Goal: Information Seeking & Learning: Check status

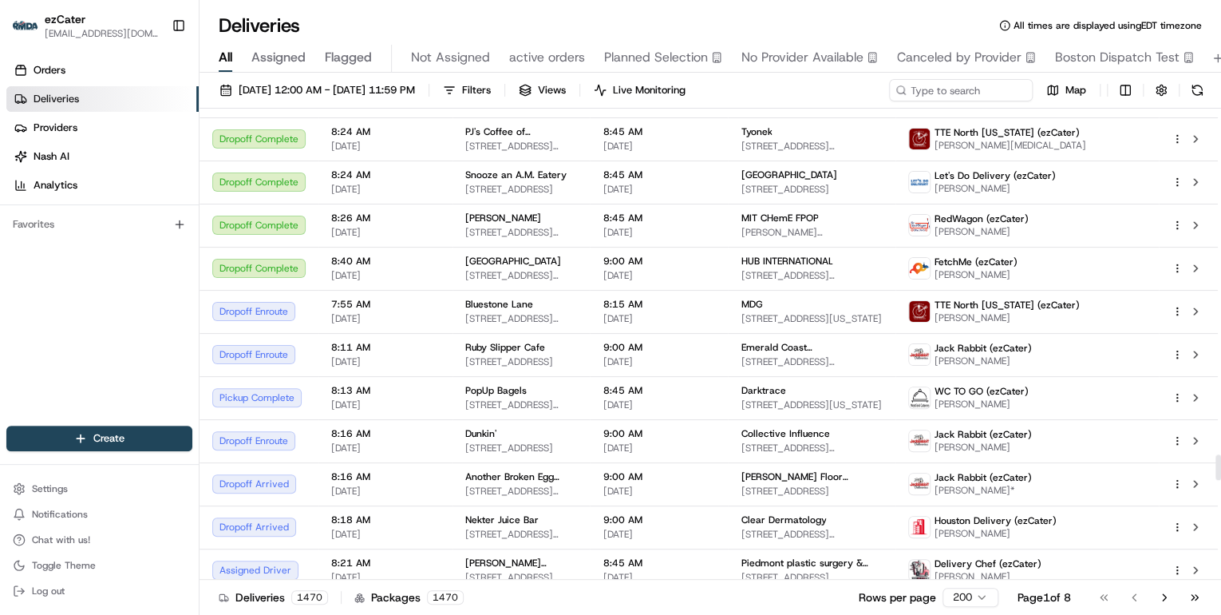
scroll to position [6384, 0]
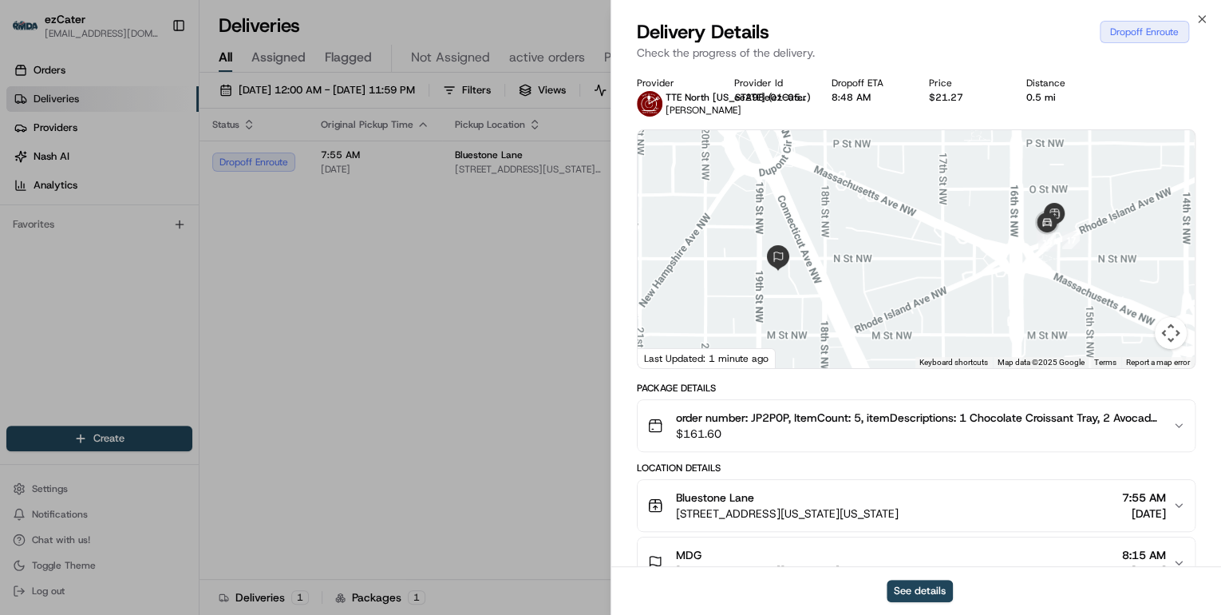
scroll to position [128, 0]
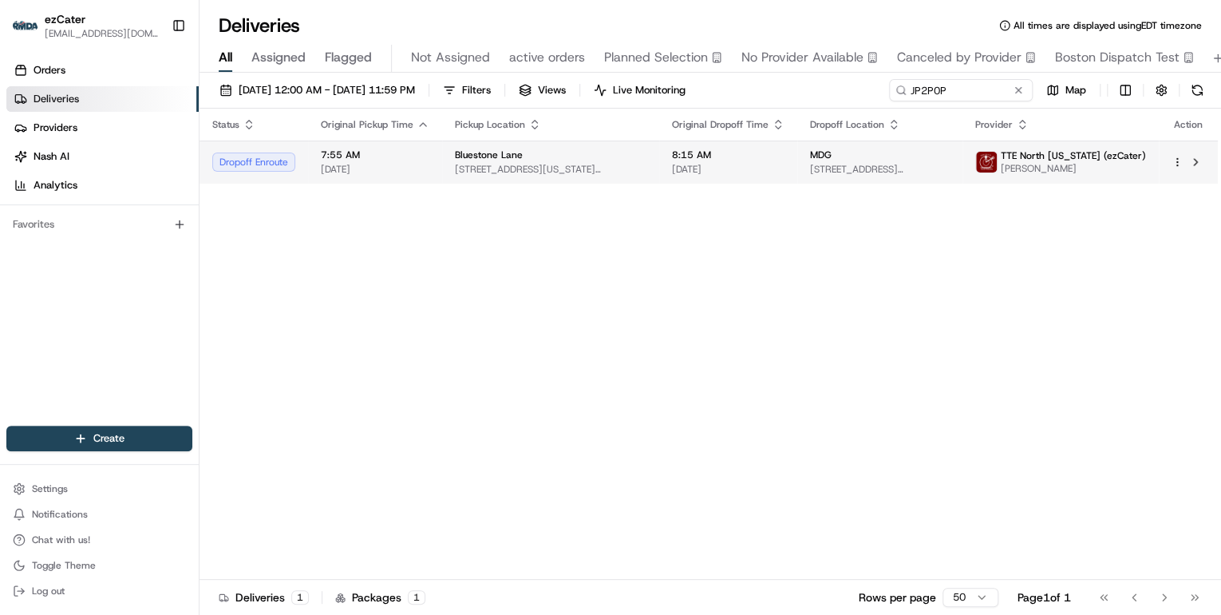
click at [532, 170] on span "[STREET_ADDRESS][US_STATE][US_STATE]" at bounding box center [551, 169] width 192 height 13
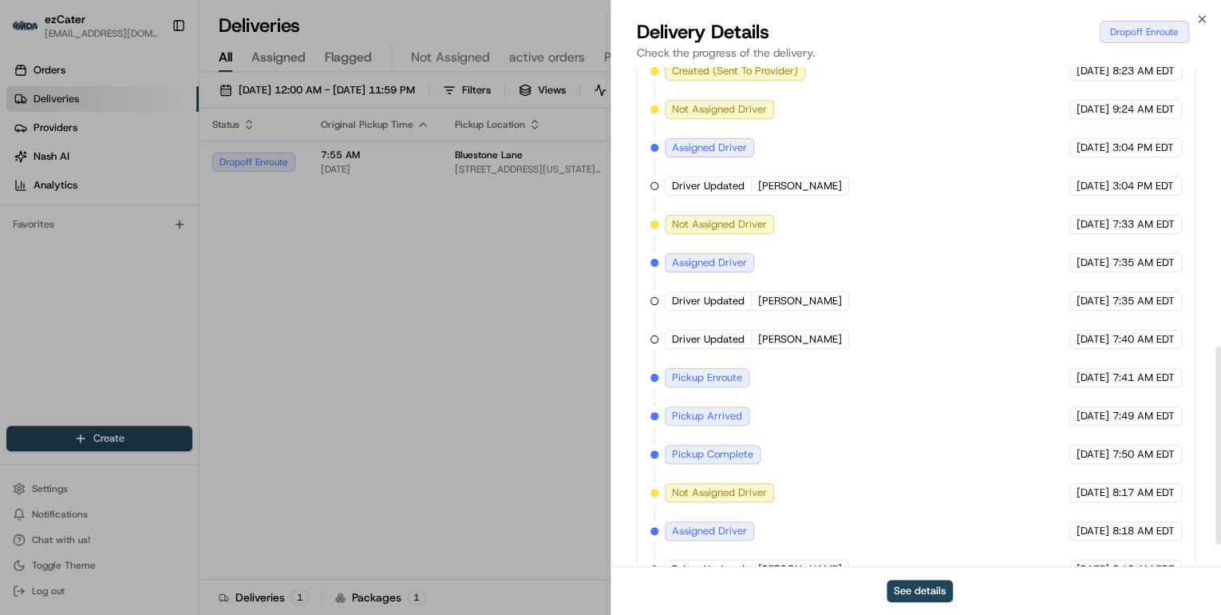
scroll to position [757, 0]
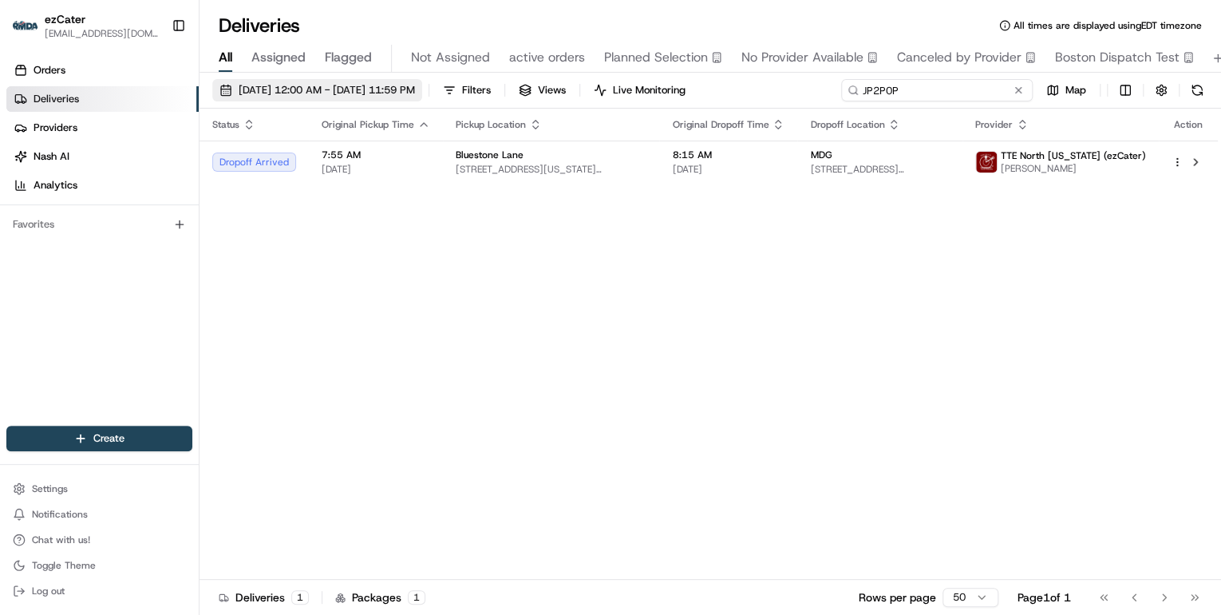
drag, startPoint x: 954, startPoint y: 89, endPoint x: 443, endPoint y: 83, distance: 510.8
click at [443, 83] on div "08/20/2025 12:00 AM - 08/20/2025 11:59 PM Filters Views Live Monitoring JP2P0P …" at bounding box center [711, 94] width 1022 height 30
paste input "09T-1E8"
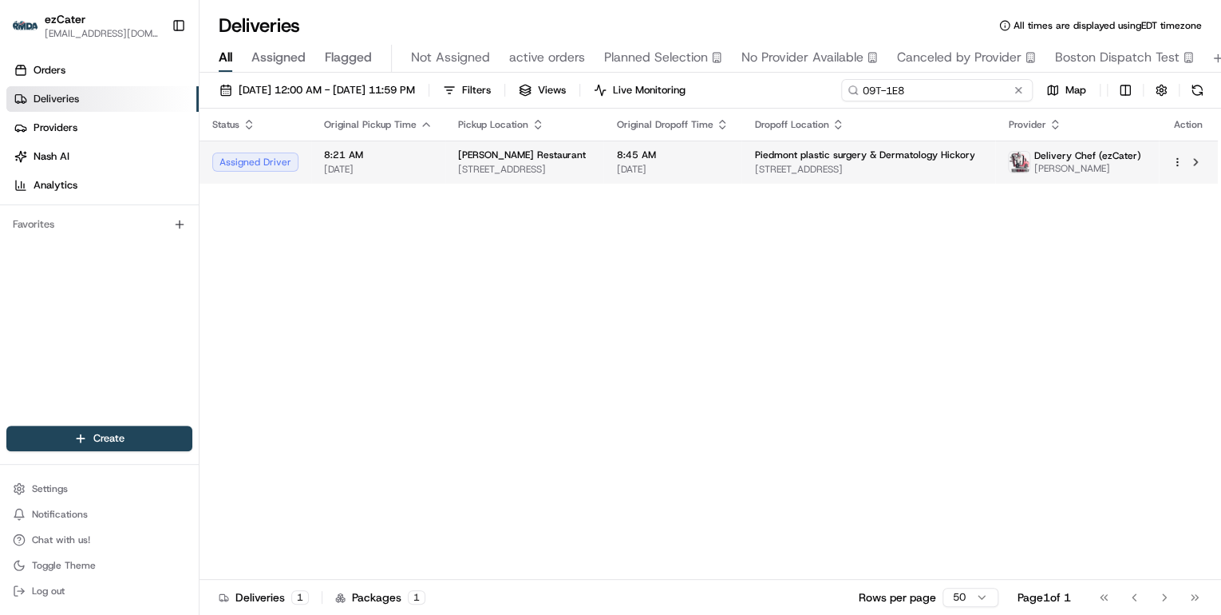
type input "09T-1E8"
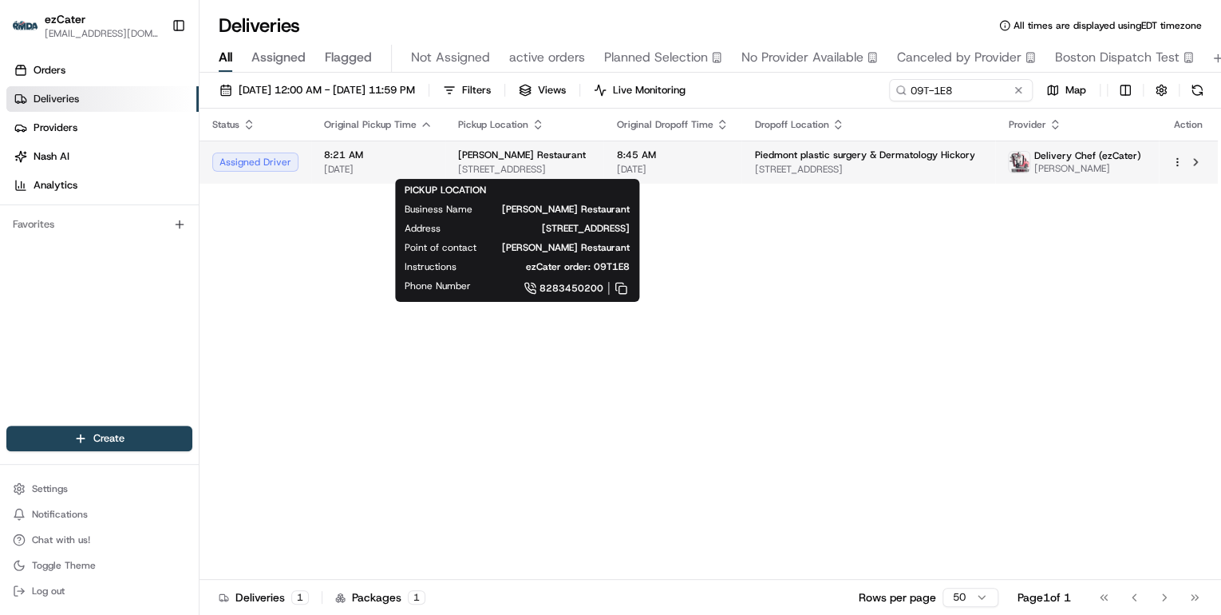
click at [527, 166] on span "2330 15th Ave SE, Hickory, NC 28602, USA" at bounding box center [524, 169] width 132 height 13
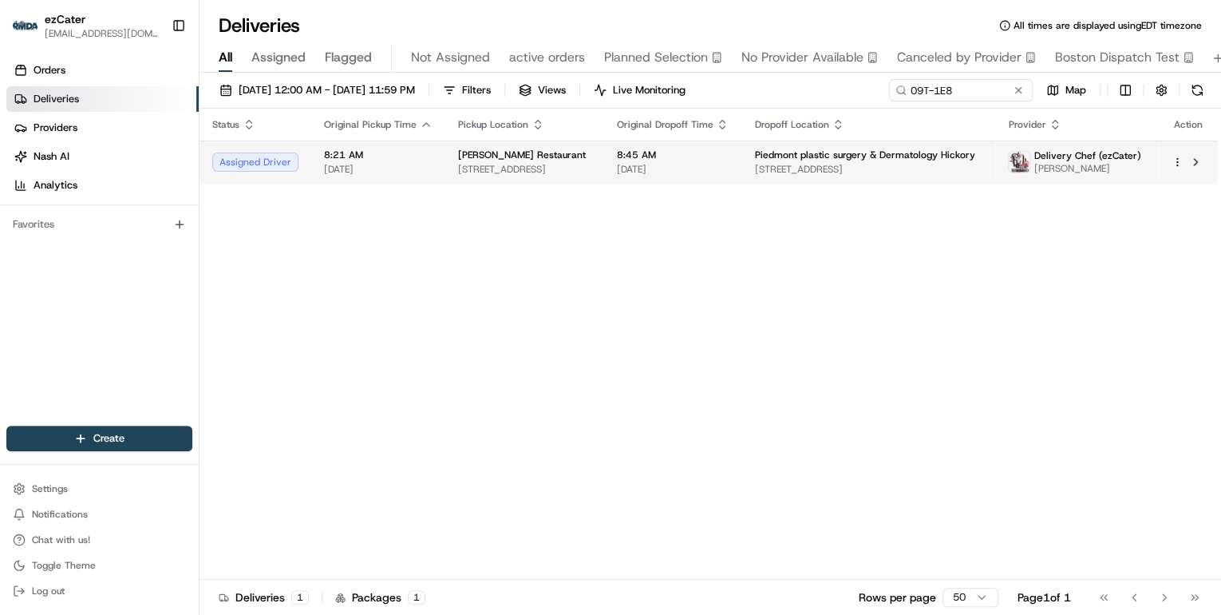
click at [634, 160] on td "8:45 AM 08/20/2025" at bounding box center [672, 161] width 138 height 43
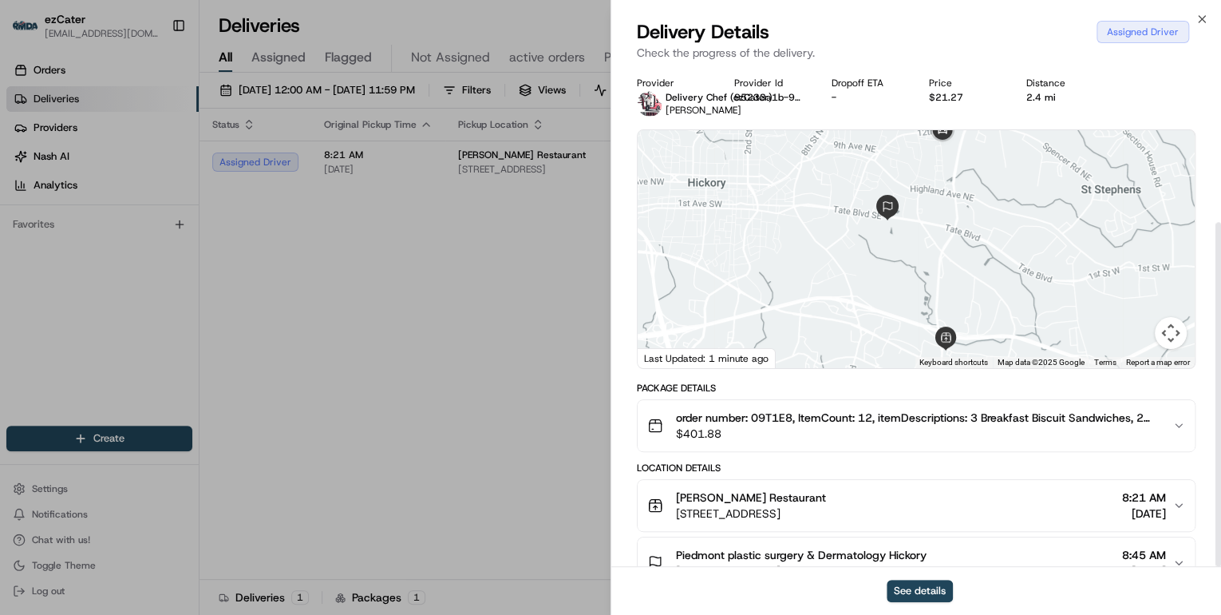
scroll to position [225, 0]
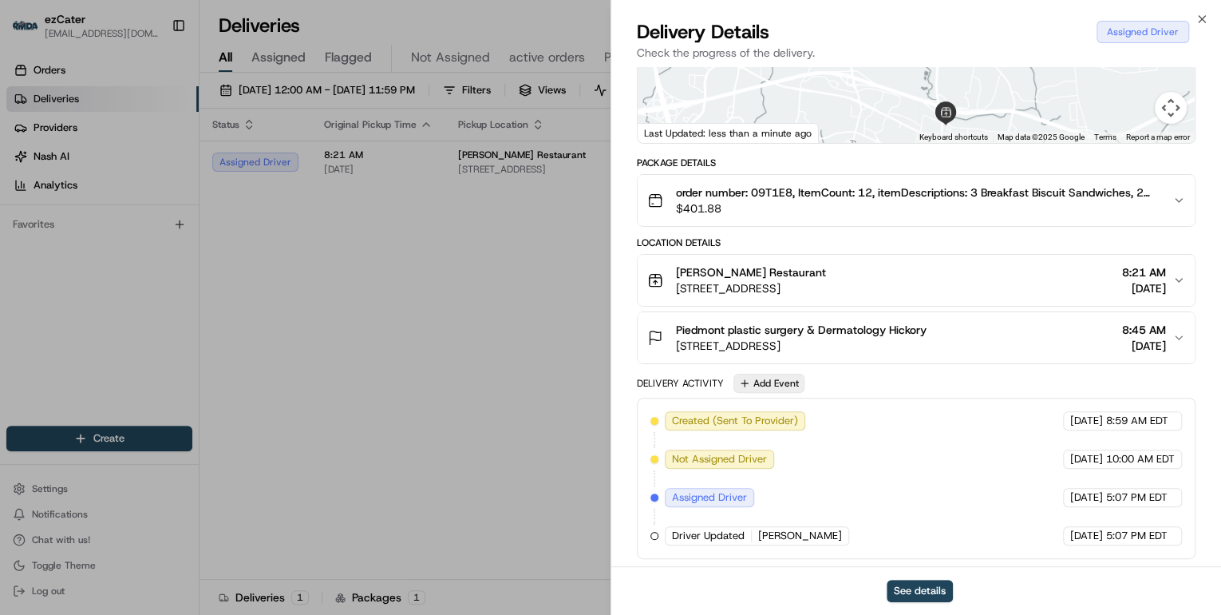
click at [780, 383] on button "Add Event" at bounding box center [768, 382] width 71 height 19
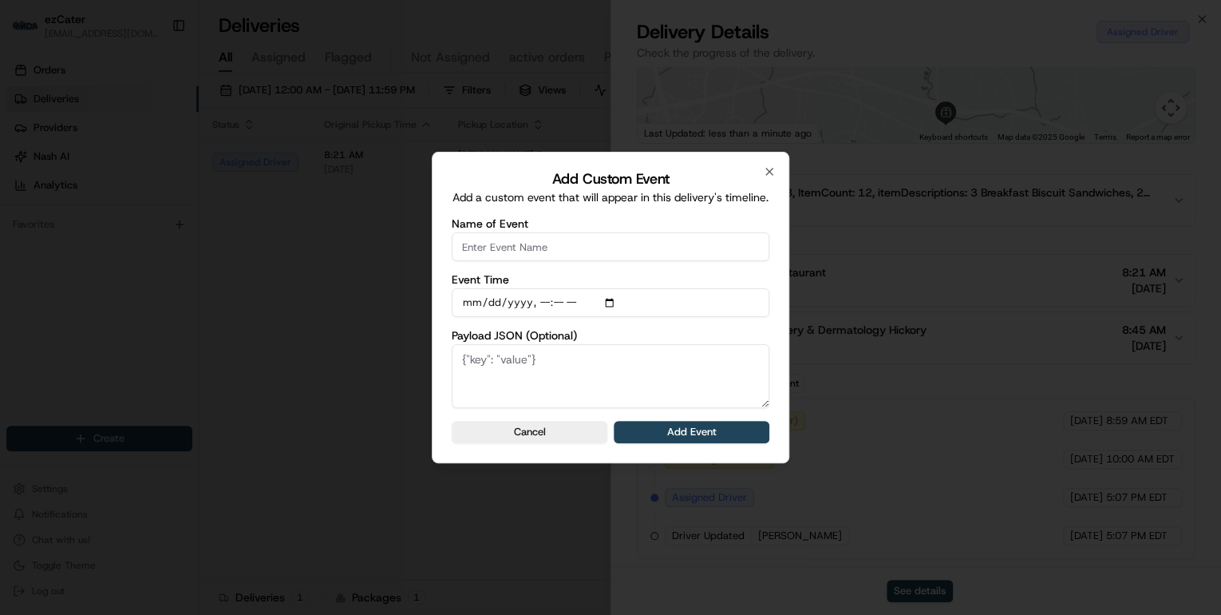
click at [543, 256] on input "Name of Event" at bounding box center [611, 246] width 318 height 29
click at [409, 264] on div at bounding box center [610, 307] width 1221 height 615
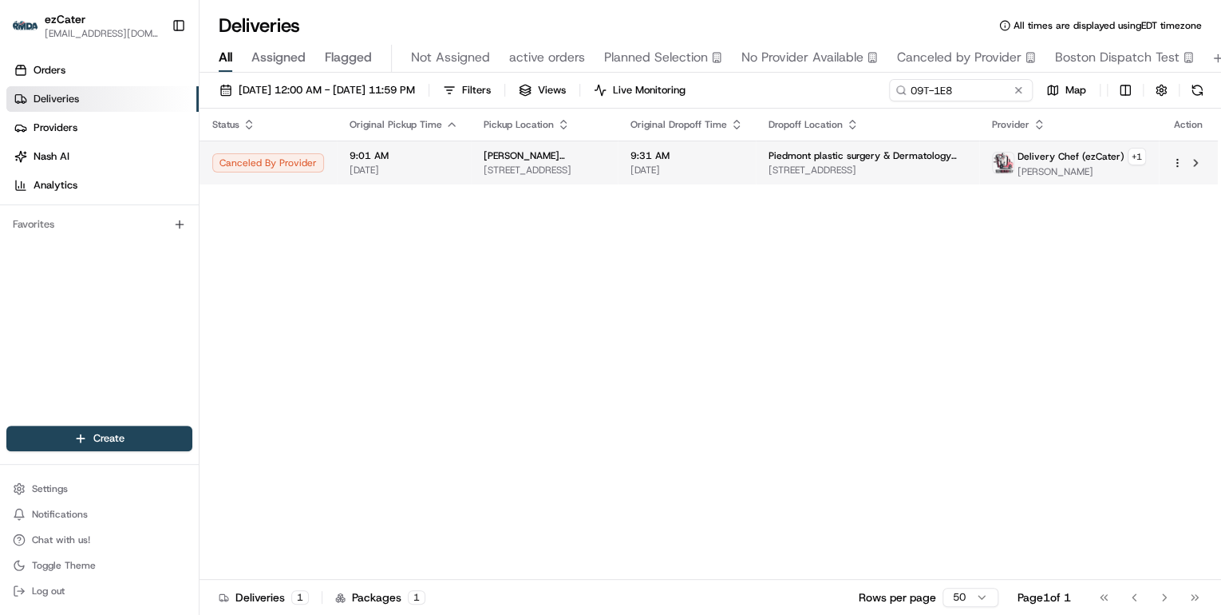
click at [579, 160] on div "Bob Evans Restaurant" at bounding box center [544, 155] width 121 height 13
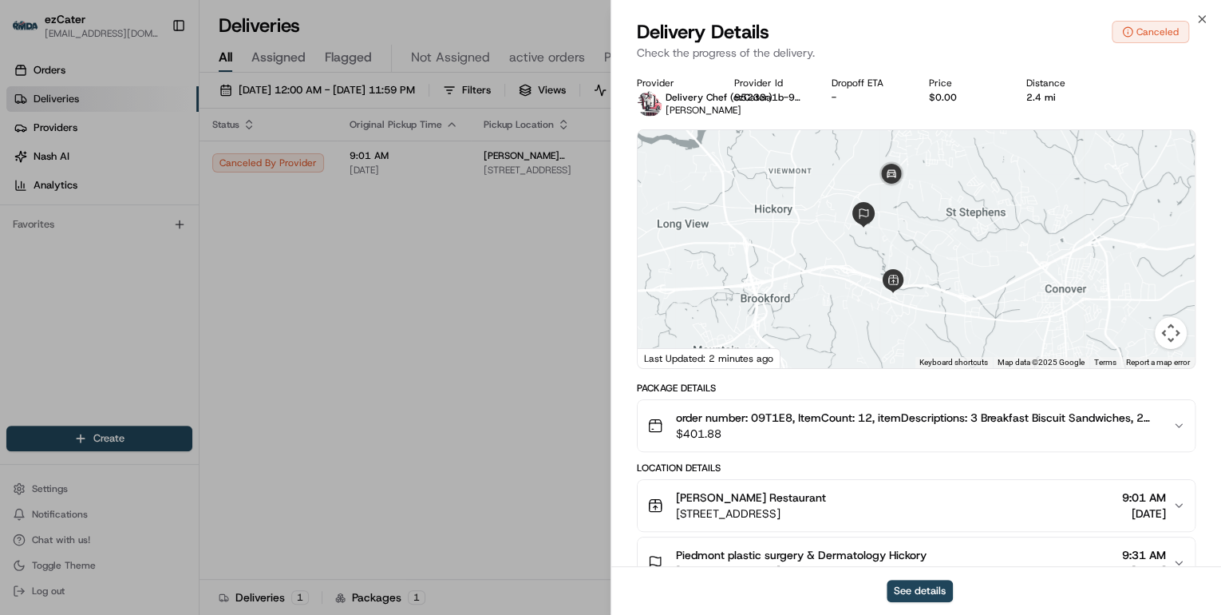
scroll to position [128, 0]
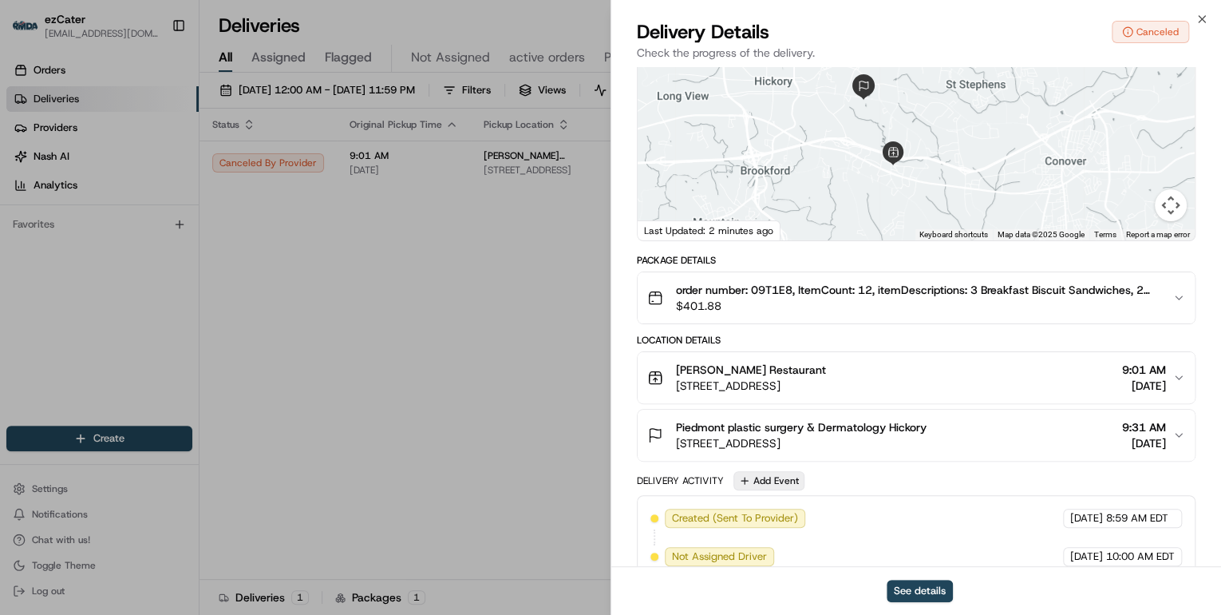
click at [785, 476] on button "Add Event" at bounding box center [768, 480] width 71 height 19
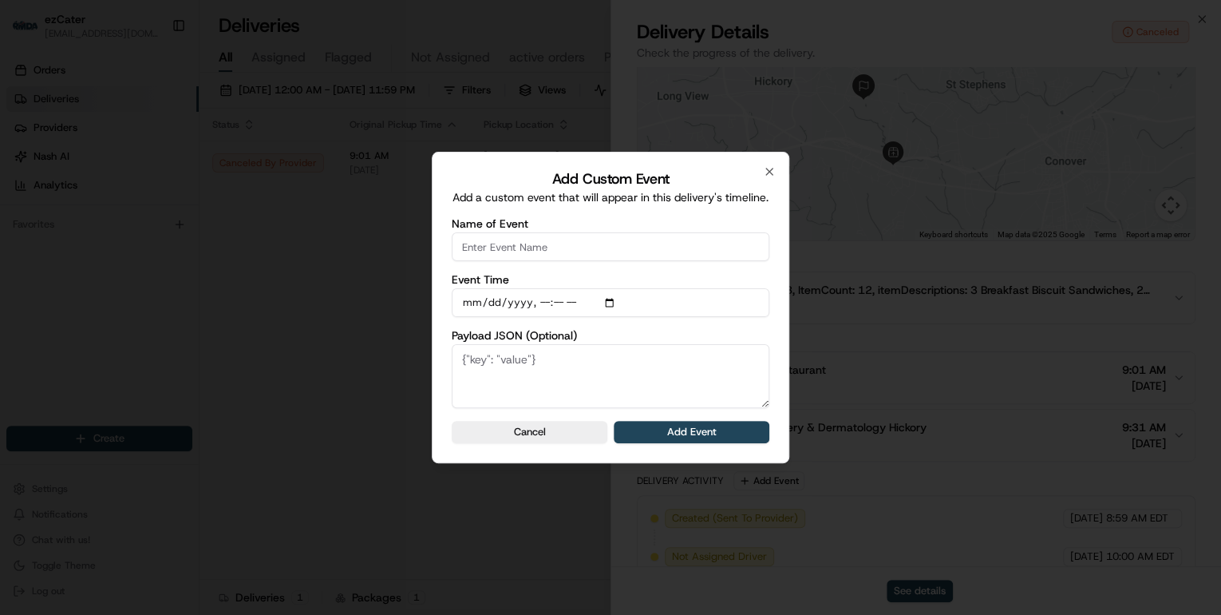
click at [579, 258] on input "Name of Event" at bounding box center [611, 246] width 318 height 29
click at [482, 254] on input "CP not ready" at bounding box center [611, 246] width 318 height 29
click at [501, 252] on input "CP Not ready" at bounding box center [611, 246] width 318 height 29
type input "CP Not Ready"
drag, startPoint x: 534, startPoint y: 255, endPoint x: 371, endPoint y: 255, distance: 162.8
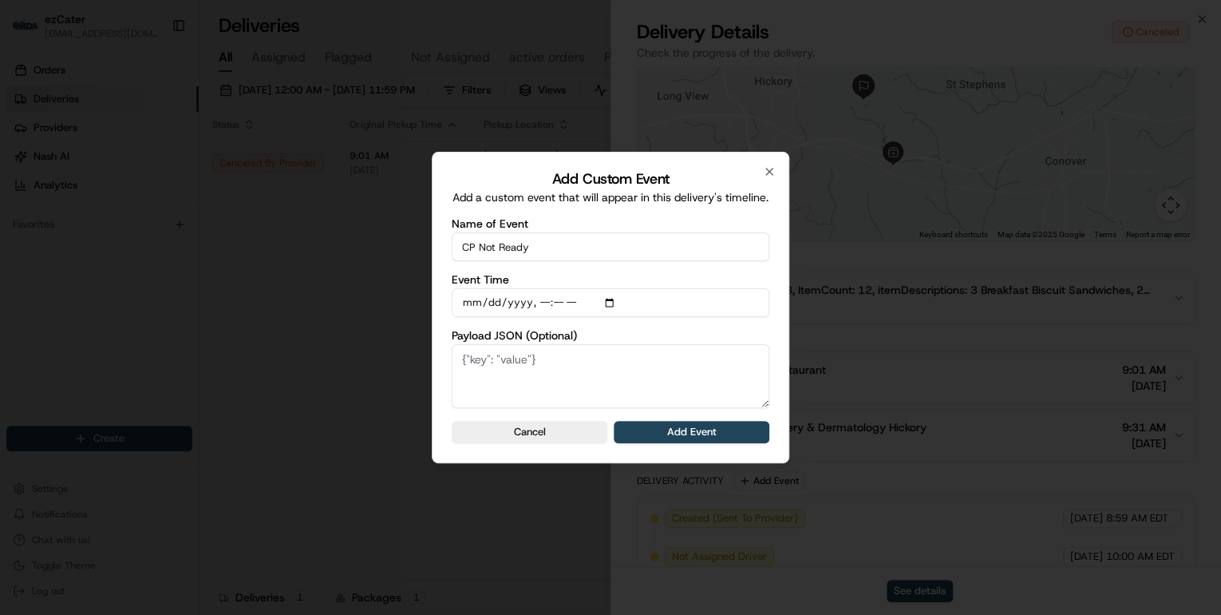
click at [371, 255] on body "ezCater annamariekinao@gmail.com Toggle Sidebar Orders Deliveries Providers Nas…" at bounding box center [610, 307] width 1221 height 615
click at [767, 168] on icon "button" at bounding box center [769, 171] width 6 height 6
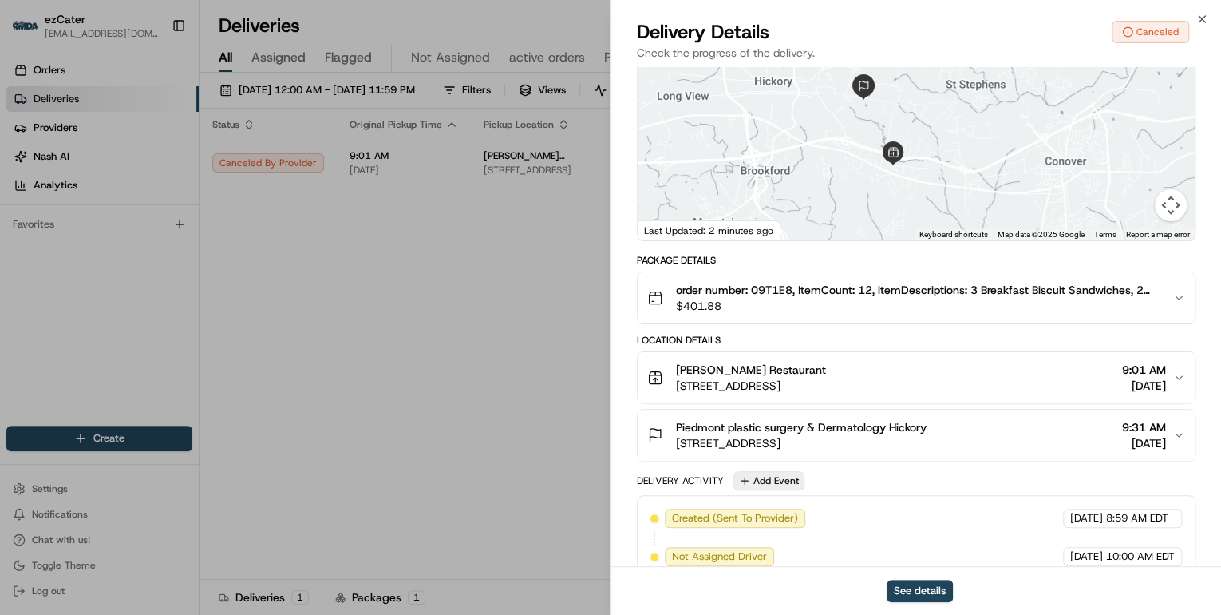
click at [779, 476] on button "Add Event" at bounding box center [768, 480] width 71 height 19
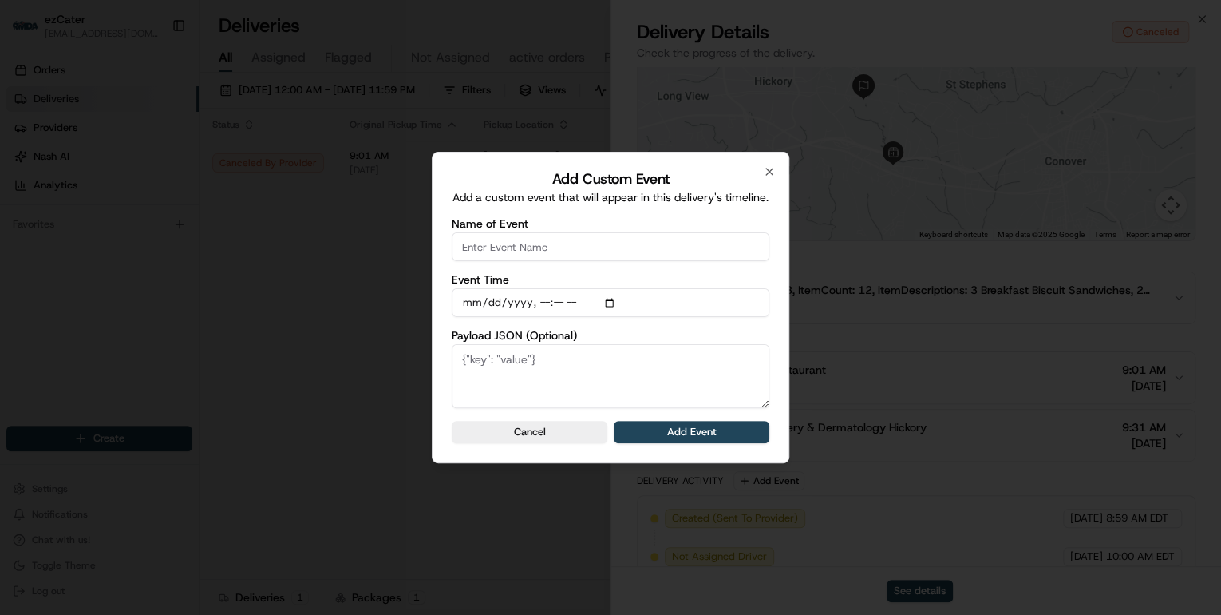
click at [546, 258] on input "Name of Event" at bounding box center [611, 246] width 318 height 29
click at [367, 283] on div at bounding box center [610, 307] width 1221 height 615
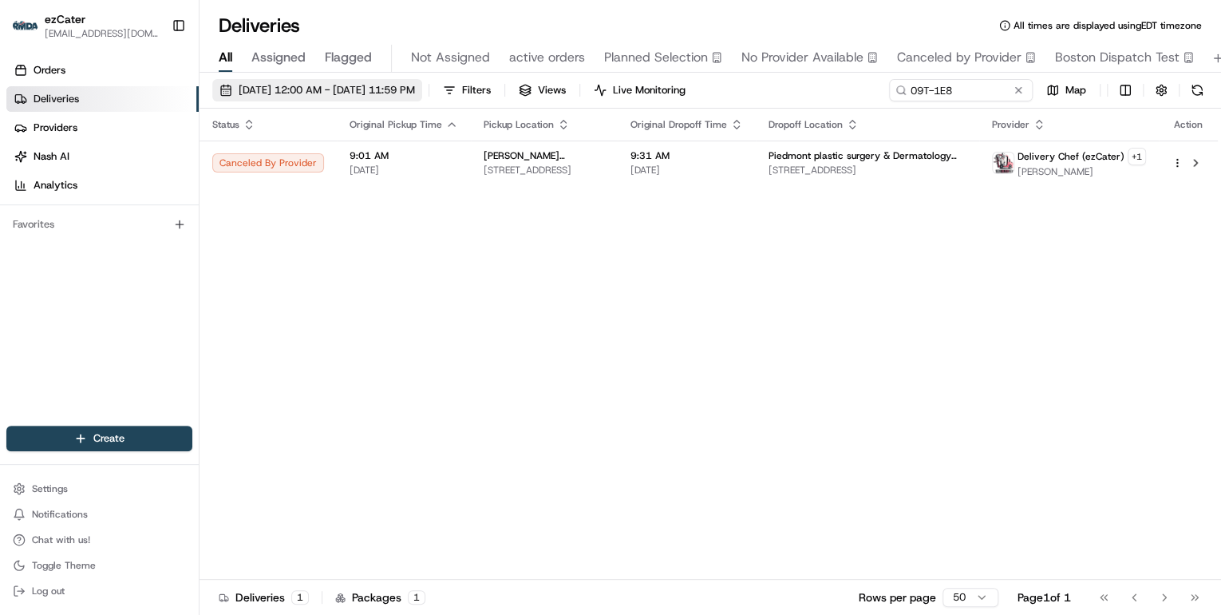
click at [375, 89] on span "08/20/2025 12:00 AM - 08/20/2025 11:59 PM" at bounding box center [327, 90] width 176 height 14
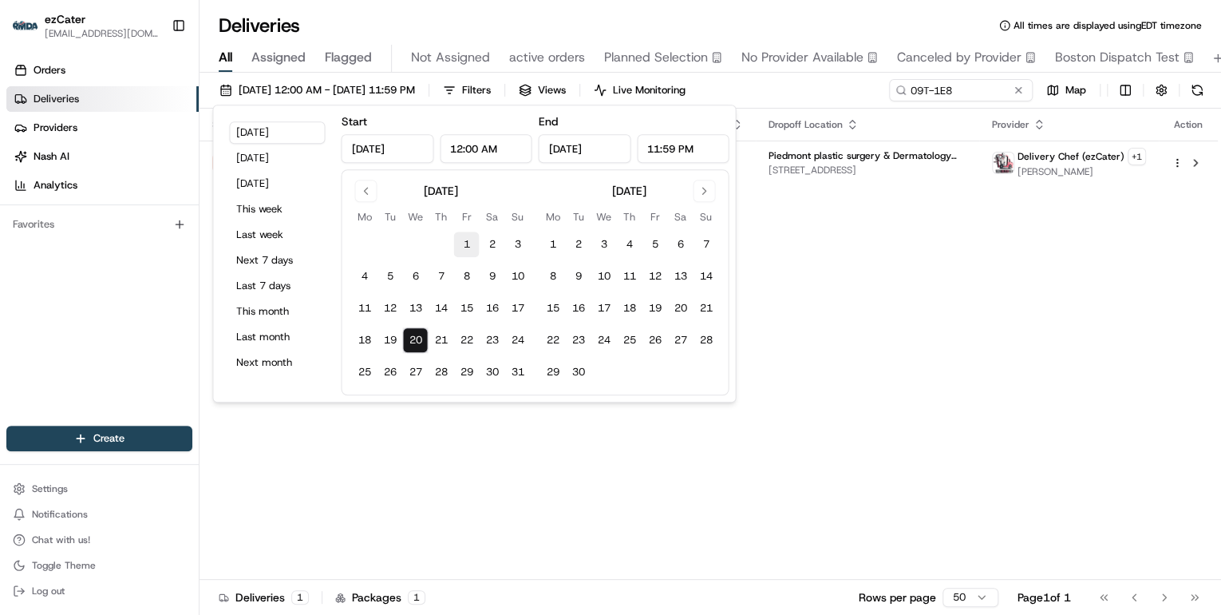
click at [461, 239] on button "1" at bounding box center [466, 244] width 26 height 26
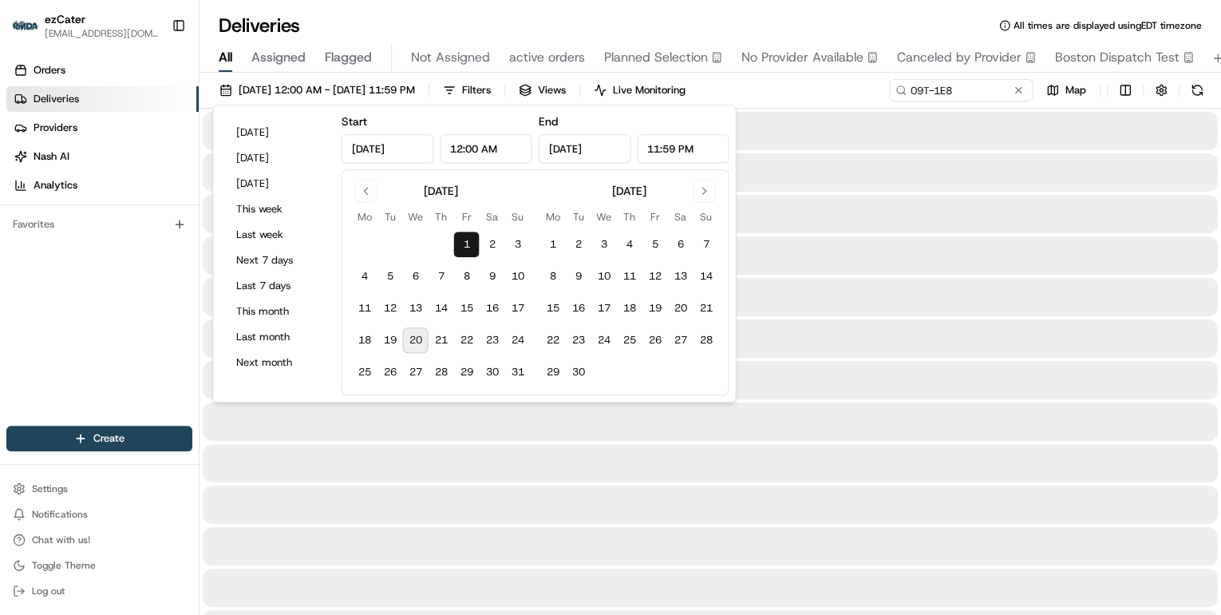
type input "Aug 1, 2025"
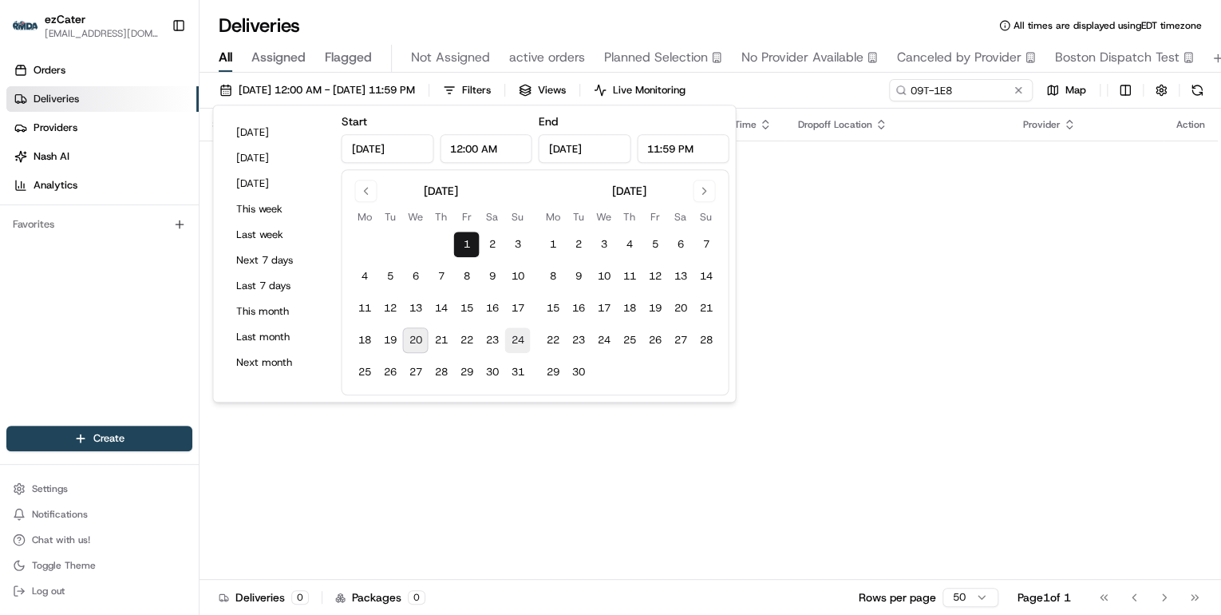
click at [516, 340] on button "24" at bounding box center [517, 340] width 26 height 26
type input "Aug 24, 2025"
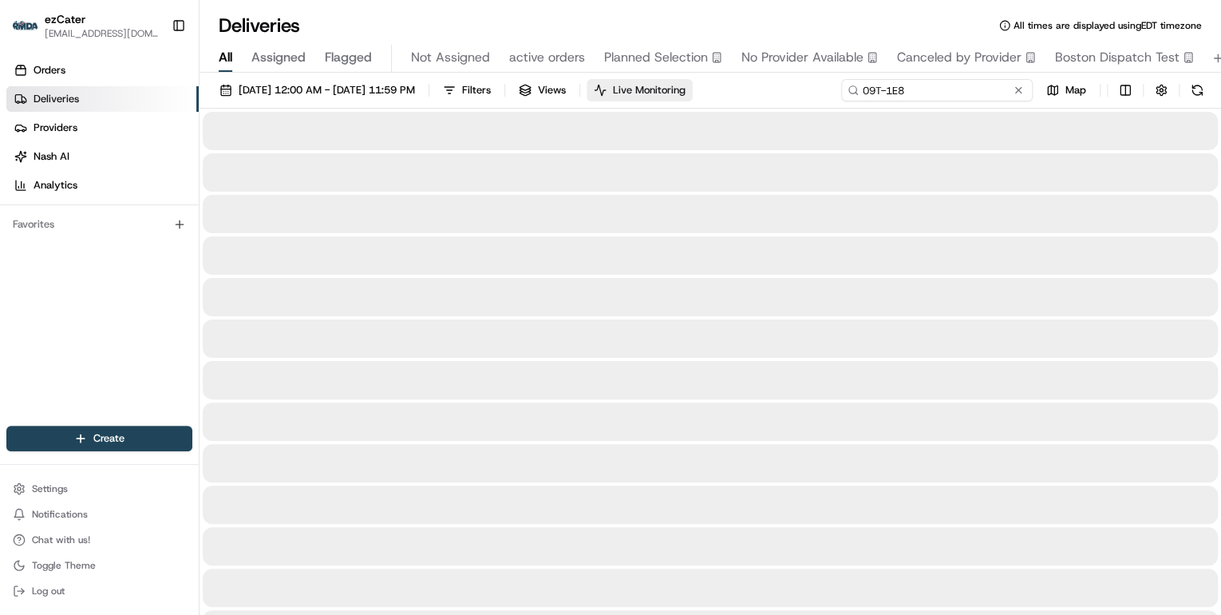
drag, startPoint x: 954, startPoint y: 90, endPoint x: 707, endPoint y: 83, distance: 247.5
click at [707, 83] on div "08/01/2025 12:00 AM - 08/24/2025 11:59 PM Filters Views Live Monitoring 09T-1E8…" at bounding box center [711, 94] width 1022 height 30
paste input "T25TR5"
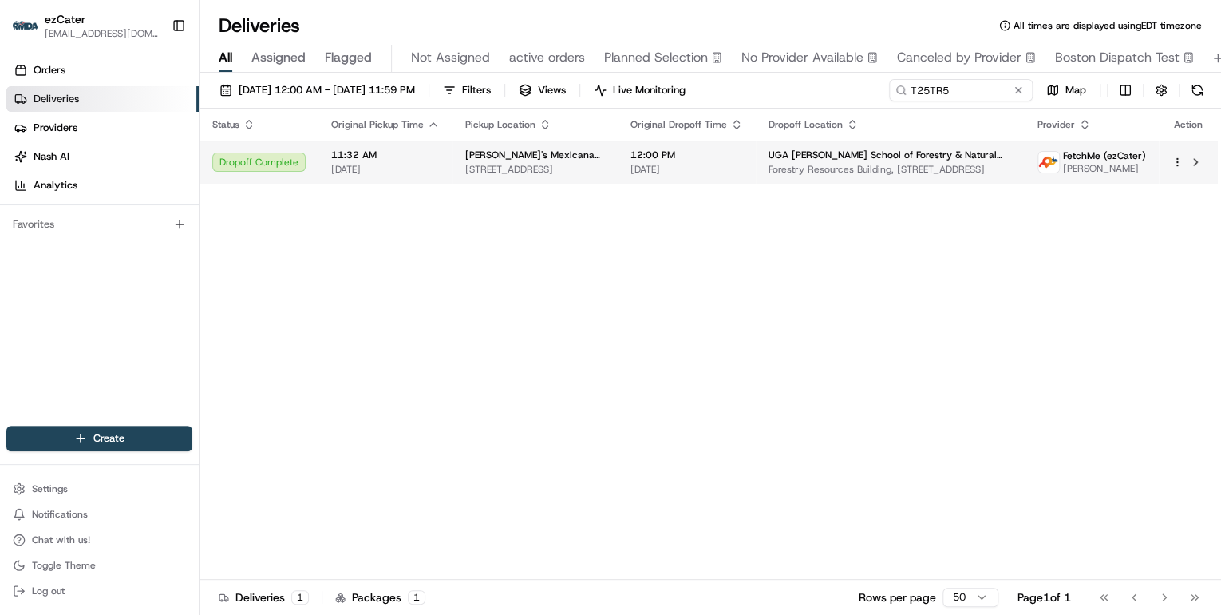
click at [594, 168] on span "196 Alps Rd, Athens, GA 30606, USA" at bounding box center [535, 169] width 140 height 13
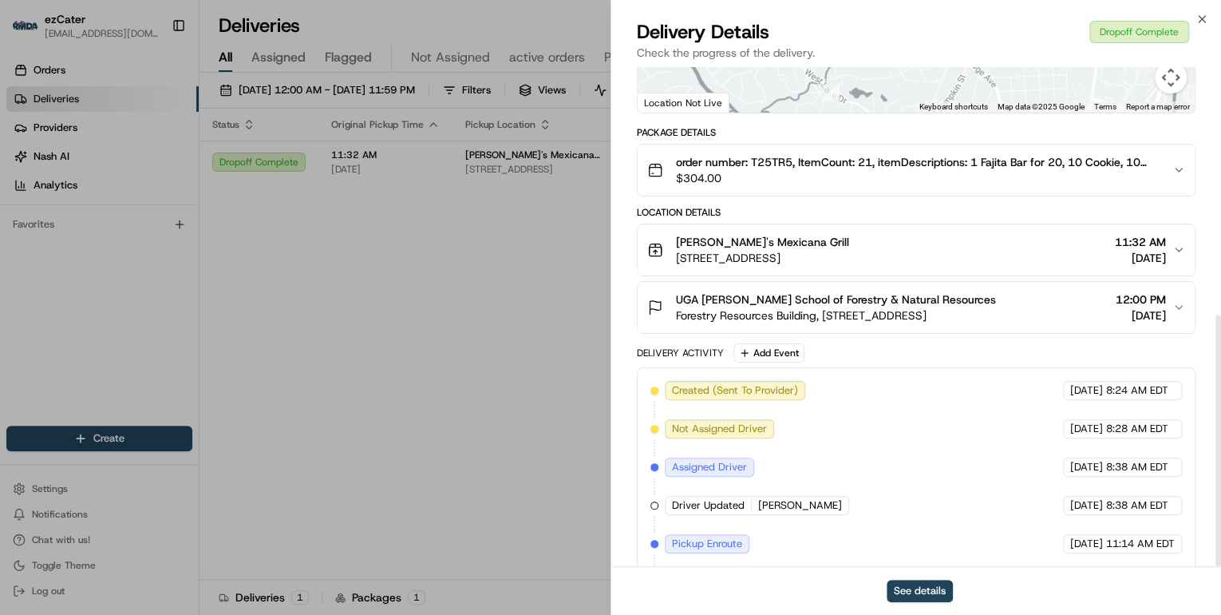
scroll to position [491, 0]
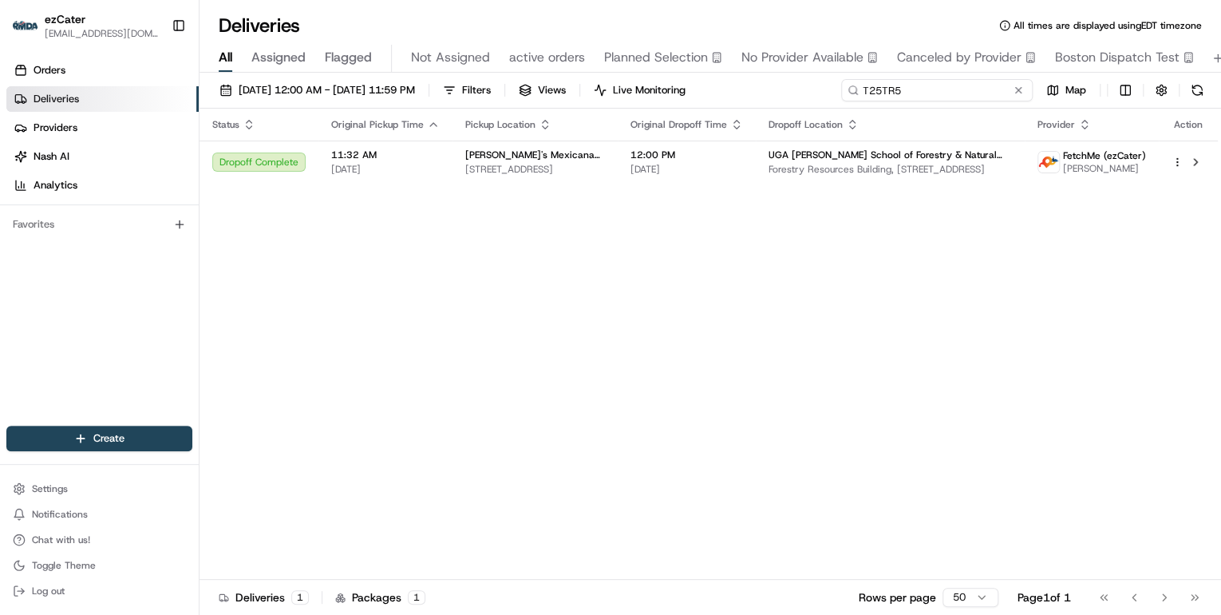
drag, startPoint x: 960, startPoint y: 89, endPoint x: 503, endPoint y: 73, distance: 457.6
click at [510, 73] on div "08/01/2025 12:00 AM - 08/24/2025 11:59 PM Filters Views Live Monitoring T25TR5 …" at bounding box center [711, 345] width 1022 height 545
paste input "GHZXM2"
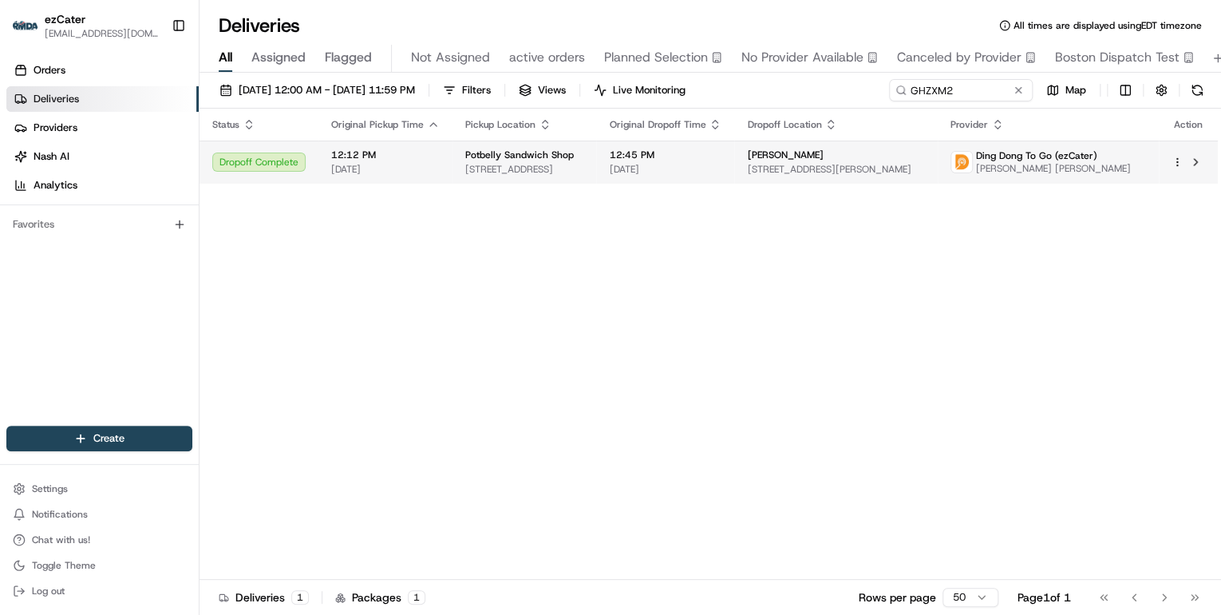
click at [583, 163] on span "9148 Calumet Ave, Munster, IN 46321, USA" at bounding box center [524, 169] width 118 height 13
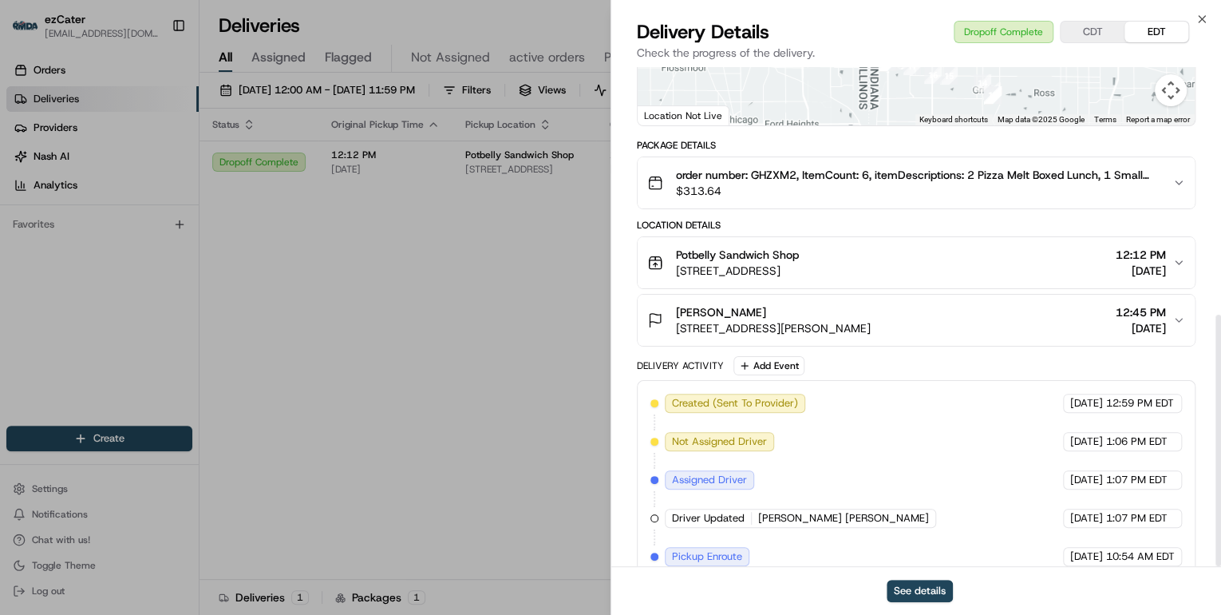
scroll to position [491, 0]
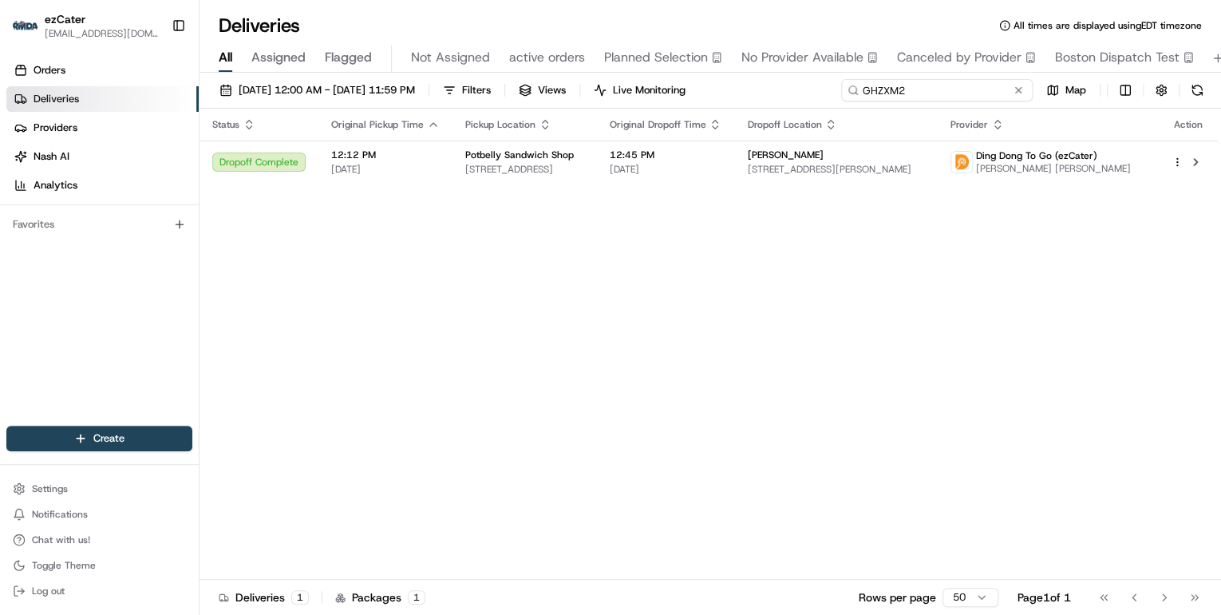
drag, startPoint x: 952, startPoint y: 93, endPoint x: 414, endPoint y: 64, distance: 538.7
click at [417, 64] on div "Deliveries All times are displayed using EDT timezone All Assigned Flagged Not …" at bounding box center [711, 307] width 1022 height 615
paste input "W4YJCU"
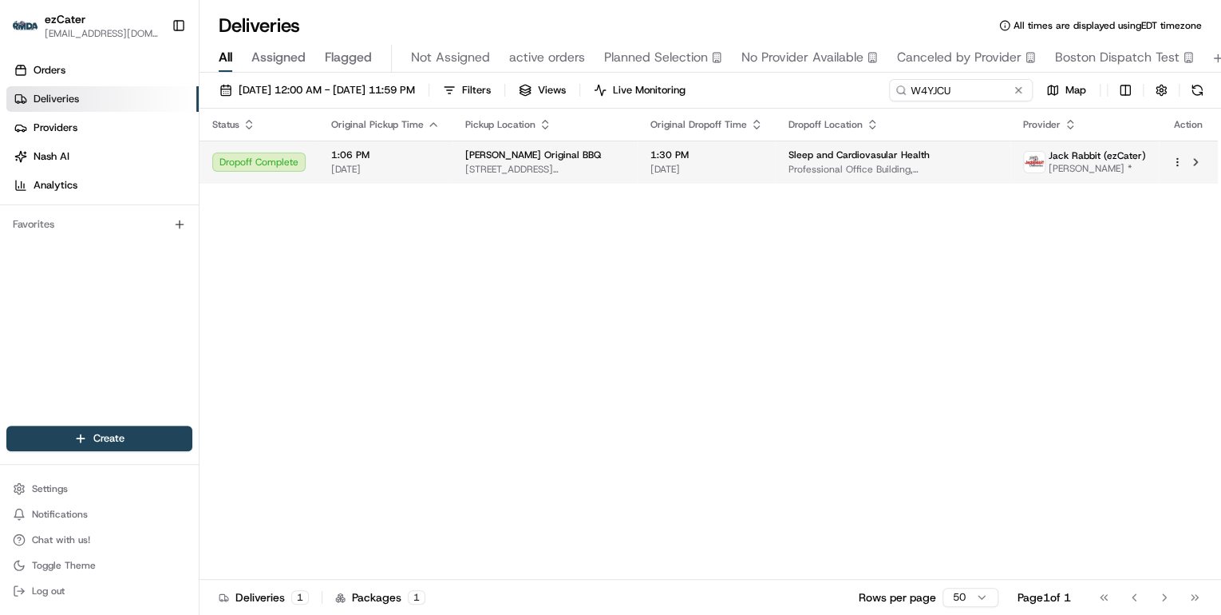
click at [570, 166] on span "6423 Bayfront Park Dr, Daphne, AL 36526, USA" at bounding box center [545, 169] width 160 height 13
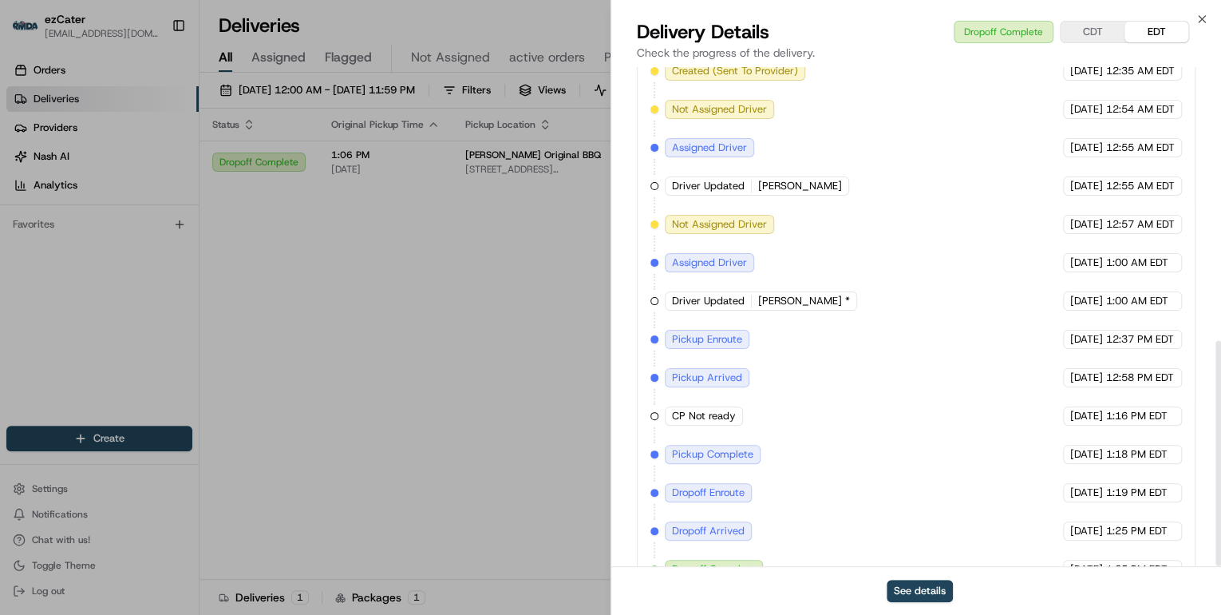
scroll to position [605, 0]
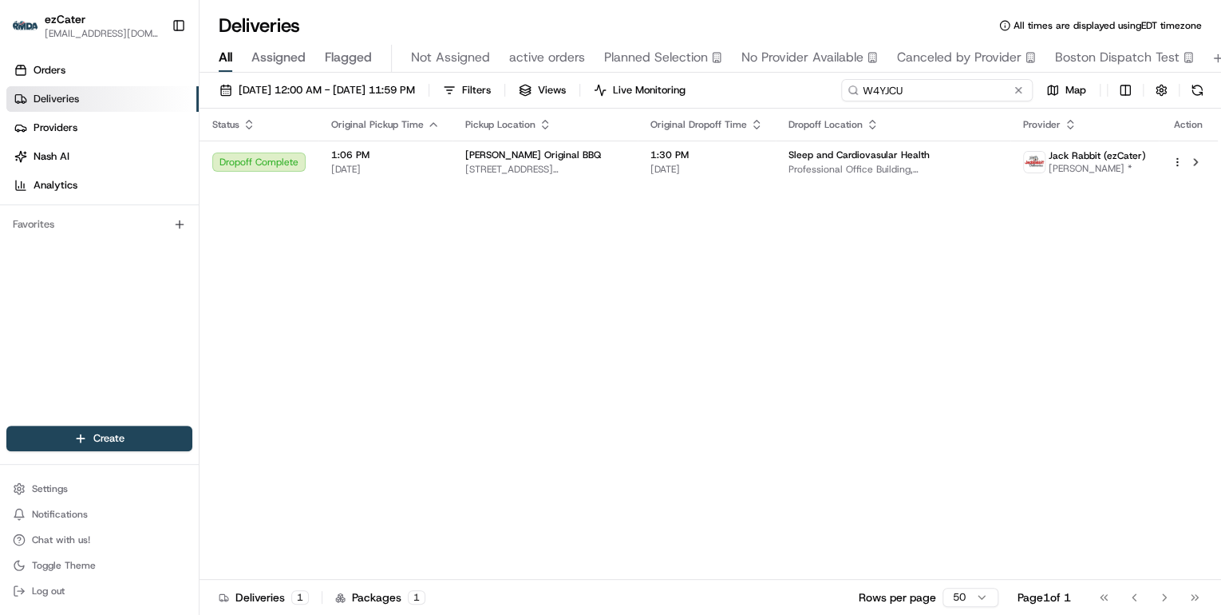
drag, startPoint x: 956, startPoint y: 88, endPoint x: 359, endPoint y: 110, distance: 597.4
click at [362, 109] on div "08/01/2025 12:00 AM - 08/24/2025 11:59 PM Filters Views Live Monitoring W4YJCU …" at bounding box center [711, 345] width 1022 height 545
paste input "R2G124"
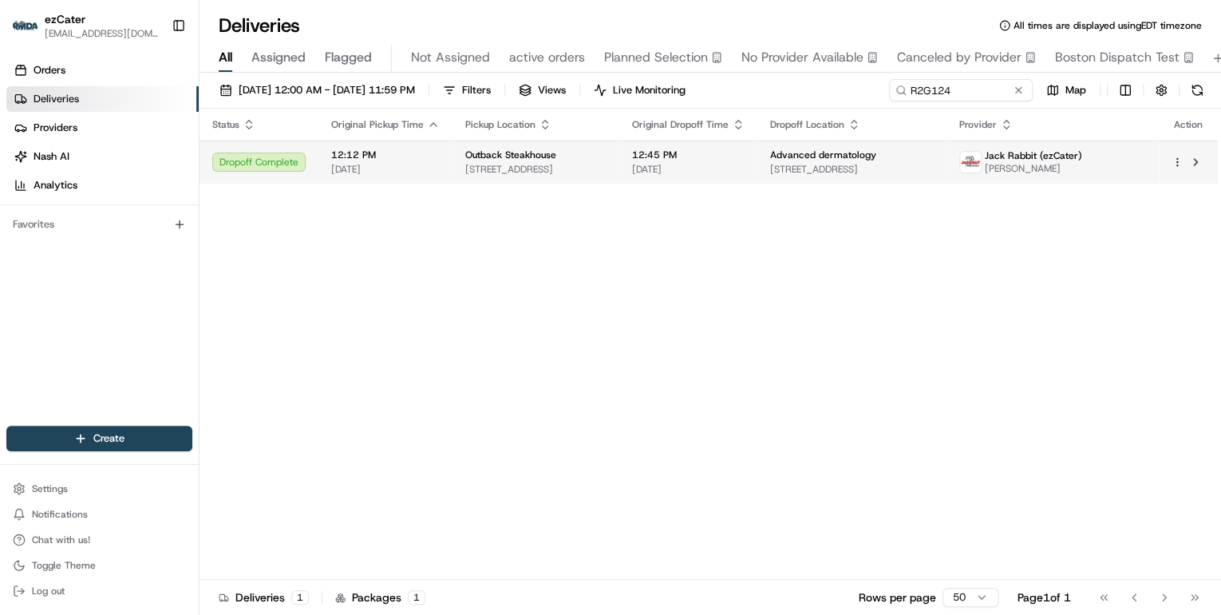
click at [607, 158] on div "Outback Steakhouse" at bounding box center [535, 154] width 141 height 13
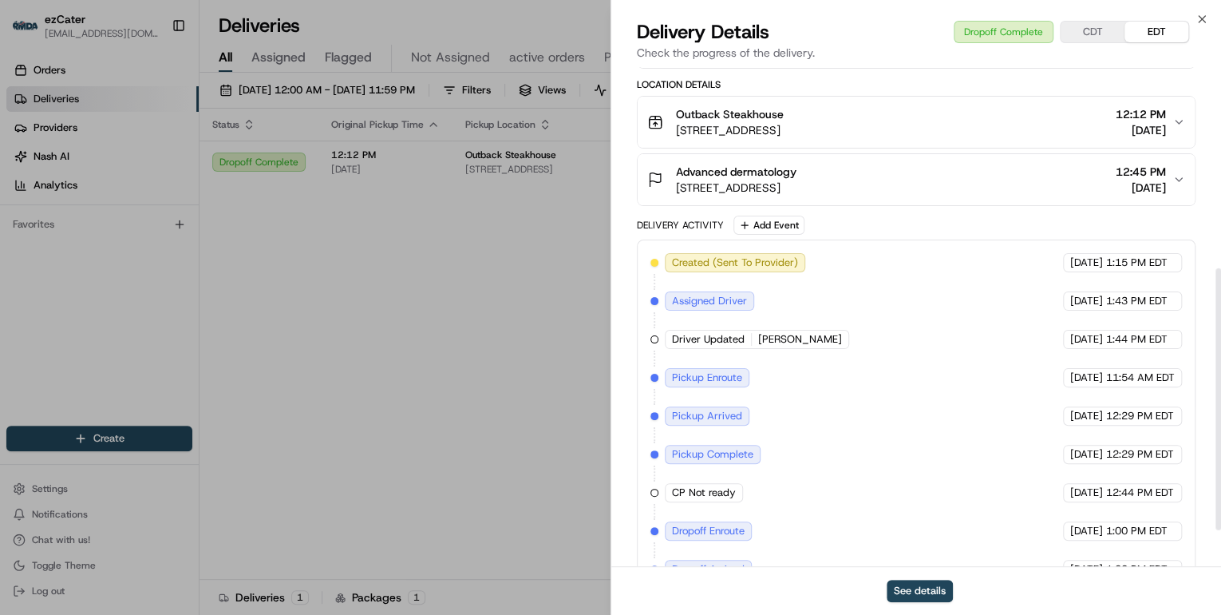
scroll to position [453, 0]
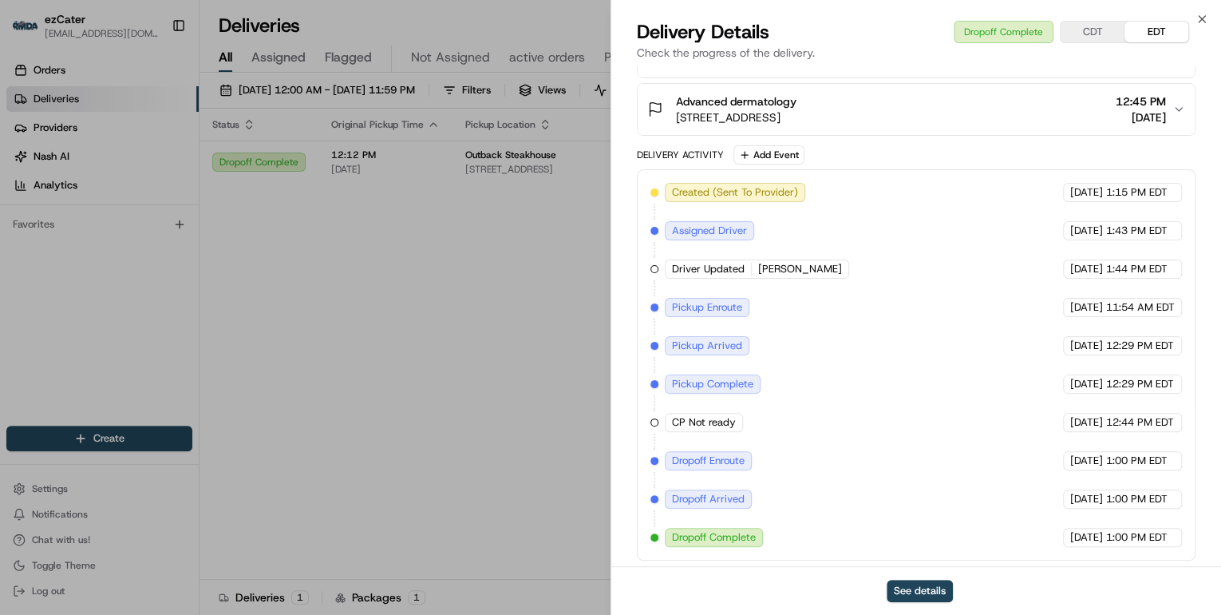
drag, startPoint x: 490, startPoint y: 372, endPoint x: 504, endPoint y: 362, distance: 17.1
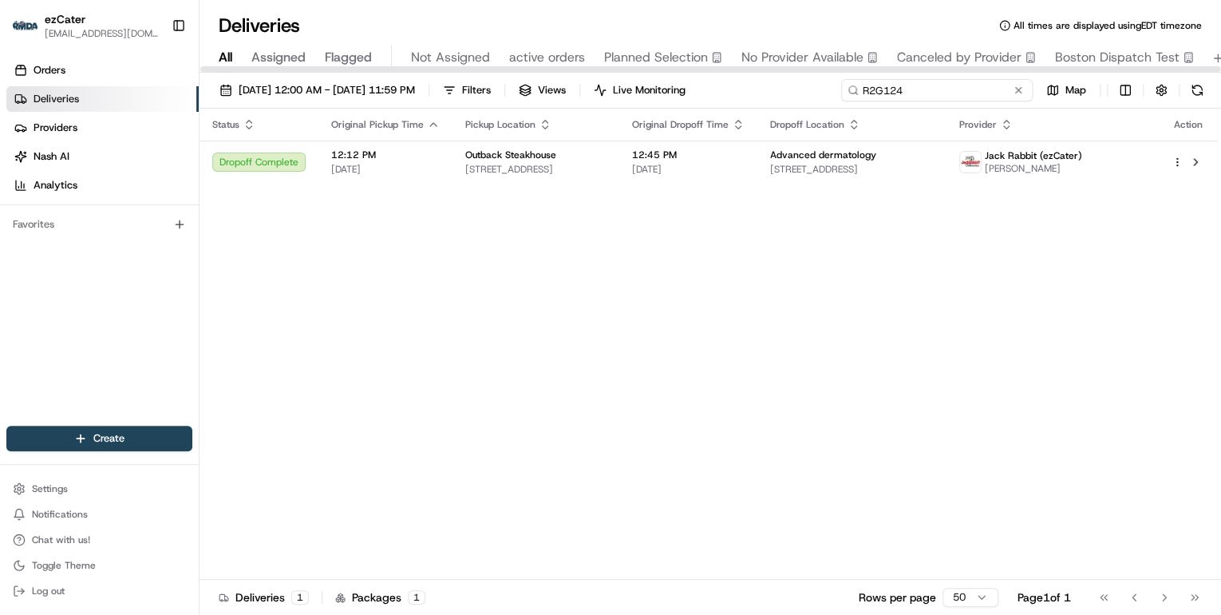
drag, startPoint x: 962, startPoint y: 92, endPoint x: 494, endPoint y: 109, distance: 468.0
click at [499, 106] on div "08/01/2025 12:00 AM - 08/24/2025 11:59 PM Filters Views Live Monitoring R2G124 …" at bounding box center [711, 94] width 1022 height 30
paste input "1V7XMR"
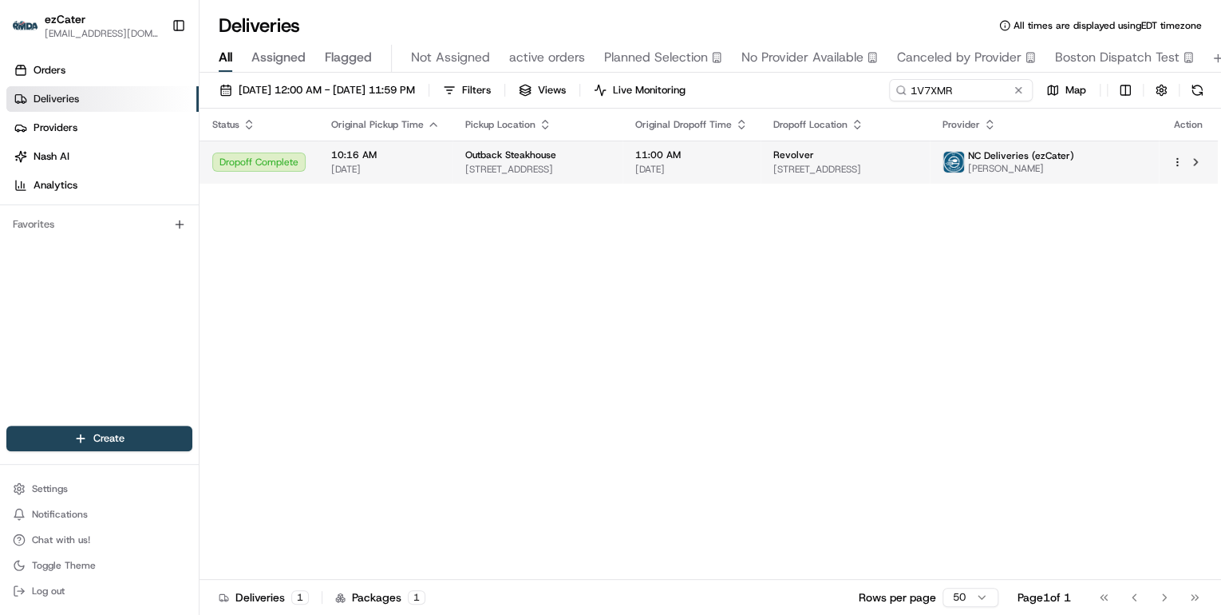
click at [595, 163] on span "2789 Paper Mill Rd, Reading, PA 19610, USA" at bounding box center [537, 169] width 144 height 13
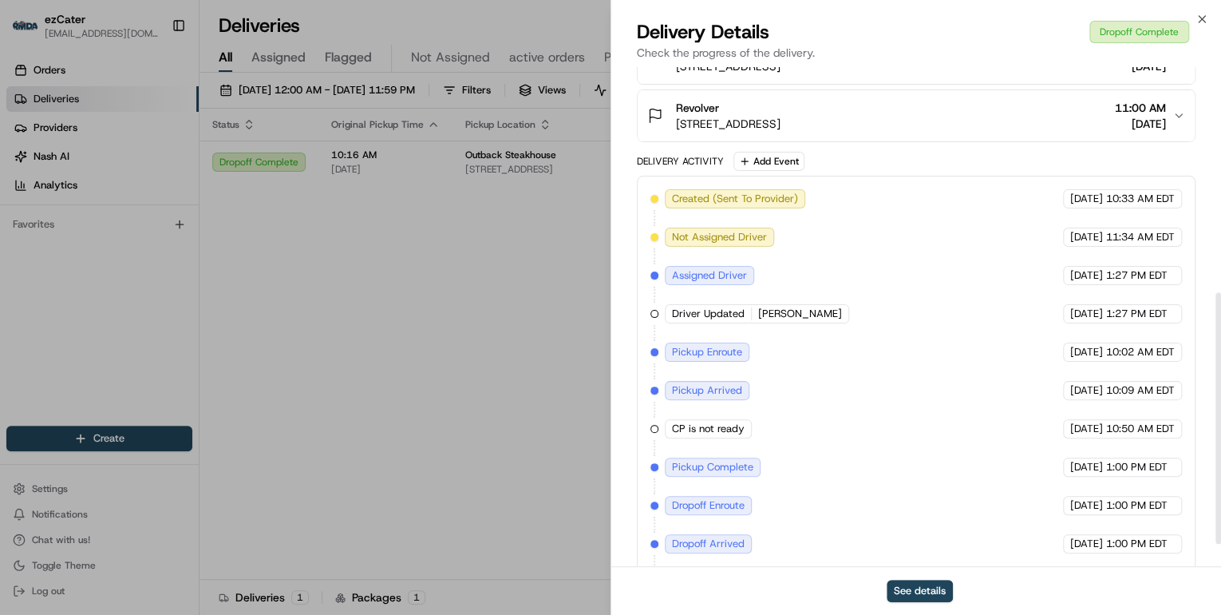
scroll to position [491, 0]
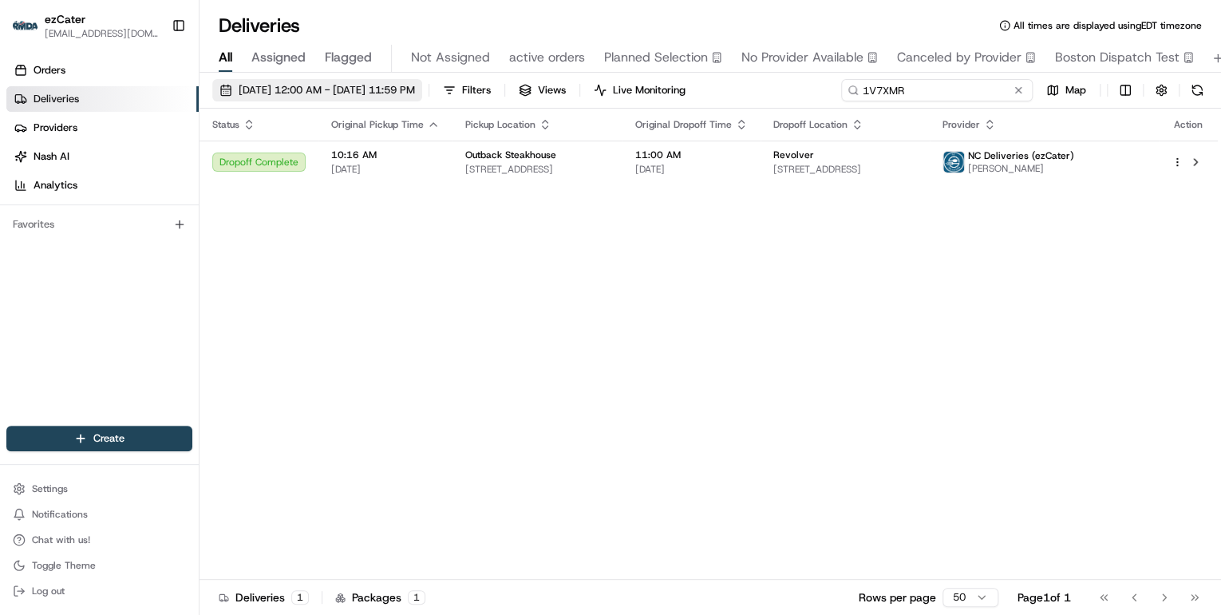
drag, startPoint x: 969, startPoint y: 89, endPoint x: 405, endPoint y: 99, distance: 564.3
click at [405, 99] on div "08/01/2025 12:00 AM - 08/24/2025 11:59 PM Filters Views Live Monitoring 1V7XMR …" at bounding box center [711, 94] width 1022 height 30
paste input "2KMR08"
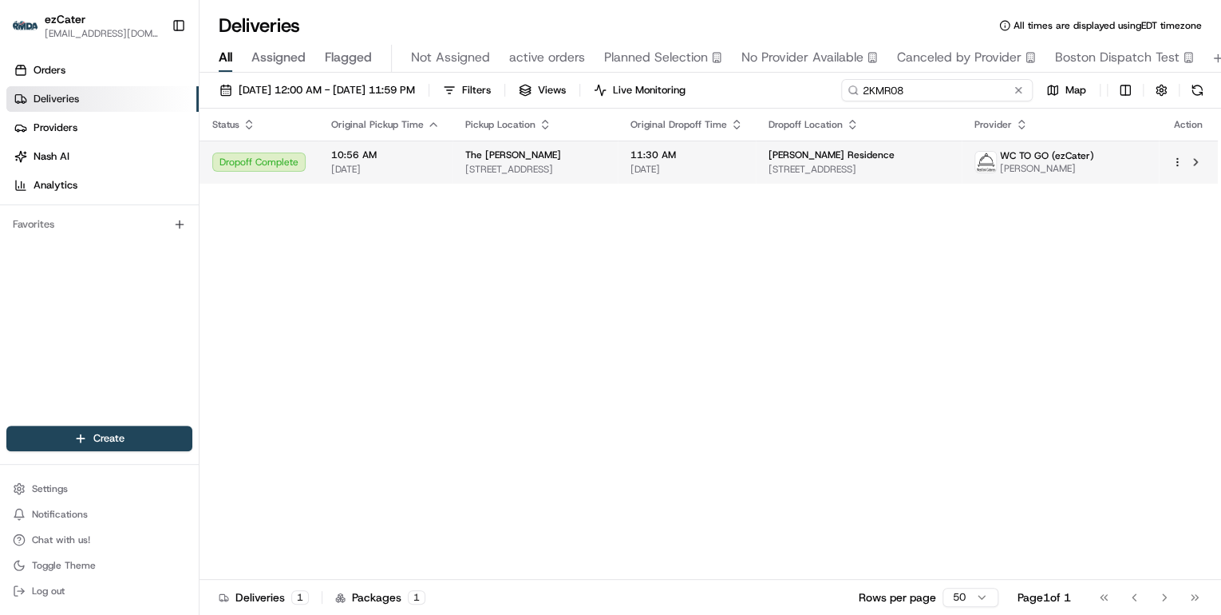
type input "2KMR08"
click at [599, 169] on span "455 Main St, Metuchen, NJ 08840, USA" at bounding box center [535, 169] width 140 height 13
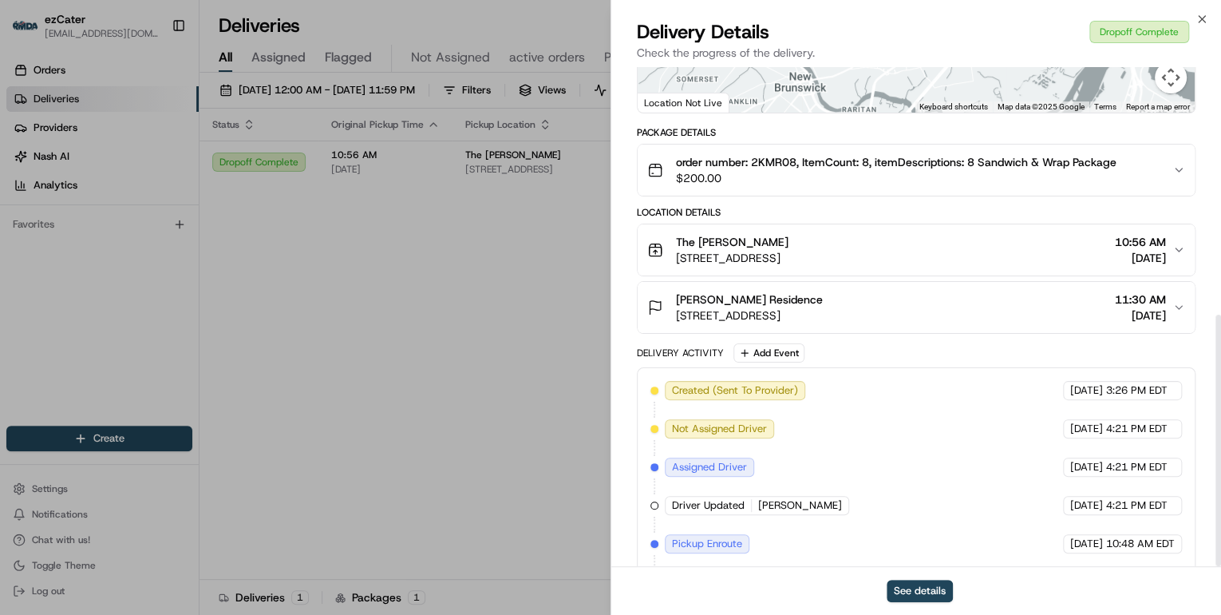
scroll to position [491, 0]
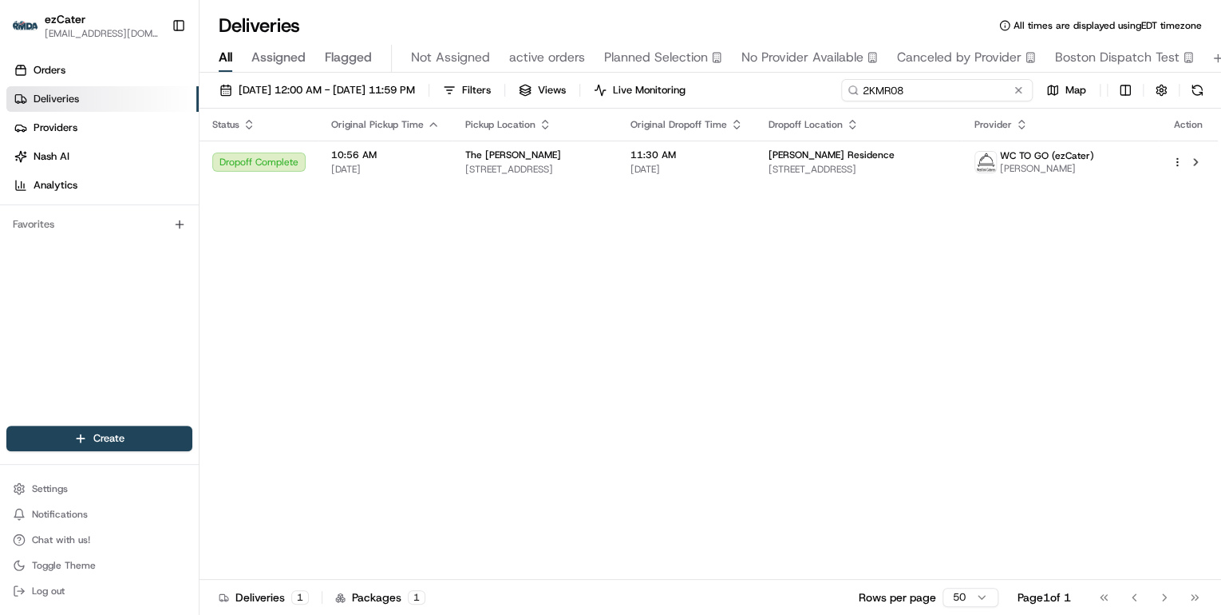
drag, startPoint x: 954, startPoint y: 80, endPoint x: 913, endPoint y: 97, distance: 45.1
click at [642, 85] on div "08/01/2025 12:00 AM - 08/24/2025 11:59 PM Filters Views Live Monitoring 2KMR08 …" at bounding box center [711, 94] width 1022 height 30
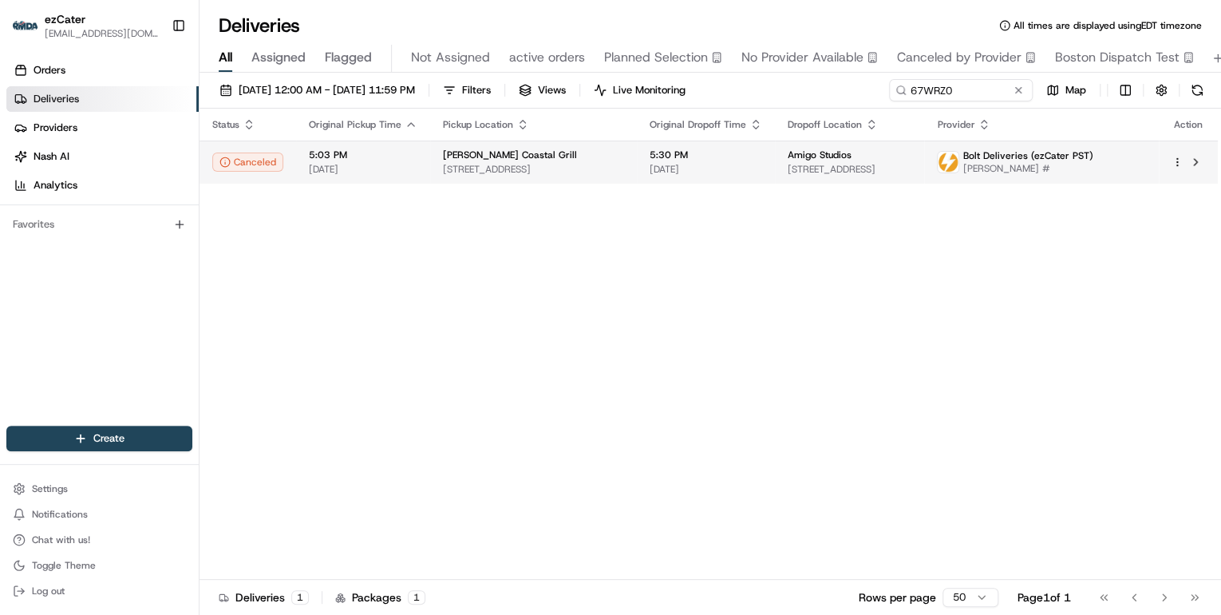
click at [632, 168] on td "Rubio's Coastal Grill 2604 El Camino Real, Carlsbad, CA 92008, USA" at bounding box center [533, 161] width 207 height 43
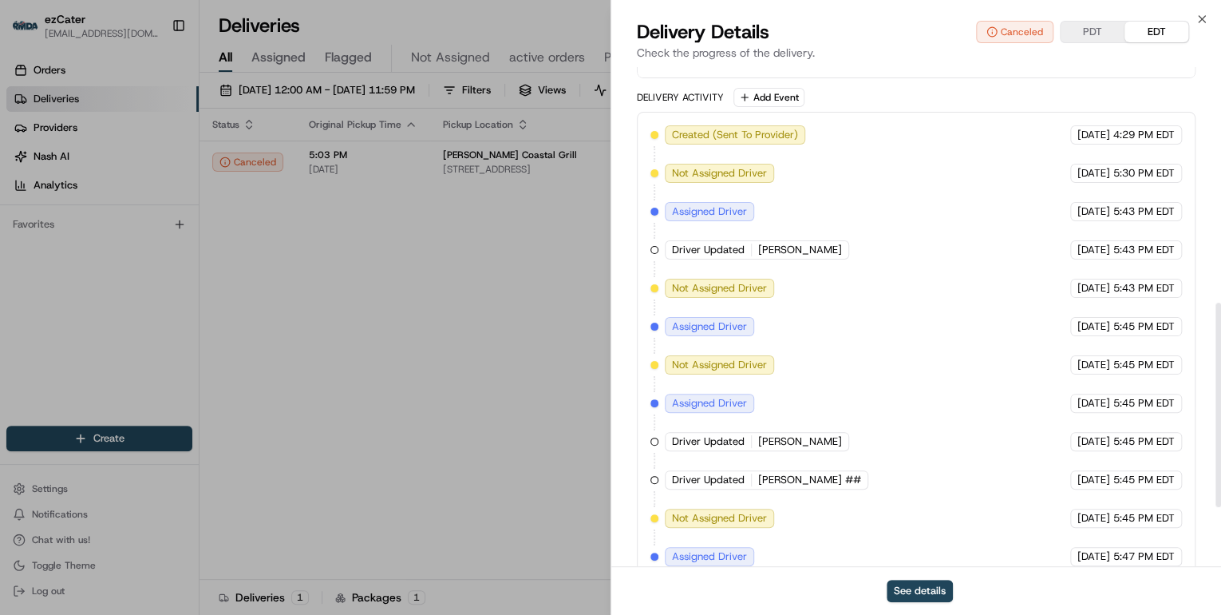
scroll to position [718, 0]
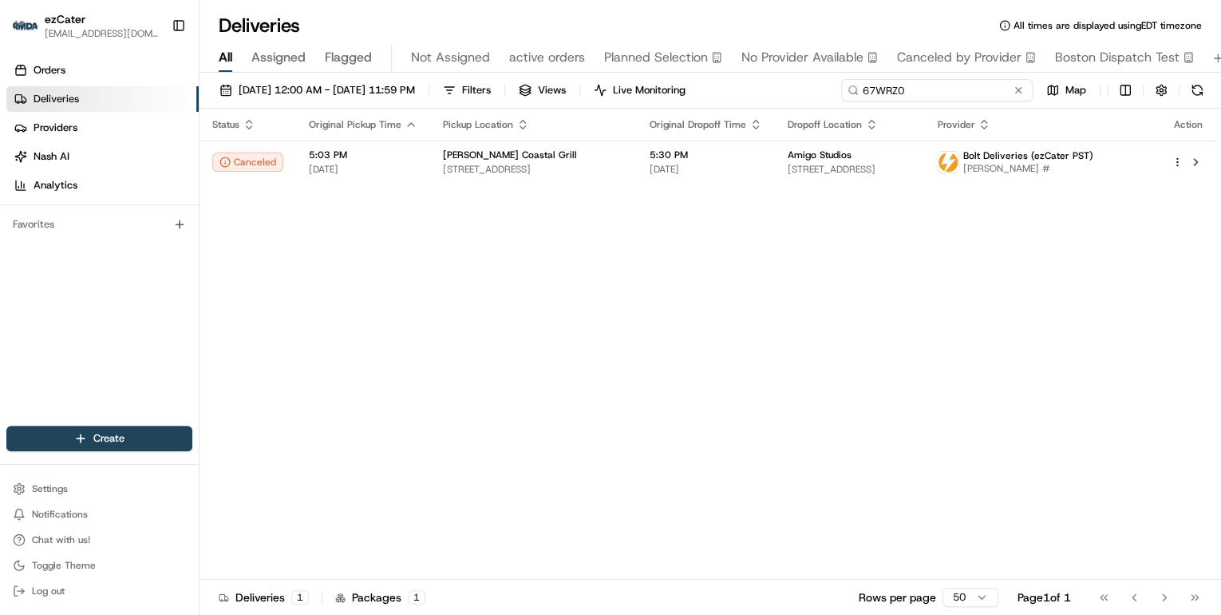
drag, startPoint x: 958, startPoint y: 90, endPoint x: 469, endPoint y: 73, distance: 488.7
click at [477, 71] on div "Deliveries All times are displayed using EDT timezone All Assigned Flagged Not …" at bounding box center [711, 307] width 1022 height 615
paste input "7UM7H"
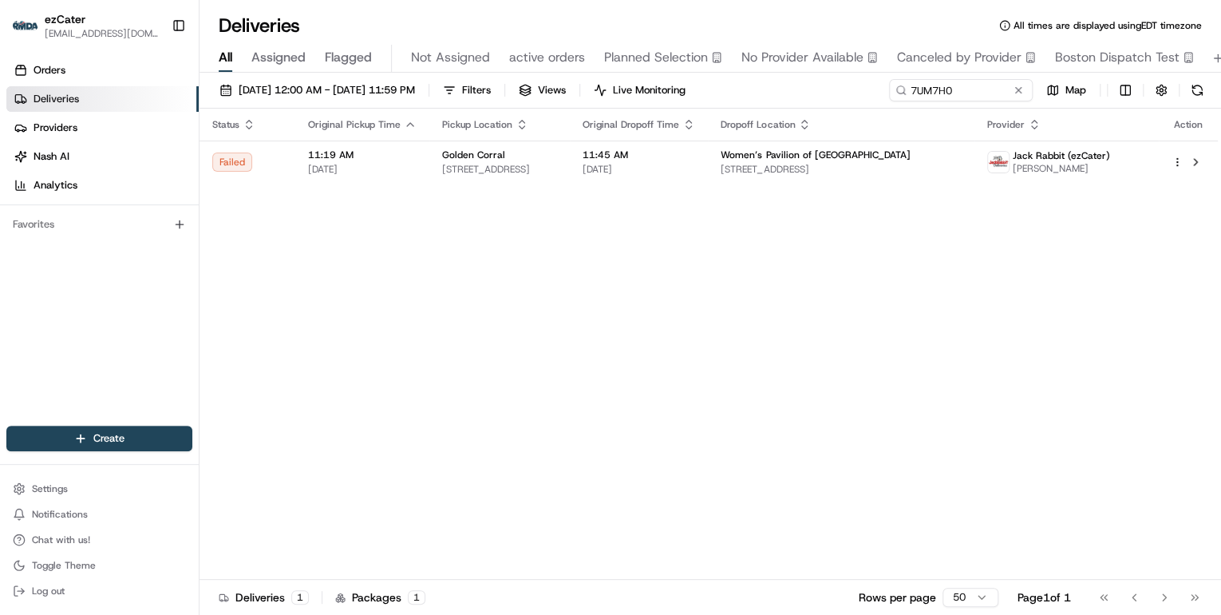
click at [528, 158] on div "Golden Corral" at bounding box center [499, 154] width 115 height 13
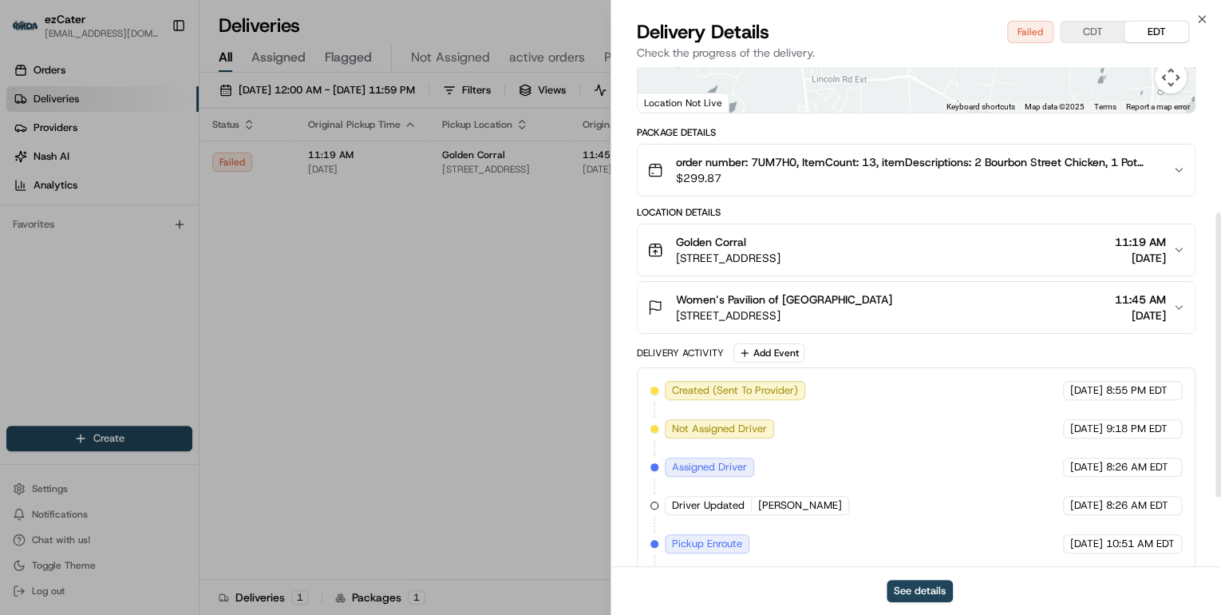
scroll to position [377, 0]
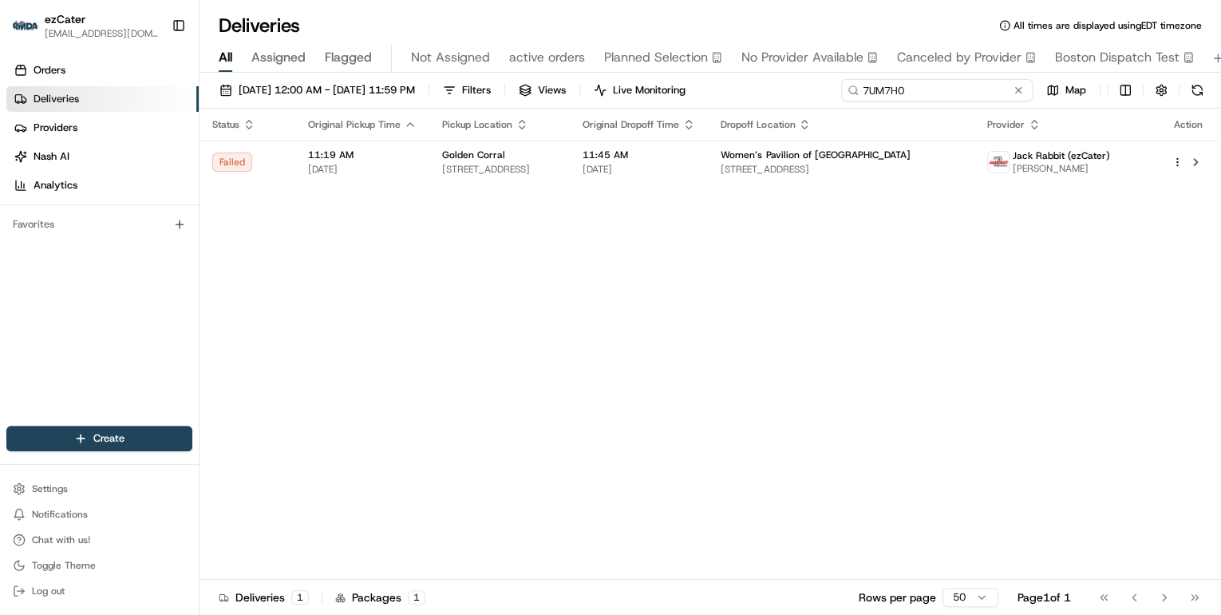
drag, startPoint x: 966, startPoint y: 90, endPoint x: 484, endPoint y: 101, distance: 483.0
click at [499, 102] on div "08/01/2025 12:00 AM - 08/24/2025 11:59 PM Filters Views Live Monitoring 7UM7H0 …" at bounding box center [711, 94] width 1022 height 30
paste input "W2P-FYE"
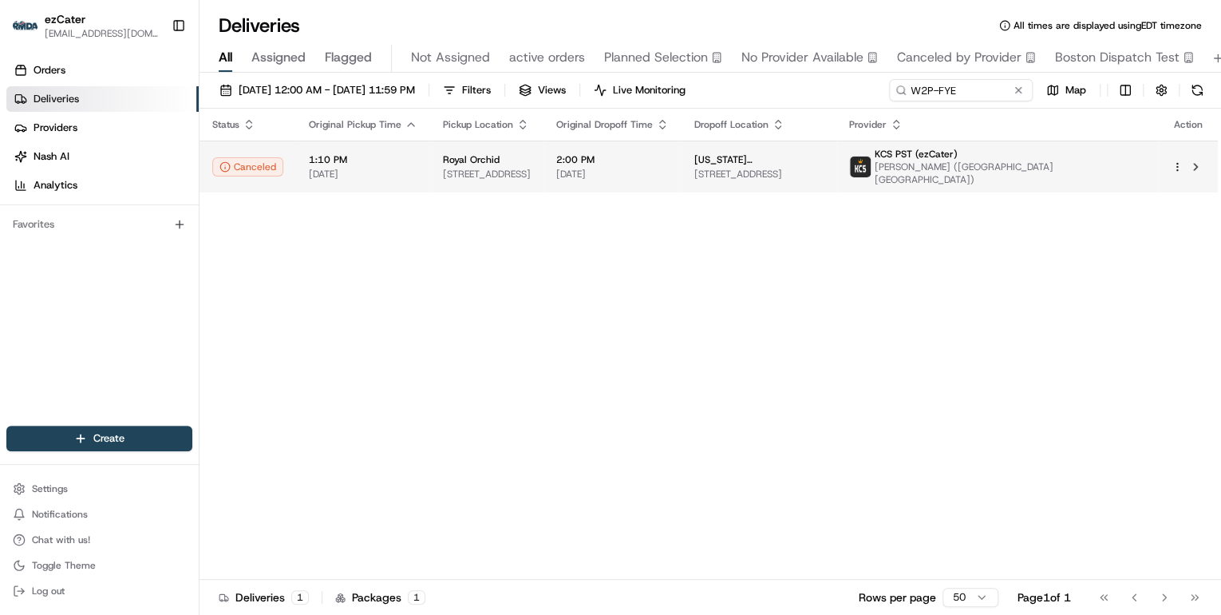
click at [531, 172] on span "104 Rainier Ave S, Renton, WA 98057, USA" at bounding box center [487, 174] width 88 height 13
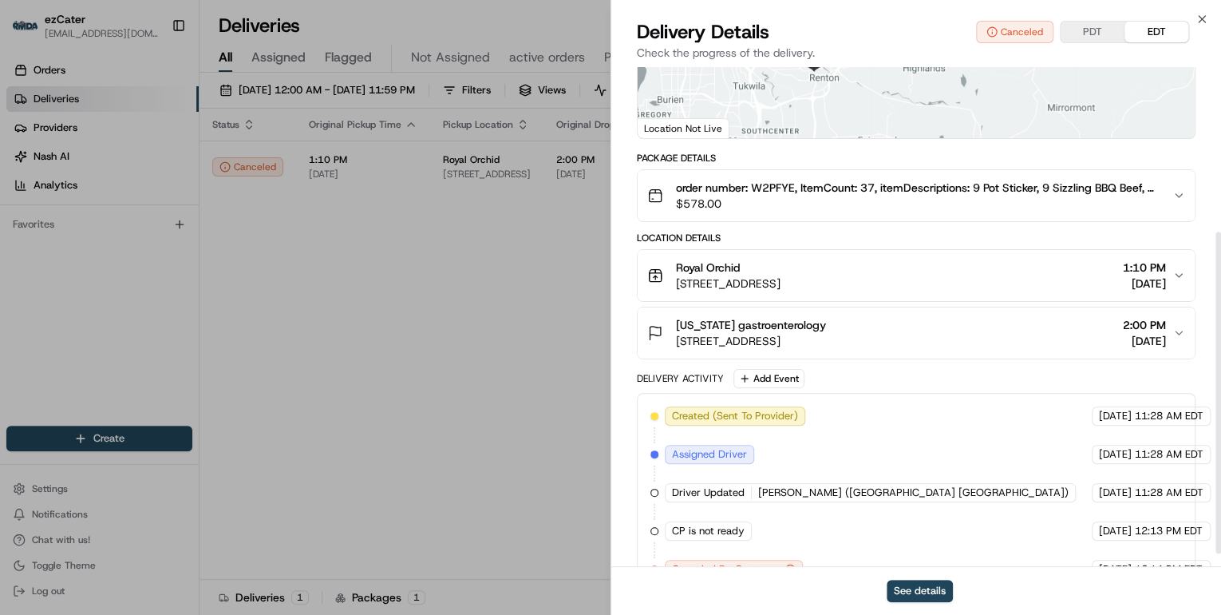
scroll to position [275, 0]
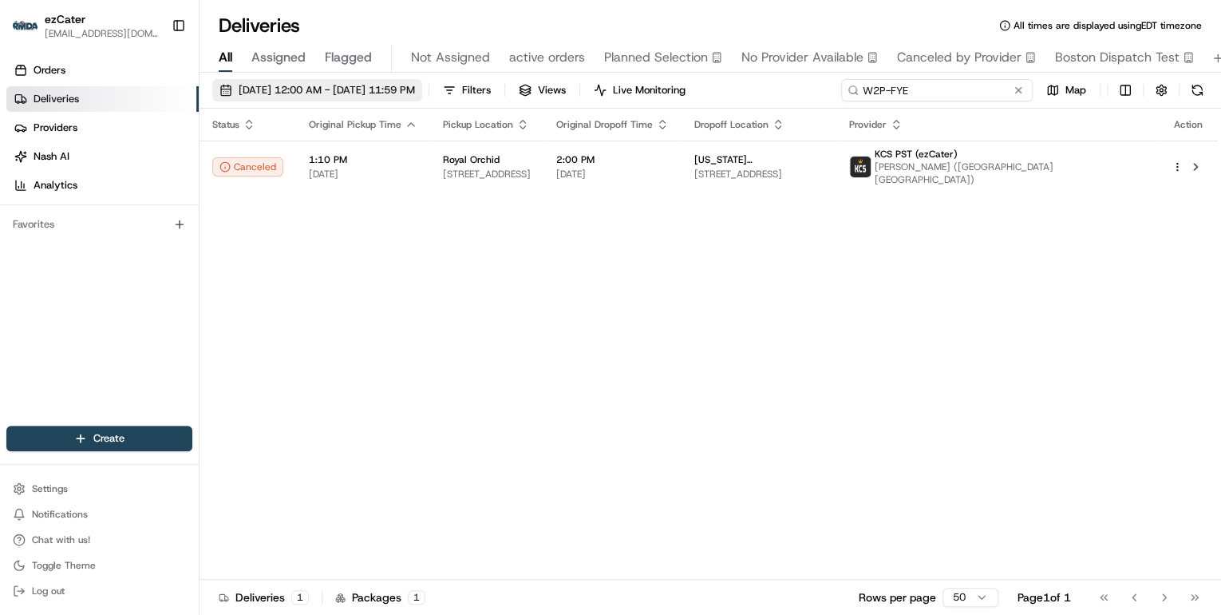
drag, startPoint x: 972, startPoint y: 90, endPoint x: 437, endPoint y: 95, distance: 535.5
click at [440, 94] on div "08/01/2025 12:00 AM - 08/24/2025 11:59 PM Filters Views Live Monitoring W2P-FYE…" at bounding box center [711, 94] width 1022 height 30
paste input "V99P4T"
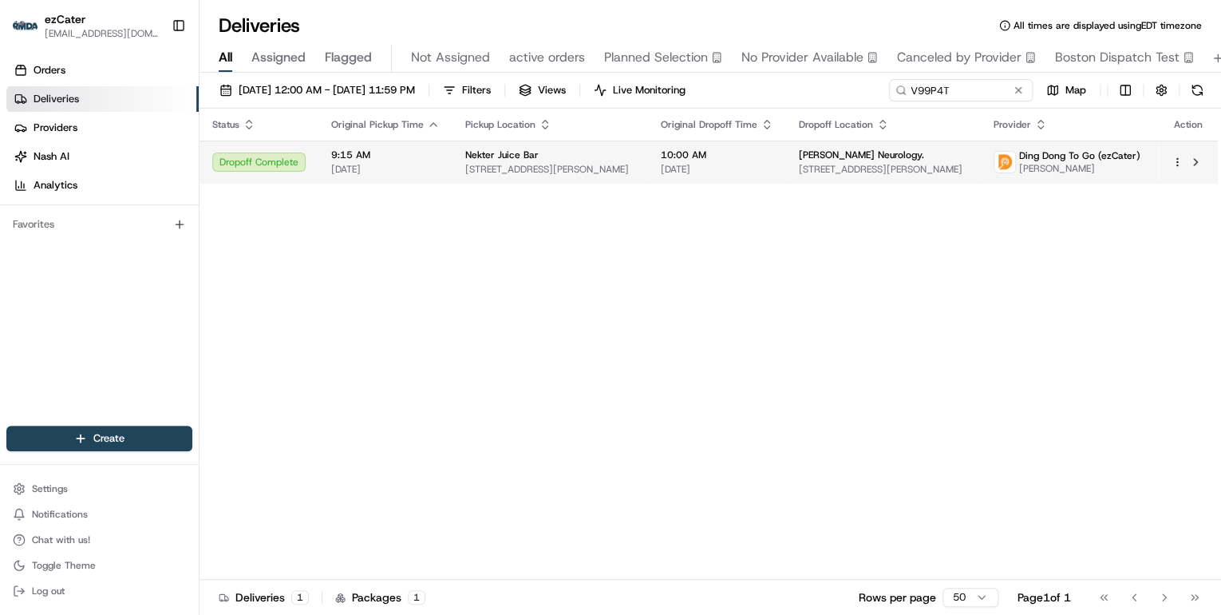
click at [526, 160] on span "Nekter Juice Bar" at bounding box center [501, 154] width 73 height 13
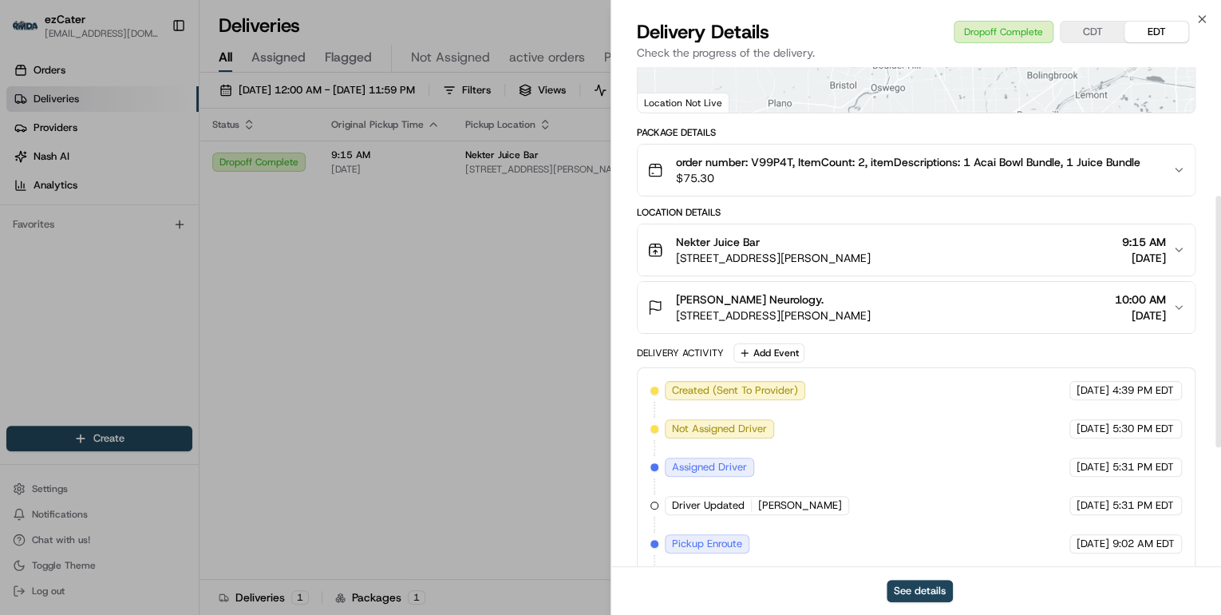
scroll to position [491, 0]
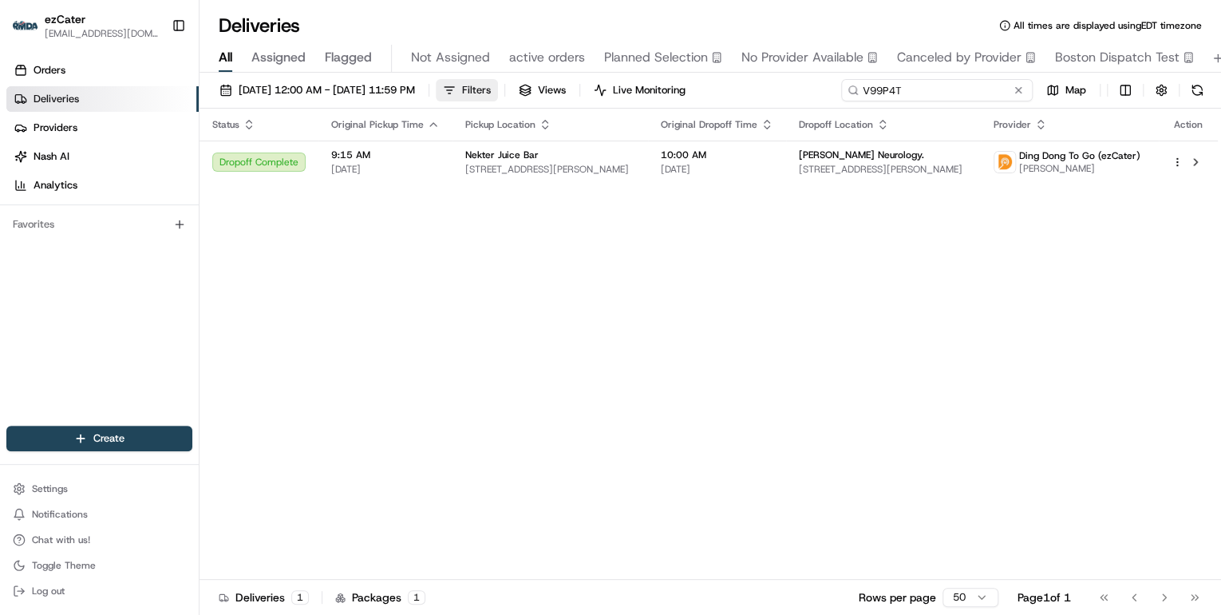
drag, startPoint x: 957, startPoint y: 93, endPoint x: 531, endPoint y: 97, distance: 426.2
click at [535, 96] on div "08/01/2025 12:00 AM - 08/24/2025 11:59 PM Filters Views Live Monitoring V99P4T …" at bounding box center [711, 94] width 1022 height 30
paste input "H45H57"
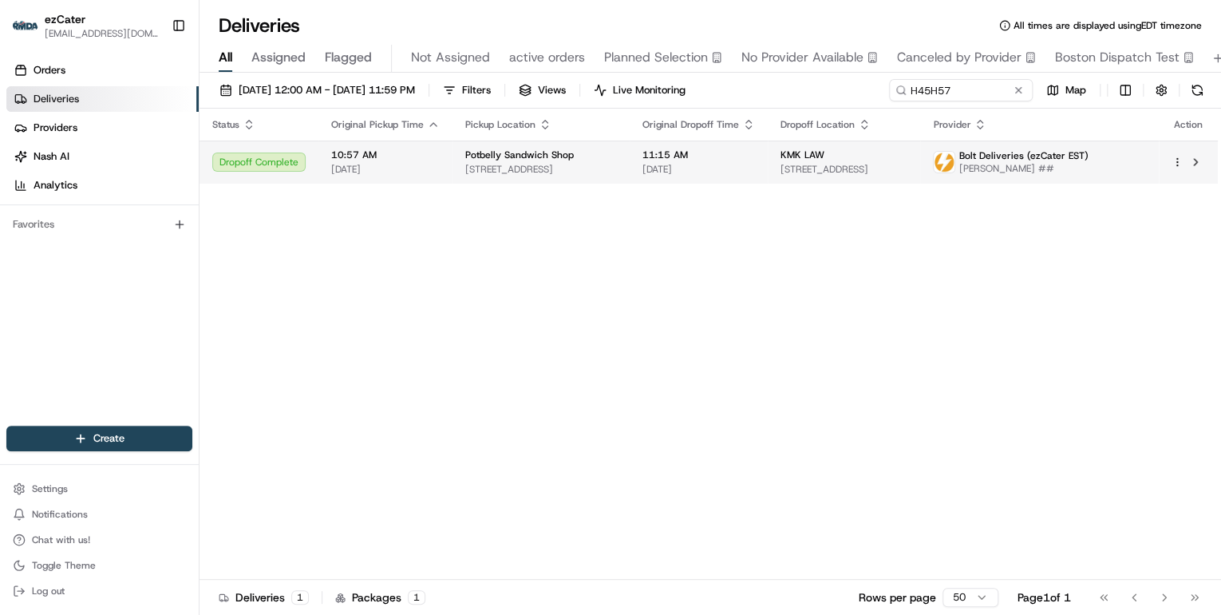
click at [550, 169] on span "28 Fountain Sq Plz, Cincinnati, OH 45202, USA" at bounding box center [541, 169] width 152 height 13
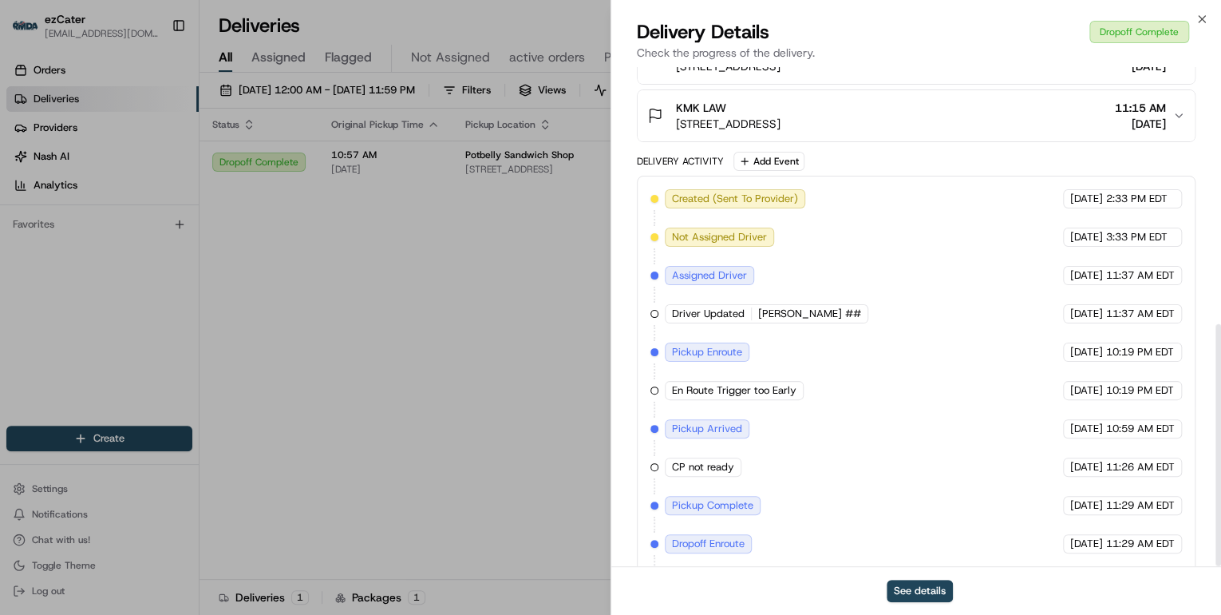
scroll to position [529, 0]
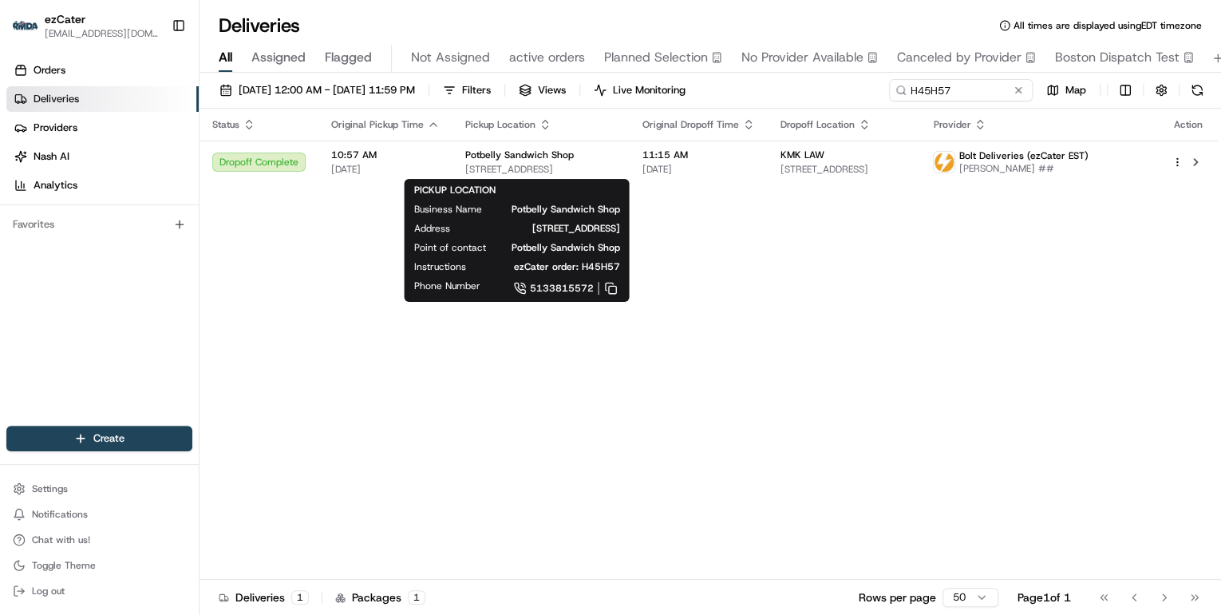
drag, startPoint x: 486, startPoint y: 375, endPoint x: 495, endPoint y: 365, distance: 13.6
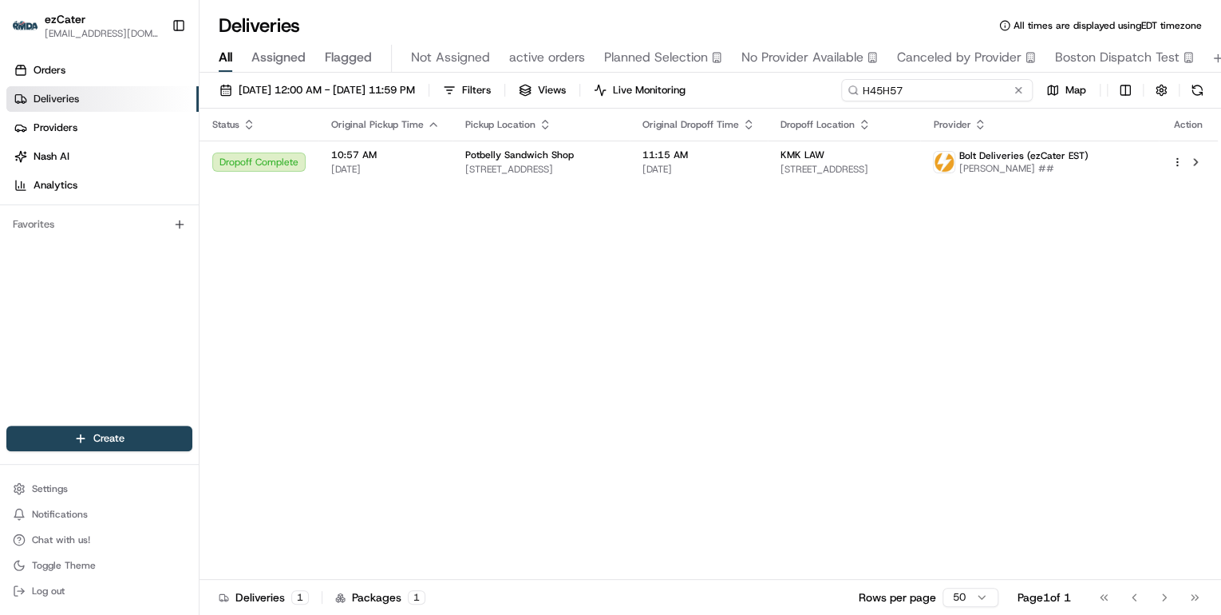
drag, startPoint x: 986, startPoint y: 84, endPoint x: 456, endPoint y: 61, distance: 530.4
click at [460, 61] on div "Deliveries All times are displayed using EDT timezone All Assigned Flagged Not …" at bounding box center [711, 307] width 1022 height 615
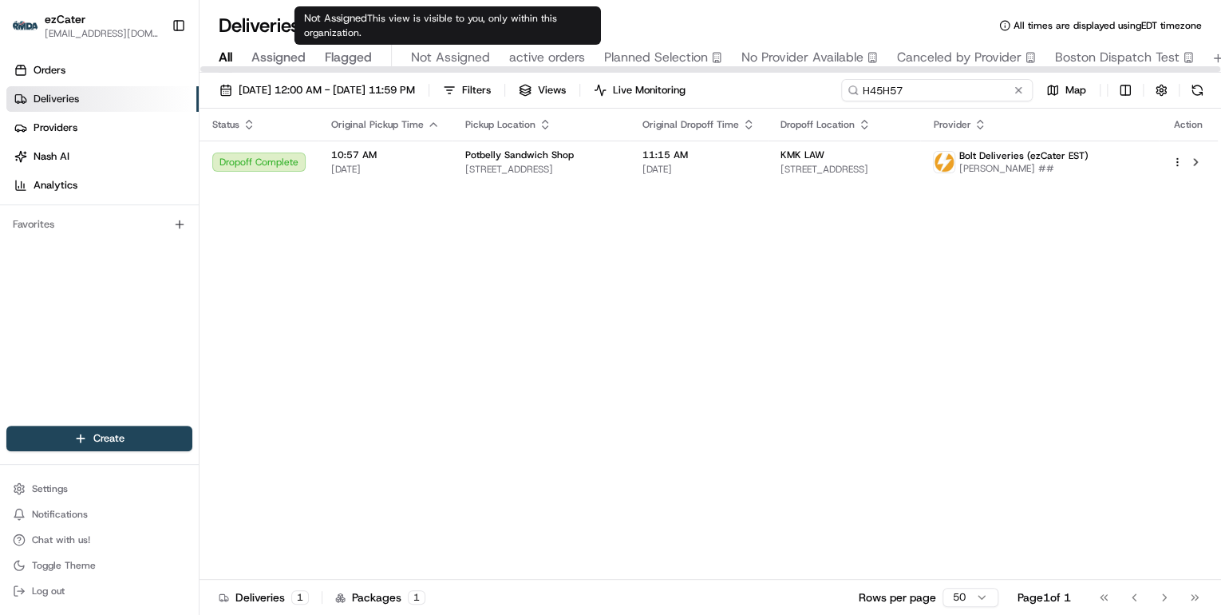
paste input "Y1AEY2"
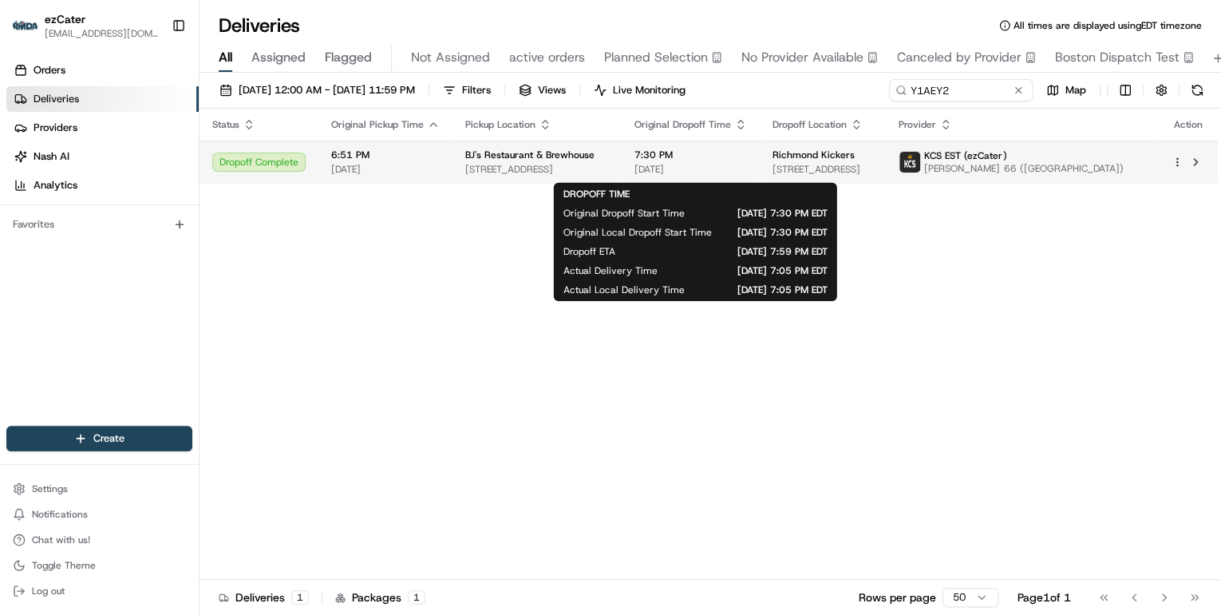
click at [668, 156] on span "7:30 PM" at bounding box center [690, 154] width 113 height 13
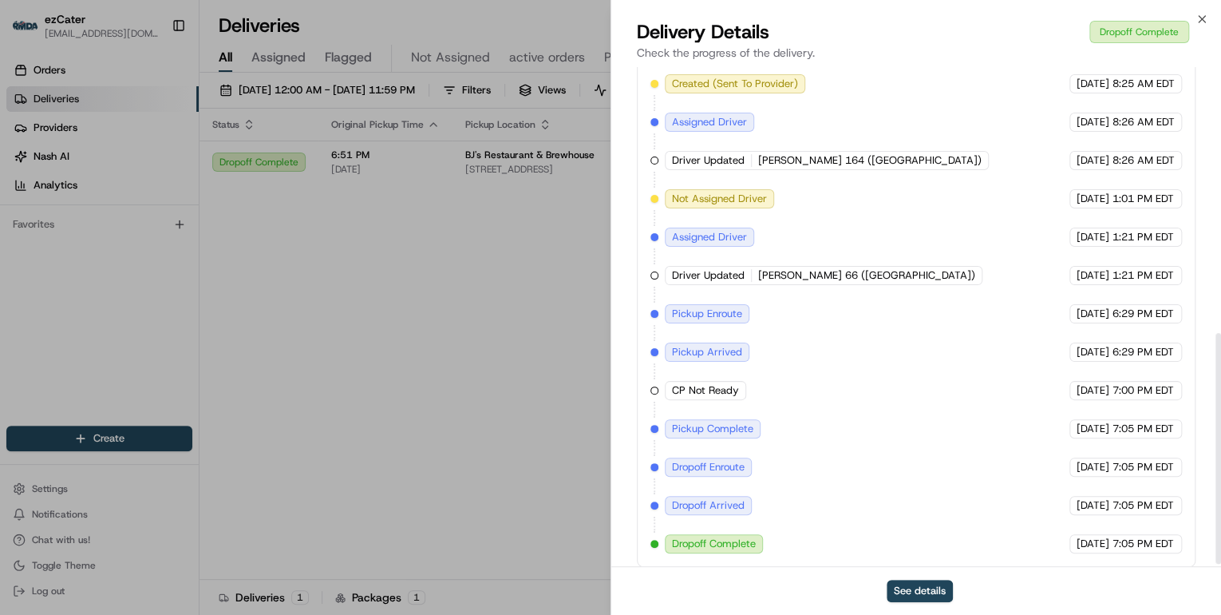
scroll to position [579, 0]
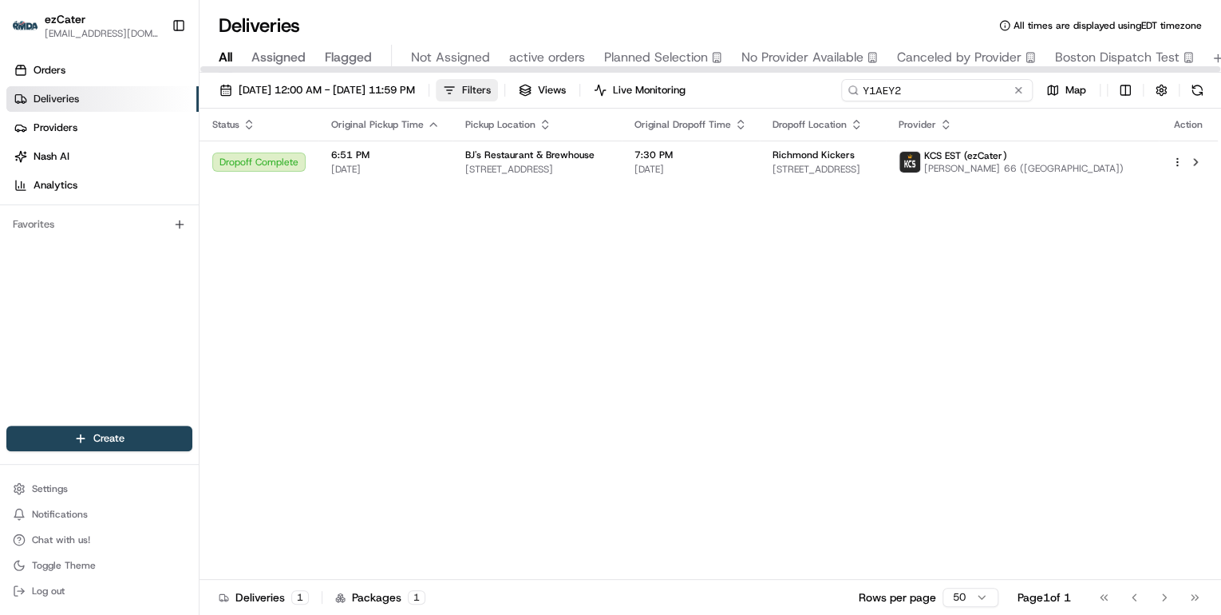
drag, startPoint x: 961, startPoint y: 87, endPoint x: 496, endPoint y: 85, distance: 464.5
click at [522, 85] on div "08/01/2025 12:00 AM - 08/24/2025 11:59 PM Filters Views Live Monitoring Y1AEY2 …" at bounding box center [711, 94] width 1022 height 30
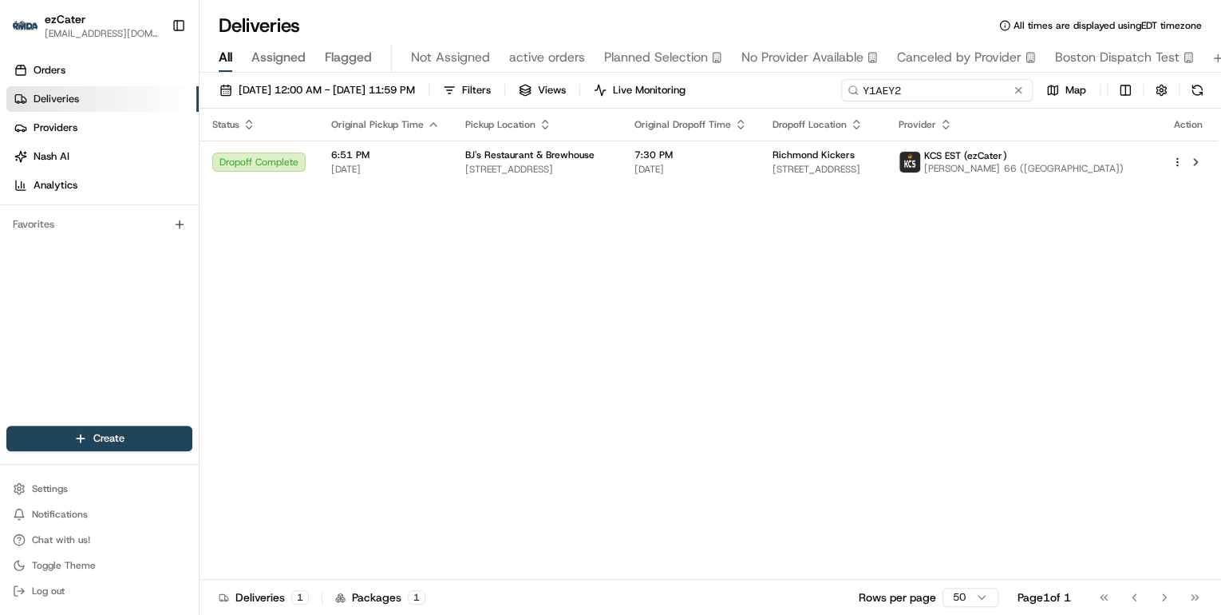
paste input "0XAUKM"
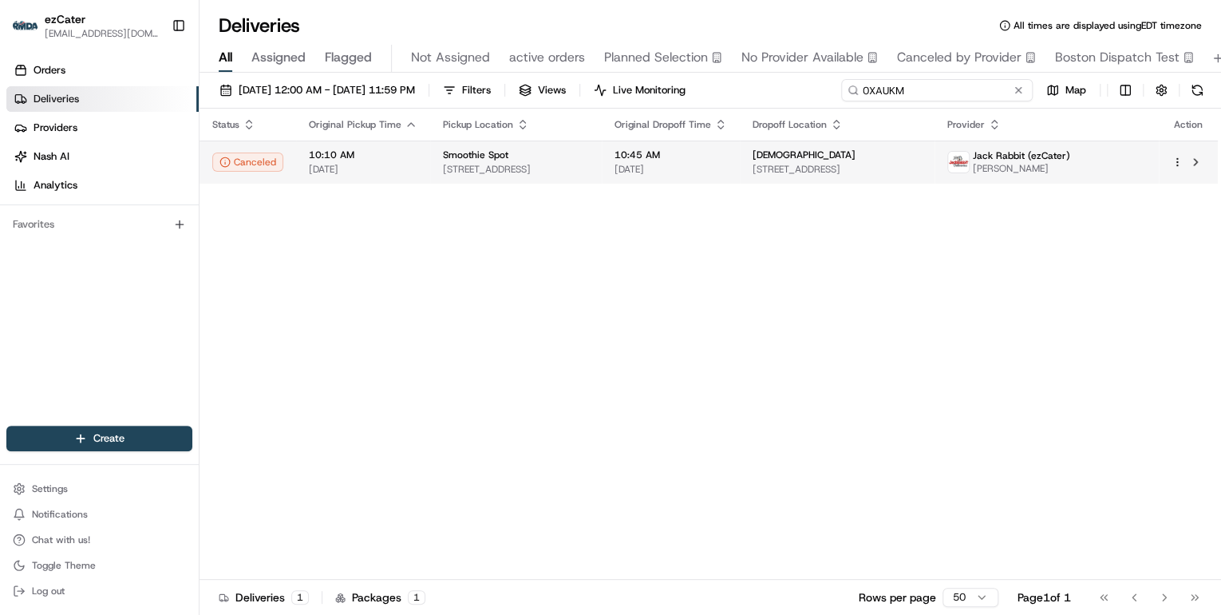
type input "0XAUKM"
click at [589, 169] on span "1807 NE 123rd St, North Miami, FL 33181, USA" at bounding box center [516, 169] width 146 height 13
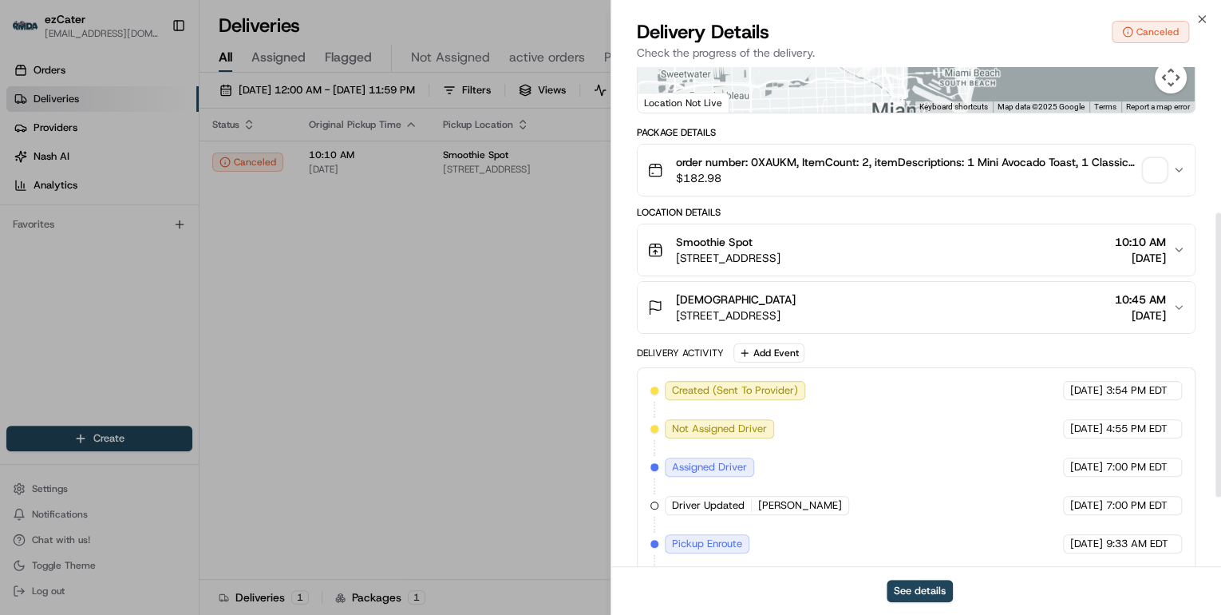
scroll to position [377, 0]
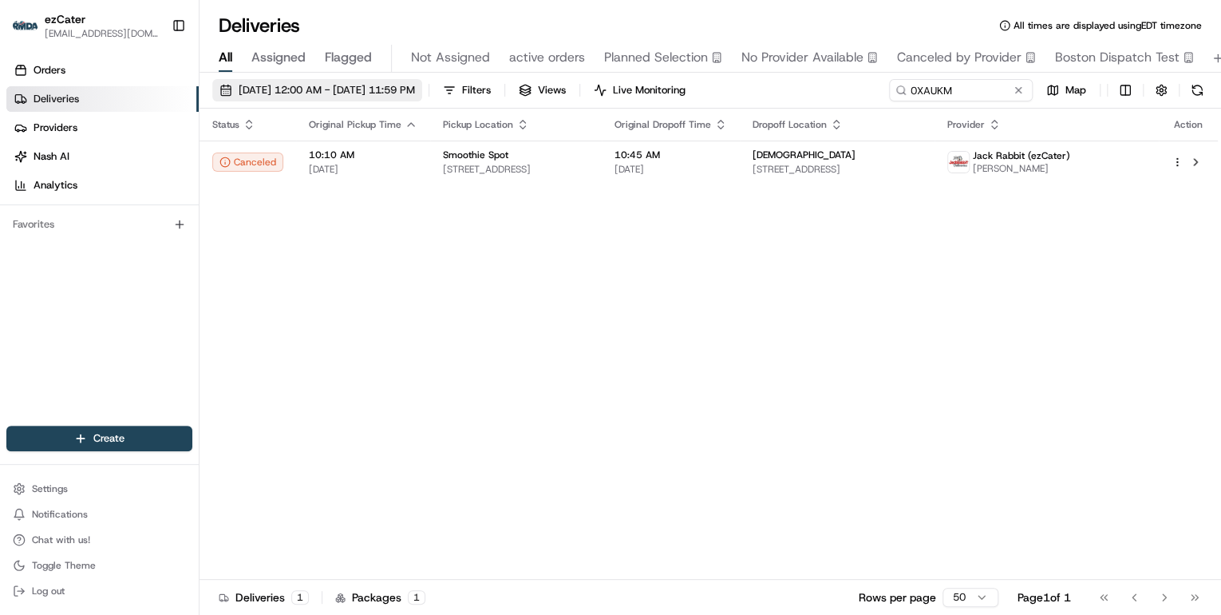
click at [385, 83] on span "08/01/2025 12:00 AM - 08/24/2025 11:59 PM" at bounding box center [327, 90] width 176 height 14
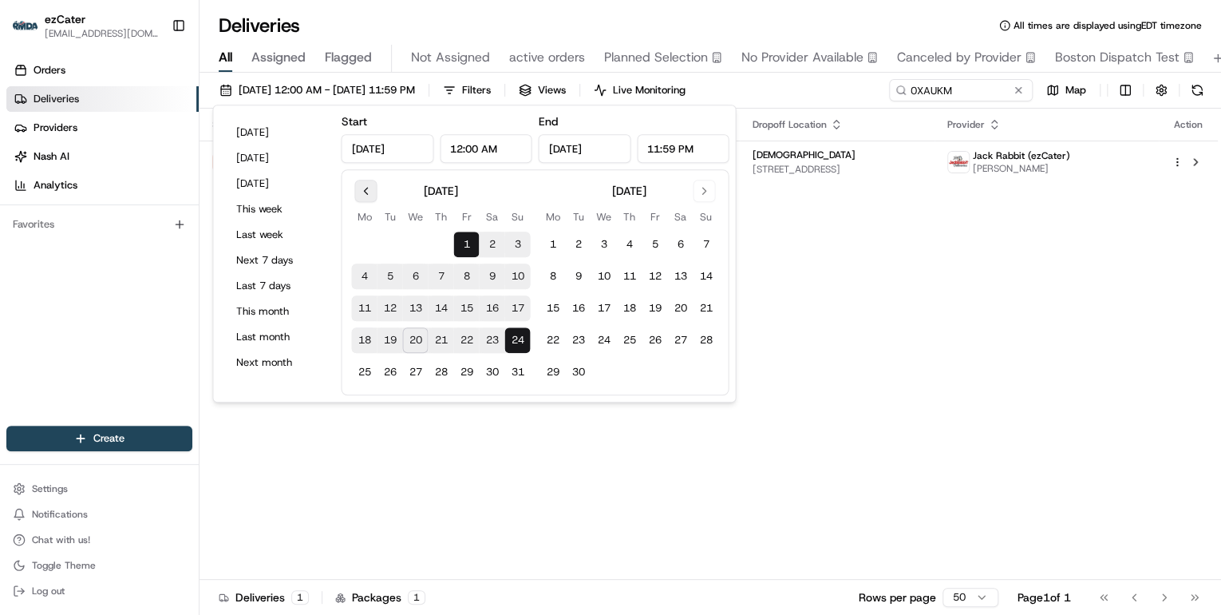
click at [370, 192] on button "Go to previous month" at bounding box center [365, 191] width 22 height 22
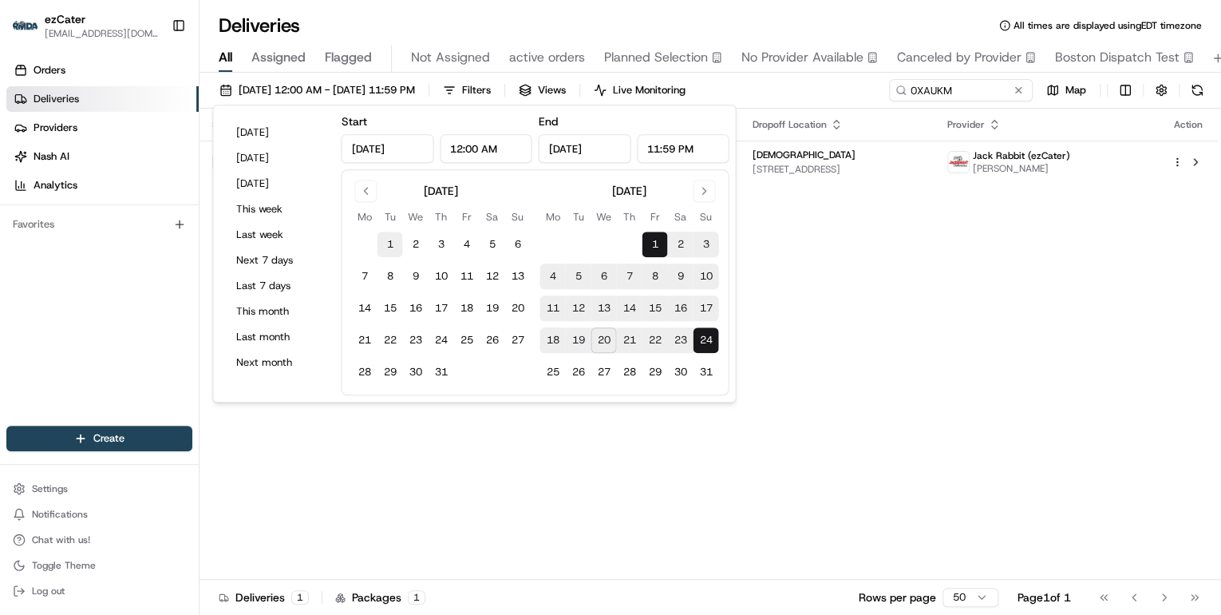
click at [390, 246] on button "1" at bounding box center [390, 244] width 26 height 26
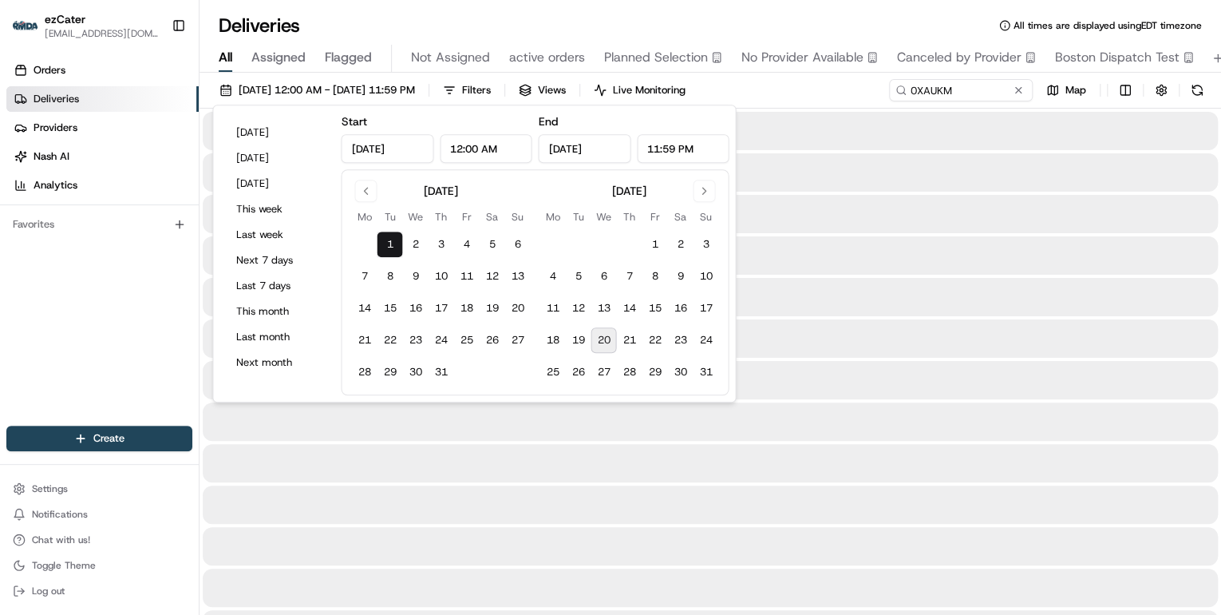
type input "Jul 1, 2025"
click at [441, 373] on button "31" at bounding box center [441, 372] width 26 height 26
type input "Jul 31, 2025"
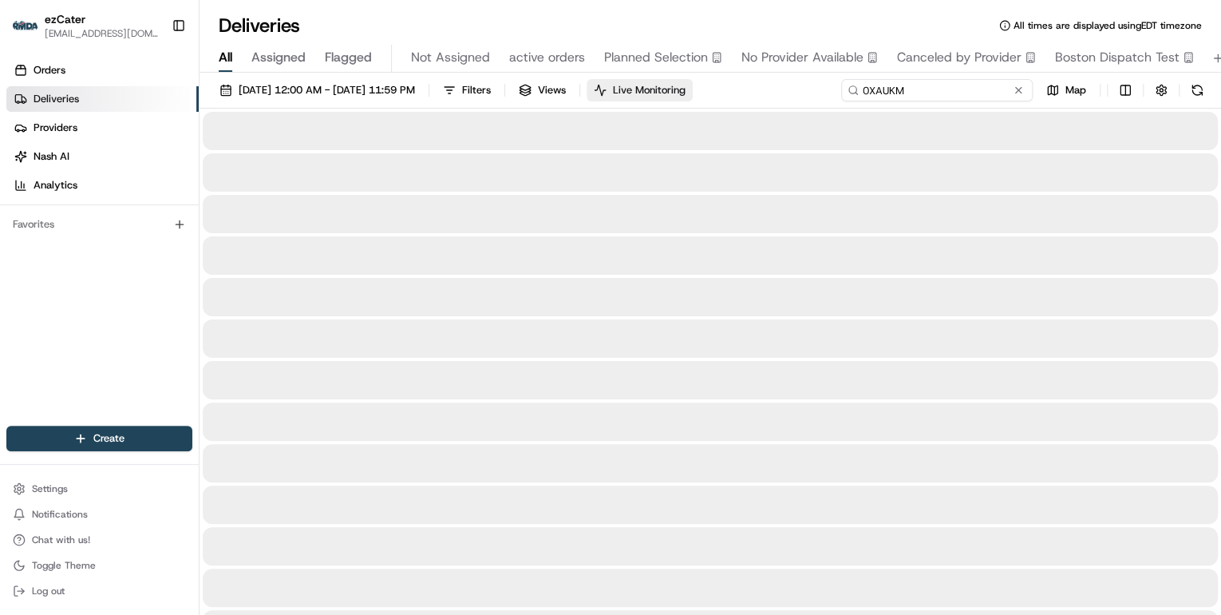
drag, startPoint x: 964, startPoint y: 88, endPoint x: 668, endPoint y: 86, distance: 296.1
click at [670, 86] on div "07/01/2025 12:00 AM - 07/31/2025 11:59 PM Filters Views Live Monitoring 0XAUKM …" at bounding box center [711, 94] width 1022 height 30
paste input "C5TEPZ"
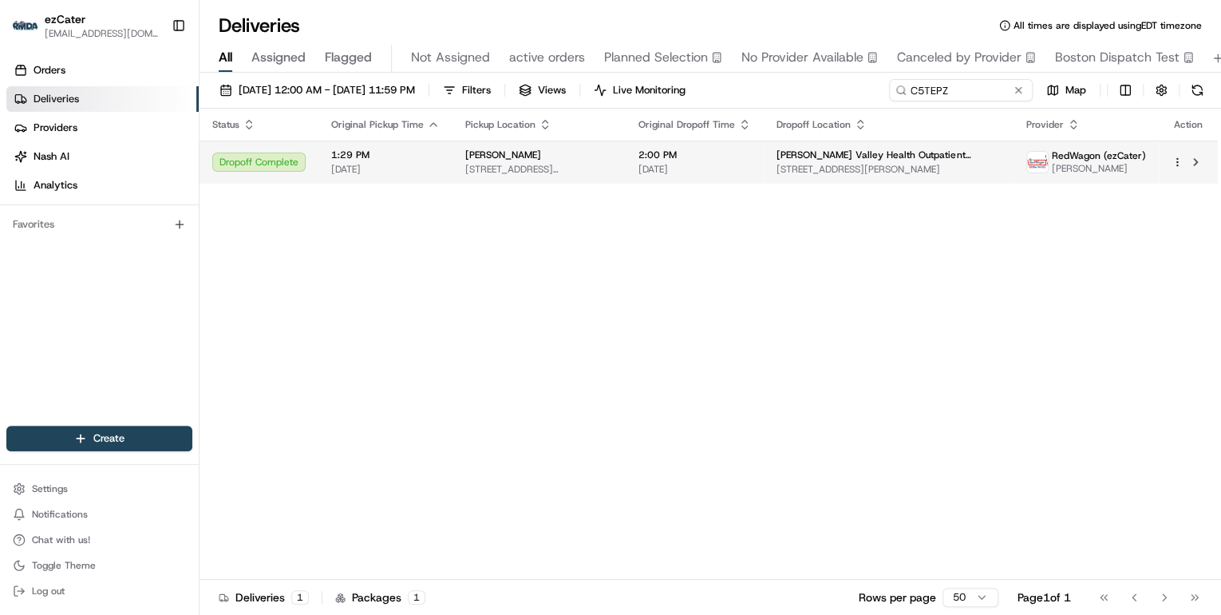
click at [583, 147] on td "Applebee's 1301 N Davis Rd, Salinas, CA 93907, USA" at bounding box center [538, 161] width 173 height 43
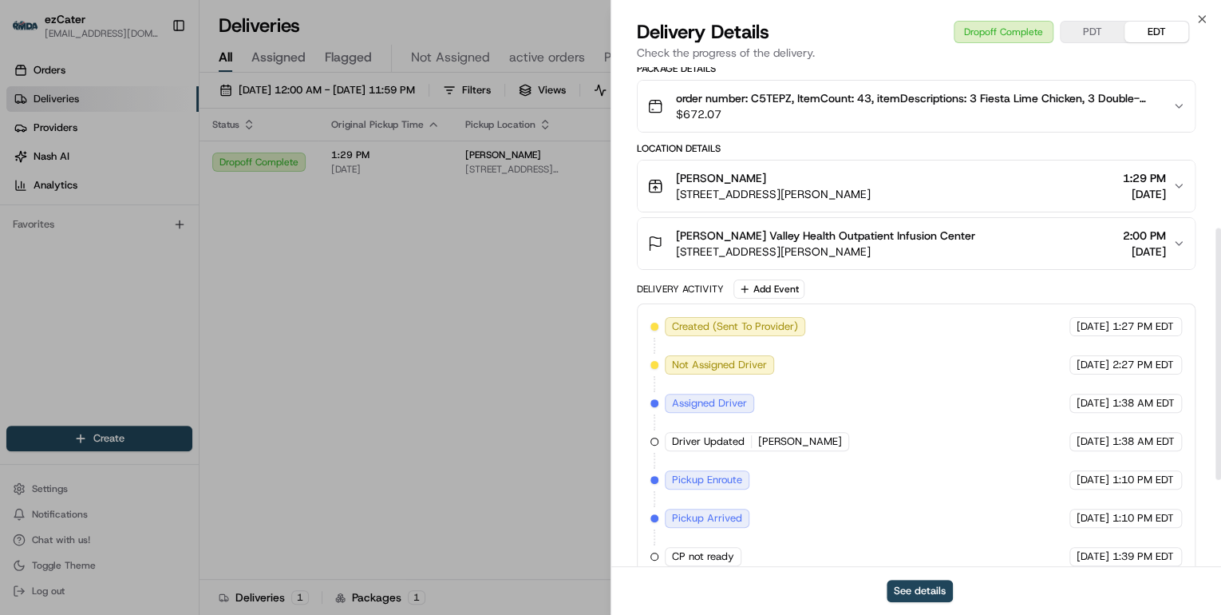
scroll to position [491, 0]
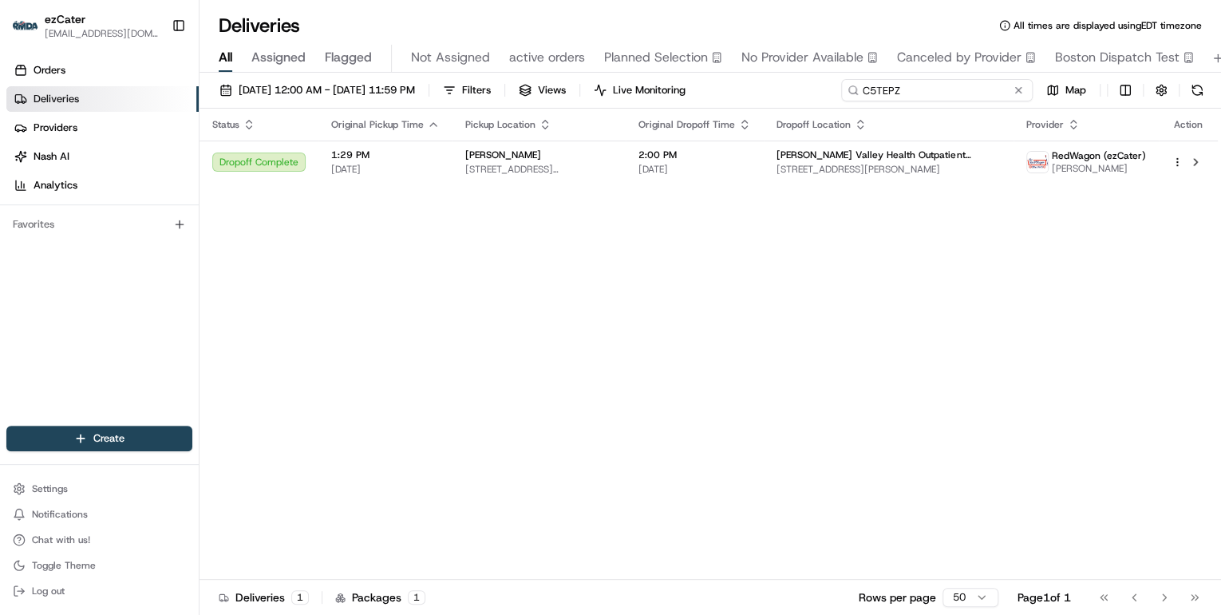
drag, startPoint x: 961, startPoint y: 89, endPoint x: 476, endPoint y: 101, distance: 485.4
click at [477, 101] on div "07/01/2025 12:00 AM - 07/31/2025 11:59 PM Filters Views Live Monitoring C5TEPZ …" at bounding box center [711, 94] width 1022 height 30
paste input "XTGUU"
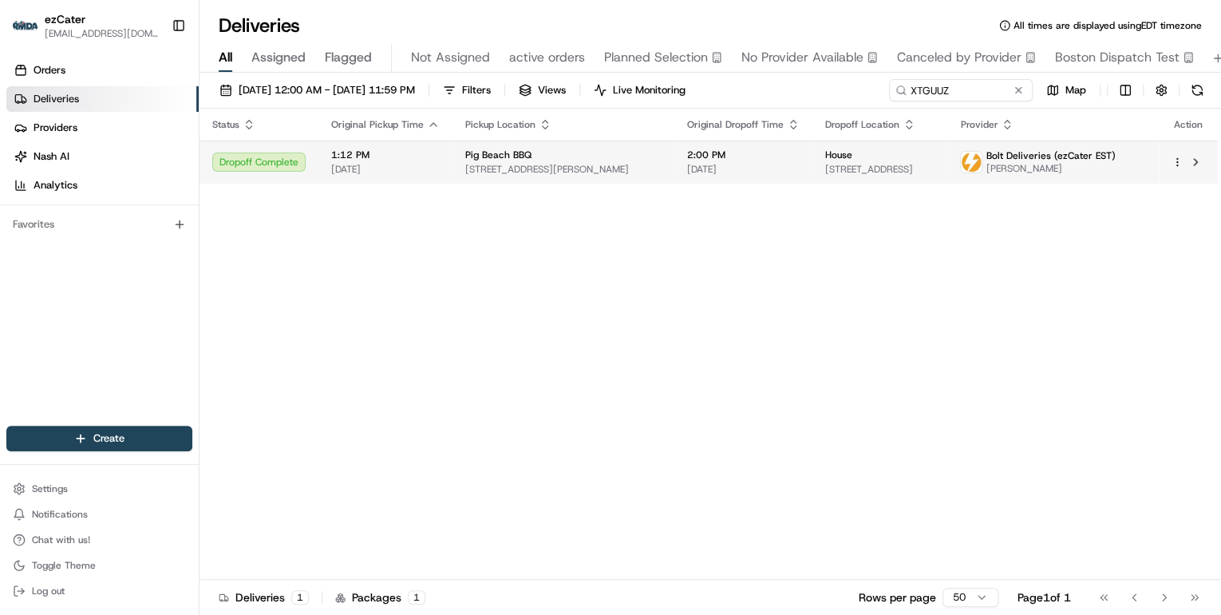
click at [539, 166] on span "2400 S Dixie Hwy, West Palm Beach, FL 33401, USA" at bounding box center [563, 169] width 196 height 13
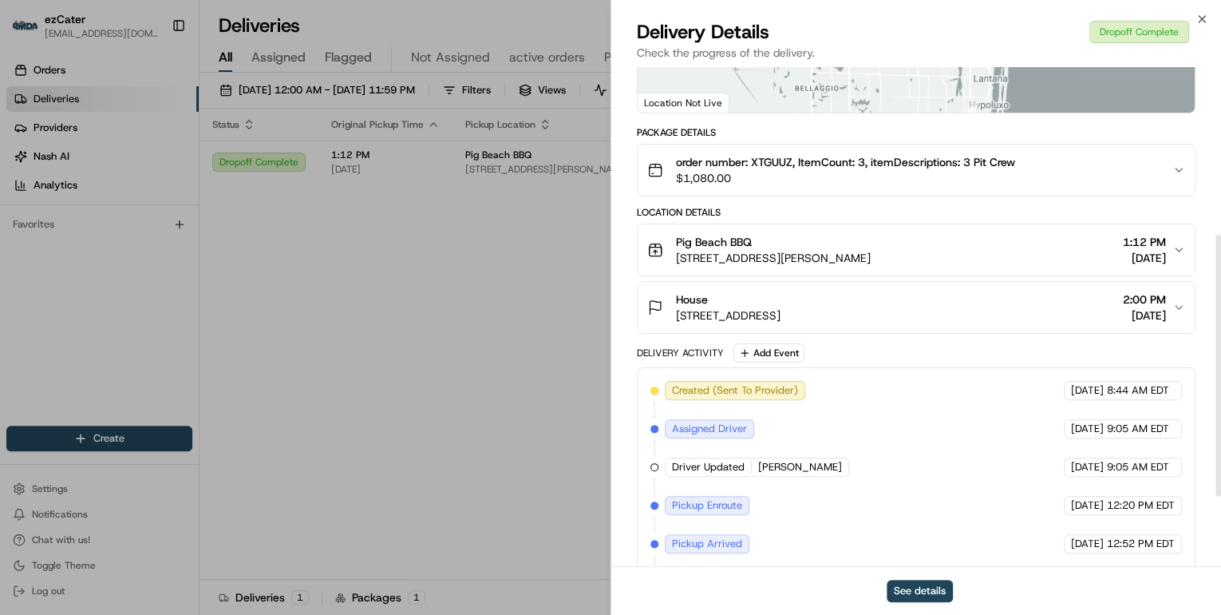
scroll to position [453, 0]
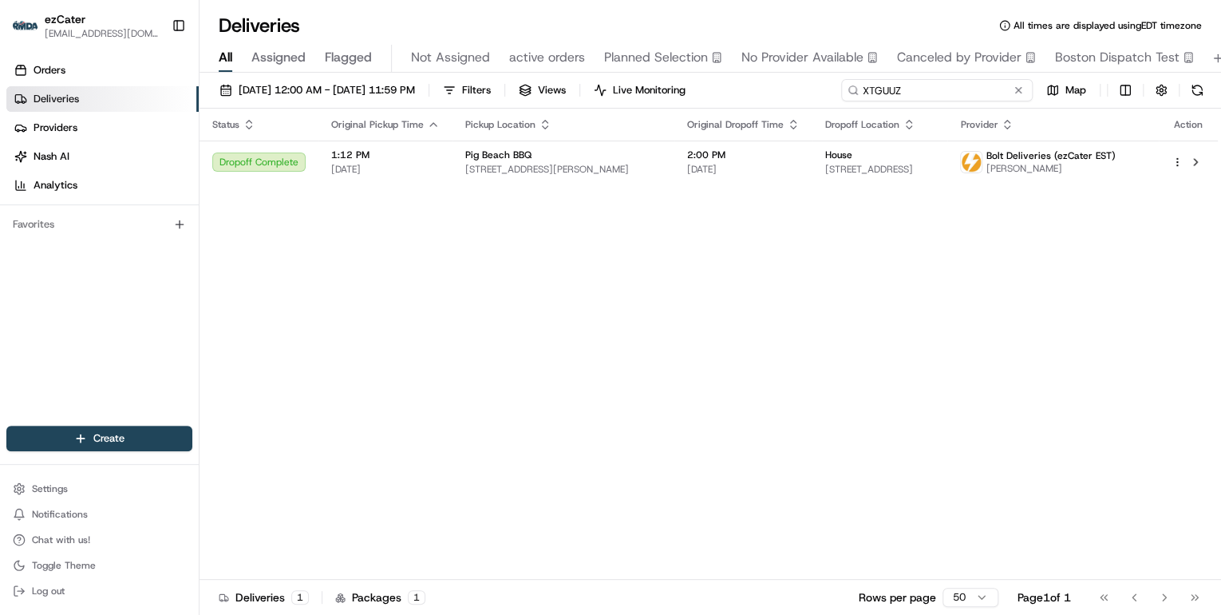
drag, startPoint x: 953, startPoint y: 92, endPoint x: 575, endPoint y: 102, distance: 377.6
click at [578, 100] on div "07/01/2025 12:00 AM - 07/31/2025 11:59 PM Filters Views Live Monitoring XTGUUZ …" at bounding box center [711, 94] width 1022 height 30
paste input "RQZAJT"
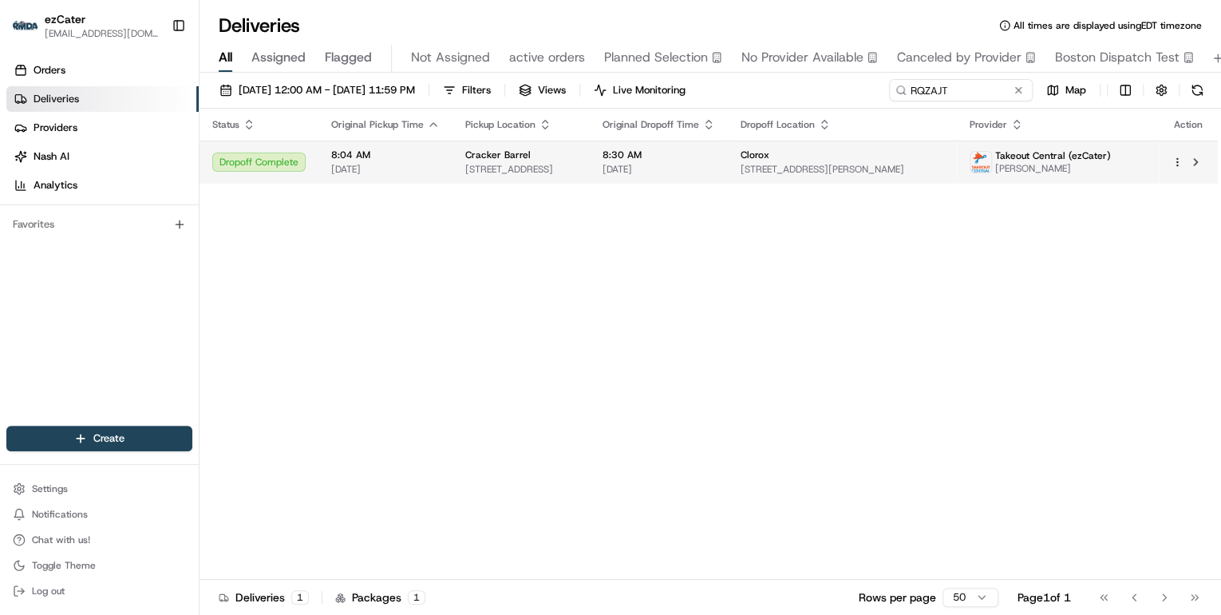
click at [577, 167] on span "3703 Hillsborough Rd, Durham, NC 27705, USA" at bounding box center [521, 169] width 112 height 13
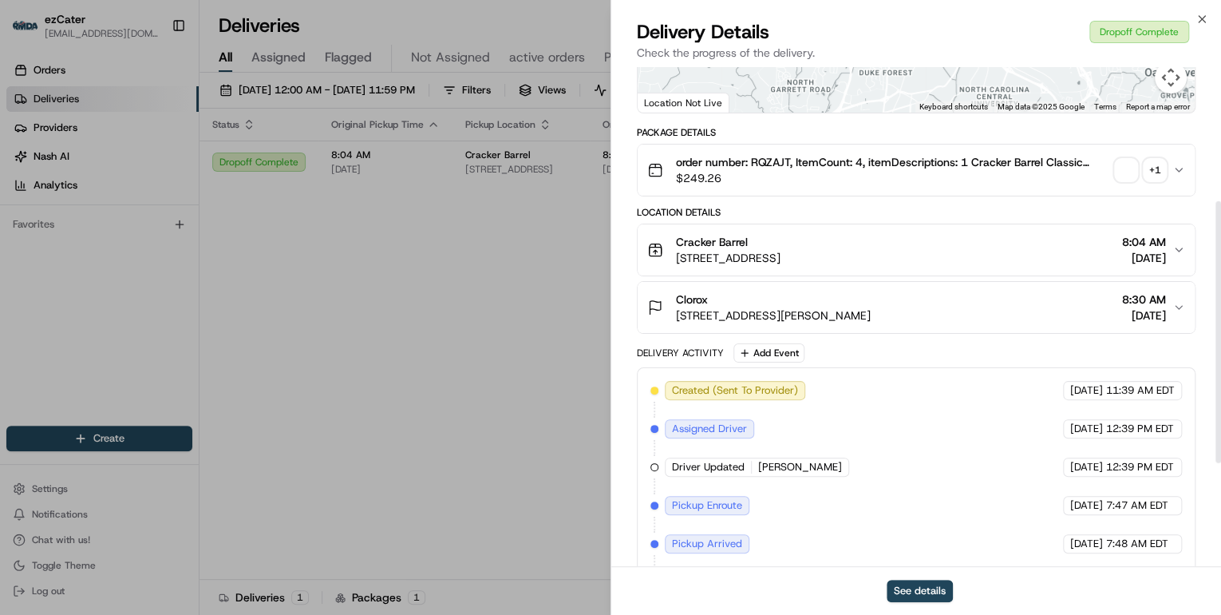
scroll to position [453, 0]
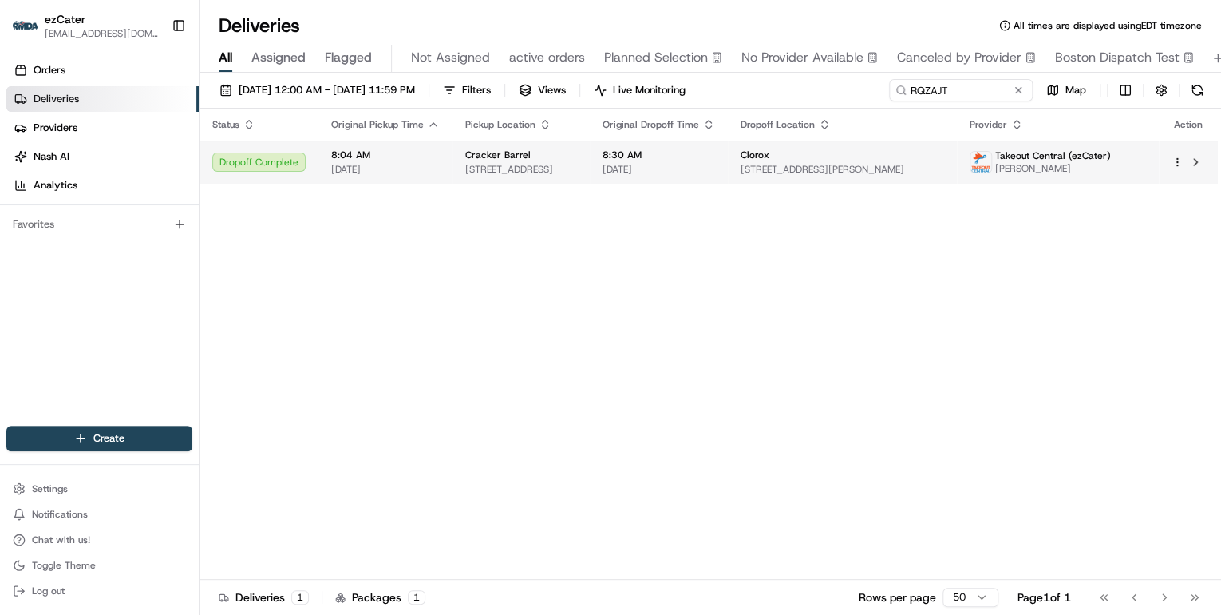
click at [577, 156] on div "Cracker Barrel" at bounding box center [521, 154] width 112 height 13
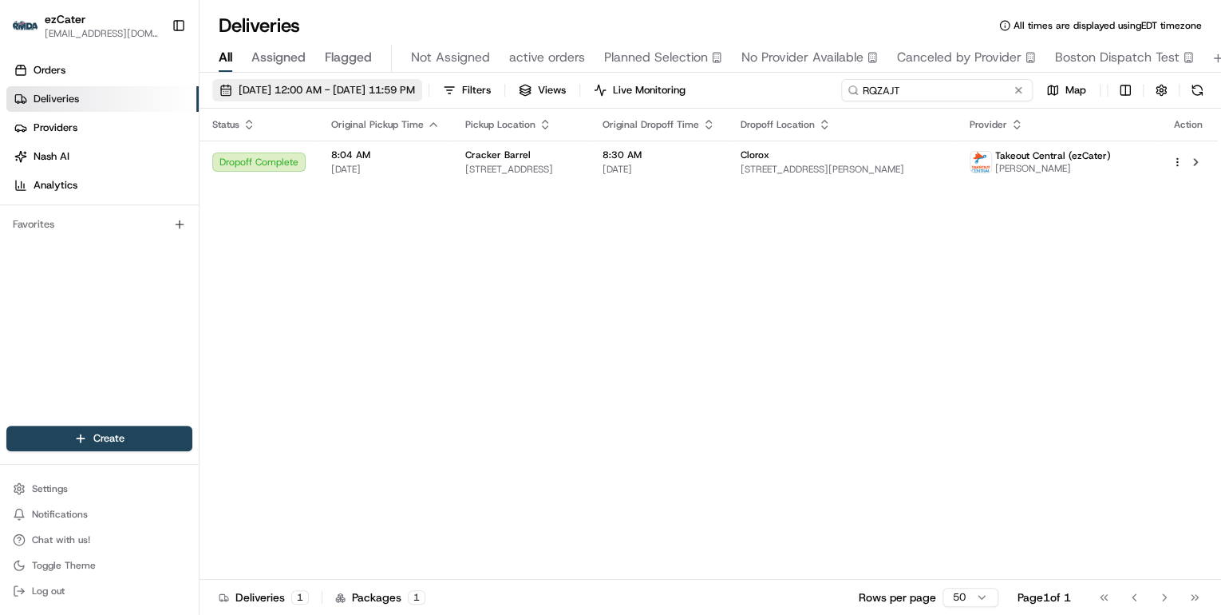
drag, startPoint x: 980, startPoint y: 93, endPoint x: 472, endPoint y: 100, distance: 507.6
click at [472, 100] on div "07/01/2025 12:00 AM - 07/31/2025 11:59 PM Filters Views Live Monitoring RQZAJT …" at bounding box center [711, 94] width 1022 height 30
paste input "TGF9RE"
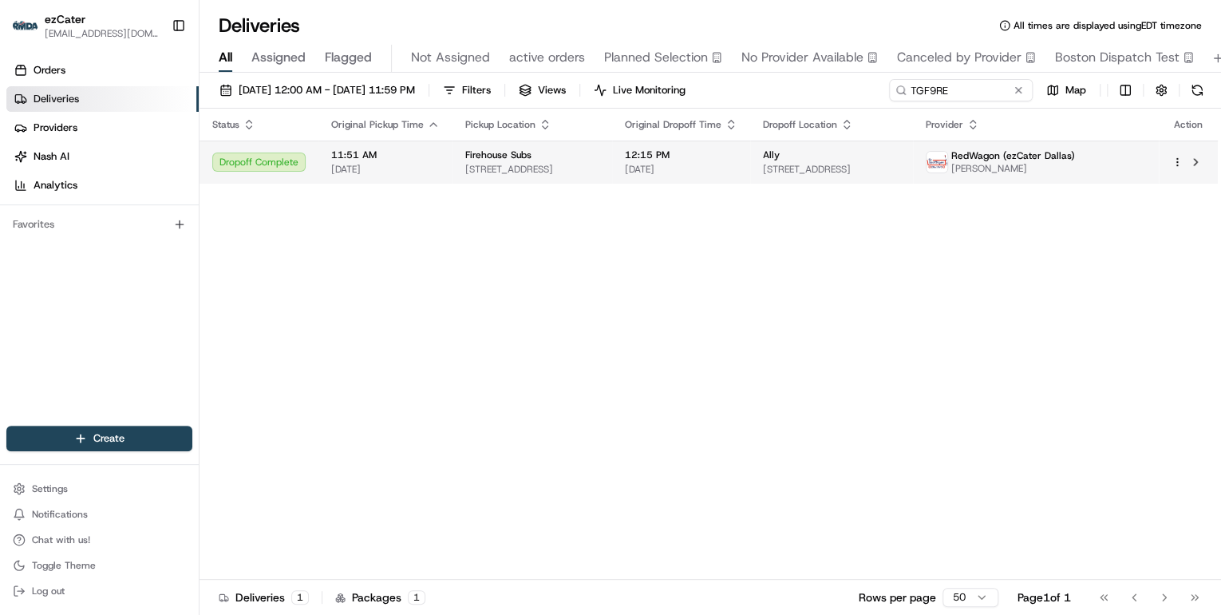
click at [591, 169] on span "2325 S Stemmons Fwy #308, Lewisville, TX 75067, USA" at bounding box center [532, 169] width 134 height 13
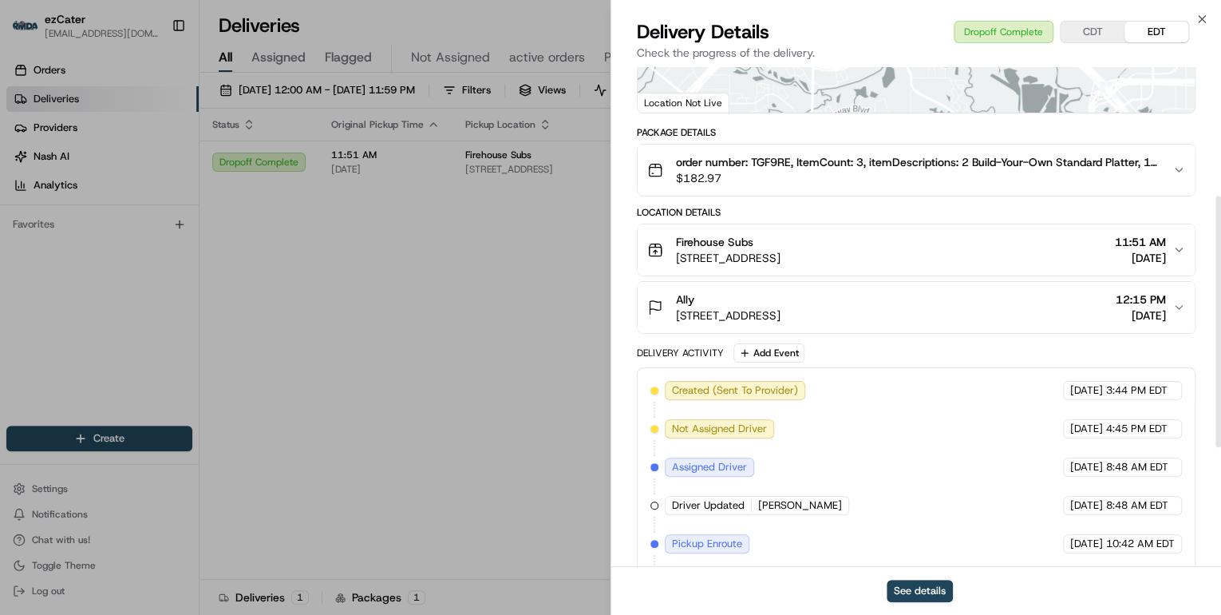
scroll to position [491, 0]
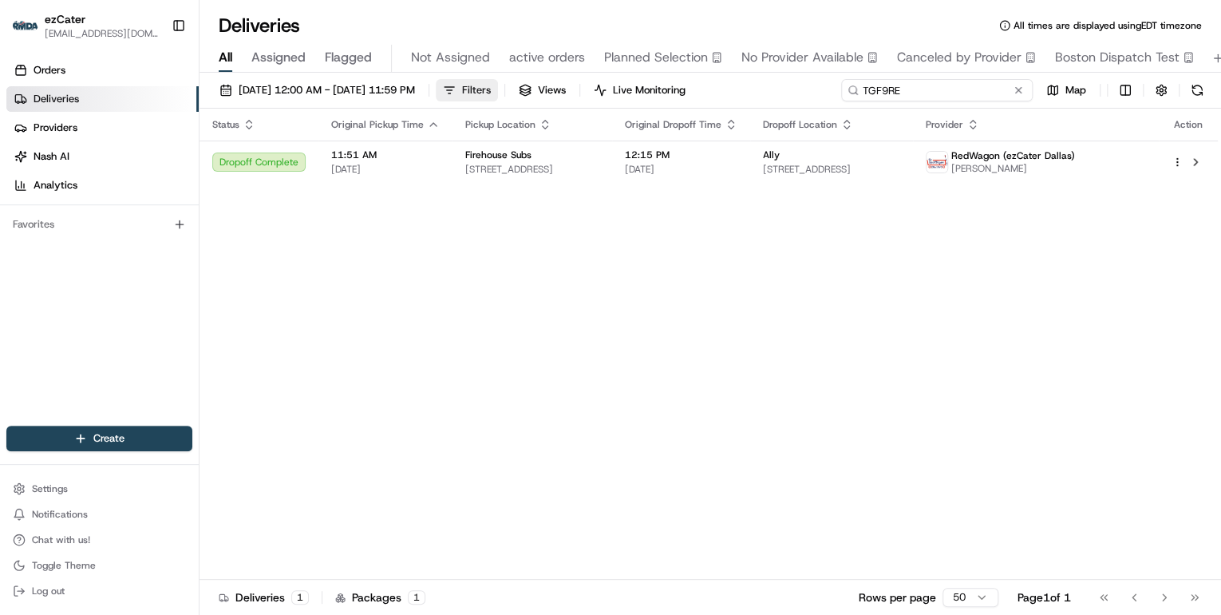
drag, startPoint x: 956, startPoint y: 86, endPoint x: 508, endPoint y: 98, distance: 447.9
click at [510, 97] on div "07/01/2025 12:00 AM - 07/31/2025 11:59 PM Filters Views Live Monitoring TGF9RE …" at bounding box center [711, 94] width 1022 height 30
paste input "RK0CV7"
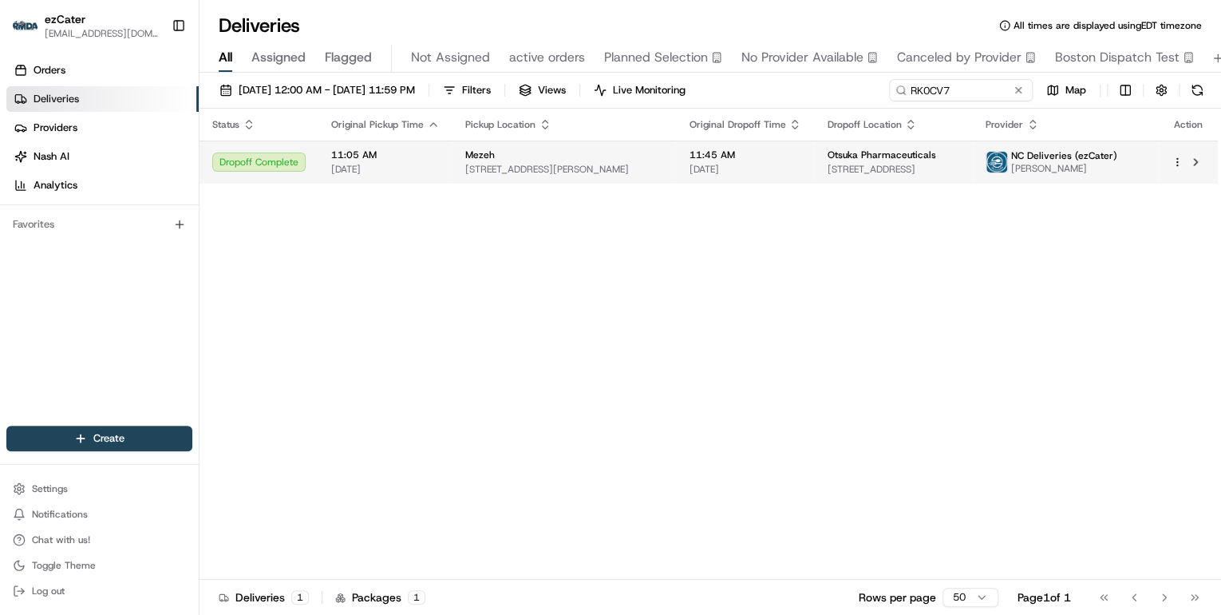
click at [511, 157] on div "Mezeh" at bounding box center [564, 154] width 198 height 13
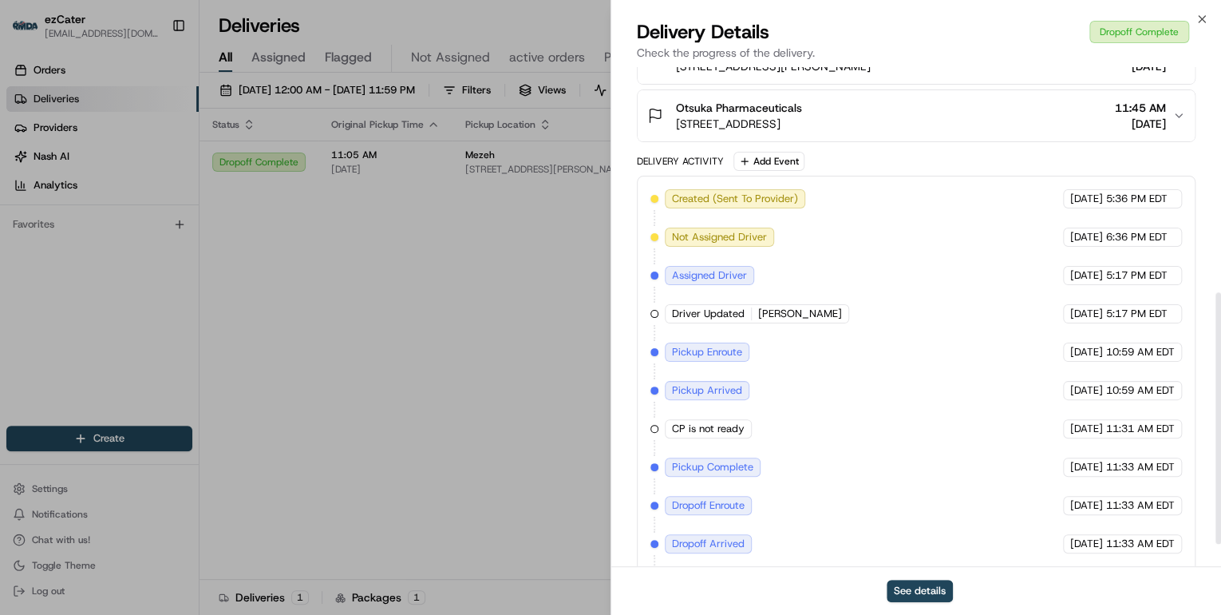
scroll to position [491, 0]
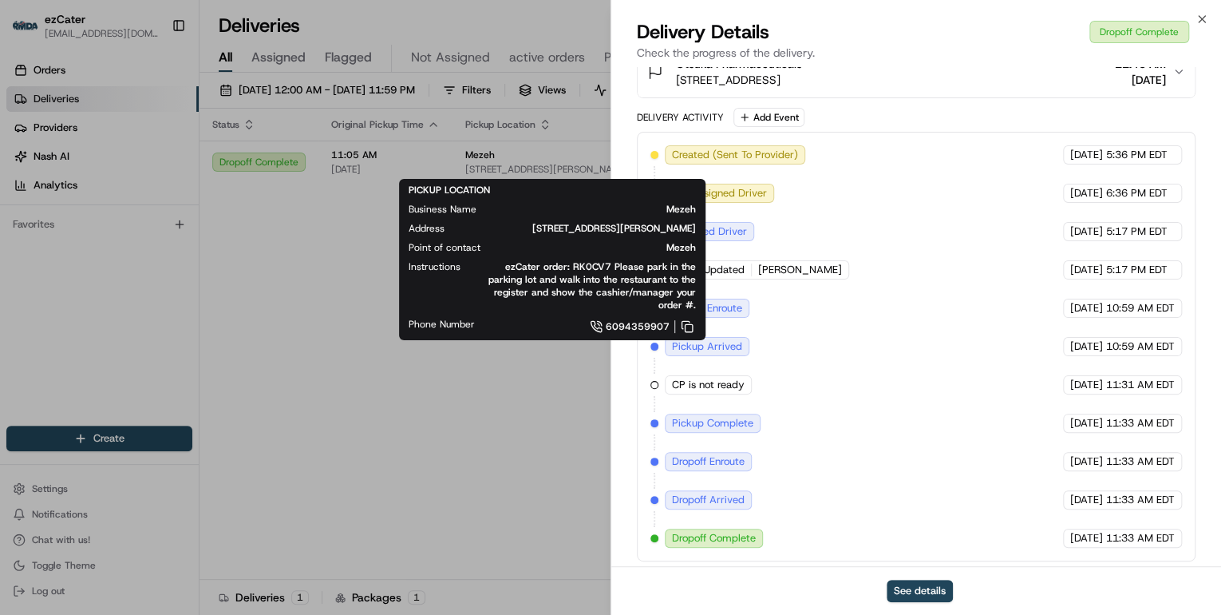
drag, startPoint x: 521, startPoint y: 413, endPoint x: 555, endPoint y: 334, distance: 85.1
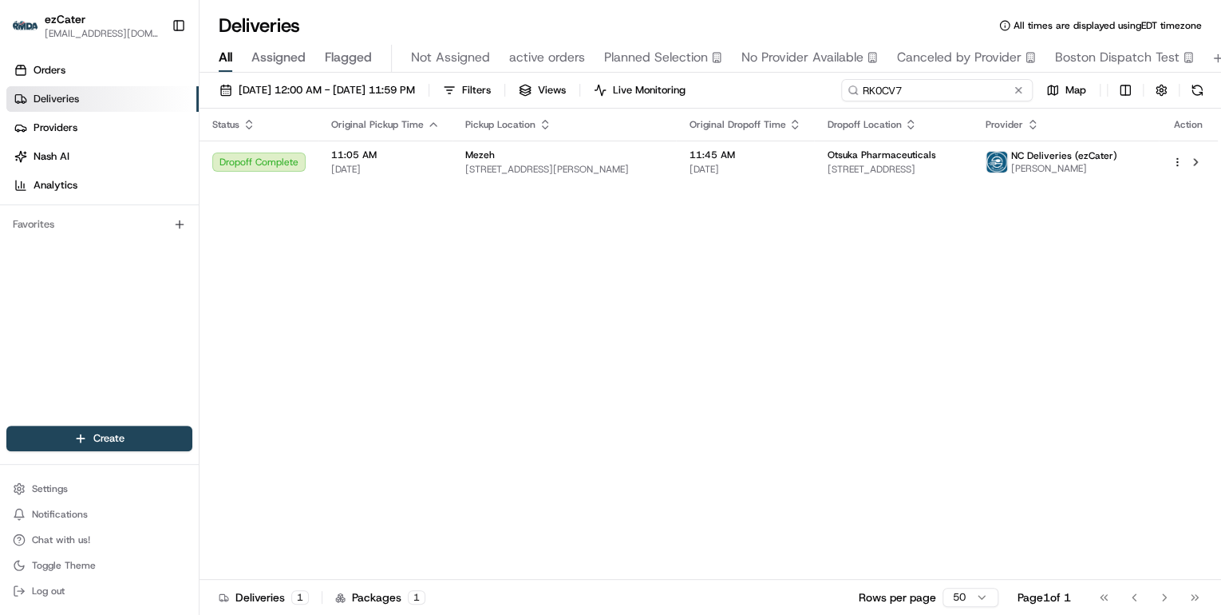
drag, startPoint x: 957, startPoint y: 88, endPoint x: 559, endPoint y: 119, distance: 398.6
click at [560, 119] on div "07/01/2025 12:00 AM - 07/31/2025 11:59 PM Filters Views Live Monitoring RK0CV7 …" at bounding box center [711, 345] width 1022 height 545
paste input "W7TQP1"
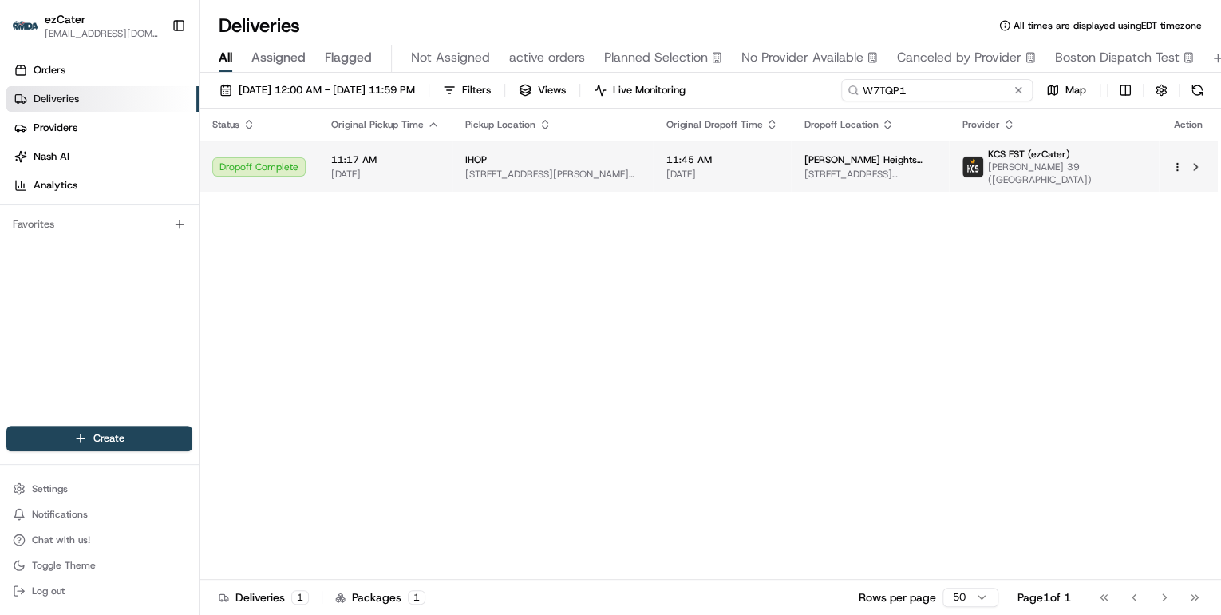
type input "W7TQP1"
click at [571, 176] on span "7609 Old Troy Pike, Huber Heights, OH 45424, USA" at bounding box center [552, 174] width 175 height 13
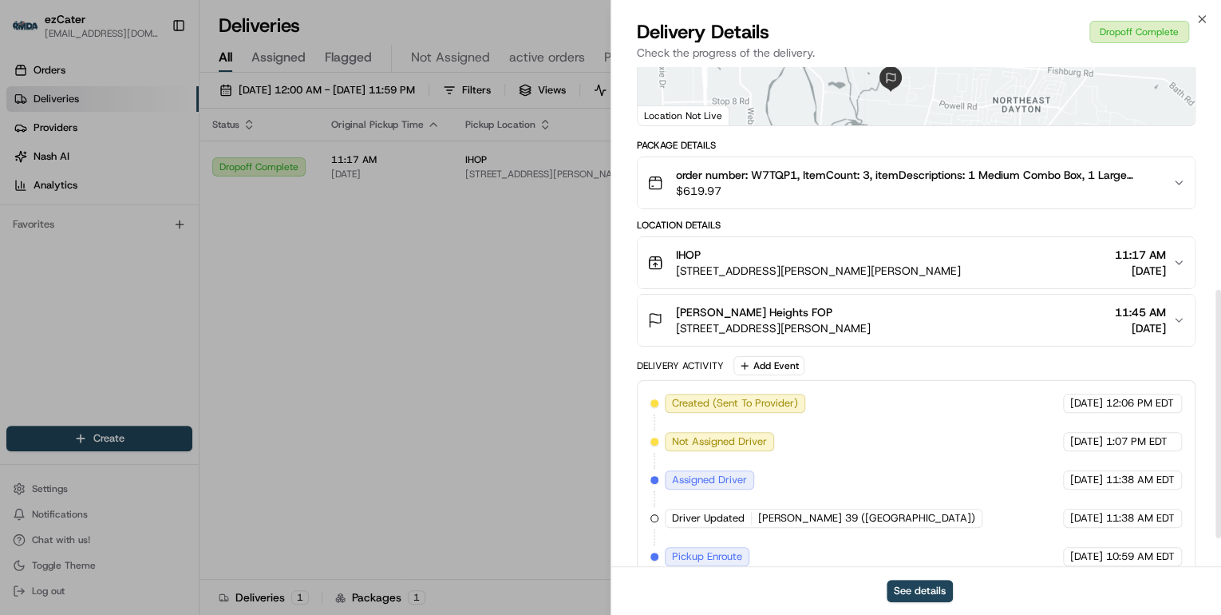
scroll to position [504, 0]
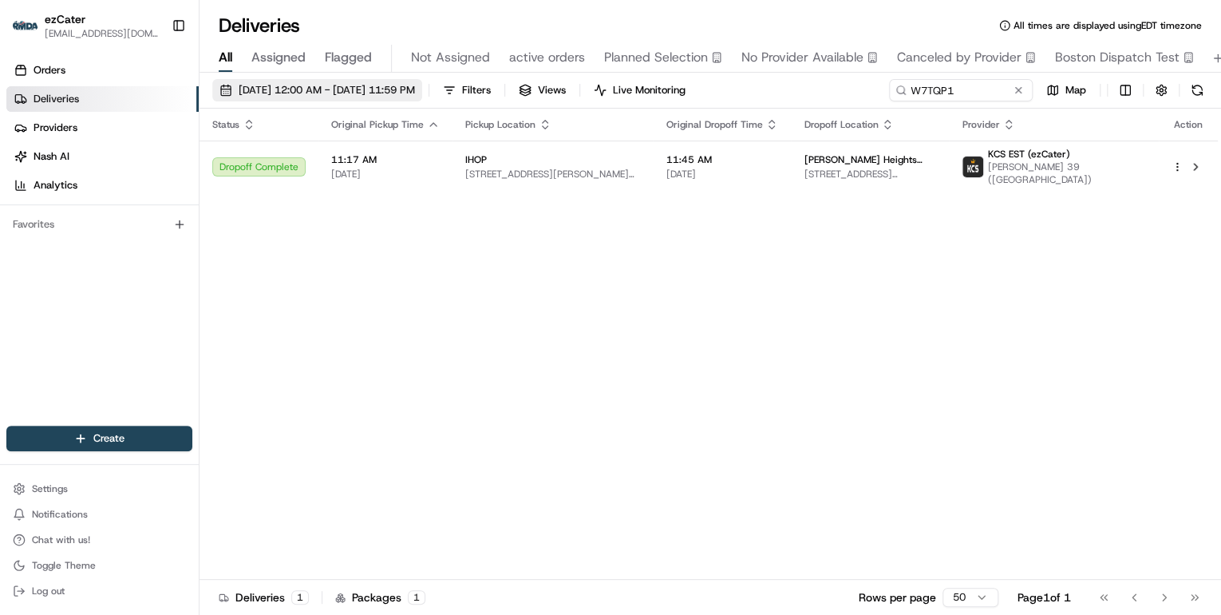
click at [391, 92] on span "07/01/2025 12:00 AM - 07/31/2025 11:59 PM" at bounding box center [327, 90] width 176 height 14
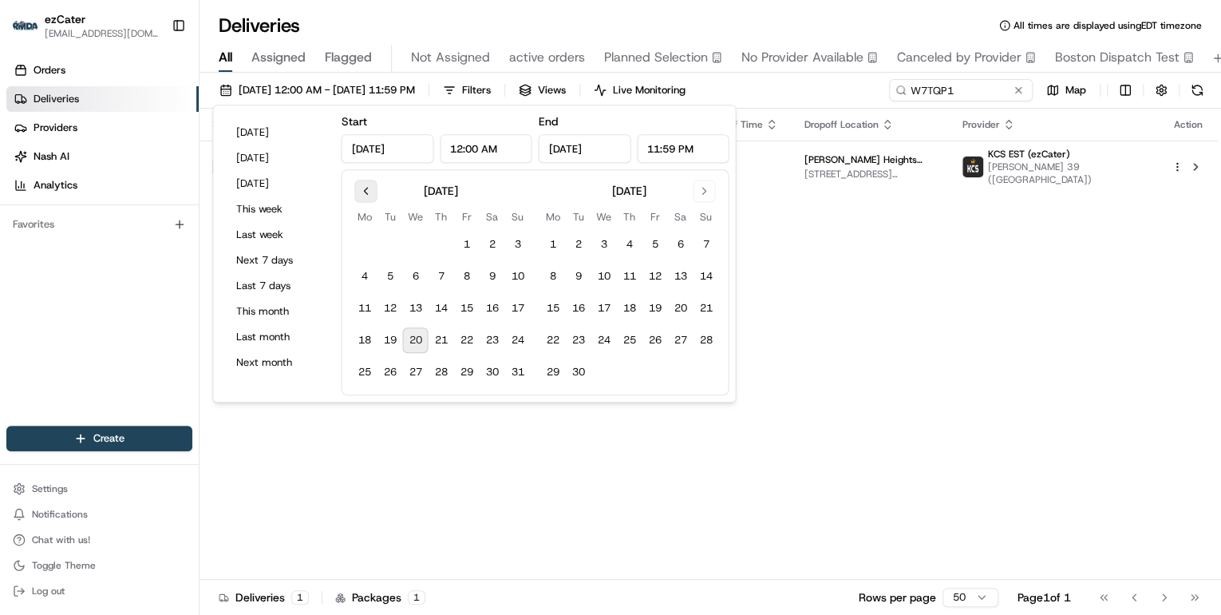
click at [368, 195] on button "Go to previous month" at bounding box center [365, 191] width 22 height 22
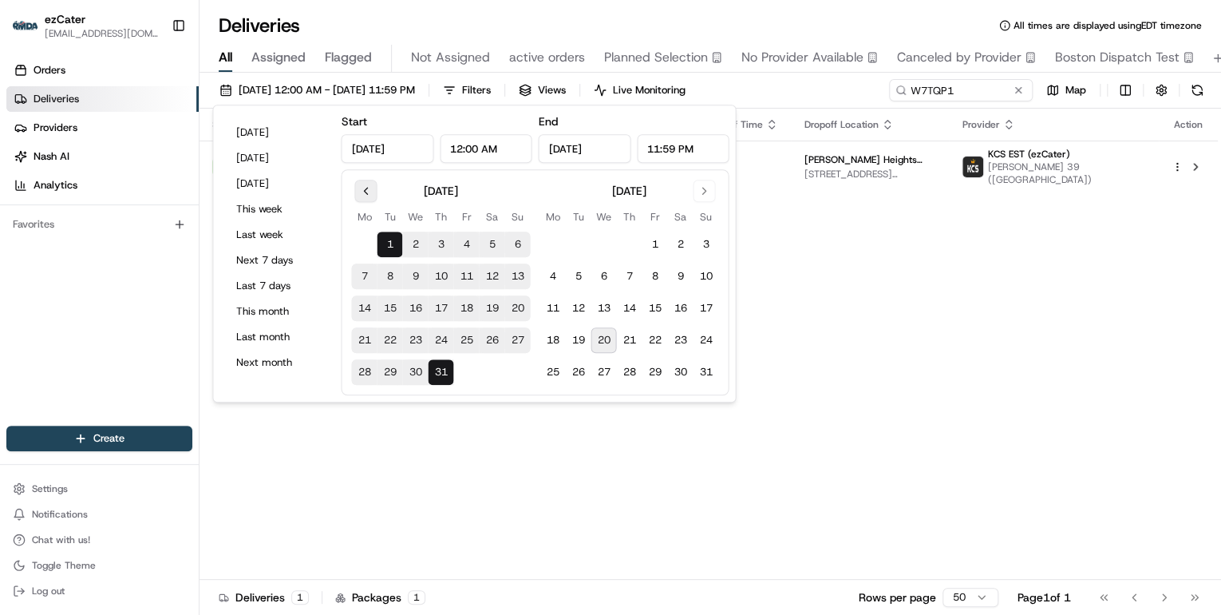
click at [368, 195] on button "Go to previous month" at bounding box center [365, 191] width 22 height 22
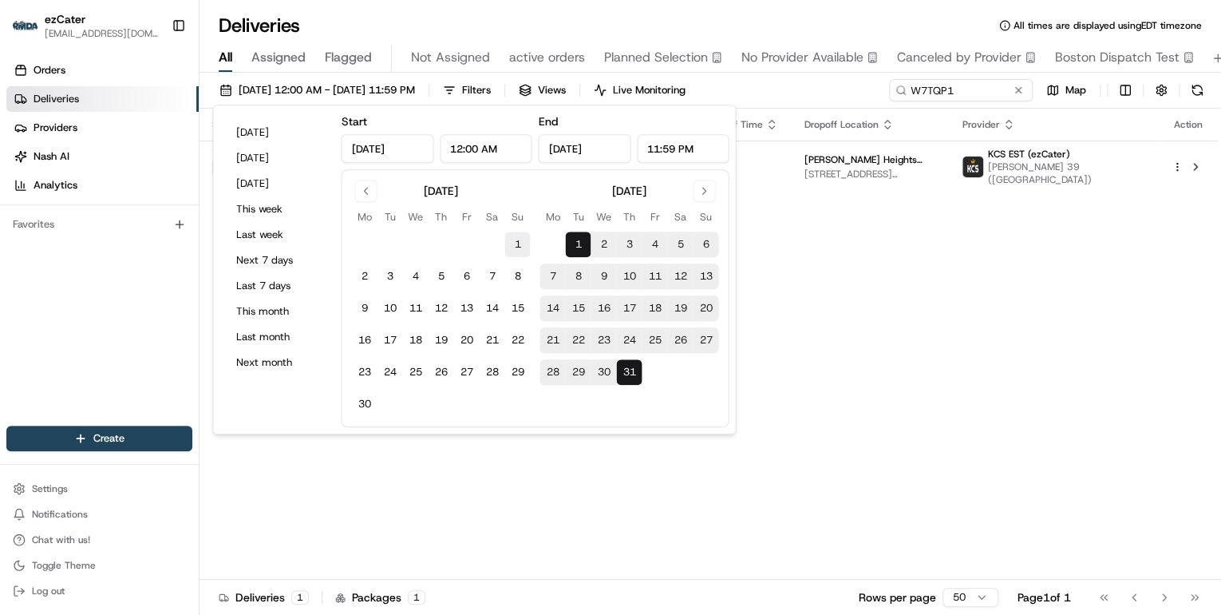
click at [505, 243] on button "1" at bounding box center [517, 244] width 26 height 26
type input "Jun 1, 2025"
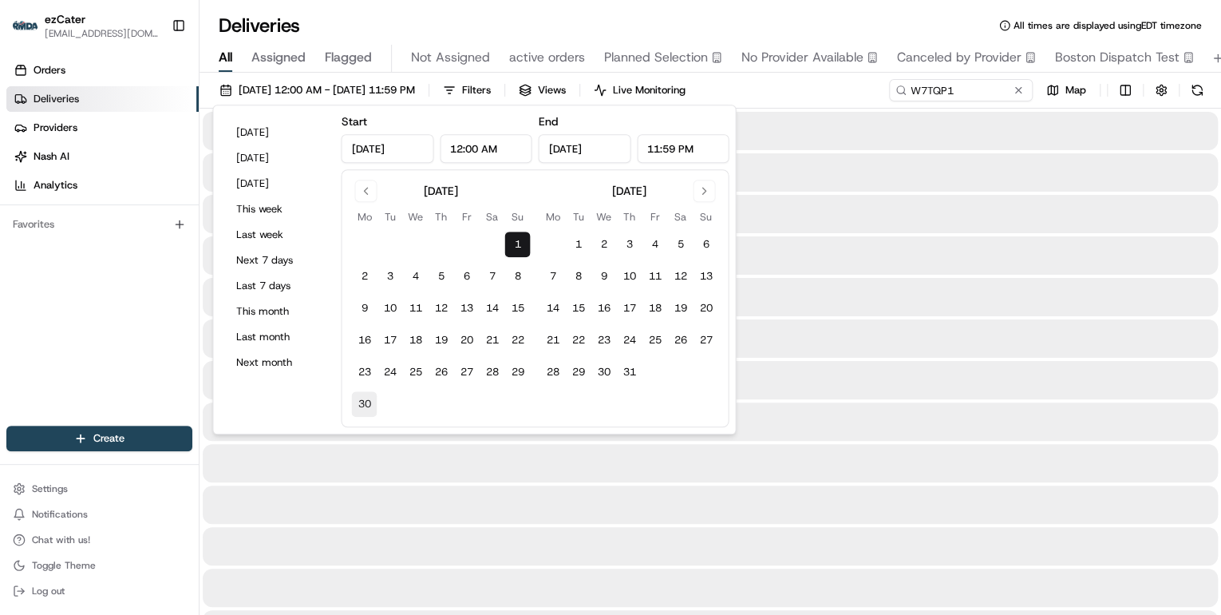
click at [366, 407] on button "30" at bounding box center [364, 404] width 26 height 26
type input "Jun 30, 2025"
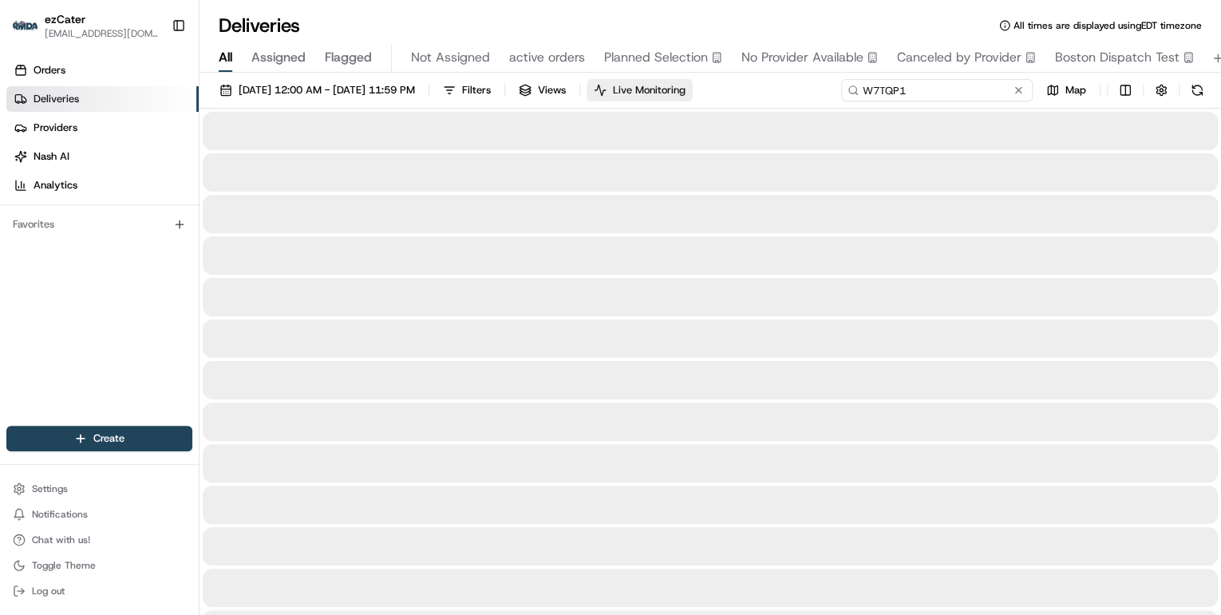
drag, startPoint x: 960, startPoint y: 94, endPoint x: 720, endPoint y: 93, distance: 240.2
click at [720, 93] on div "06/01/2025 12:00 AM - 06/30/2025 11:59 PM Filters Views Live Monitoring W7TQP1 …" at bounding box center [711, 94] width 1022 height 30
paste input "G88KX5"
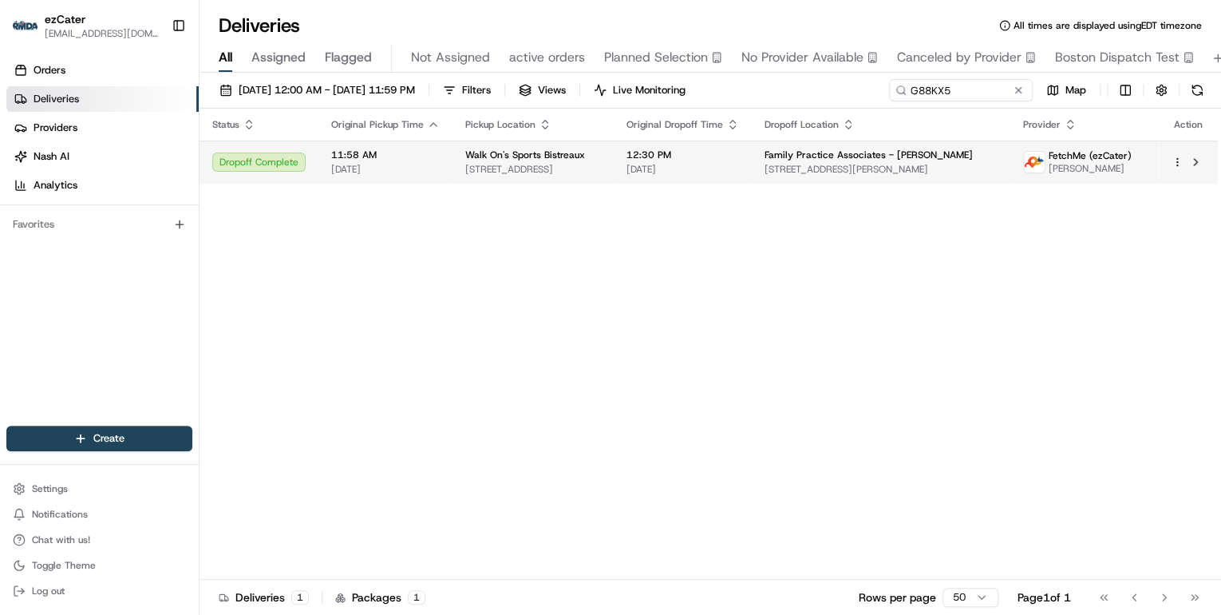
click at [492, 171] on span "[STREET_ADDRESS]" at bounding box center [533, 169] width 136 height 13
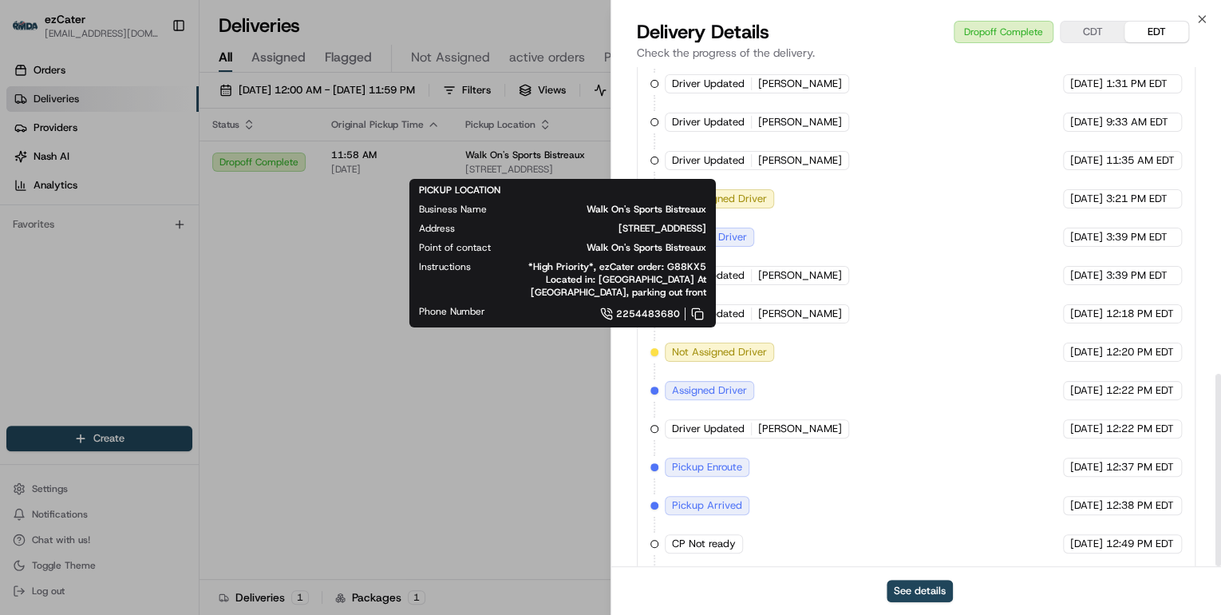
scroll to position [795, 0]
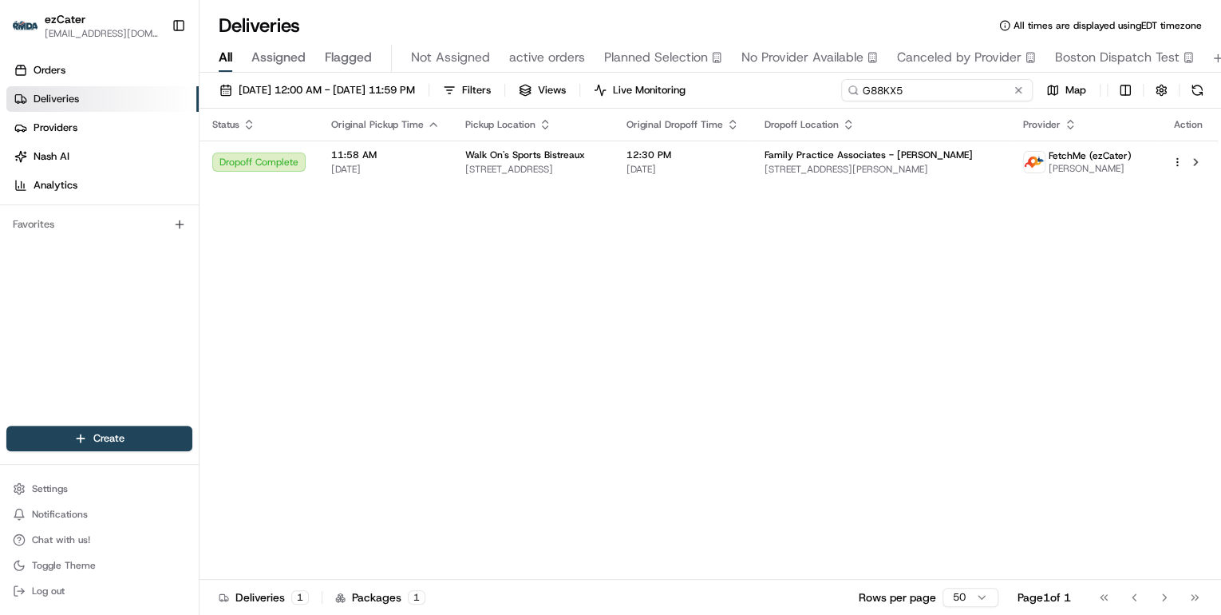
drag, startPoint x: 953, startPoint y: 88, endPoint x: 437, endPoint y: 104, distance: 515.8
click at [440, 104] on div "06/01/2025 12:00 AM - 06/30/2025 11:59 PM Filters Views Live Monitoring G88KX5 …" at bounding box center [711, 94] width 1022 height 30
paste input "9VFQZF"
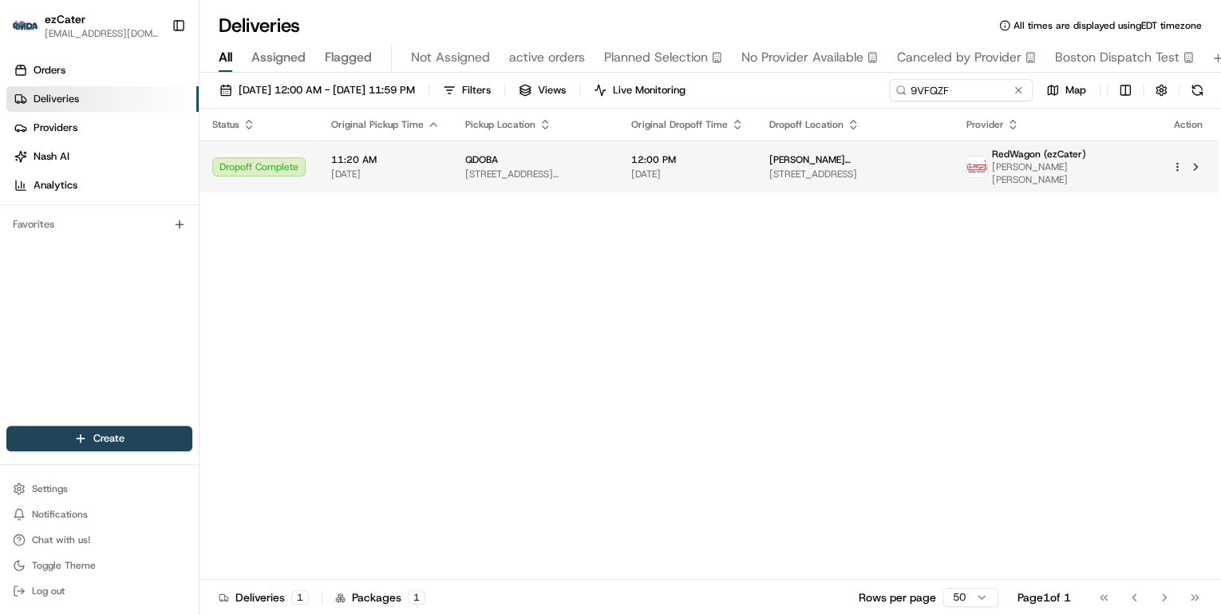
click at [594, 172] on span "303 S Delaware St Suite 4, Indianapolis, IN 46204, USA" at bounding box center [535, 174] width 140 height 13
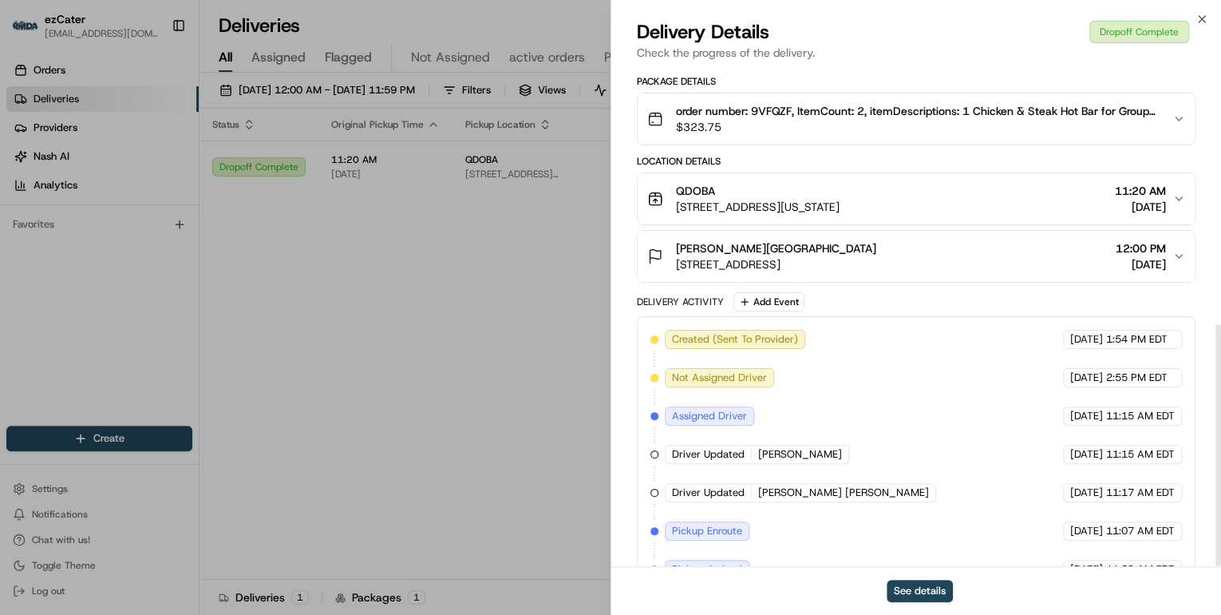
scroll to position [529, 0]
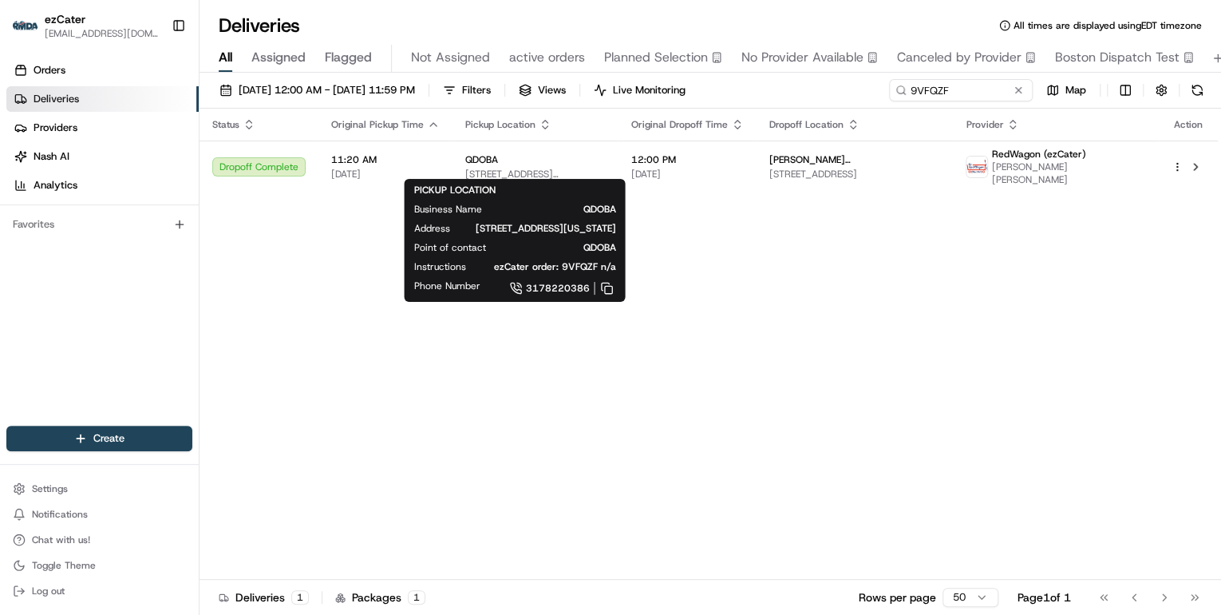
drag, startPoint x: 543, startPoint y: 297, endPoint x: 937, endPoint y: 94, distance: 443.3
click at [543, 296] on link "3178220386" at bounding box center [560, 288] width 110 height 18
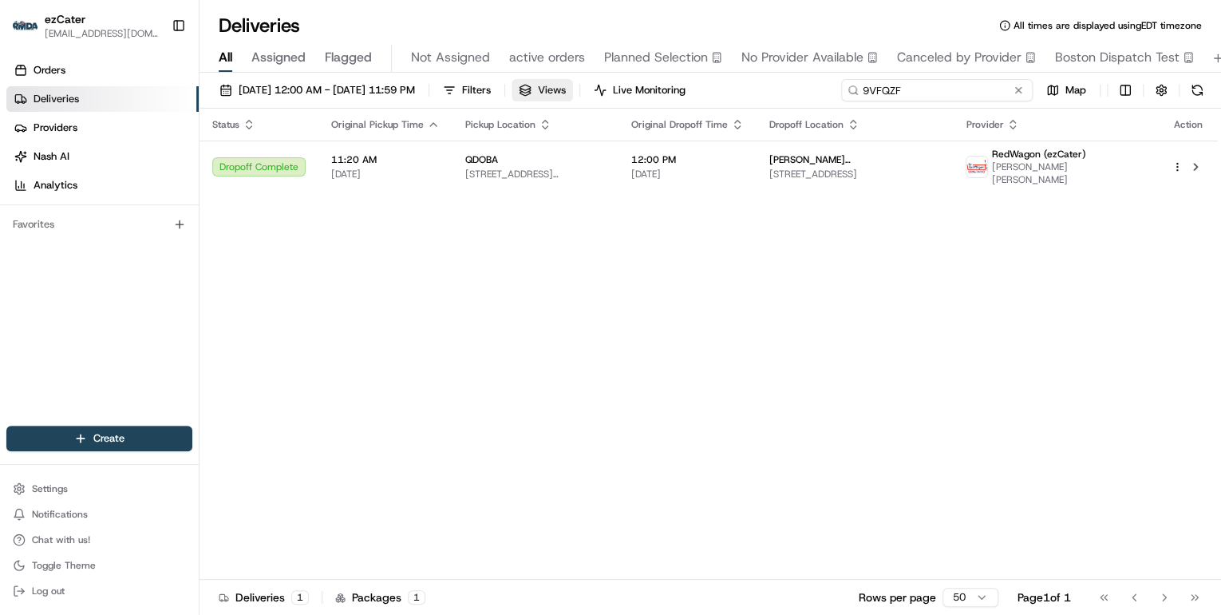
drag, startPoint x: 951, startPoint y: 93, endPoint x: 614, endPoint y: 92, distance: 337.6
click at [616, 92] on div "06/01/2025 12:00 AM - 06/30/2025 11:59 PM Filters Views Live Monitoring 9VFQZF …" at bounding box center [711, 94] width 1022 height 30
paste input "REL-72UYEM"
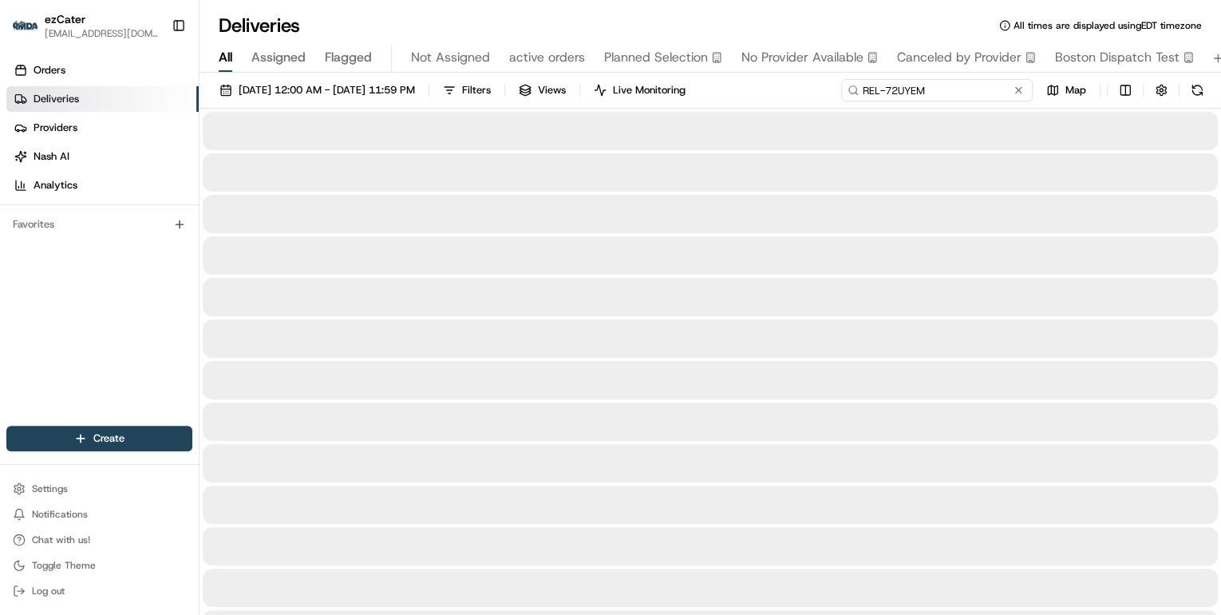
click at [887, 91] on input "REL-72UYEM" at bounding box center [937, 90] width 192 height 22
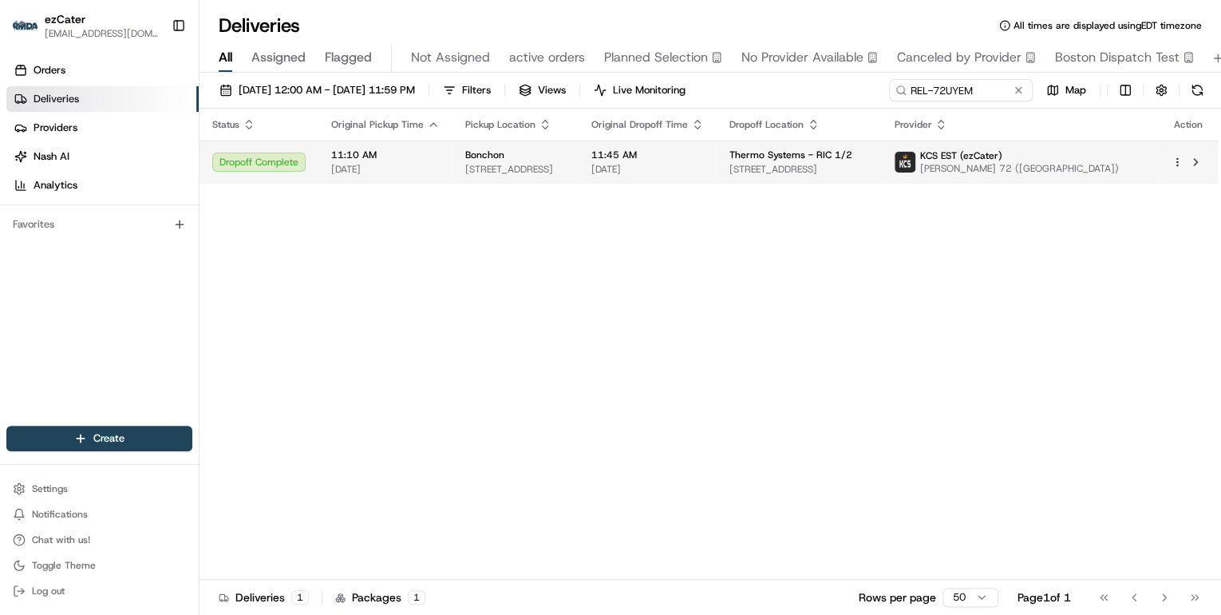
click at [566, 171] on span "2812 W Broad St, Richmond, VA 23230, USA" at bounding box center [515, 169] width 101 height 13
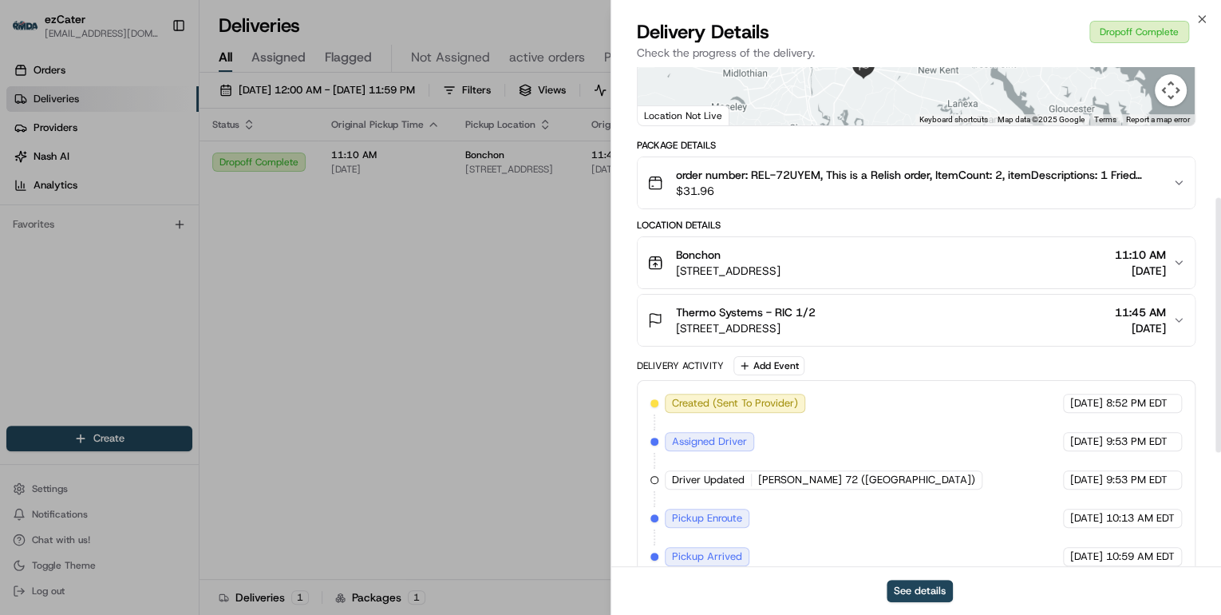
scroll to position [479, 0]
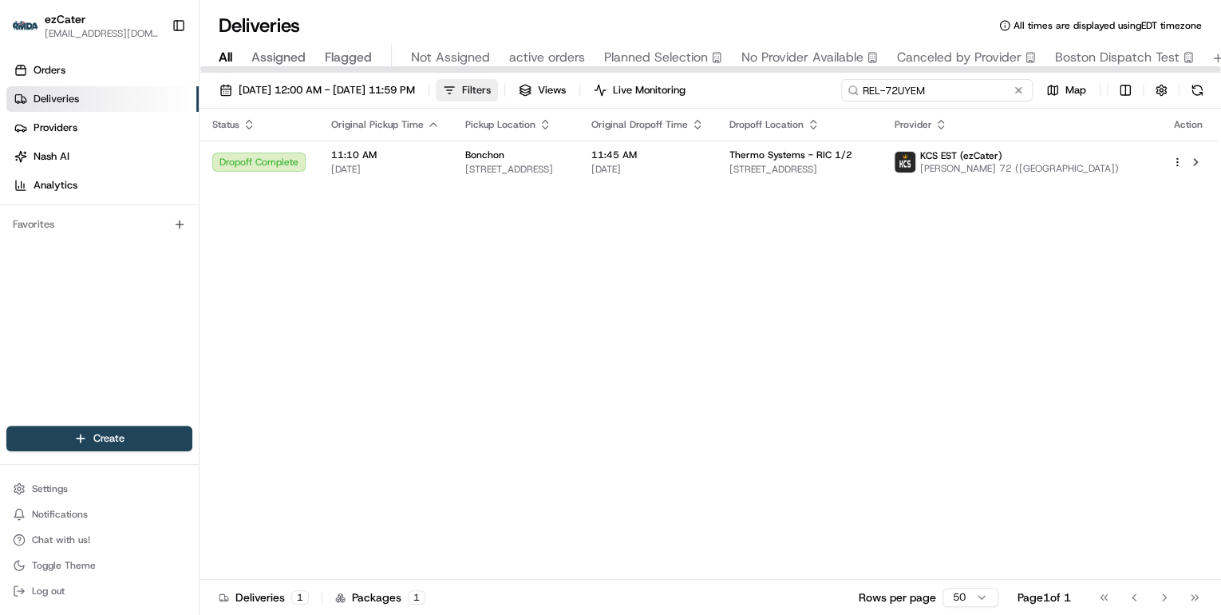
drag, startPoint x: 976, startPoint y: 86, endPoint x: 526, endPoint y: 83, distance: 450.1
click at [546, 84] on div "06/01/2025 12:00 AM - 06/30/2025 11:59 PM Filters Views Live Monitoring REL-72U…" at bounding box center [711, 94] width 1022 height 30
paste input "JHY1T0"
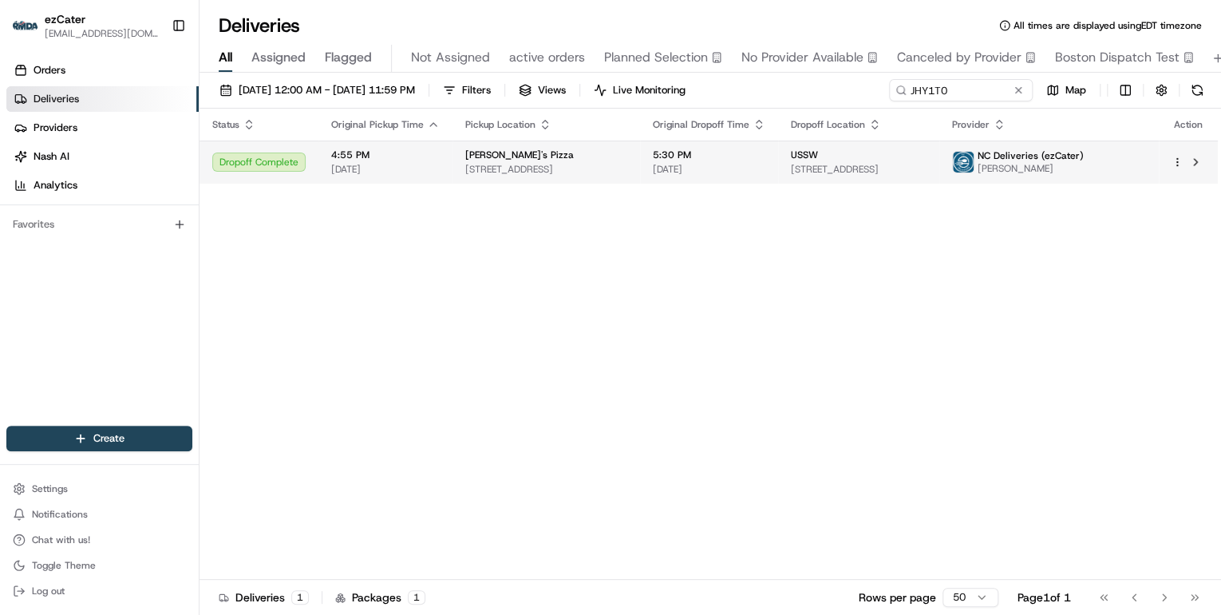
click at [474, 153] on span "Marco's Pizza" at bounding box center [519, 154] width 109 height 13
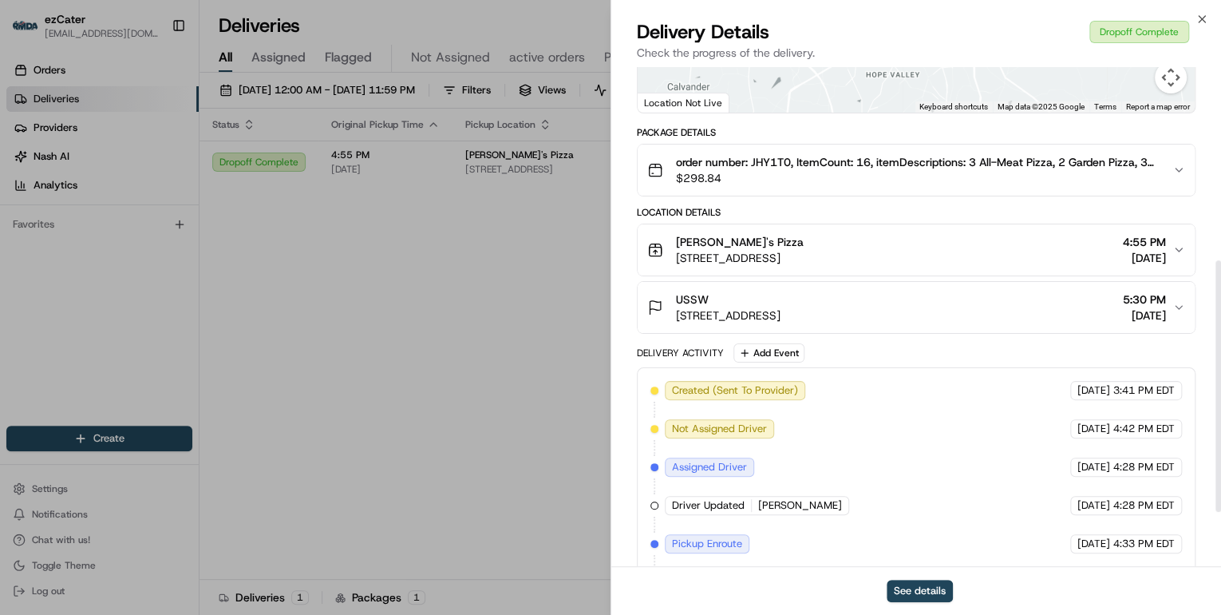
scroll to position [491, 0]
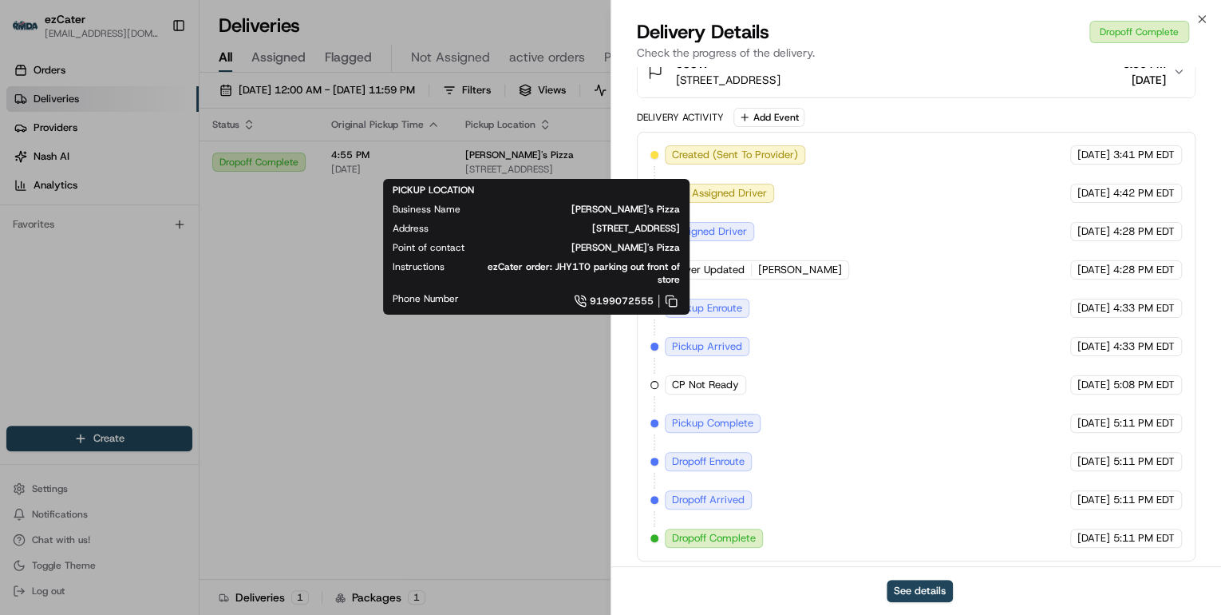
drag, startPoint x: 508, startPoint y: 425, endPoint x: 511, endPoint y: 409, distance: 15.5
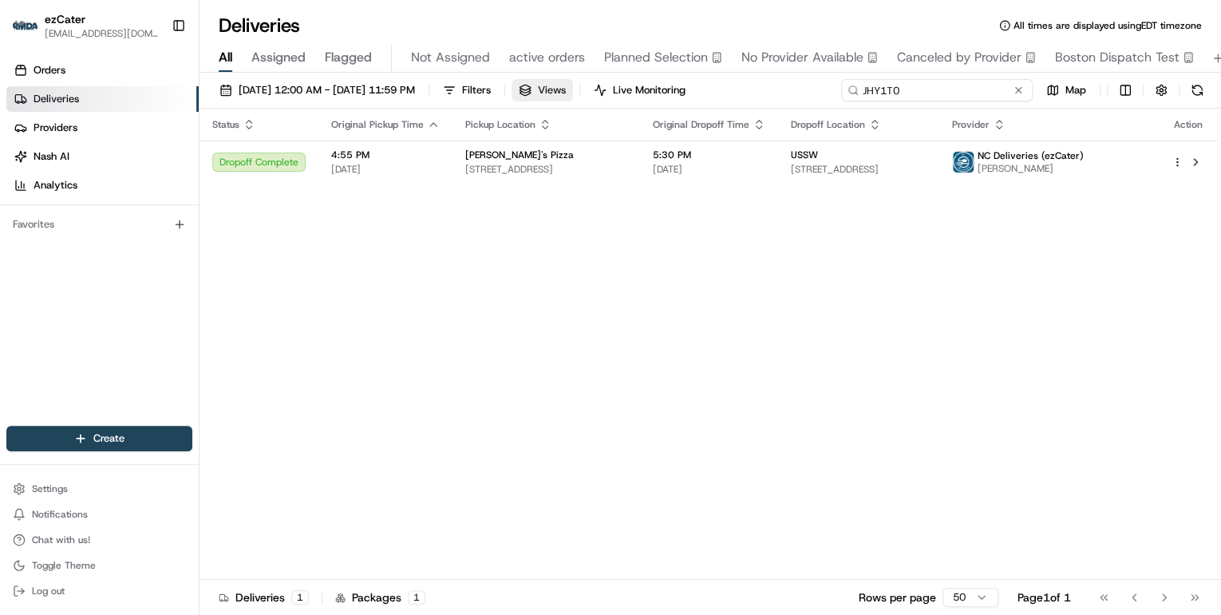
drag, startPoint x: 956, startPoint y: 89, endPoint x: 580, endPoint y: 93, distance: 375.9
click at [583, 93] on div "06/01/2025 12:00 AM - 06/30/2025 11:59 PM Filters Views Live Monitoring JHY1T0 …" at bounding box center [711, 94] width 1022 height 30
paste input "KUFRJY"
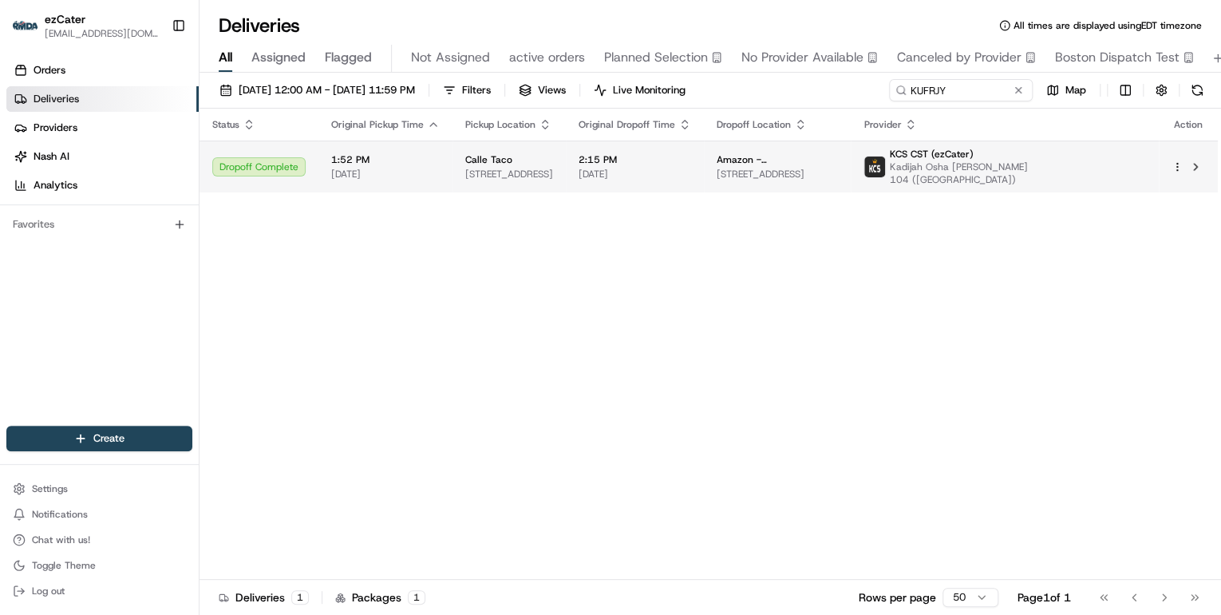
click at [553, 172] on span "600 9th Ave S Suite 100, Nashville, TN 37203, USA" at bounding box center [509, 174] width 88 height 13
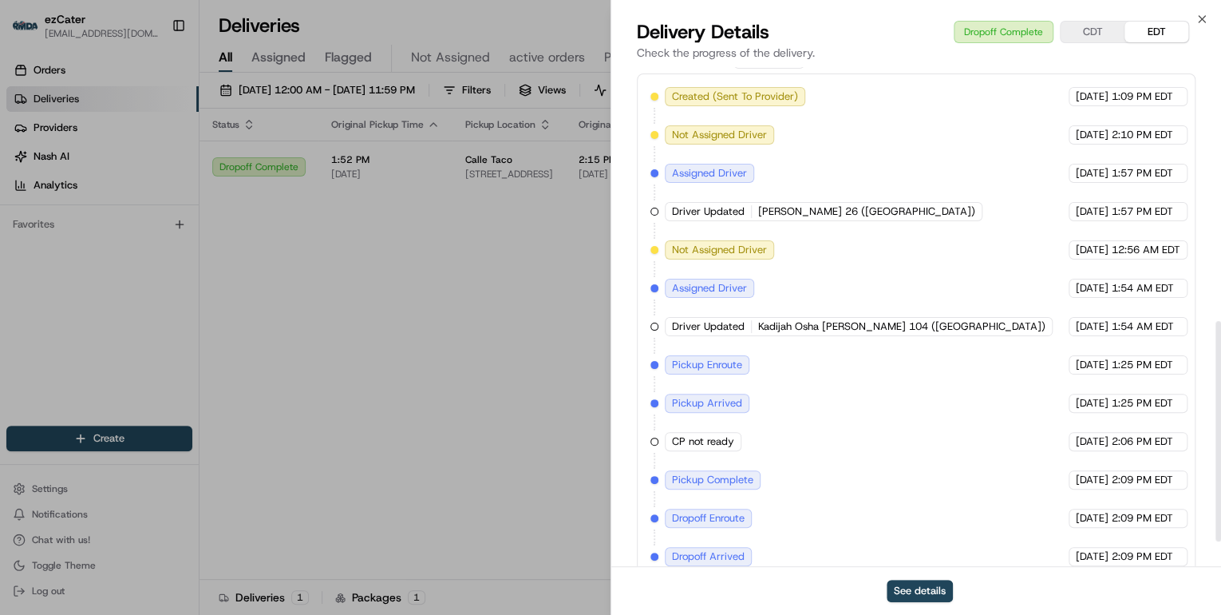
scroll to position [630, 0]
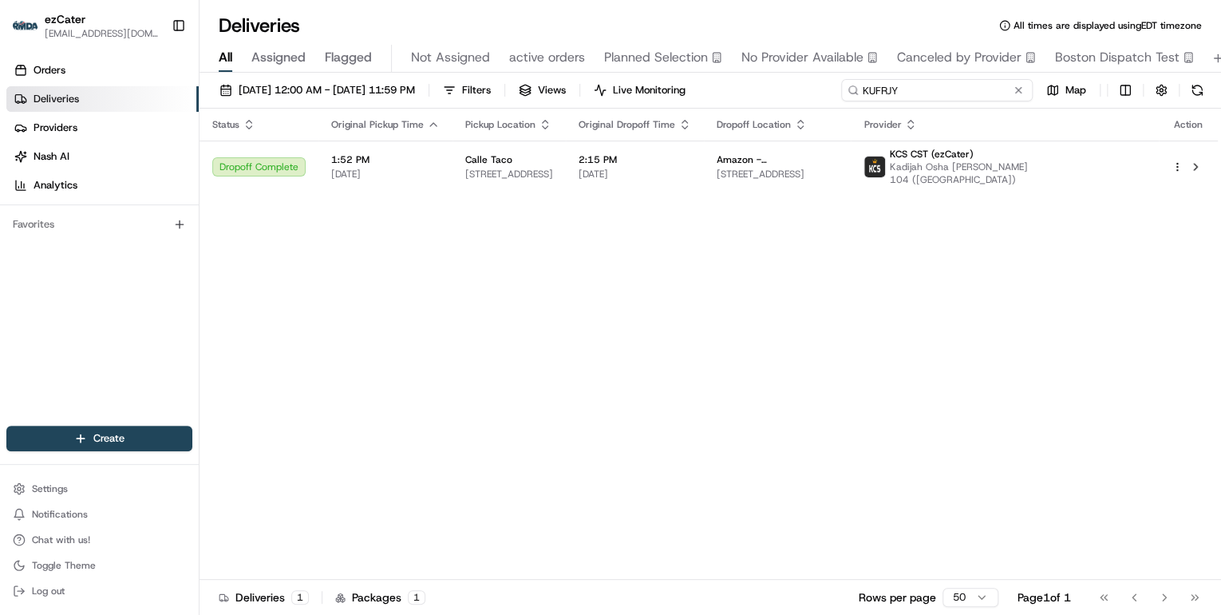
drag, startPoint x: 957, startPoint y: 93, endPoint x: 379, endPoint y: 49, distance: 579.4
click at [382, 49] on div "Deliveries All times are displayed using EDT timezone All Assigned Flagged Not …" at bounding box center [711, 307] width 1022 height 615
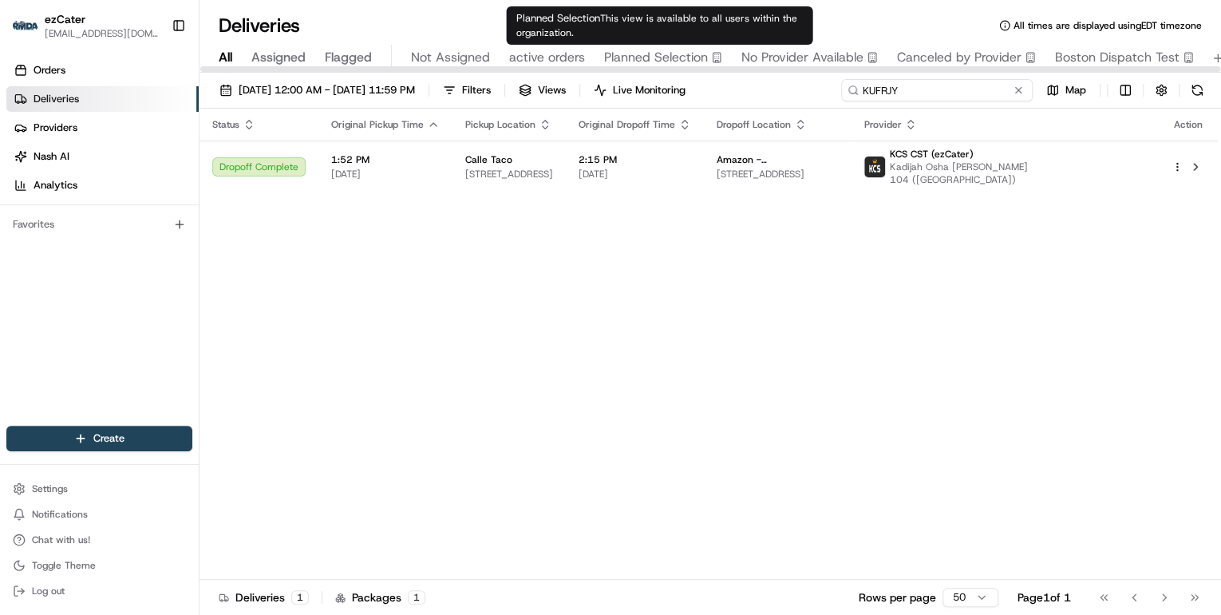
paste input "GA23X5"
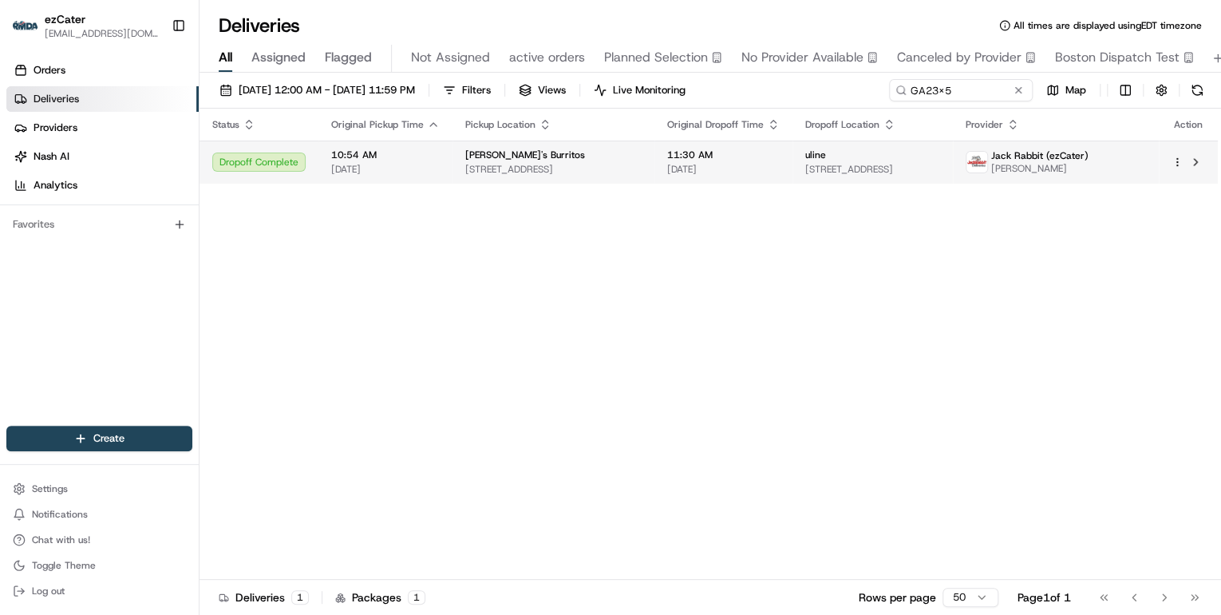
click at [546, 153] on span "[PERSON_NAME]'s Burritos" at bounding box center [525, 154] width 120 height 13
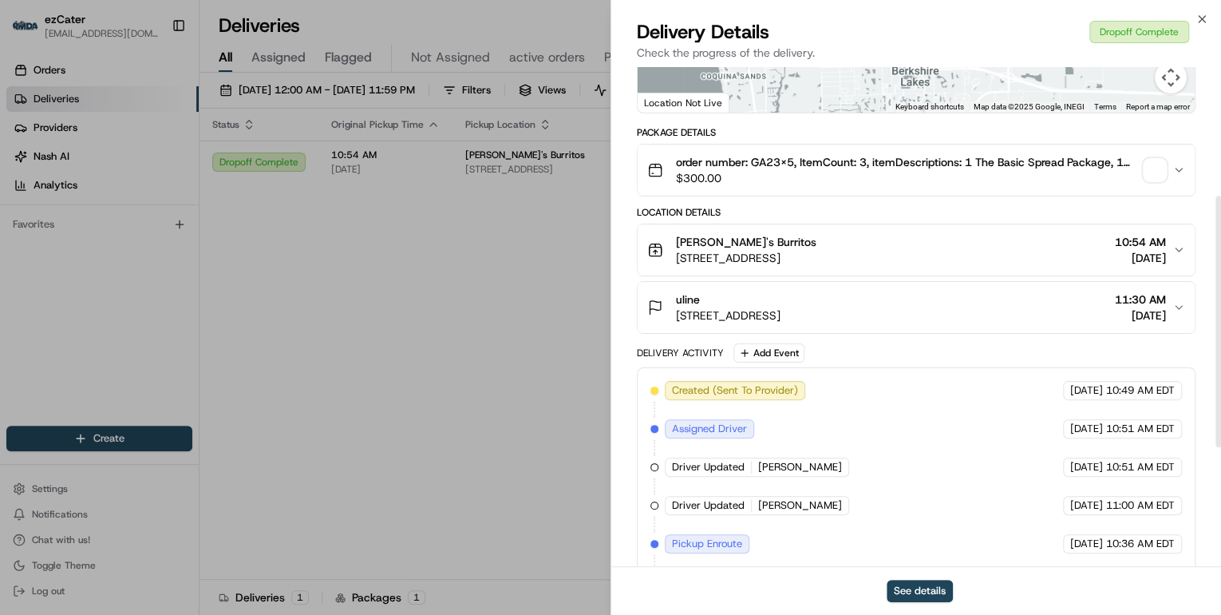
scroll to position [491, 0]
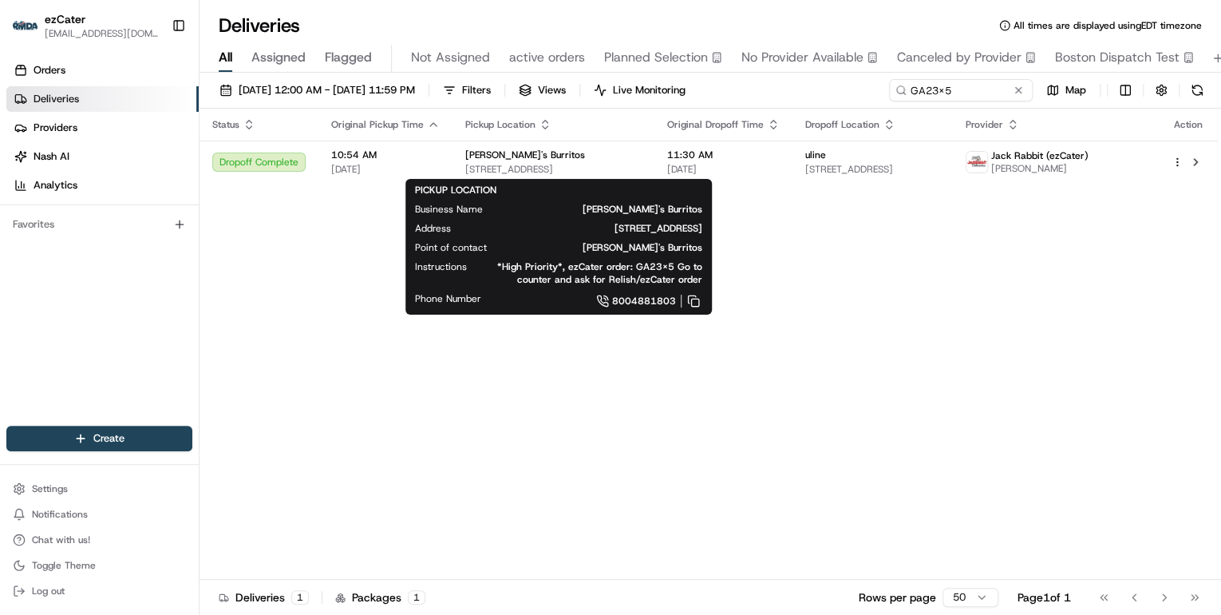
click at [549, 284] on div "PICKUP LOCATION Business Name Bubbakoo's Burritos Address 6345 Naples Blvd, Nap…" at bounding box center [558, 247] width 287 height 126
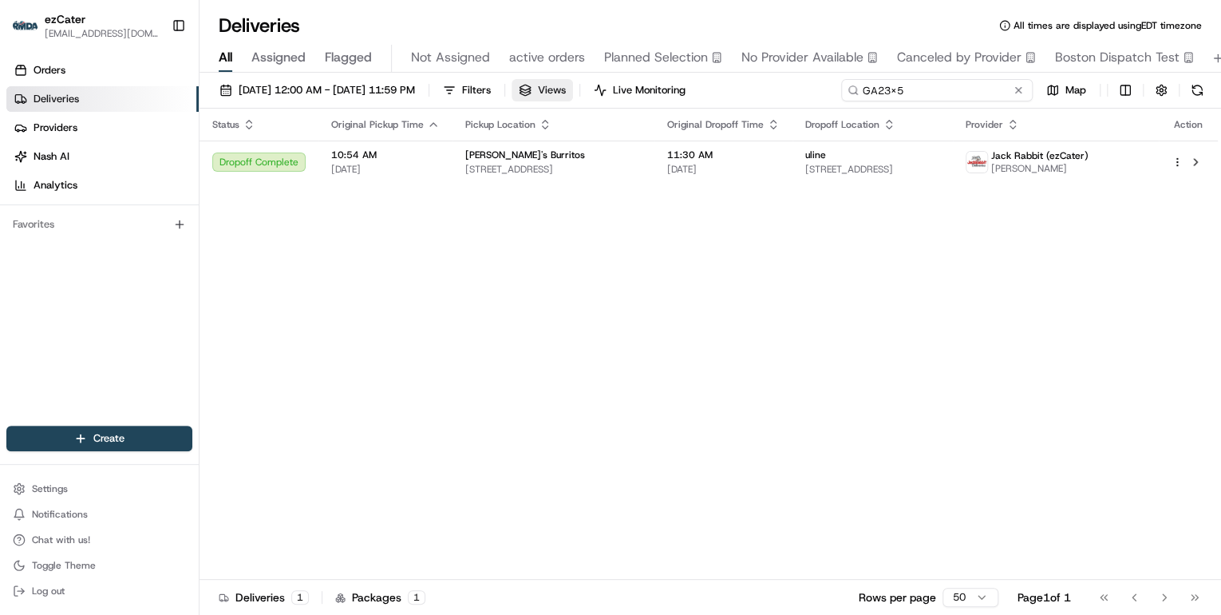
drag, startPoint x: 880, startPoint y: 93, endPoint x: 577, endPoint y: 98, distance: 303.3
click at [583, 98] on div "06/01/2025 12:00 AM - 06/30/2025 11:59 PM Filters Views Live Monitoring GA23X5 …" at bounding box center [711, 94] width 1022 height 30
paste input "3Y5TF3"
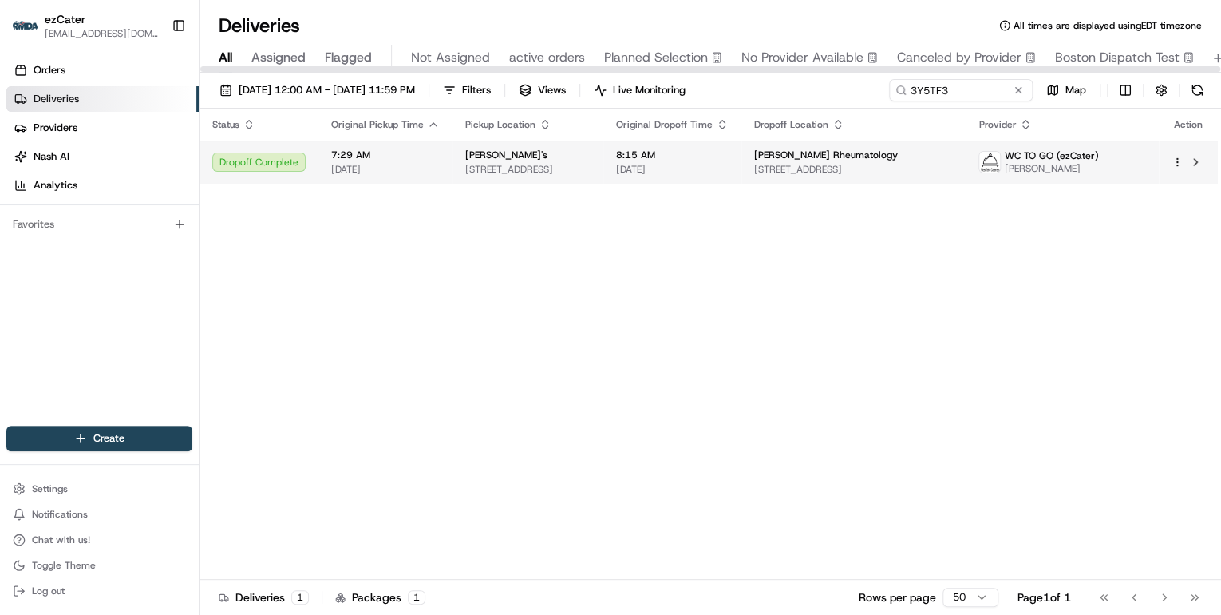
click at [480, 160] on span "Meemom's" at bounding box center [506, 154] width 82 height 13
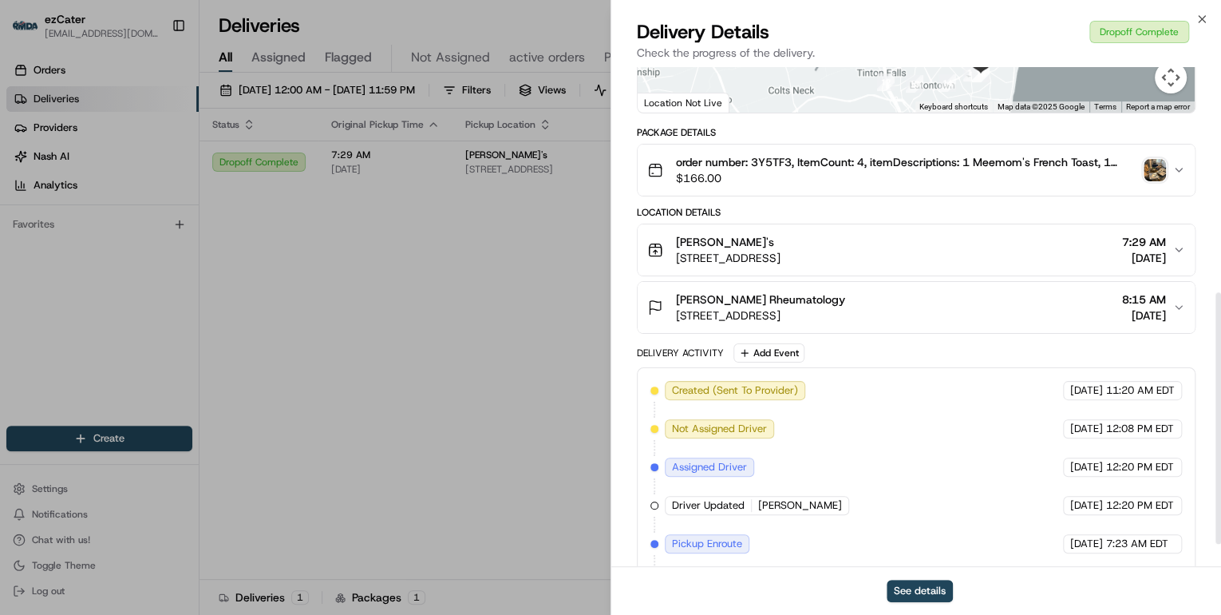
scroll to position [491, 0]
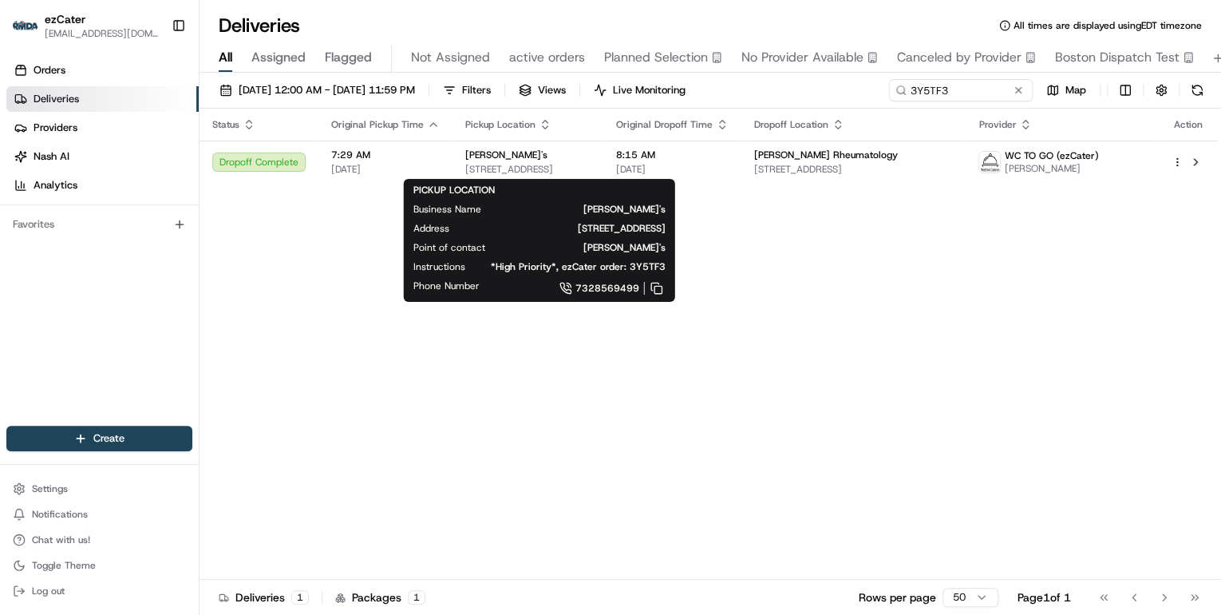
click at [492, 297] on div "Phone Number 7328569499" at bounding box center [539, 288] width 252 height 18
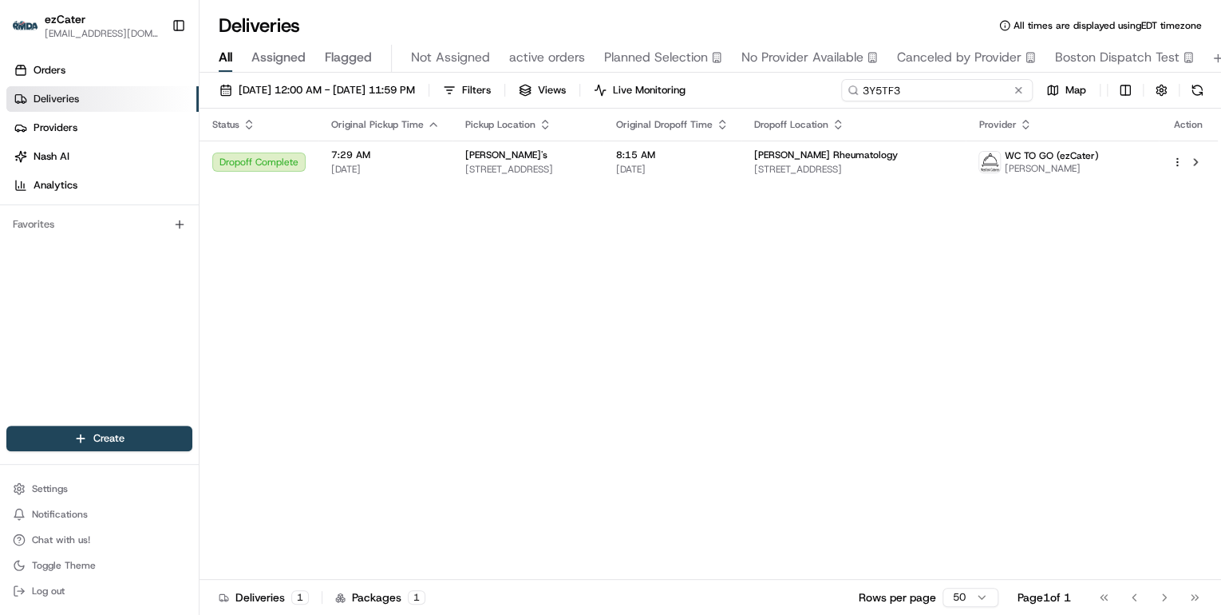
click at [960, 86] on input "3Y5TF3" at bounding box center [937, 90] width 192 height 22
drag, startPoint x: 923, startPoint y: 90, endPoint x: 580, endPoint y: 91, distance: 343.2
click at [582, 90] on div "06/01/2025 12:00 AM - 06/30/2025 11:59 PM Filters Views Live Monitoring 3Y5TF3 …" at bounding box center [711, 94] width 1022 height 30
paste input "VYXR9X"
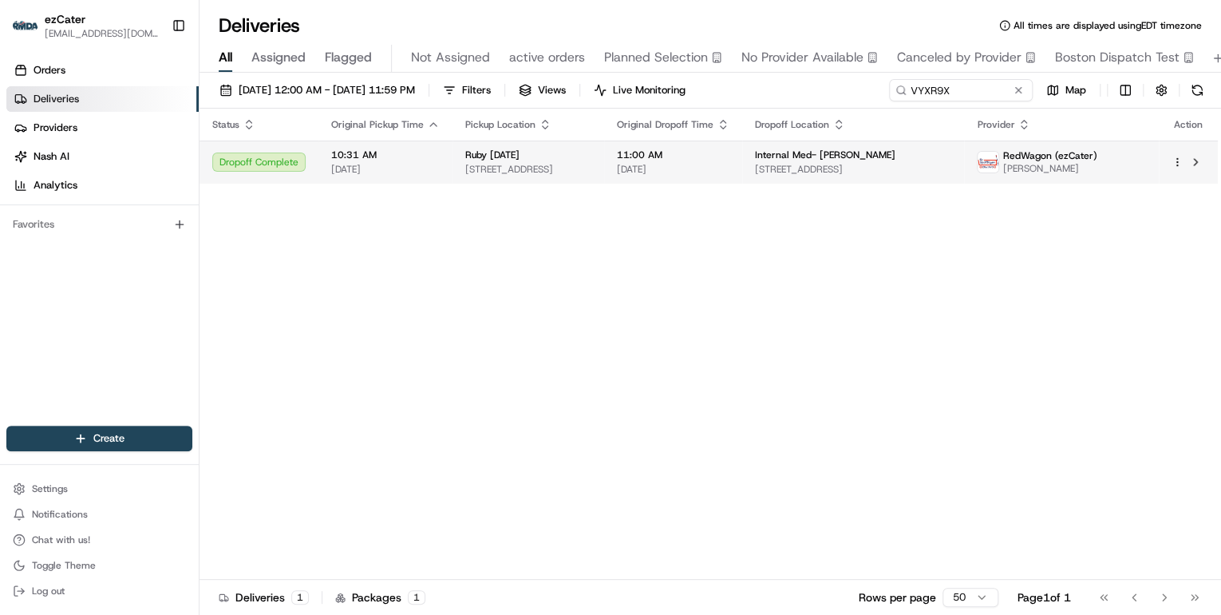
click at [519, 163] on span "7940 US 31 S, Indianapolis, IN 46227, USA" at bounding box center [528, 169] width 126 height 13
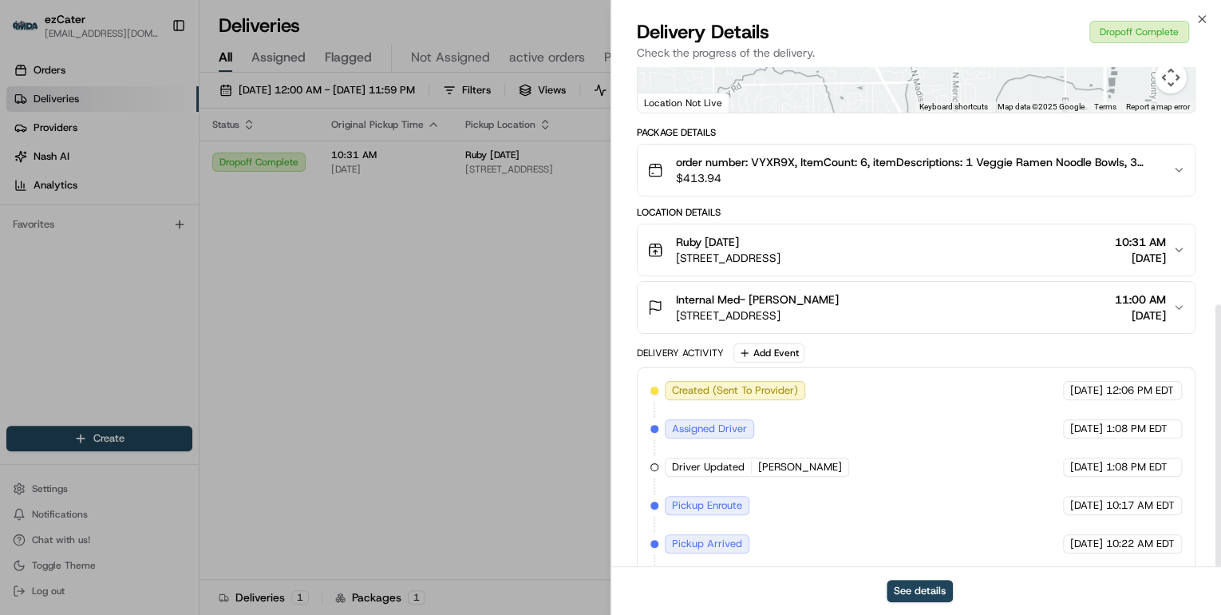
scroll to position [453, 0]
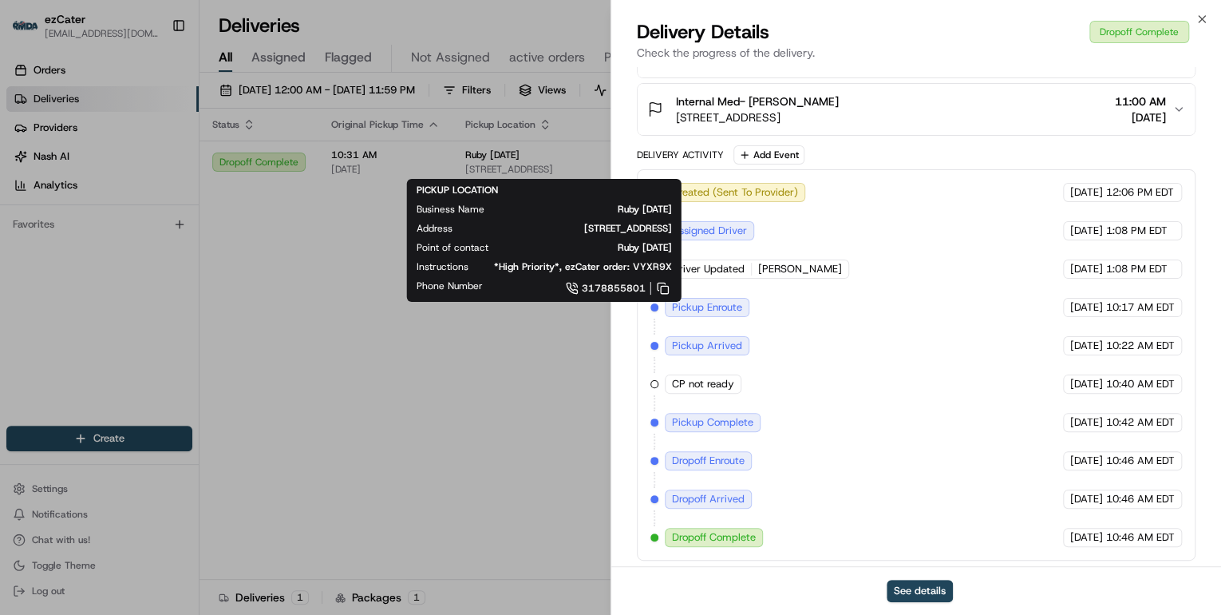
drag, startPoint x: 523, startPoint y: 399, endPoint x: 530, endPoint y: 389, distance: 12.0
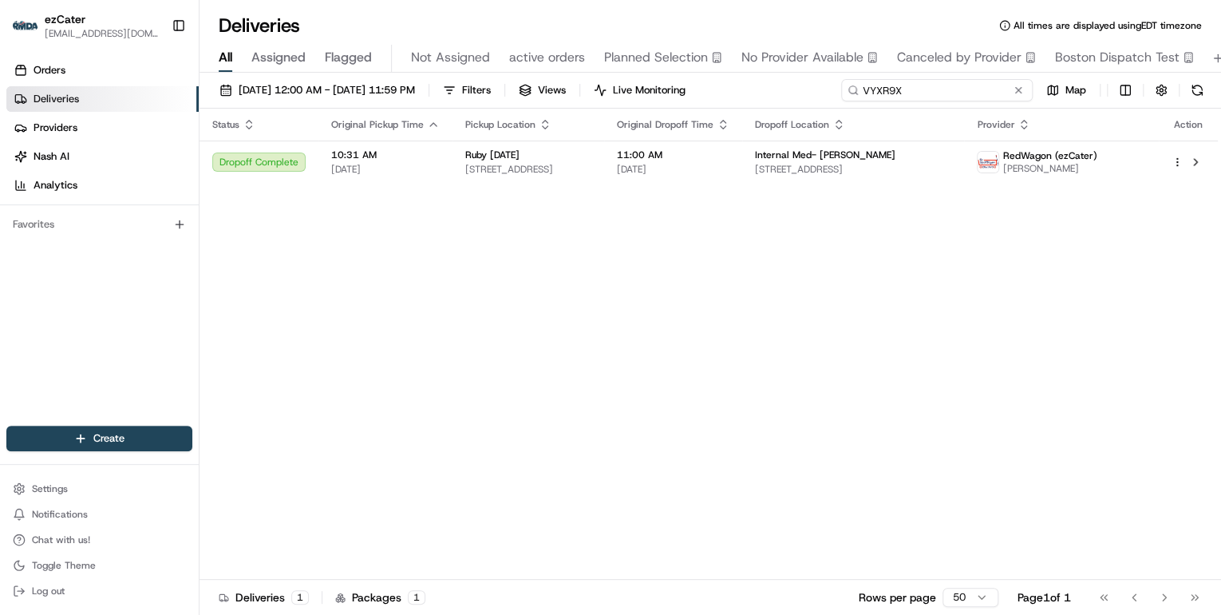
drag, startPoint x: 958, startPoint y: 85, endPoint x: 389, endPoint y: 108, distance: 570.3
click at [389, 108] on div "06/01/2025 12:00 AM - 06/30/2025 11:59 PM Filters Views Live Monitoring VYXR9X …" at bounding box center [711, 345] width 1022 height 545
paste input "AVGR4V"
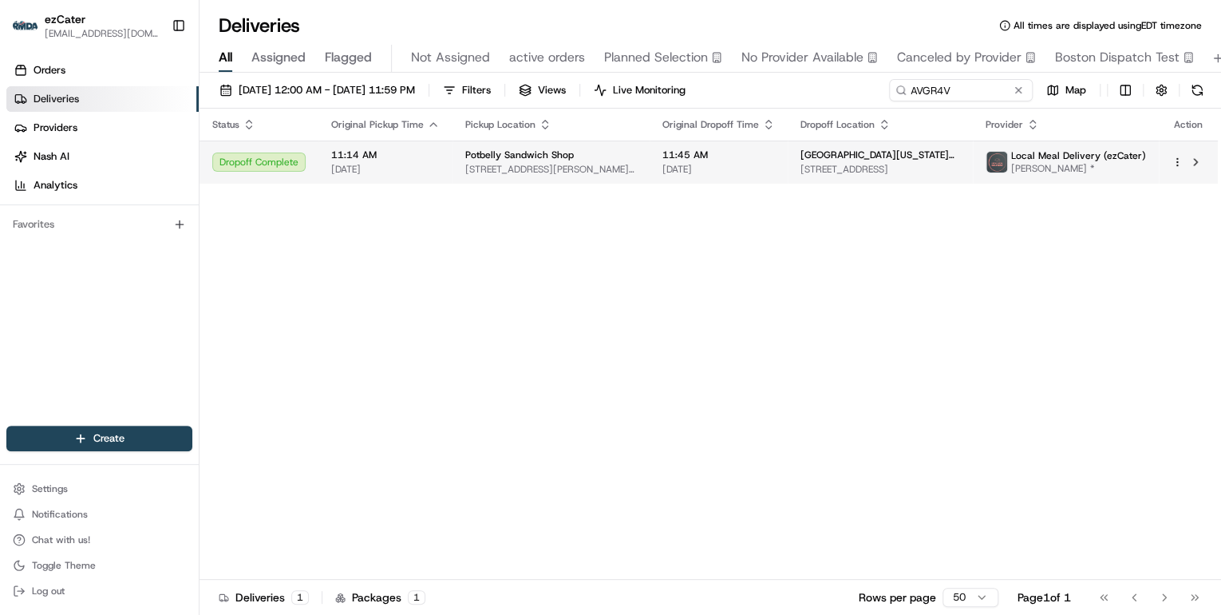
click at [542, 163] on span "7927 Ritchie Hwy f, Glen Burnie, MD 21061, USA" at bounding box center [551, 169] width 172 height 13
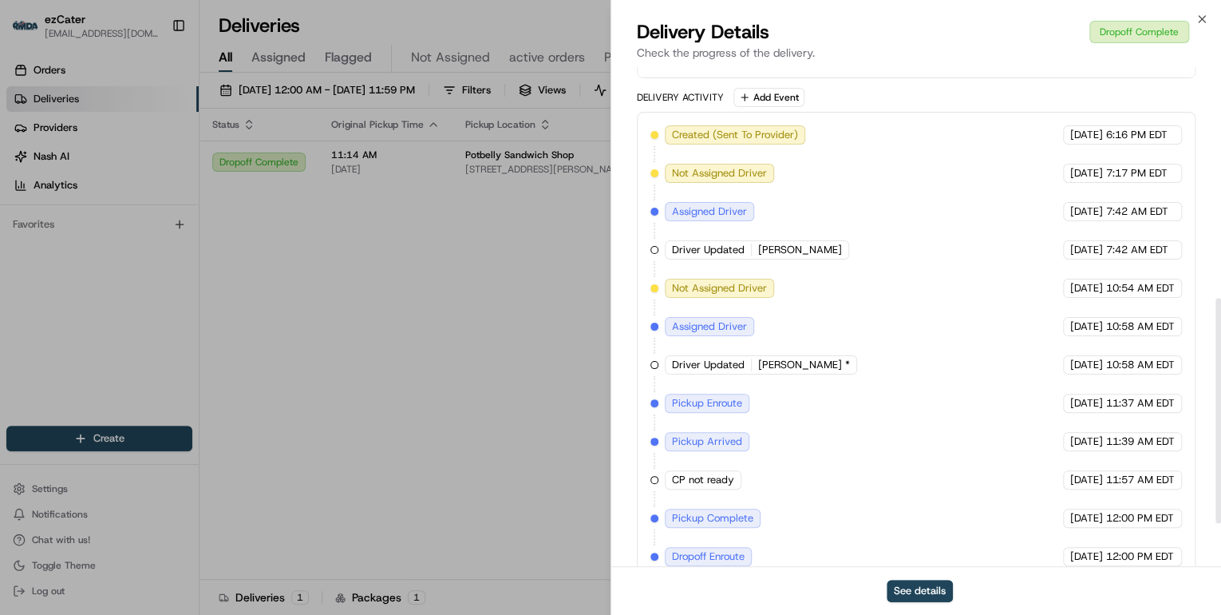
scroll to position [605, 0]
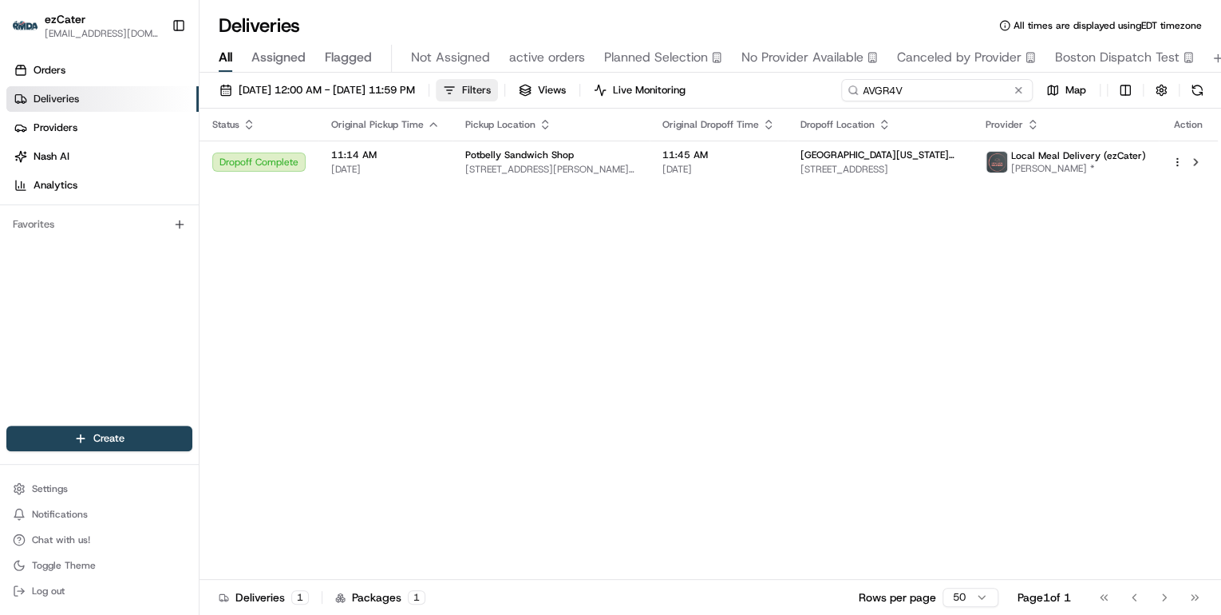
drag, startPoint x: 970, startPoint y: 85, endPoint x: 524, endPoint y: 80, distance: 445.3
click at [527, 80] on div "06/01/2025 12:00 AM - 06/30/2025 11:59 PM Filters Views Live Monitoring AVGR4V …" at bounding box center [711, 94] width 1022 height 30
paste input "4P9614"
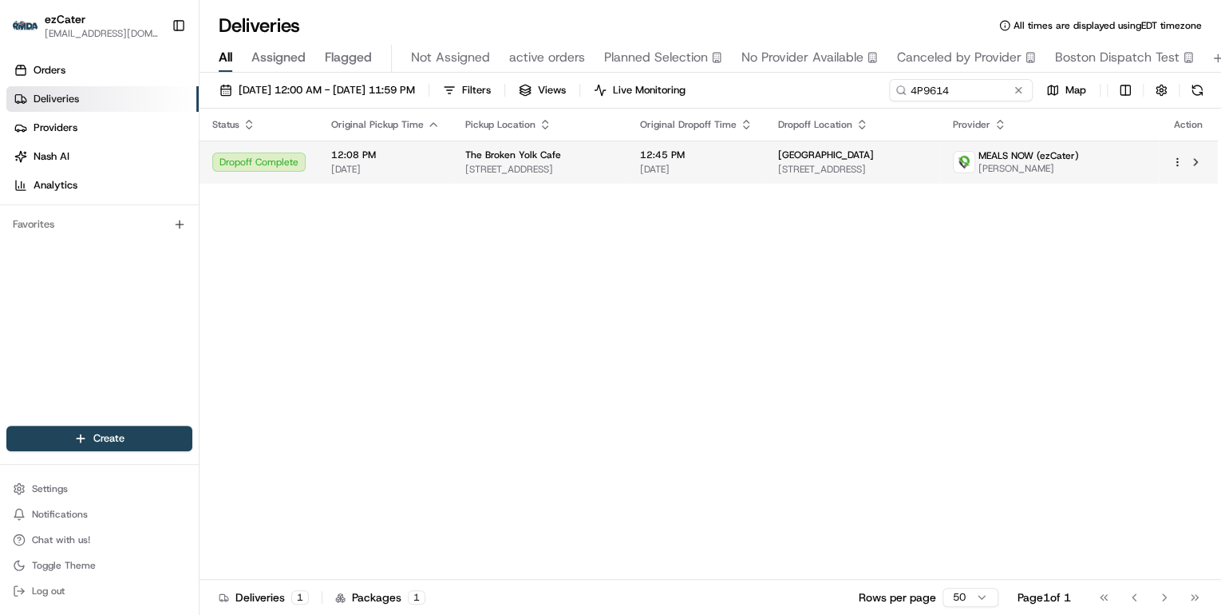
click at [545, 172] on span "3110 W Quintale Dr, Meridian, ID 83646, USA" at bounding box center [539, 169] width 149 height 13
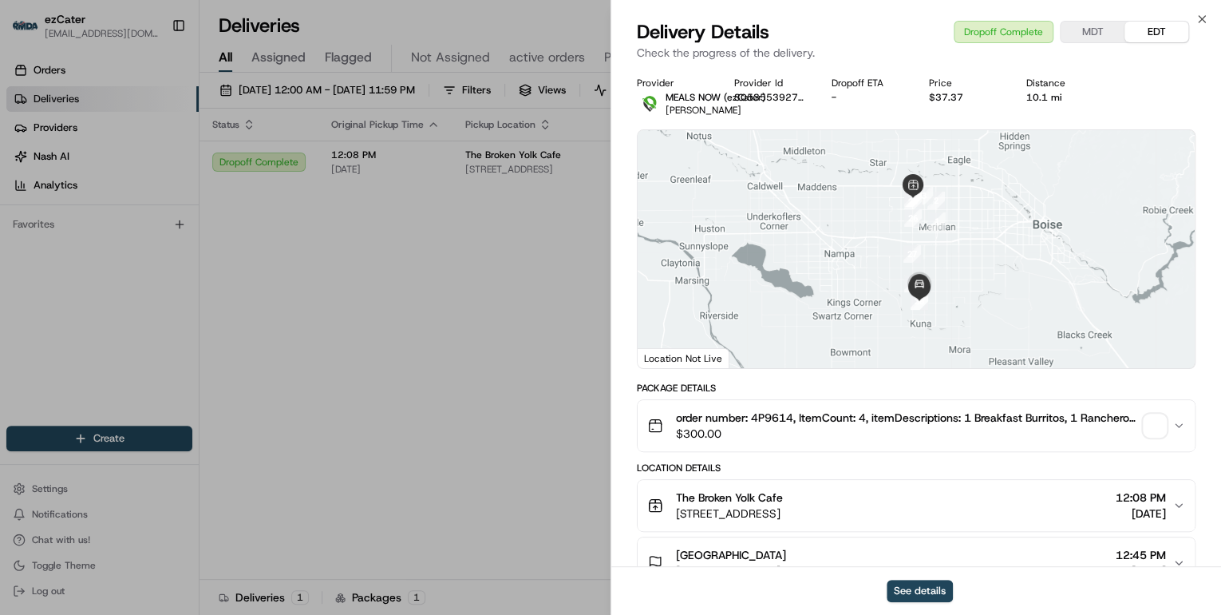
scroll to position [491, 0]
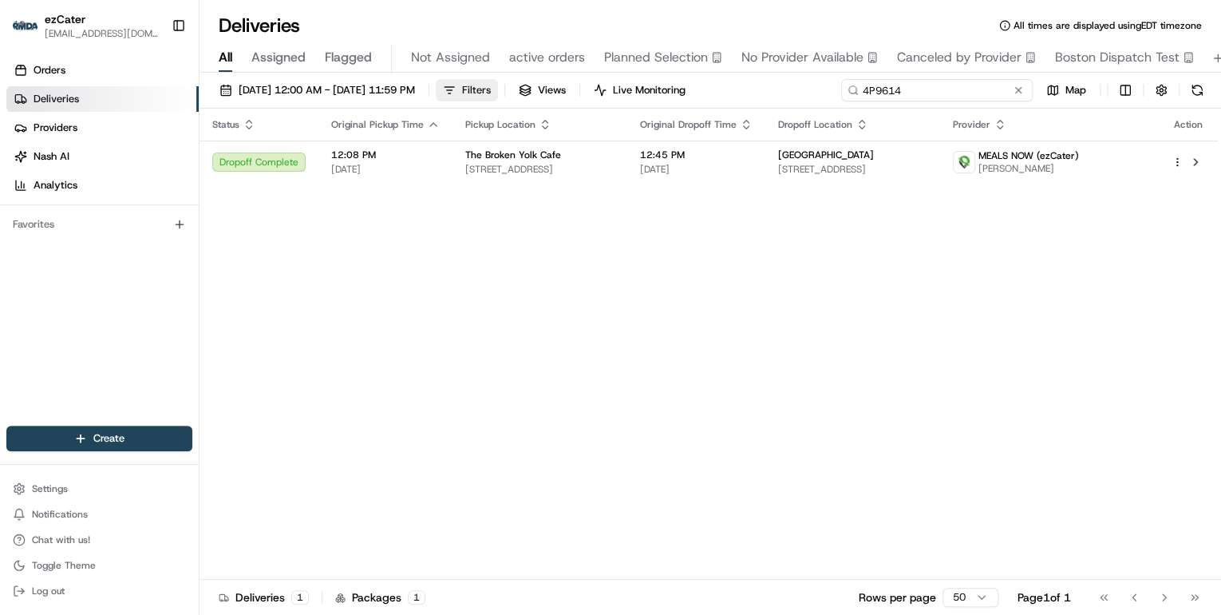
drag, startPoint x: 958, startPoint y: 89, endPoint x: 527, endPoint y: 89, distance: 431.0
click at [527, 89] on div "06/01/2025 12:00 AM - 06/30/2025 11:59 PM Filters Views Live Monitoring 4P9614 …" at bounding box center [711, 94] width 1022 height 30
paste input "JWHJJT"
type input "JWHJJT"
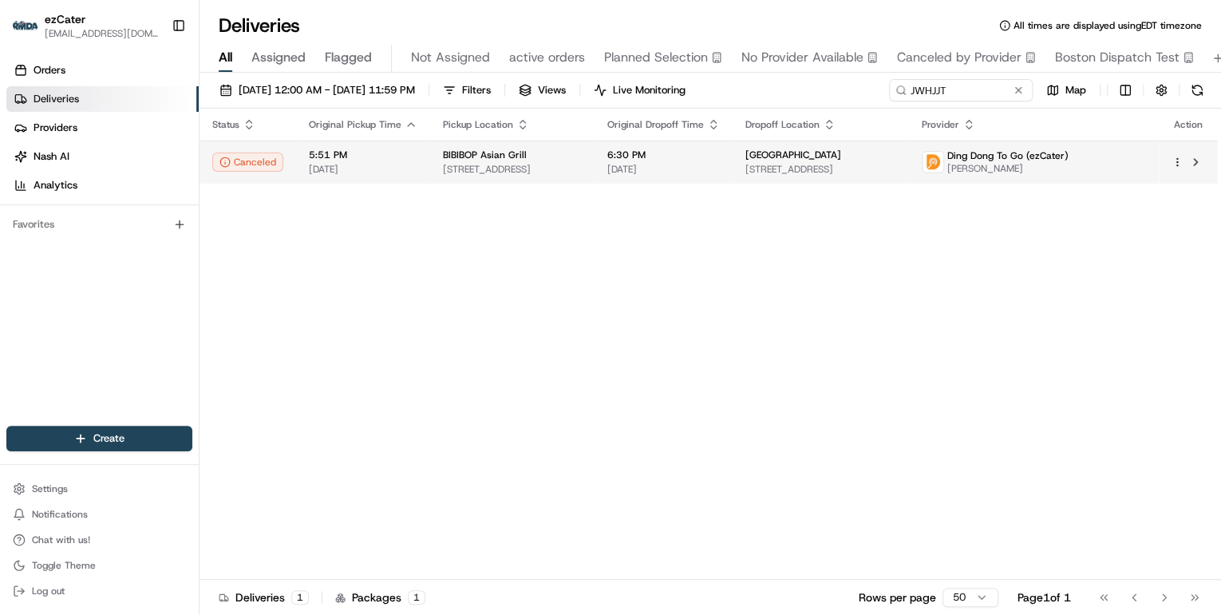
click at [549, 165] on span "[STREET_ADDRESS]" at bounding box center [512, 169] width 139 height 13
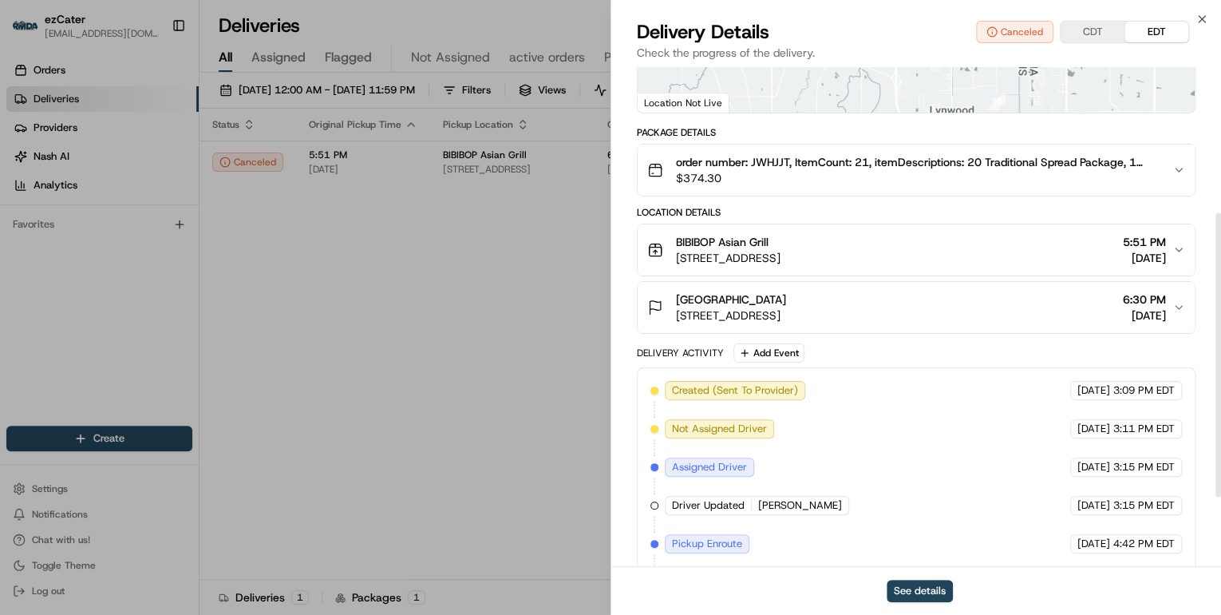
scroll to position [377, 0]
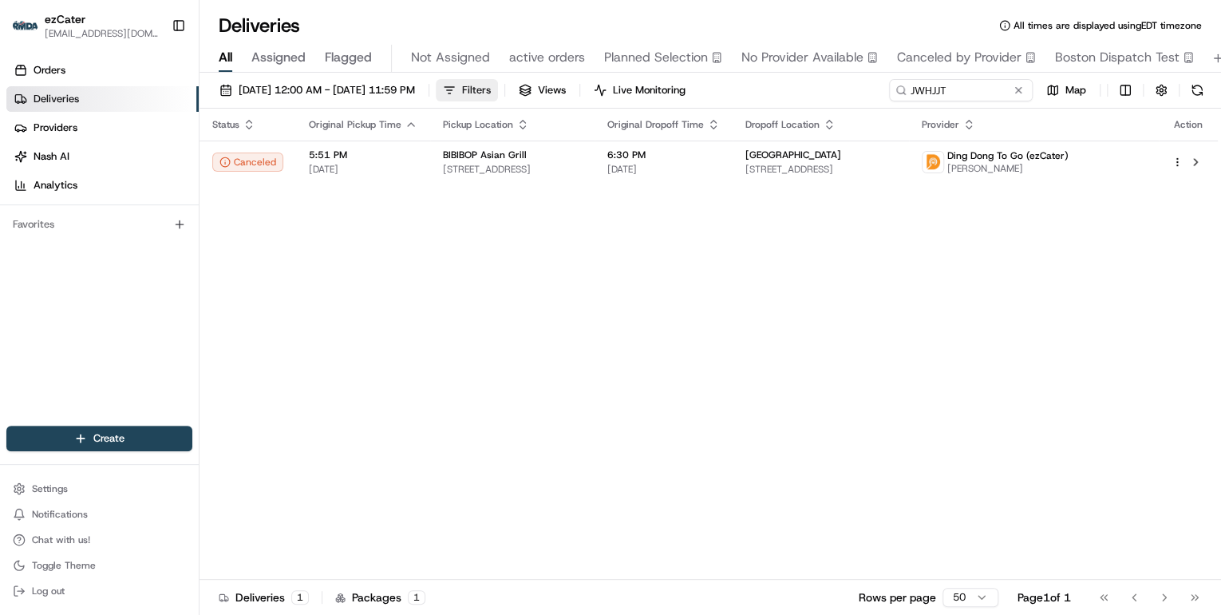
click at [498, 89] on button "Filters" at bounding box center [467, 90] width 62 height 22
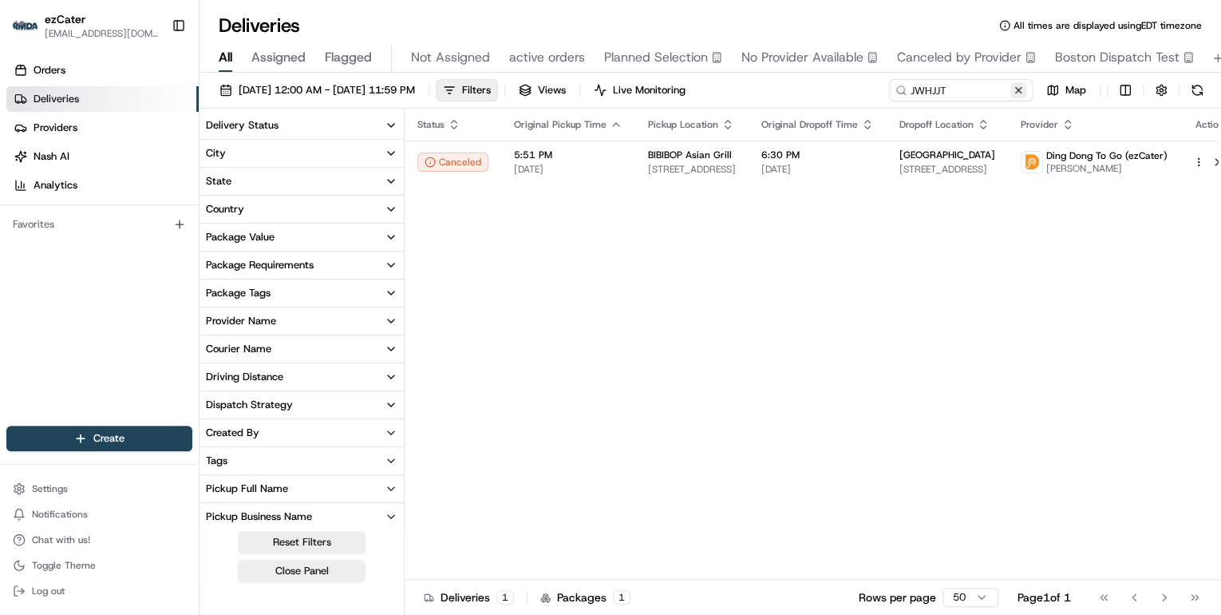
click at [1016, 93] on button at bounding box center [1018, 90] width 16 height 16
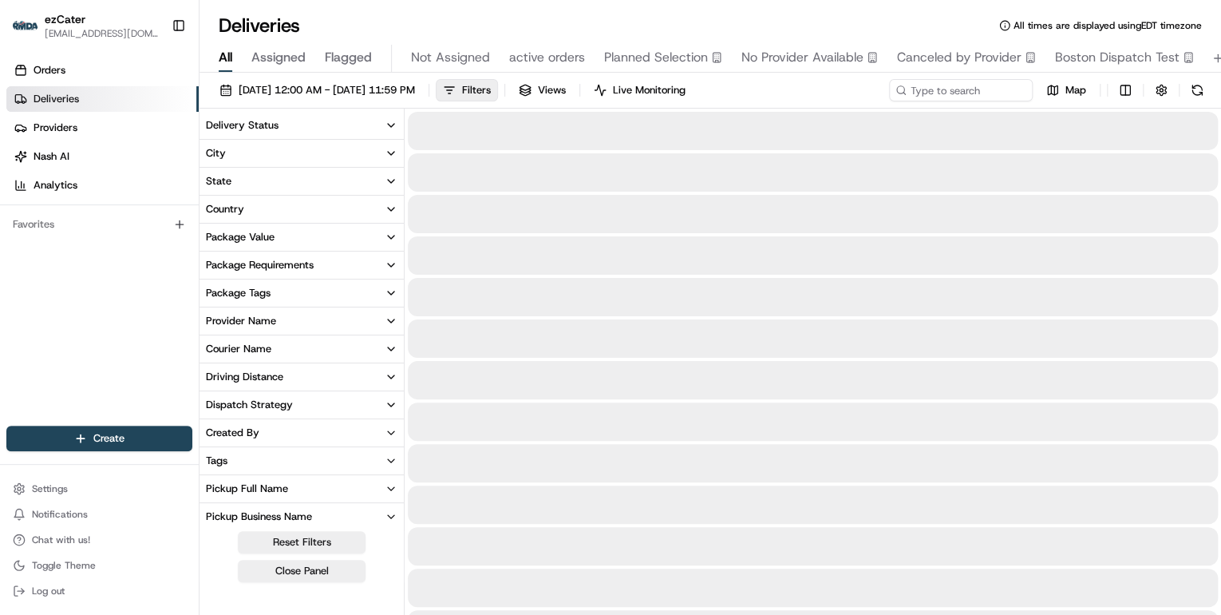
click at [391, 127] on icon "button" at bounding box center [391, 125] width 6 height 3
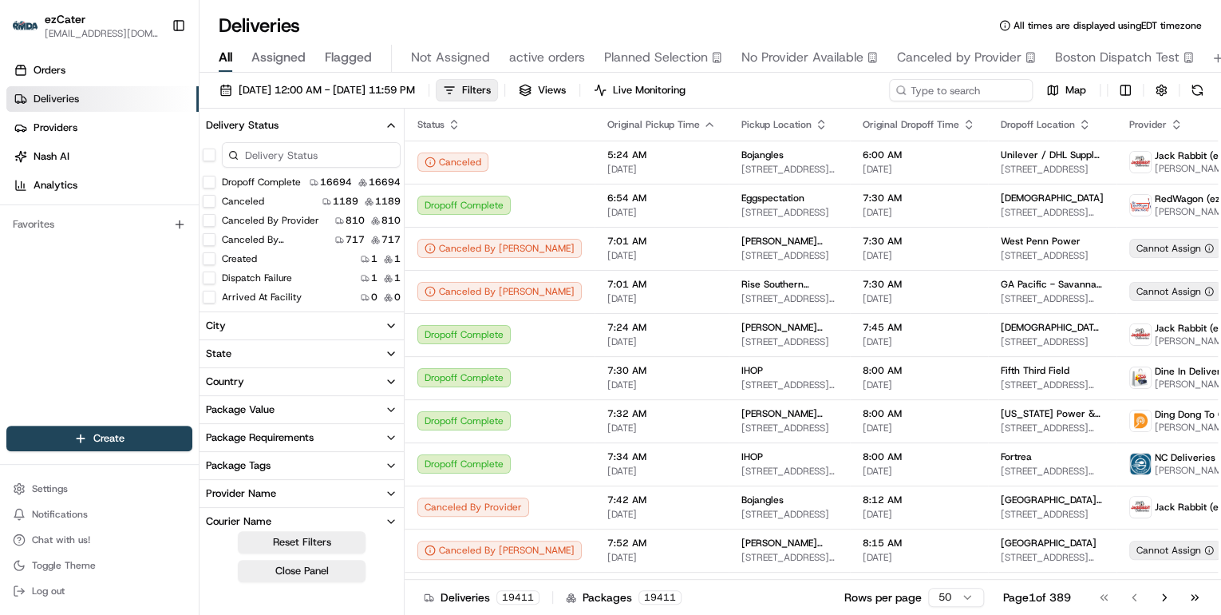
click at [389, 124] on icon "button" at bounding box center [391, 125] width 13 height 13
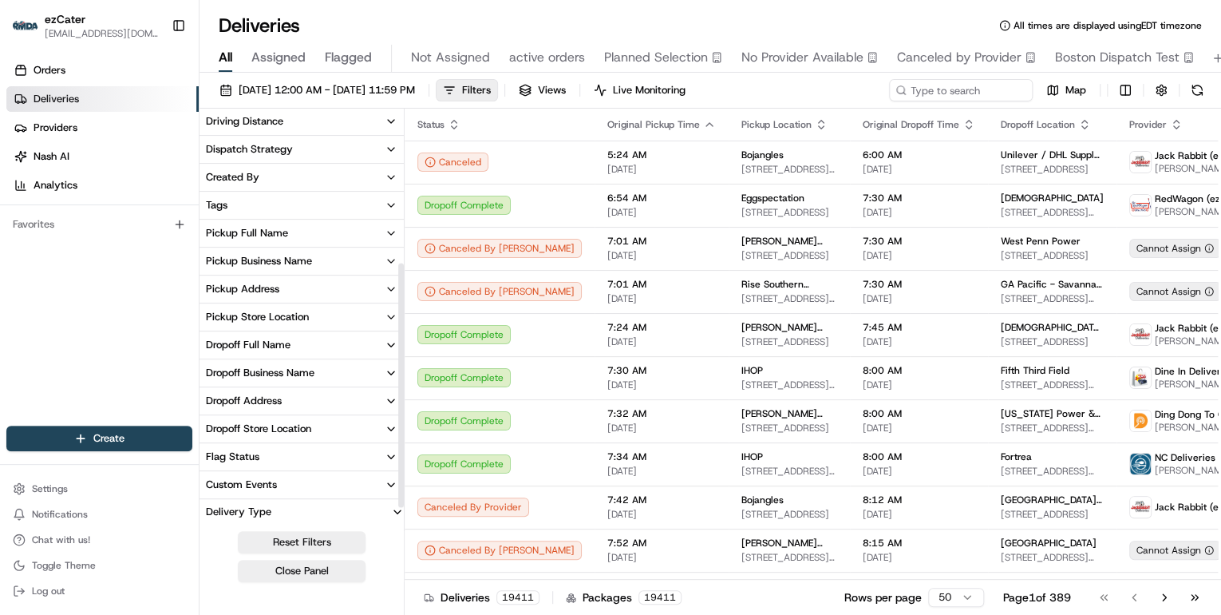
scroll to position [284, 0]
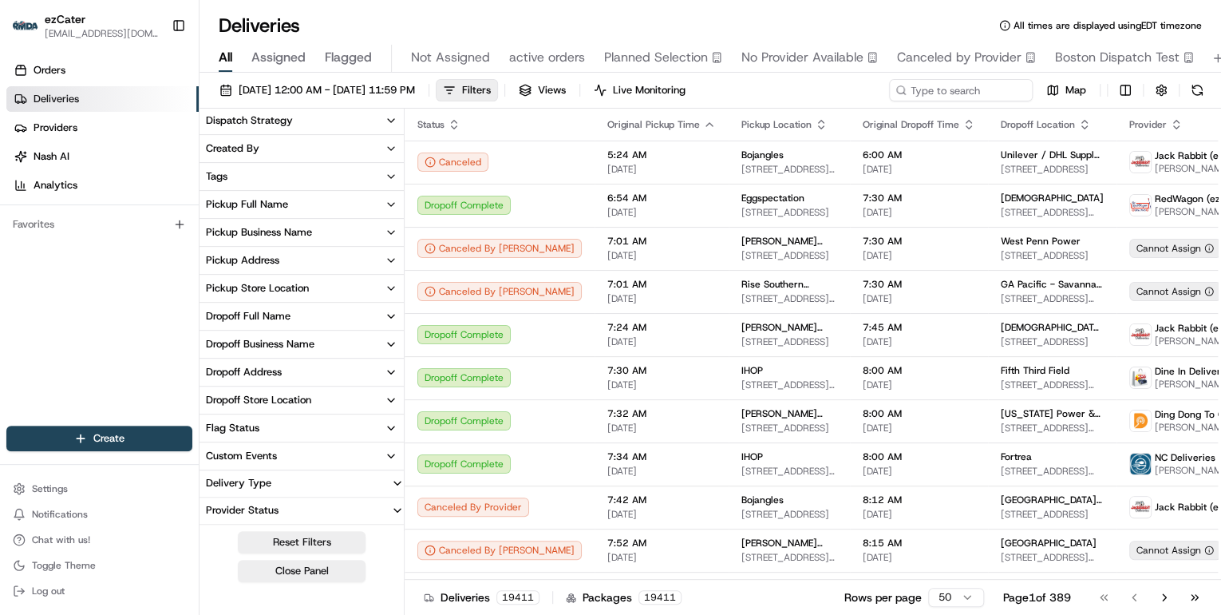
click at [392, 430] on icon "button" at bounding box center [391, 427] width 13 height 13
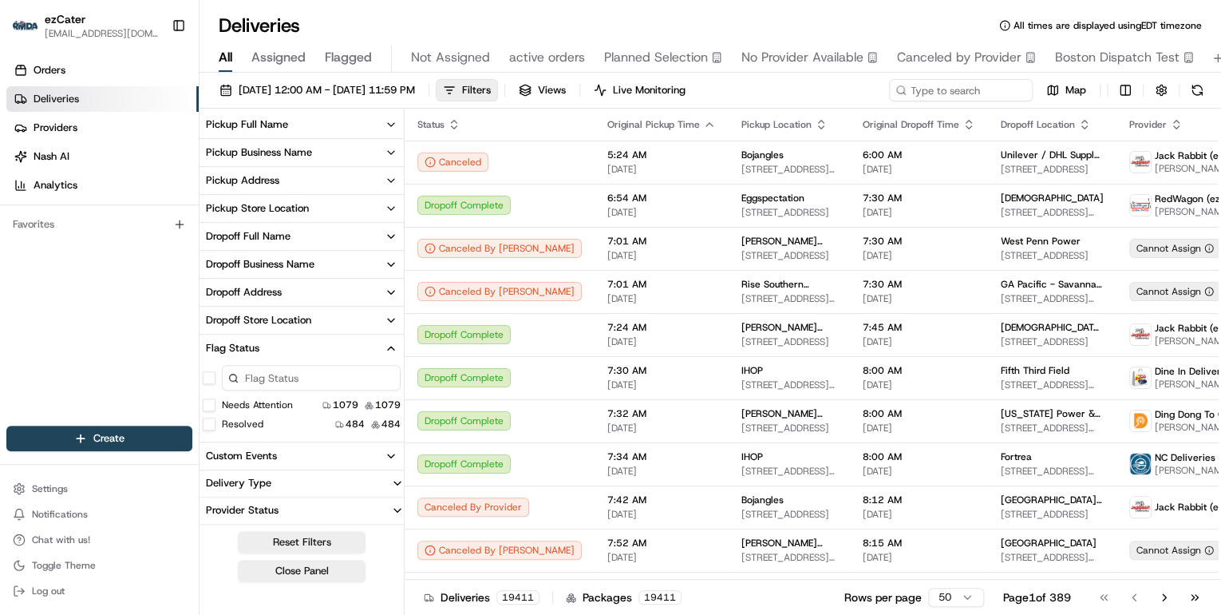
click at [394, 350] on icon "button" at bounding box center [391, 348] width 13 height 13
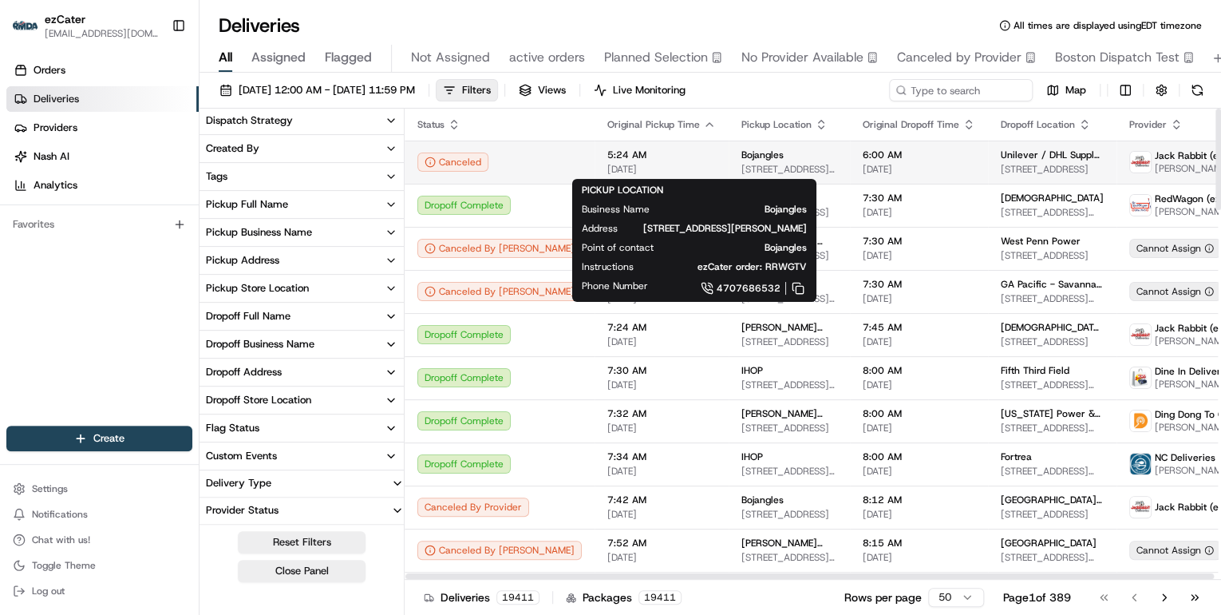
click at [741, 171] on span "17110 Brandy Branch Rd #103, Jacksonville, FL 32234, USA" at bounding box center [789, 169] width 96 height 13
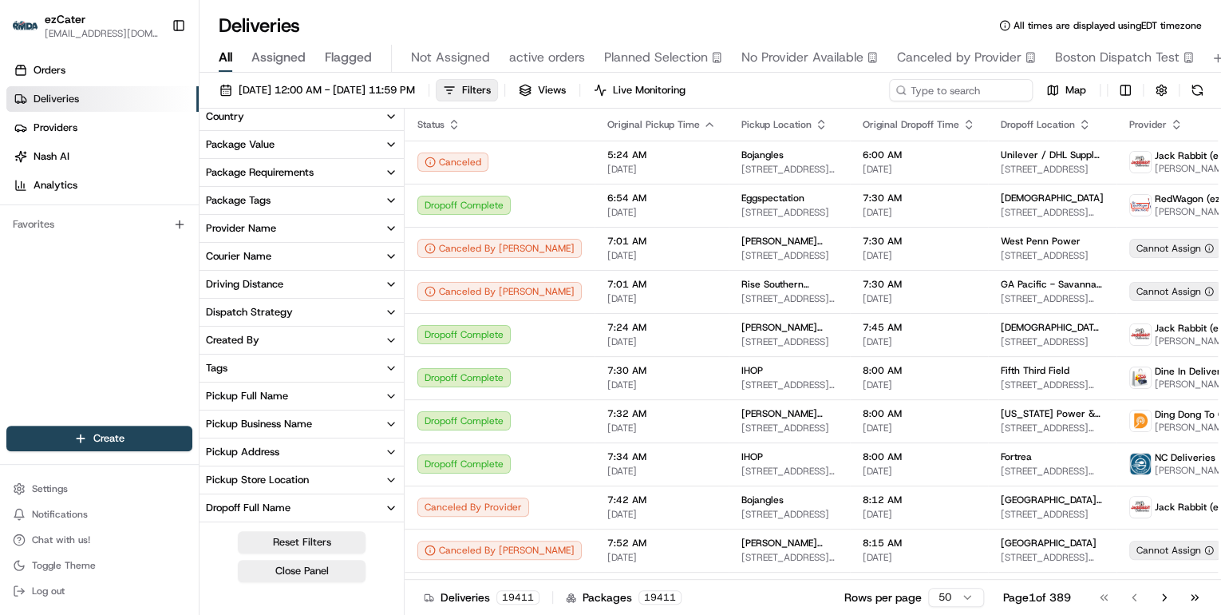
scroll to position [29, 0]
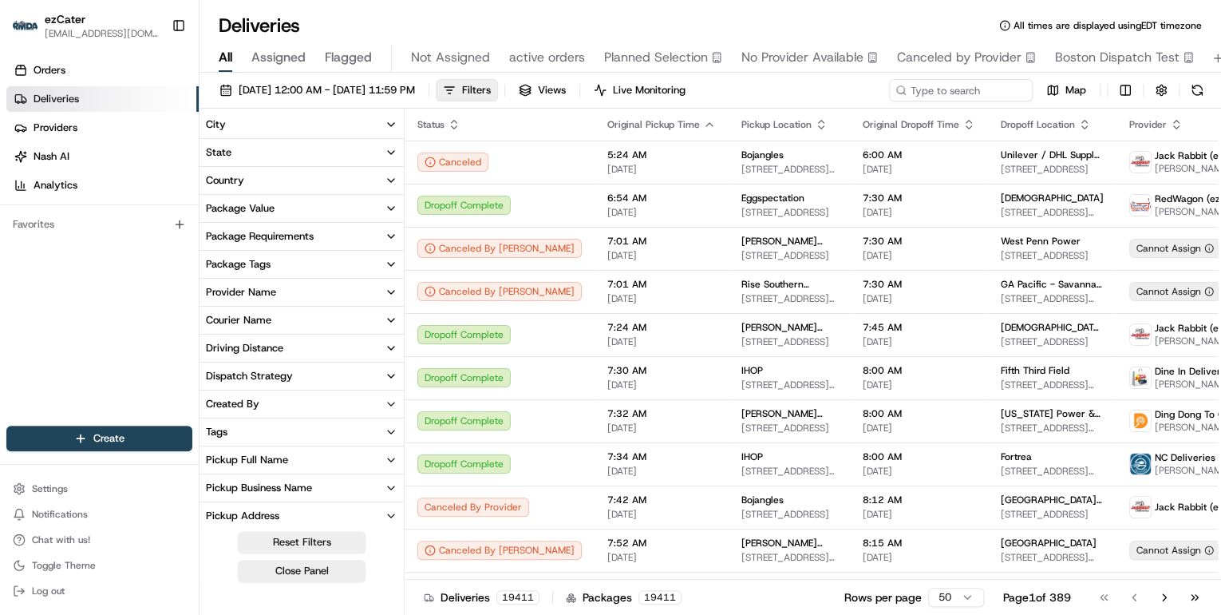
click at [392, 376] on icon "button" at bounding box center [391, 375] width 6 height 3
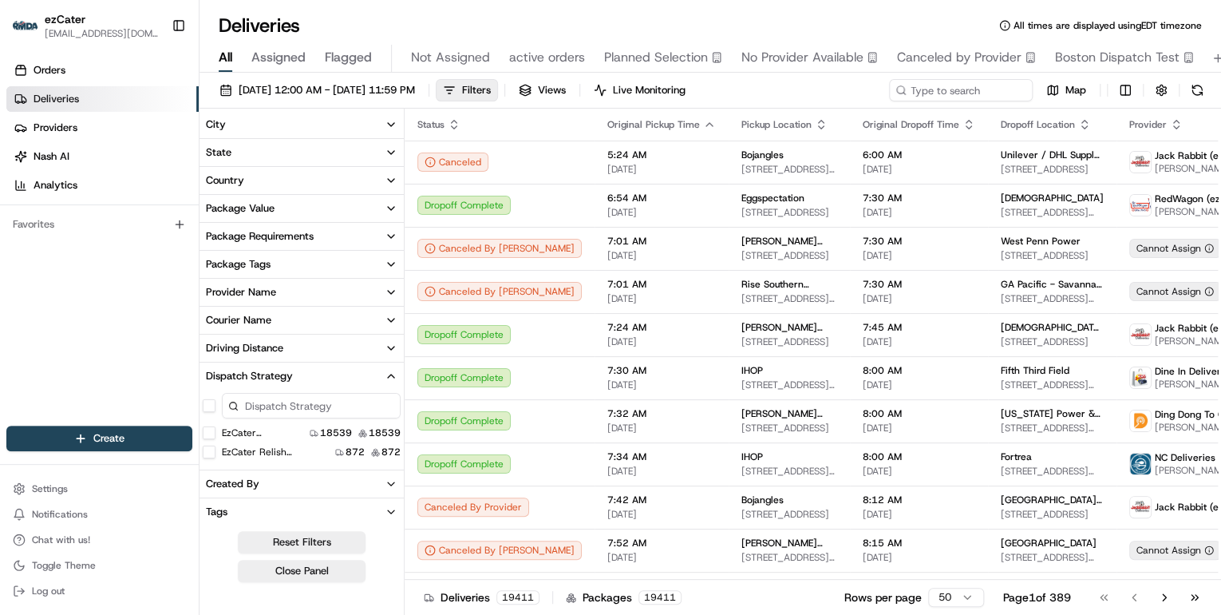
click at [390, 377] on icon "button" at bounding box center [391, 375] width 13 height 13
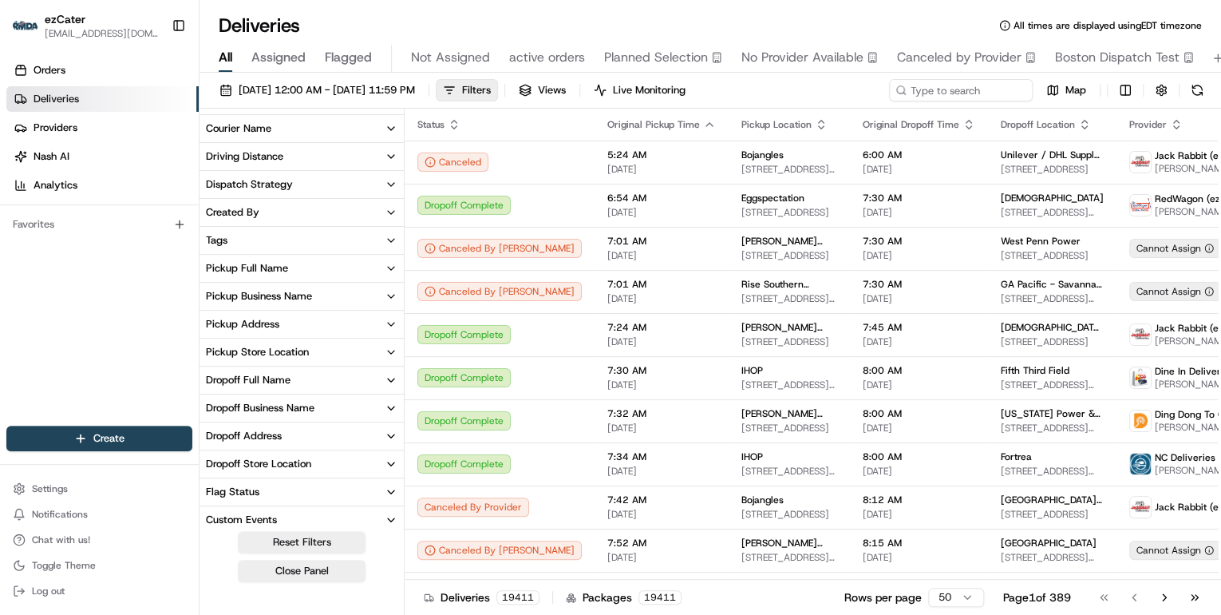
scroll to position [284, 0]
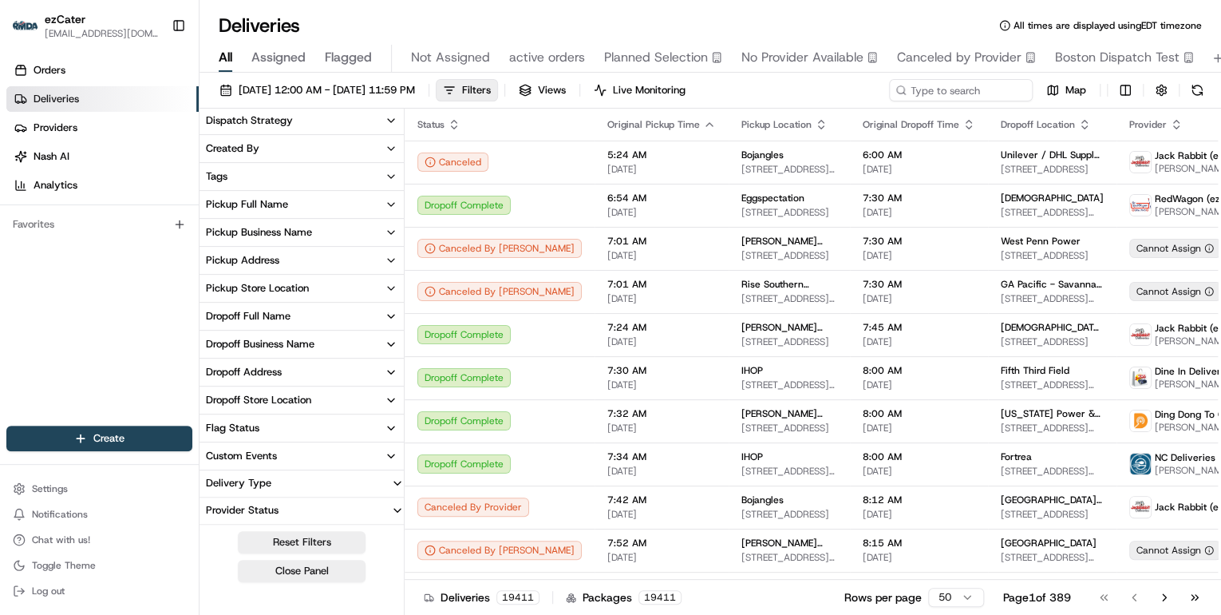
click at [398, 483] on icon "button" at bounding box center [397, 482] width 6 height 3
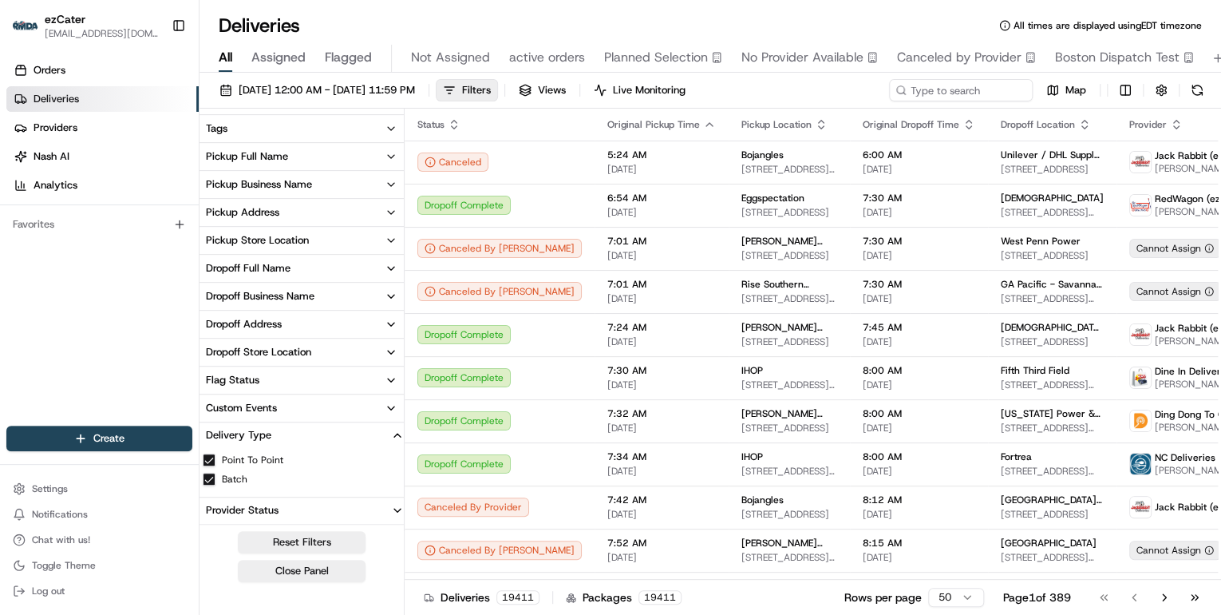
click at [396, 434] on icon "button" at bounding box center [397, 434] width 6 height 3
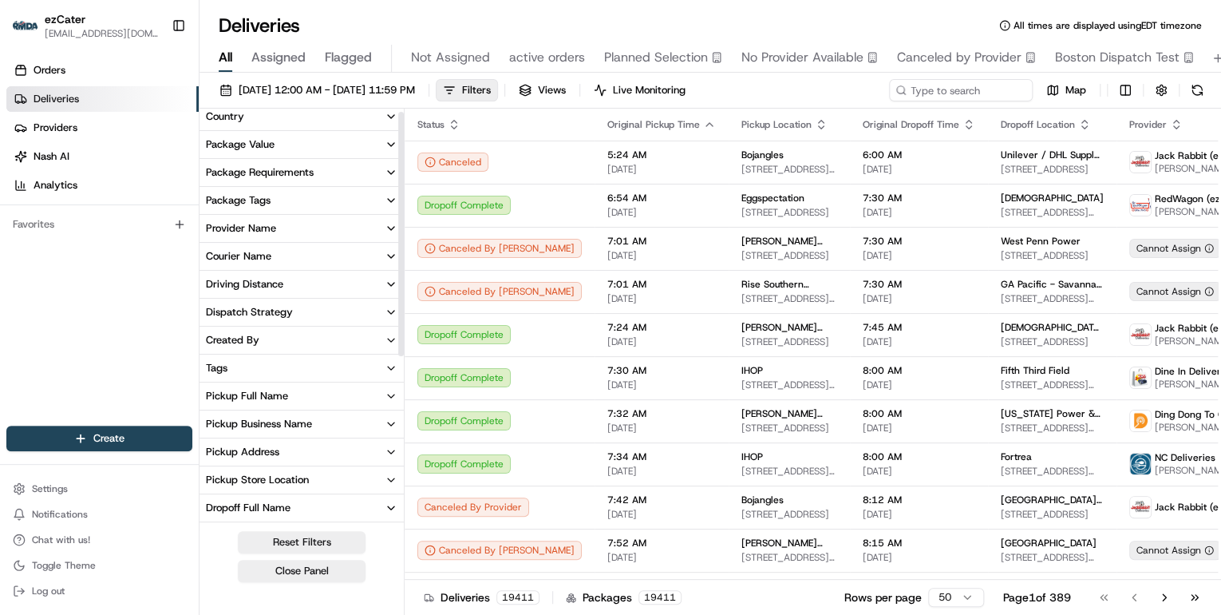
scroll to position [0, 0]
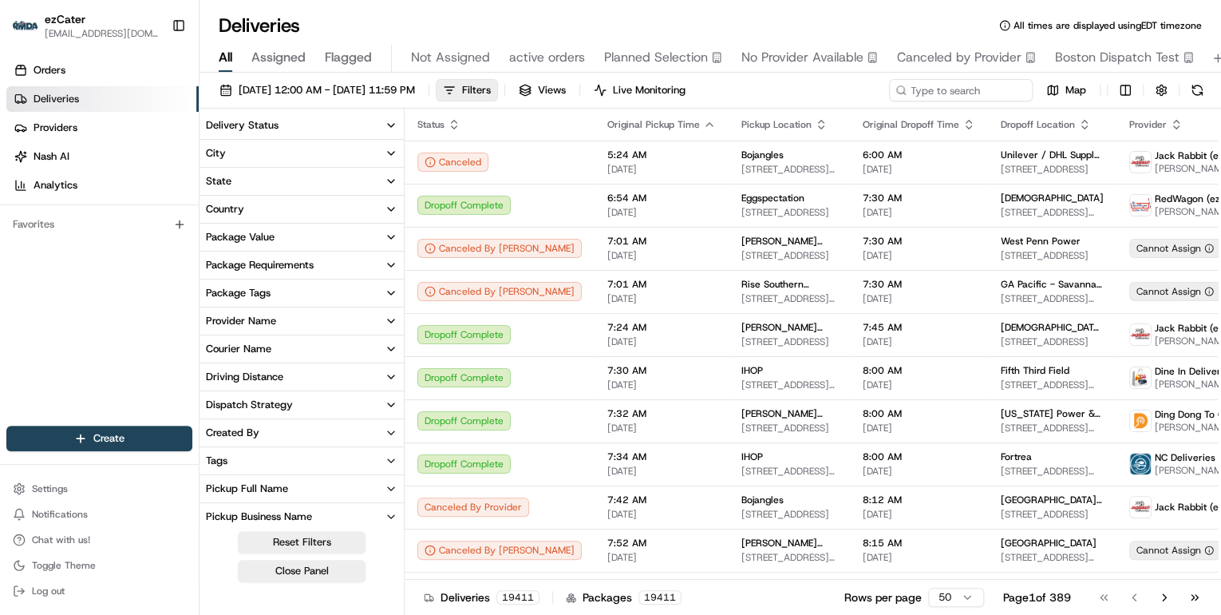
click at [396, 294] on icon "button" at bounding box center [391, 293] width 13 height 13
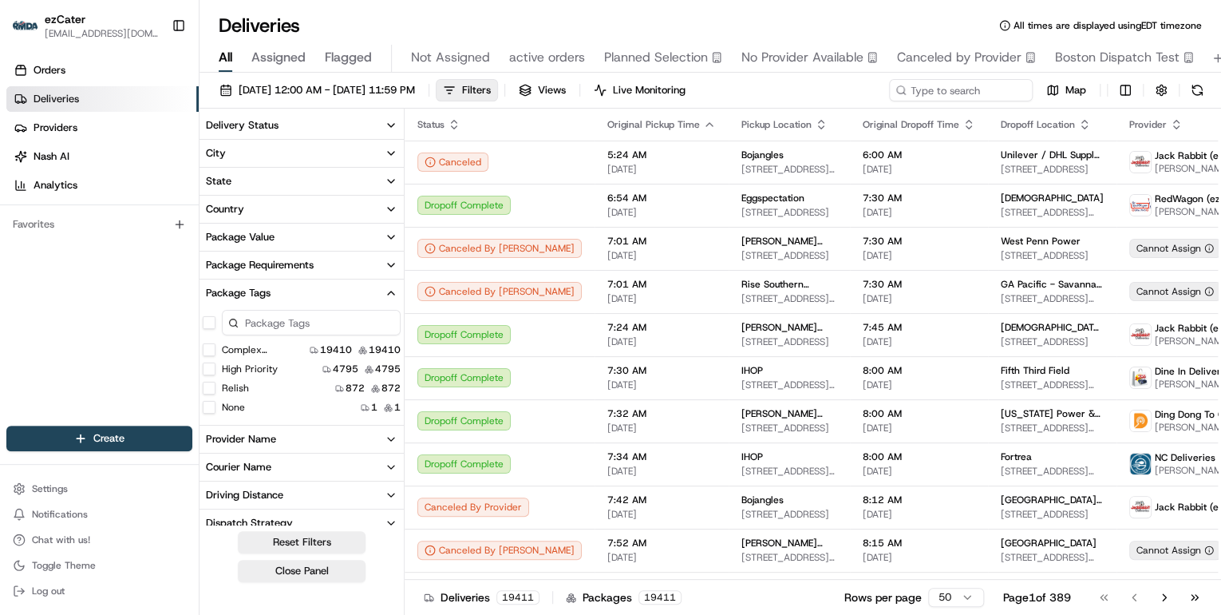
click at [393, 295] on icon "button" at bounding box center [391, 293] width 13 height 13
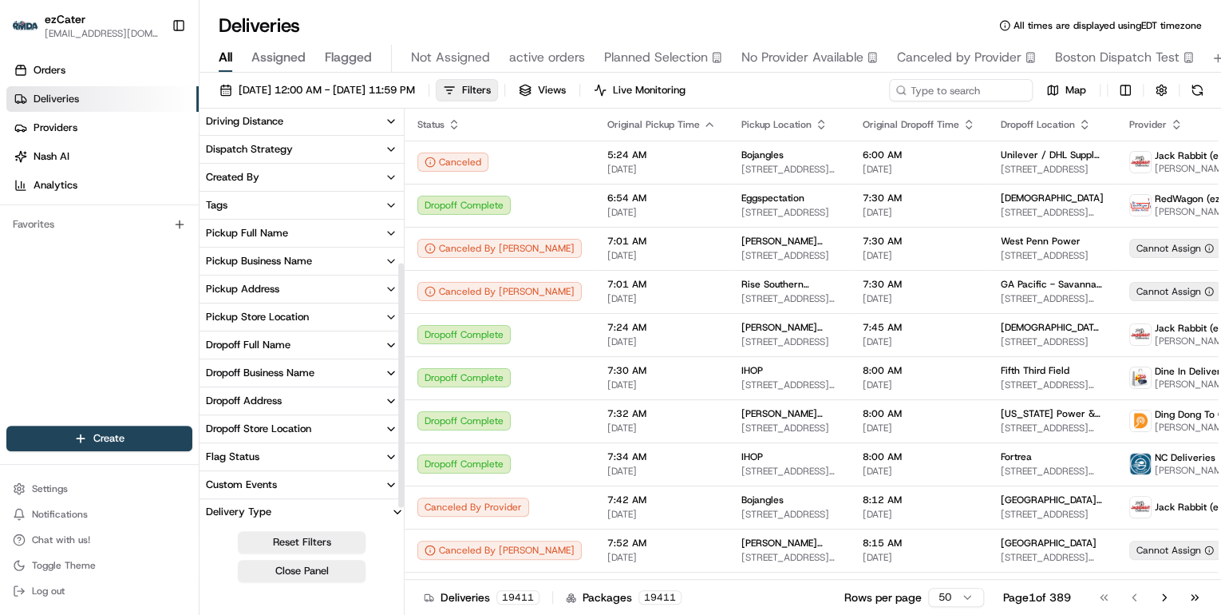
scroll to position [284, 0]
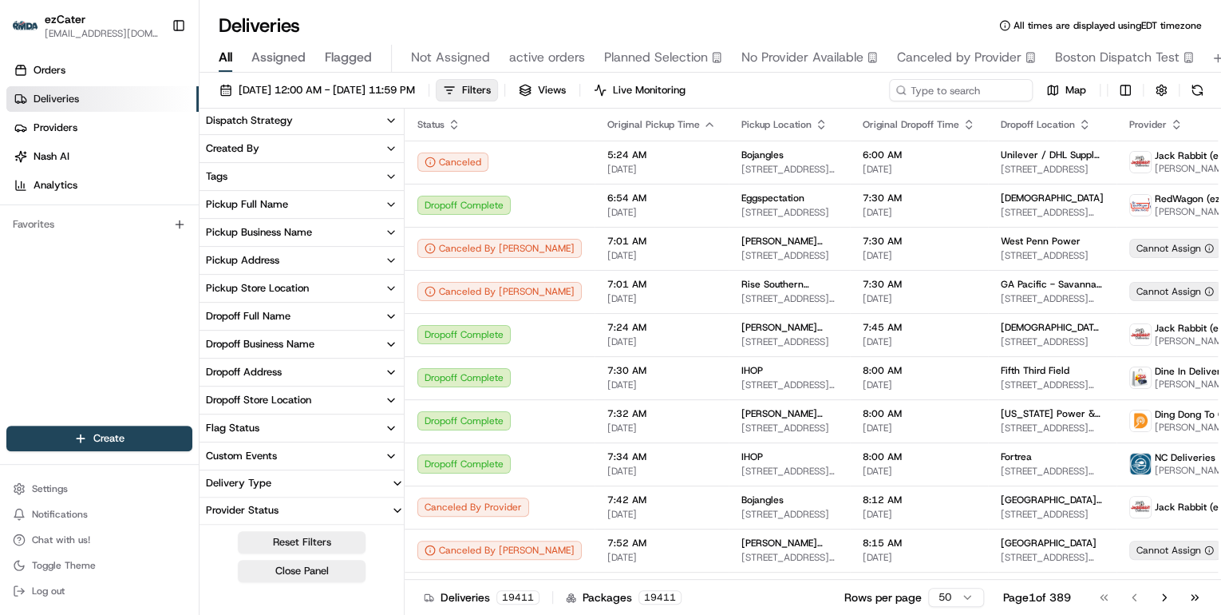
click at [389, 431] on icon "button" at bounding box center [391, 427] width 13 height 13
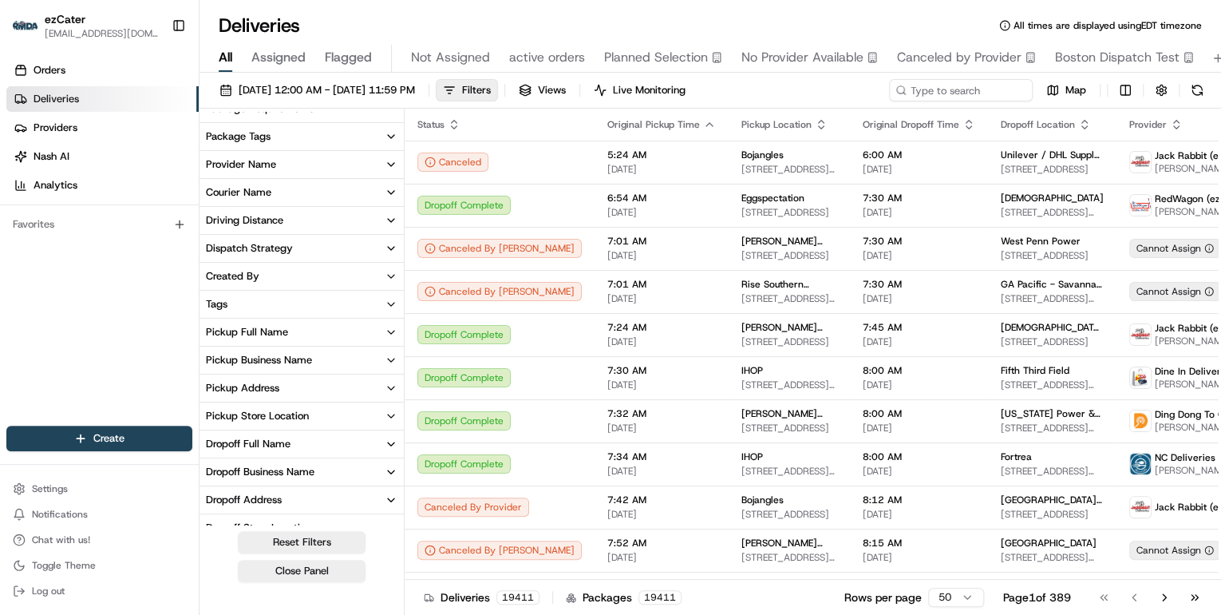
scroll to position [93, 0]
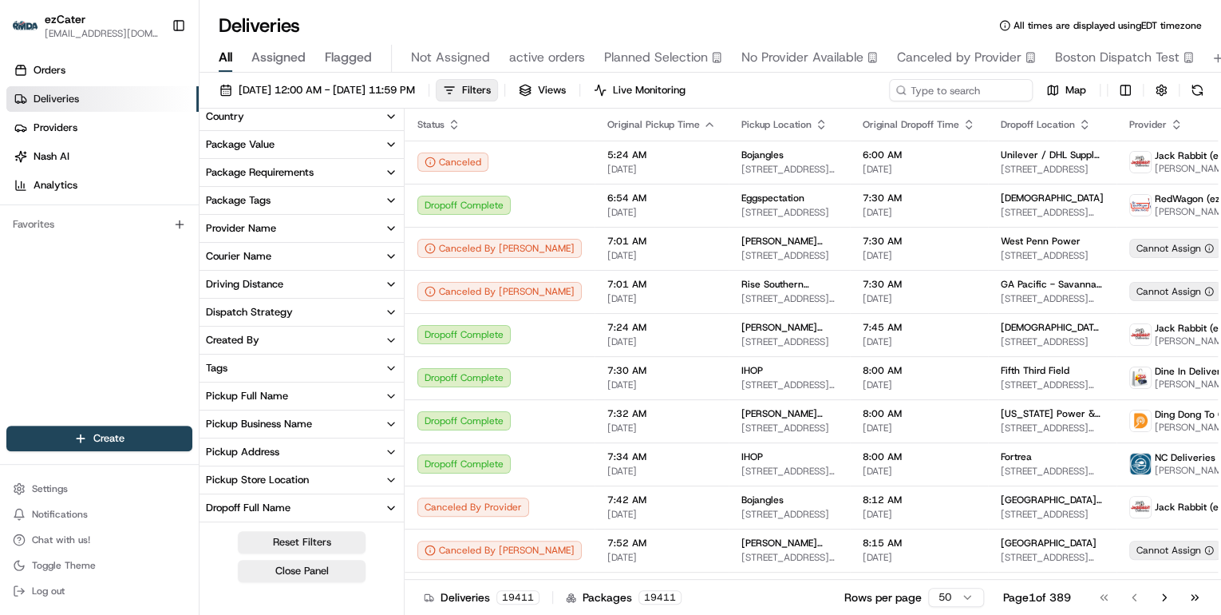
click at [392, 367] on icon "button" at bounding box center [391, 368] width 13 height 13
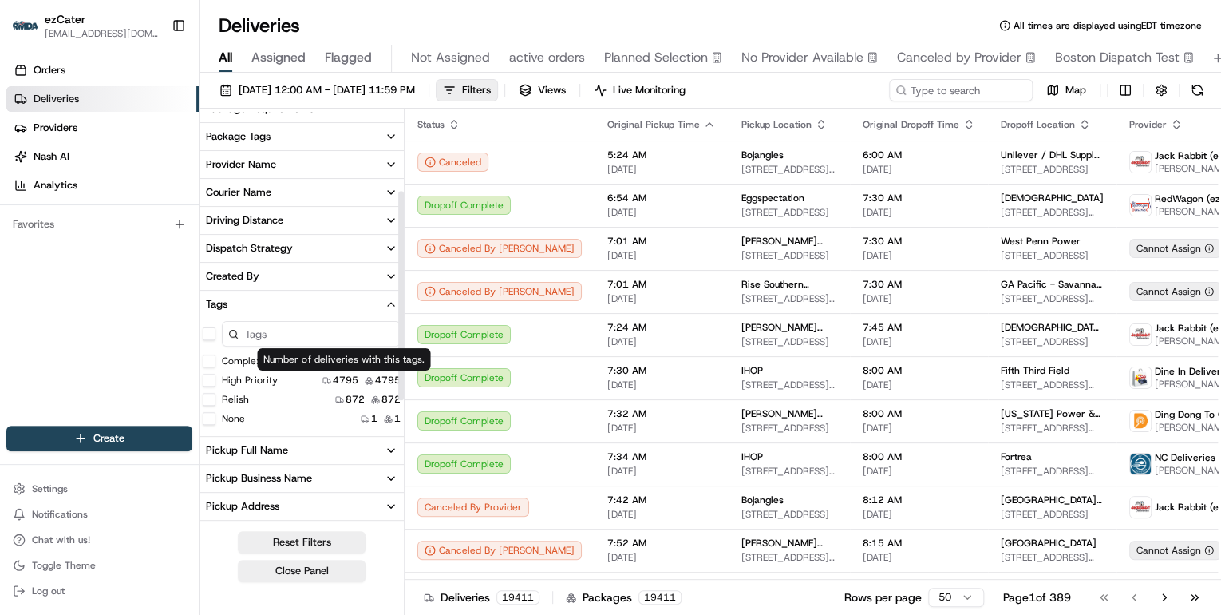
scroll to position [220, 0]
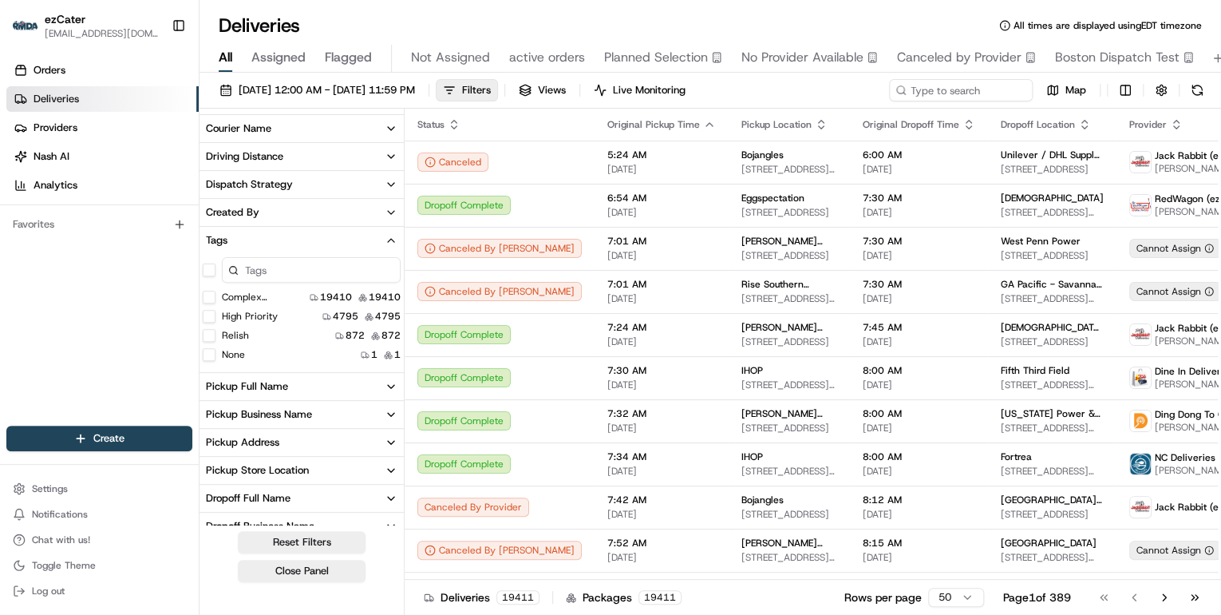
click at [390, 243] on icon "button" at bounding box center [391, 240] width 13 height 13
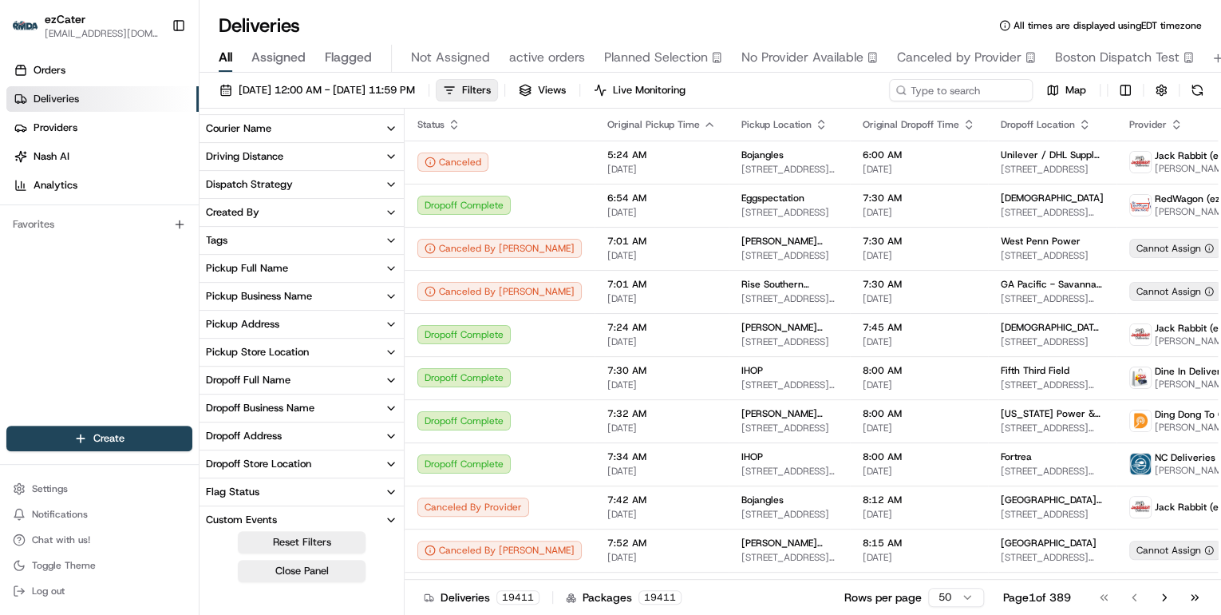
scroll to position [284, 0]
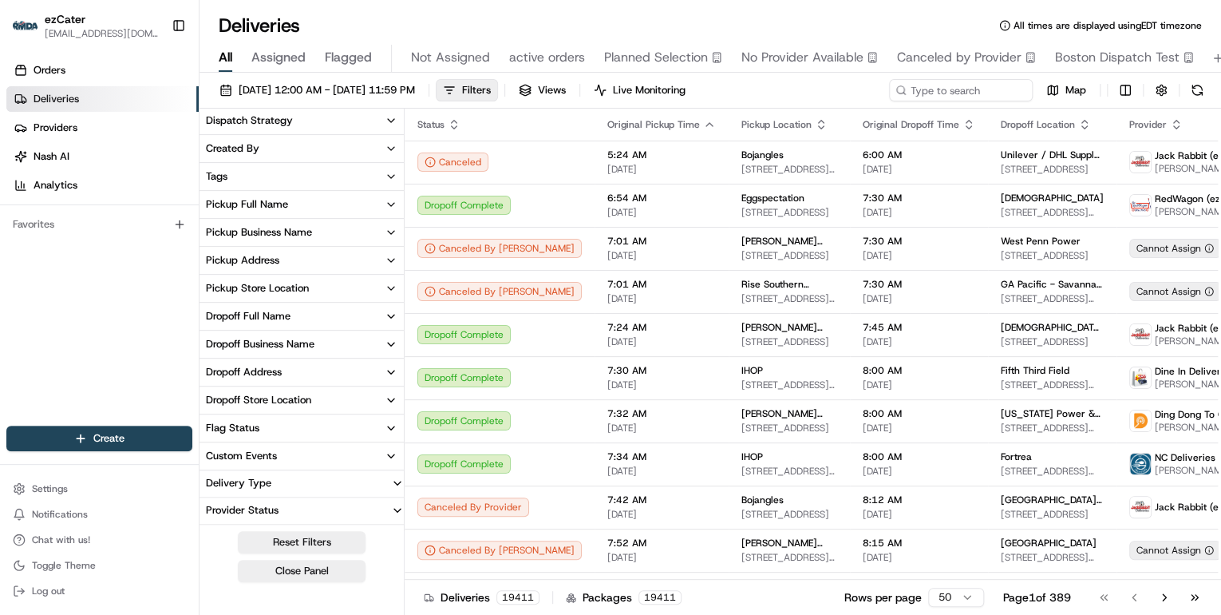
click at [390, 457] on icon "button" at bounding box center [391, 455] width 13 height 13
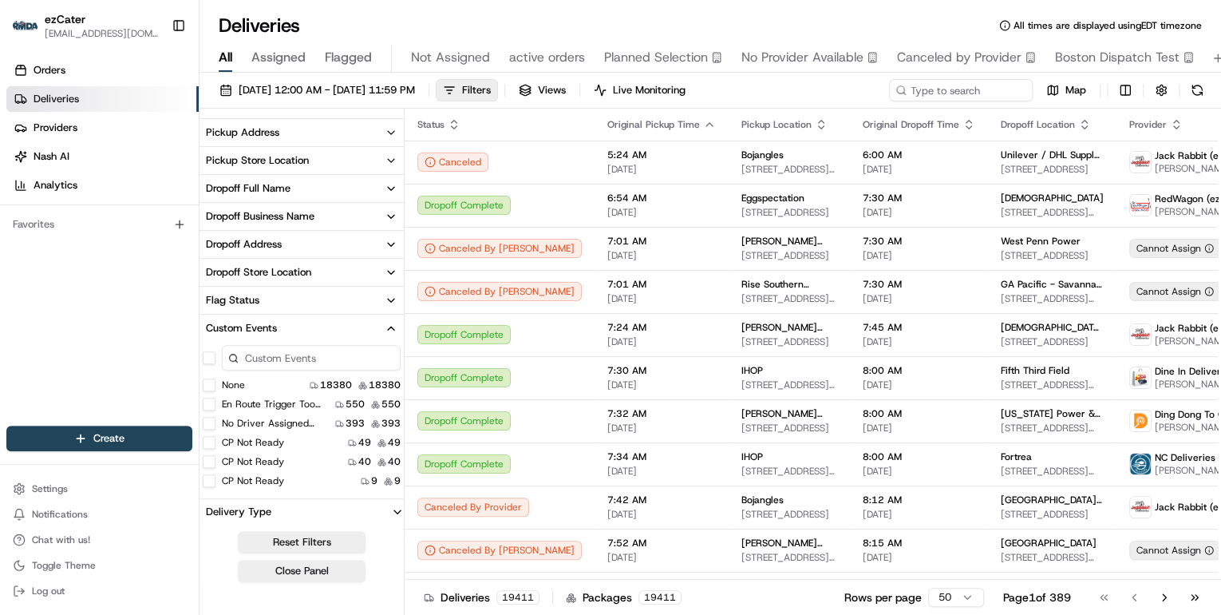
scroll to position [441, 0]
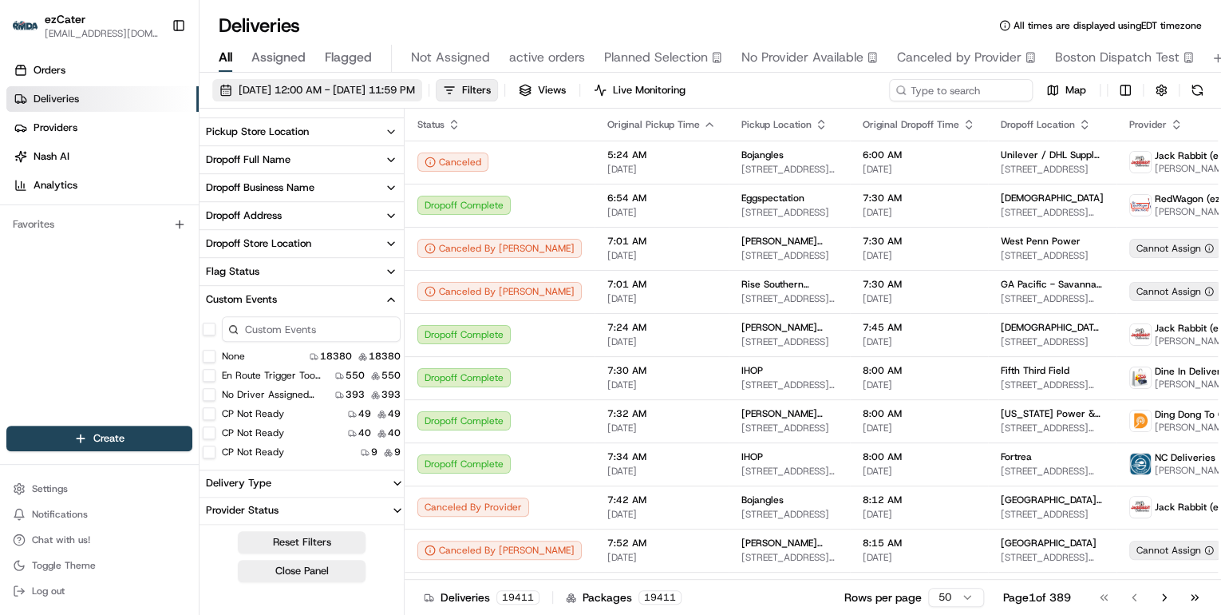
click at [396, 92] on span "06/01/2025 12:00 AM - 06/30/2025 11:59 PM" at bounding box center [327, 90] width 176 height 14
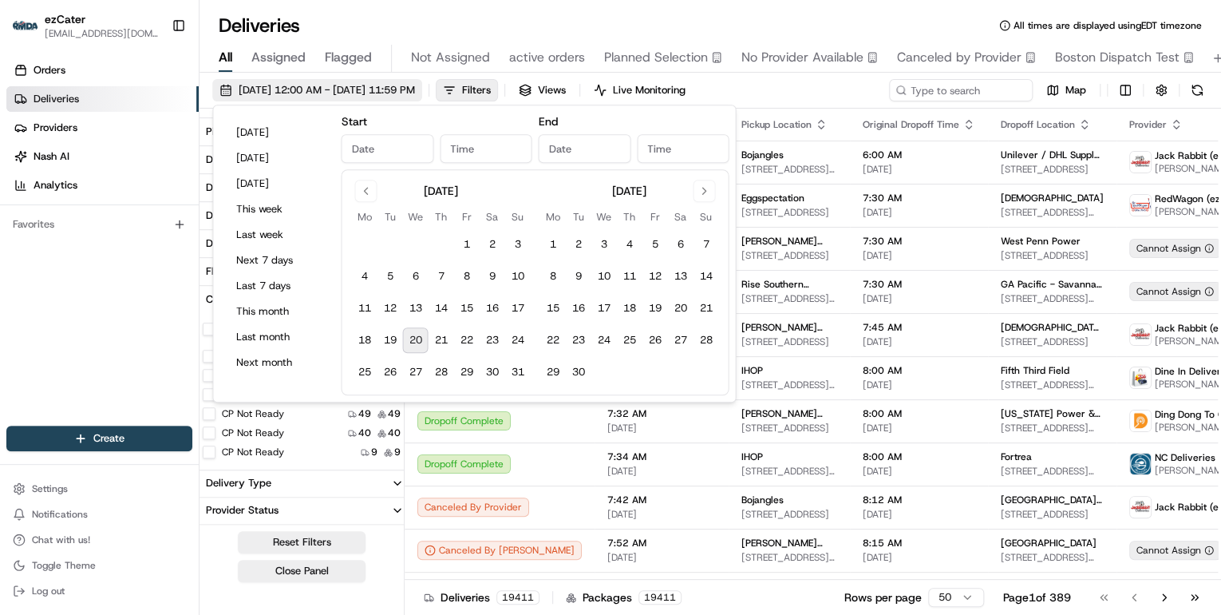
type input "Jun 1, 2025"
type input "12:00 AM"
type input "Jun 30, 2025"
type input "11:59 PM"
click at [367, 193] on button "Go to previous month" at bounding box center [365, 191] width 22 height 22
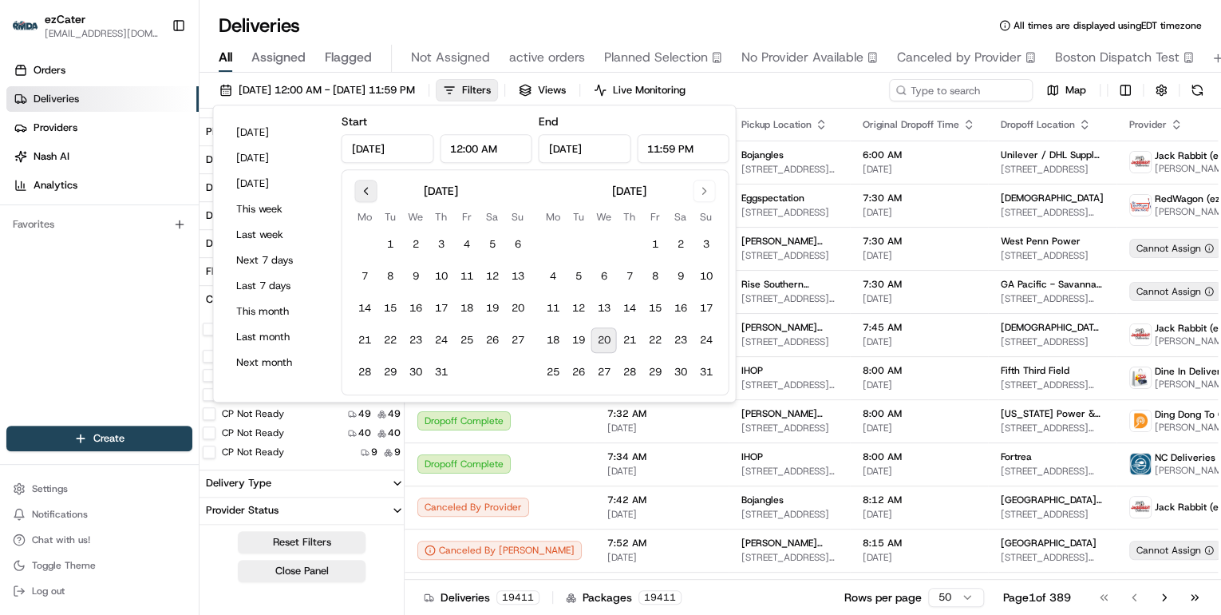
click at [367, 193] on button "Go to previous month" at bounding box center [365, 191] width 22 height 22
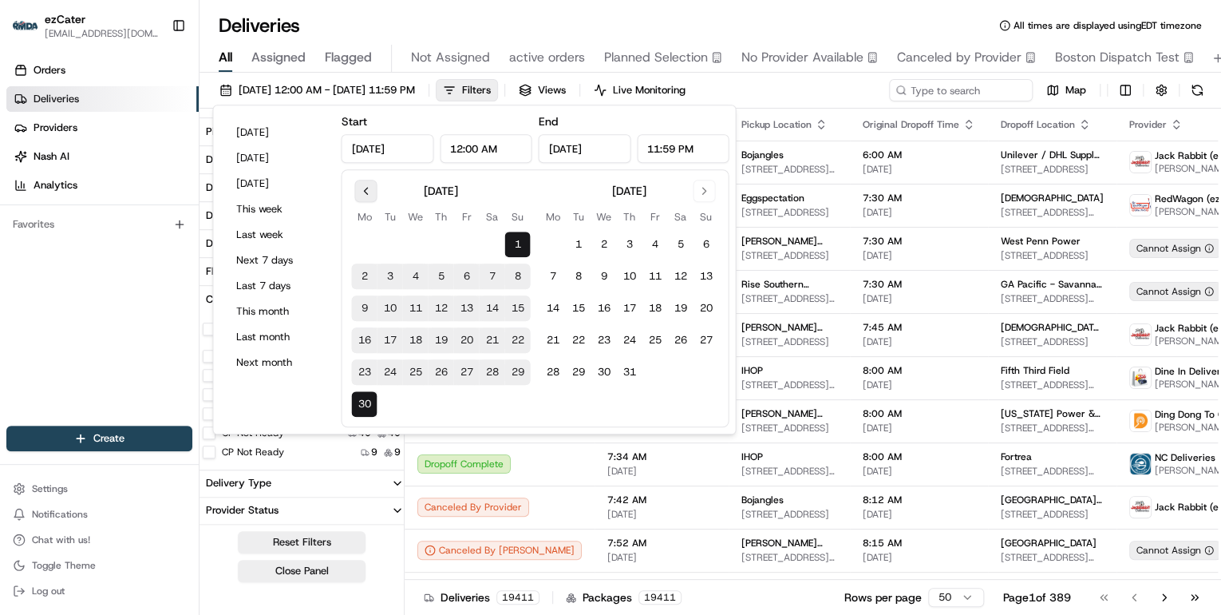
click at [367, 193] on button "Go to previous month" at bounding box center [365, 191] width 22 height 22
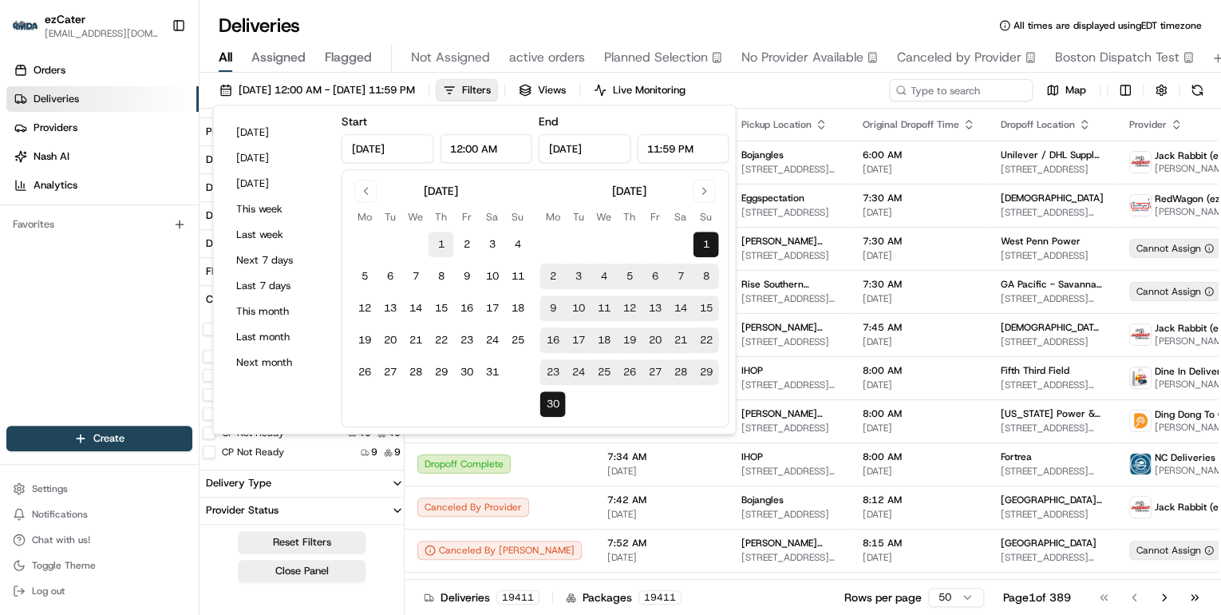
click at [440, 240] on button "1" at bounding box center [441, 244] width 26 height 26
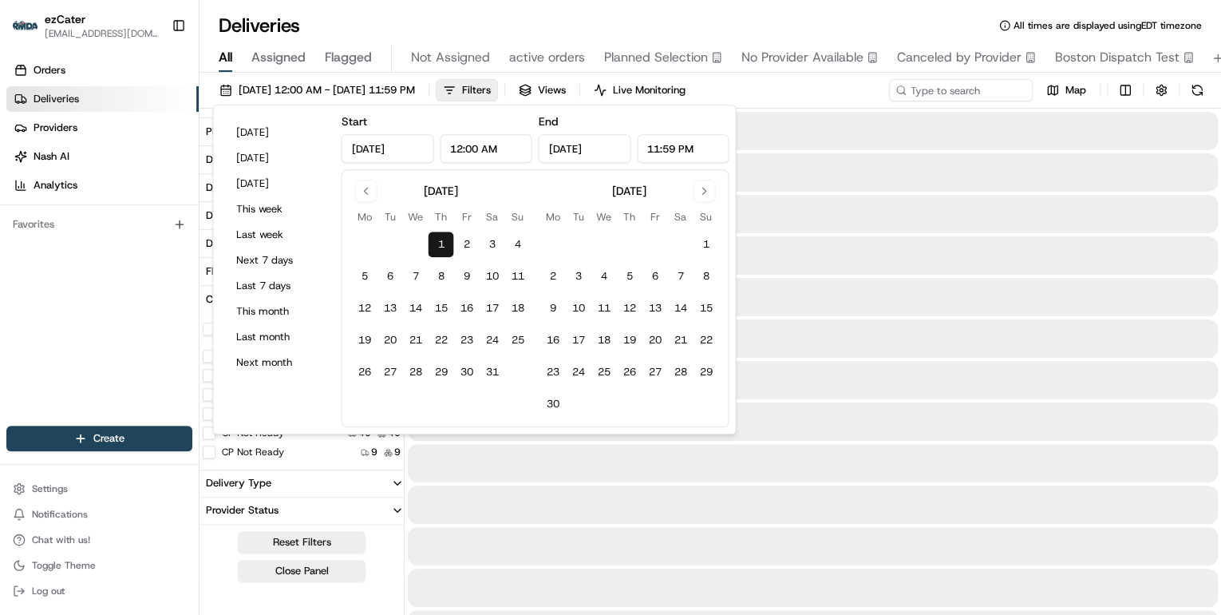
type input "May 1, 2025"
click at [485, 370] on button "31" at bounding box center [492, 372] width 26 height 26
type input "May 31, 2025"
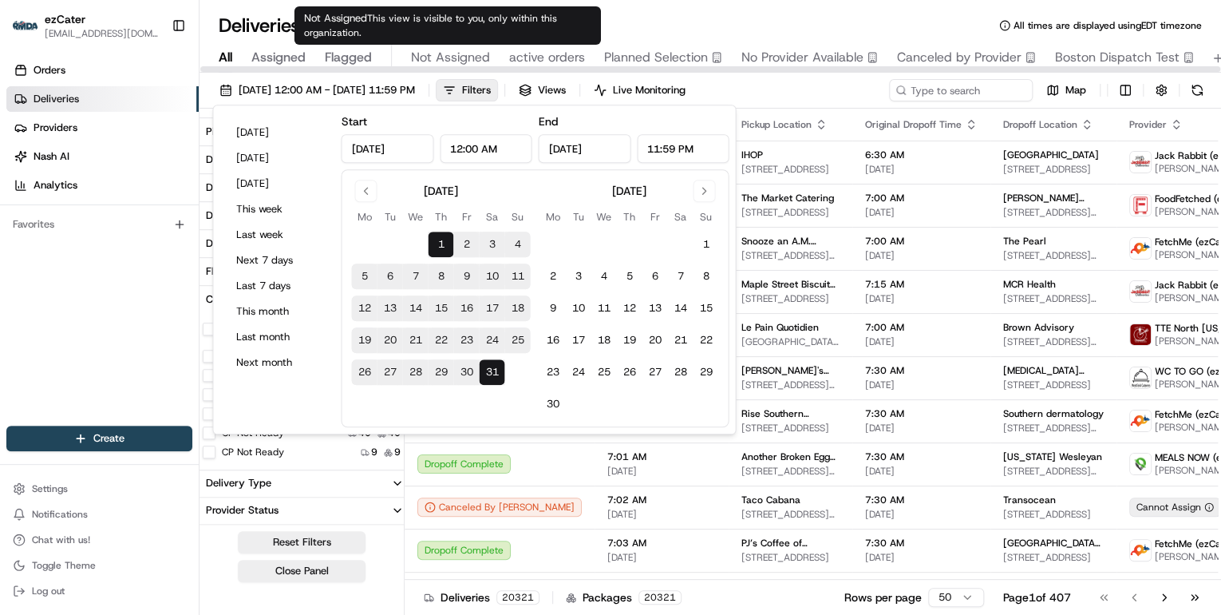
click at [457, 30] on div "Not Assigned This view is visible to you, only within this organization. Not As…" at bounding box center [447, 25] width 306 height 38
type input "M6X6FH"
type input "Mar 1, 2024"
type input "Mar 31, 2024"
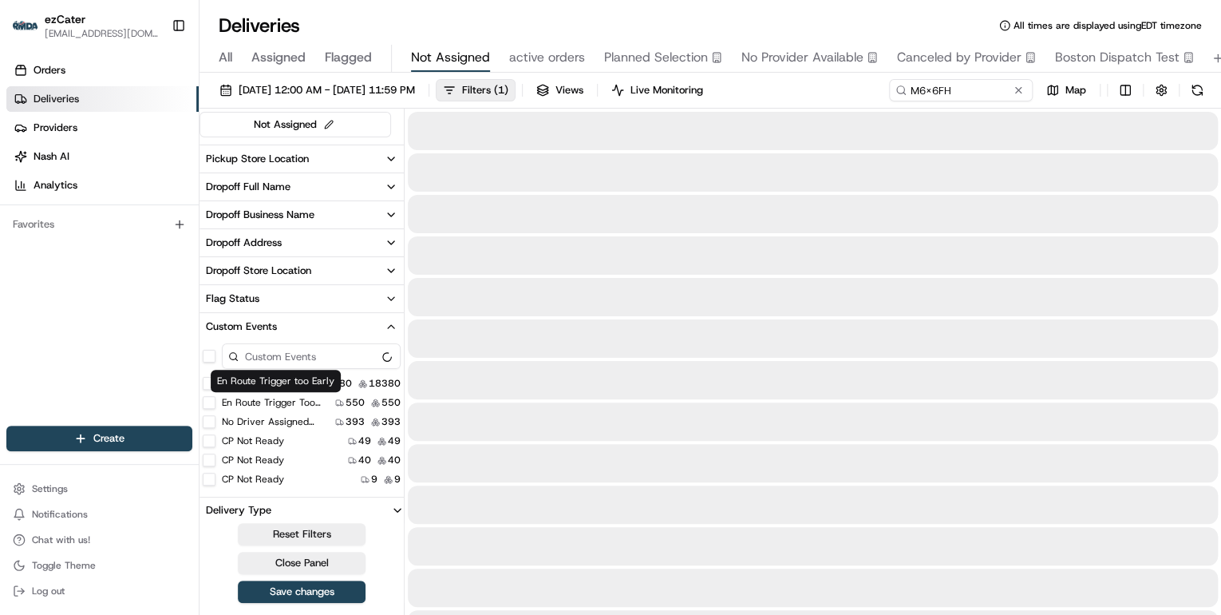
scroll to position [380, 0]
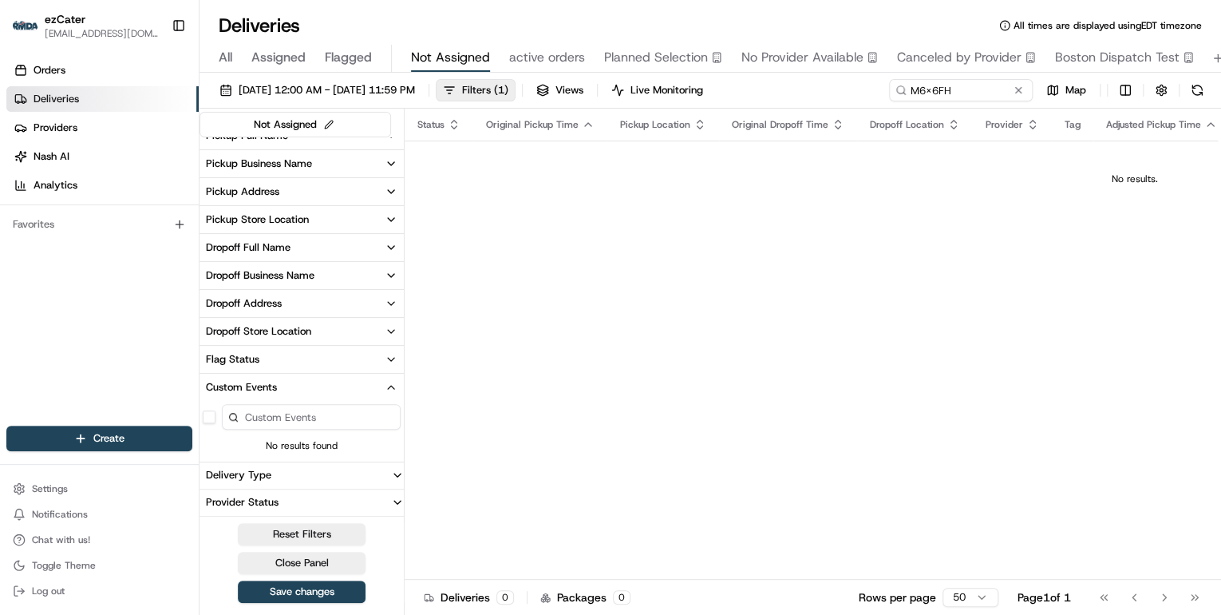
click at [393, 386] on icon "button" at bounding box center [391, 387] width 13 height 13
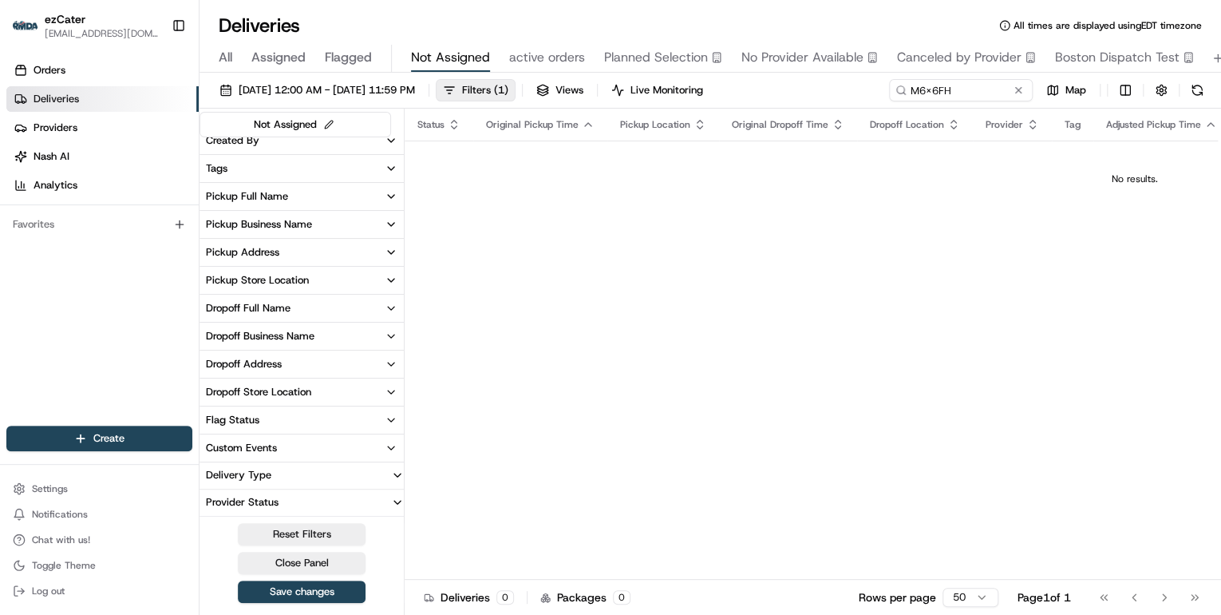
click at [394, 449] on icon "button" at bounding box center [391, 447] width 13 height 13
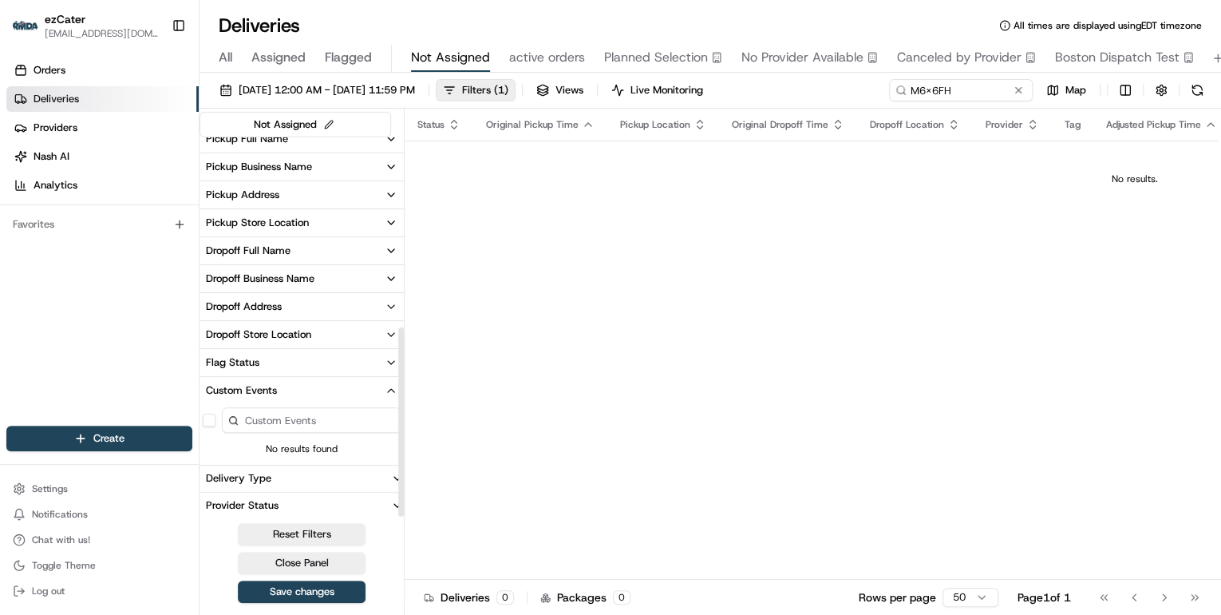
scroll to position [380, 0]
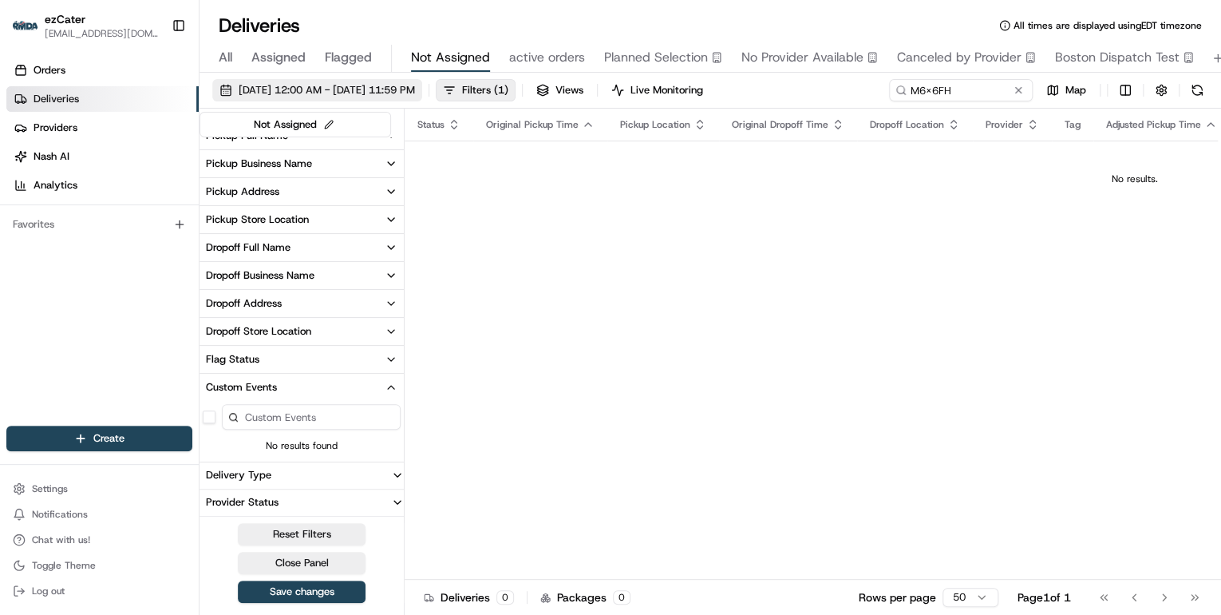
click at [364, 89] on span "03/01/2024 12:00 AM - 03/31/2024 11:59 PM" at bounding box center [327, 90] width 176 height 14
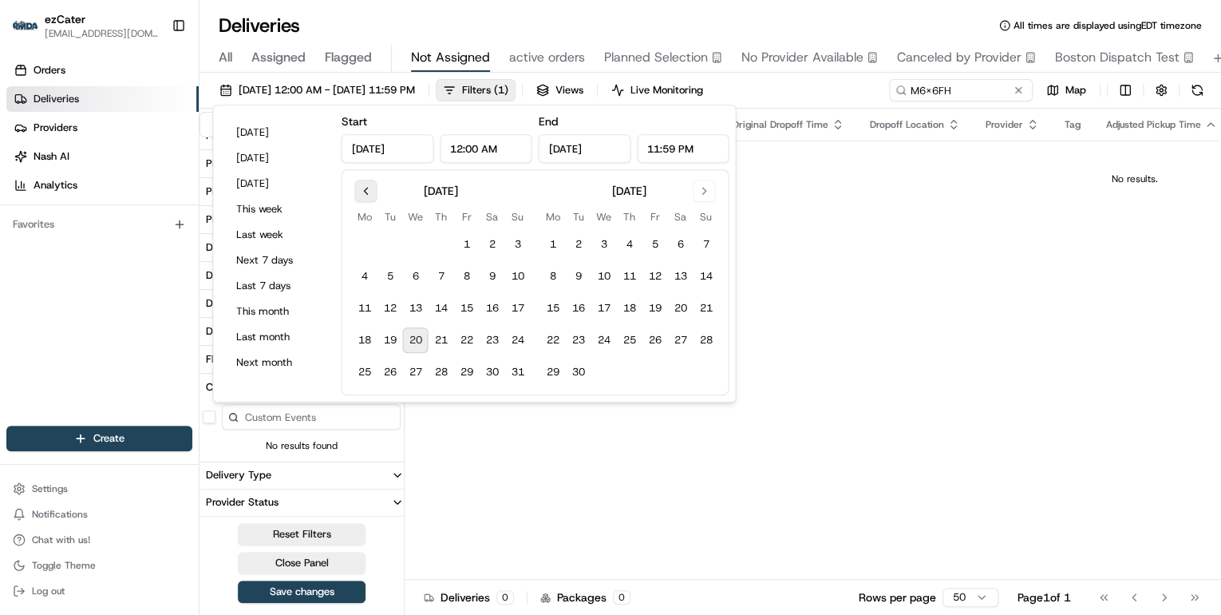
click at [370, 191] on button "Go to previous month" at bounding box center [365, 191] width 22 height 22
click at [386, 245] on button "1" at bounding box center [390, 244] width 26 height 26
type input "Jul 1, 2025"
click at [438, 370] on button "31" at bounding box center [441, 372] width 26 height 26
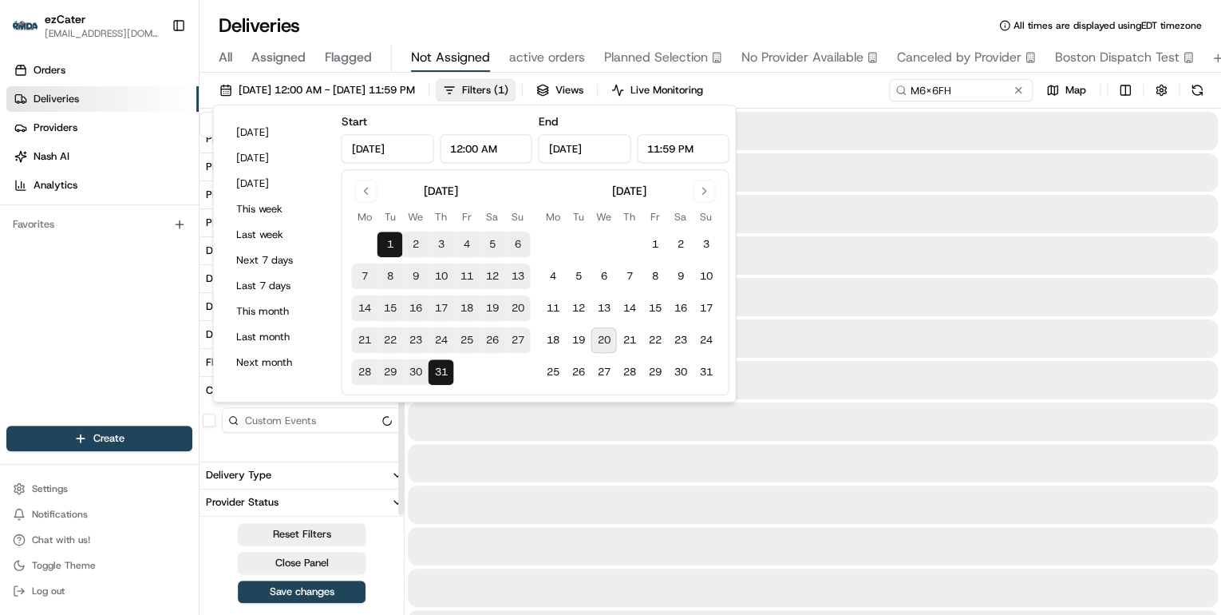
type input "Jul 31, 2025"
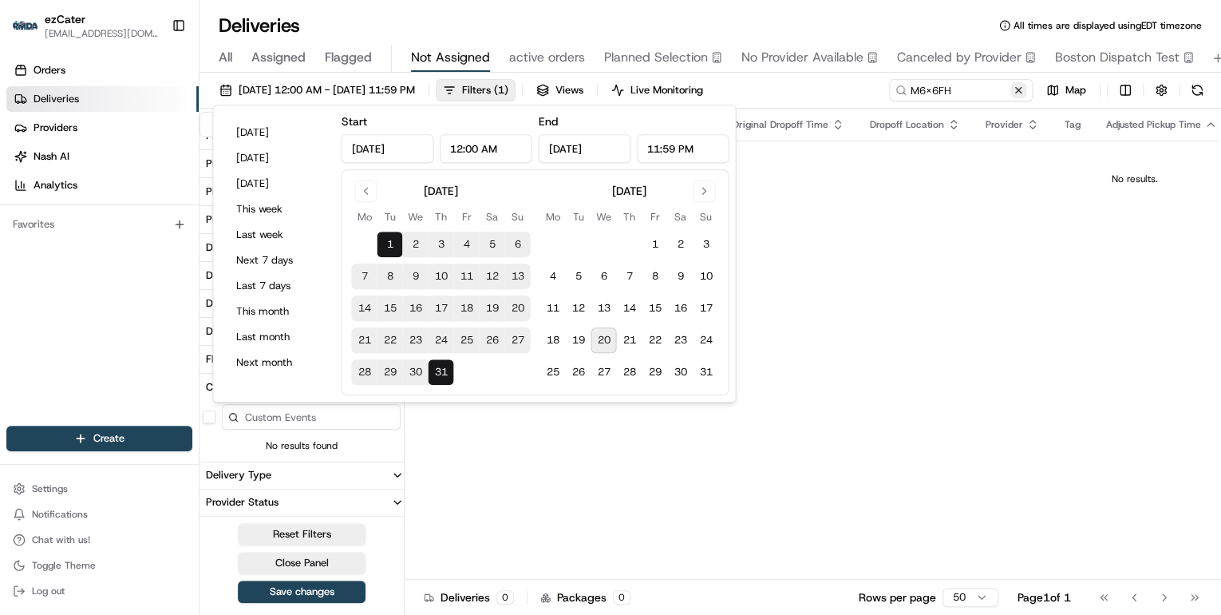
click at [1018, 93] on button at bounding box center [1018, 90] width 16 height 16
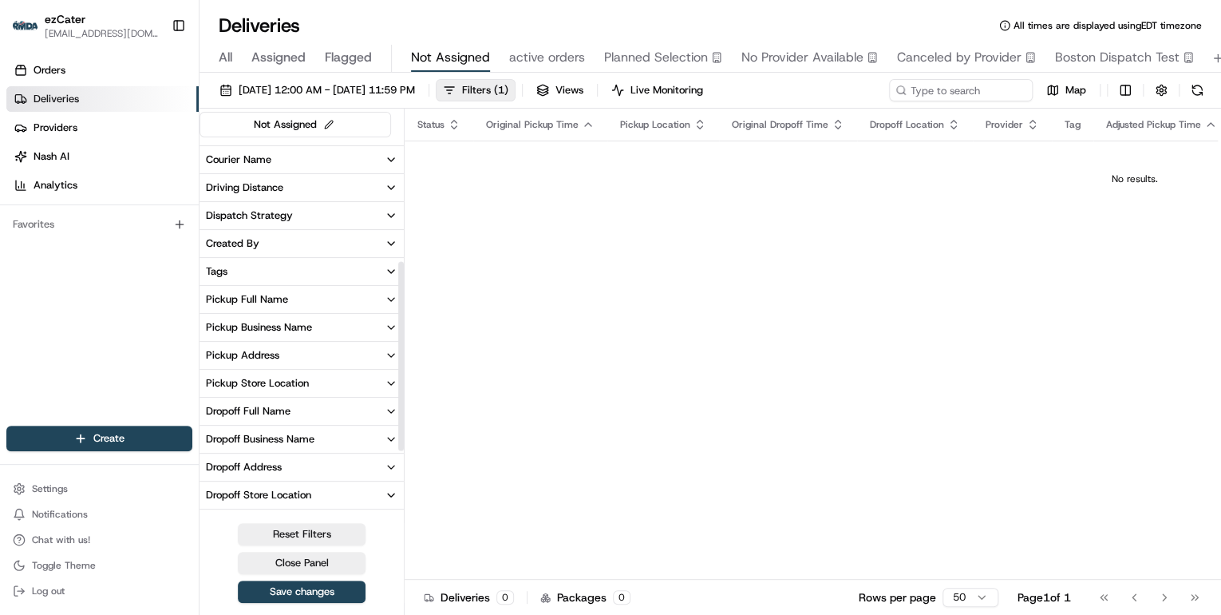
scroll to position [380, 0]
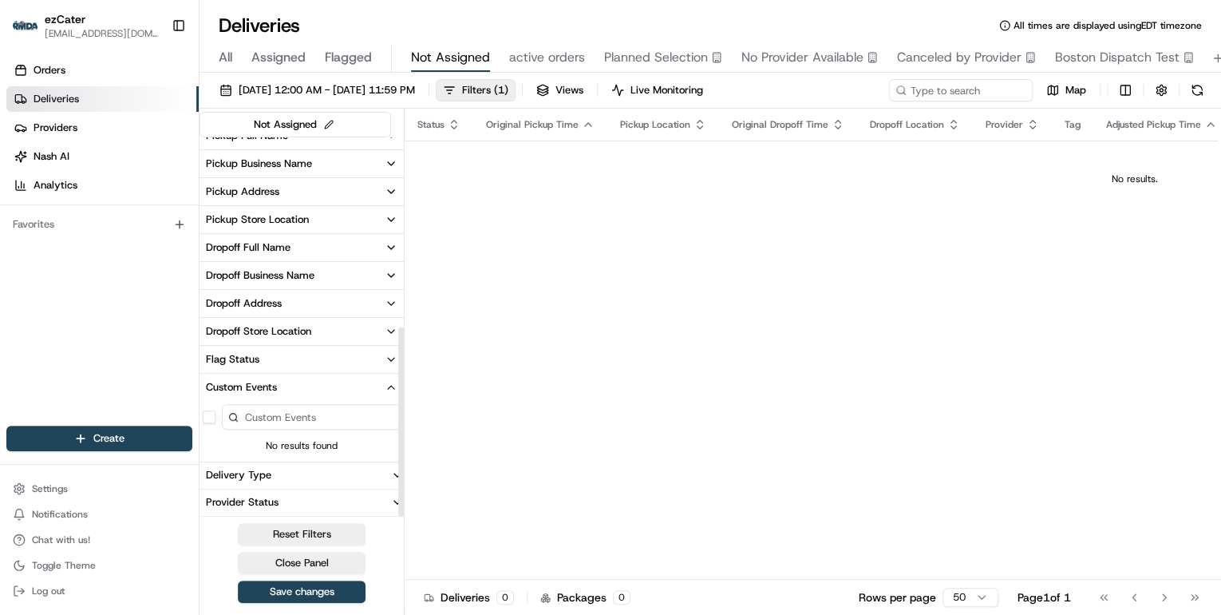
drag, startPoint x: 400, startPoint y: 402, endPoint x: 391, endPoint y: 463, distance: 61.3
click at [398, 463] on div at bounding box center [401, 421] width 6 height 189
click at [392, 391] on icon "button" at bounding box center [391, 387] width 13 height 13
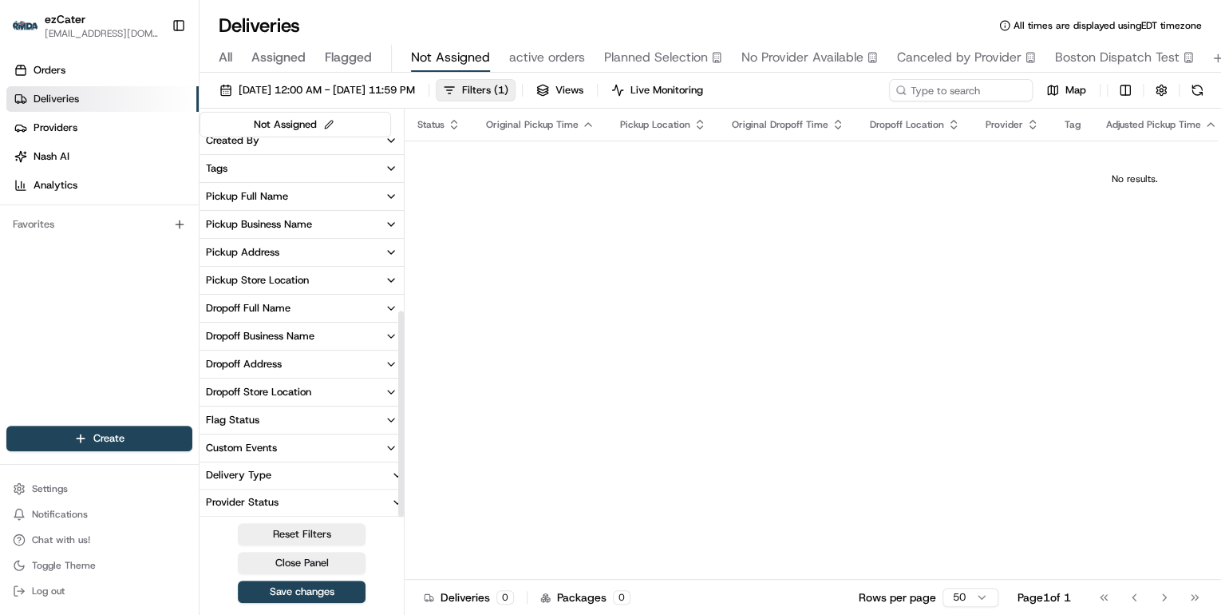
scroll to position [319, 0]
click at [393, 448] on icon "button" at bounding box center [391, 447] width 13 height 13
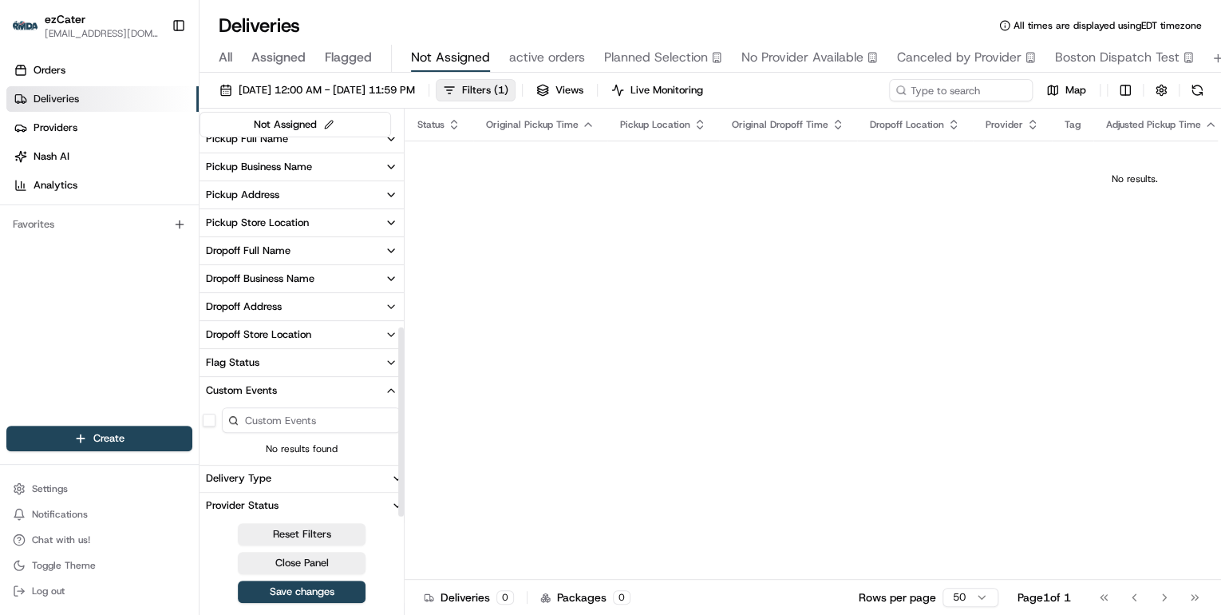
scroll to position [380, 0]
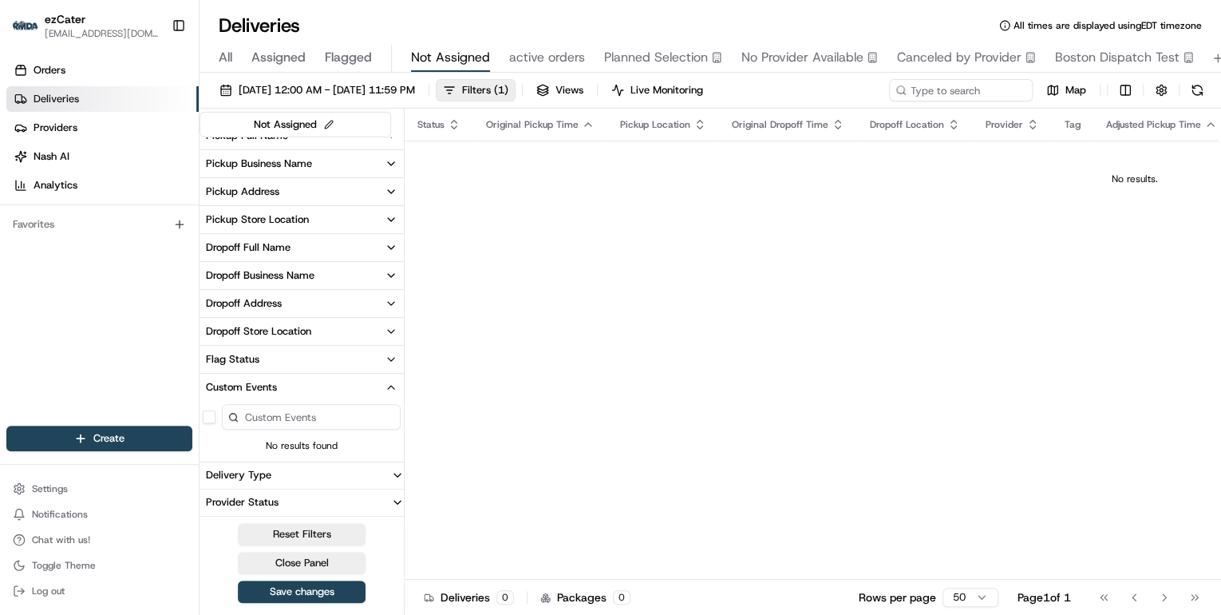
click at [307, 415] on input at bounding box center [311, 417] width 179 height 26
click at [389, 388] on icon "button" at bounding box center [391, 387] width 13 height 13
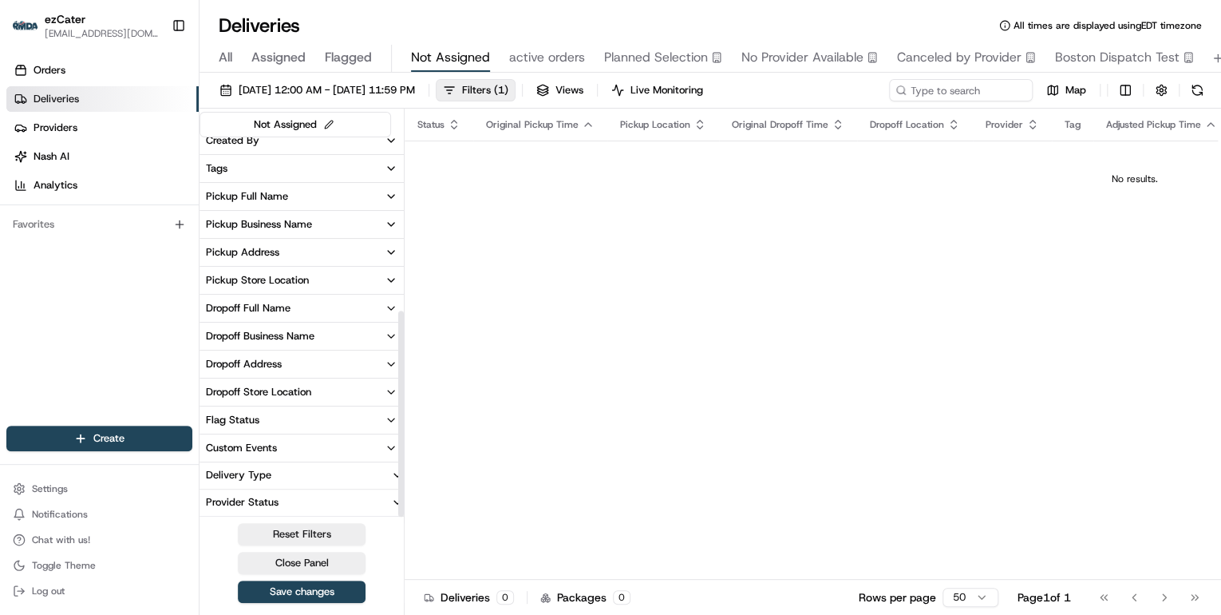
scroll to position [319, 0]
click at [581, 243] on div "Status Original Pickup Time Pickup Location Original Dropoff Time Dropoff Locat…" at bounding box center [1135, 344] width 1460 height 471
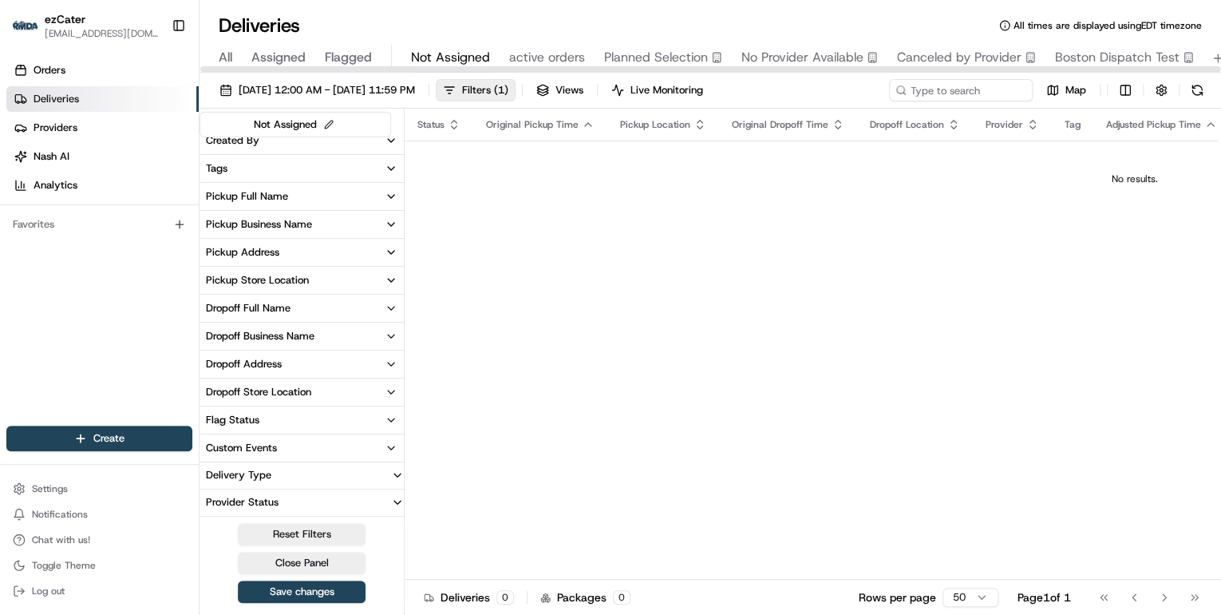
click at [230, 61] on span "All" at bounding box center [226, 57] width 14 height 19
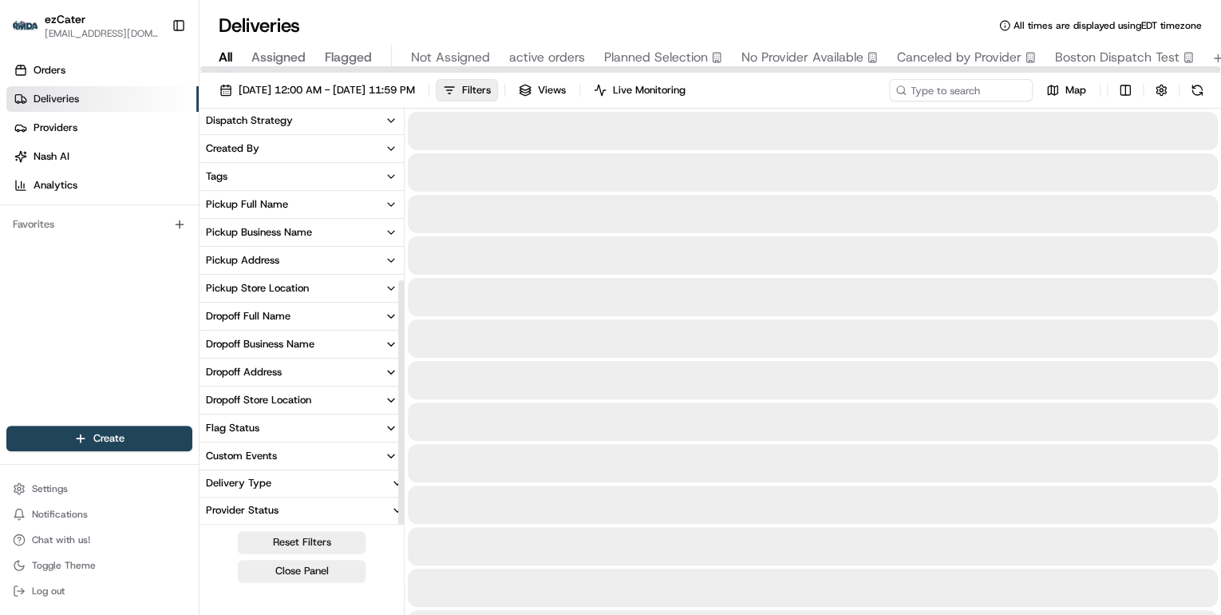
scroll to position [284, 0]
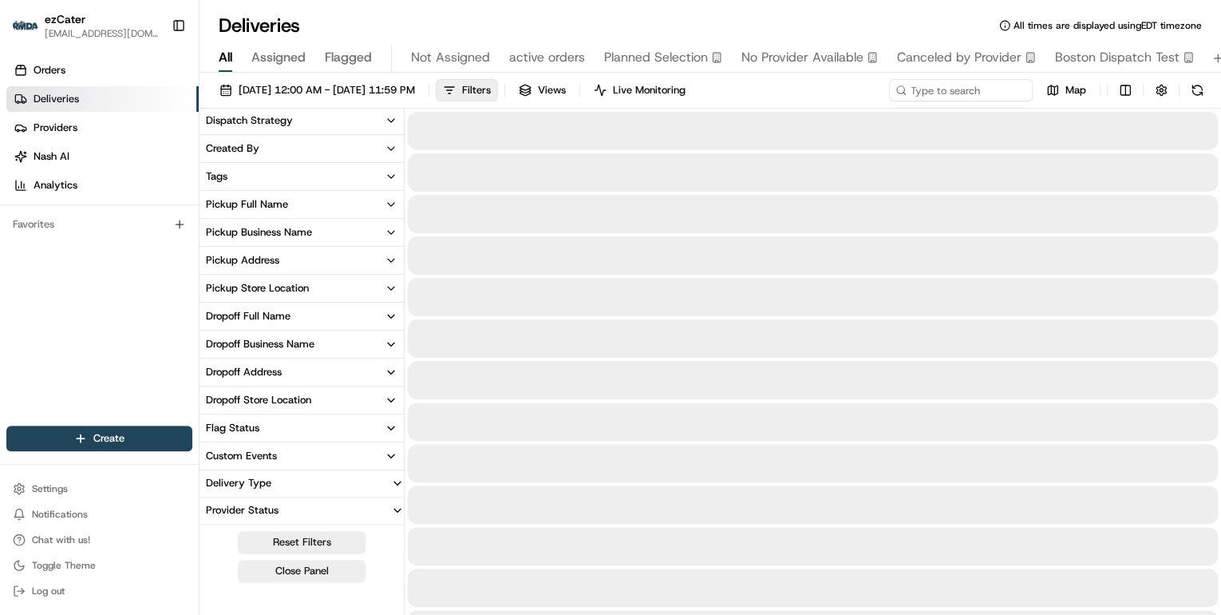
click at [391, 457] on icon "button" at bounding box center [391, 455] width 13 height 13
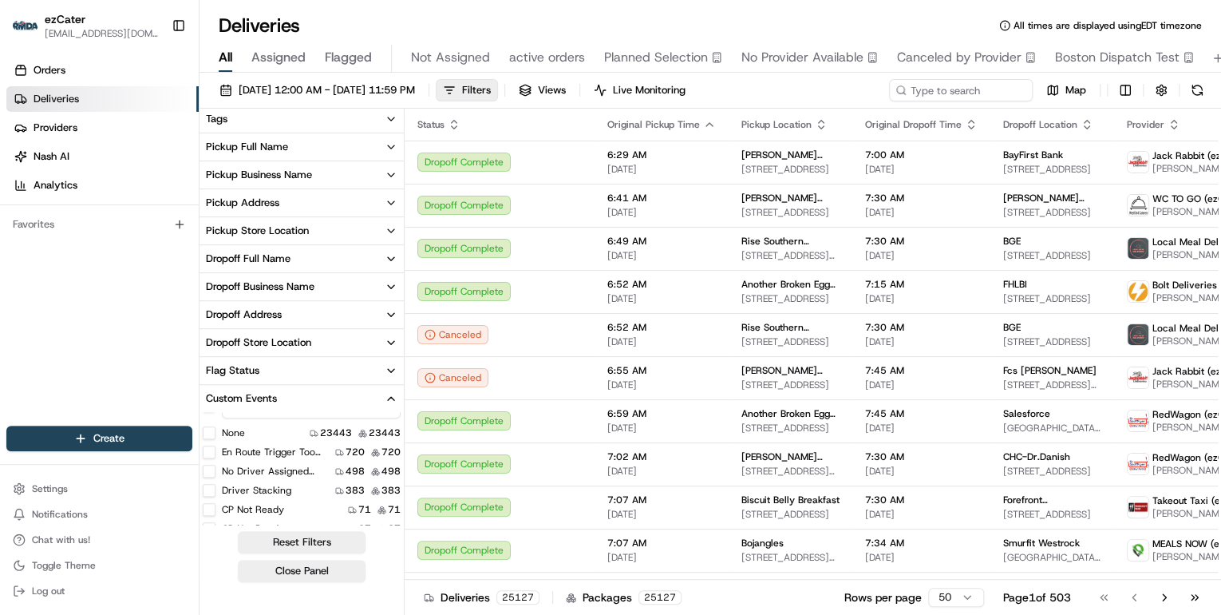
scroll to position [456, 0]
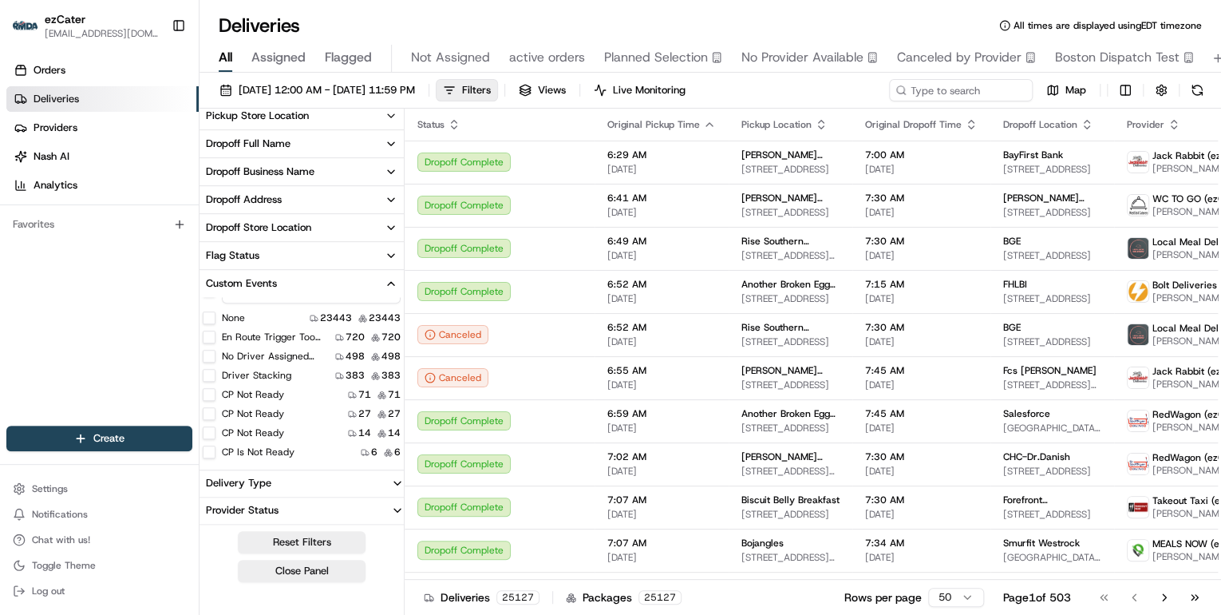
click at [207, 453] on ready "CP is not ready" at bounding box center [209, 451] width 13 height 13
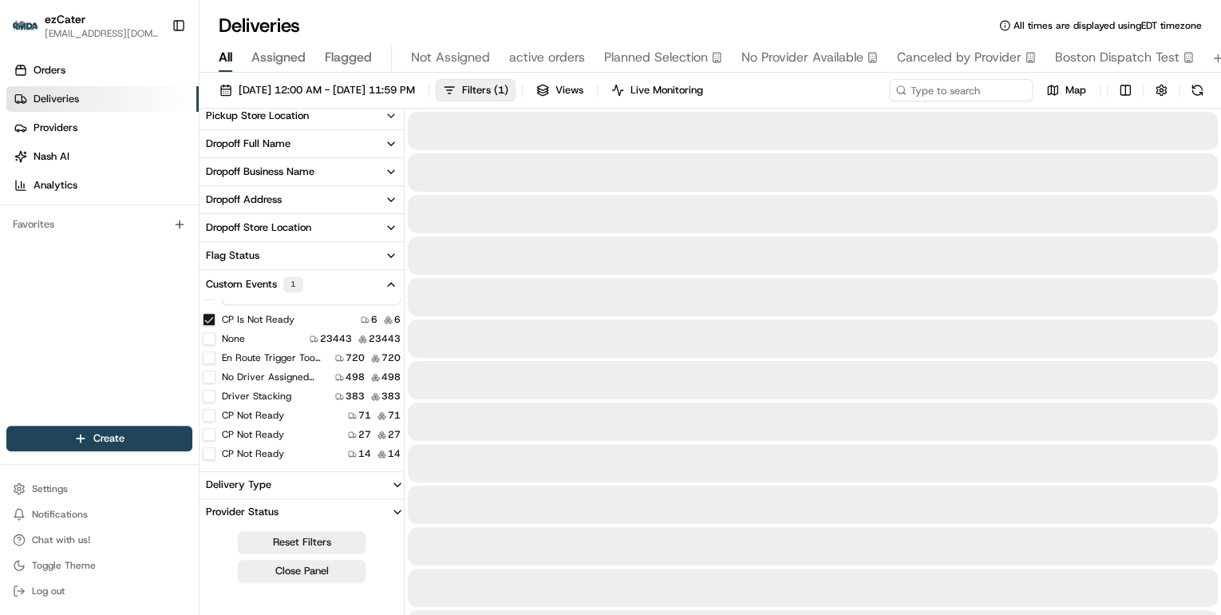
scroll to position [346, 0]
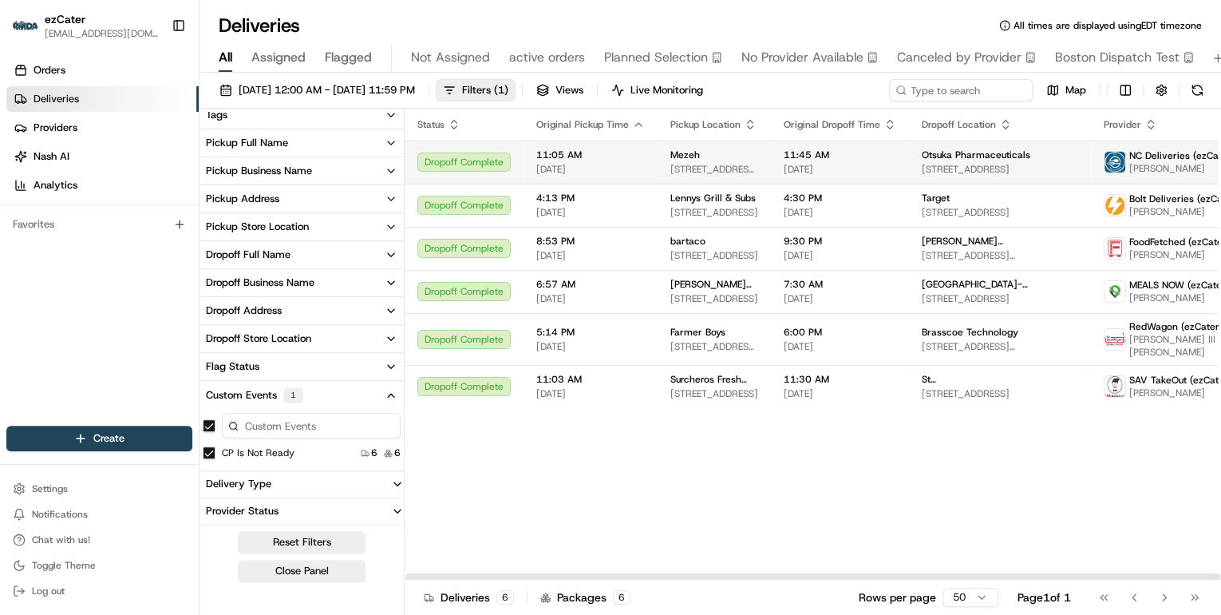
click at [643, 161] on td "11:05 AM 07/15/2025" at bounding box center [591, 161] width 134 height 43
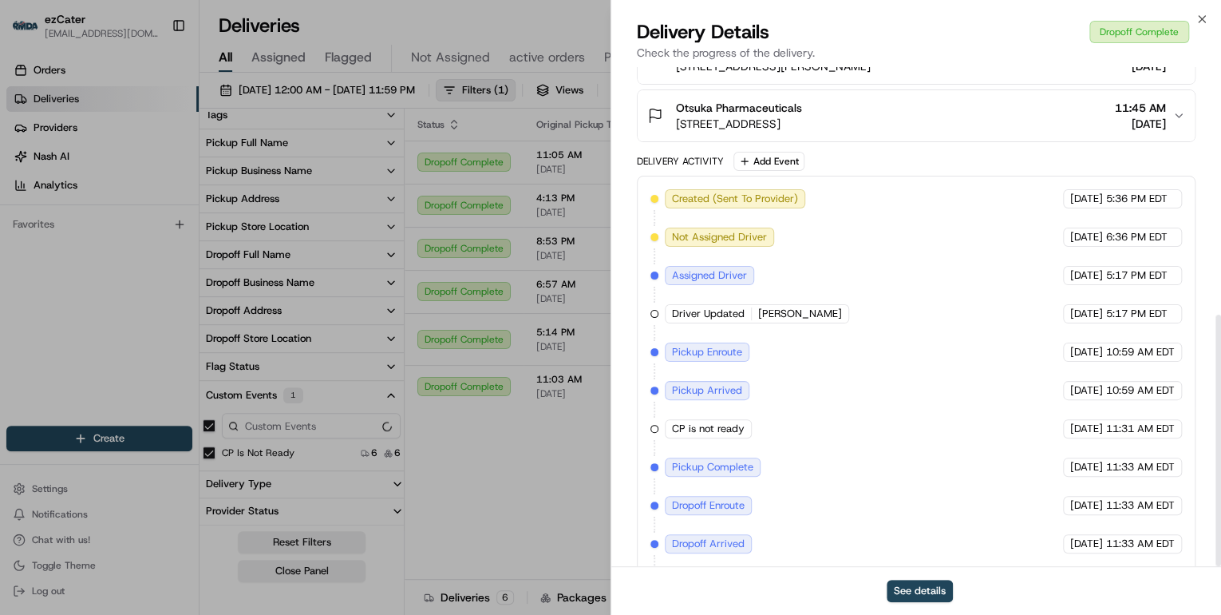
scroll to position [491, 0]
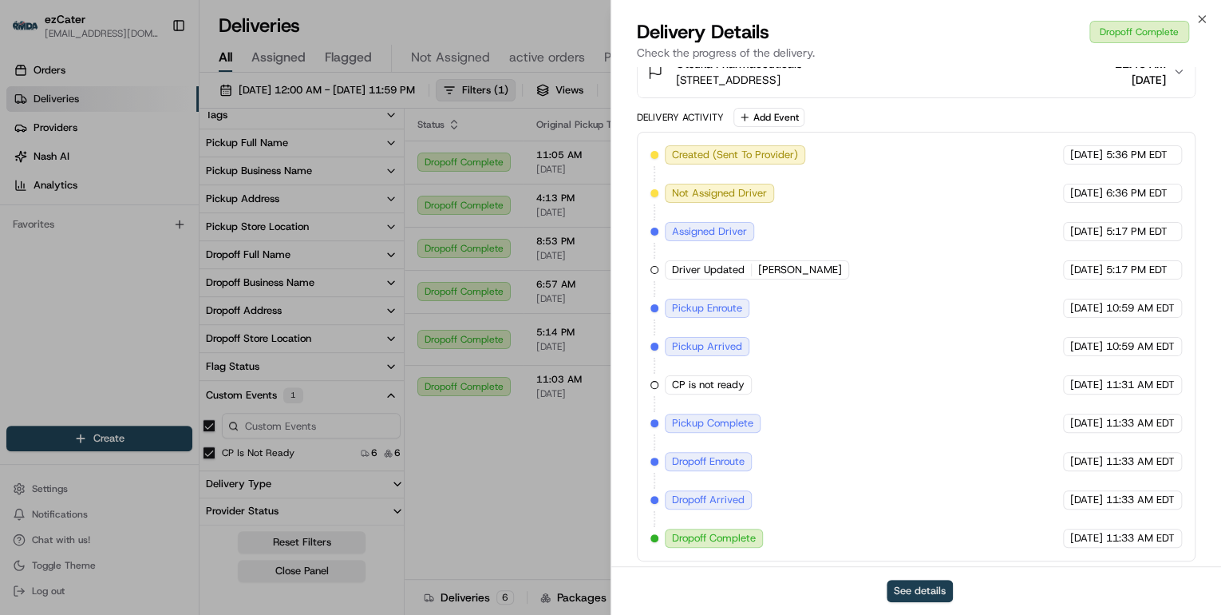
click at [922, 587] on button "See details" at bounding box center [920, 590] width 66 height 22
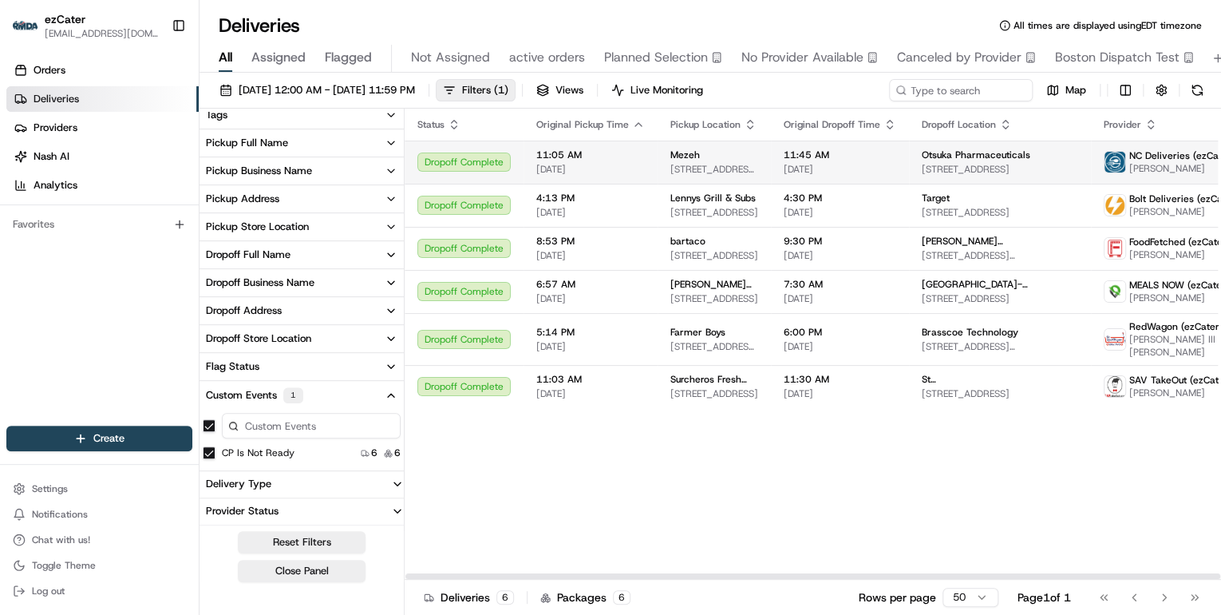
click at [679, 168] on span "209 Marketplace Blvd, Hamilton Township, NJ 08691, USA" at bounding box center [714, 169] width 88 height 13
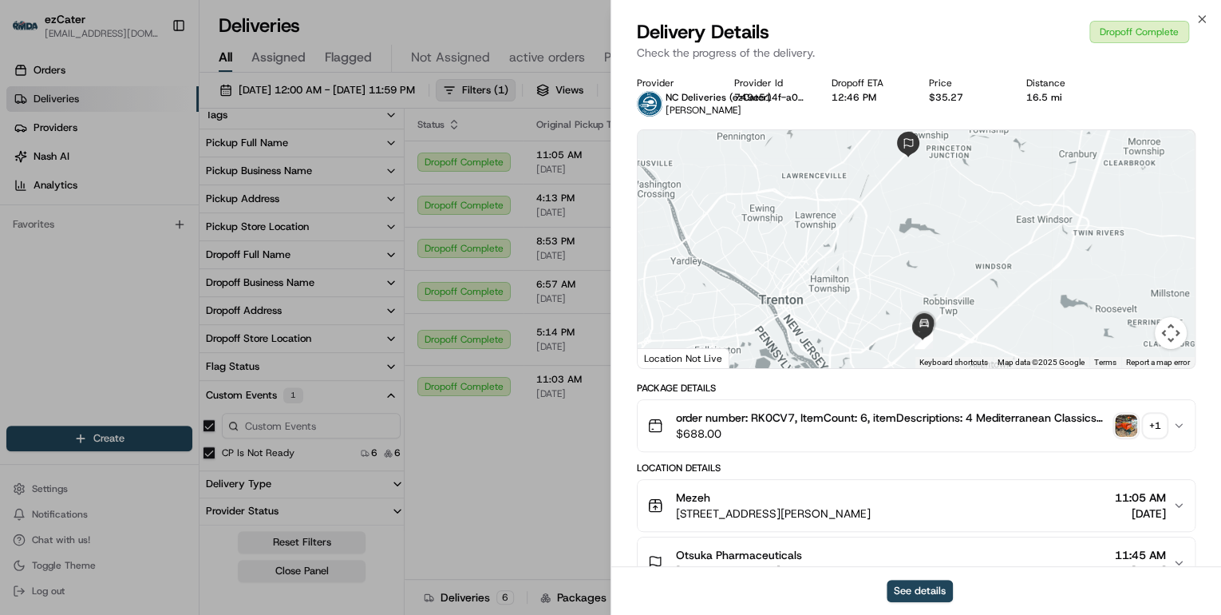
click at [841, 431] on span "$688.00" at bounding box center [892, 433] width 433 height 16
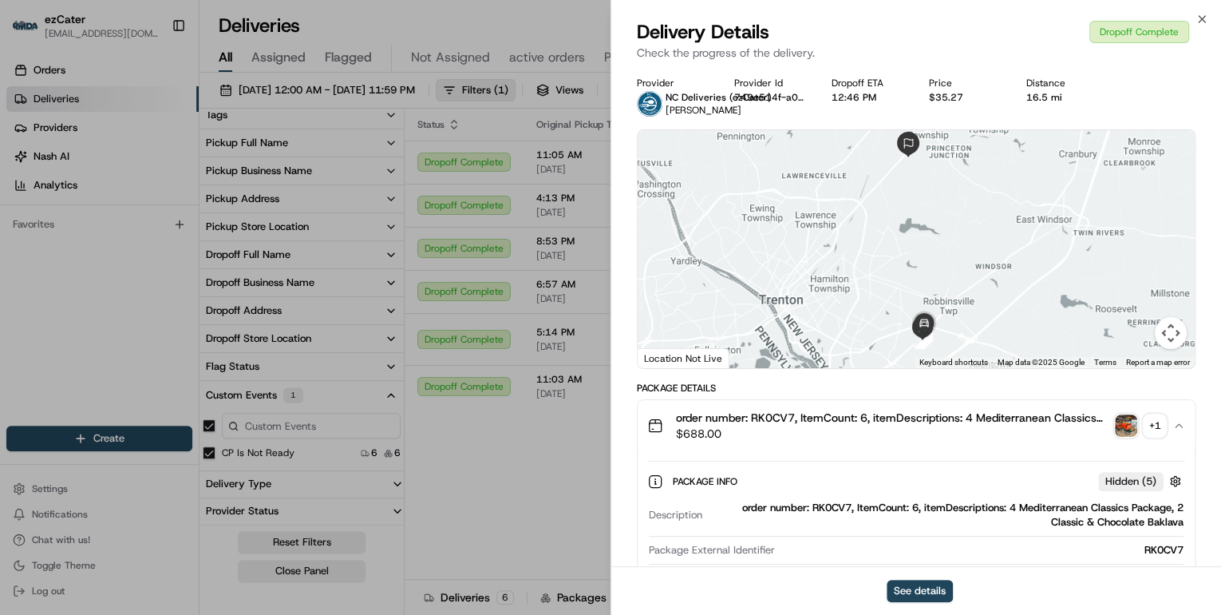
click at [829, 504] on div "order number: RK0CV7, ItemCount: 6, itemDescriptions: 4 Mediterranean Classics …" at bounding box center [946, 514] width 475 height 29
copy div "RK0CV7"
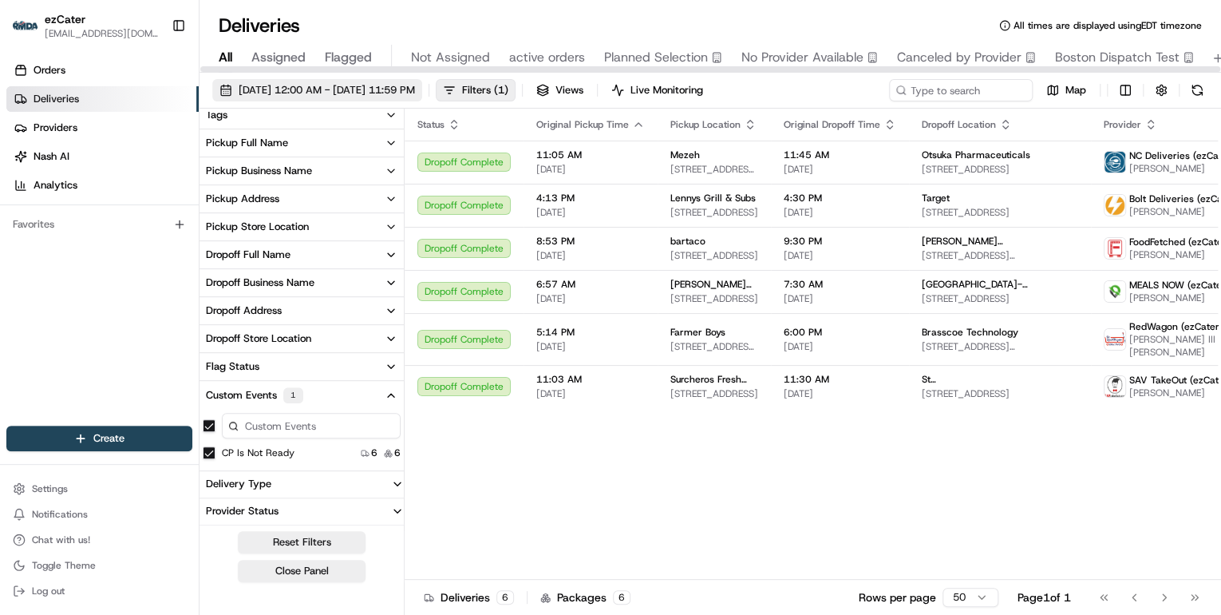
click at [320, 84] on span "07/01/2025 12:00 AM - 07/31/2025 11:59 PM" at bounding box center [327, 90] width 176 height 14
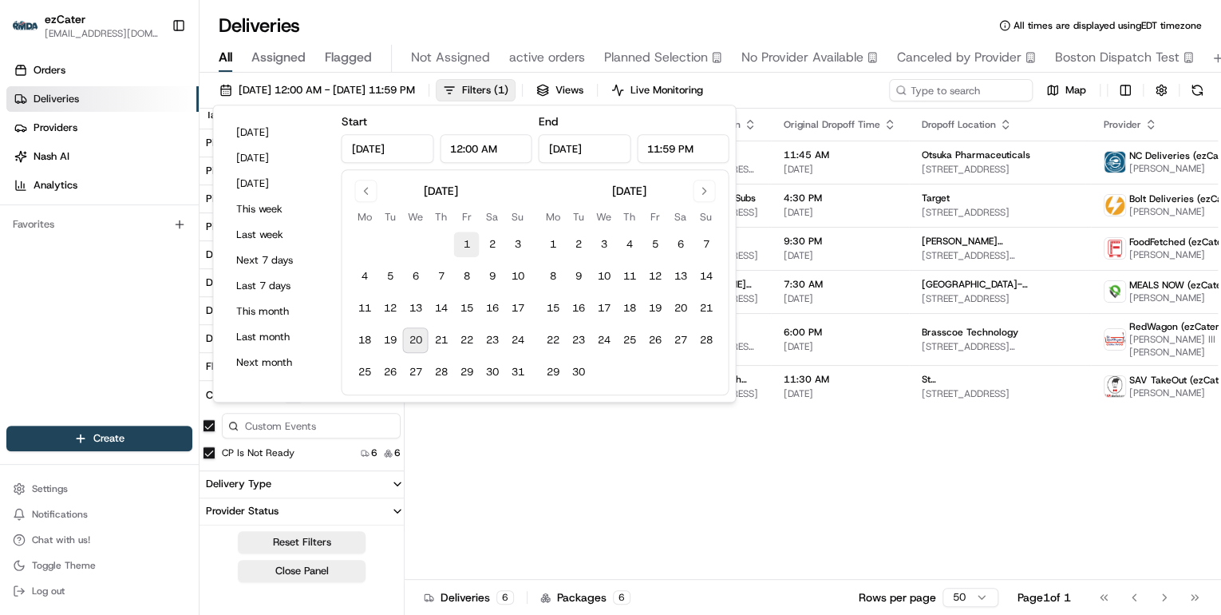
click at [466, 246] on button "1" at bounding box center [466, 244] width 26 height 26
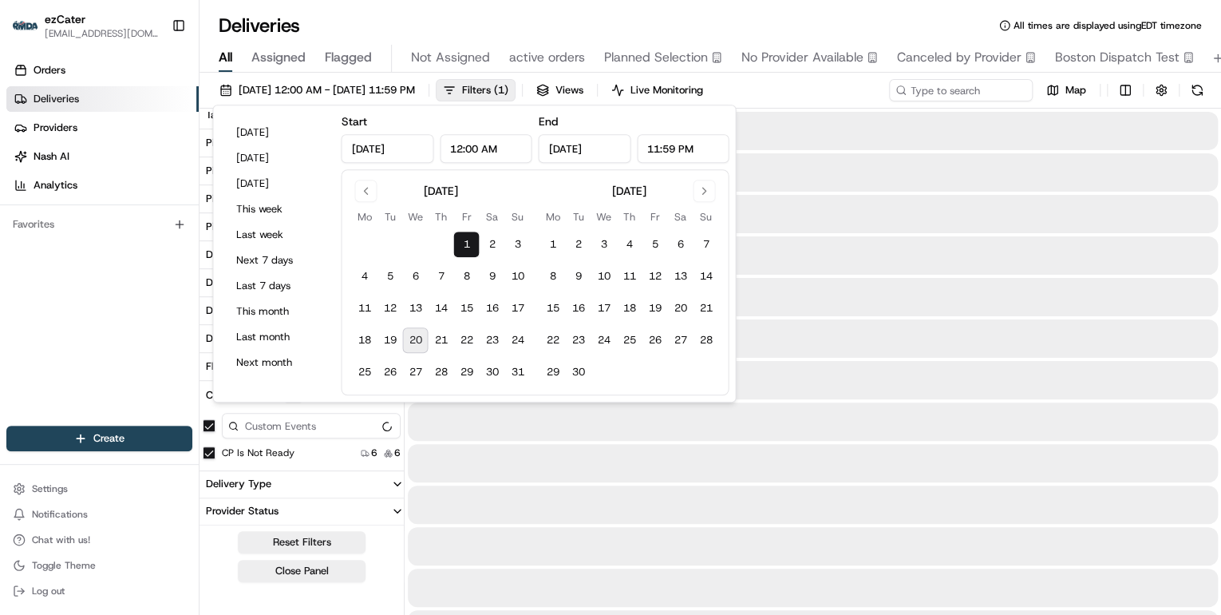
type input "Aug 1, 2025"
click at [520, 342] on button "24" at bounding box center [517, 340] width 26 height 26
type input "Aug 24, 2025"
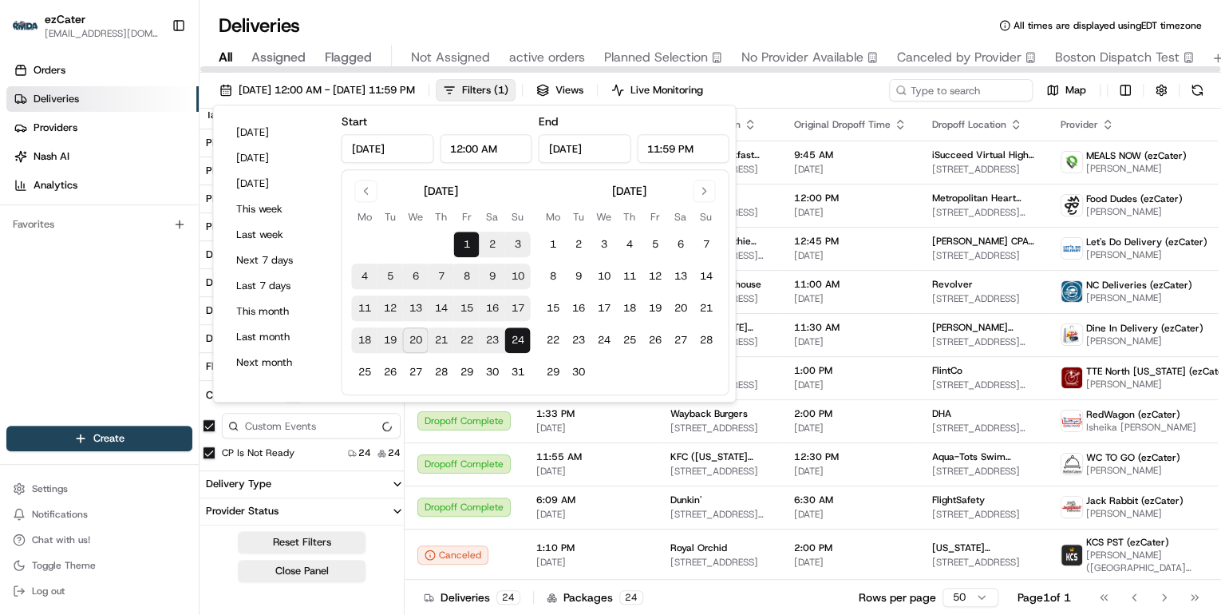
click at [974, 34] on div "Deliveries All times are displayed using EDT timezone" at bounding box center [711, 26] width 1022 height 26
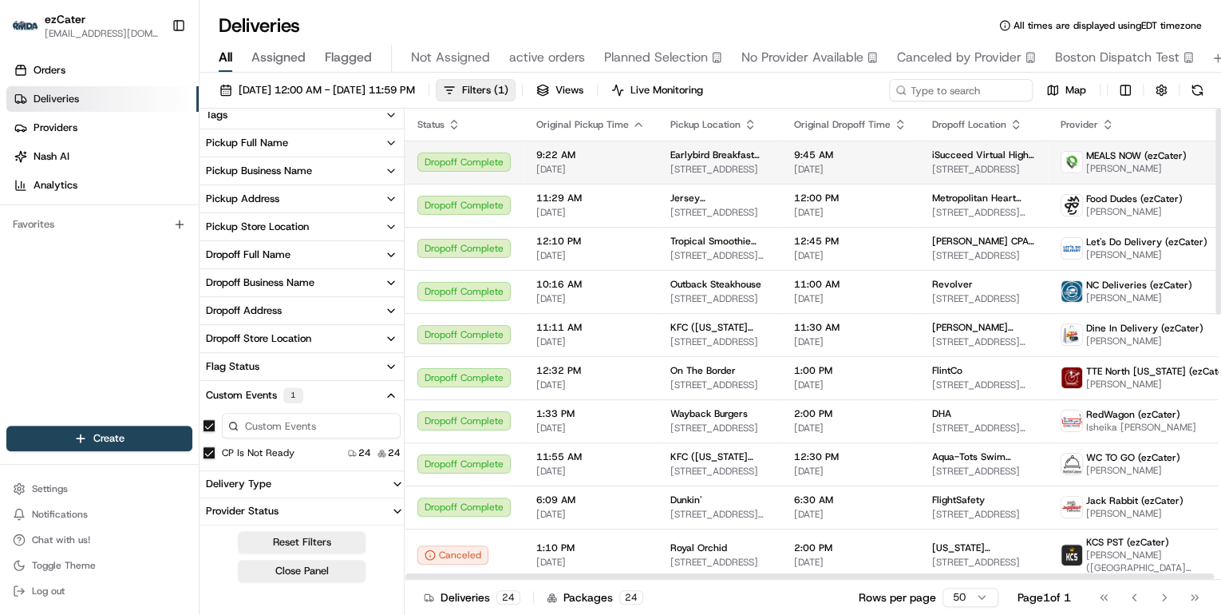
click at [670, 168] on span "231 E State St, Eagle, ID 83616, USA" at bounding box center [719, 169] width 98 height 13
click at [592, 171] on span "08/04/2025" at bounding box center [590, 169] width 109 height 13
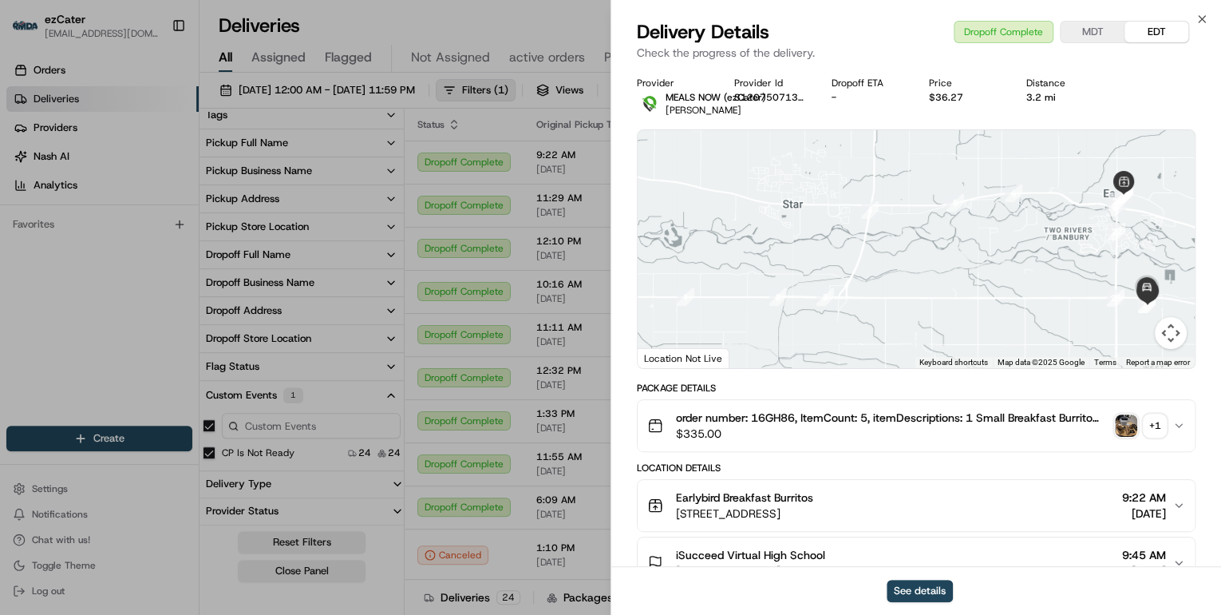
click at [777, 437] on span "$335.00" at bounding box center [892, 433] width 433 height 16
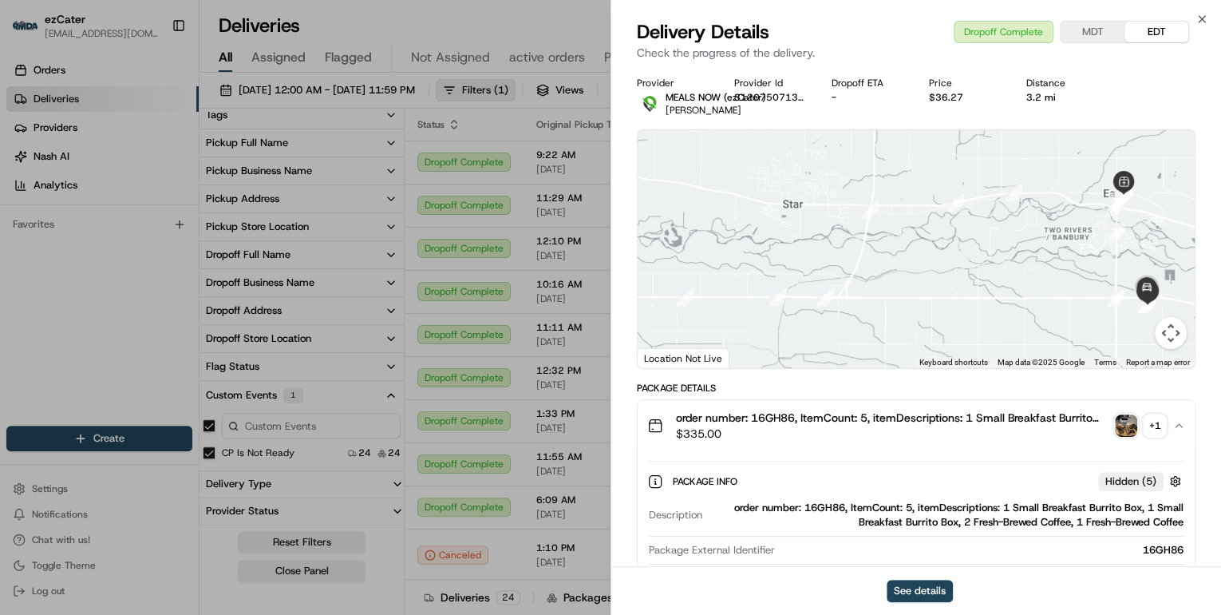
click at [828, 505] on div "order number: 16GH86, ItemCount: 5, itemDescriptions: 1 Small Breakfast Burrito…" at bounding box center [946, 514] width 475 height 29
copy div "16GH86"
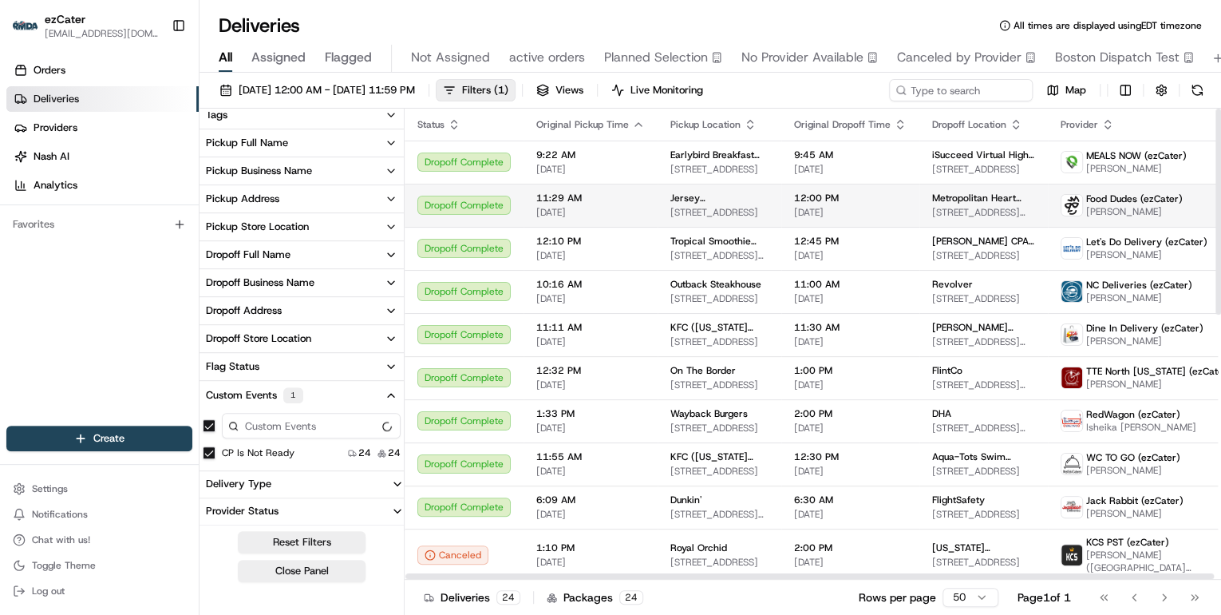
click at [563, 198] on span "11:29 AM" at bounding box center [590, 198] width 109 height 13
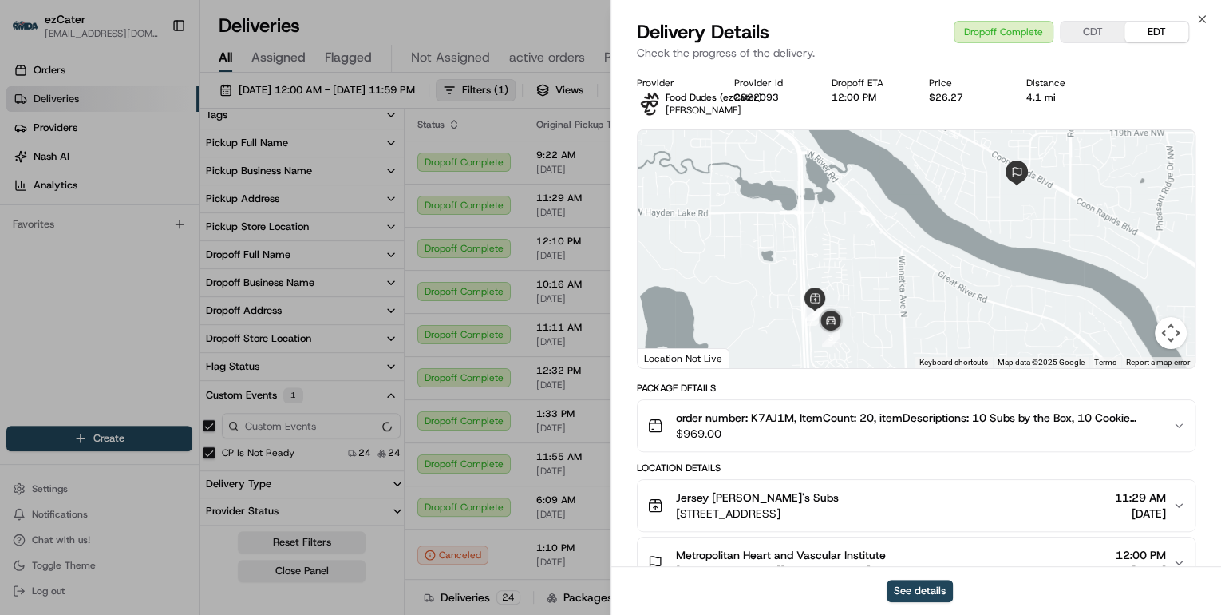
click at [784, 435] on span "$969.00" at bounding box center [918, 433] width 484 height 16
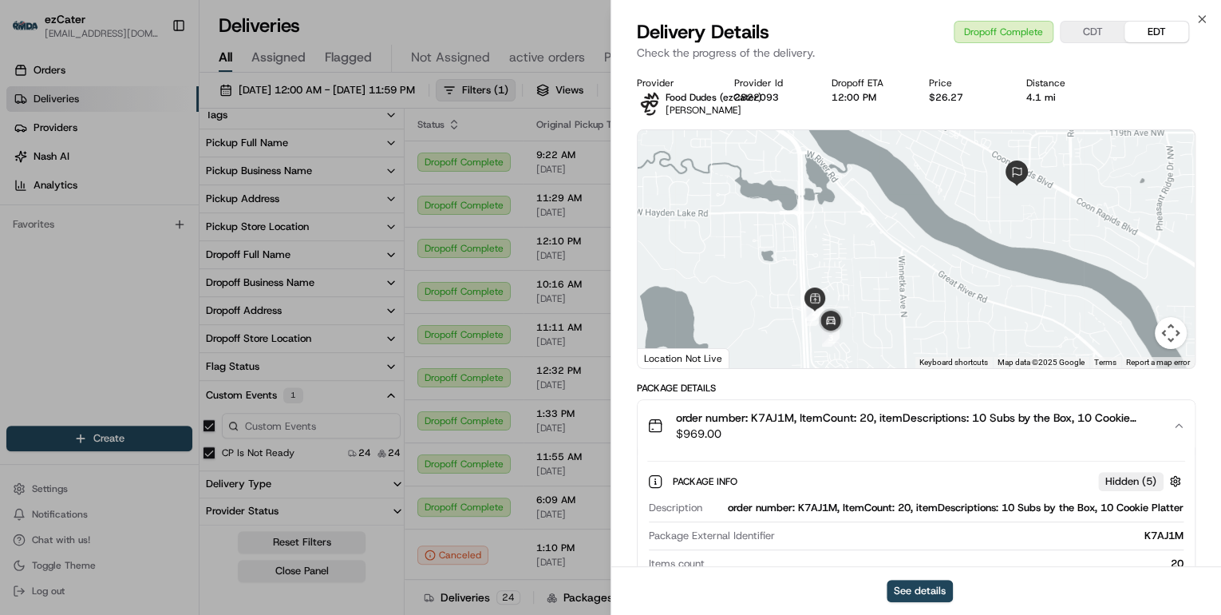
click at [813, 504] on div "order number: K7AJ1M, ItemCount: 20, itemDescriptions: 10 Subs by the Box, 10 C…" at bounding box center [946, 507] width 475 height 14
click at [813, 505] on div "order number: K7AJ1M, ItemCount: 20, itemDescriptions: 10 Subs by the Box, 10 C…" at bounding box center [946, 507] width 475 height 14
copy div "K7AJ1M"
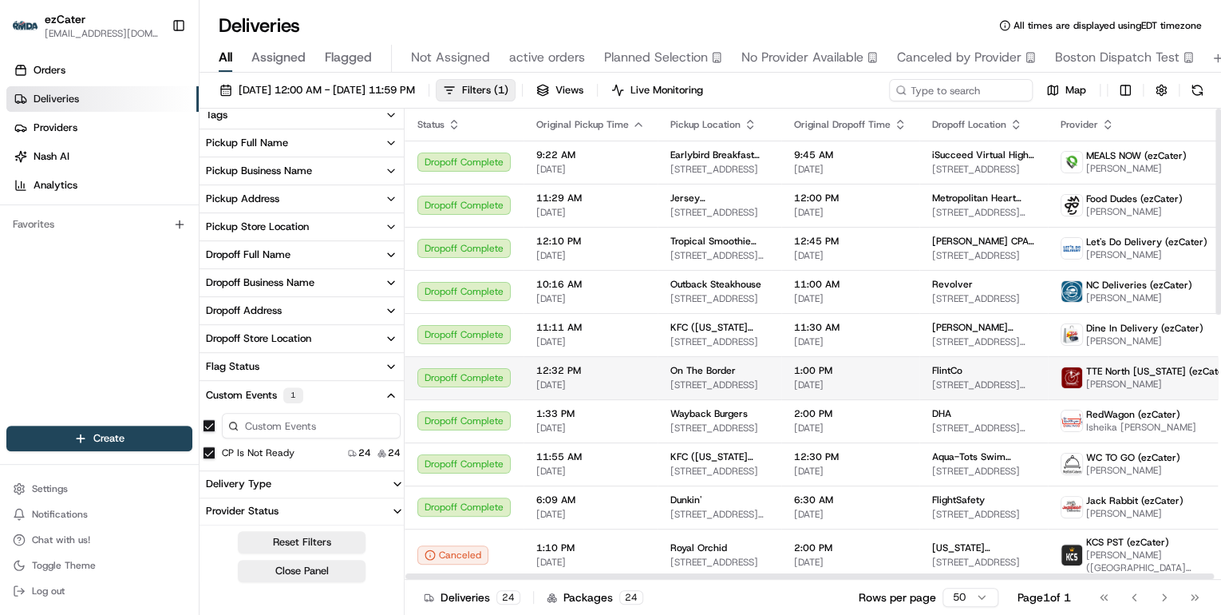
scroll to position [64, 0]
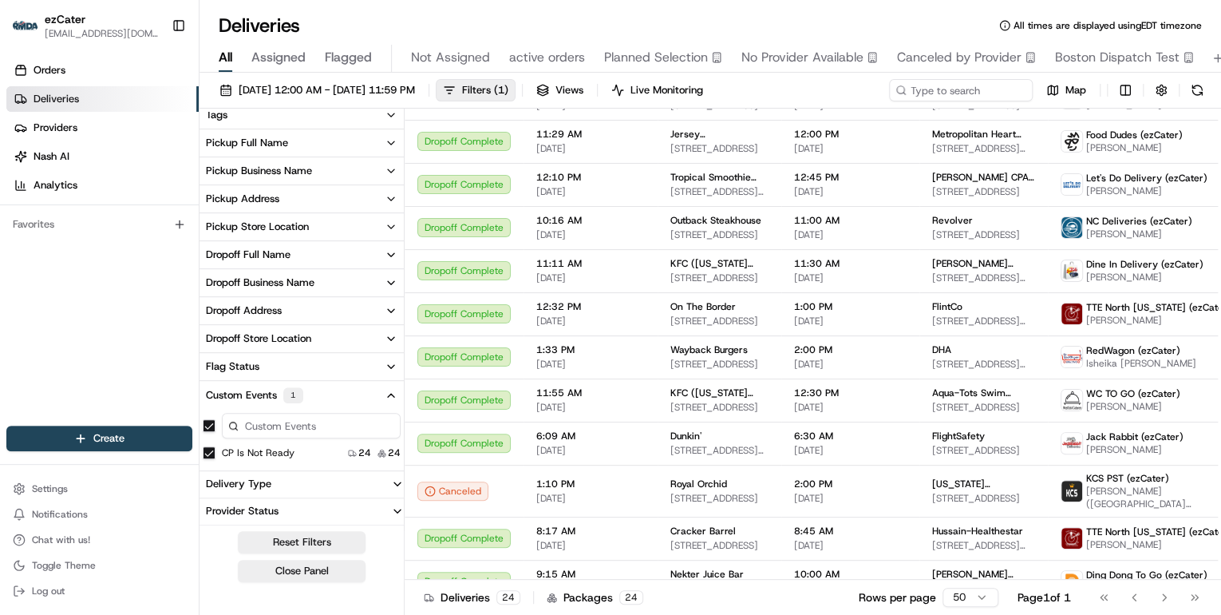
click at [389, 397] on icon "button" at bounding box center [391, 395] width 13 height 13
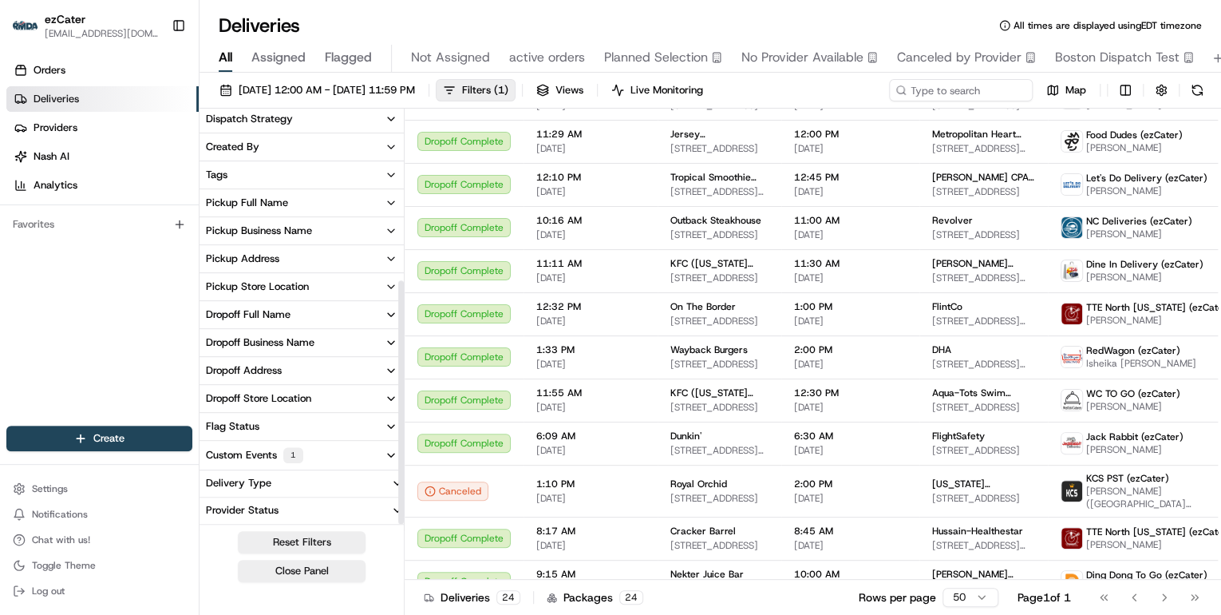
scroll to position [285, 0]
click at [393, 459] on icon "button" at bounding box center [391, 455] width 13 height 13
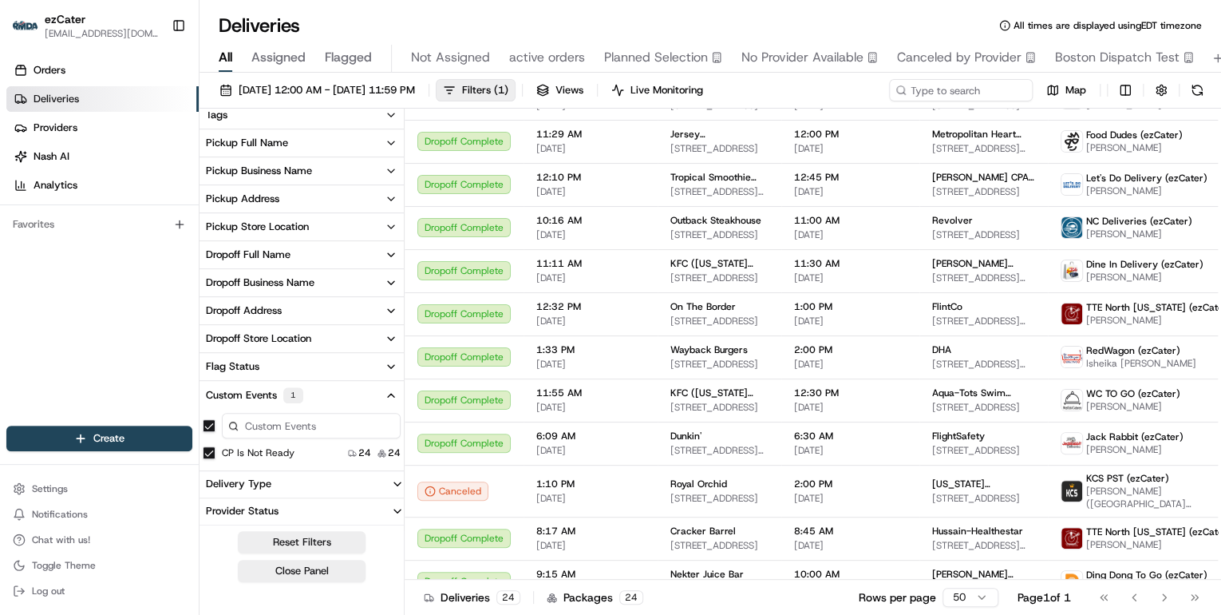
click at [209, 456] on ready "CP is not ready" at bounding box center [209, 452] width 13 height 13
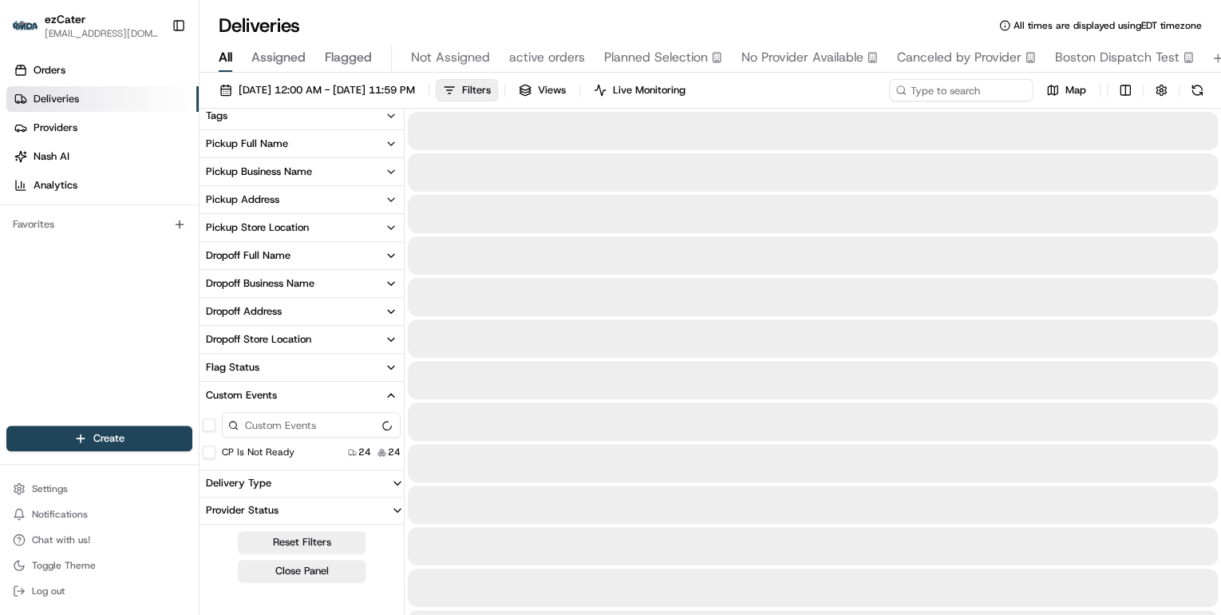
scroll to position [345, 0]
click at [491, 88] on span "Filters" at bounding box center [476, 90] width 29 height 14
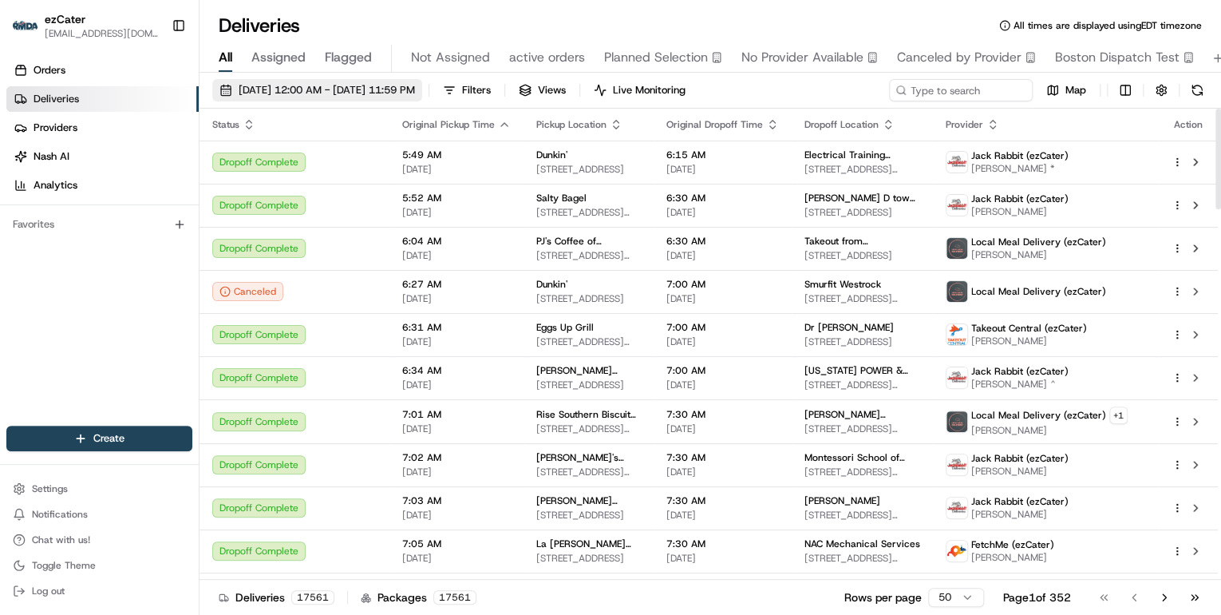
click at [322, 95] on span "08/01/2025 12:00 AM - 08/24/2025 11:59 PM" at bounding box center [327, 90] width 176 height 14
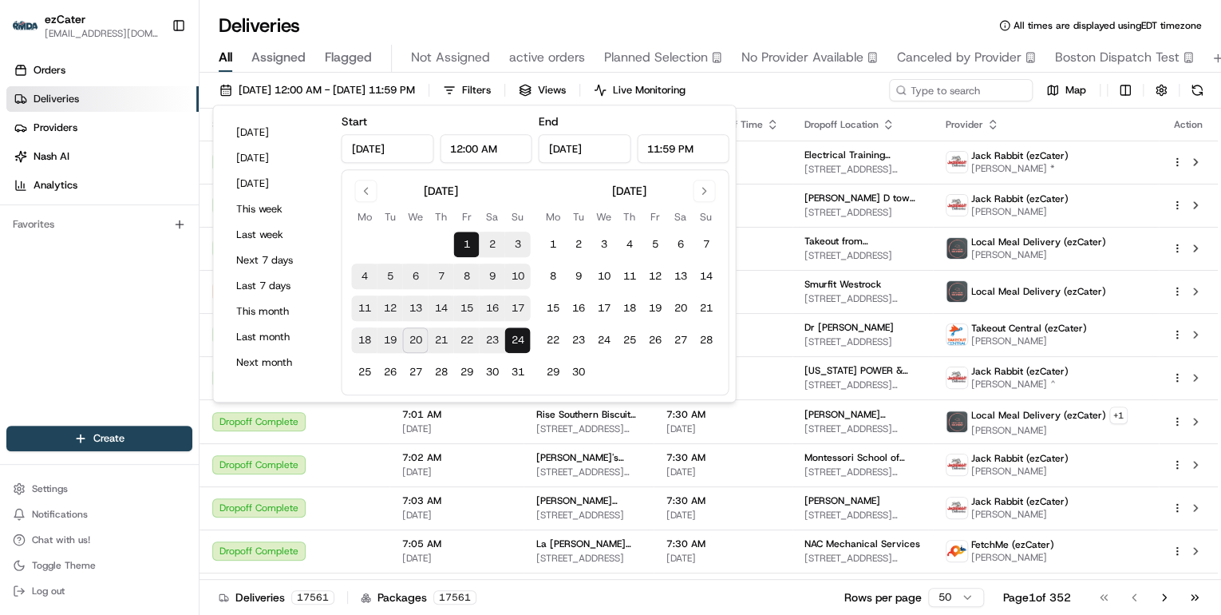
click at [361, 342] on button "18" at bounding box center [364, 340] width 26 height 26
type input "Aug 18, 2025"
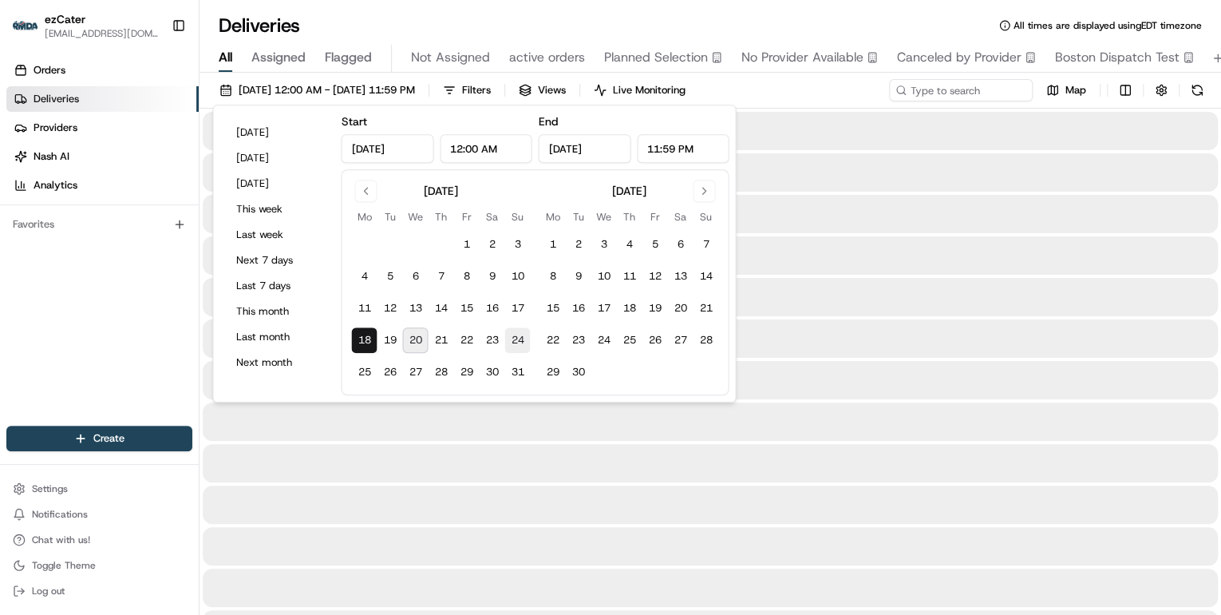
click at [520, 342] on button "24" at bounding box center [517, 340] width 26 height 26
type input "Aug 24, 2025"
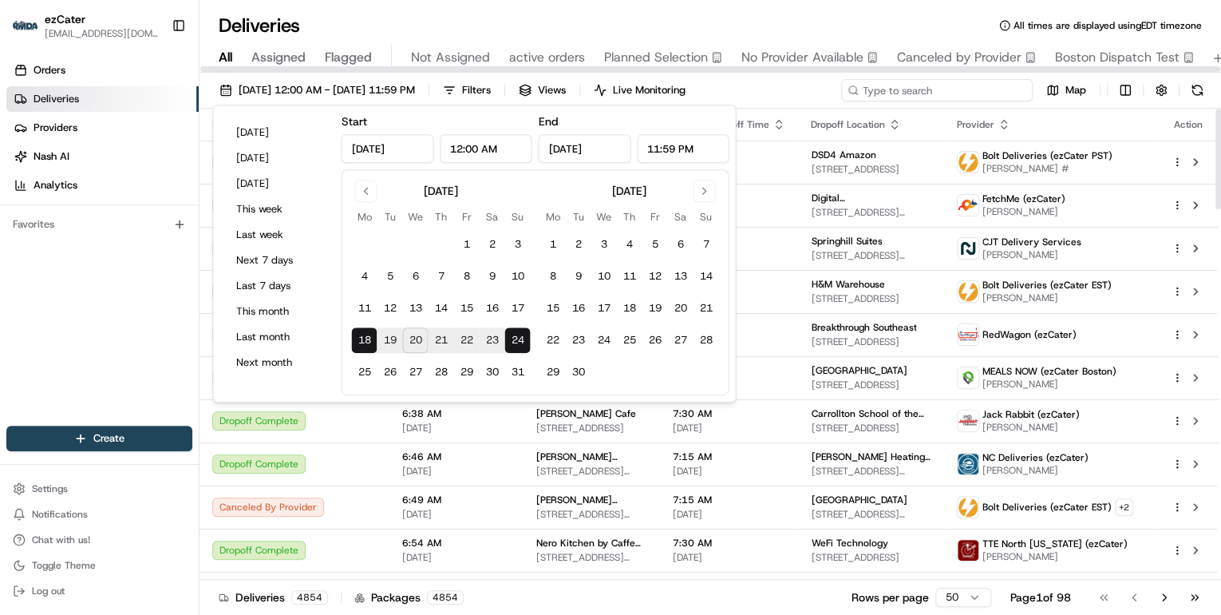
click at [950, 91] on input at bounding box center [937, 90] width 192 height 22
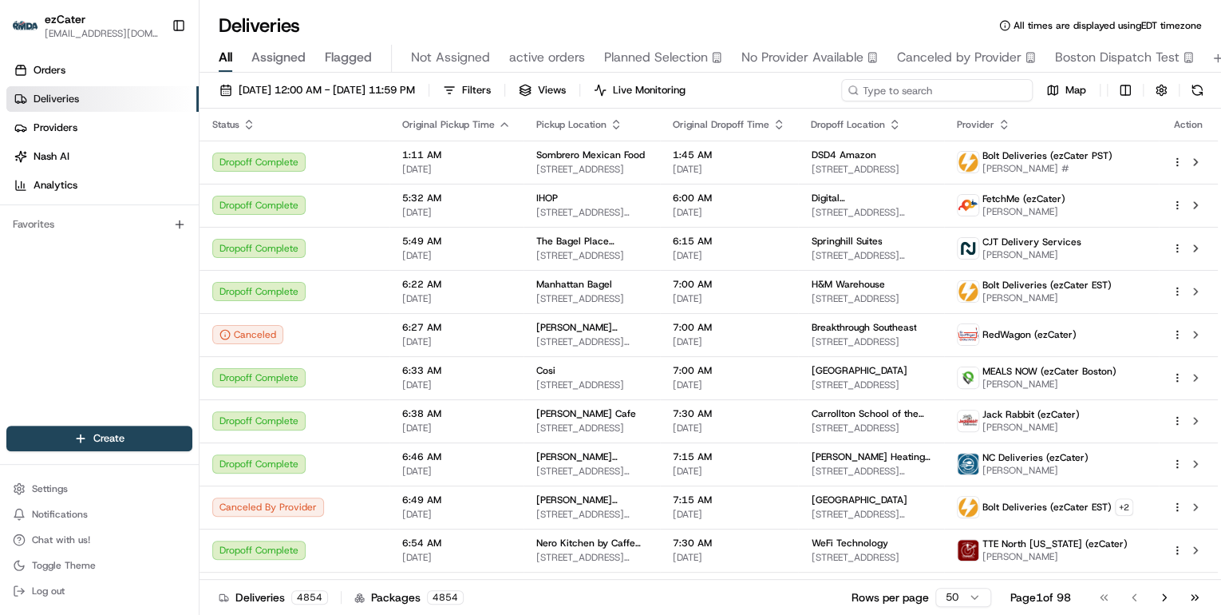
paste input "0A6JC7"
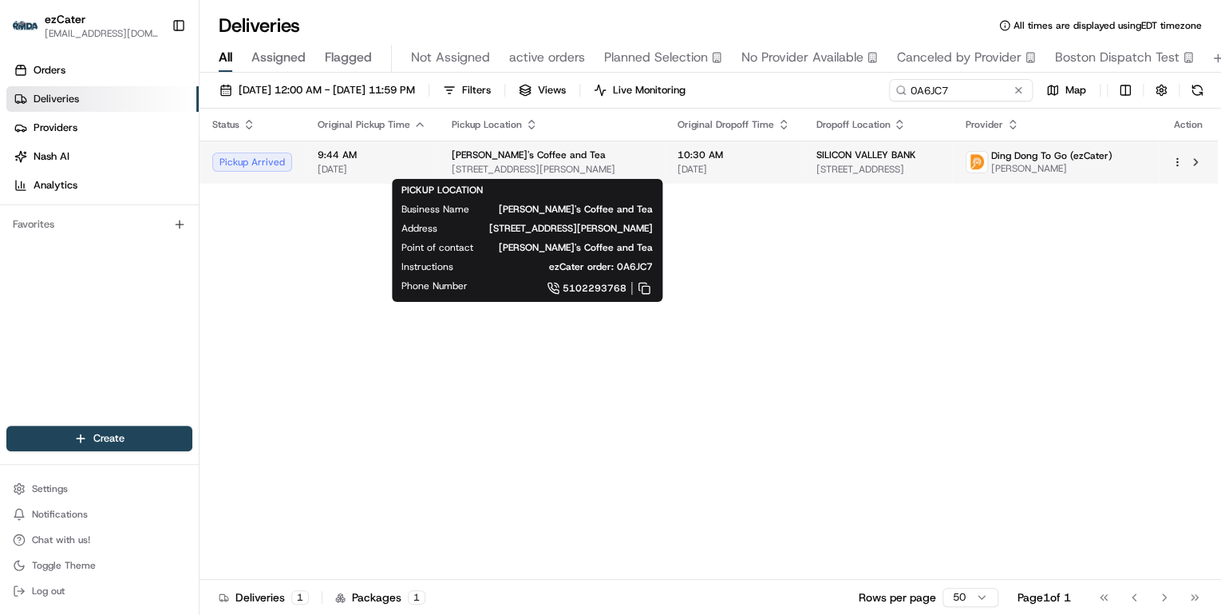
click at [497, 166] on span "2255 Shattuck Ave., Berkeley, CA 94704, USA" at bounding box center [552, 169] width 200 height 13
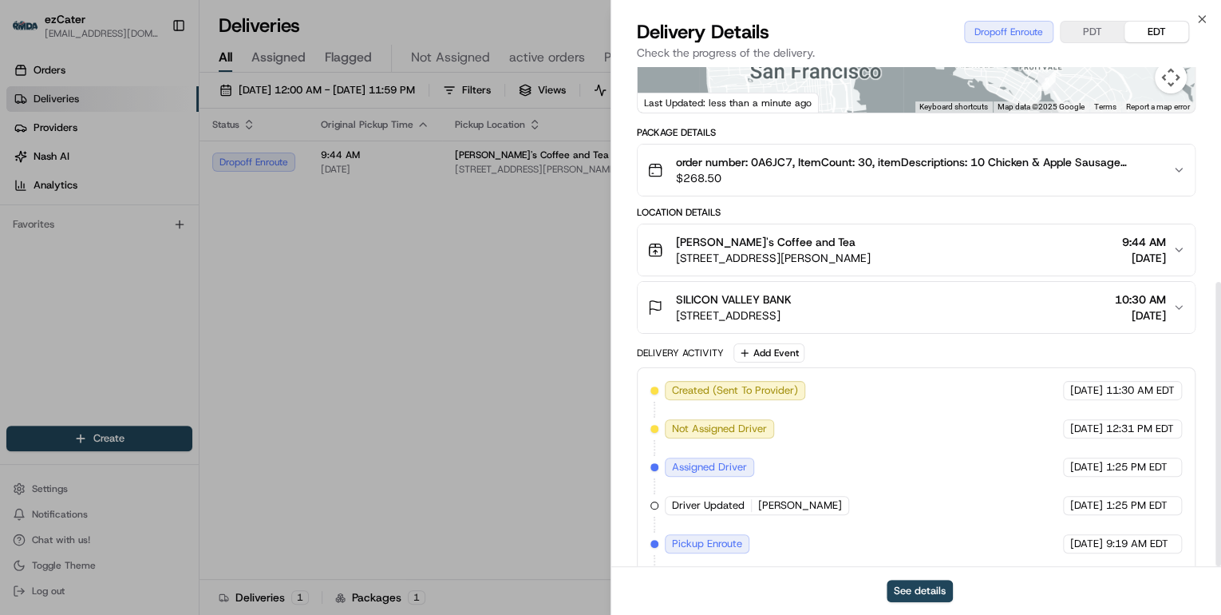
scroll to position [377, 0]
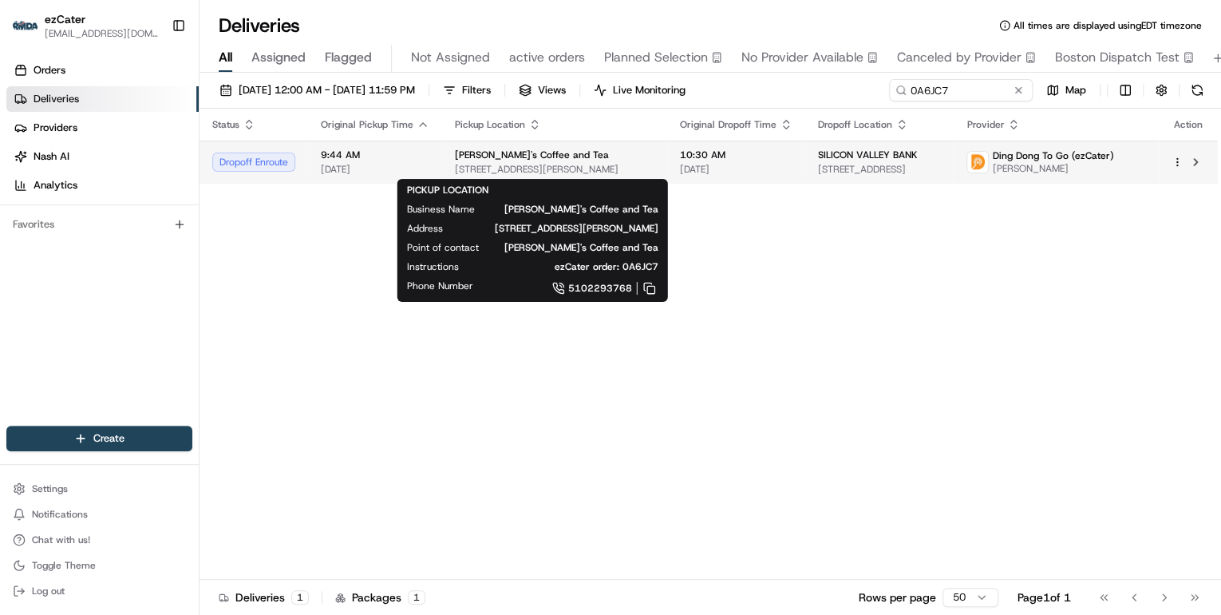
click at [472, 159] on span "Penelope's Coffee and Tea" at bounding box center [532, 154] width 154 height 13
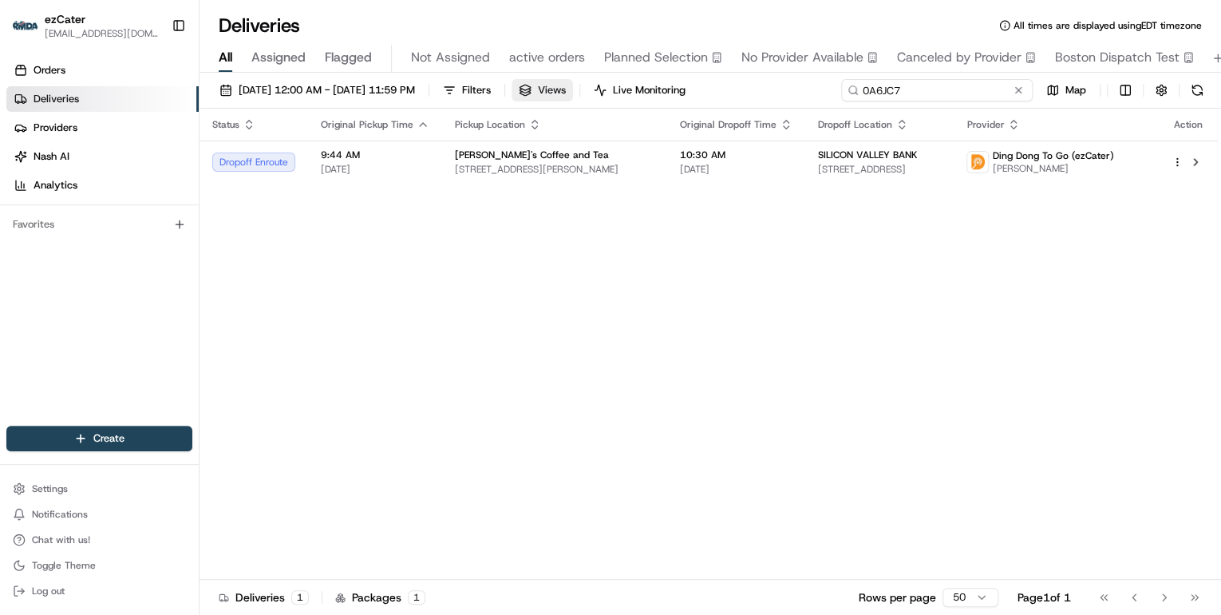
drag, startPoint x: 947, startPoint y: 92, endPoint x: 609, endPoint y: 91, distance: 338.4
click at [611, 91] on div "08/18/2025 12:00 AM - 08/24/2025 11:59 PM Filters Views Live Monitoring 0A6JC7 …" at bounding box center [711, 94] width 1022 height 30
paste input "EHCA0"
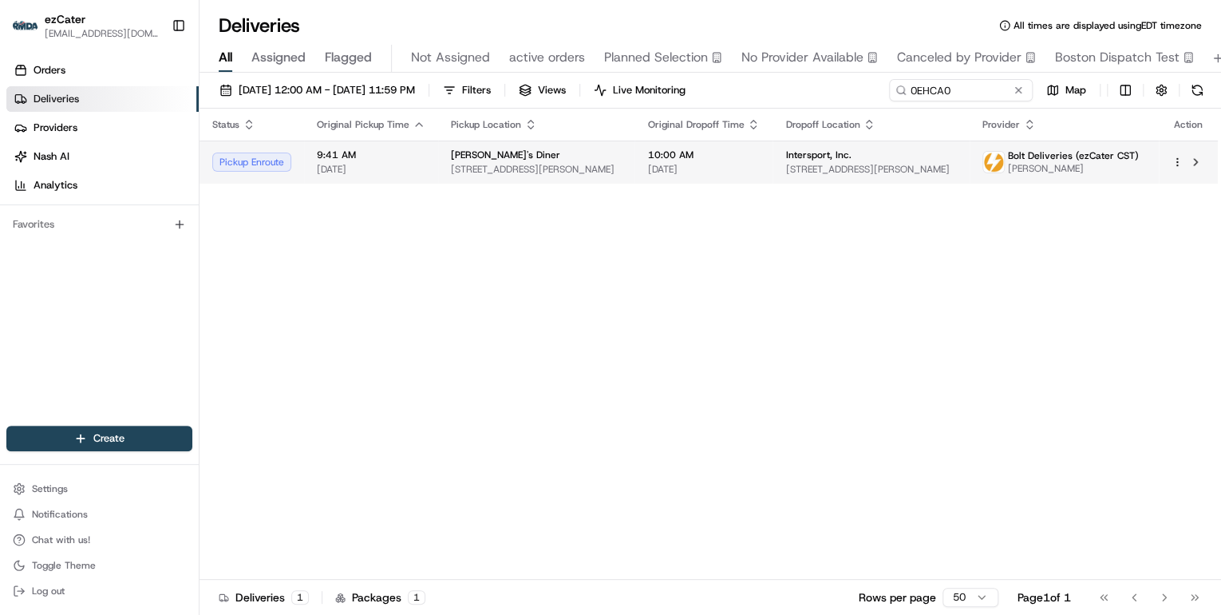
click at [582, 148] on div "Eggy's Diner" at bounding box center [536, 154] width 171 height 13
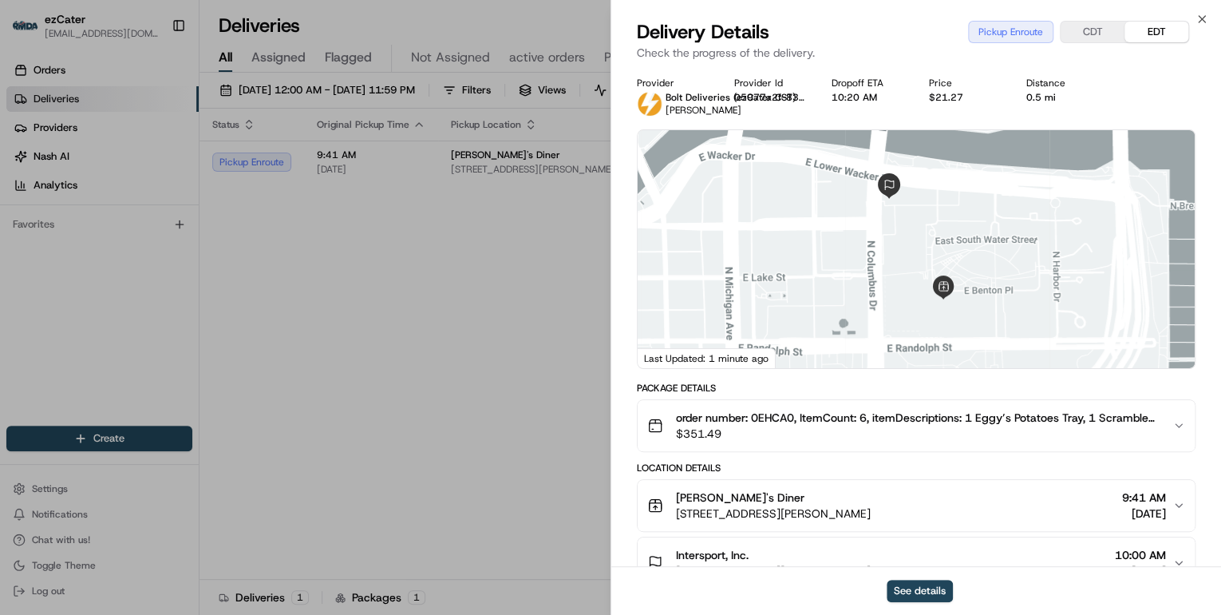
scroll to position [192, 0]
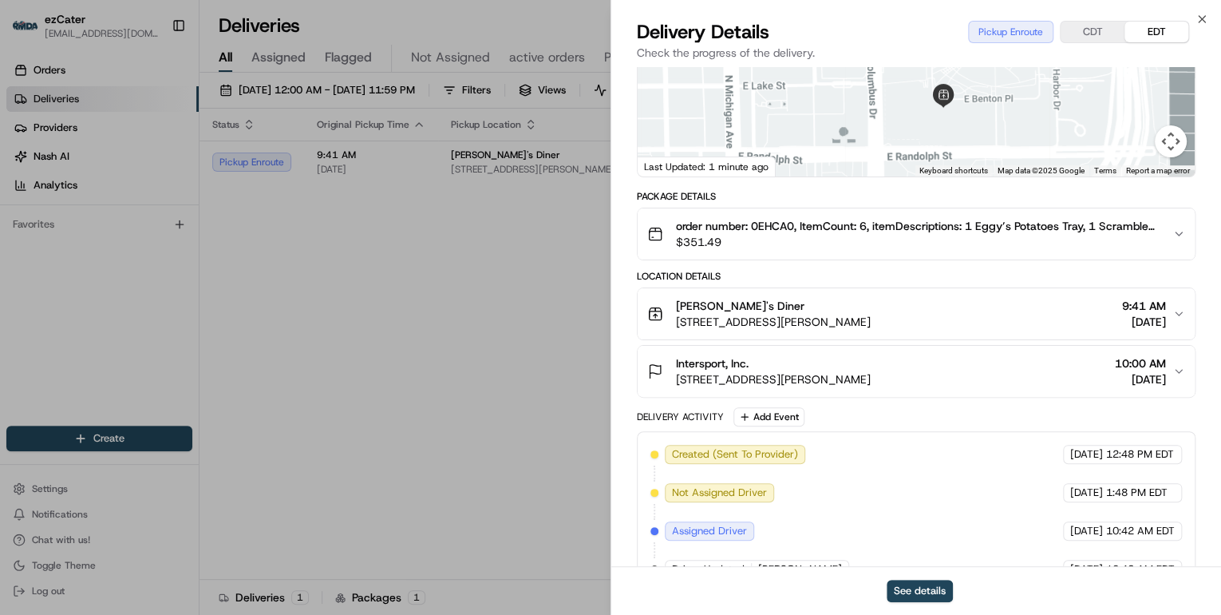
click at [853, 311] on div "Eggy's Diner" at bounding box center [773, 306] width 195 height 16
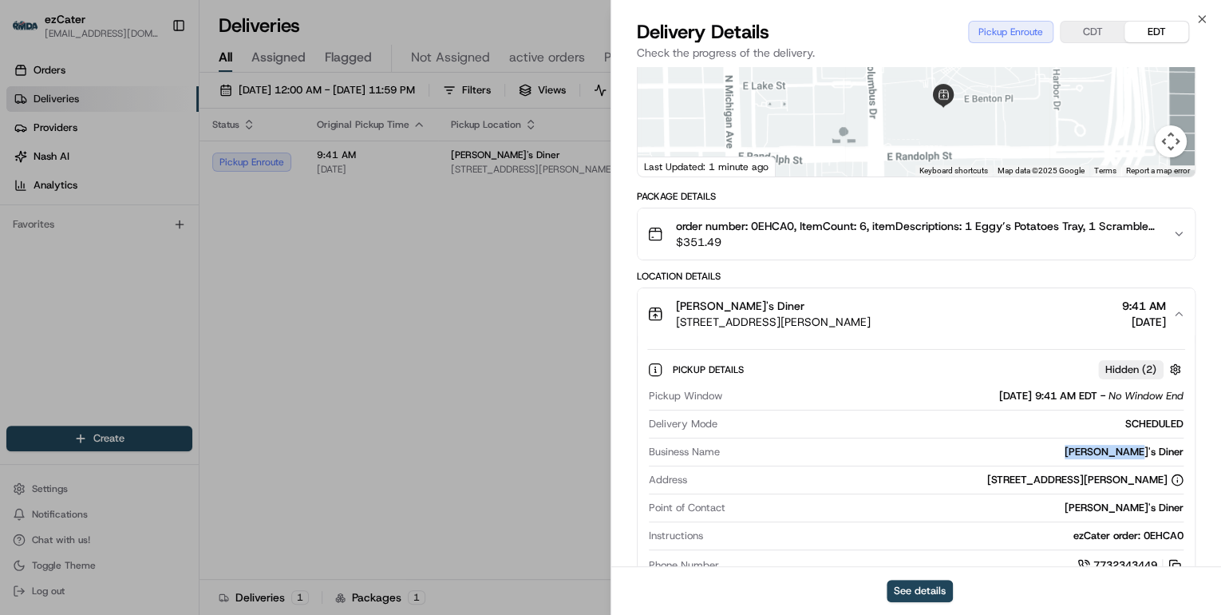
drag, startPoint x: 1192, startPoint y: 450, endPoint x: 1104, endPoint y: 449, distance: 88.6
click at [1104, 449] on div "Pickup Details Hidden ( 2 ) Pickup Window 08/20/2025 9:41 AM EDT - No Window En…" at bounding box center [916, 464] width 557 height 251
copy div "Eggy's Diner"
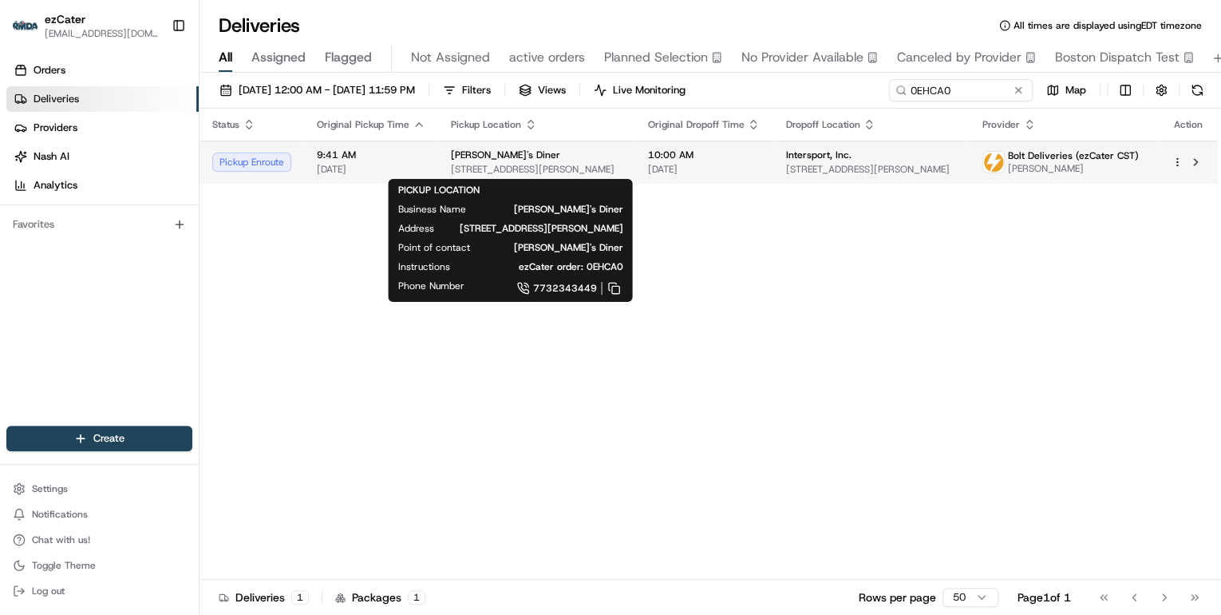
click at [600, 170] on span "333 E Benton Pl #103, Chicago, IL 60601, USA" at bounding box center [536, 169] width 171 height 13
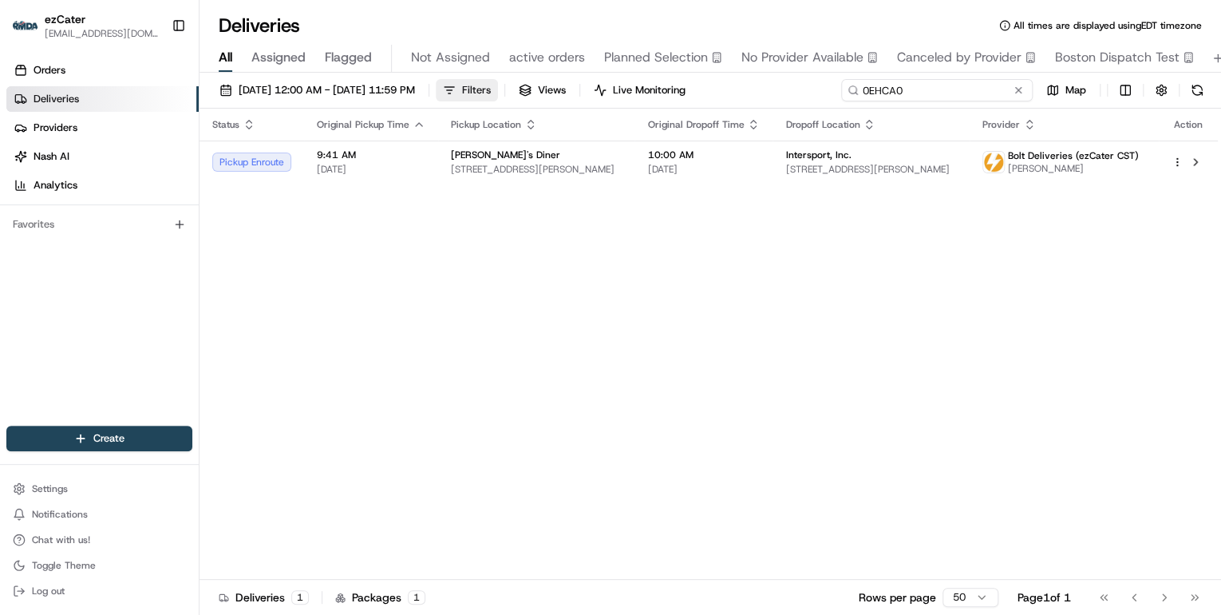
drag, startPoint x: 973, startPoint y: 89, endPoint x: 531, endPoint y: 90, distance: 442.1
click at [539, 89] on div "08/18/2025 12:00 AM - 08/24/2025 11:59 PM Filters Views Live Monitoring 0EHCA0 …" at bounding box center [711, 94] width 1022 height 30
paste input "5KRGHY"
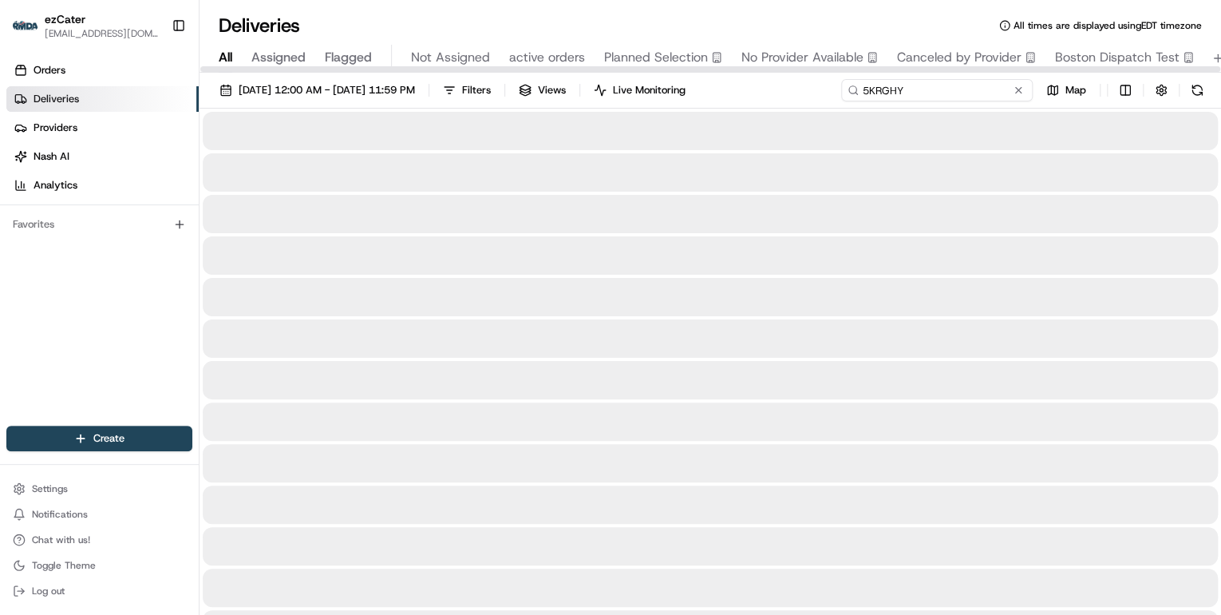
type input "5KRGHY"
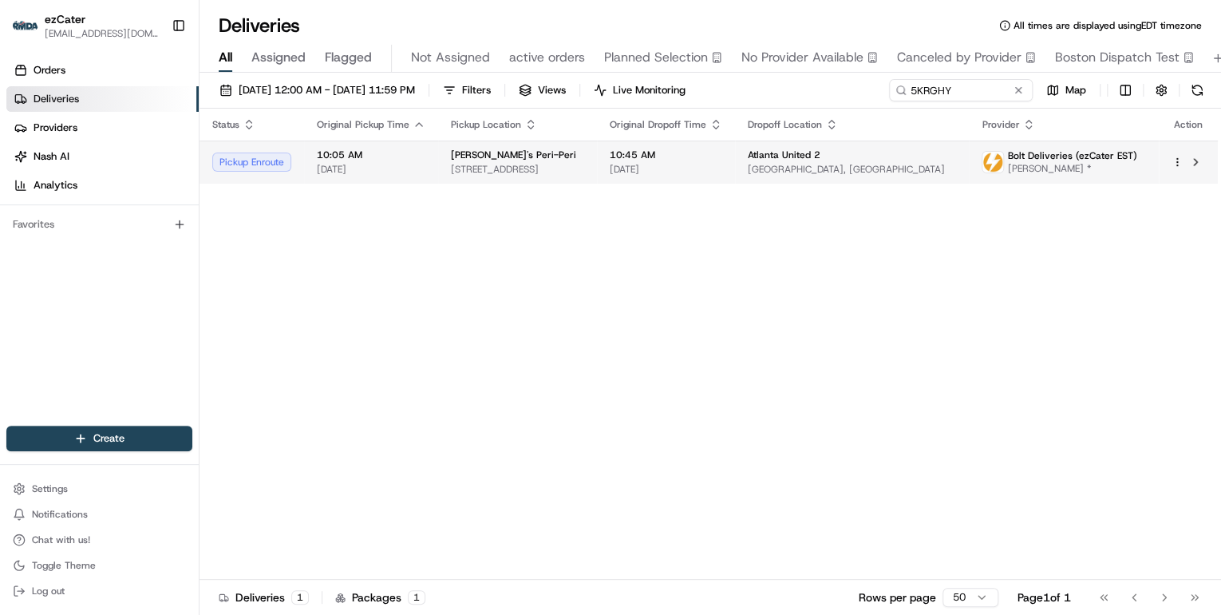
click at [531, 168] on span "120 High St Suite 210, Dunwoody, GA 30346, USA" at bounding box center [517, 169] width 133 height 13
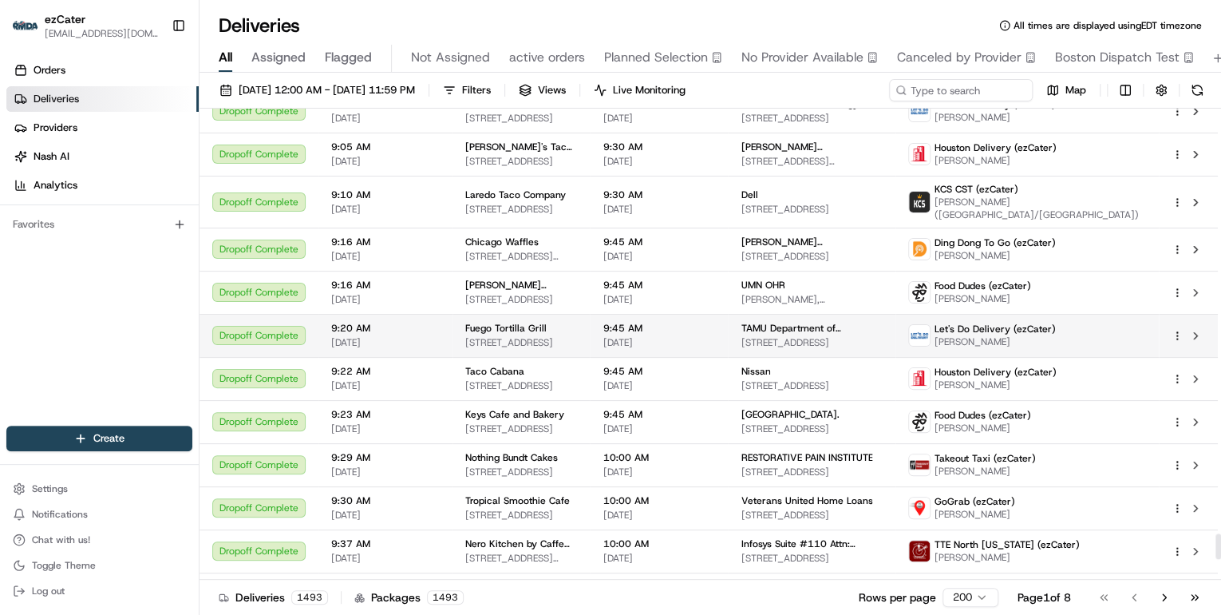
scroll to position [8163, 0]
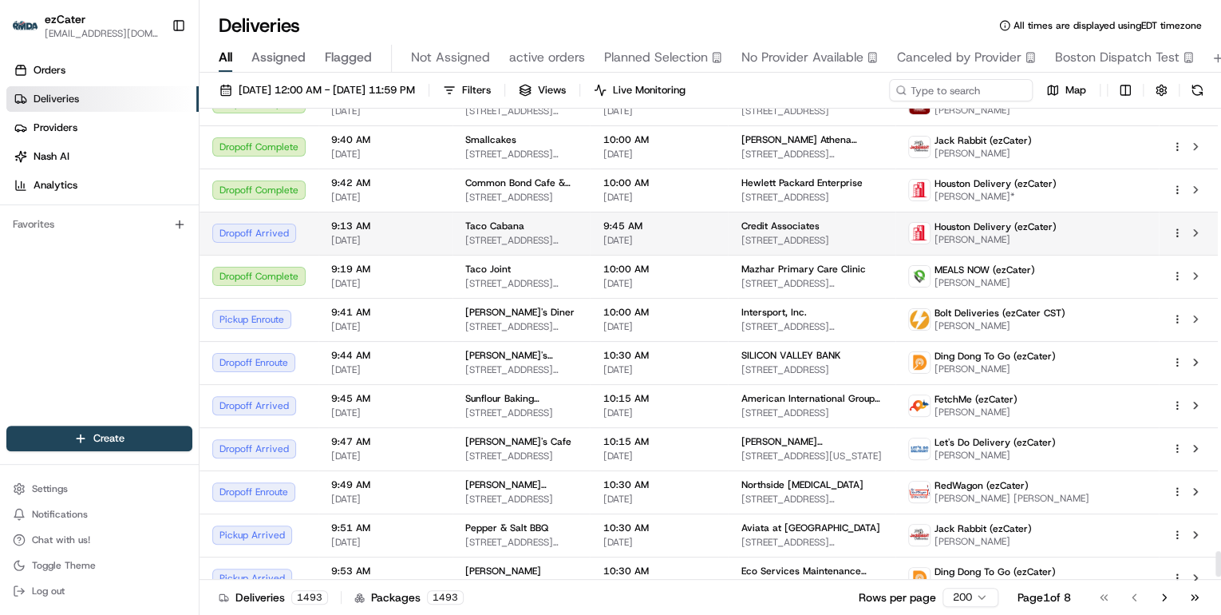
click at [520, 219] on div "Taco Cabana" at bounding box center [521, 225] width 112 height 13
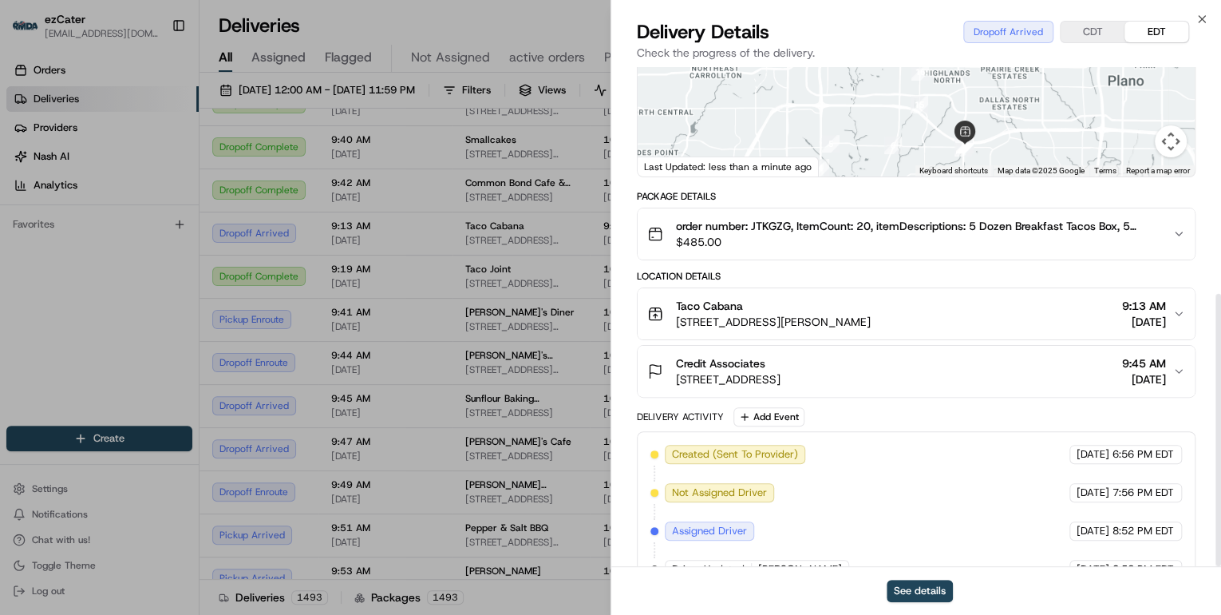
scroll to position [415, 0]
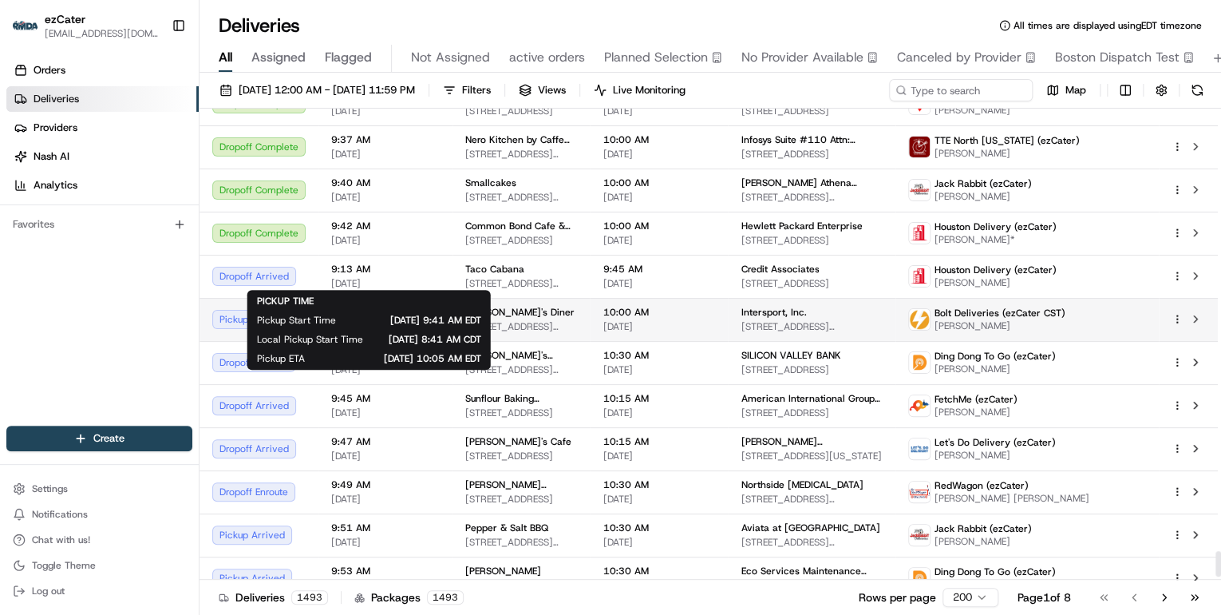
click at [386, 320] on span "[DATE]" at bounding box center [385, 326] width 109 height 13
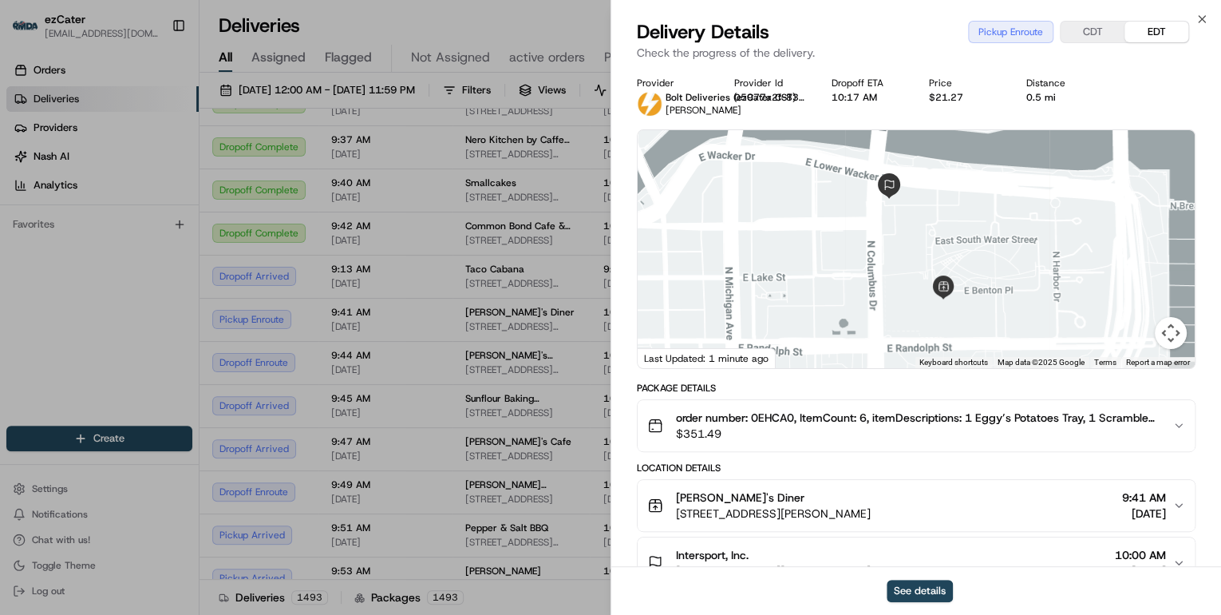
click at [810, 437] on span "$351.49" at bounding box center [918, 433] width 484 height 16
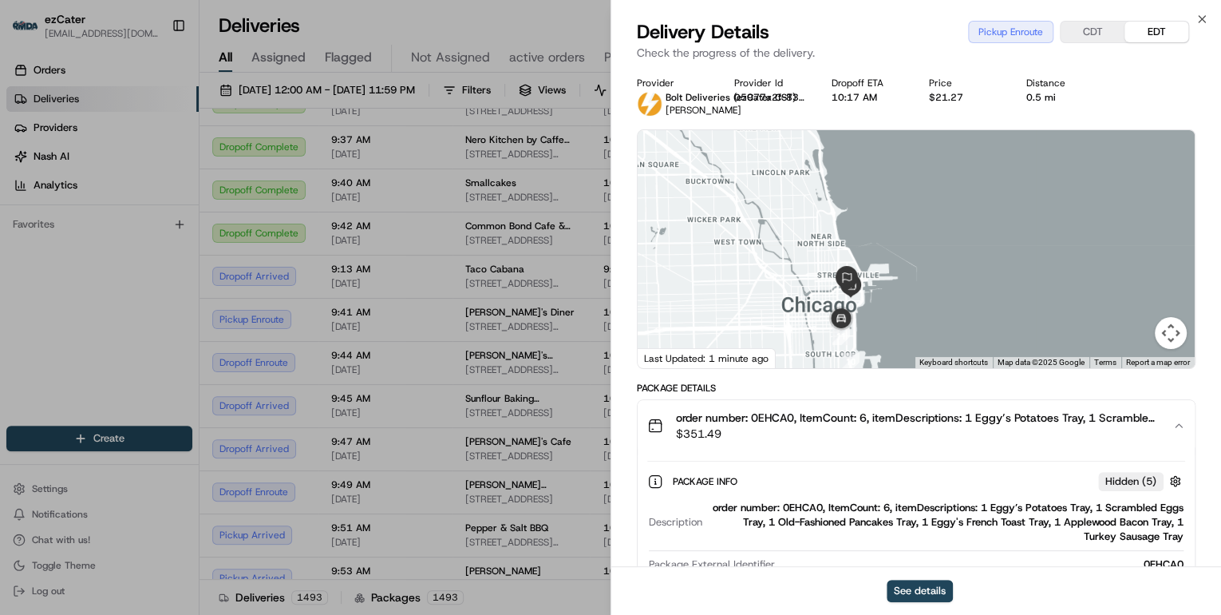
click at [801, 502] on div "order number: 0EHCA0, ItemCount: 6, itemDescriptions: 1 Eggy’s Potatoes Tray, 1…" at bounding box center [946, 521] width 475 height 43
copy div "0EHCA0"
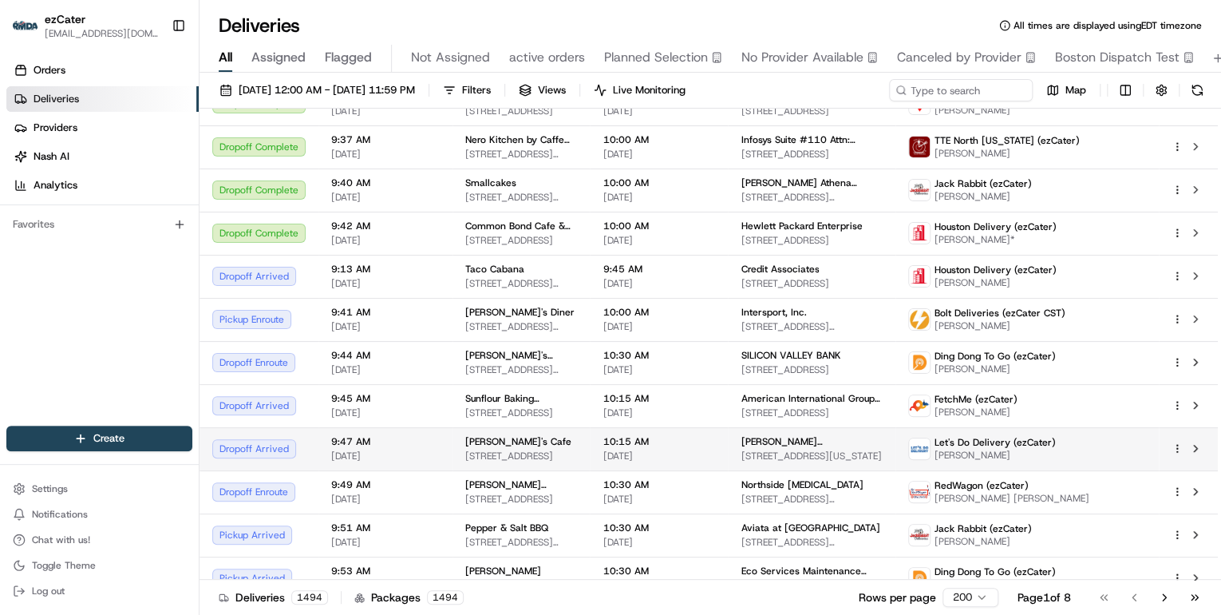
scroll to position [8223, 0]
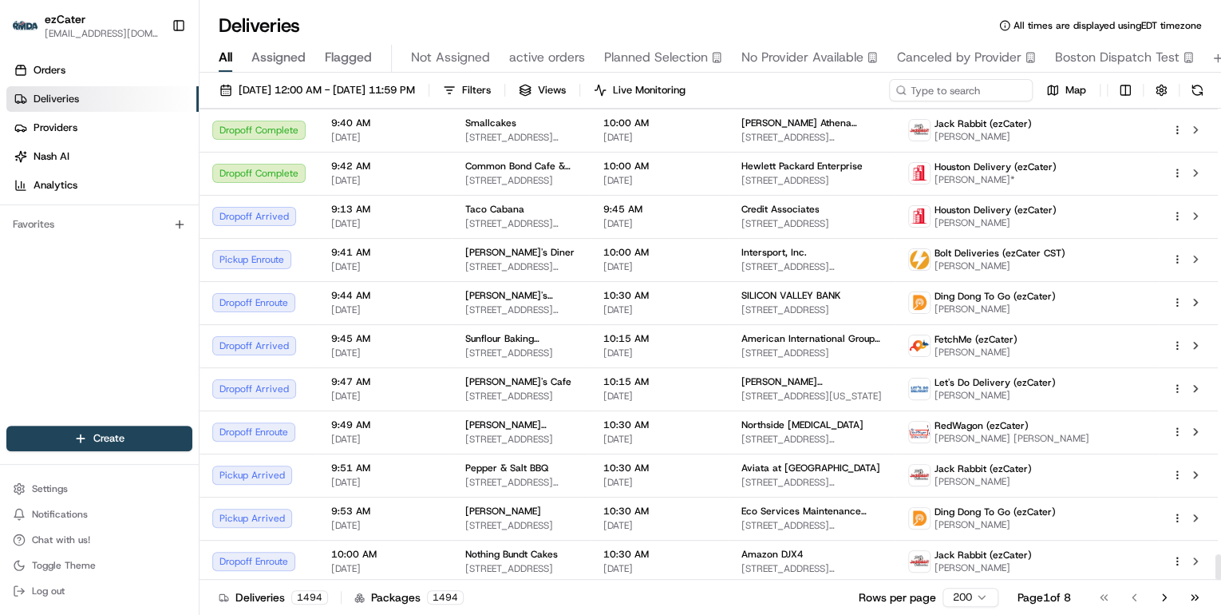
click at [437, 583] on td "10:03 AM 08/20/2025" at bounding box center [385, 604] width 134 height 43
click at [1156, 597] on button "Go to next page" at bounding box center [1164, 597] width 27 height 22
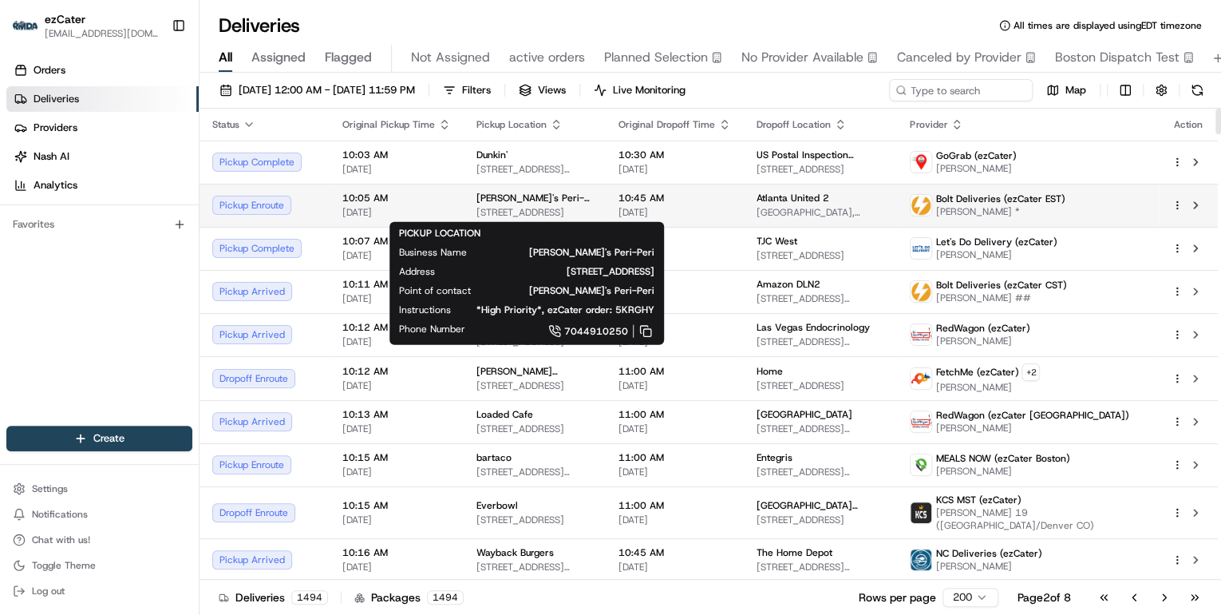
click at [593, 211] on span "120 High St Suite 210, Dunwoody, GA 30346, USA" at bounding box center [534, 212] width 117 height 13
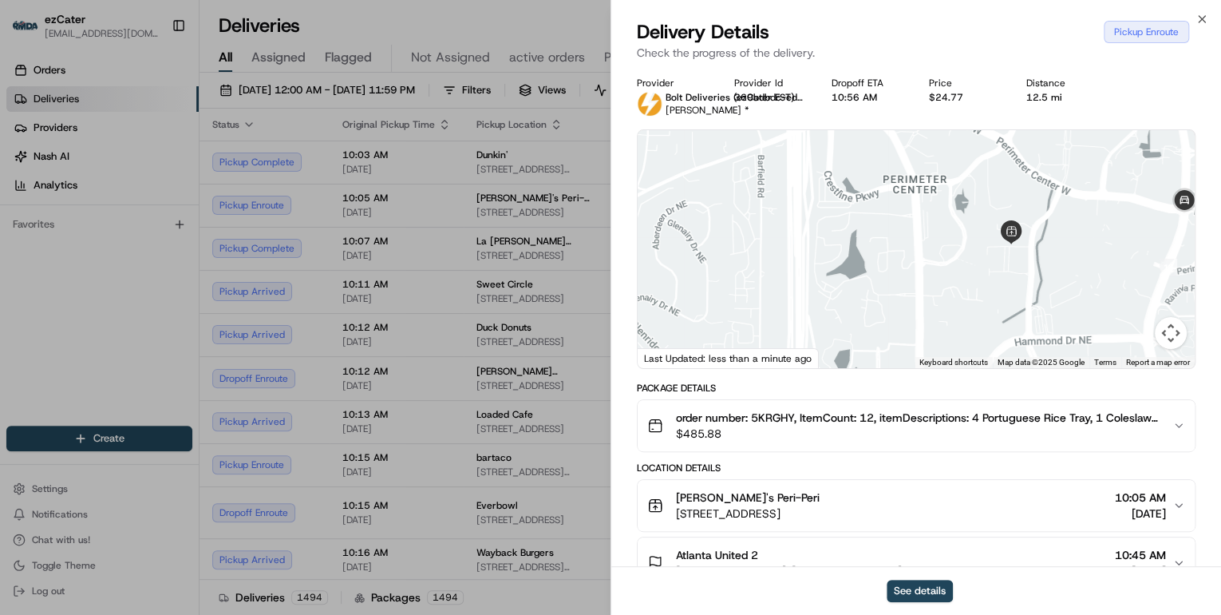
click at [814, 431] on span "$485.88" at bounding box center [918, 433] width 484 height 16
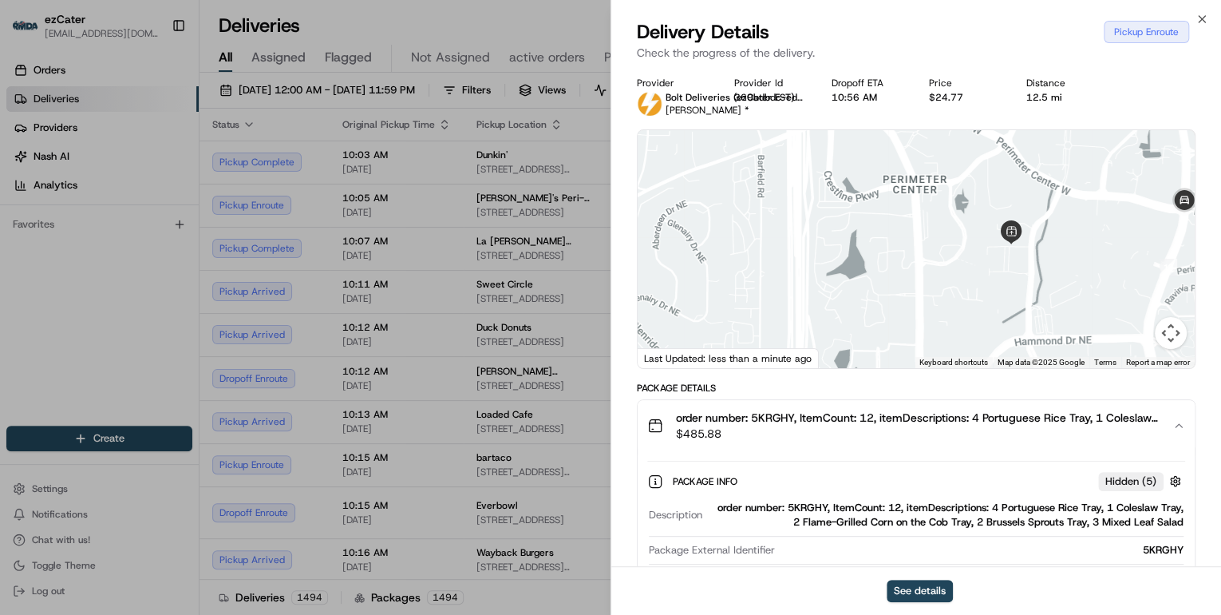
click at [802, 509] on div "order number: 5KRGHY, ItemCount: 12, itemDescriptions: 4 Portuguese Rice Tray, …" at bounding box center [946, 514] width 475 height 29
click at [801, 508] on div "order number: 5KRGHY, ItemCount: 12, itemDescriptions: 4 Portuguese Rice Tray, …" at bounding box center [946, 514] width 475 height 29
copy div "5KRGHY"
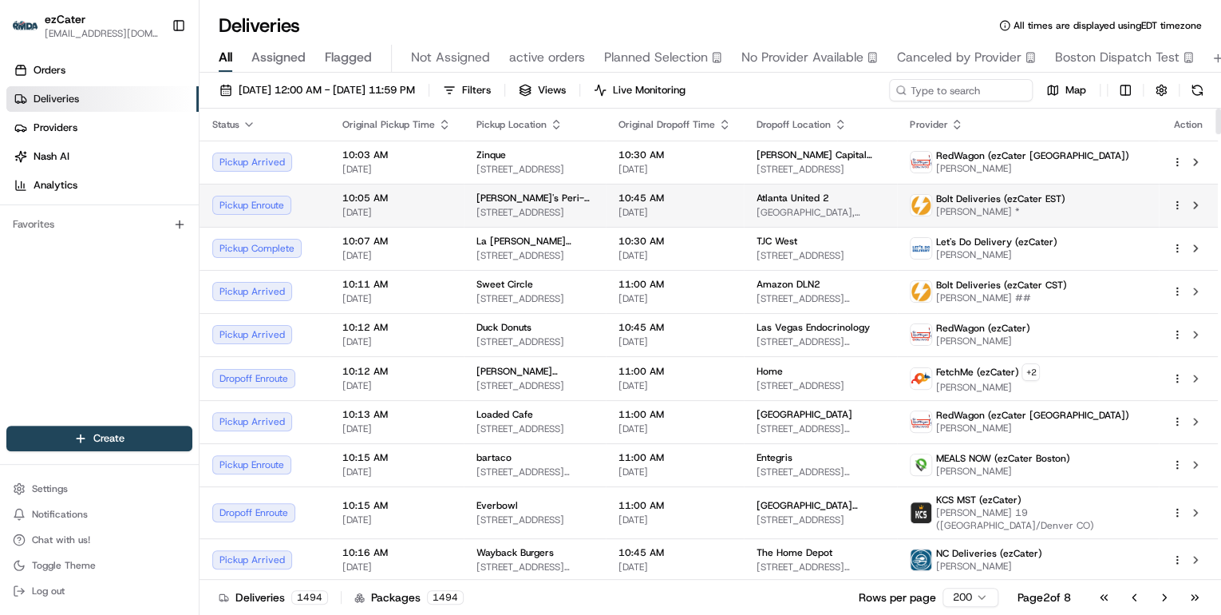
click at [467, 214] on td "Nando's Peri-Peri 120 High St Suite 210, Dunwoody, GA 30346, USA" at bounding box center [535, 205] width 142 height 43
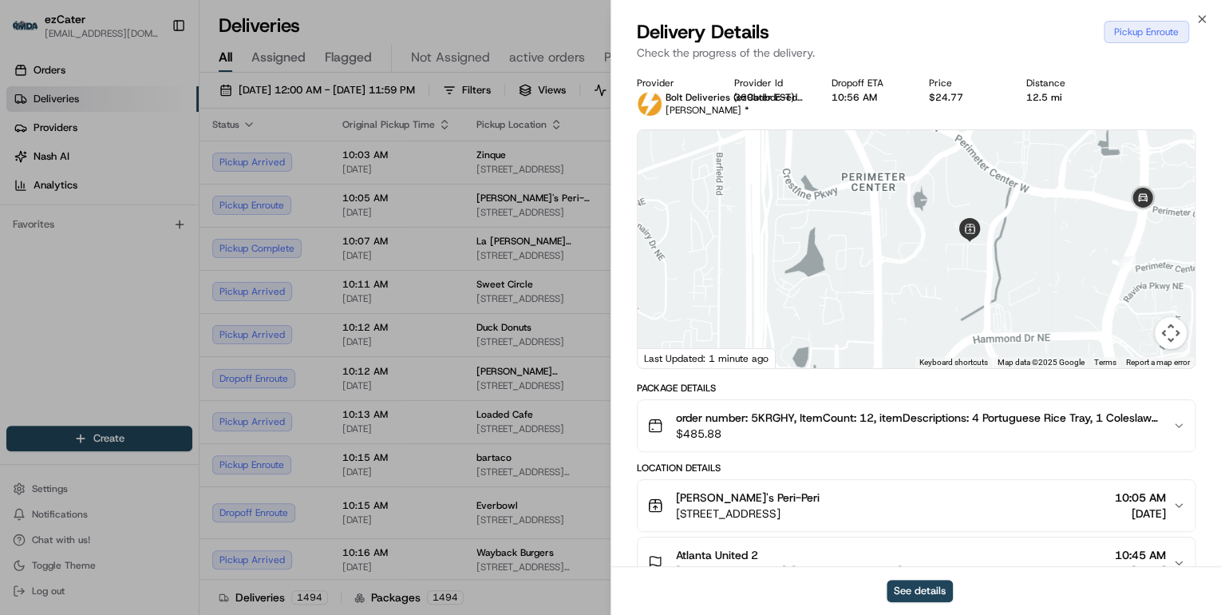
drag, startPoint x: 1029, startPoint y: 224, endPoint x: 1028, endPoint y: 265, distance: 40.7
click at [1028, 265] on div at bounding box center [916, 249] width 557 height 238
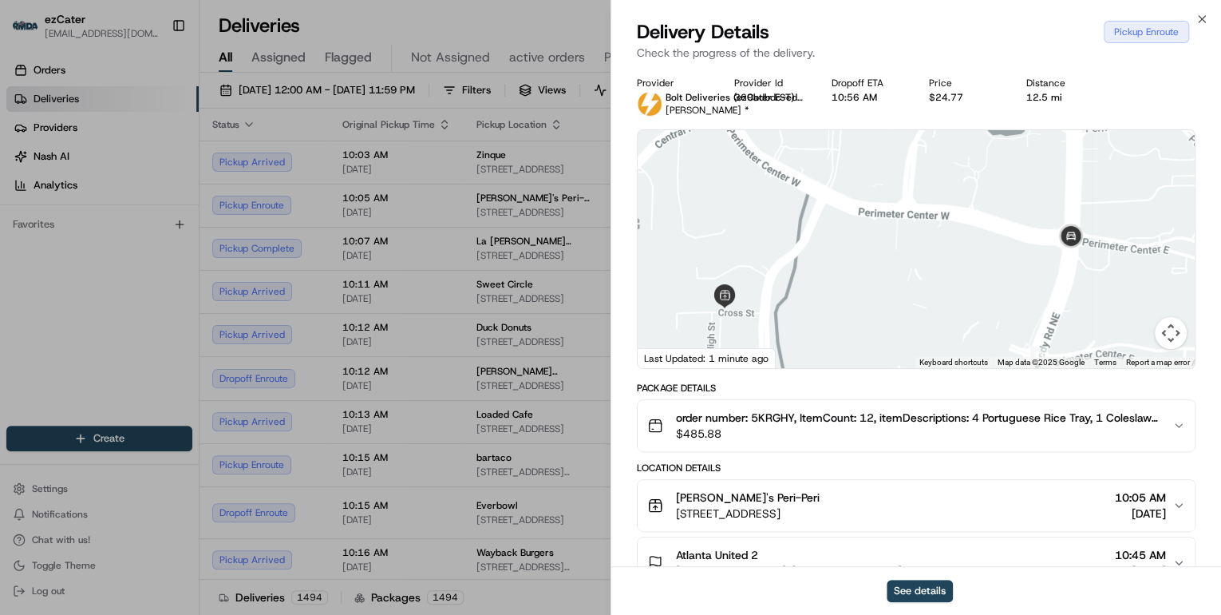
drag, startPoint x: 1130, startPoint y: 268, endPoint x: 916, endPoint y: 345, distance: 227.2
click at [916, 345] on div at bounding box center [916, 249] width 557 height 238
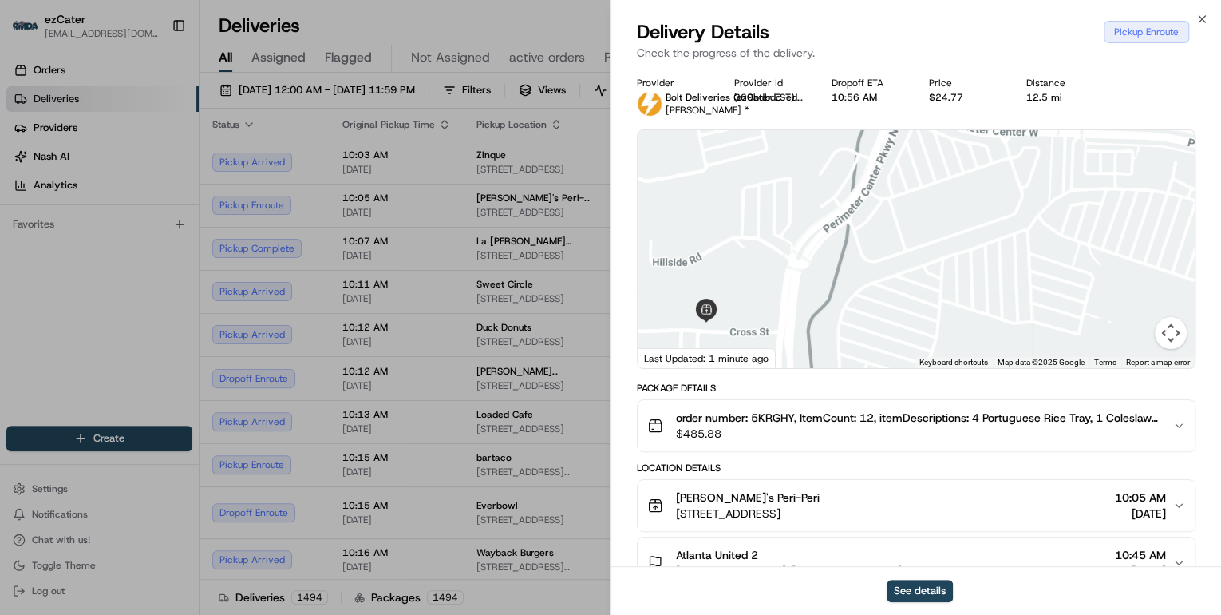
drag, startPoint x: 840, startPoint y: 277, endPoint x: 949, endPoint y: 263, distance: 110.3
click at [949, 263] on div at bounding box center [916, 249] width 557 height 238
click at [801, 437] on span "$485.88" at bounding box center [918, 433] width 484 height 16
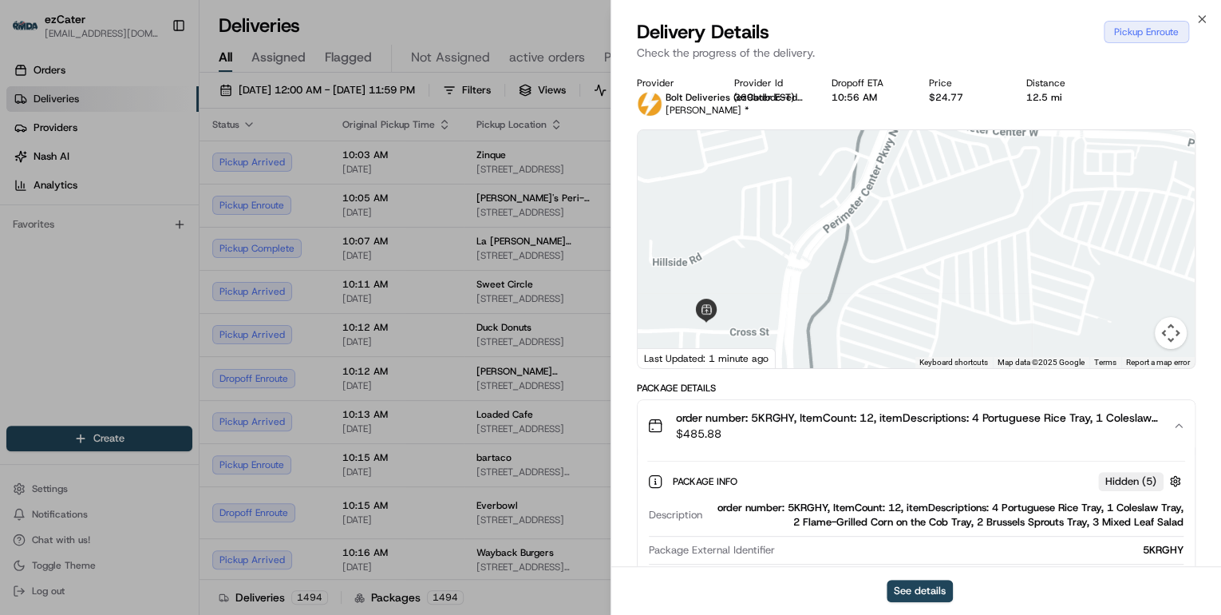
click at [805, 509] on div "order number: 5KRGHY, ItemCount: 12, itemDescriptions: 4 Portuguese Rice Tray, …" at bounding box center [946, 514] width 475 height 29
copy div "5KRGHY"
click at [798, 501] on div "order number: 5KRGHY, ItemCount: 12, itemDescriptions: 4 Portuguese Rice Tray, …" at bounding box center [946, 514] width 475 height 29
click at [798, 504] on div "order number: 5KRGHY, ItemCount: 12, itemDescriptions: 4 Portuguese Rice Tray, …" at bounding box center [946, 514] width 475 height 29
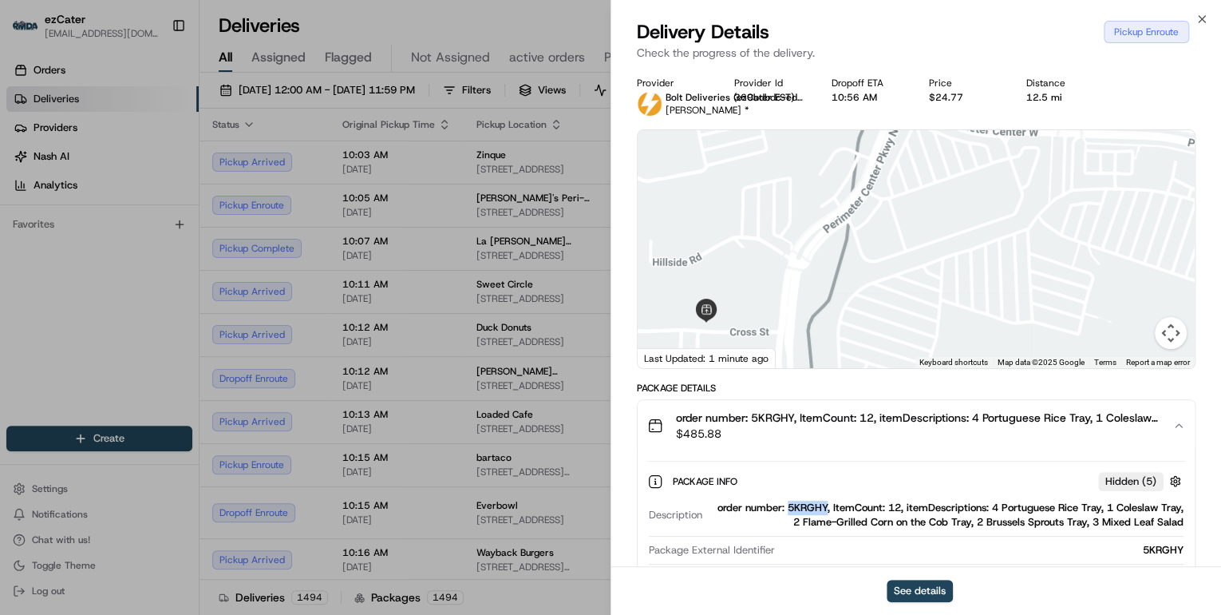
click at [798, 504] on div "order number: 5KRGHY, ItemCount: 12, itemDescriptions: 4 Portuguese Rice Tray, …" at bounding box center [946, 514] width 475 height 29
copy div "5KRGHY"
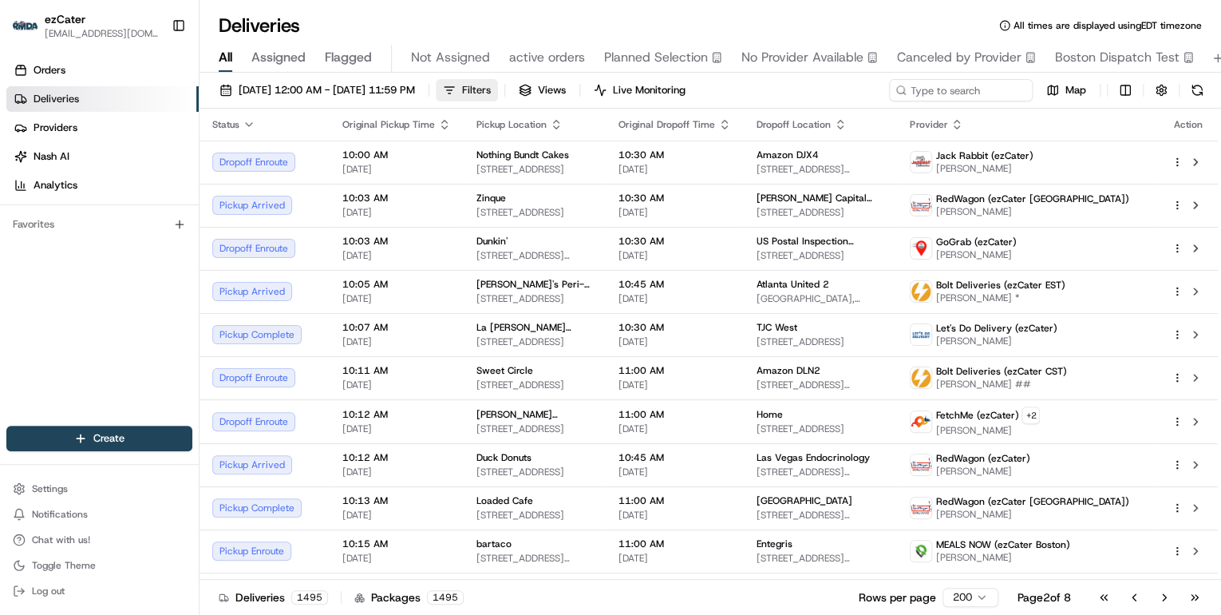
click at [498, 93] on button "Filters" at bounding box center [467, 90] width 62 height 22
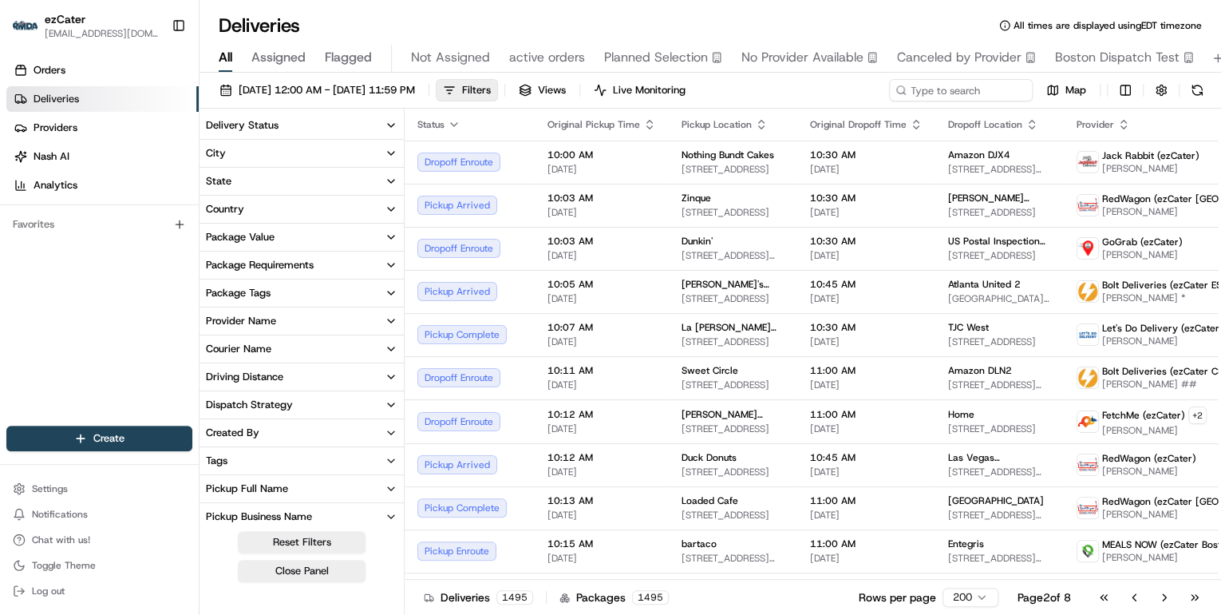
click at [391, 126] on icon "button" at bounding box center [391, 125] width 6 height 3
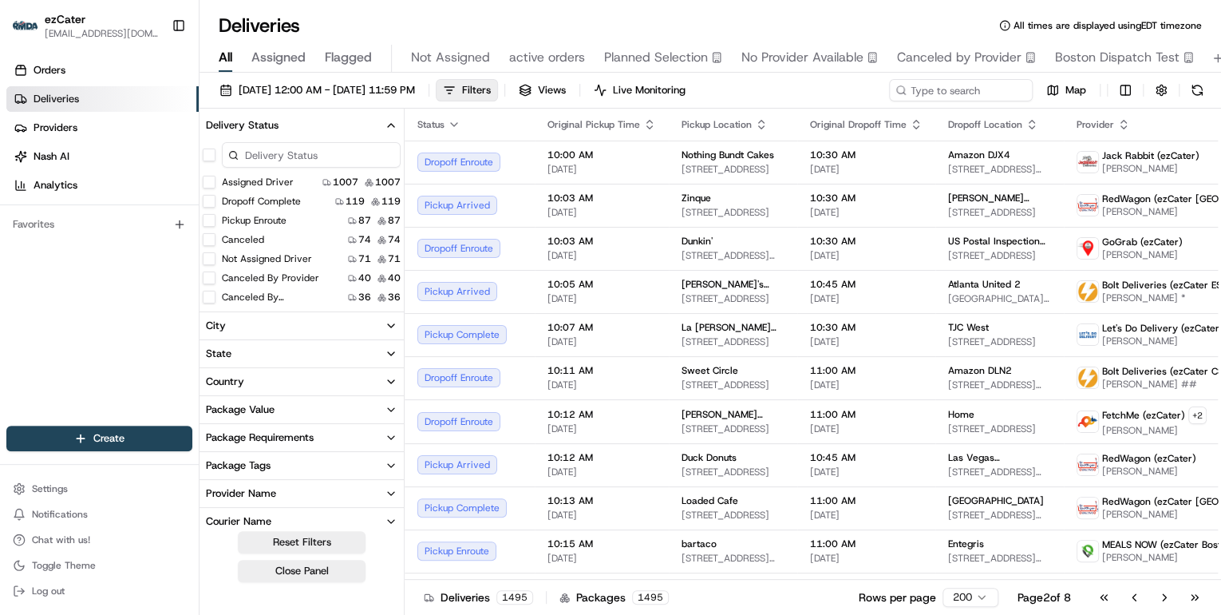
click at [212, 180] on button "Assigned Driver" at bounding box center [209, 182] width 13 height 13
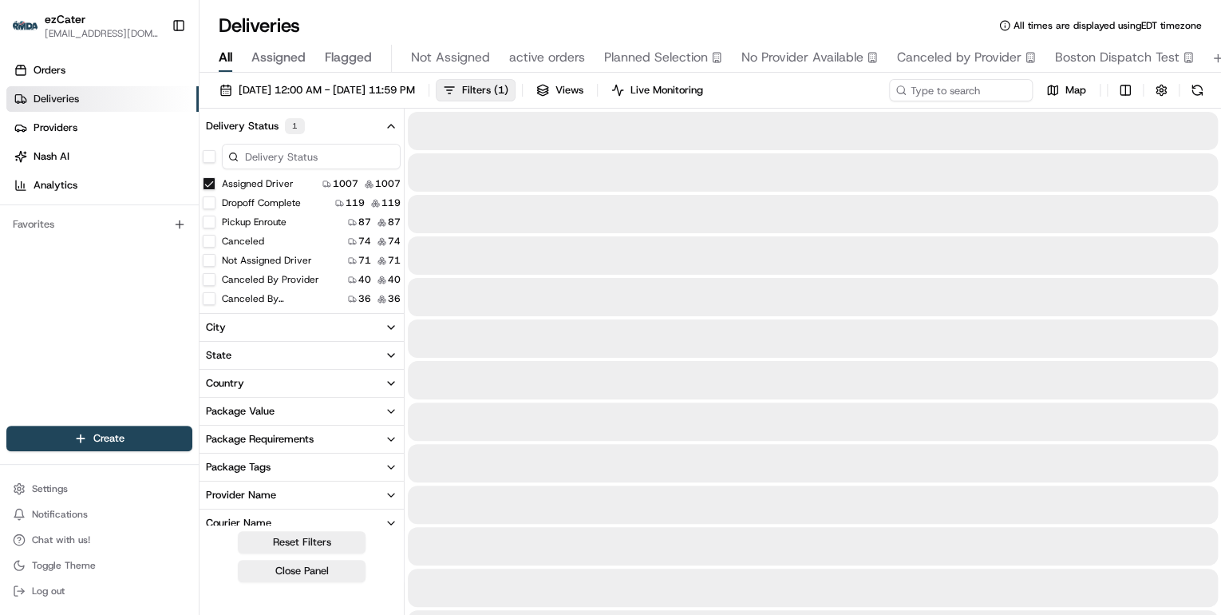
click at [211, 224] on button "Pickup Enroute" at bounding box center [209, 221] width 13 height 13
click at [207, 262] on button "Not Assigned Driver" at bounding box center [209, 260] width 13 height 13
type button "on"
click at [207, 259] on button "on" at bounding box center [209, 260] width 13 height 13
drag, startPoint x: 207, startPoint y: 241, endPoint x: 274, endPoint y: 230, distance: 67.2
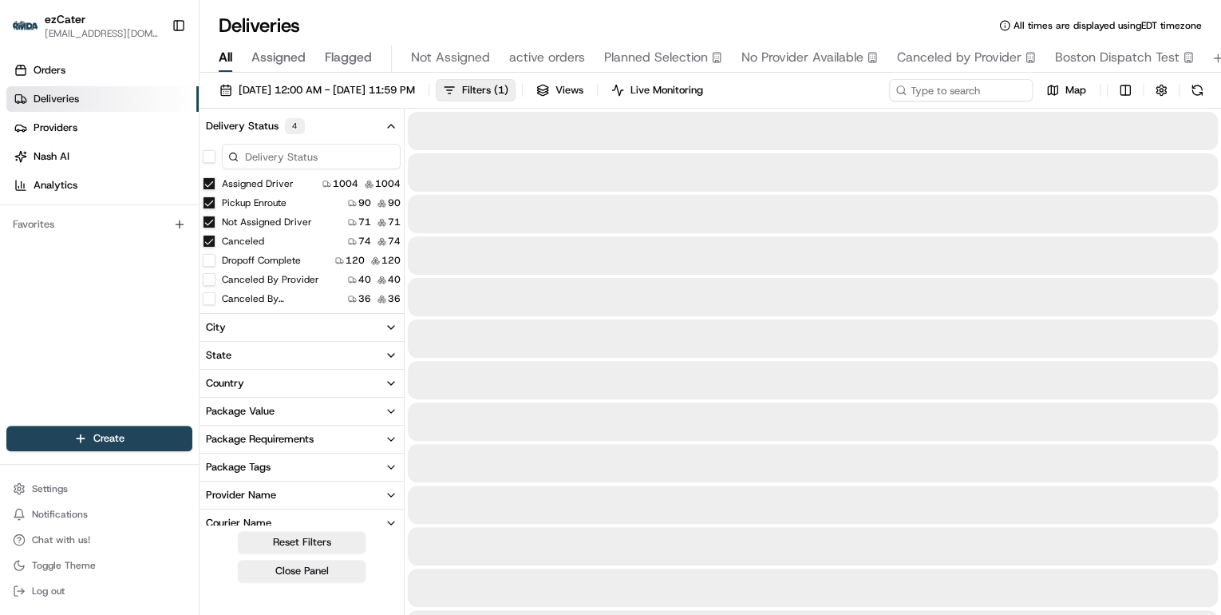
click at [207, 241] on button "Canceled" at bounding box center [209, 241] width 13 height 13
type button "on"
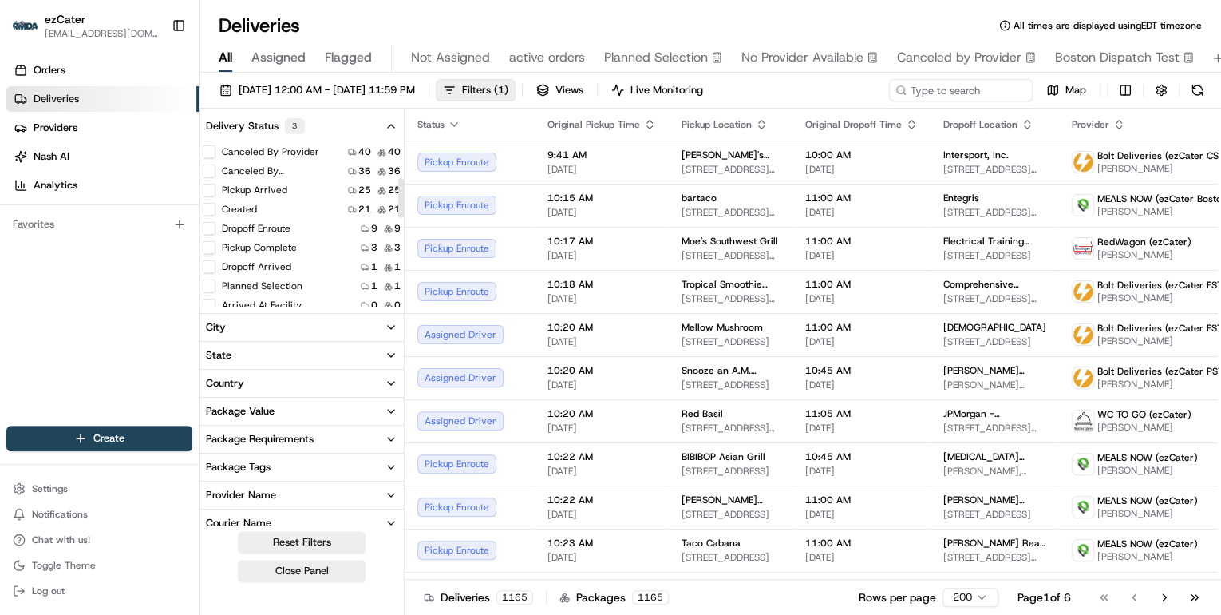
click at [401, 194] on div at bounding box center [401, 198] width 6 height 40
click at [204, 209] on button "Created" at bounding box center [209, 209] width 13 height 13
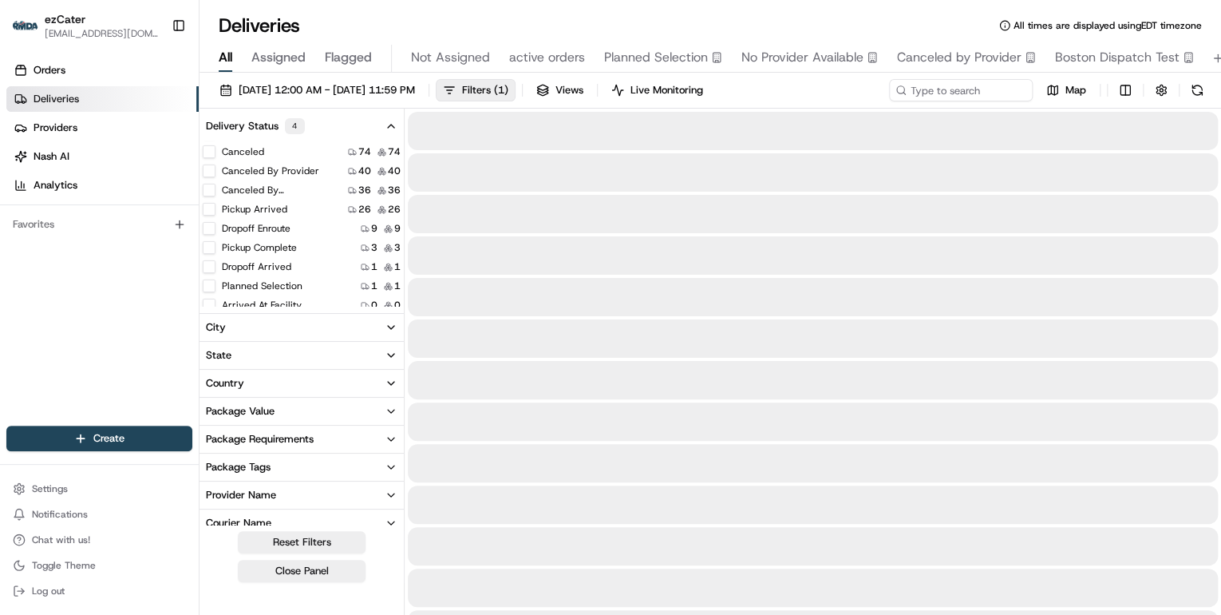
type button "on"
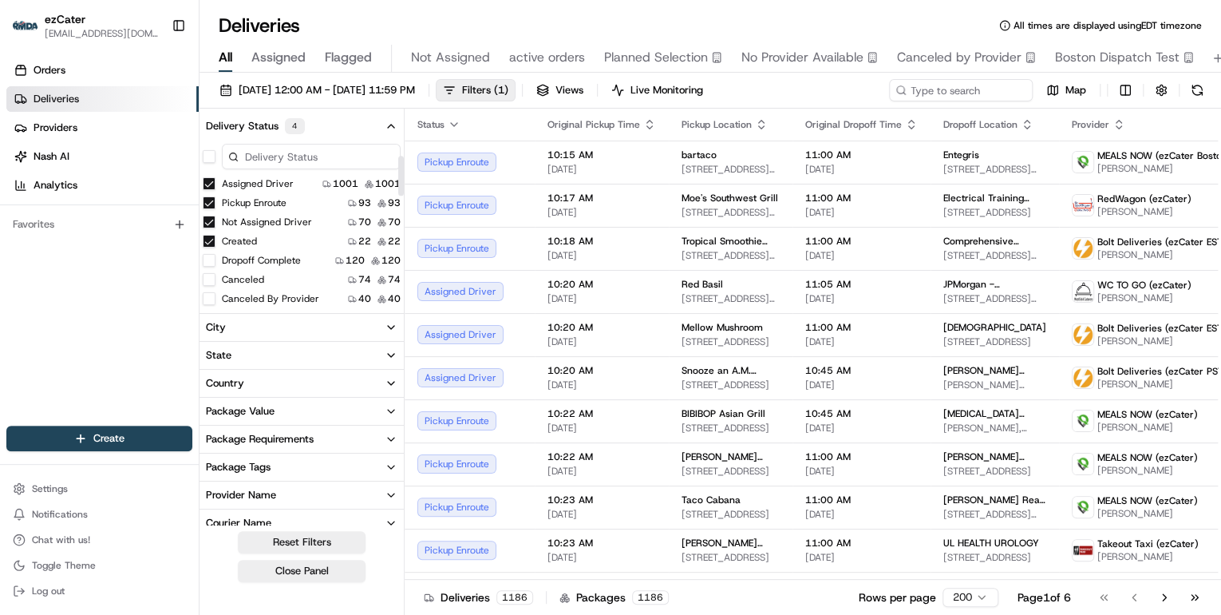
scroll to position [64, 0]
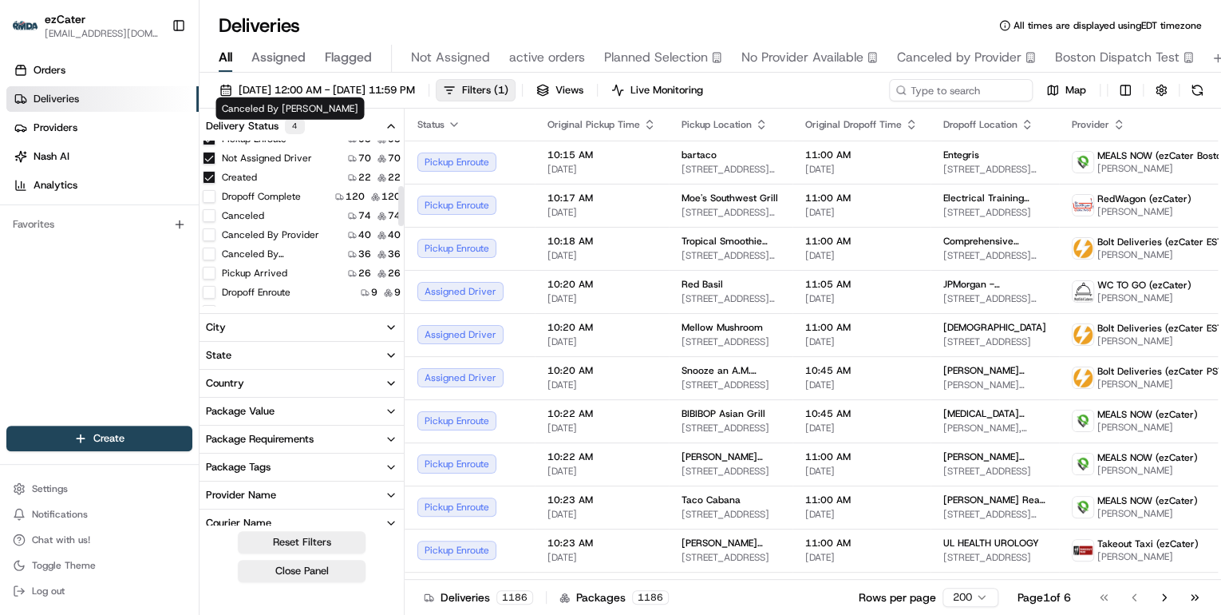
click at [400, 188] on div at bounding box center [401, 206] width 6 height 40
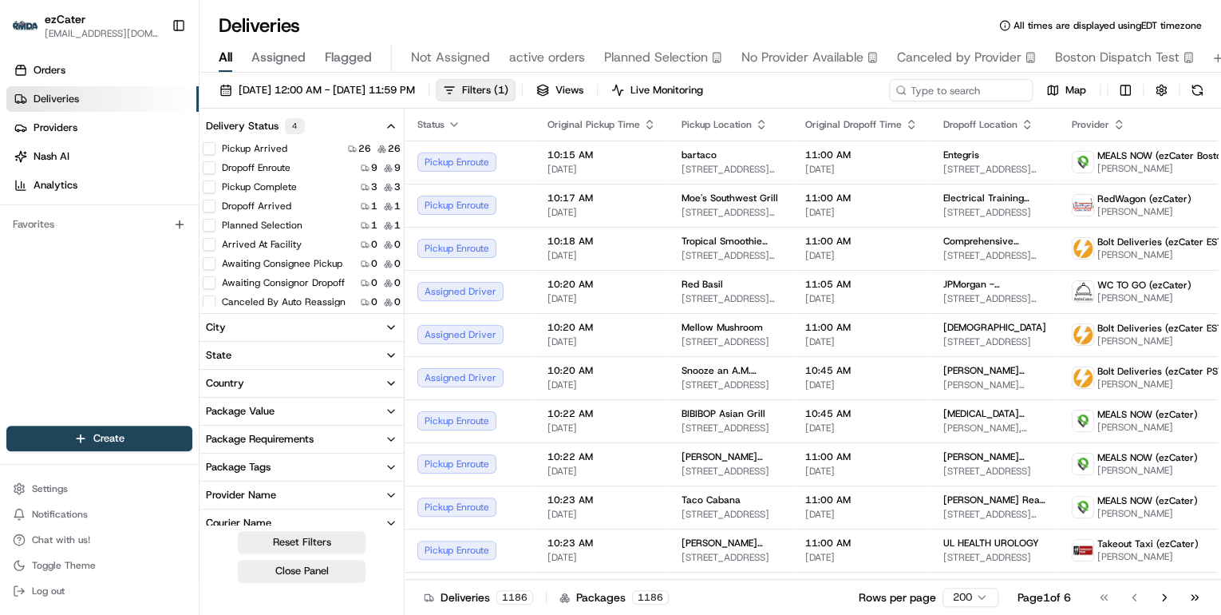
click at [211, 224] on button "Planned Selection" at bounding box center [209, 225] width 13 height 13
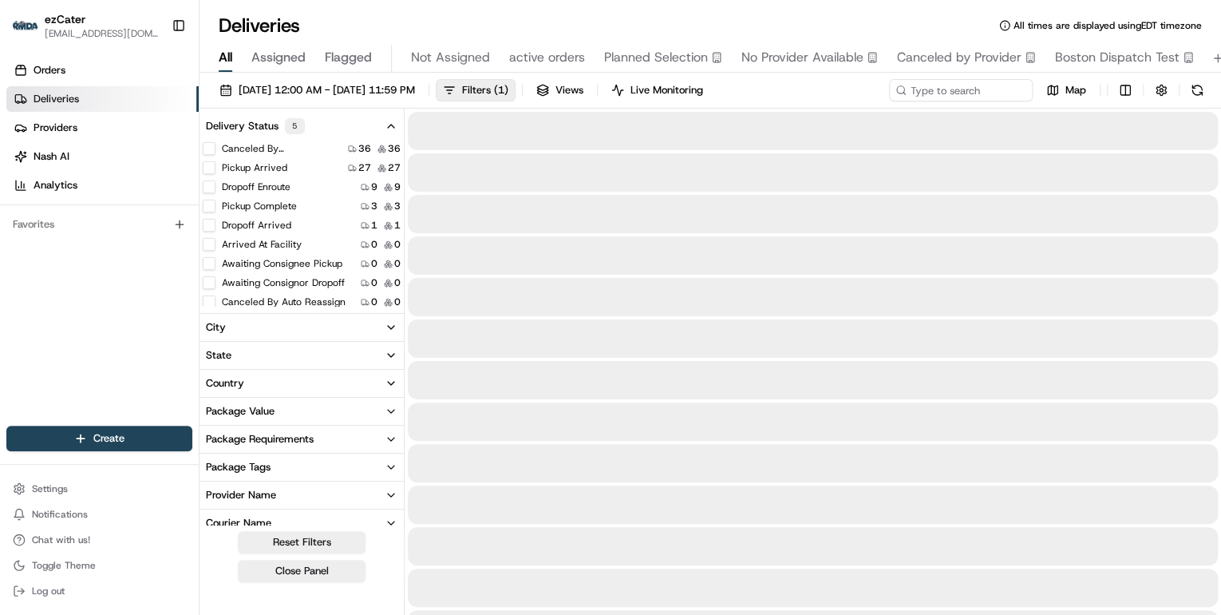
type button "on"
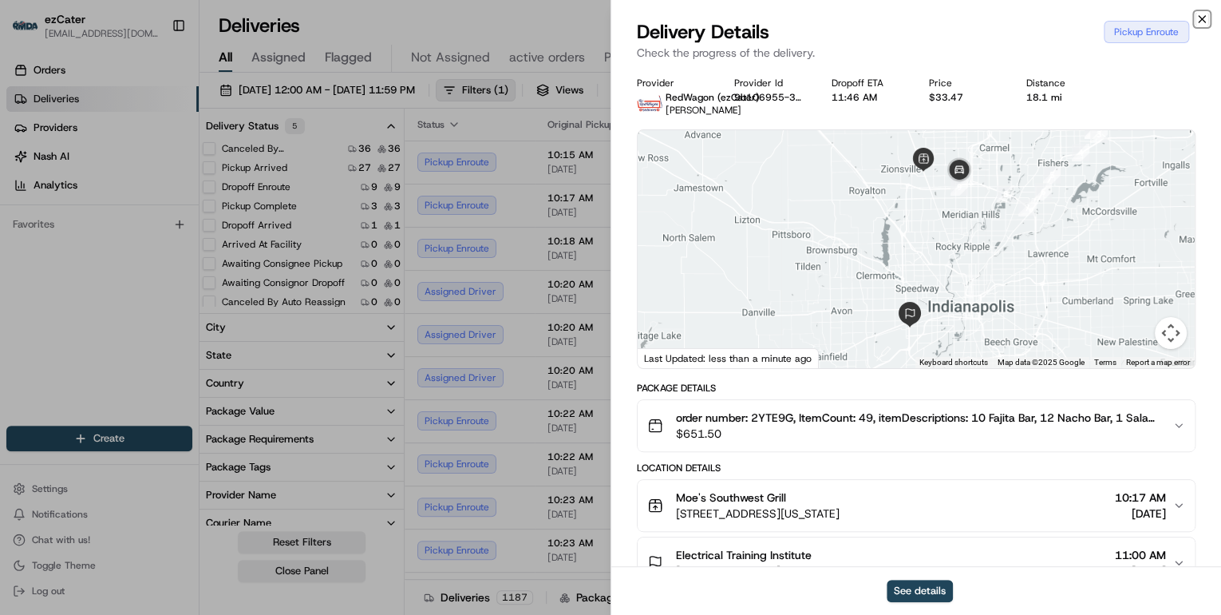
click at [1203, 22] on icon "button" at bounding box center [1202, 19] width 6 height 6
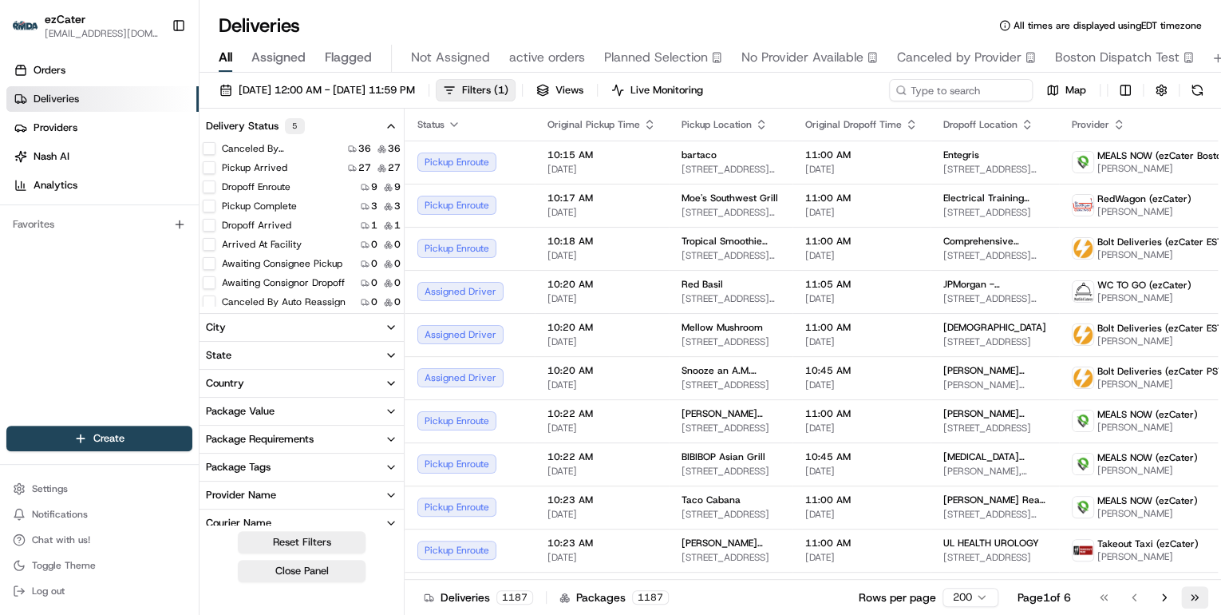
click at [1197, 599] on button "Go to last page" at bounding box center [1194, 597] width 27 height 22
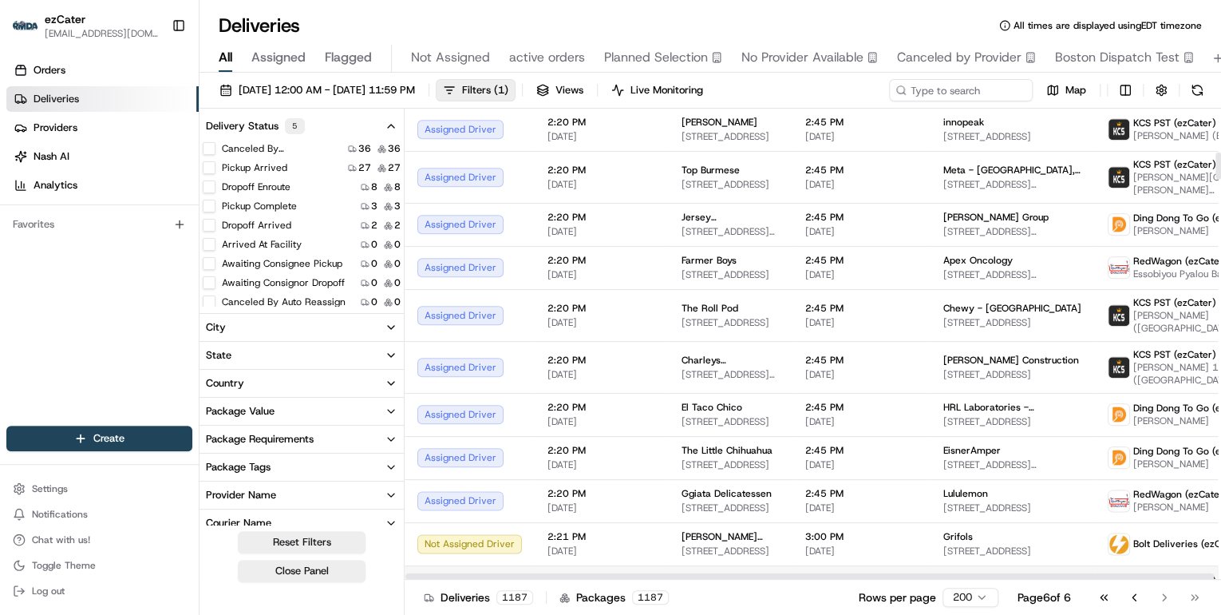
scroll to position [1022, 0]
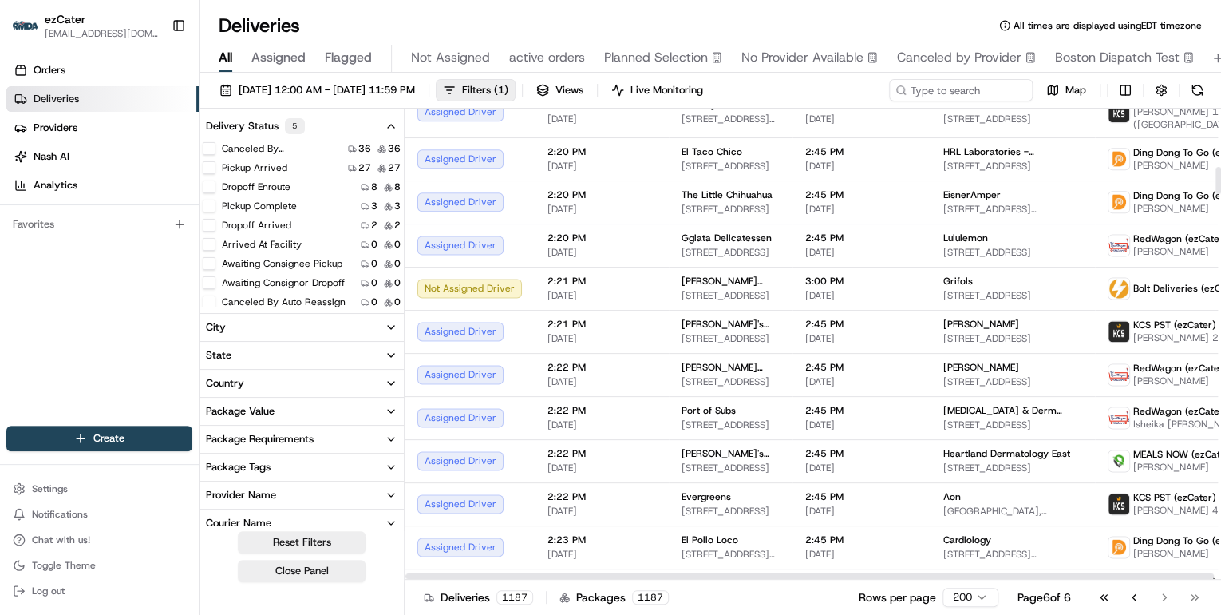
click at [1215, 194] on div at bounding box center [1218, 180] width 6 height 27
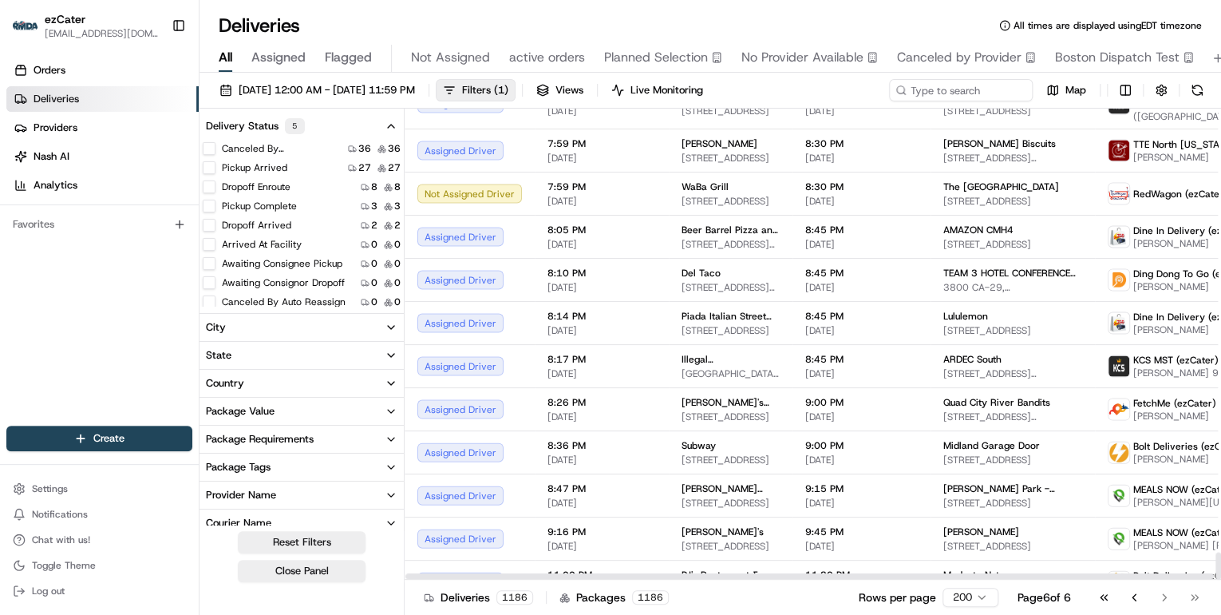
scroll to position [7741, 0]
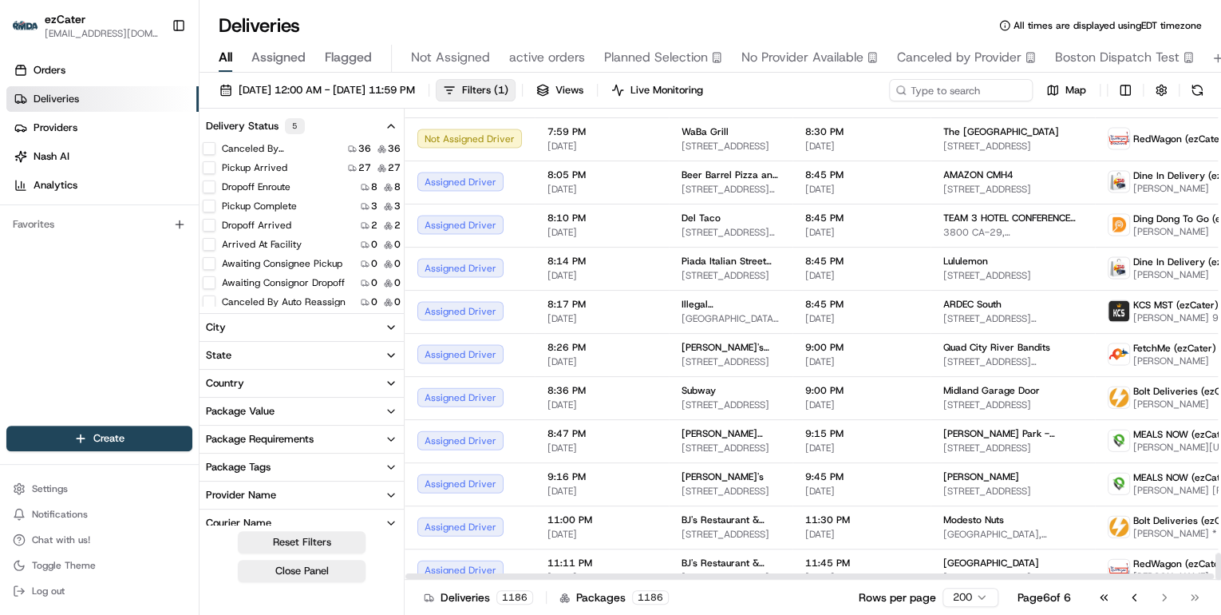
drag, startPoint x: 1217, startPoint y: 536, endPoint x: 988, endPoint y: 583, distance: 233.7
click at [1215, 579] on div at bounding box center [1218, 565] width 6 height 27
click at [682, 599] on div "Hootie's Burger Bar 1211 13th Ave Dr SE, Hickory, NC 28602, USA" at bounding box center [731, 612] width 98 height 27
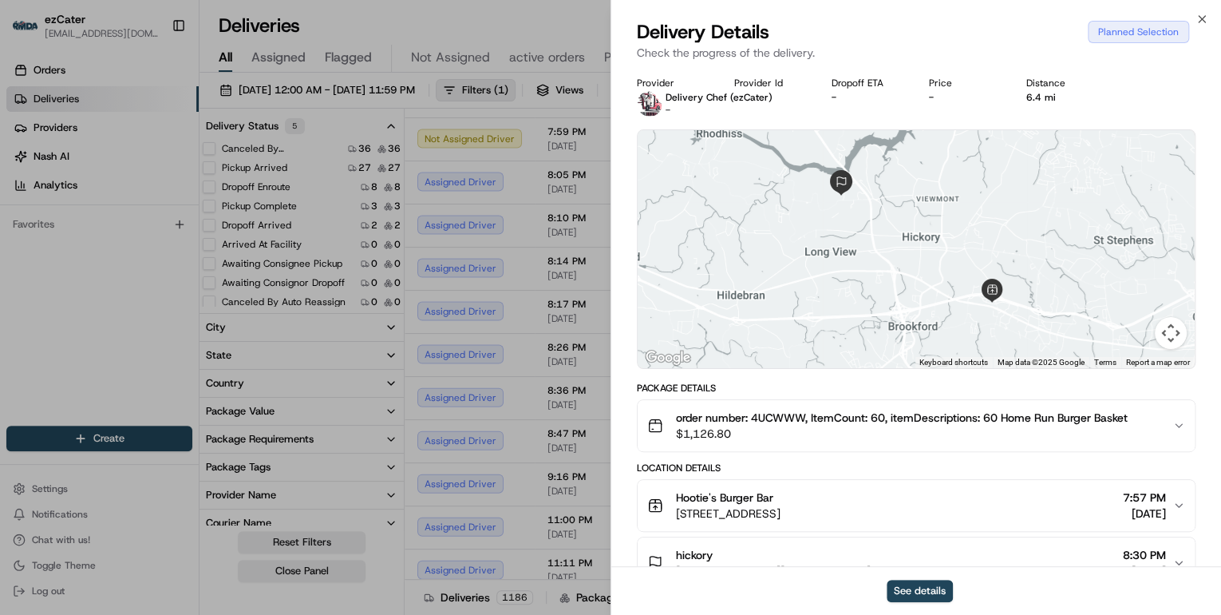
click at [814, 440] on span "$1,126.80" at bounding box center [902, 433] width 452 height 16
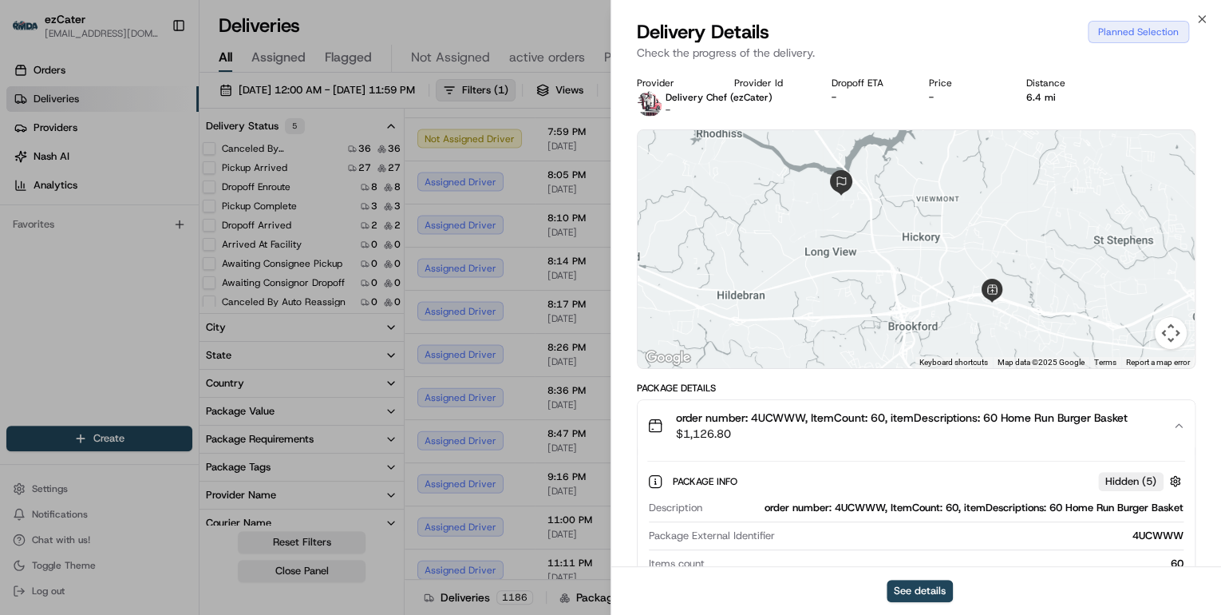
click at [857, 508] on div "order number: 4UCWWW, ItemCount: 60, itemDescriptions: 60 Home Run Burger Basket" at bounding box center [946, 507] width 475 height 14
copy div "4UCWWW"
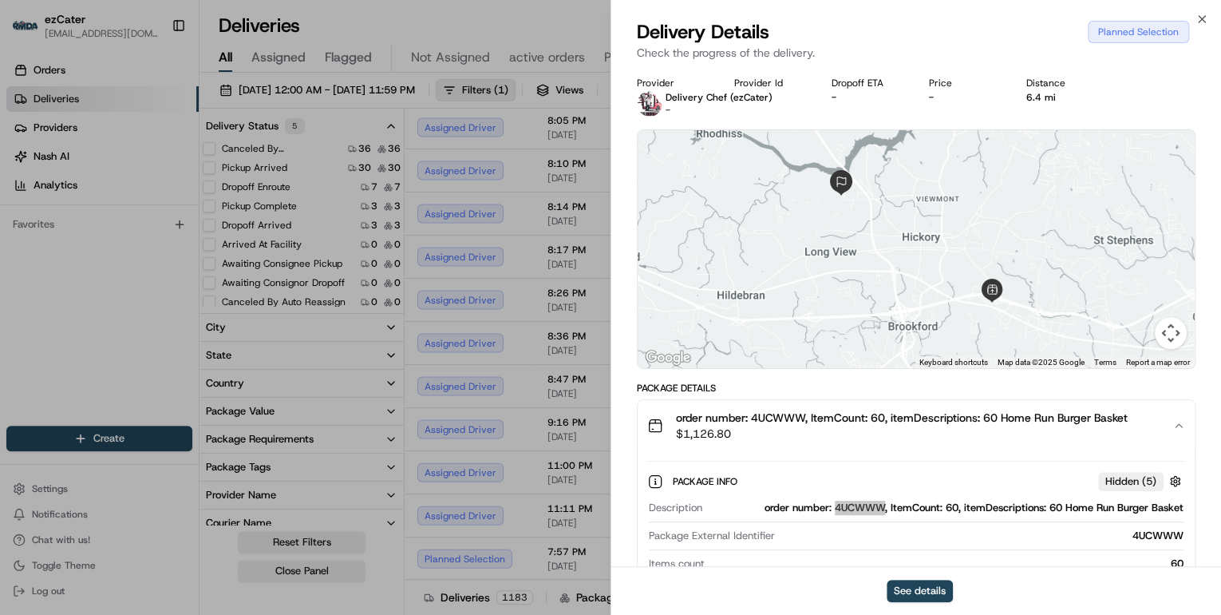
scroll to position [7611, 0]
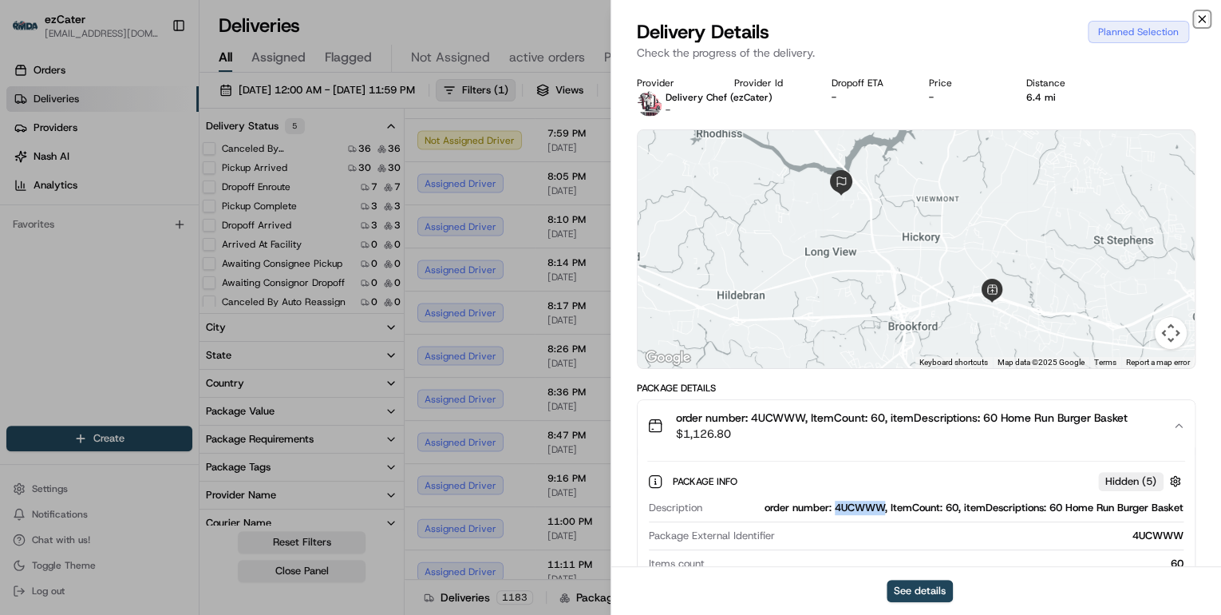
click at [1200, 21] on icon "button" at bounding box center [1201, 19] width 13 height 13
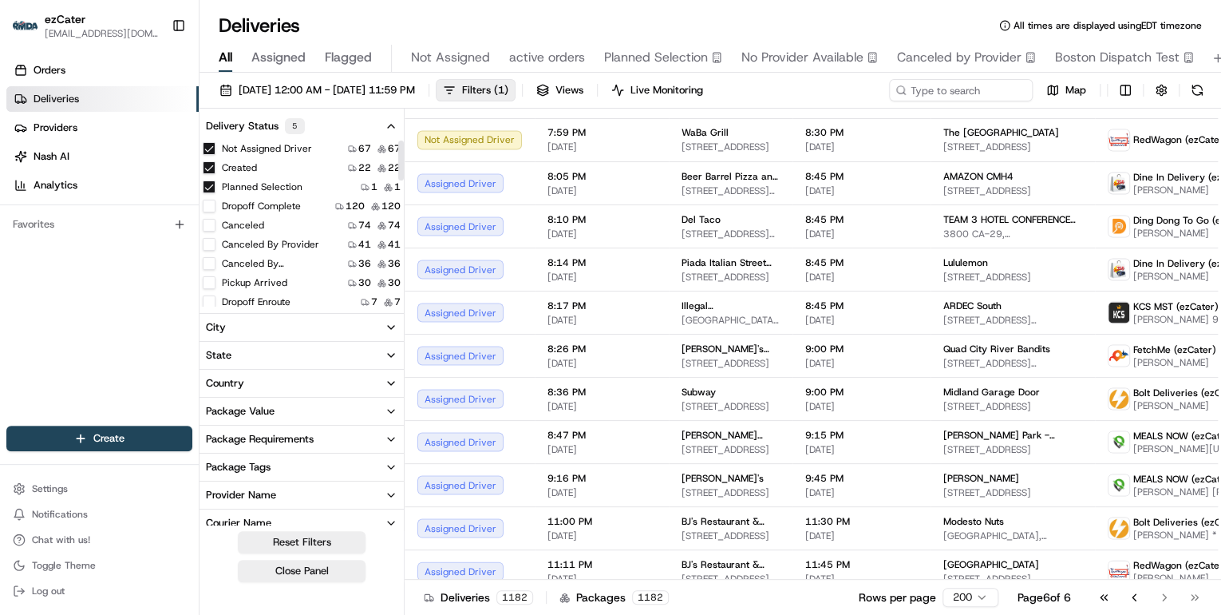
scroll to position [0, 0]
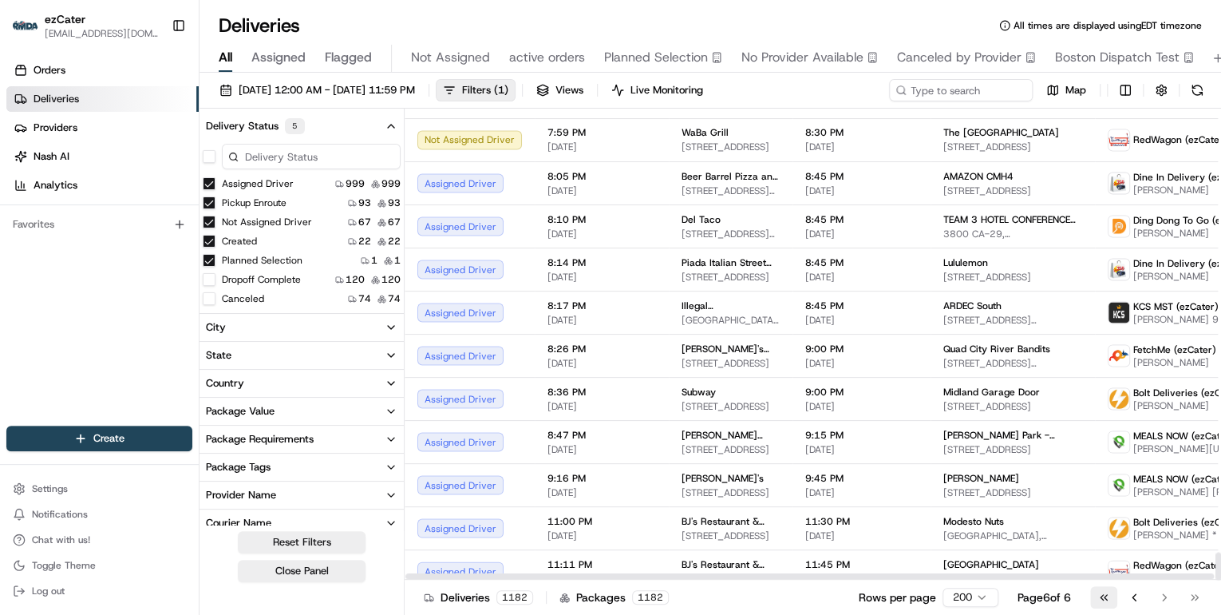
click at [1098, 600] on button "Go to first page" at bounding box center [1103, 597] width 27 height 22
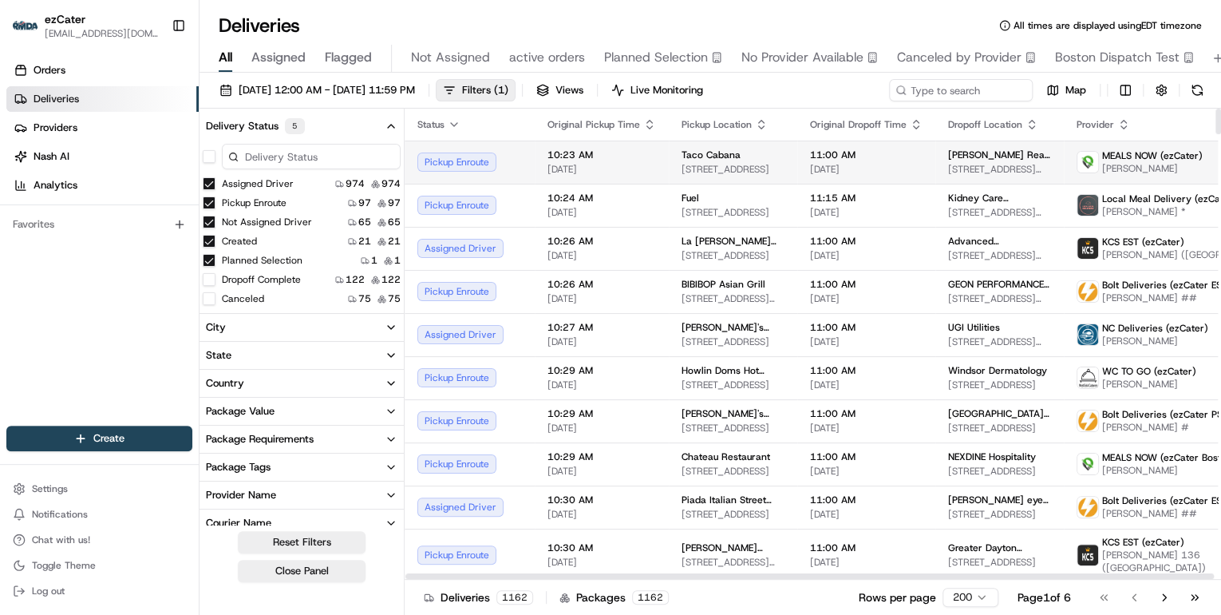
click at [648, 160] on div "10:23 AM 08/20/2025" at bounding box center [601, 161] width 109 height 27
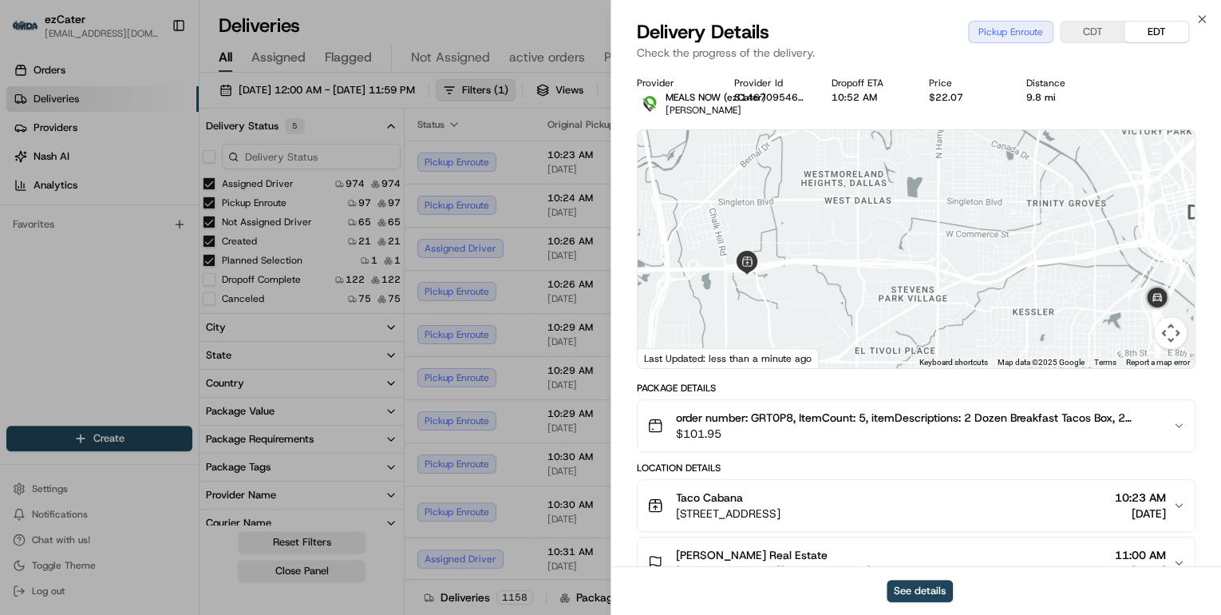
drag, startPoint x: 852, startPoint y: 331, endPoint x: 862, endPoint y: 251, distance: 81.2
click at [862, 251] on div at bounding box center [916, 249] width 557 height 238
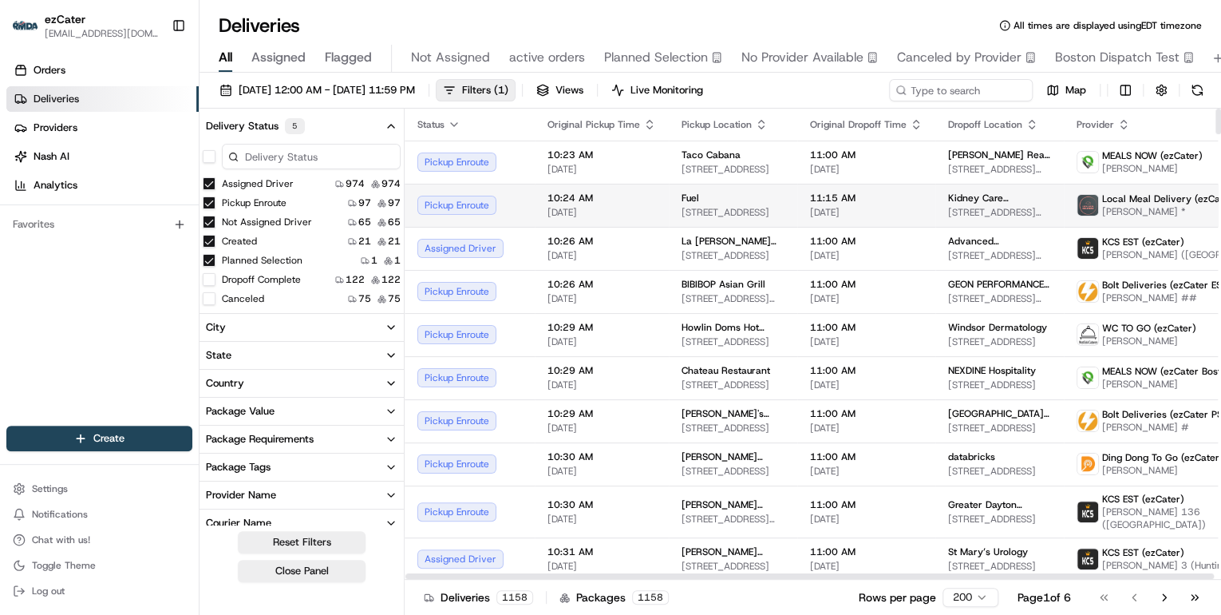
click at [603, 214] on span "[DATE]" at bounding box center [601, 212] width 109 height 13
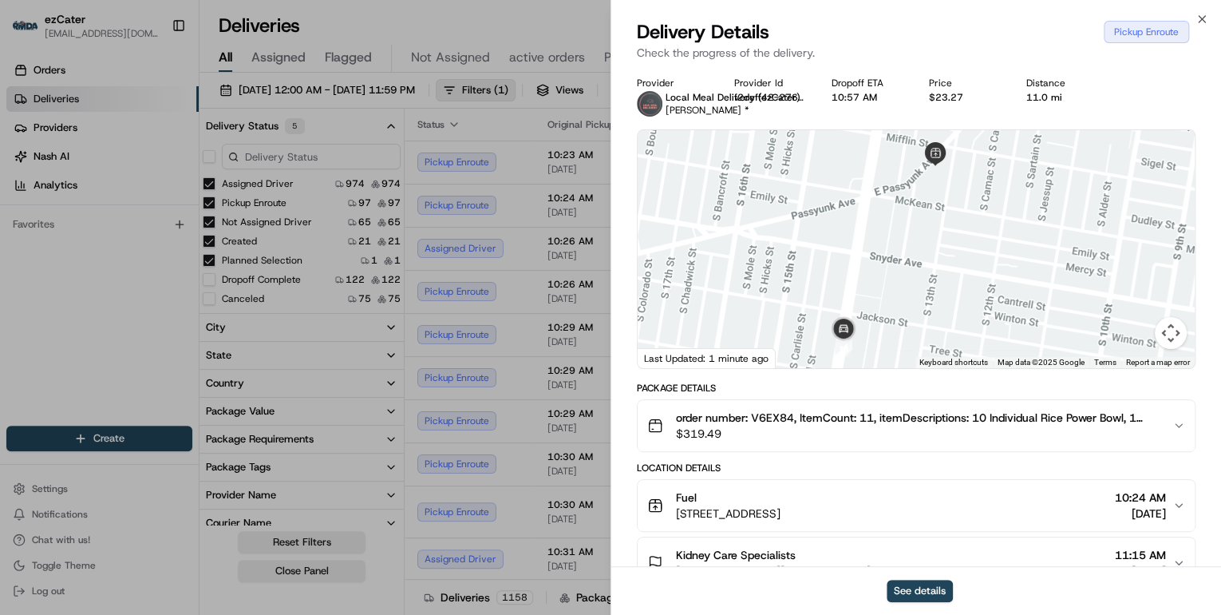
drag, startPoint x: 942, startPoint y: 263, endPoint x: 946, endPoint y: 298, distance: 35.3
click at [946, 298] on div at bounding box center [916, 249] width 557 height 238
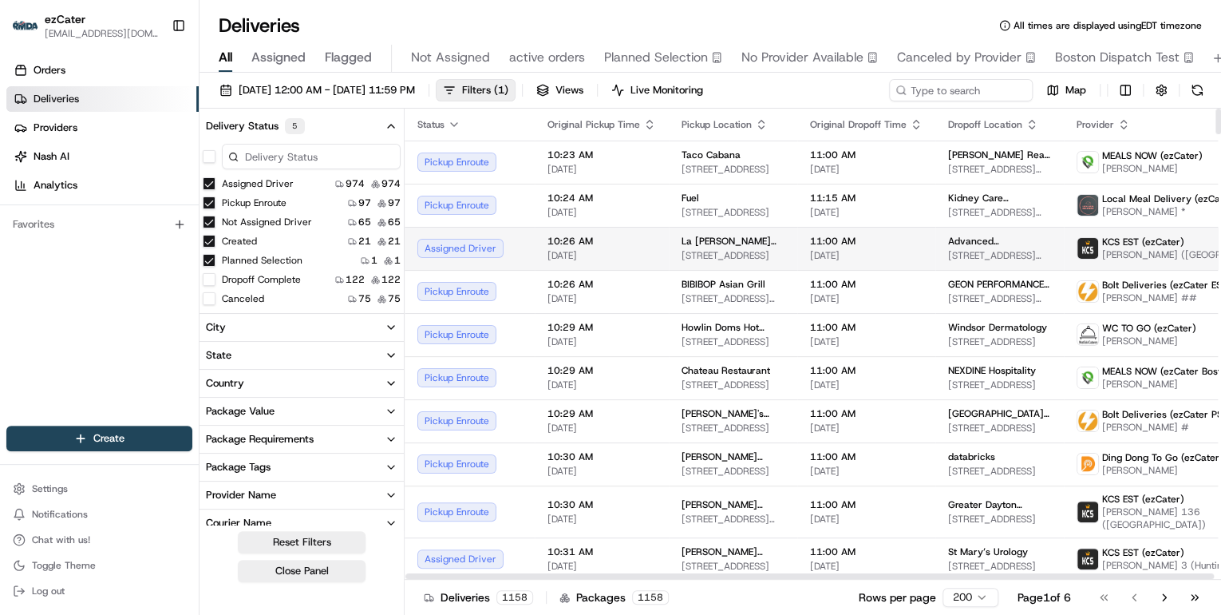
click at [582, 252] on span "08/20/2025" at bounding box center [601, 255] width 109 height 13
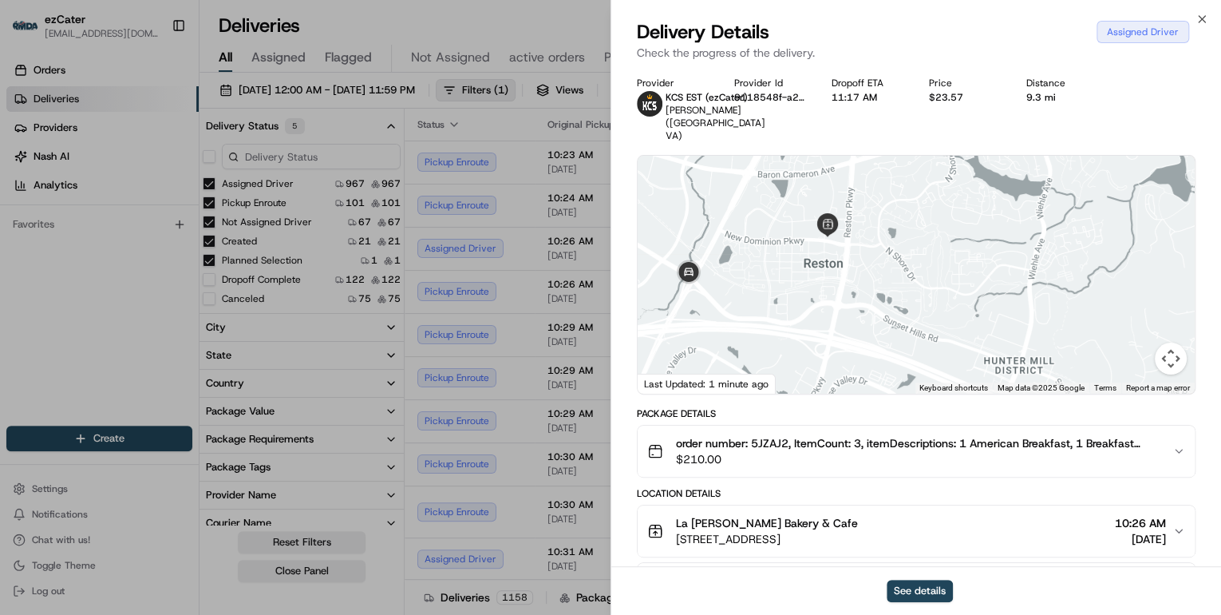
drag, startPoint x: 792, startPoint y: 289, endPoint x: 805, endPoint y: 318, distance: 31.4
click at [805, 318] on div at bounding box center [916, 275] width 557 height 238
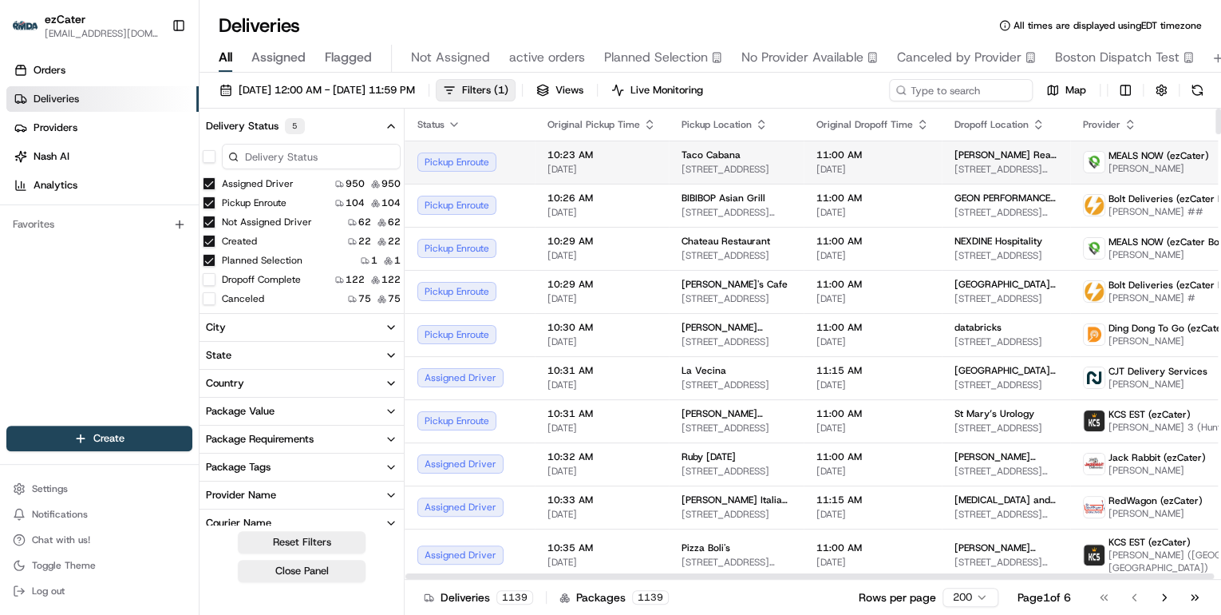
click at [634, 159] on span "10:23 AM" at bounding box center [601, 154] width 109 height 13
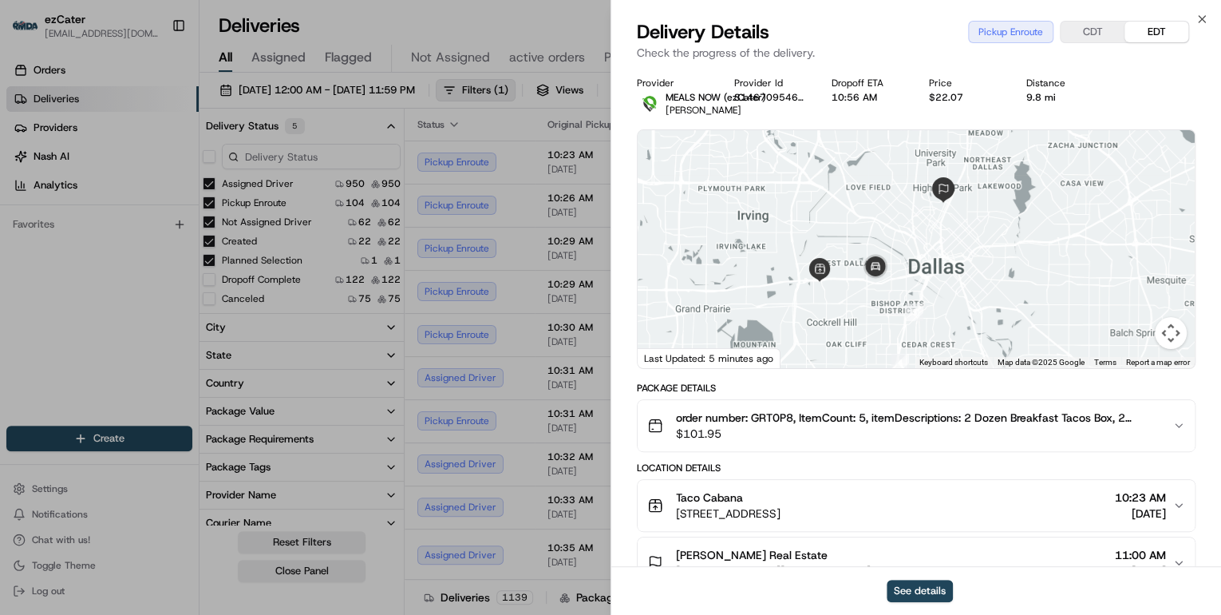
drag, startPoint x: 907, startPoint y: 257, endPoint x: 871, endPoint y: 323, distance: 75.3
click at [871, 323] on div at bounding box center [916, 249] width 557 height 238
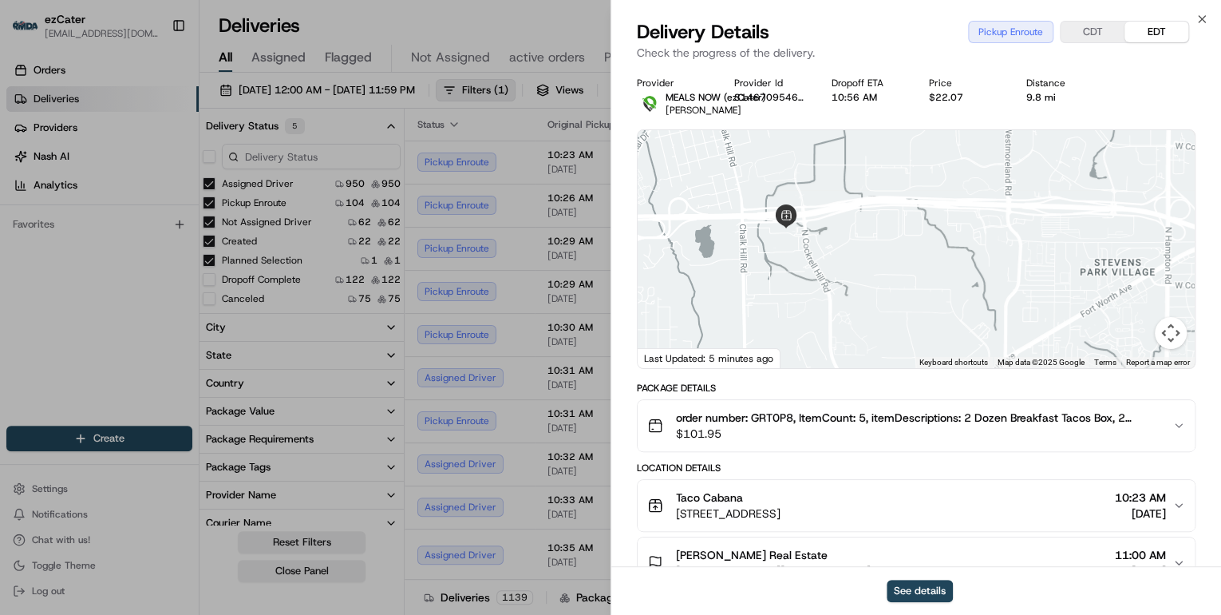
drag, startPoint x: 808, startPoint y: 287, endPoint x: 990, endPoint y: 320, distance: 185.7
click at [990, 320] on div at bounding box center [916, 249] width 557 height 238
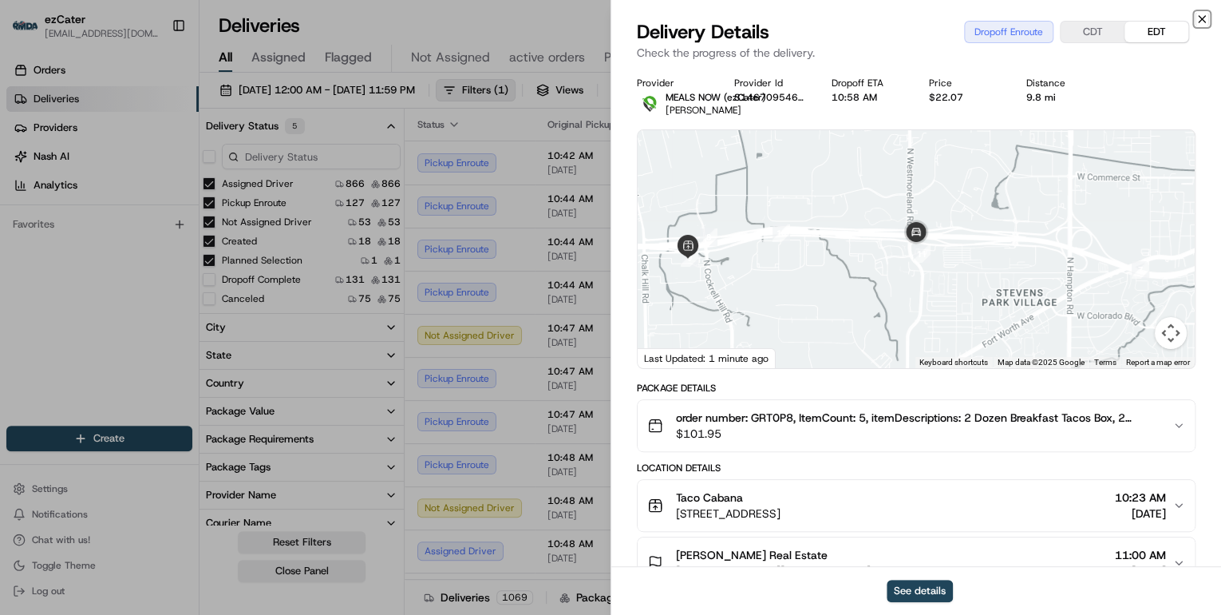
click at [1197, 22] on icon "button" at bounding box center [1201, 19] width 13 height 13
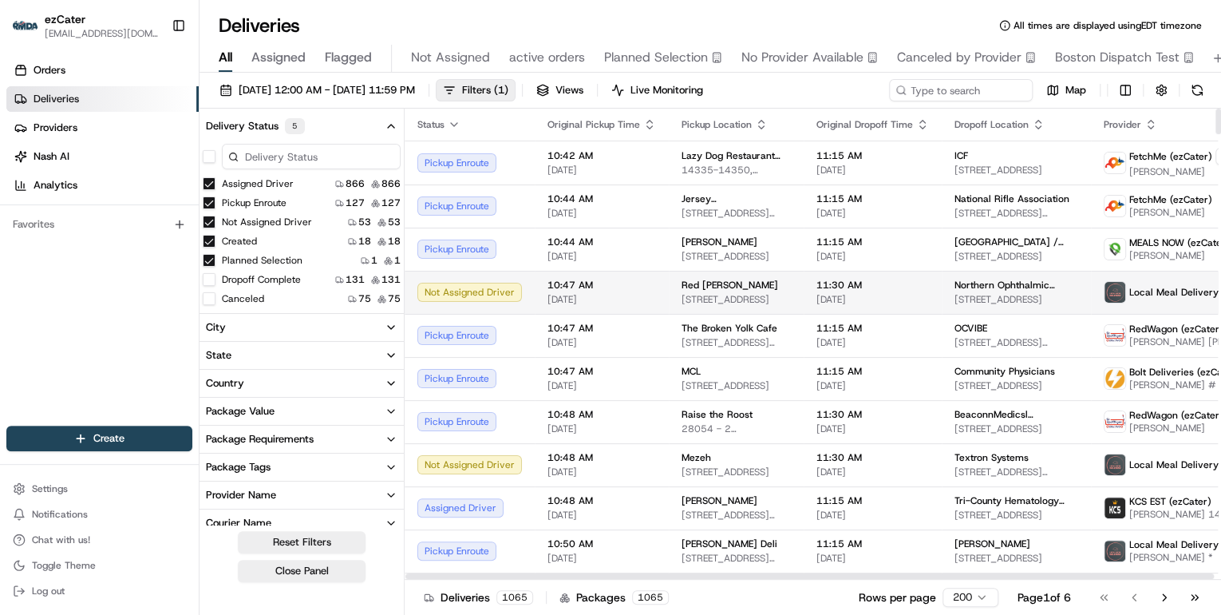
click at [626, 300] on span "08/20/2025" at bounding box center [601, 299] width 109 height 13
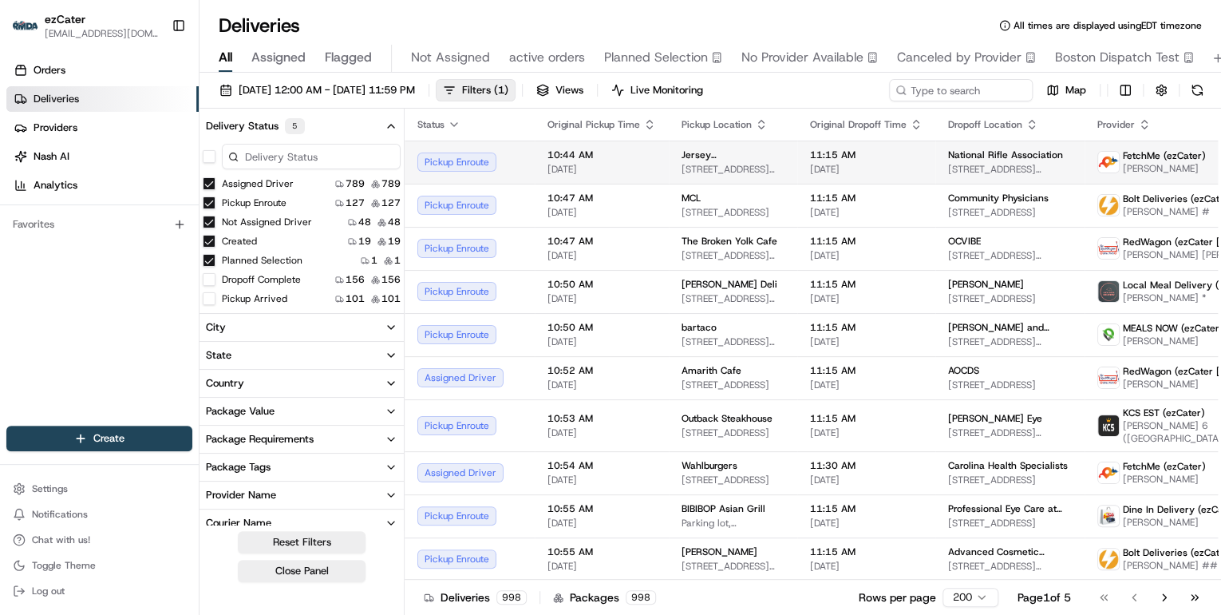
click at [634, 170] on span "08/20/2025" at bounding box center [601, 169] width 109 height 13
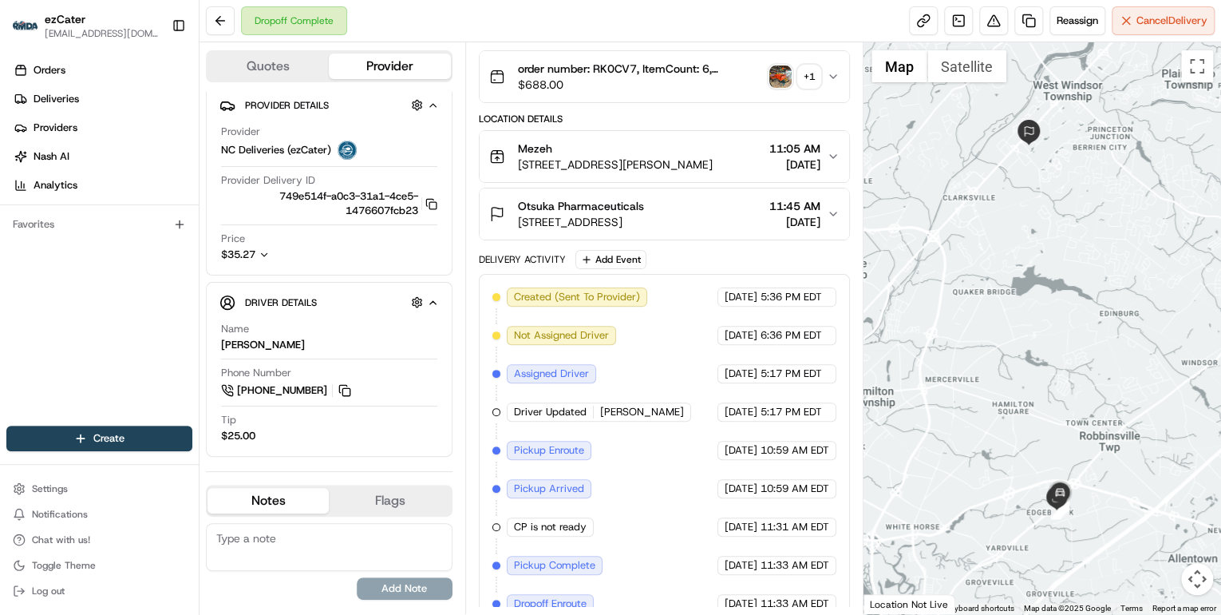
scroll to position [219, 0]
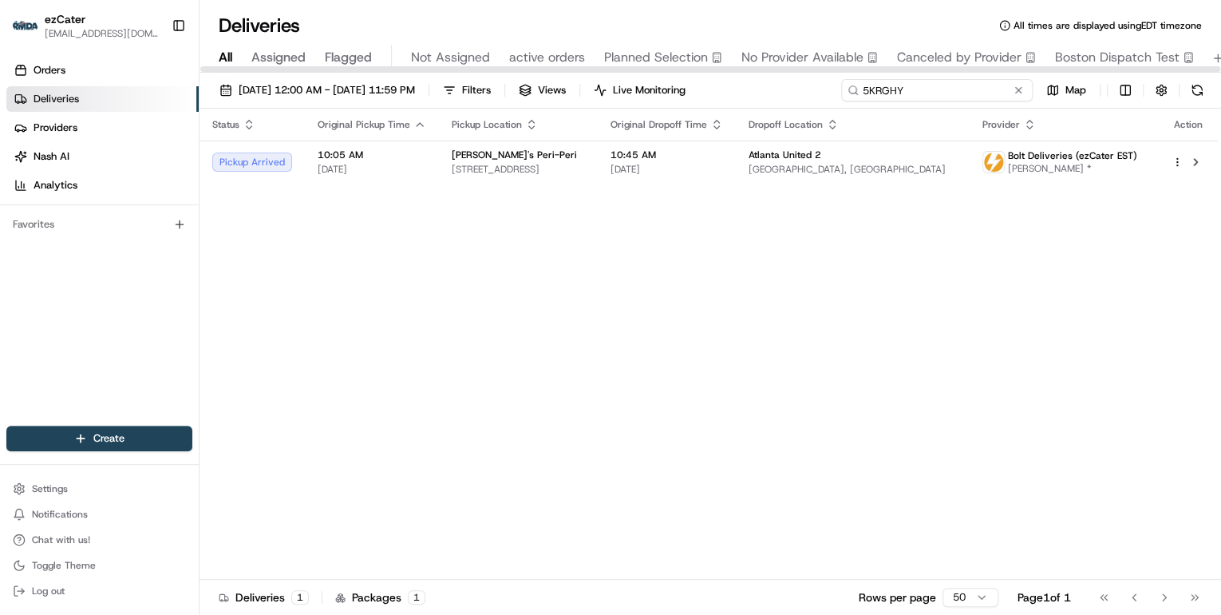
drag, startPoint x: 974, startPoint y: 92, endPoint x: 456, endPoint y: 57, distance: 519.1
click at [458, 57] on div "Deliveries All times are displayed using EDT timezone All Assigned Flagged Not …" at bounding box center [711, 307] width 1022 height 615
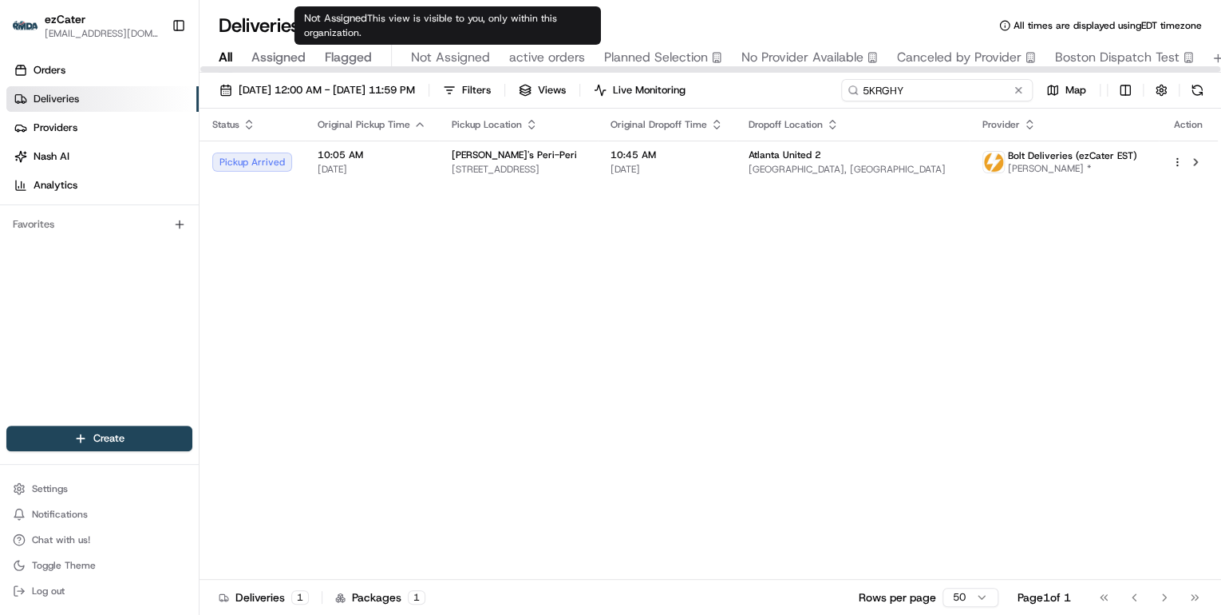
paste input "0EHCA0"
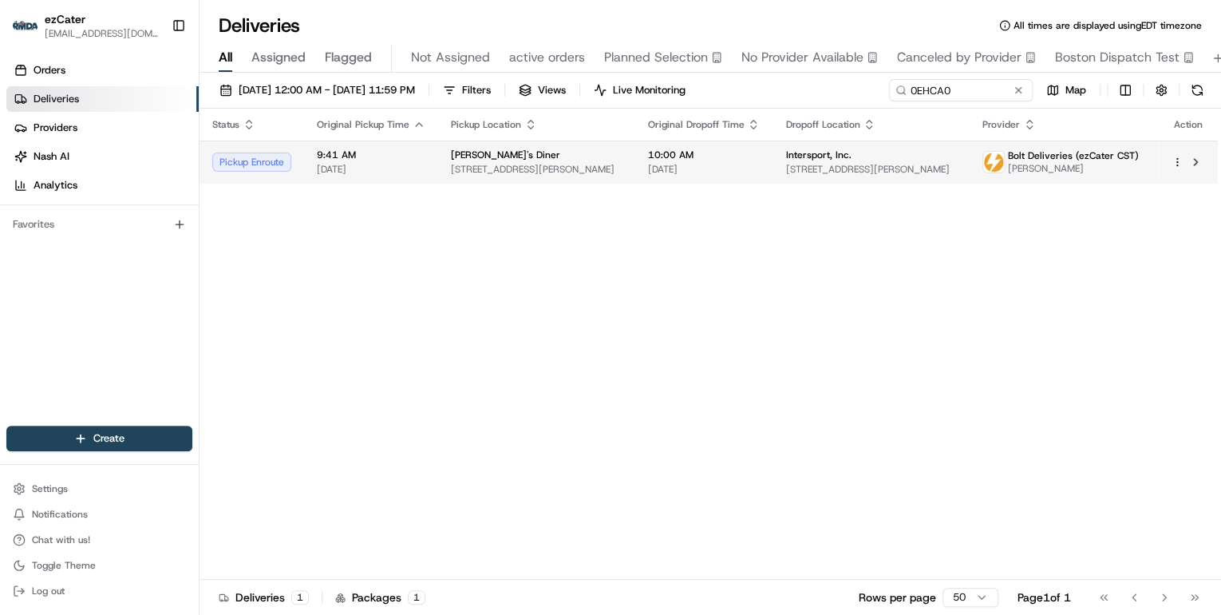
click at [591, 166] on span "[STREET_ADDRESS][PERSON_NAME]" at bounding box center [536, 169] width 171 height 13
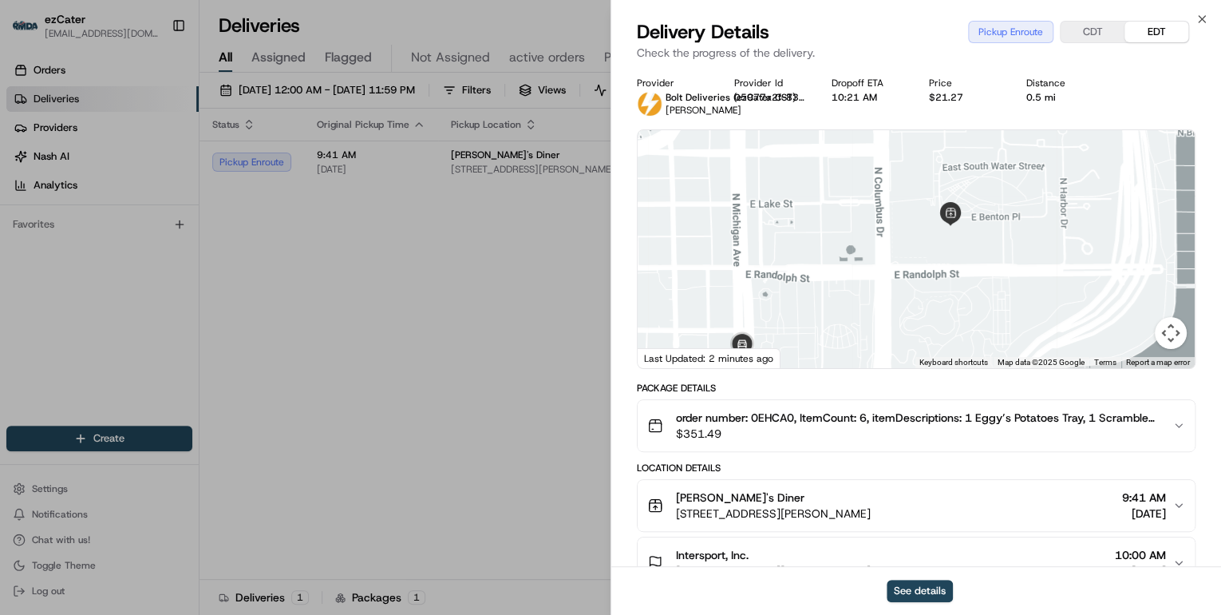
drag, startPoint x: 774, startPoint y: 257, endPoint x: 936, endPoint y: 323, distance: 175.0
click at [936, 323] on div at bounding box center [916, 249] width 557 height 238
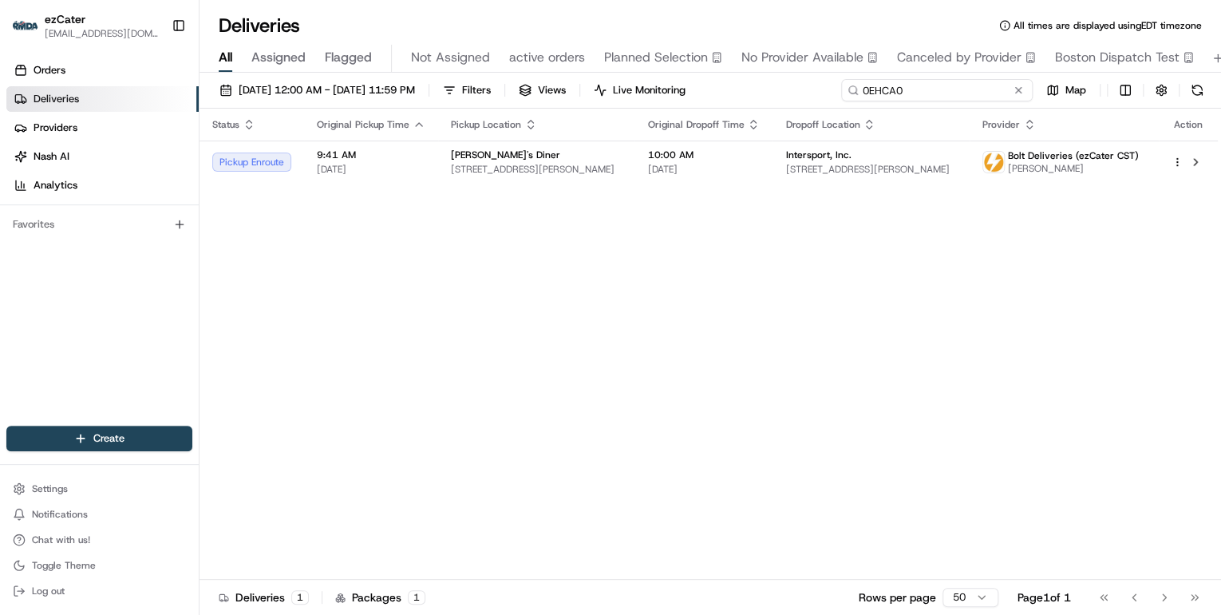
click at [496, 70] on div "Deliveries All times are displayed using EDT timezone All Assigned Flagged Not …" at bounding box center [711, 307] width 1022 height 615
paste input "TQ7C7R"
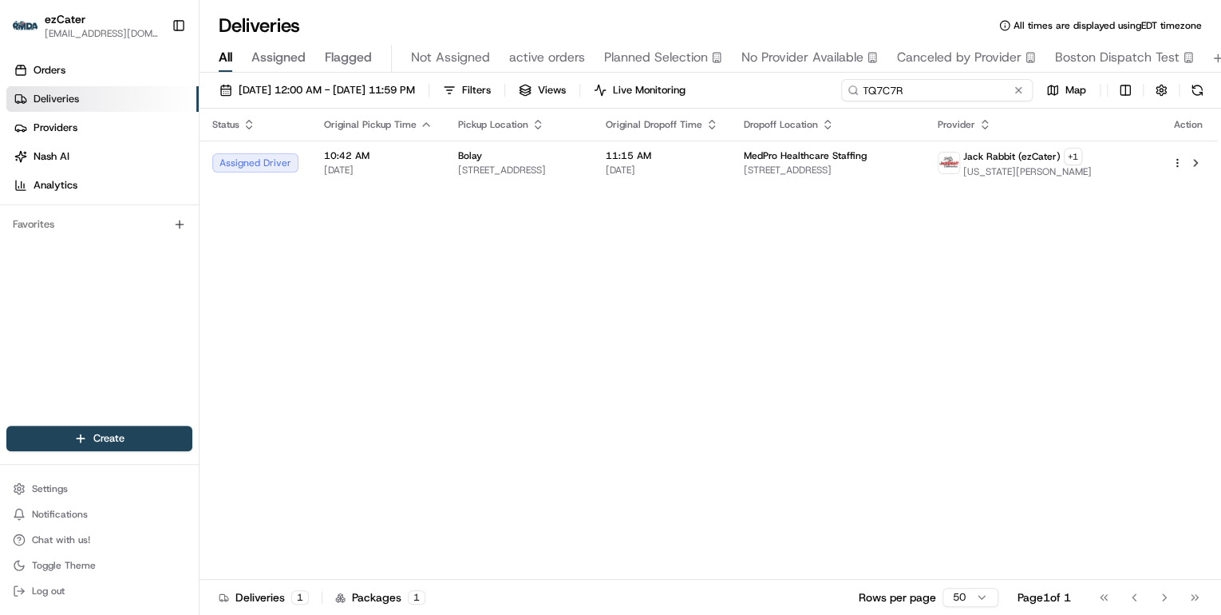
type input "TQ7C7R"
click at [1018, 91] on button at bounding box center [1018, 90] width 16 height 16
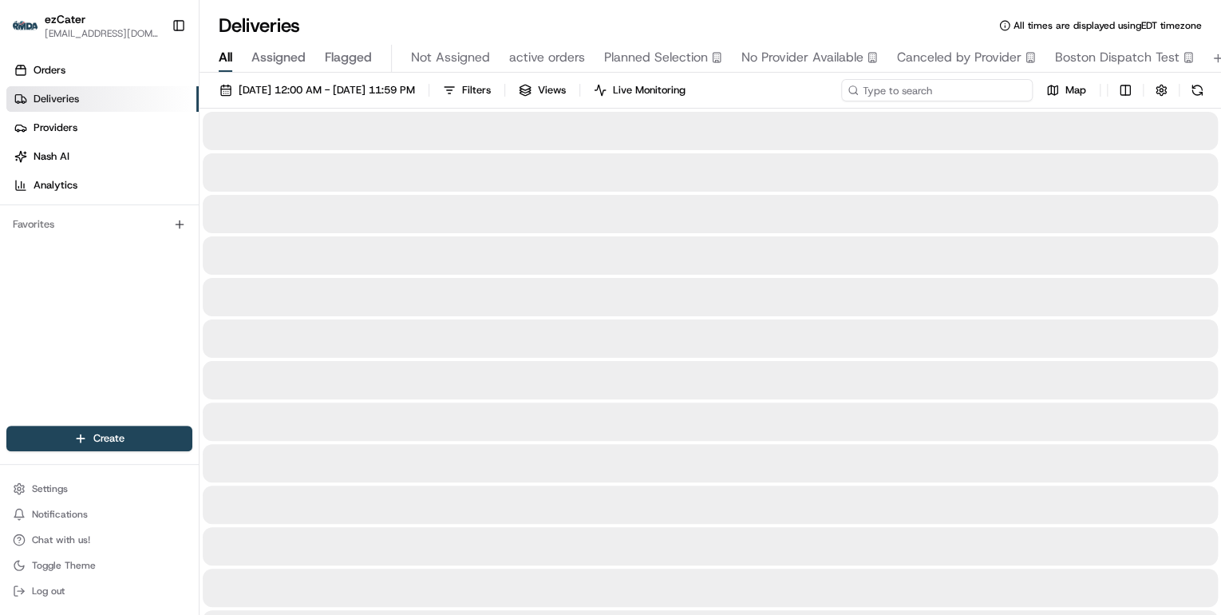
click at [951, 89] on input at bounding box center [937, 90] width 192 height 22
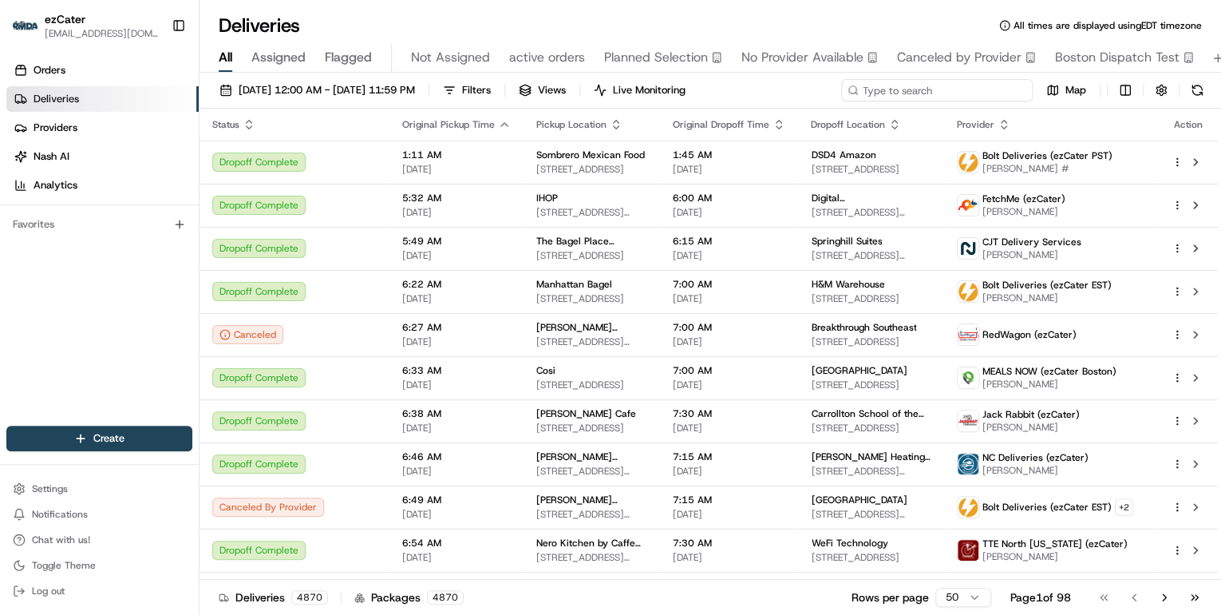
paste input "4UCWWW"
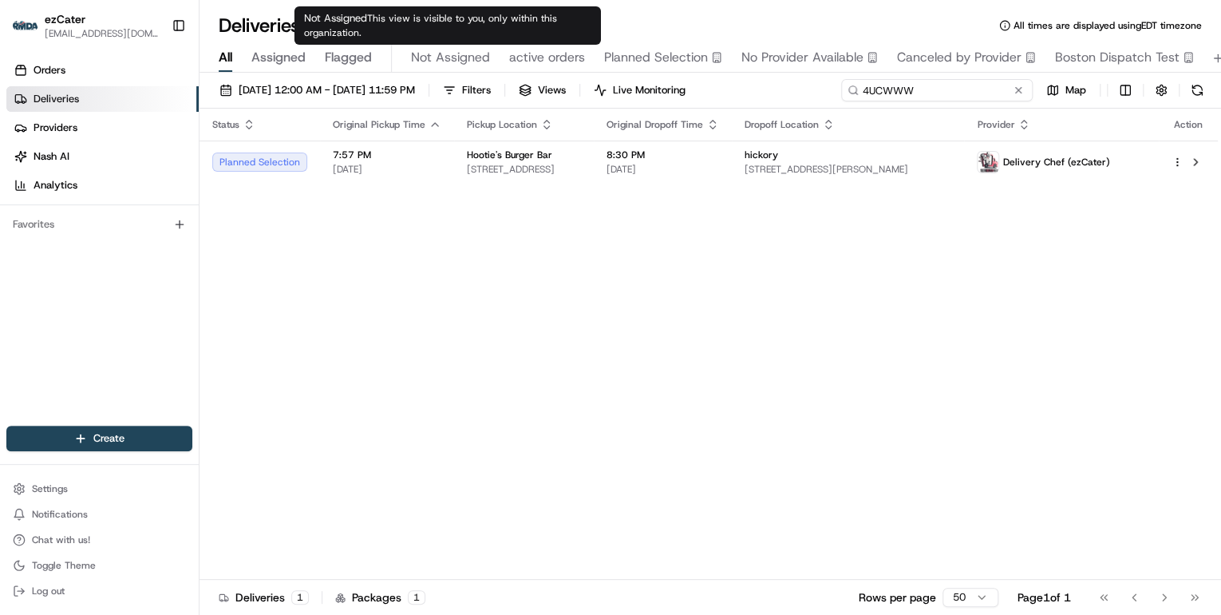
type input "4UCWWW"
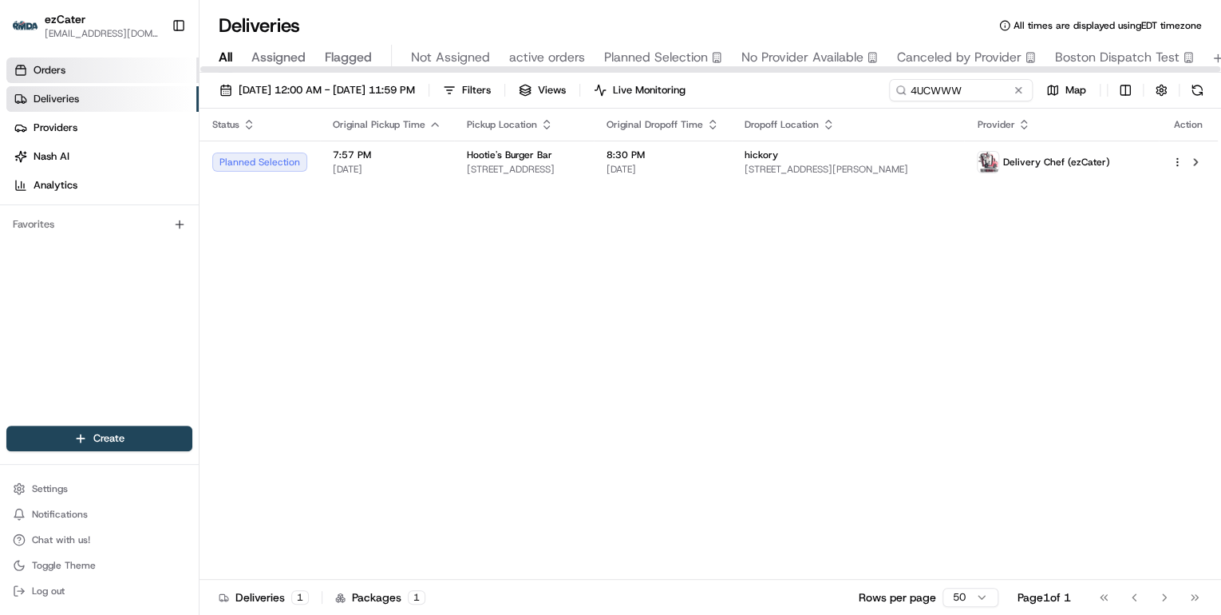
click at [54, 76] on span "Orders" at bounding box center [50, 70] width 32 height 14
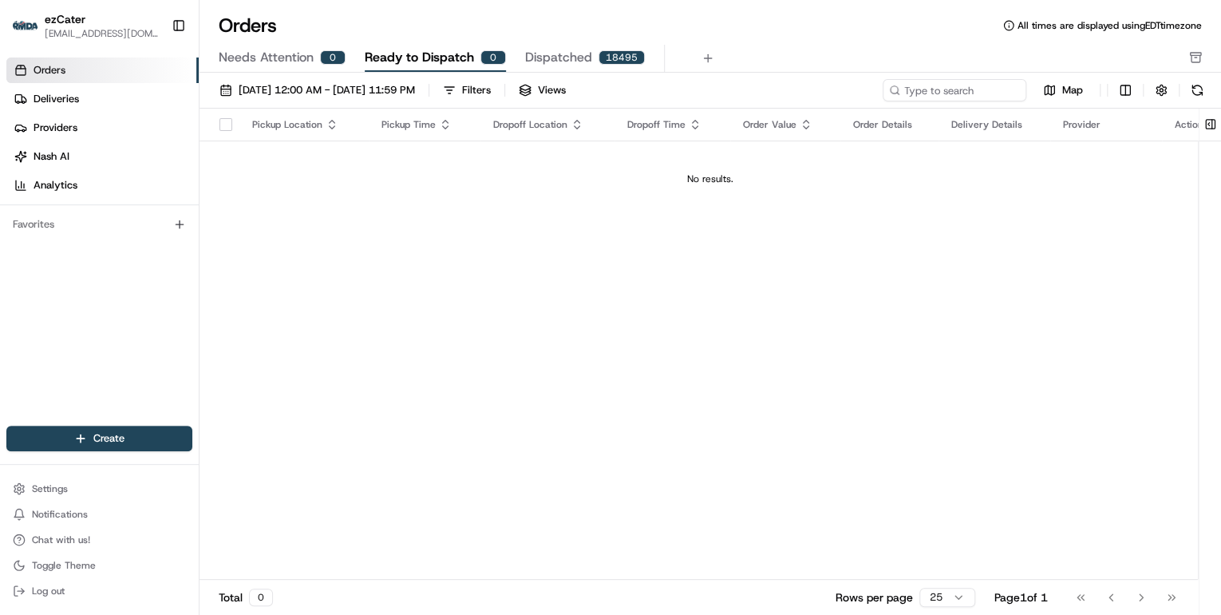
click at [281, 55] on span "Needs Attention" at bounding box center [266, 57] width 95 height 19
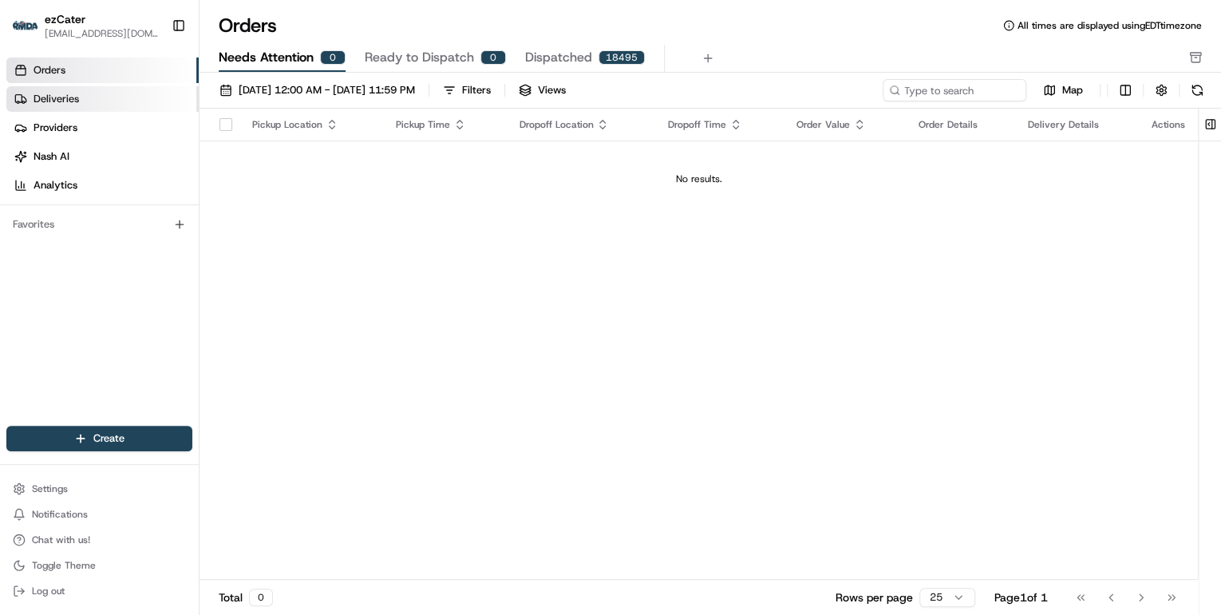
click at [75, 103] on span "Deliveries" at bounding box center [56, 99] width 45 height 14
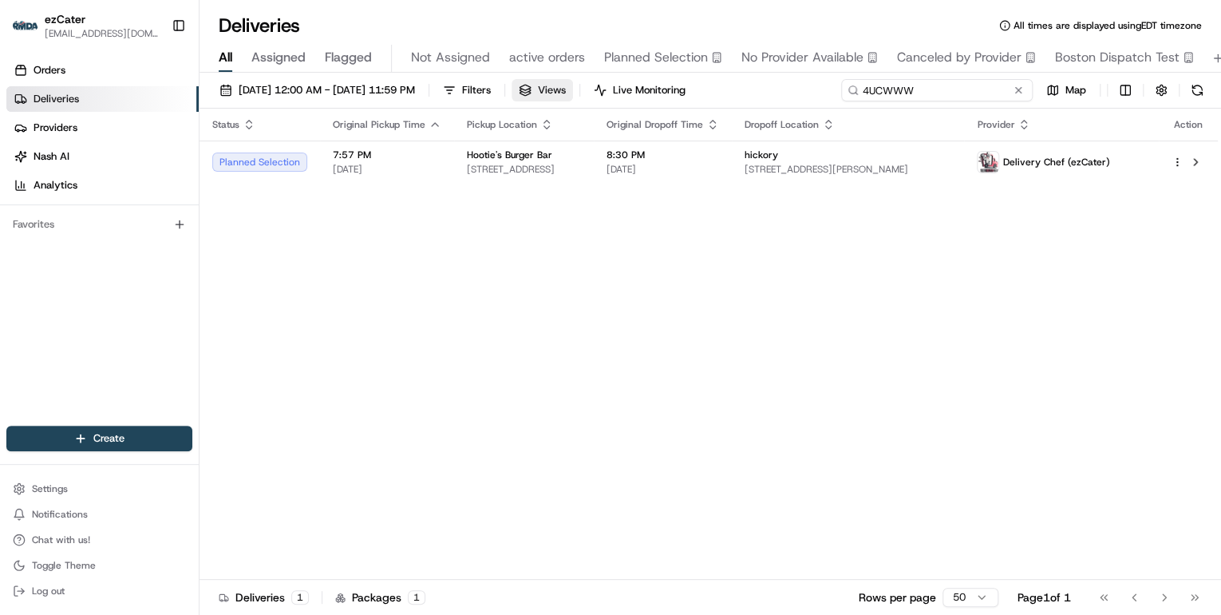
drag, startPoint x: 967, startPoint y: 89, endPoint x: 566, endPoint y: 90, distance: 401.4
click at [596, 89] on div "08/18/2025 12:00 AM - 08/24/2025 11:59 PM Filters Views Live Monitoring 4UCWWW …" at bounding box center [711, 94] width 1022 height 30
paste input "P2CU7K"
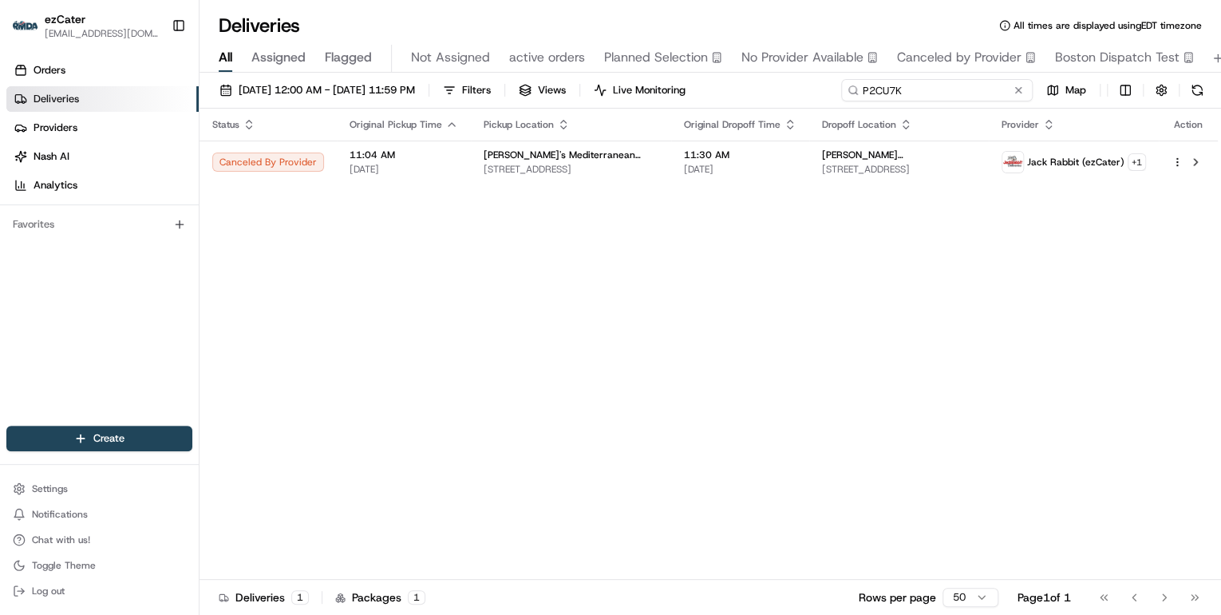
drag, startPoint x: 929, startPoint y: 89, endPoint x: 559, endPoint y: 83, distance: 369.5
click at [595, 81] on div "08/18/2025 12:00 AM - 08/24/2025 11:59 PM Filters Views Live Monitoring P2CU7K …" at bounding box center [711, 94] width 1022 height 30
paste input "67X951"
drag, startPoint x: 911, startPoint y: 92, endPoint x: 605, endPoint y: 85, distance: 305.7
click at [605, 85] on div "08/18/2025 12:00 AM - 08/24/2025 11:59 PM Filters Views Live Monitoring 67X951 …" at bounding box center [711, 94] width 1022 height 30
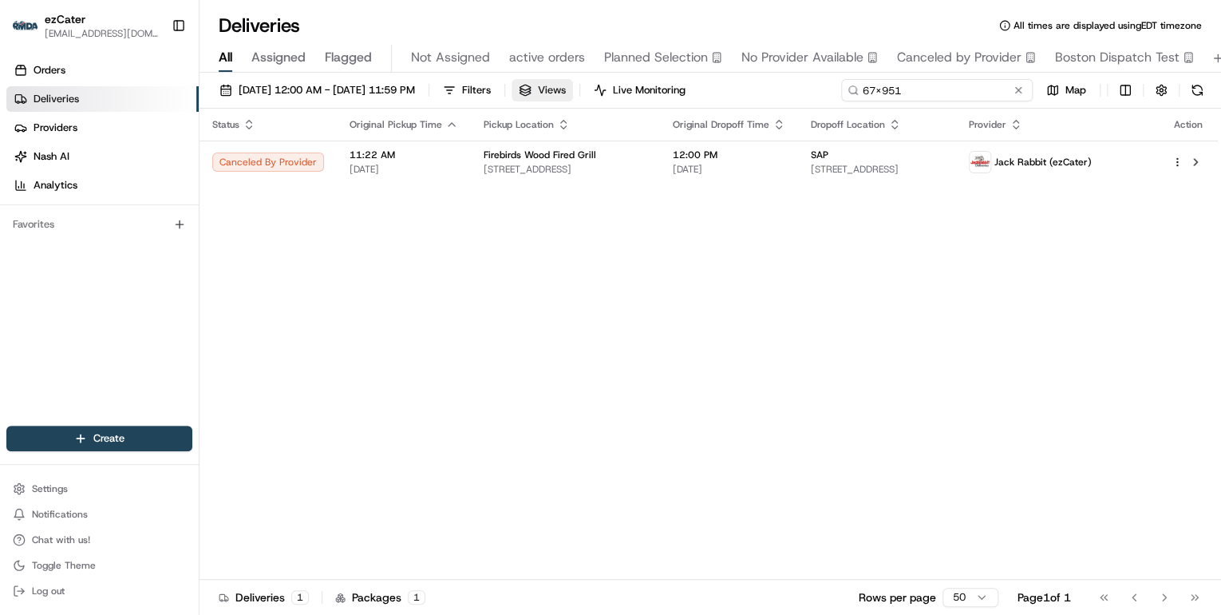
paste input "R786QQ"
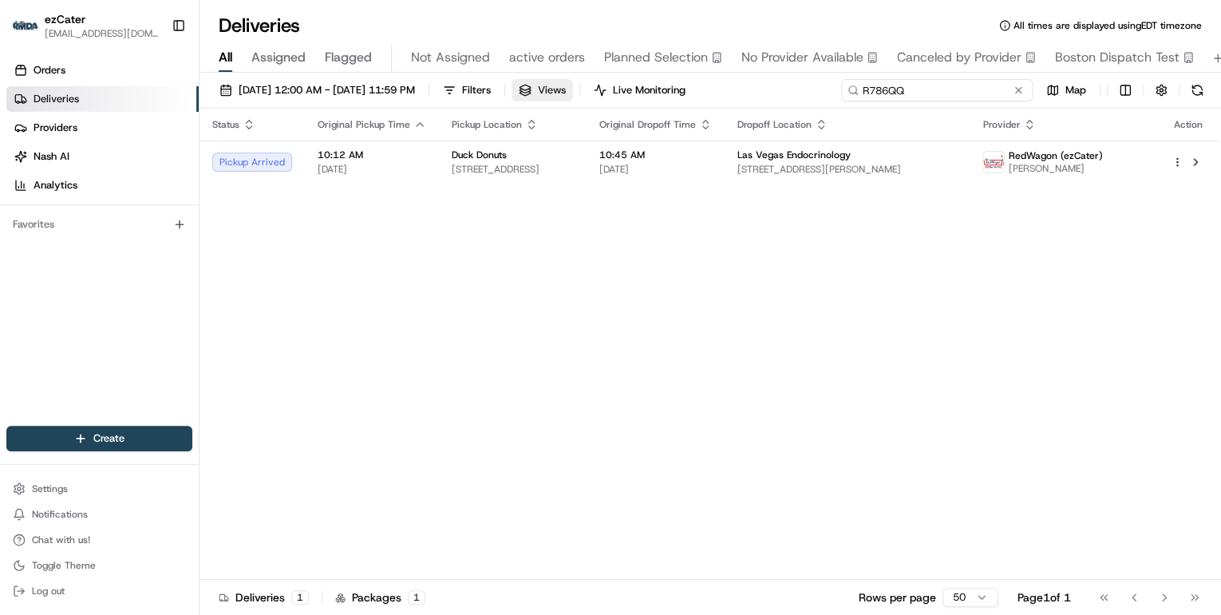
drag, startPoint x: 915, startPoint y: 91, endPoint x: 621, endPoint y: 99, distance: 294.6
click at [622, 99] on div "08/18/2025 12:00 AM - 08/24/2025 11:59 PM Filters Views Live Monitoring R786QQ …" at bounding box center [711, 94] width 1022 height 30
paste input "058-A18"
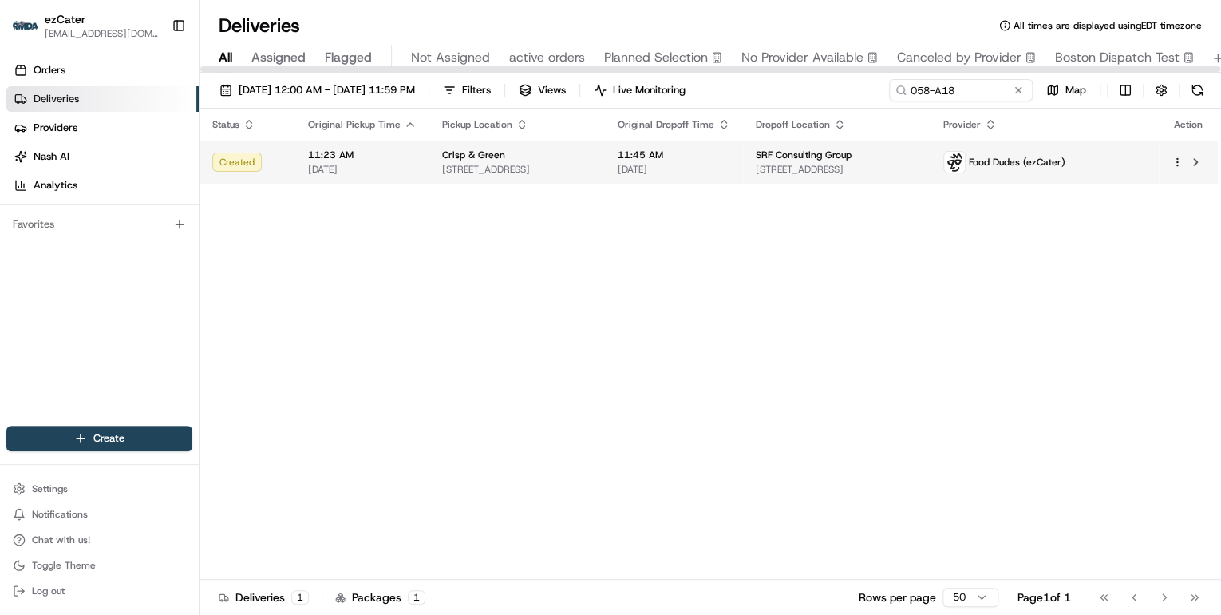
click at [531, 168] on span "3200 W Lake St, Minneapolis, MN 55416, USA" at bounding box center [517, 169] width 150 height 13
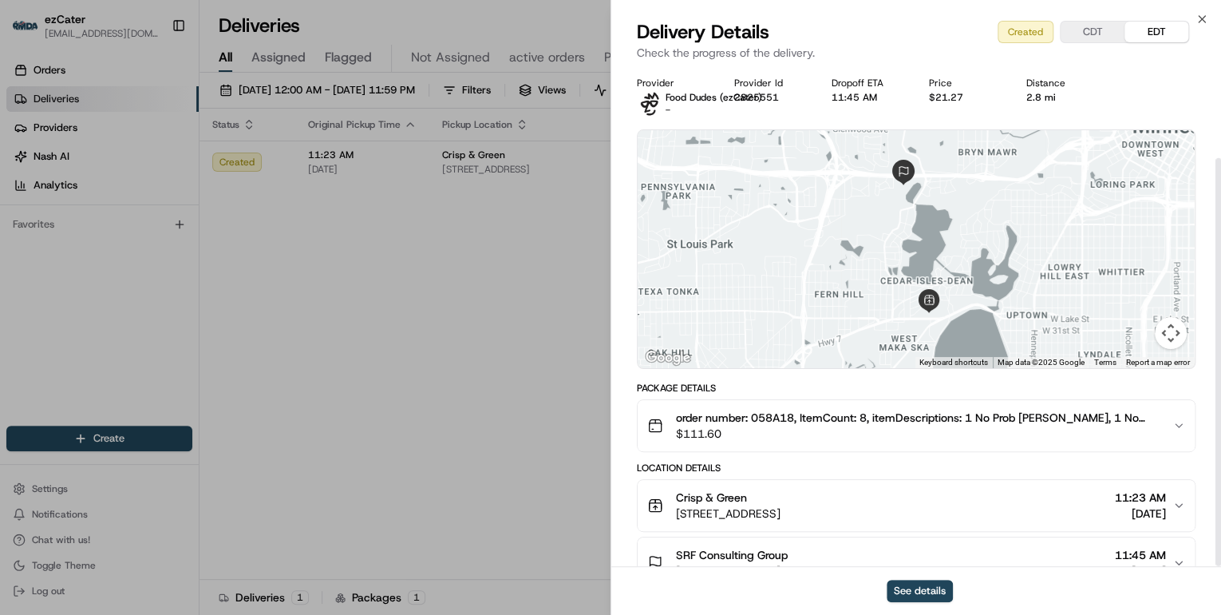
scroll to position [111, 0]
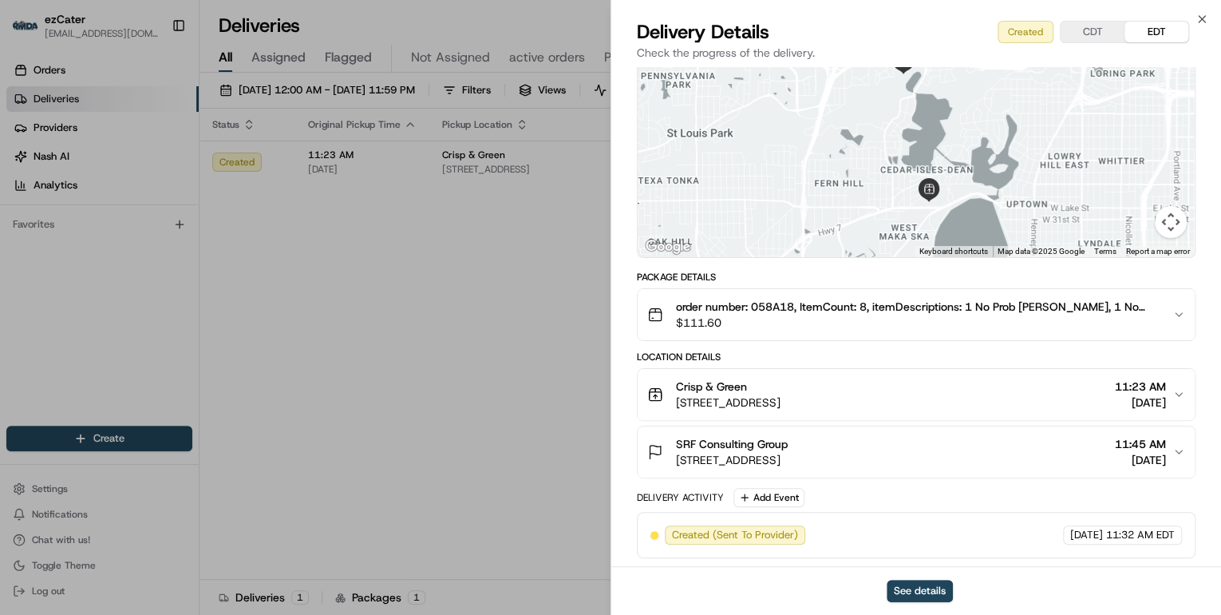
click at [780, 395] on span "3200 W Lake St, Minneapolis, MN 55416, USA" at bounding box center [728, 402] width 105 height 16
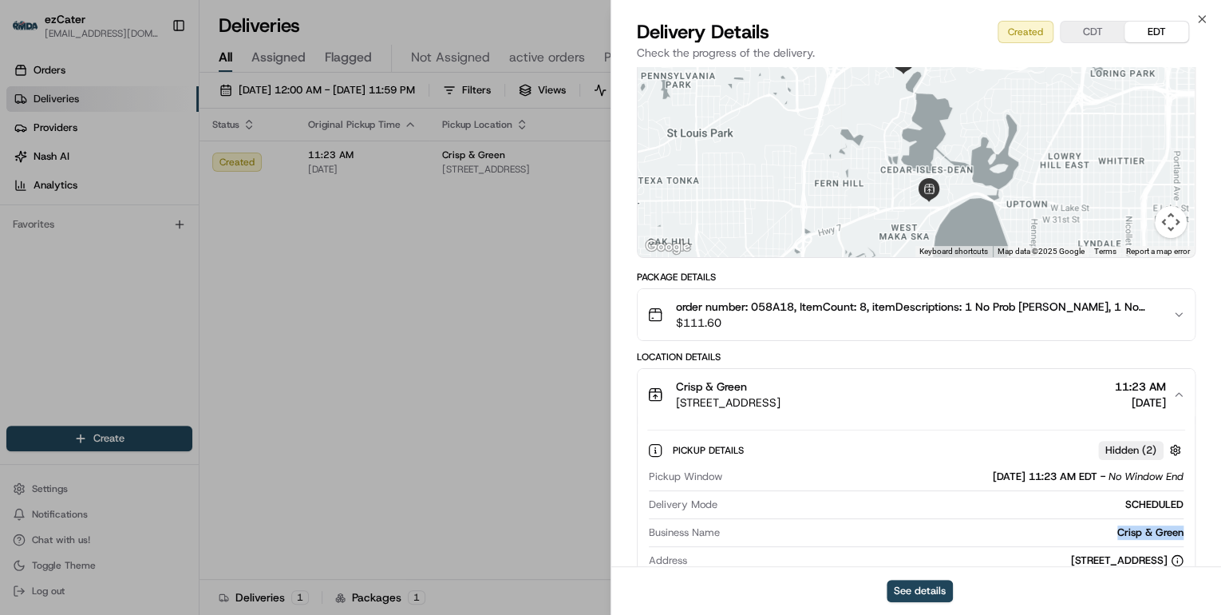
drag, startPoint x: 1184, startPoint y: 530, endPoint x: 1098, endPoint y: 530, distance: 86.2
click at [1098, 530] on div "Pickup Window 08/20/2025 11:23 AM EDT - No Window End Delivery Mode SCHEDULED B…" at bounding box center [916, 562] width 538 height 198
copy div "Crisp & Green"
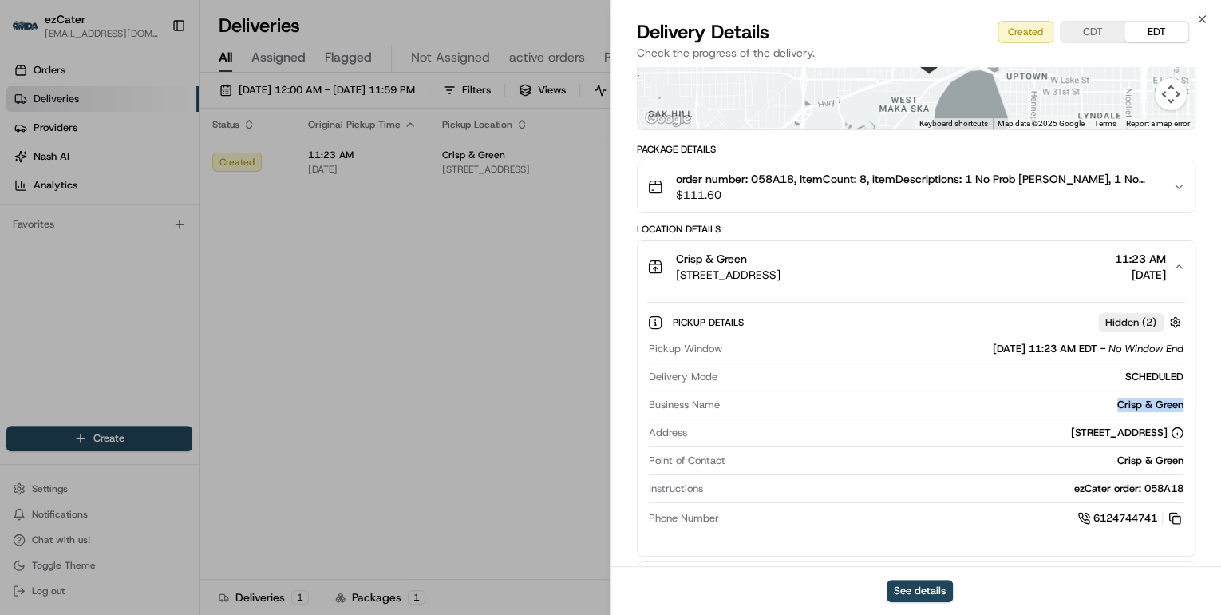
drag, startPoint x: 1108, startPoint y: 431, endPoint x: 1032, endPoint y: 434, distance: 75.9
click at [1071, 434] on div "3200 W Lake St, Minneapolis, MN 55416, USA" at bounding box center [1127, 432] width 113 height 14
copy div "Minneapolis, MN"
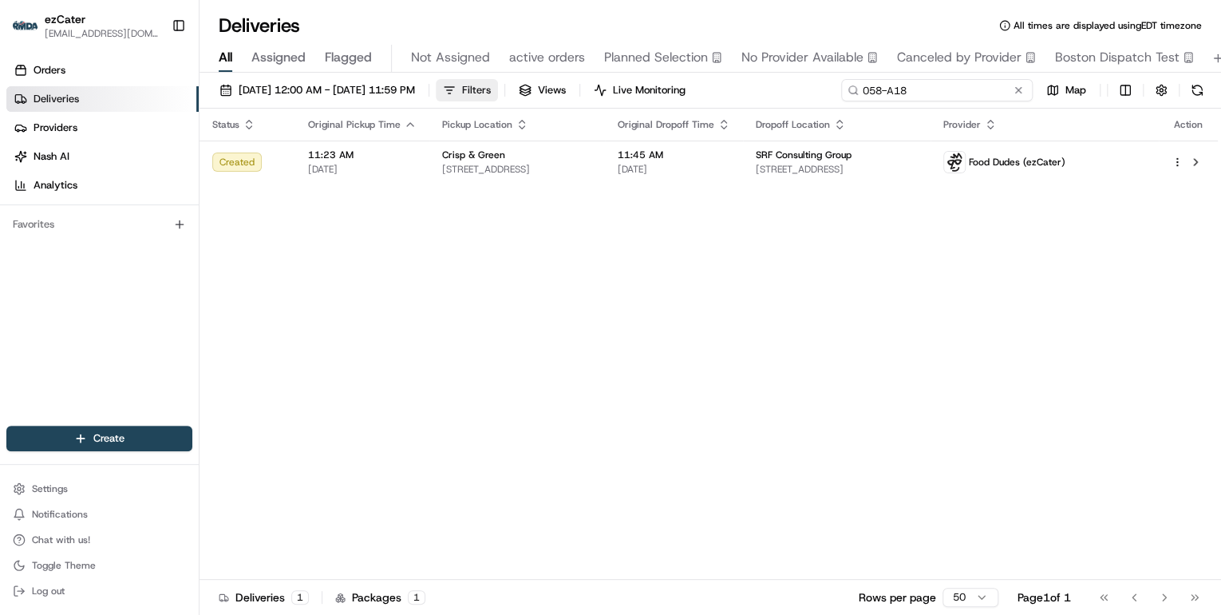
drag, startPoint x: 962, startPoint y: 94, endPoint x: 549, endPoint y: 93, distance: 413.4
click at [577, 93] on div "08/18/2025 12:00 AM - 08/24/2025 11:59 PM Filters Views Live Monitoring 058-A18…" at bounding box center [711, 94] width 1022 height 30
paste input "32Z7GE"
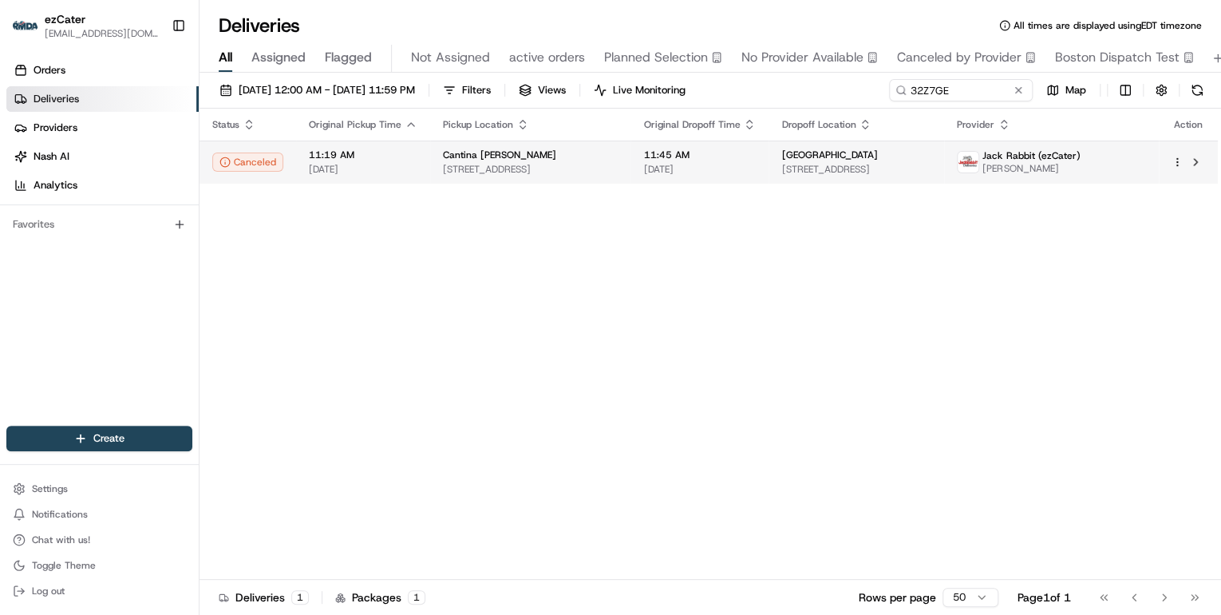
click at [459, 173] on span "10 Palm Harbor Village Way W, Palm Coast, FL 32137, USA" at bounding box center [530, 169] width 175 height 13
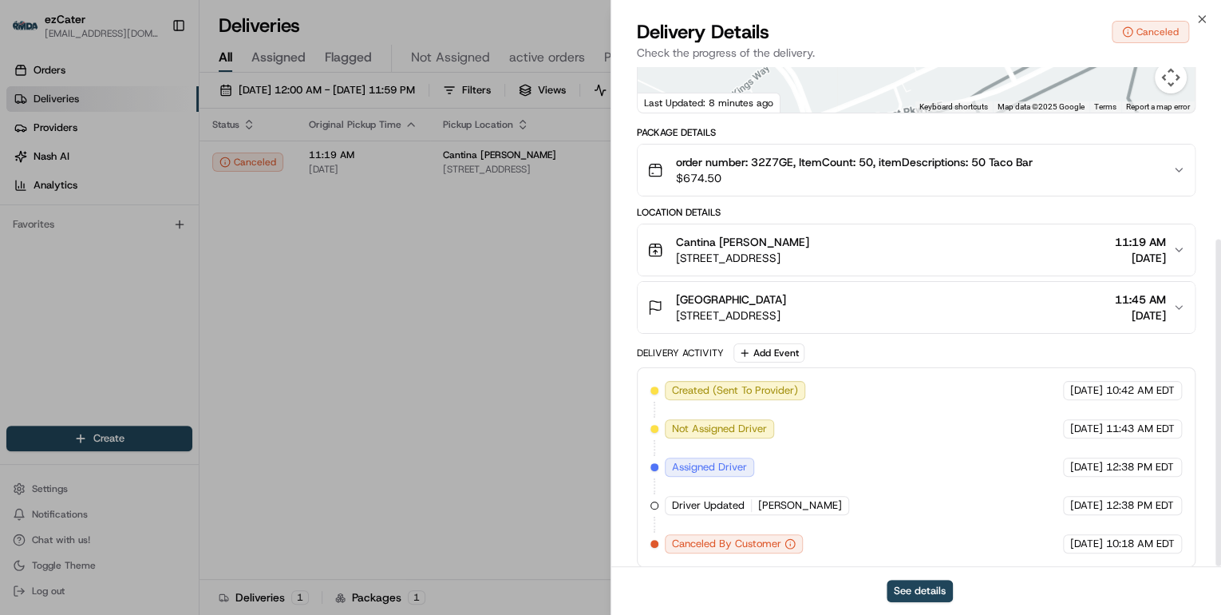
scroll to position [263, 0]
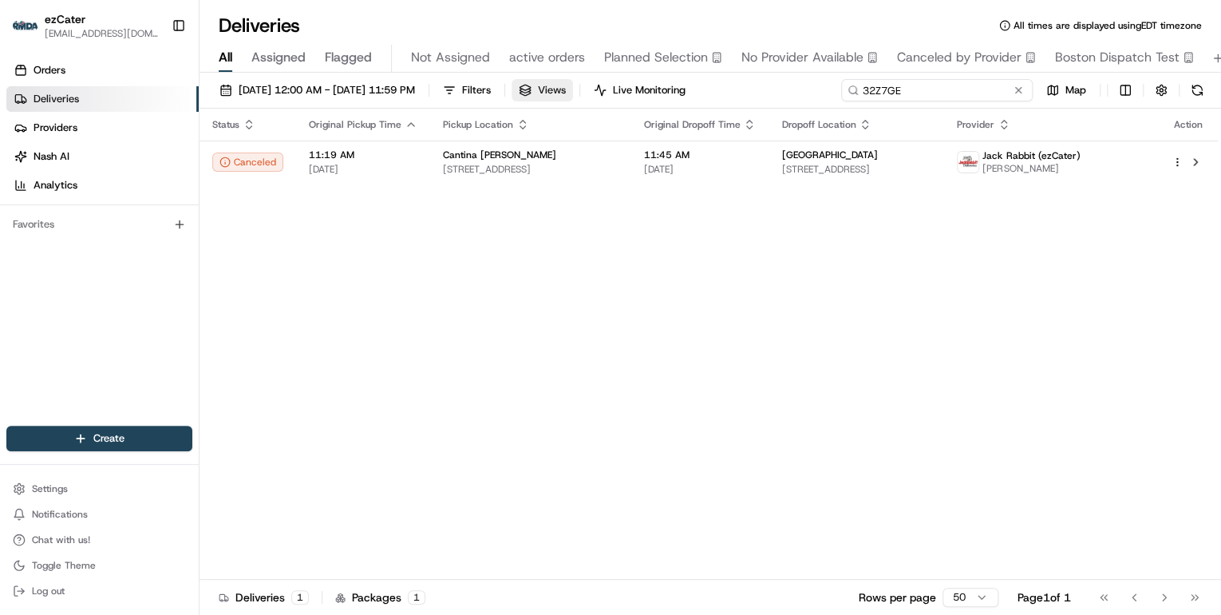
drag, startPoint x: 956, startPoint y: 90, endPoint x: 625, endPoint y: 94, distance: 331.2
click at [648, 89] on div "08/18/2025 12:00 AM - 08/24/2025 11:59 PM Filters Views Live Monitoring 32Z7GE …" at bounding box center [711, 94] width 1022 height 30
paste input "786-03M"
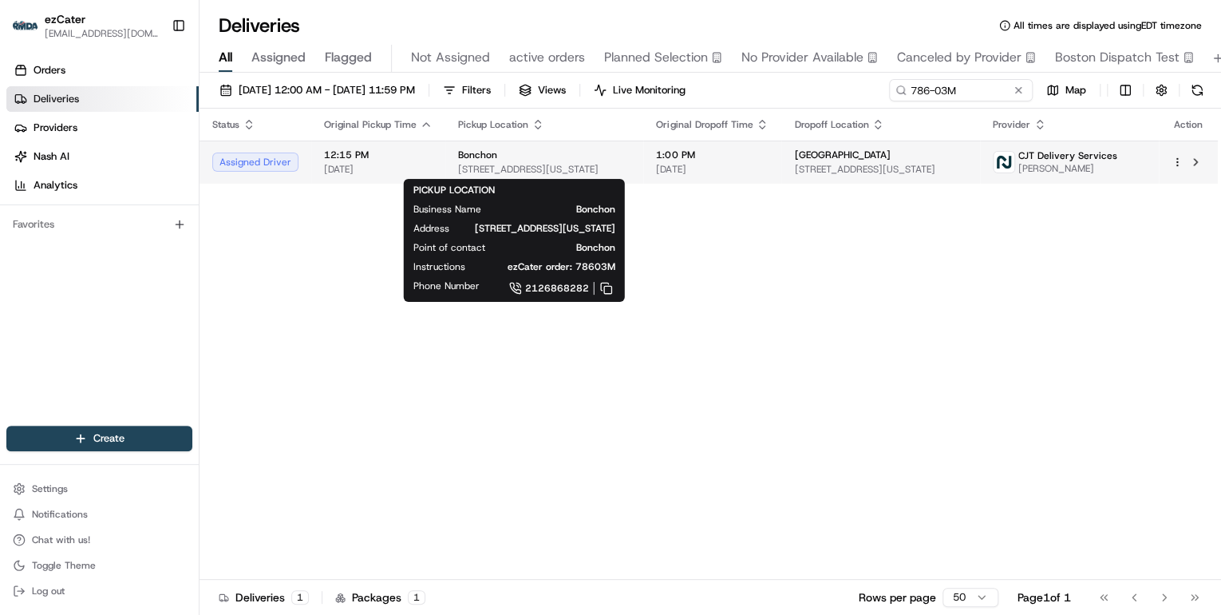
click at [576, 164] on span "325 5th Ave, New York, NY 10016, USA" at bounding box center [544, 169] width 172 height 13
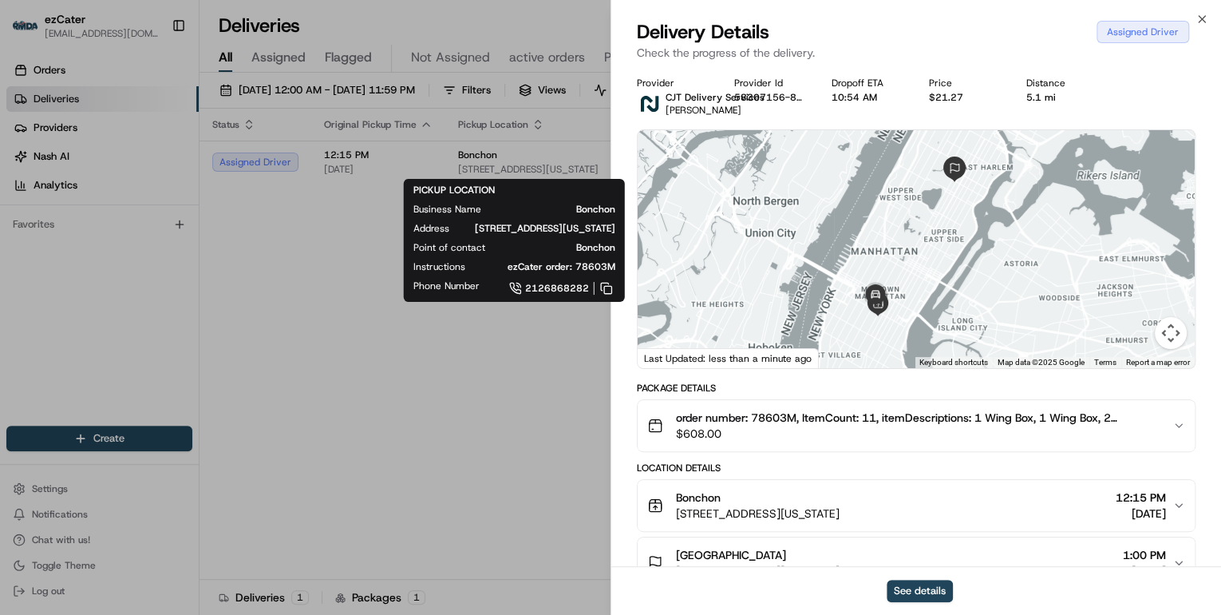
scroll to position [128, 0]
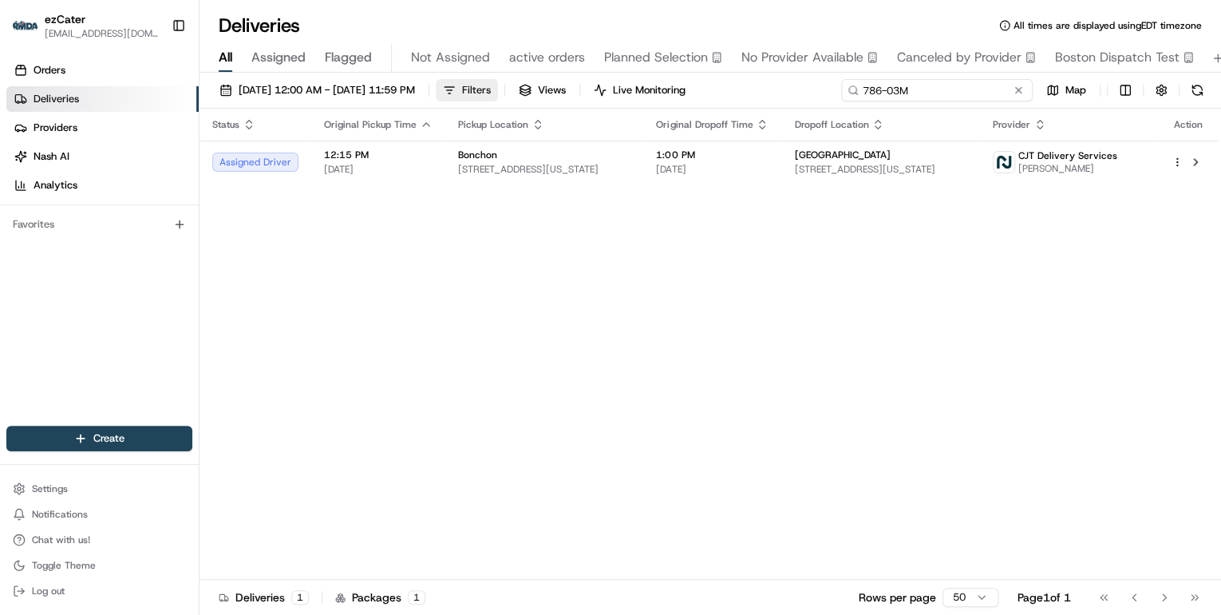
drag, startPoint x: 962, startPoint y: 91, endPoint x: 520, endPoint y: 83, distance: 441.4
click at [520, 83] on div "08/18/2025 12:00 AM - 08/24/2025 11:59 PM Filters Views Live Monitoring 786-03M…" at bounding box center [711, 94] width 1022 height 30
paste input "32Z7GE"
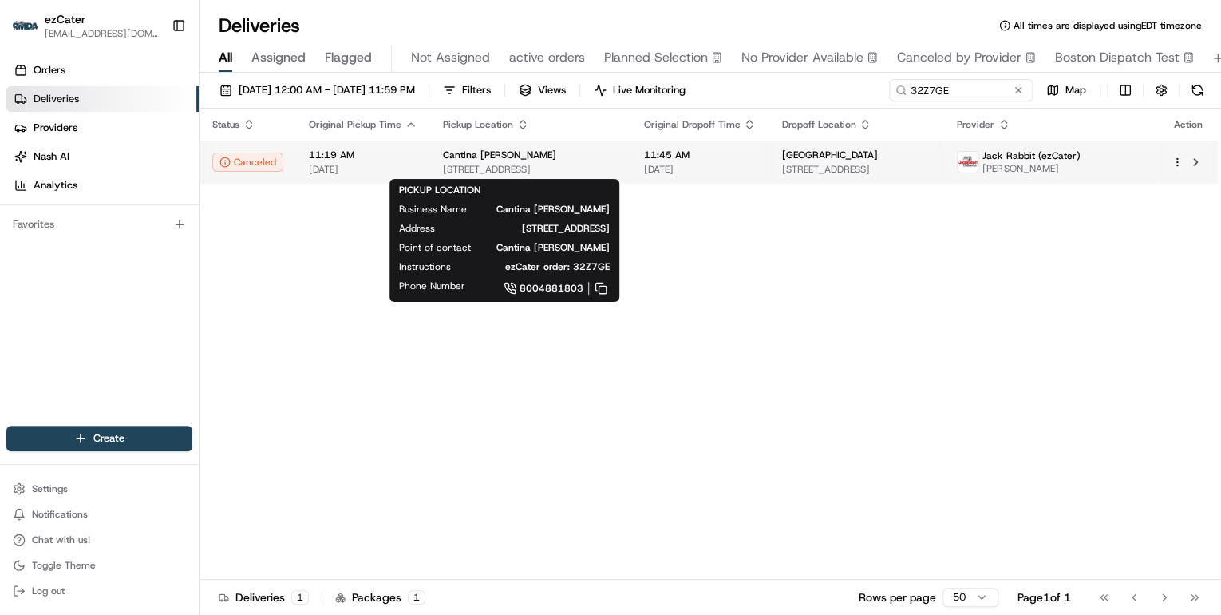
click at [520, 163] on span "10 Palm Harbor Village Way W, Palm Coast, FL 32137, USA" at bounding box center [530, 169] width 175 height 13
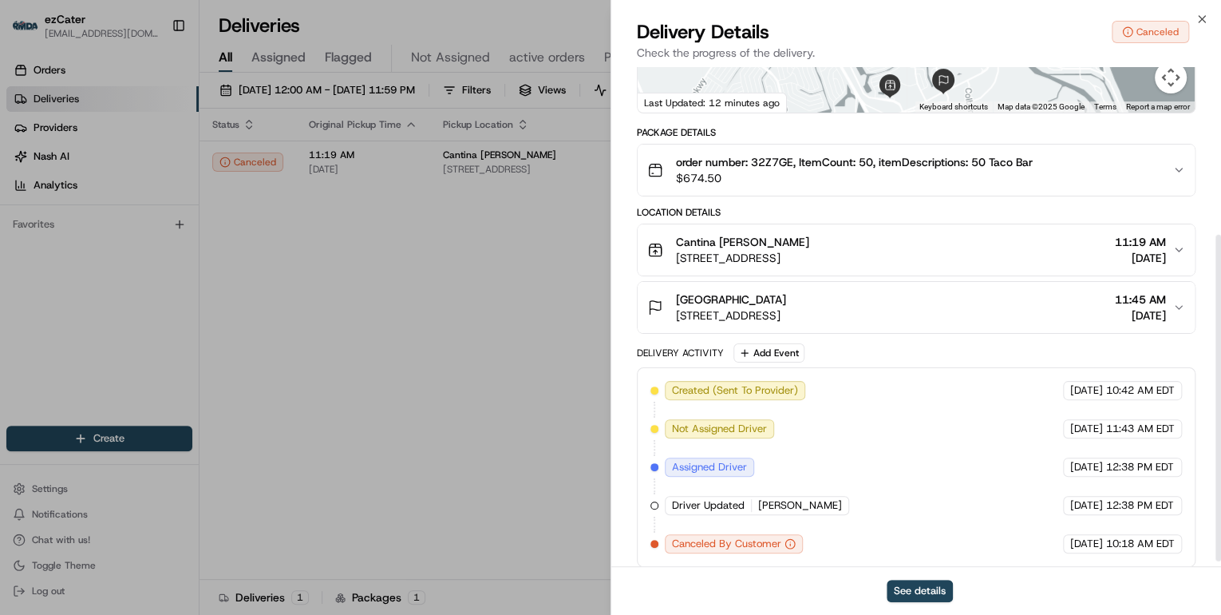
scroll to position [263, 0]
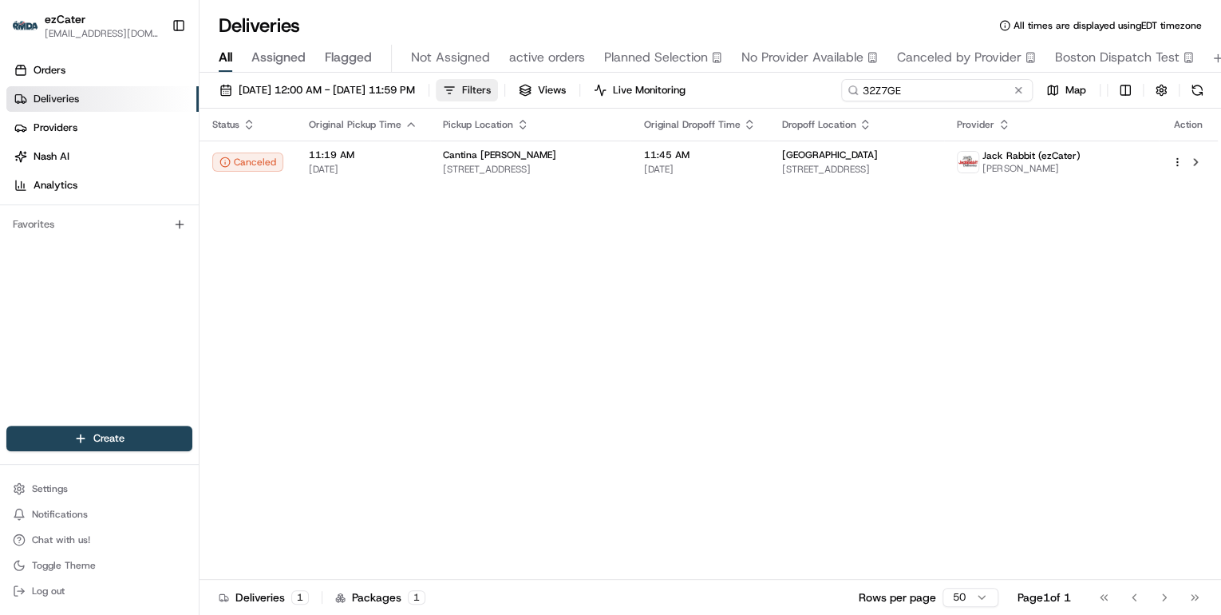
drag, startPoint x: 955, startPoint y: 96, endPoint x: 548, endPoint y: 90, distance: 407.0
click at [560, 89] on div "08/18/2025 12:00 AM - 08/24/2025 11:59 PM Filters Views Live Monitoring 32Z7GE …" at bounding box center [711, 94] width 1022 height 30
paste input "VV7M6Q"
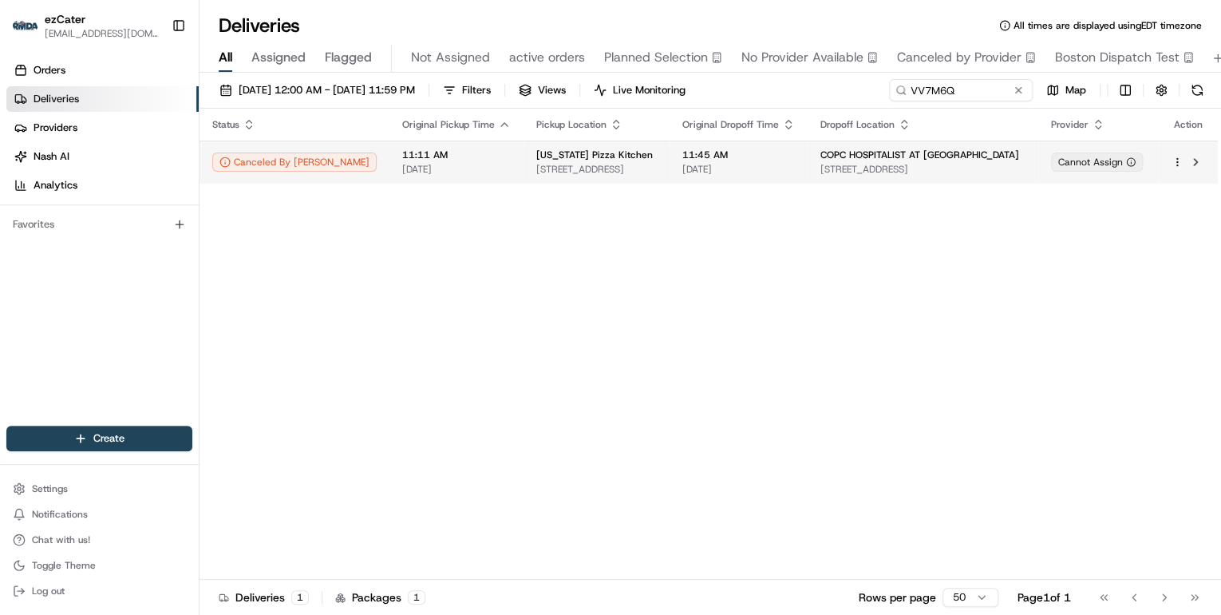
click at [440, 172] on span "[DATE]" at bounding box center [456, 169] width 109 height 13
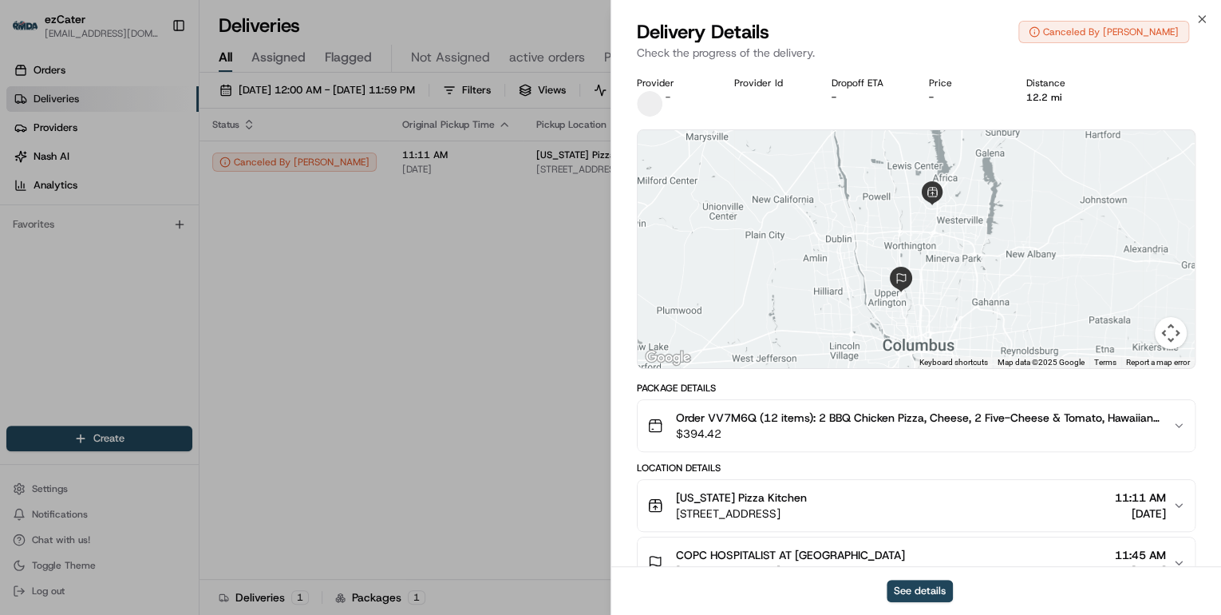
scroll to position [187, 0]
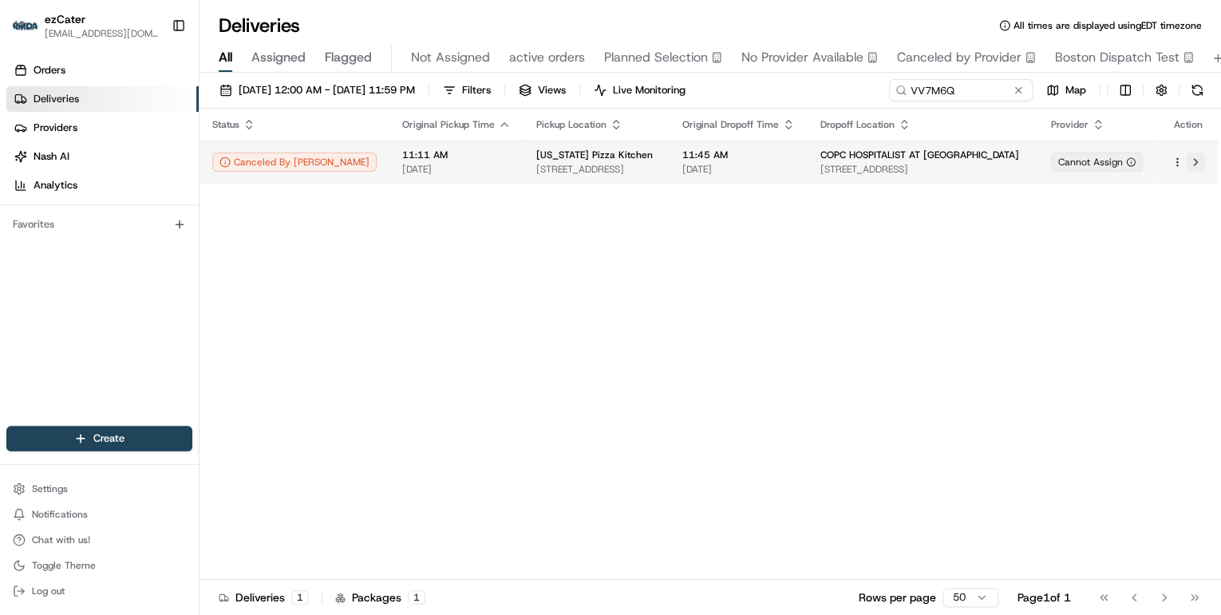
click at [1191, 165] on button at bounding box center [1195, 161] width 19 height 19
click at [619, 268] on div "Status Original Pickup Time Pickup Location Original Dropoff Time Dropoff Locat…" at bounding box center [709, 344] width 1018 height 471
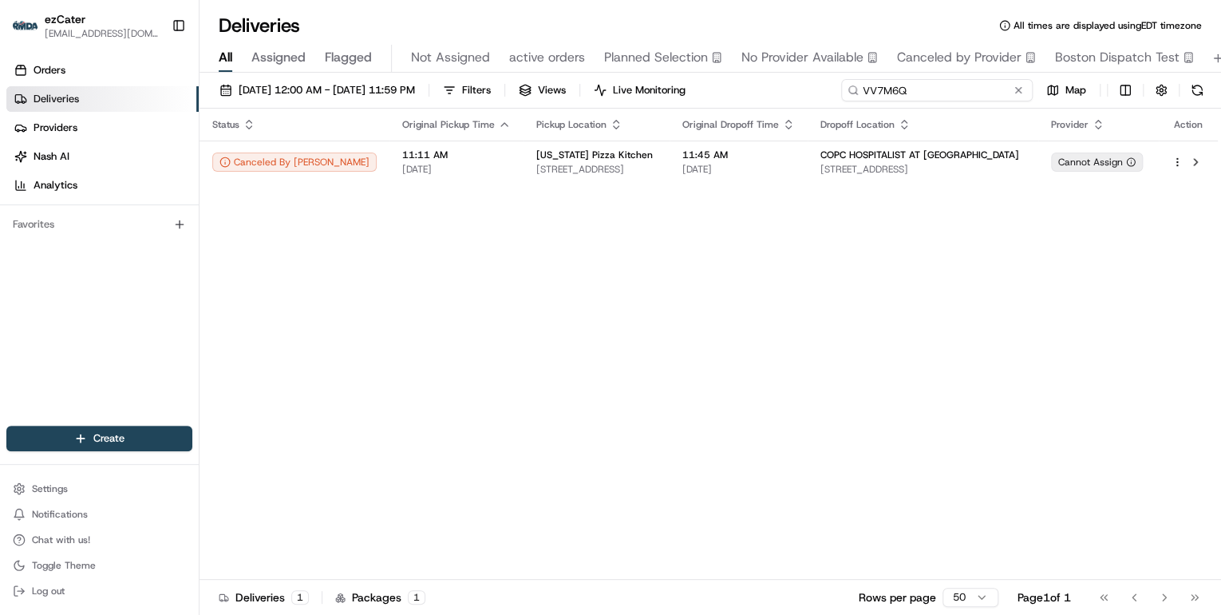
drag, startPoint x: 961, startPoint y: 92, endPoint x: 534, endPoint y: 73, distance: 427.4
click at [547, 74] on div "08/18/2025 12:00 AM - 08/24/2025 11:59 PM Filters Views Live Monitoring VV7M6Q …" at bounding box center [711, 345] width 1022 height 545
paste input "786-03M"
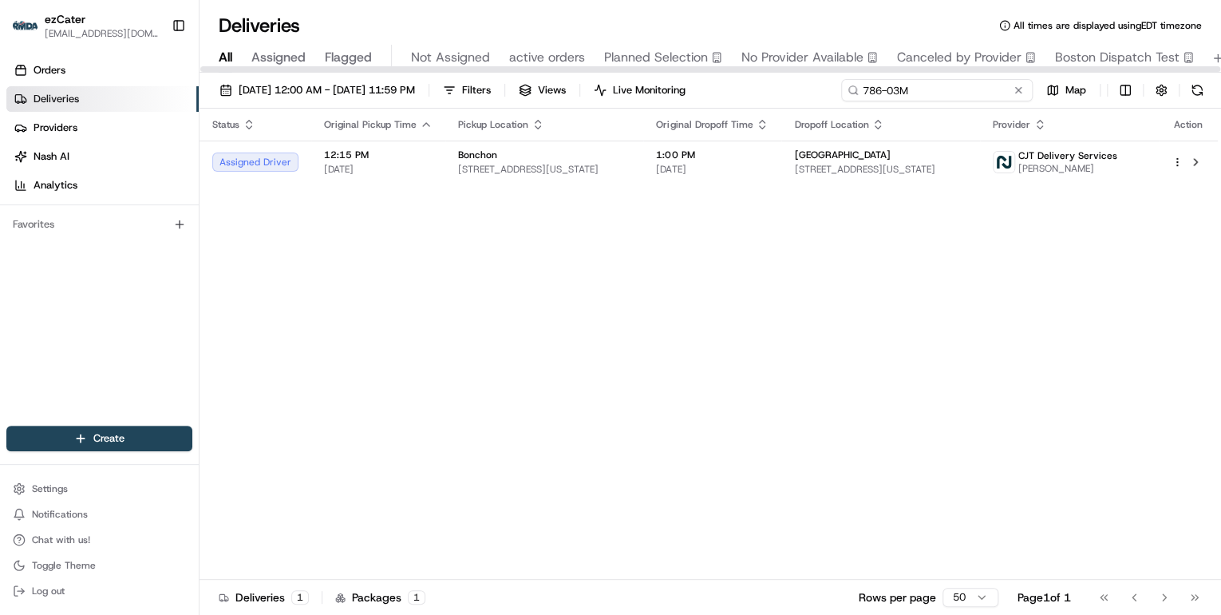
drag, startPoint x: 929, startPoint y: 92, endPoint x: 479, endPoint y: 112, distance: 450.5
click at [480, 112] on div "08/18/2025 12:00 AM - 08/24/2025 11:59 PM Filters Views Live Monitoring 786-03M…" at bounding box center [711, 345] width 1022 height 545
paste input "32Z7GE"
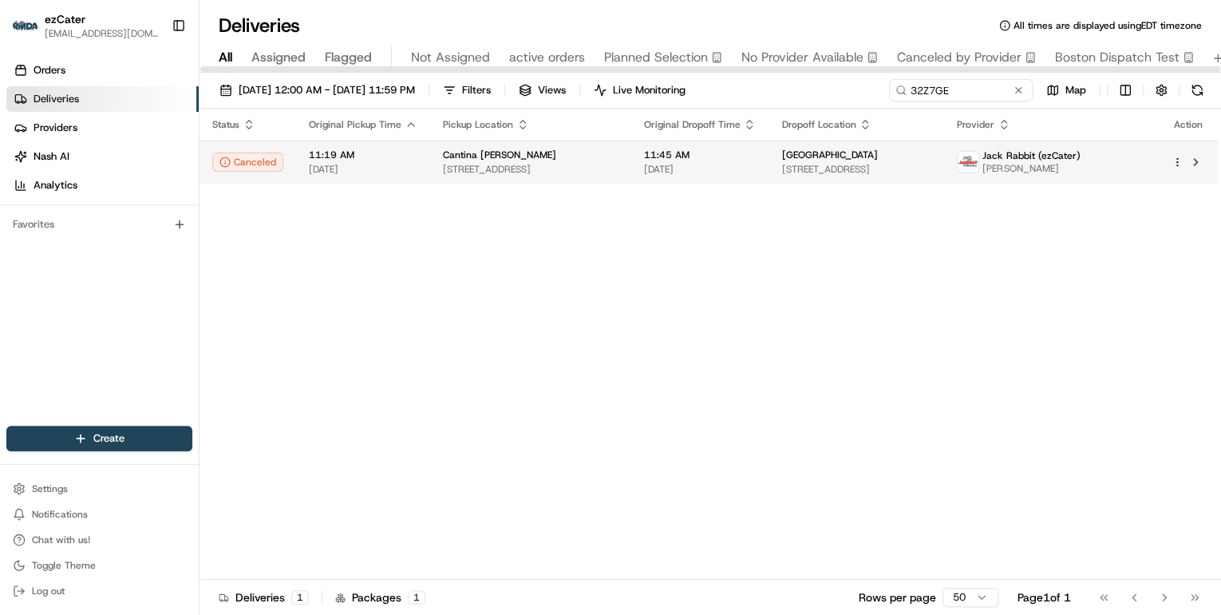
click at [543, 153] on div "Cantina Louie" at bounding box center [530, 154] width 175 height 13
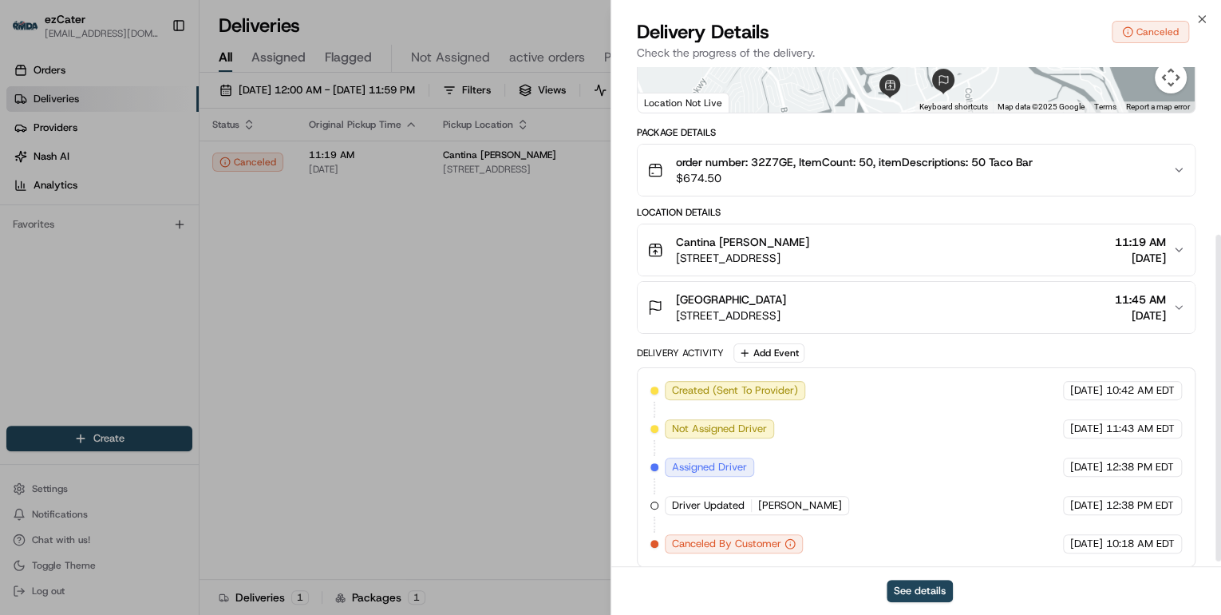
scroll to position [263, 0]
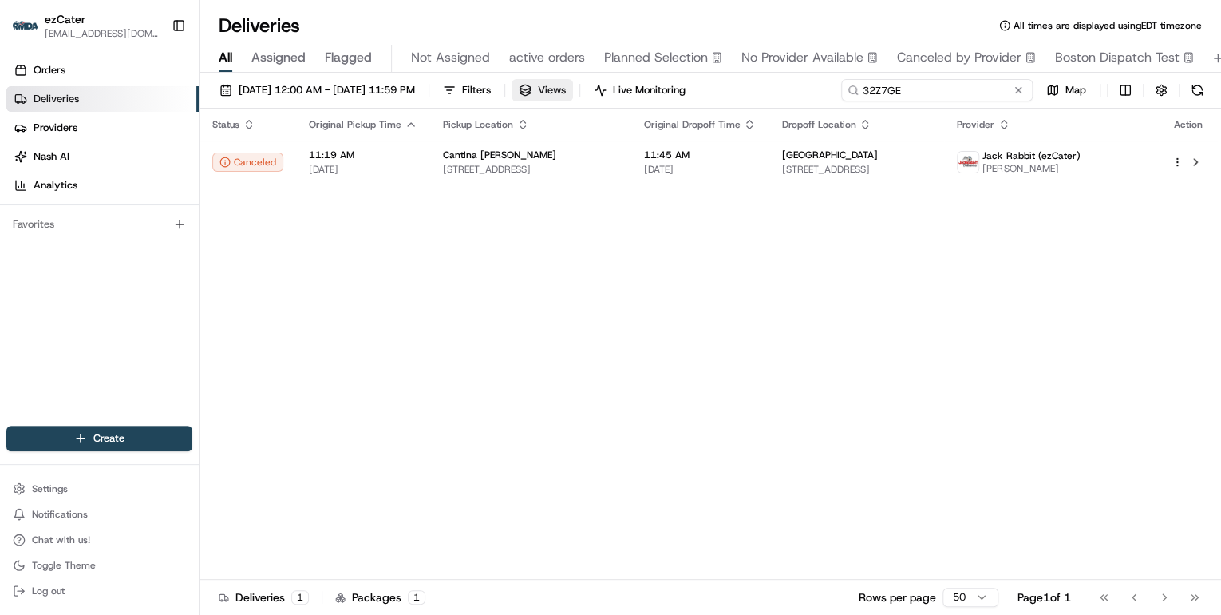
drag, startPoint x: 970, startPoint y: 94, endPoint x: 575, endPoint y: 93, distance: 394.2
click at [575, 93] on div "08/18/2025 12:00 AM - 08/24/2025 11:59 PM Filters Views Live Monitoring 32Z7GE …" at bounding box center [711, 94] width 1022 height 30
paste input "786-03M"
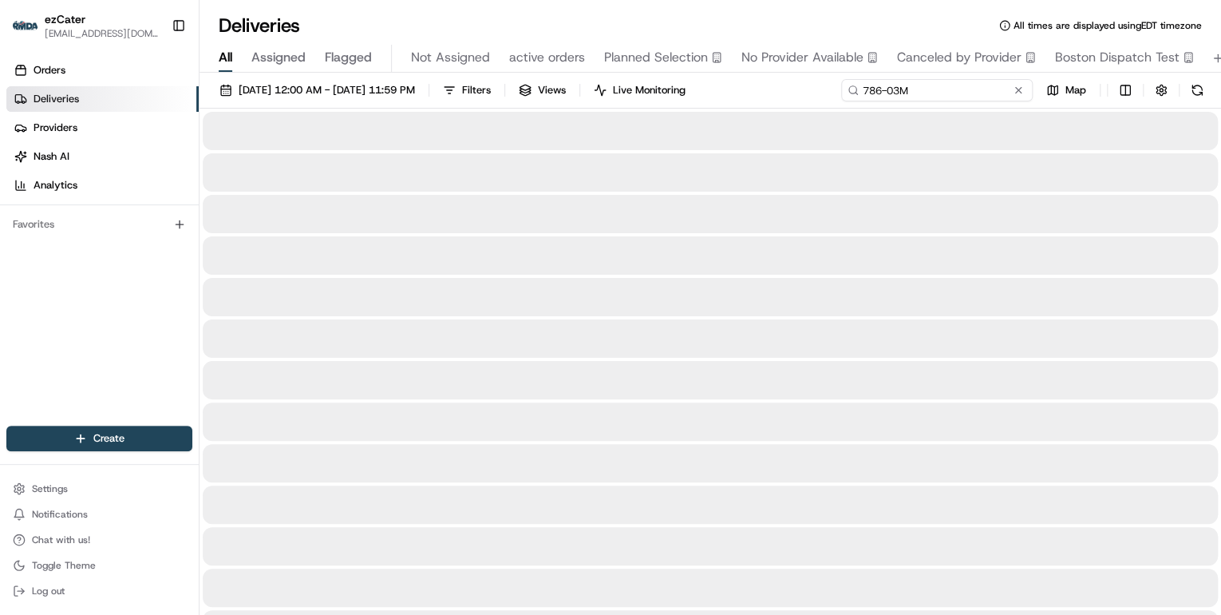
click at [867, 86] on input "786-03M" at bounding box center [937, 90] width 192 height 22
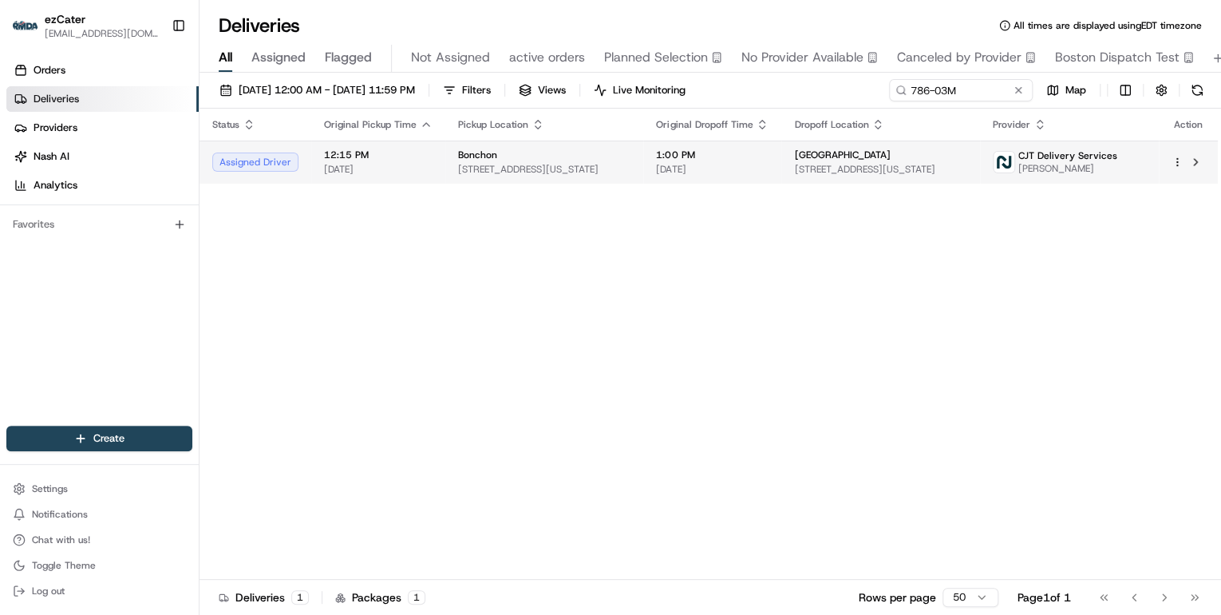
click at [599, 164] on span "325 5th Ave, New York, NY 10016, USA" at bounding box center [544, 169] width 172 height 13
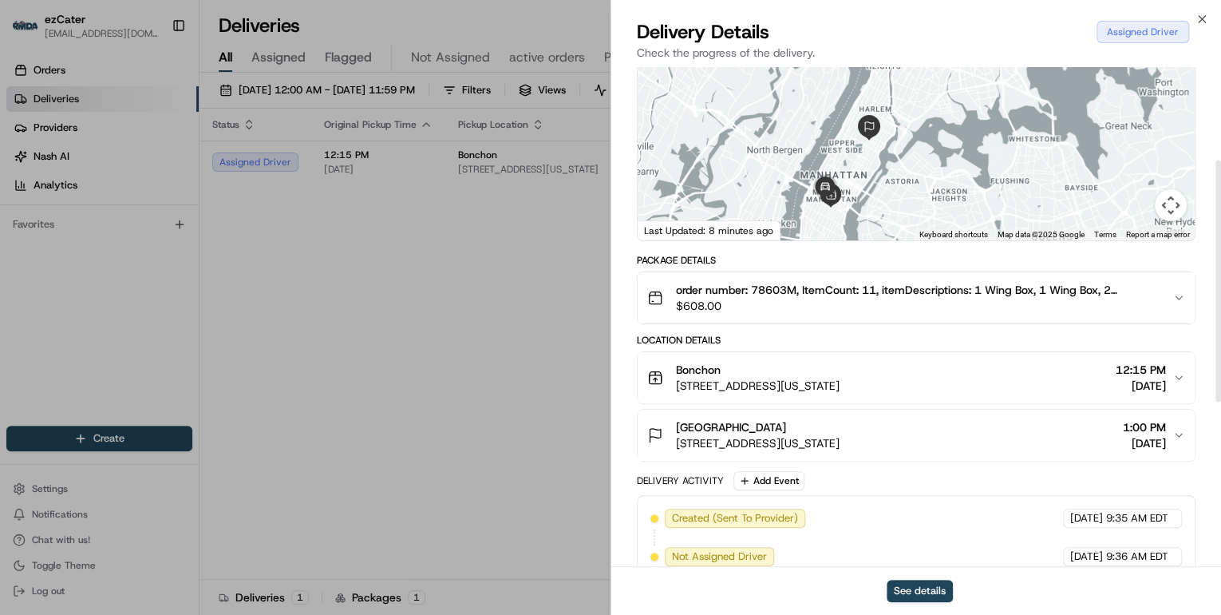
scroll to position [192, 0]
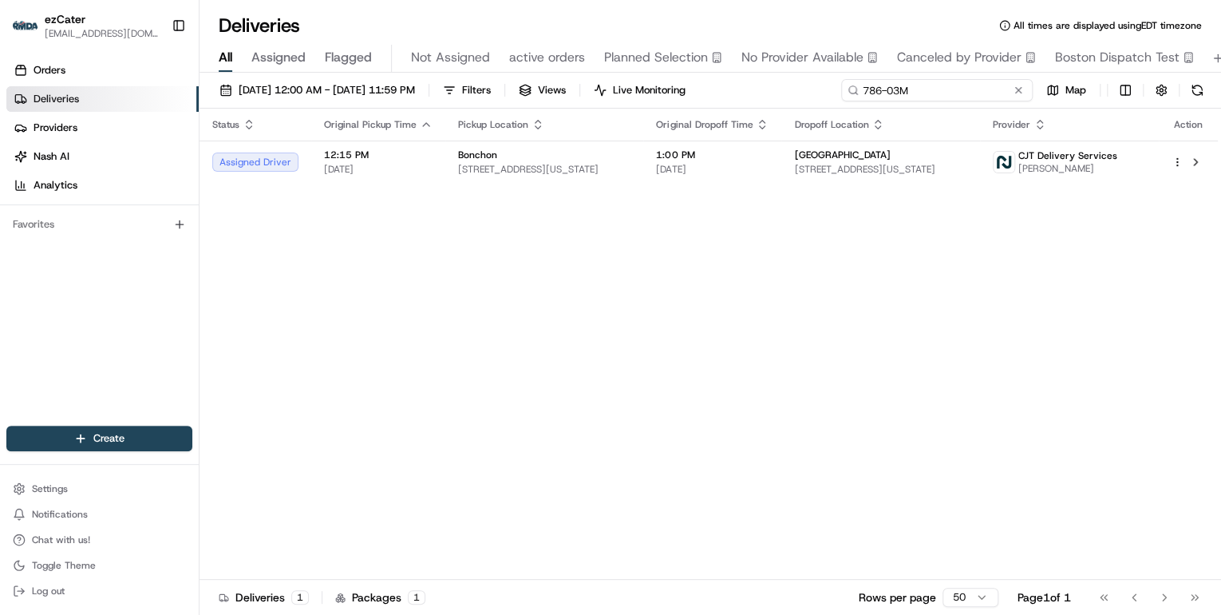
drag, startPoint x: 958, startPoint y: 90, endPoint x: 459, endPoint y: 73, distance: 499.9
click at [459, 73] on div "08/18/2025 12:00 AM - 08/24/2025 11:59 PM Filters Views Live Monitoring 786-03M…" at bounding box center [711, 345] width 1022 height 545
paste input "EVYP5"
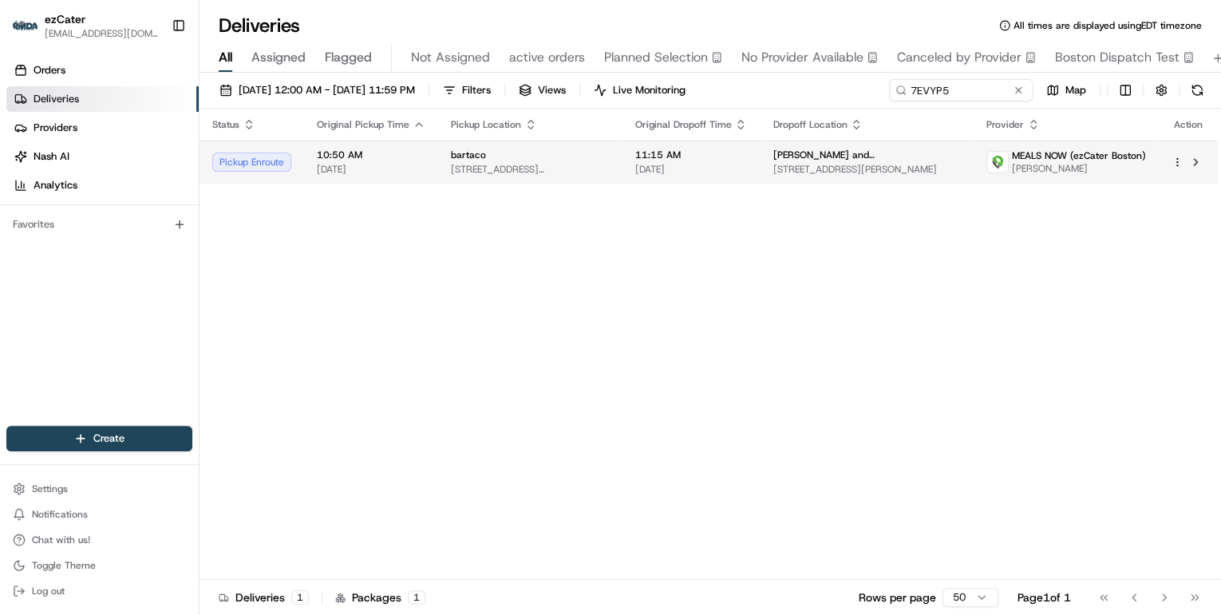
click at [444, 169] on td "bartaco 100 Van Ness St Suite 106, Boston, MA 02215, USA" at bounding box center [530, 161] width 184 height 43
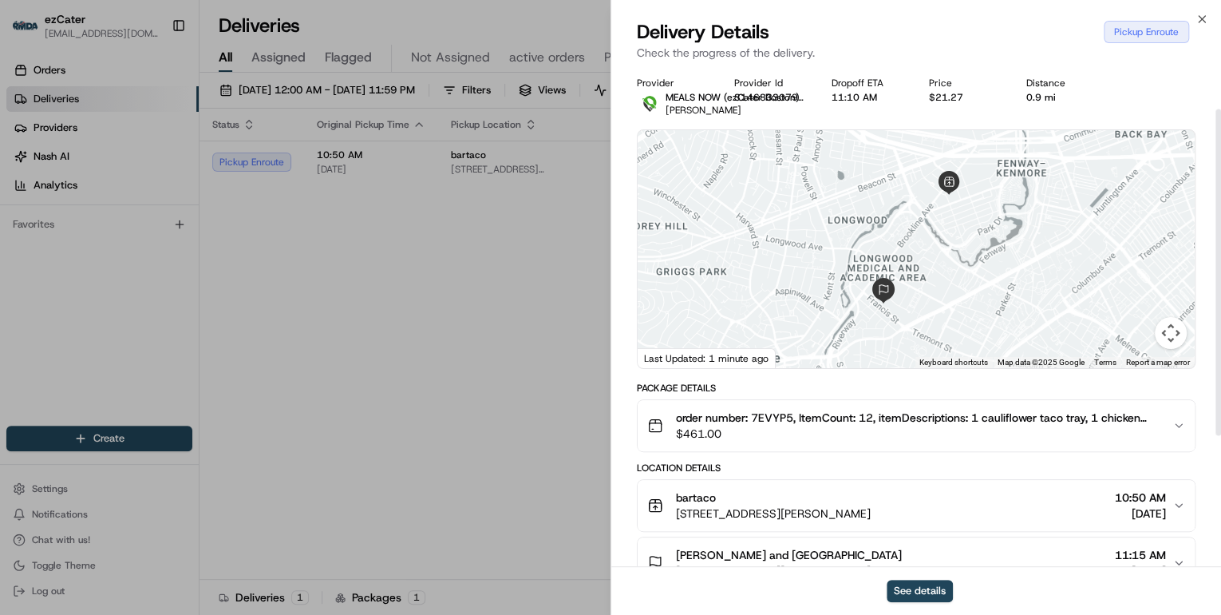
scroll to position [192, 0]
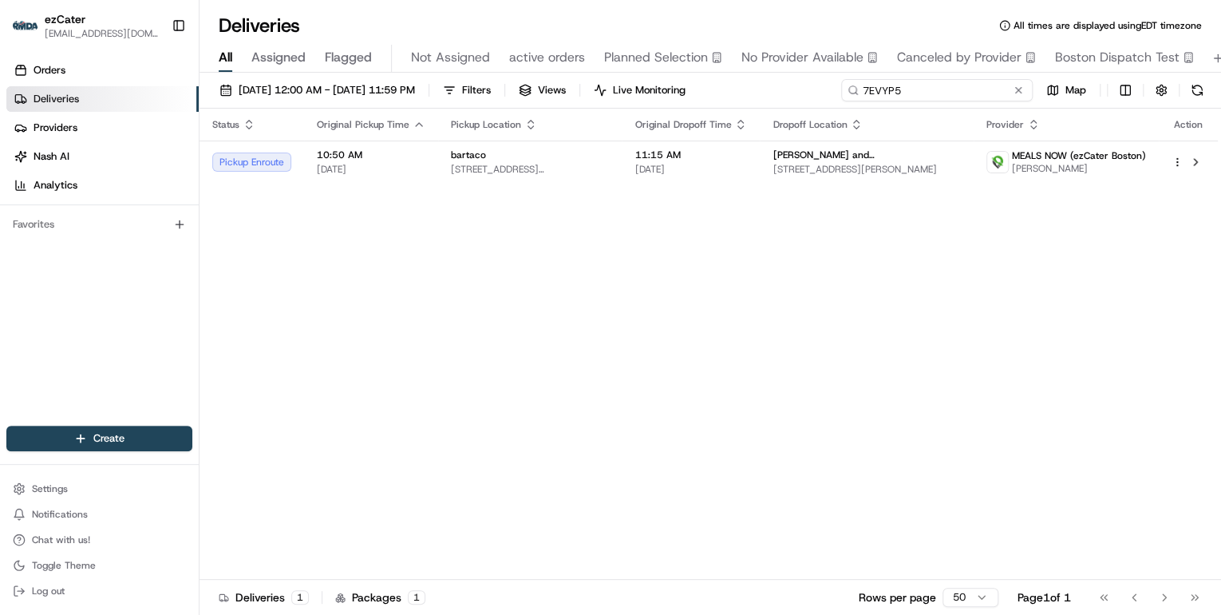
drag, startPoint x: 958, startPoint y: 93, endPoint x: 650, endPoint y: 77, distance: 308.5
click at [664, 77] on div "08/18/2025 12:00 AM - 08/24/2025 11:59 PM Filters Views Live Monitoring 7EVYP5 …" at bounding box center [711, 345] width 1022 height 545
type input "v"
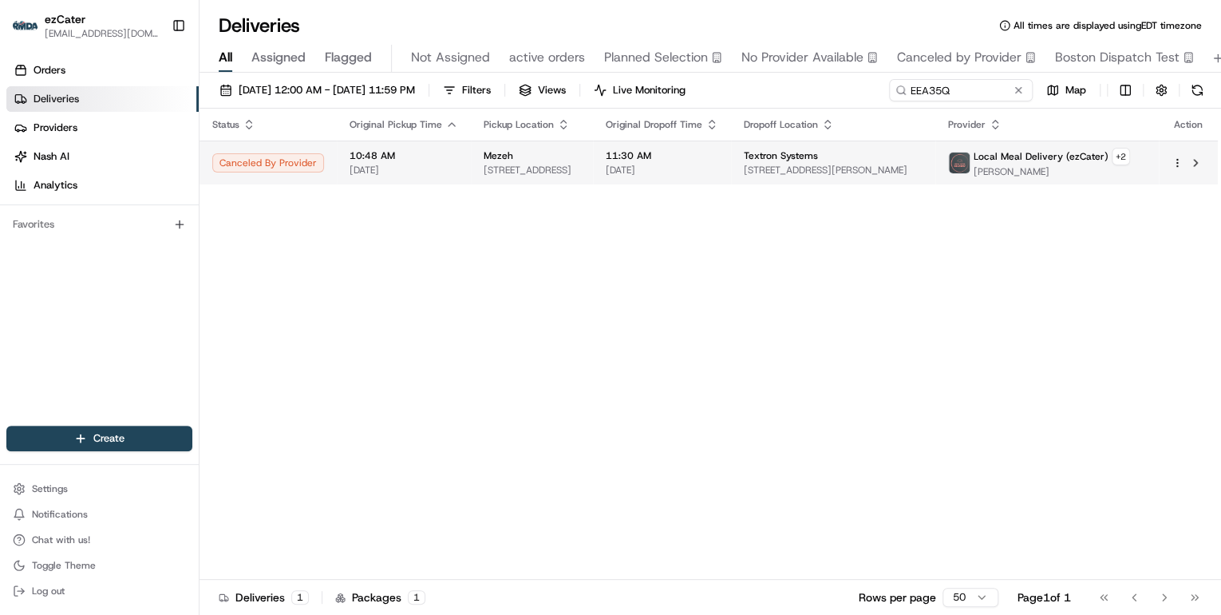
click at [649, 163] on td "11:30 AM 08/20/2025" at bounding box center [662, 162] width 138 height 44
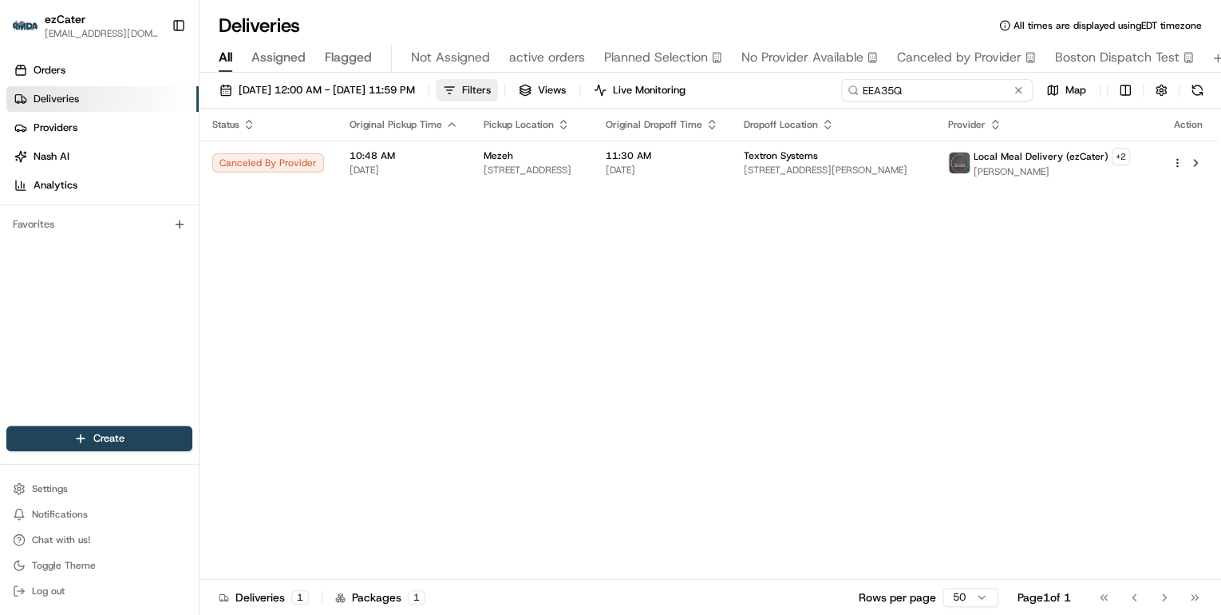
drag, startPoint x: 954, startPoint y: 90, endPoint x: 528, endPoint y: 82, distance: 427.0
click at [535, 81] on div "08/18/2025 12:00 AM - 08/24/2025 11:59 PM Filters Views Live Monitoring EEA35Q …" at bounding box center [711, 94] width 1022 height 30
paste input "786-03M"
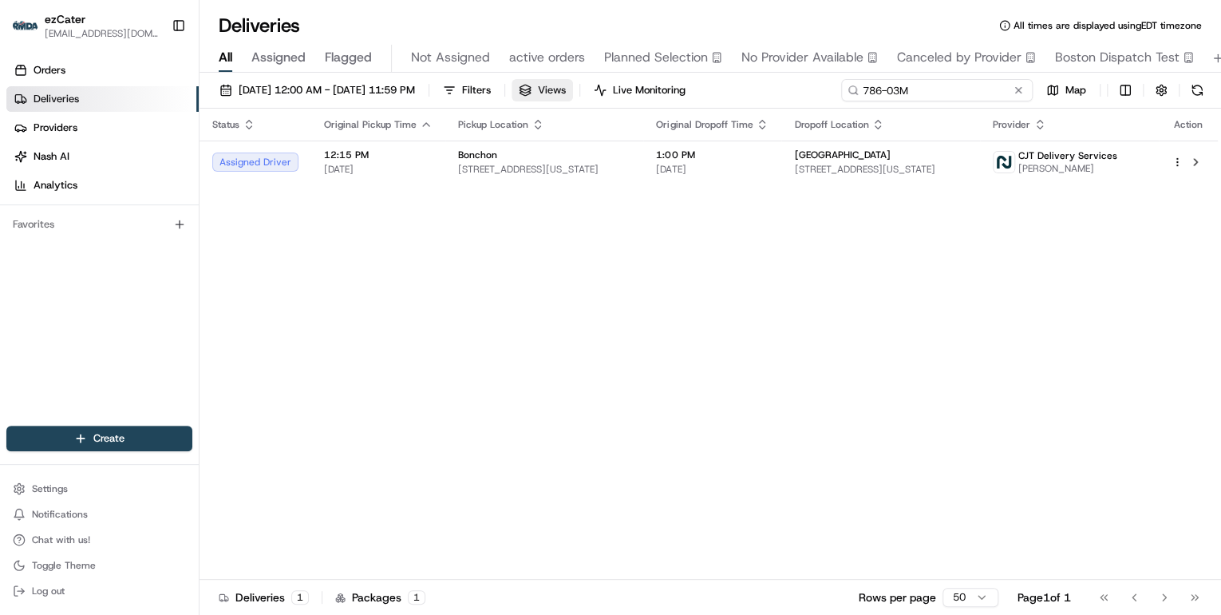
drag, startPoint x: 915, startPoint y: 90, endPoint x: 589, endPoint y: 97, distance: 326.5
click at [610, 95] on div "08/18/2025 12:00 AM - 08/24/2025 11:59 PM Filters Views Live Monitoring 786-03M…" at bounding box center [711, 94] width 1022 height 30
paste input "2399R8"
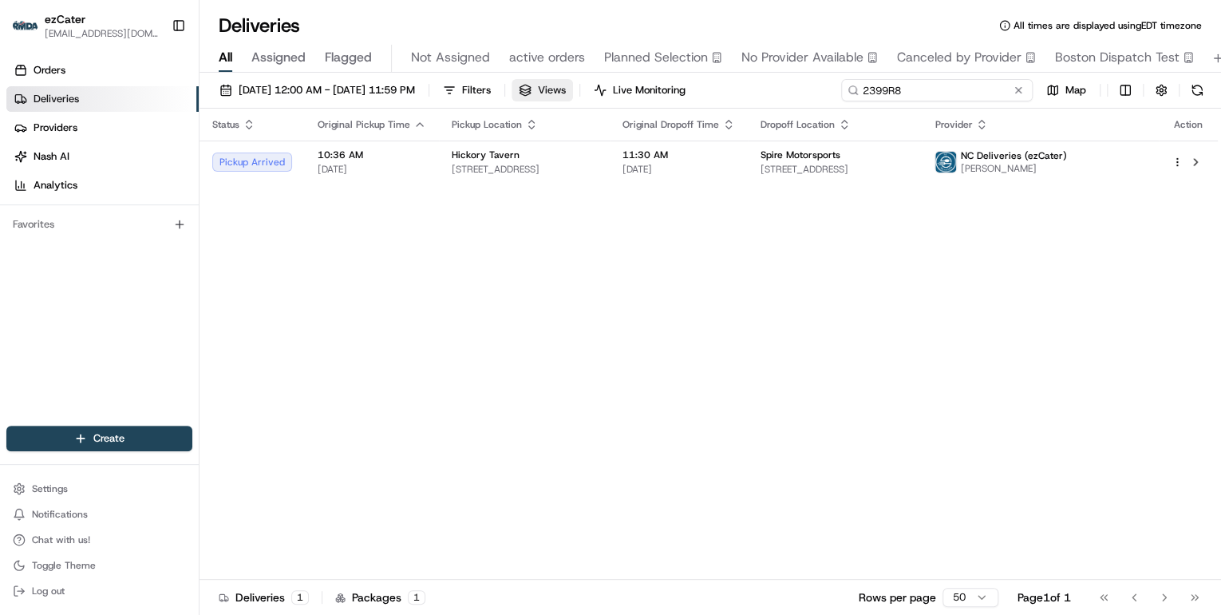
drag, startPoint x: 913, startPoint y: 90, endPoint x: 581, endPoint y: 89, distance: 332.0
click at [597, 89] on div "08/18/2025 12:00 AM - 08/24/2025 11:59 PM Filters Views Live Monitoring 2399R8 …" at bounding box center [711, 94] width 1022 height 30
paste input "HUWUTR"
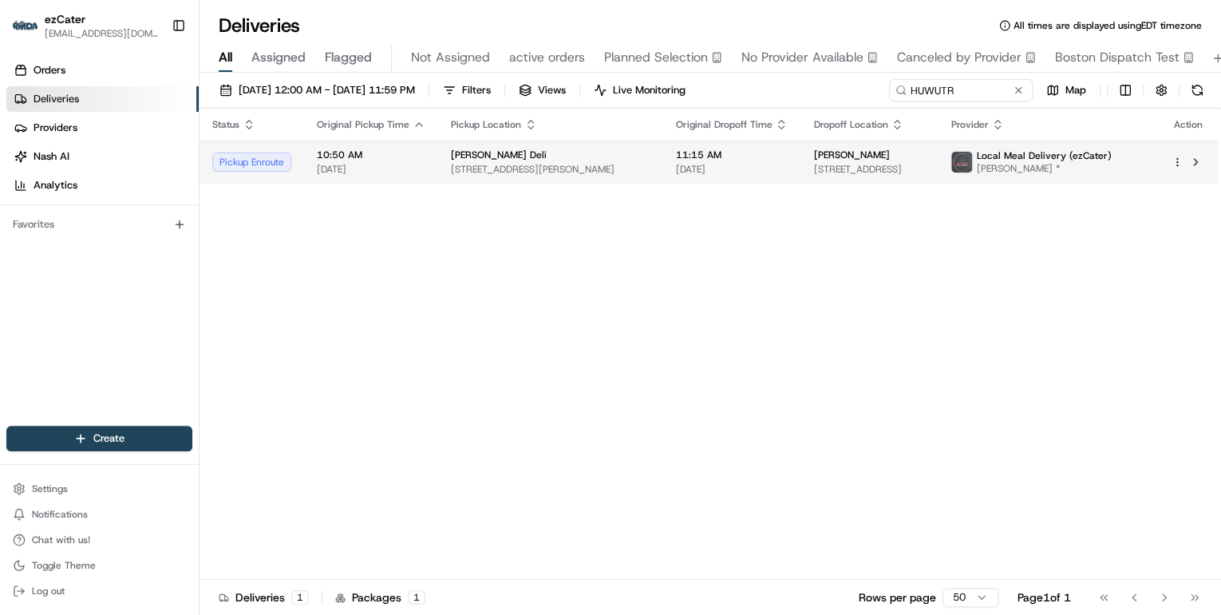
click at [441, 148] on td "McAlister's Deli 500 E Pratt St, Baltimore, MD 21202, USA" at bounding box center [550, 161] width 224 height 43
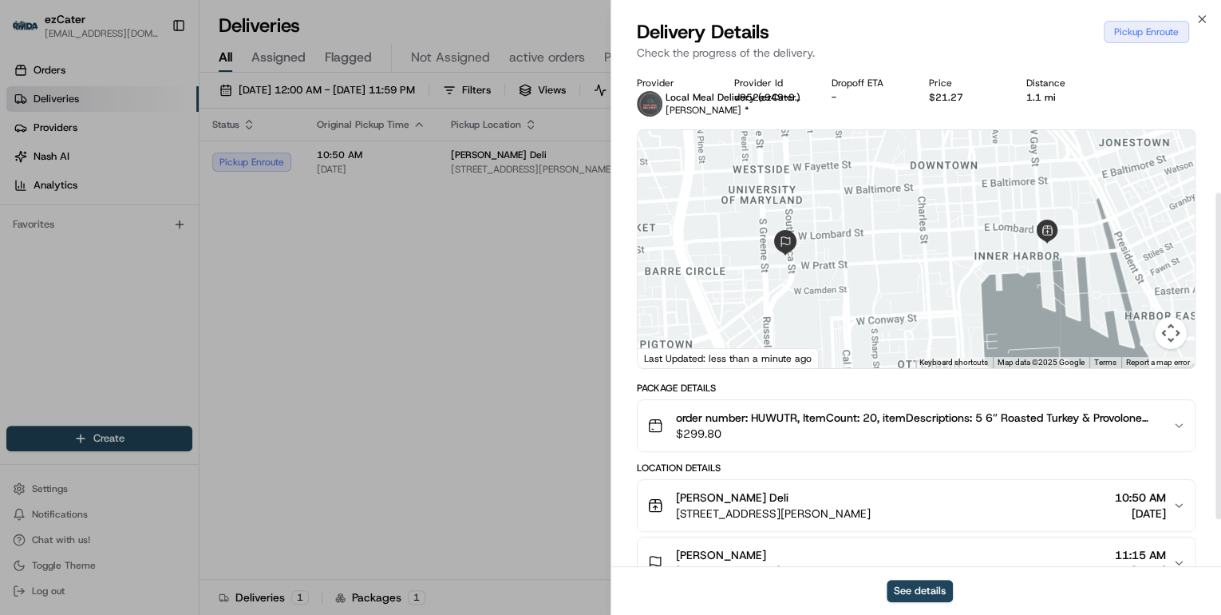
scroll to position [192, 0]
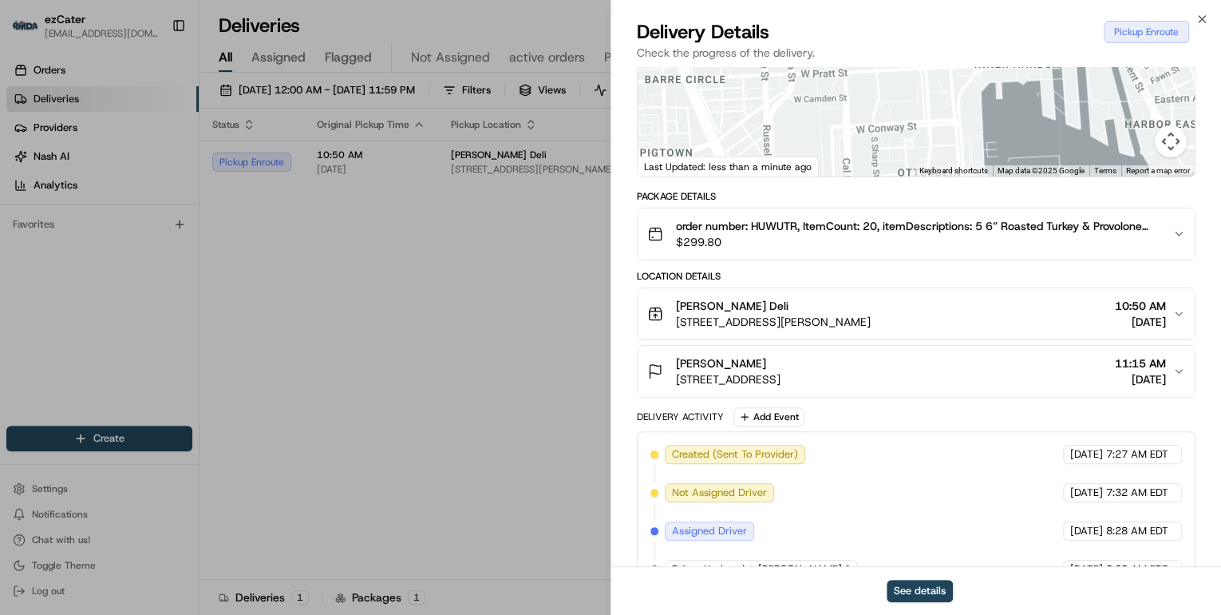
click at [871, 309] on div "[PERSON_NAME] Deli" at bounding box center [773, 306] width 195 height 16
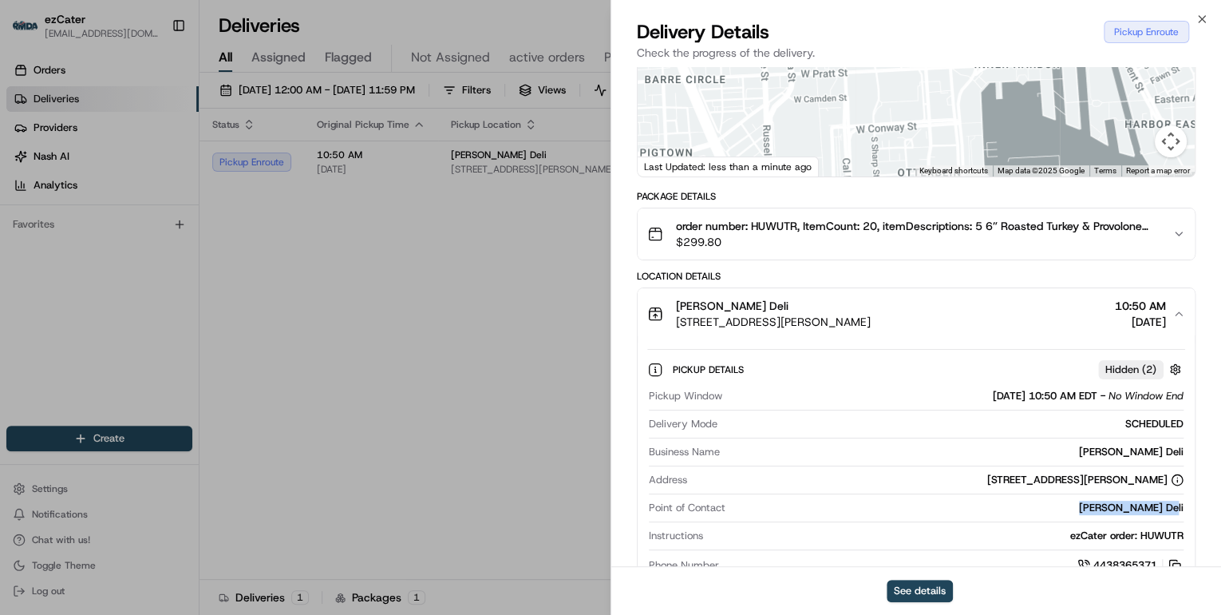
drag, startPoint x: 1188, startPoint y: 504, endPoint x: 1096, endPoint y: 505, distance: 91.8
click at [1096, 505] on div "Pickup Details Hidden ( 2 ) Pickup Window 08/20/2025 10:50 AM EDT - No Window E…" at bounding box center [916, 464] width 557 height 251
copy div "[PERSON_NAME] Deli"
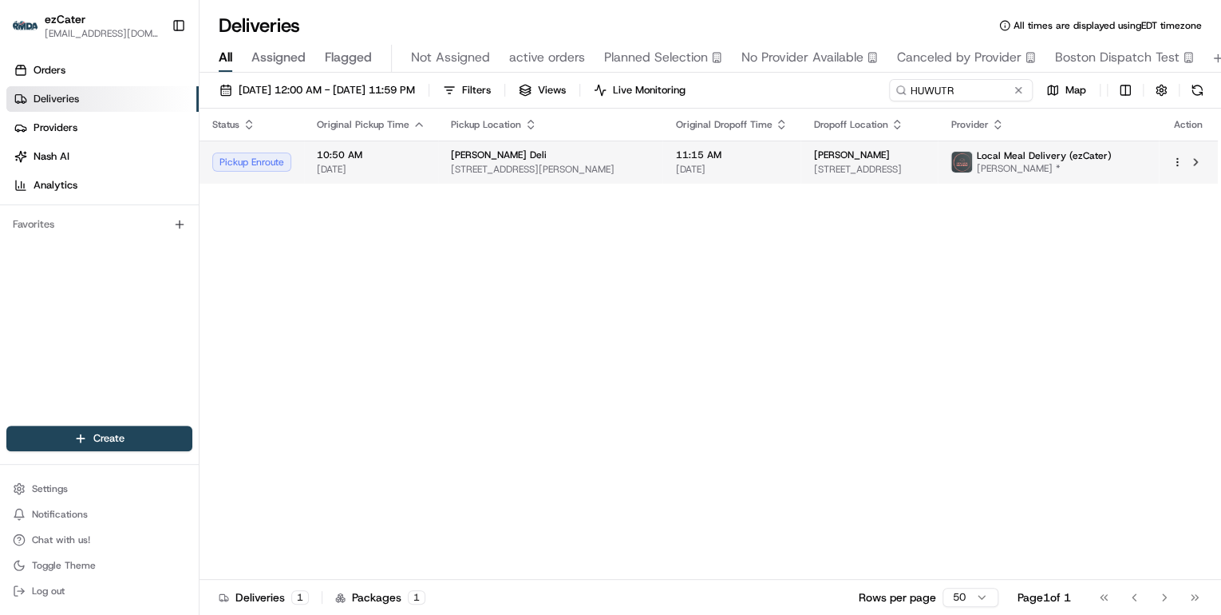
click at [700, 163] on span "[DATE]" at bounding box center [731, 169] width 113 height 13
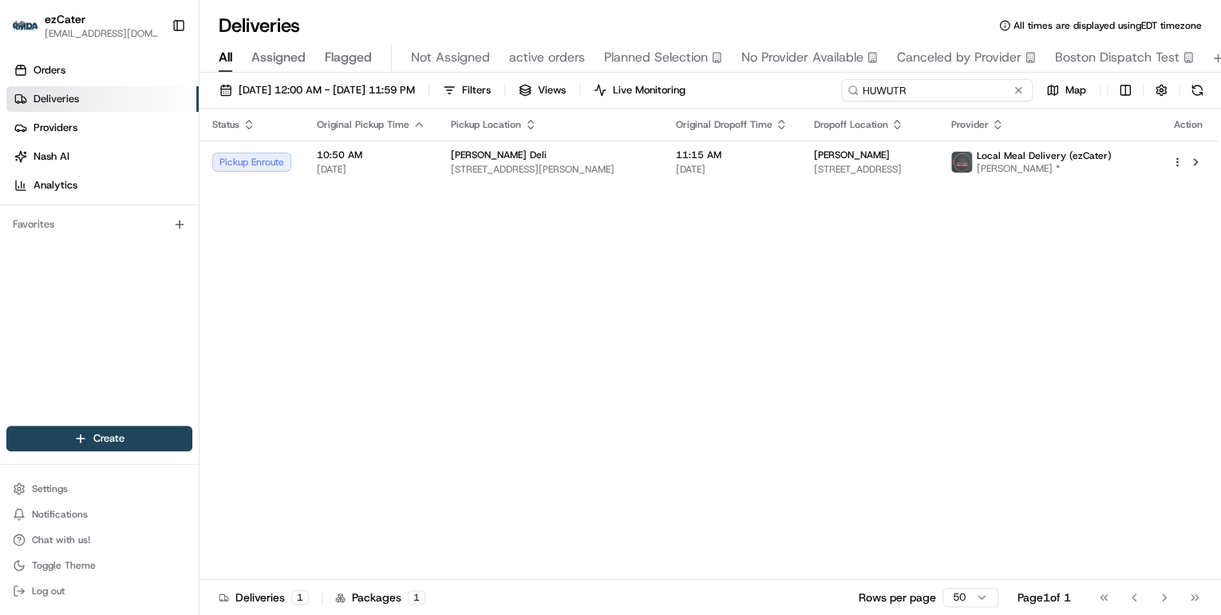
drag, startPoint x: 970, startPoint y: 89, endPoint x: 613, endPoint y: 111, distance: 358.2
click at [618, 109] on div "08/18/2025 12:00 AM - 08/24/2025 11:59 PM Filters Views Live Monitoring HUWUTR …" at bounding box center [711, 345] width 1022 height 545
paste input "50F-47F"
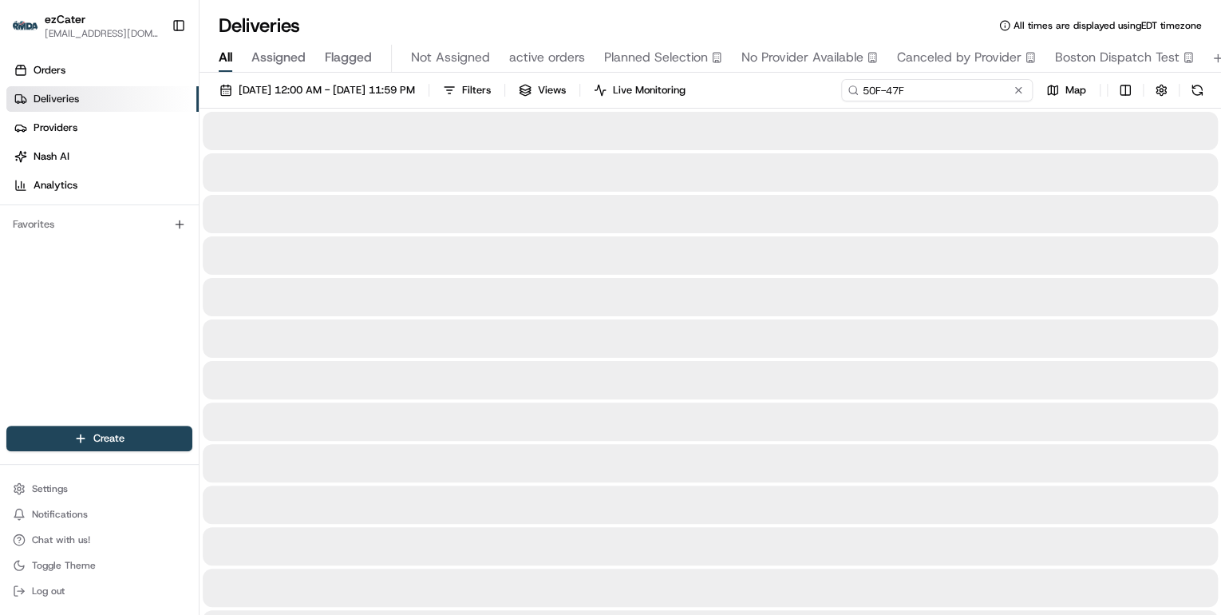
click at [865, 89] on input "50F-47F" at bounding box center [937, 90] width 192 height 22
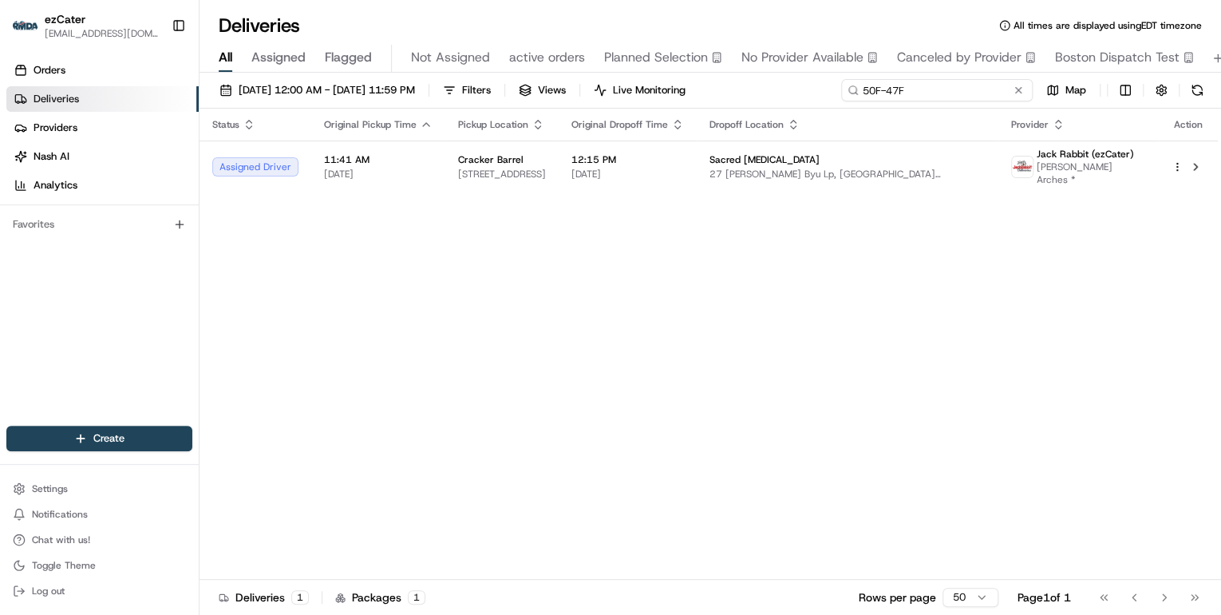
type input "50F-47F"
click at [517, 168] on span "[STREET_ADDRESS]" at bounding box center [502, 174] width 88 height 13
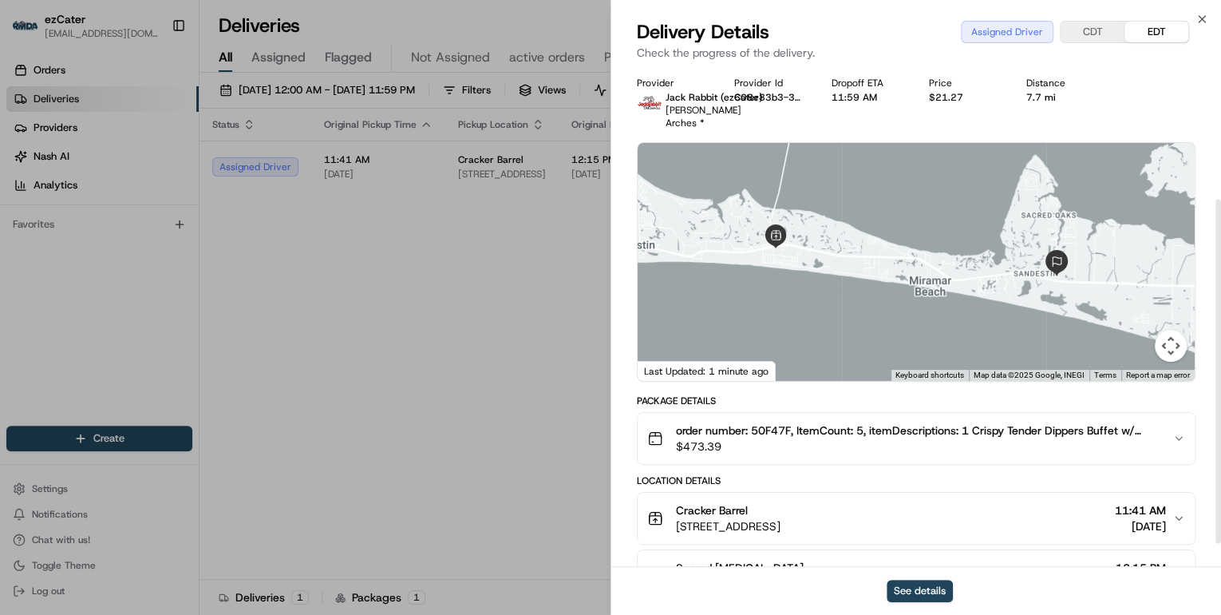
scroll to position [192, 0]
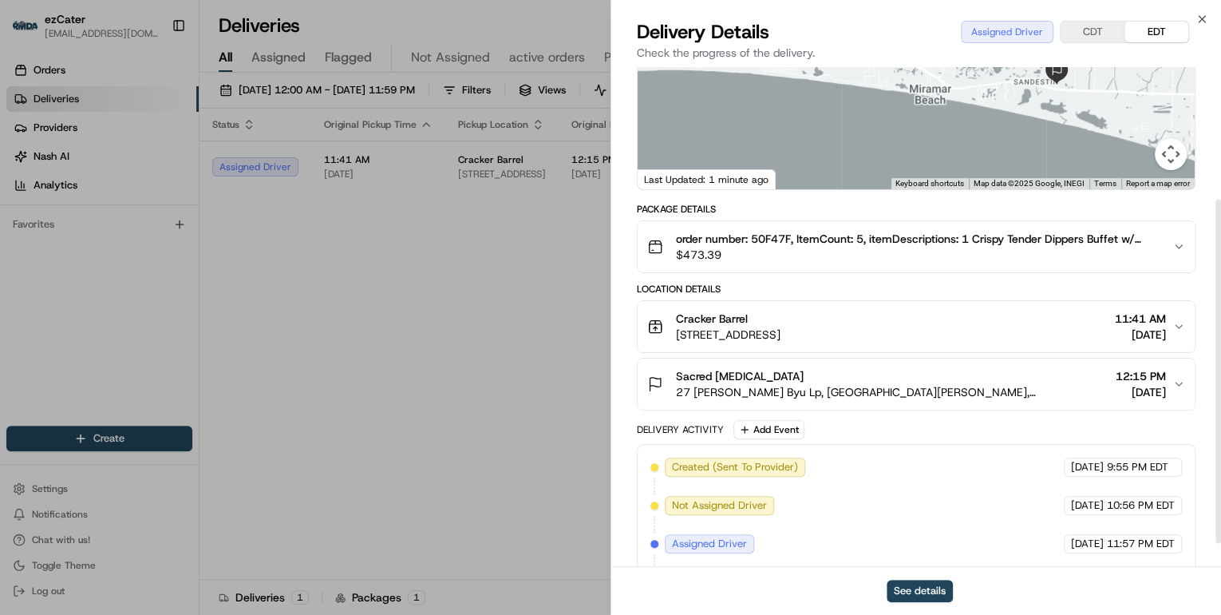
click at [788, 369] on div "Sacred [MEDICAL_DATA]" at bounding box center [892, 376] width 433 height 16
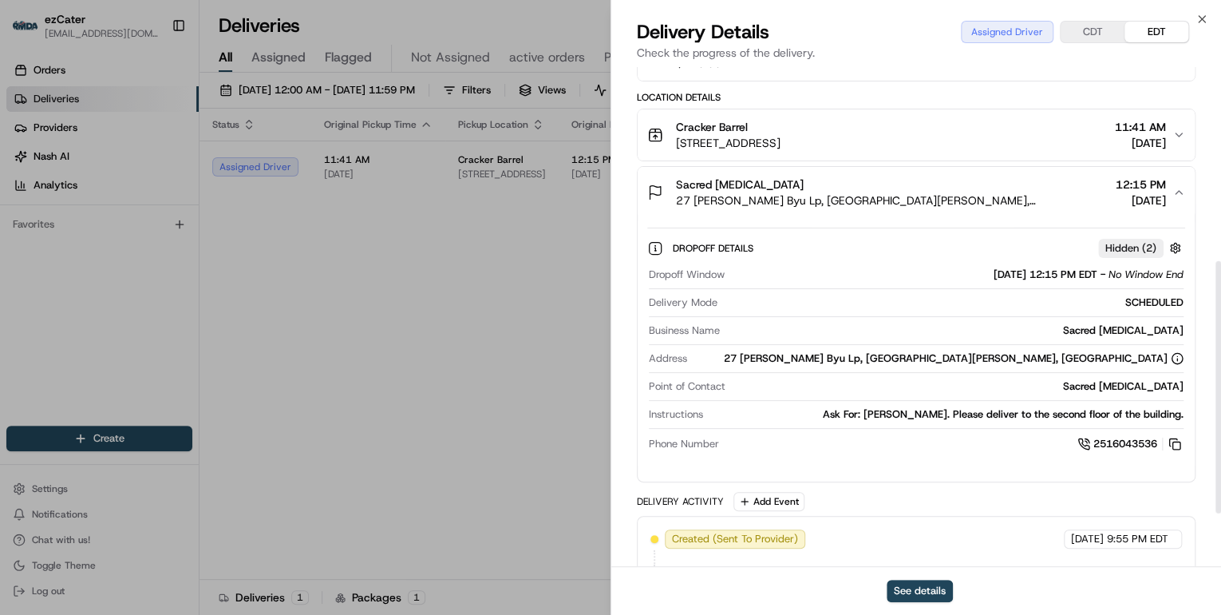
scroll to position [488, 0]
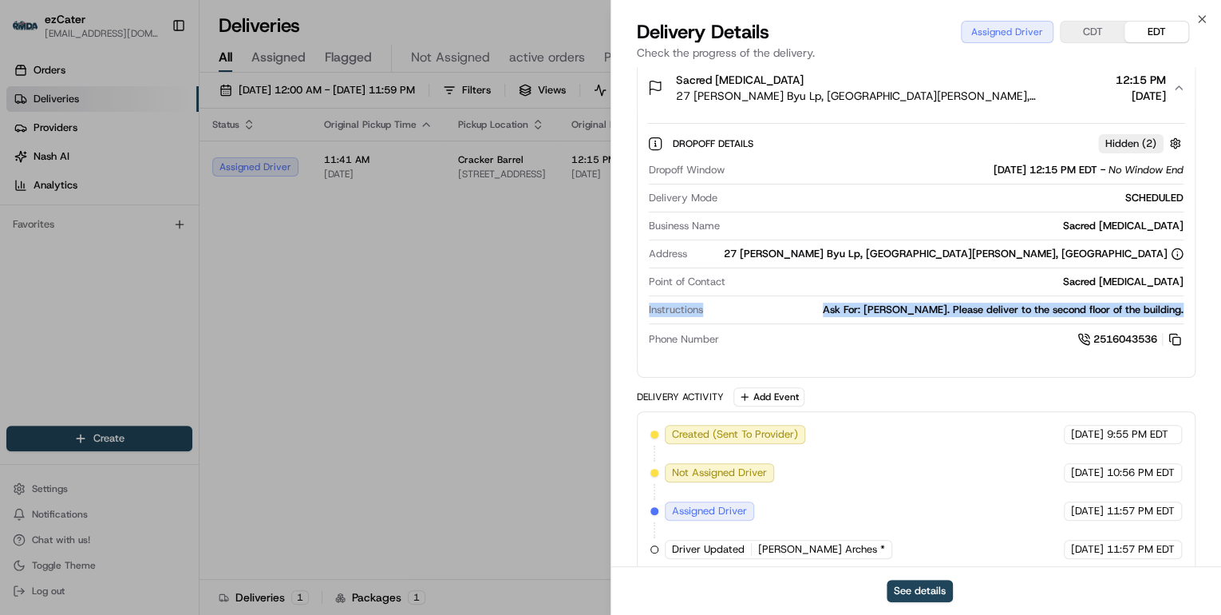
drag, startPoint x: 646, startPoint y: 294, endPoint x: 1194, endPoint y: 290, distance: 548.3
click at [1194, 290] on div "Dropoff Details Hidden ( 2 ) Dropoff Window 08/20/2025 12:15 PM EDT - No Window…" at bounding box center [916, 238] width 557 height 251
copy div "Instructions Ask For: Michael Daves. Please deliver to the second floor of the …"
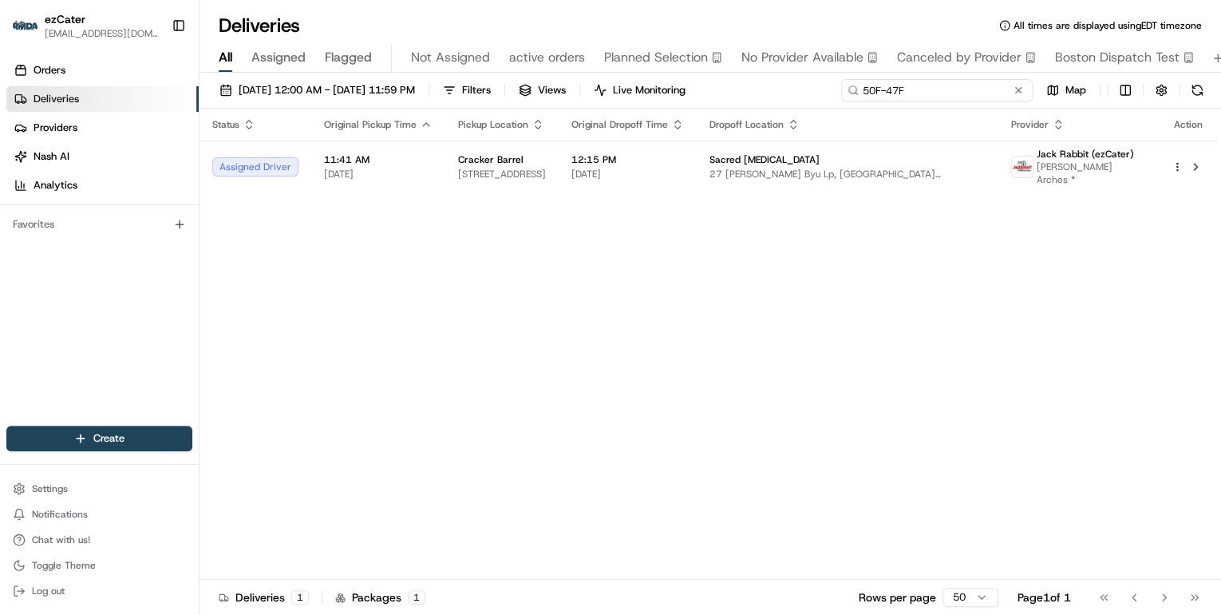
click at [957, 89] on input "50F-47F" at bounding box center [937, 90] width 192 height 22
click at [1020, 89] on button at bounding box center [1018, 90] width 16 height 16
click at [954, 87] on input "50F-47F" at bounding box center [937, 90] width 192 height 22
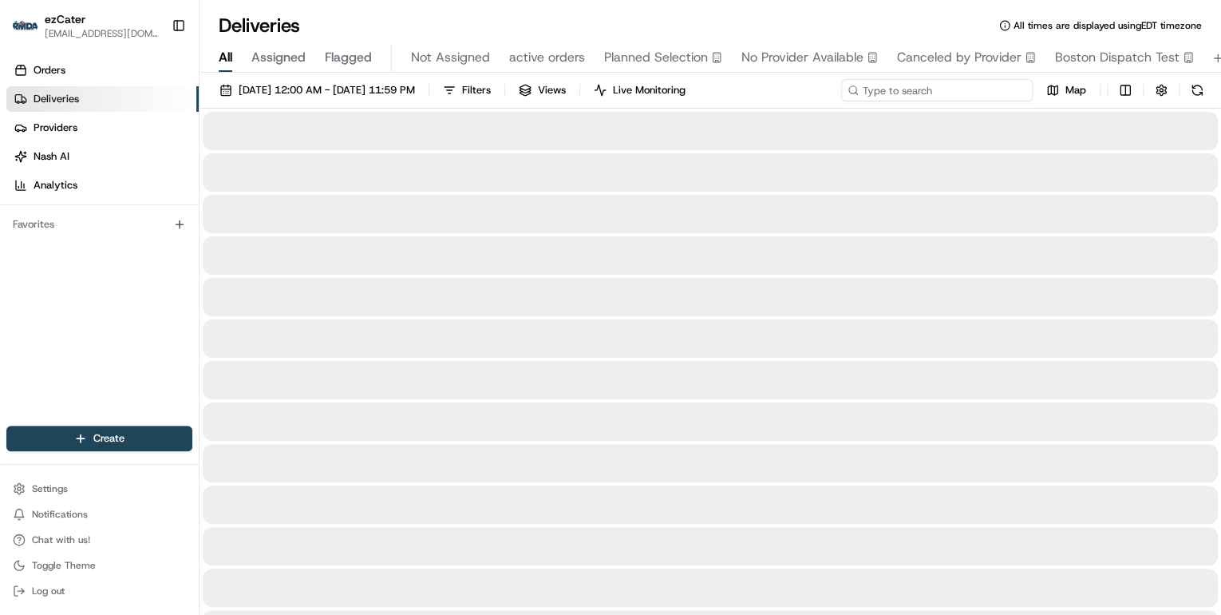
paste input "0A6JC7"
type input "0A6JC7"
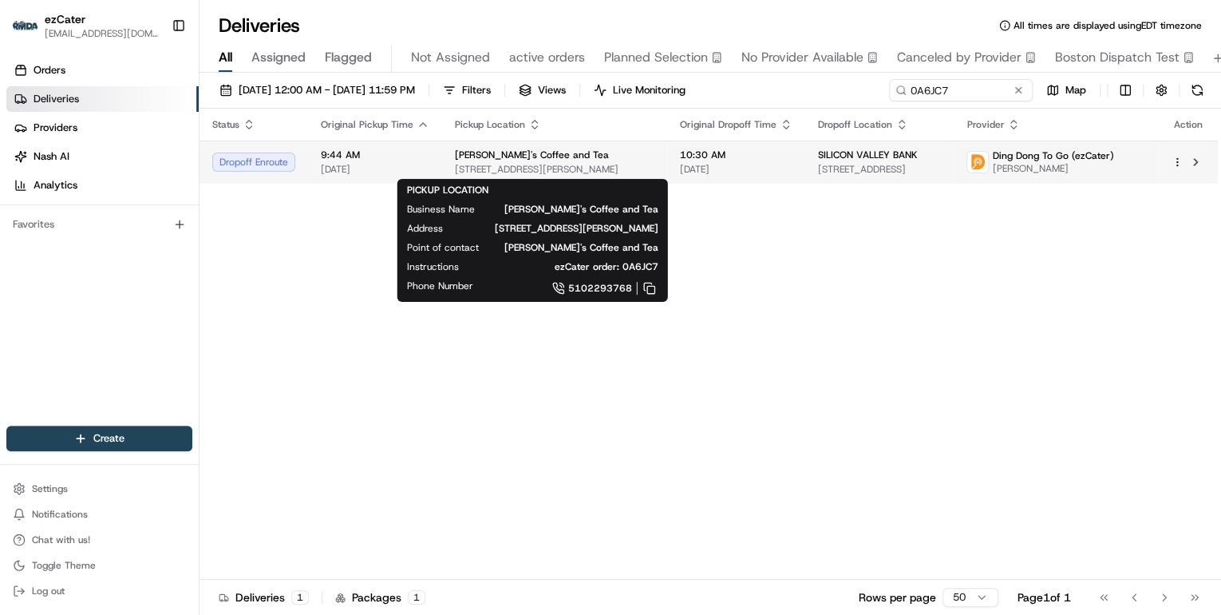
click at [546, 157] on span "Penelope's Coffee and Tea" at bounding box center [532, 154] width 154 height 13
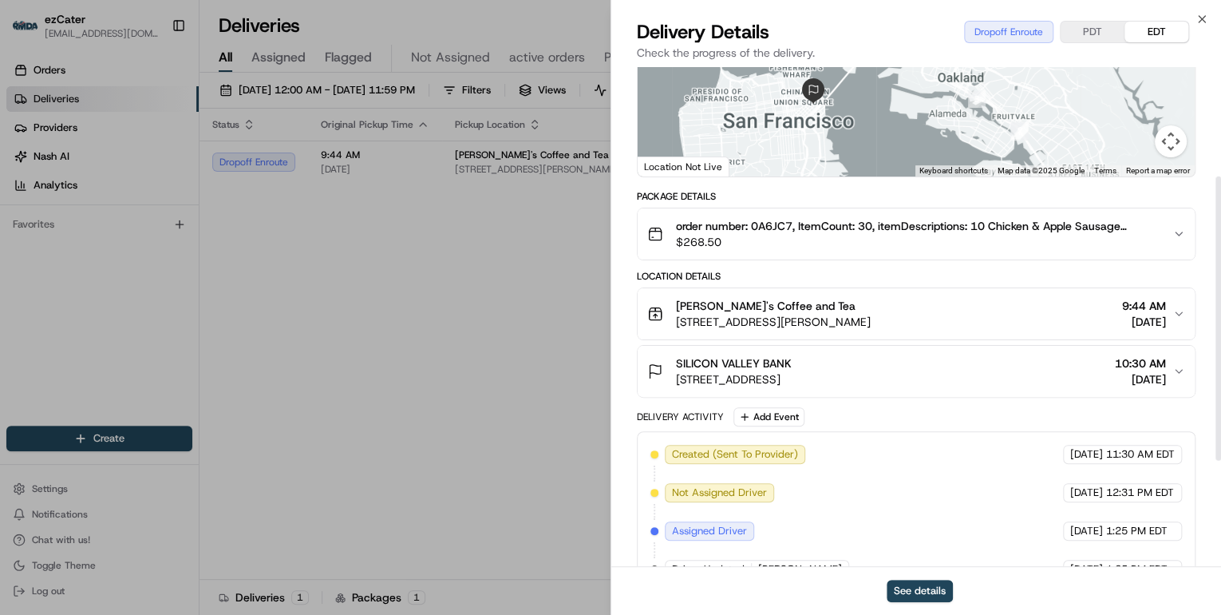
scroll to position [377, 0]
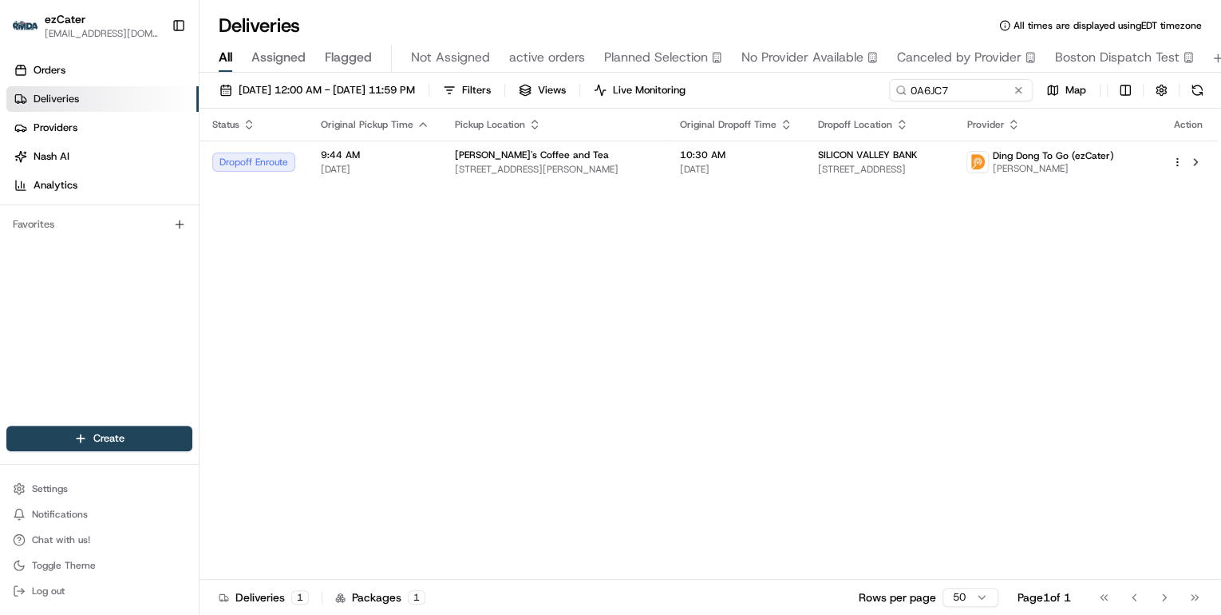
click at [1016, 91] on button at bounding box center [1018, 90] width 16 height 16
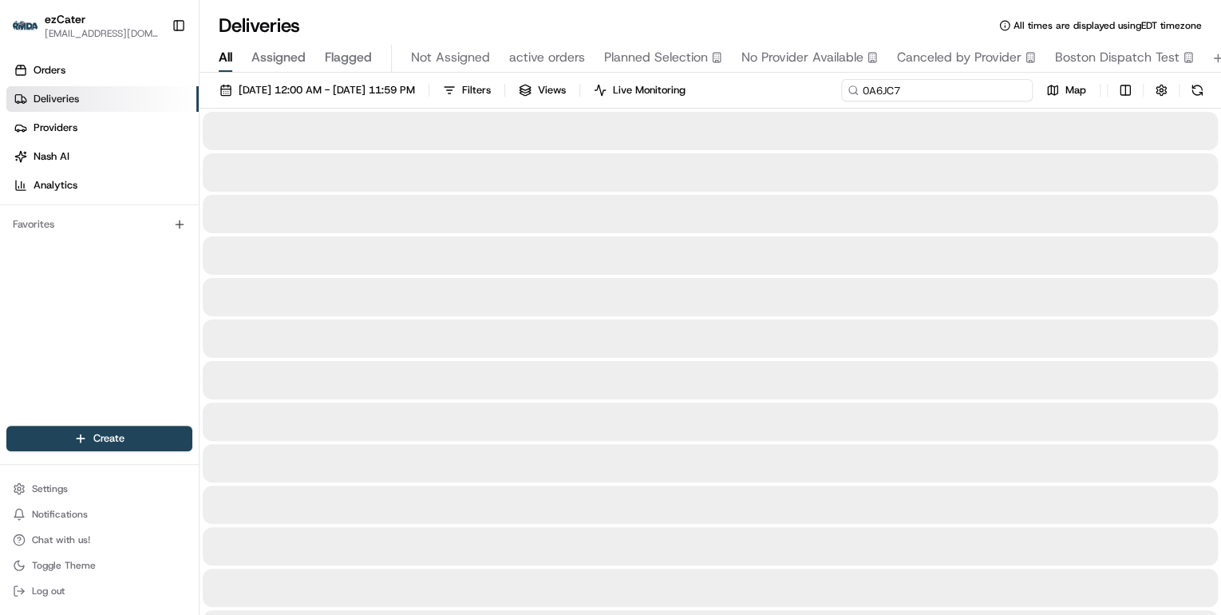
click at [929, 90] on input "0A6JC7" at bounding box center [937, 90] width 192 height 22
paste input "YWC-Q1F"
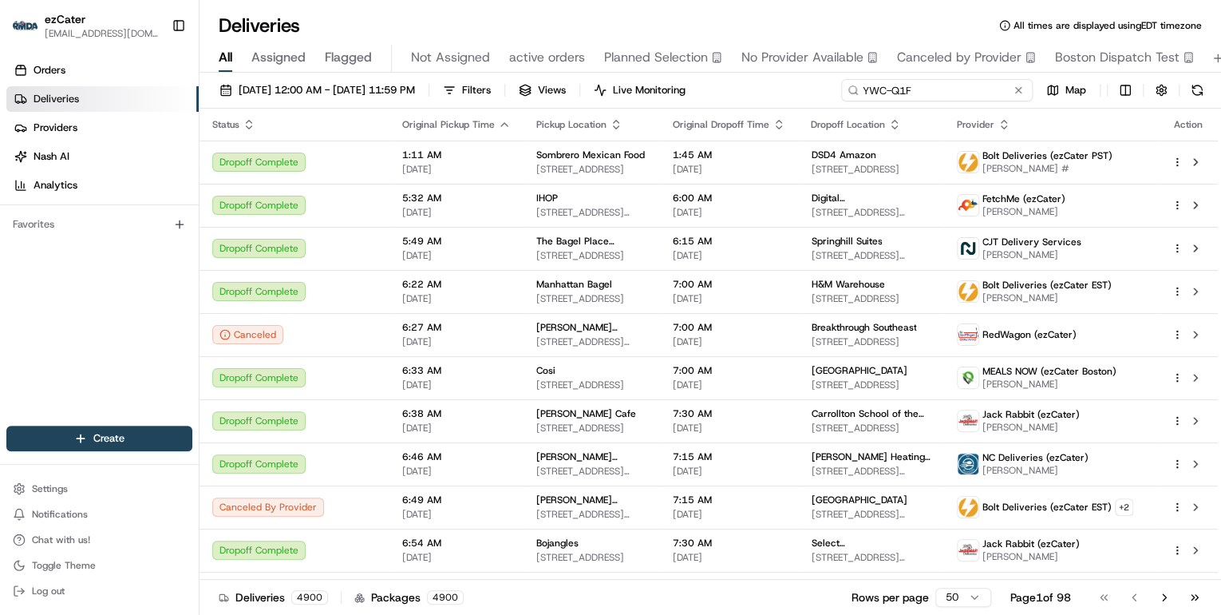
click at [865, 89] on input "YWC-Q1F" at bounding box center [937, 90] width 192 height 22
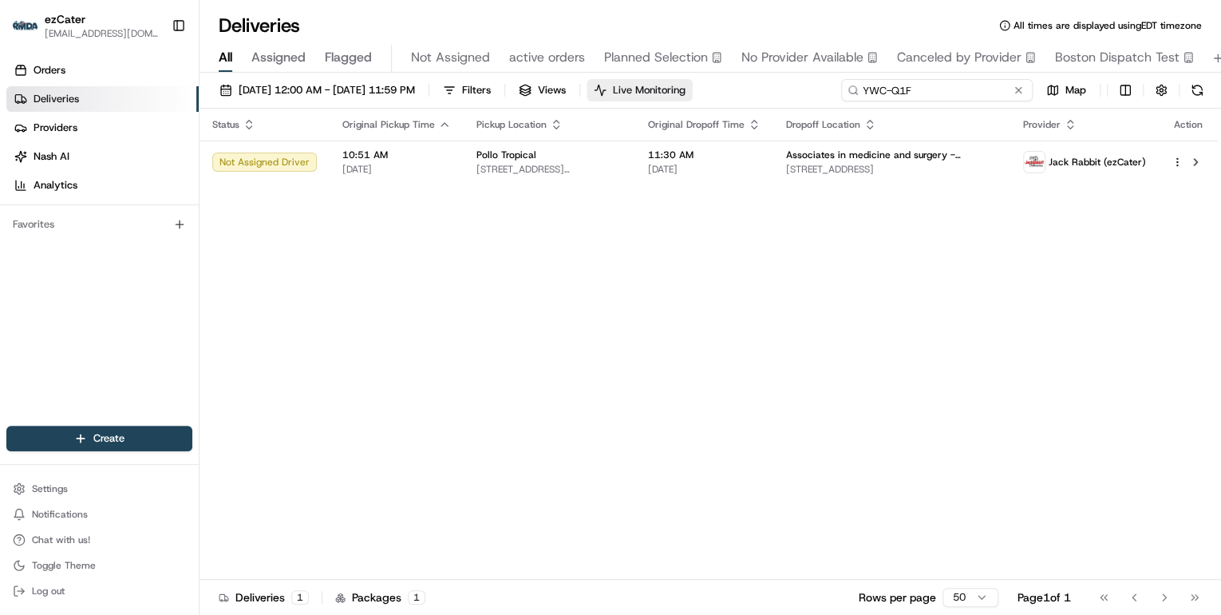
drag, startPoint x: 929, startPoint y: 87, endPoint x: 674, endPoint y: 90, distance: 255.4
click at [674, 90] on div "08/18/2025 12:00 AM - 08/24/2025 11:59 PM Filters Views Live Monitoring YWC-Q1F…" at bounding box center [711, 94] width 1022 height 30
paste input "FZ6-360"
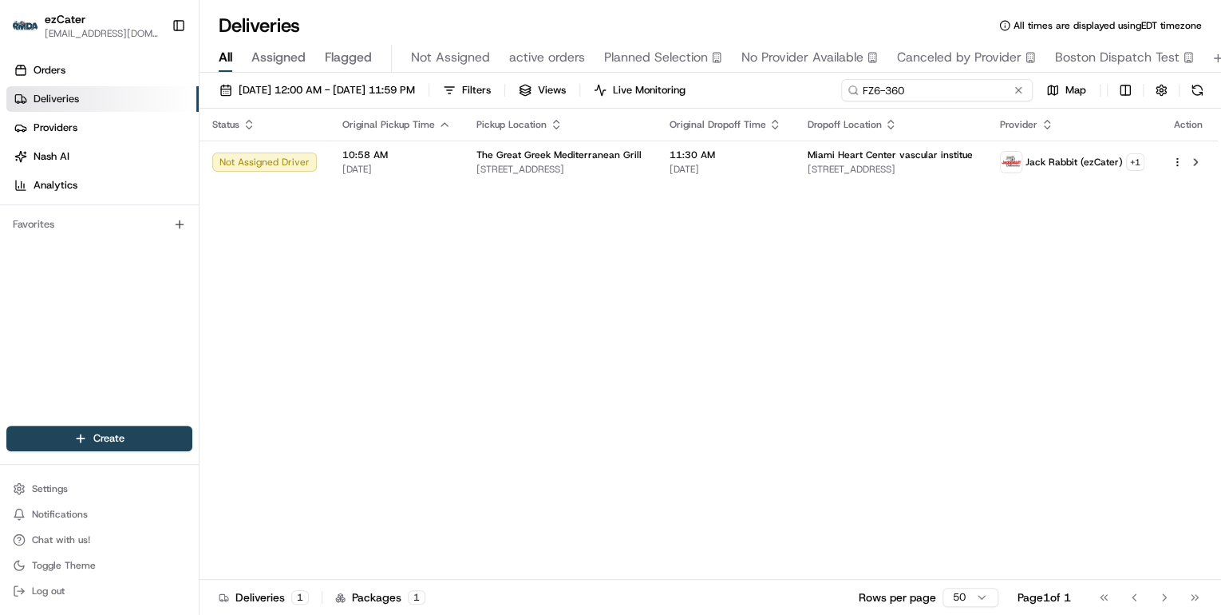
drag, startPoint x: 914, startPoint y: 89, endPoint x: 630, endPoint y: 109, distance: 284.8
click at [649, 109] on div "08/18/2025 12:00 AM - 08/24/2025 11:59 PM Filters Views Live Monitoring FZ6-360…" at bounding box center [711, 345] width 1022 height 545
paste input "FG7-KA6"
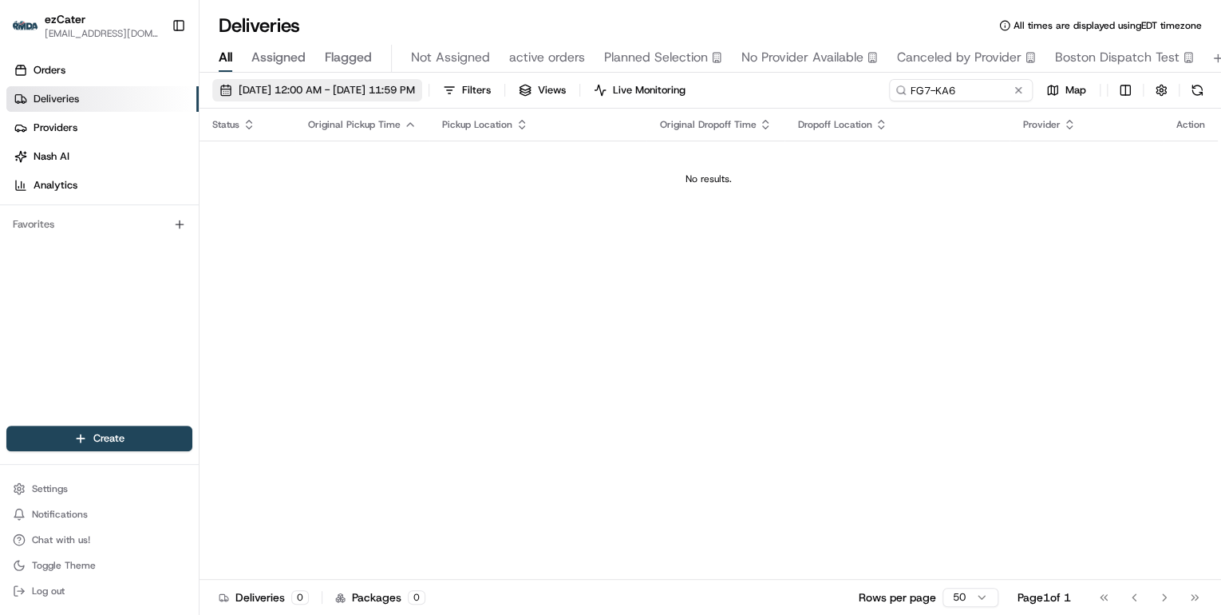
click at [352, 99] on button "08/18/2025 12:00 AM - 08/24/2025 11:59 PM" at bounding box center [317, 90] width 210 height 22
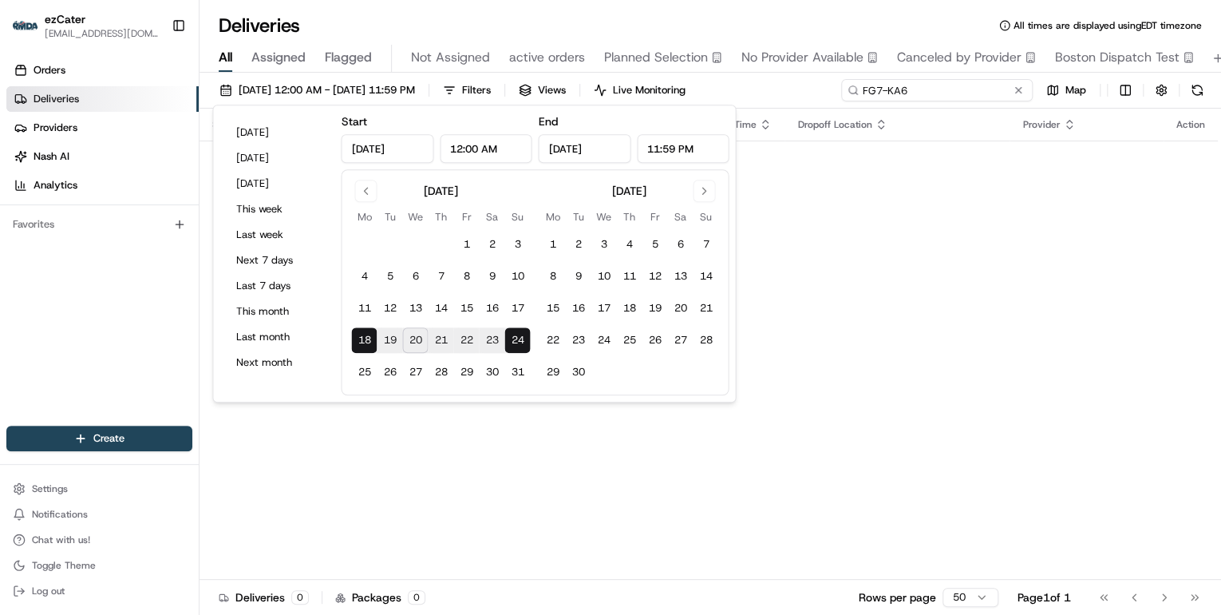
click at [922, 90] on input "FG7-KA6" at bounding box center [937, 90] width 192 height 22
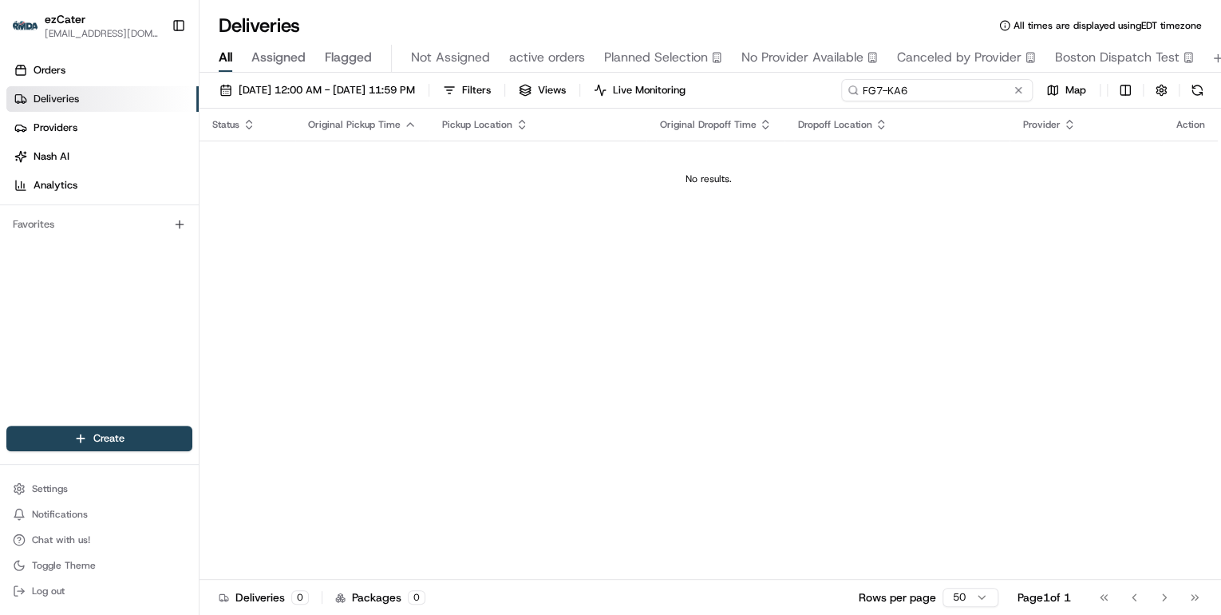
click at [867, 89] on input "FG7-KA6" at bounding box center [937, 90] width 192 height 22
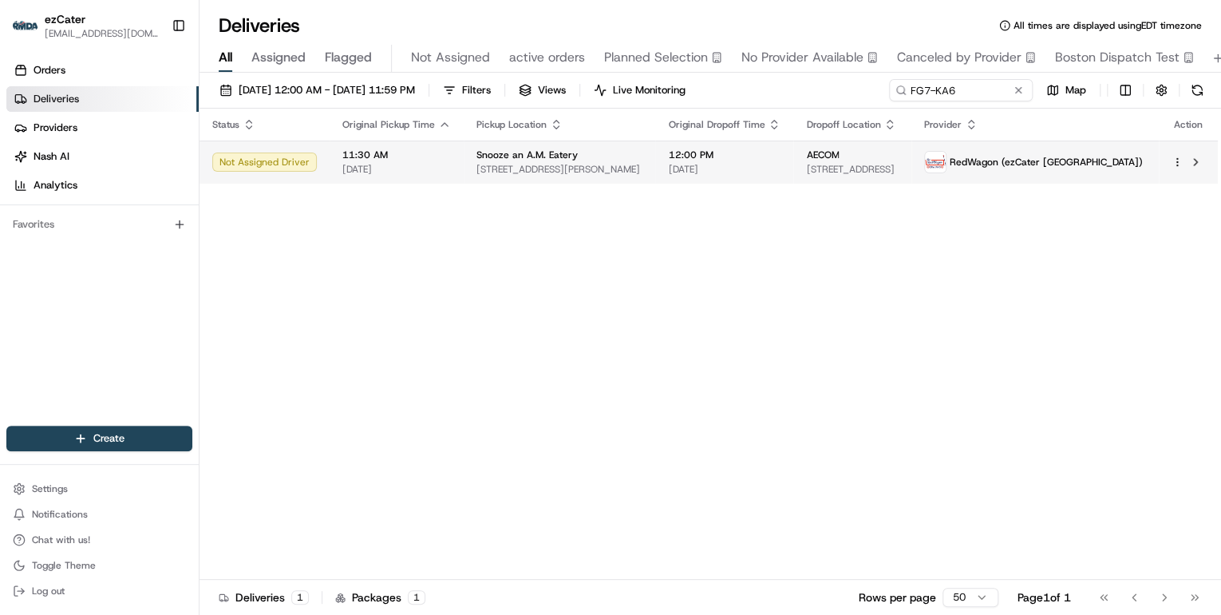
click at [632, 170] on td "Snooze an A.M. Eatery 240 W Chapman Ave Suite 101, Orange, CA 92866, USA" at bounding box center [560, 161] width 192 height 43
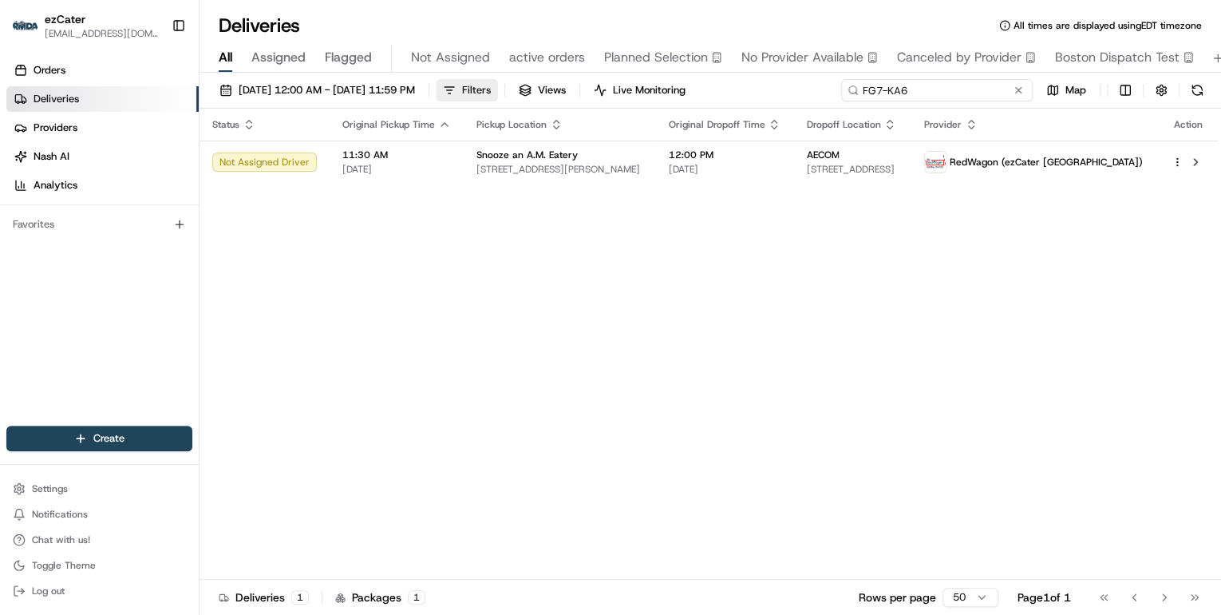
drag, startPoint x: 954, startPoint y: 91, endPoint x: 515, endPoint y: 87, distance: 439.7
click at [543, 89] on div "08/18/2025 12:00 AM - 08/24/2025 11:59 PM Filters Views Live Monitoring FG7-KA6…" at bounding box center [711, 94] width 1022 height 30
paste input "AHFVVT"
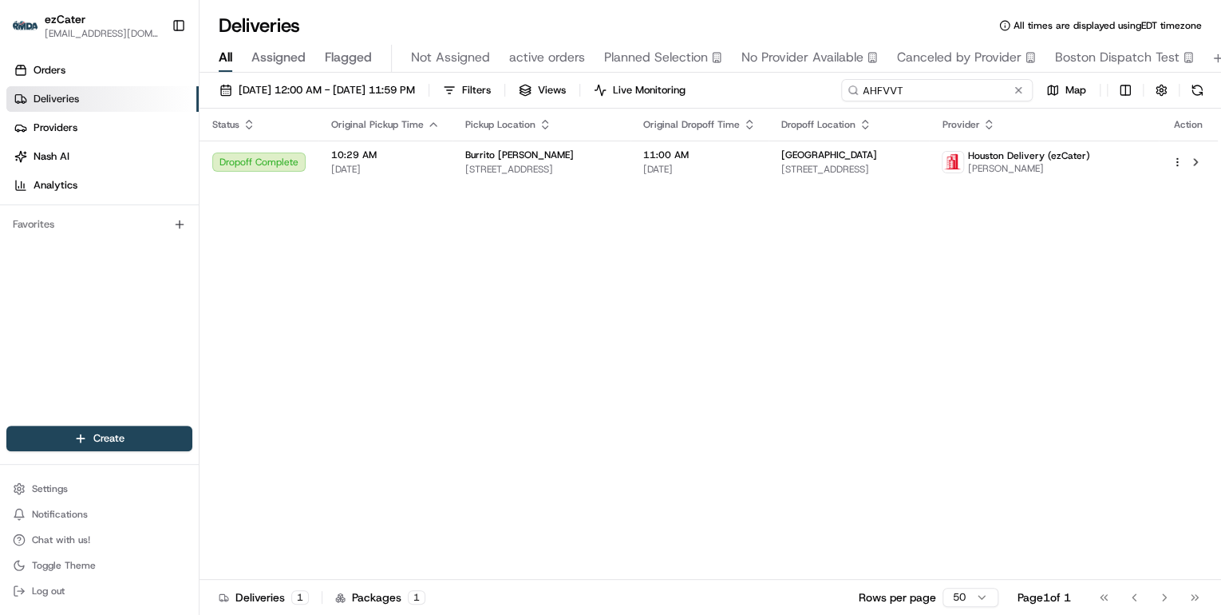
drag, startPoint x: 913, startPoint y: 89, endPoint x: 600, endPoint y: 69, distance: 313.5
click at [600, 69] on div "Deliveries All times are displayed using EDT timezone All Assigned Flagged Not …" at bounding box center [711, 307] width 1022 height 615
paste input "FZ6360"
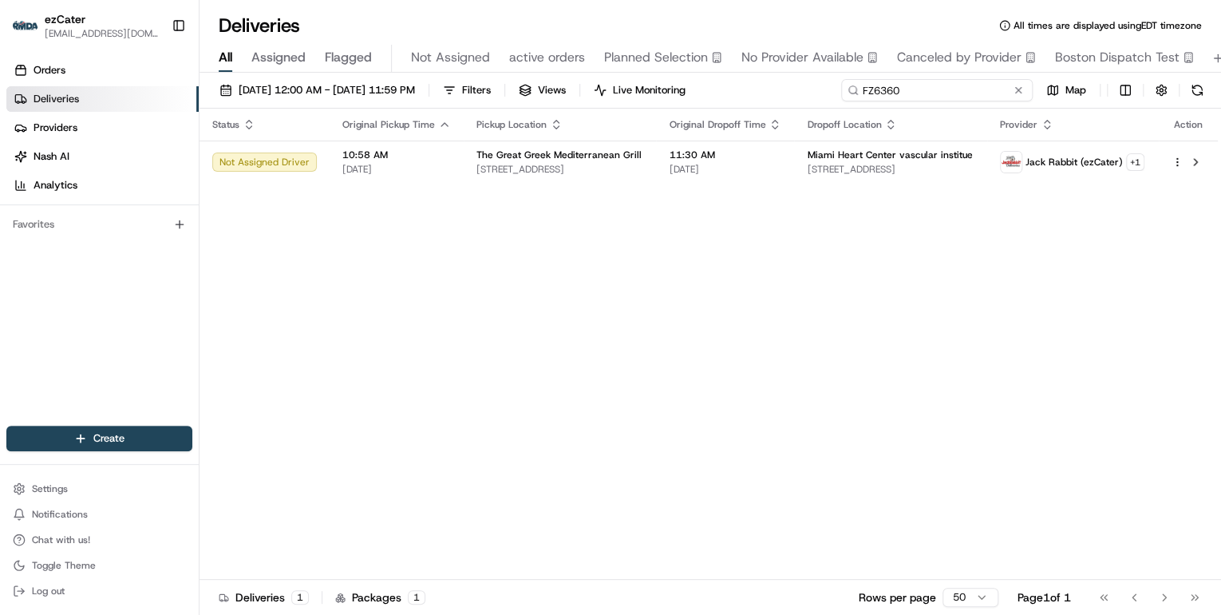
drag, startPoint x: 914, startPoint y: 89, endPoint x: 565, endPoint y: 86, distance: 348.8
click at [573, 86] on div "08/18/2025 12:00 AM - 08/24/2025 11:59 PM Filters Views Live Monitoring FZ6360 …" at bounding box center [711, 94] width 1022 height 30
paste input "-"
drag, startPoint x: 919, startPoint y: 90, endPoint x: 508, endPoint y: 93, distance: 411.0
click at [533, 93] on div "08/18/2025 12:00 AM - 08/24/2025 11:59 PM Filters Views Live Monitoring FZ6-360…" at bounding box center [711, 94] width 1022 height 30
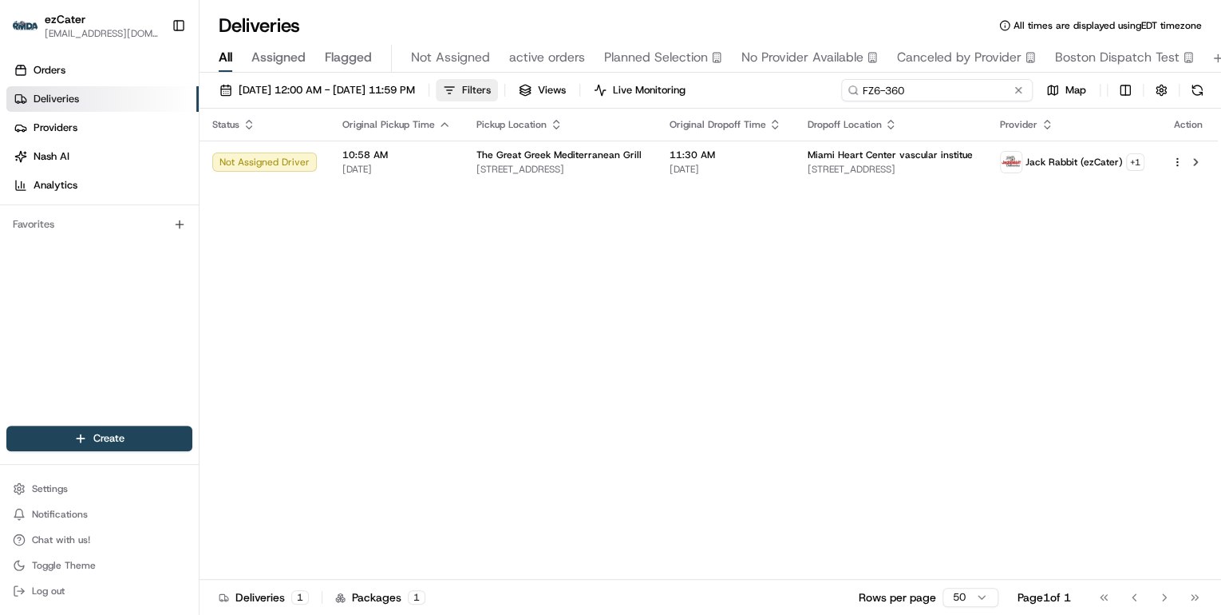
paste input "7267V4"
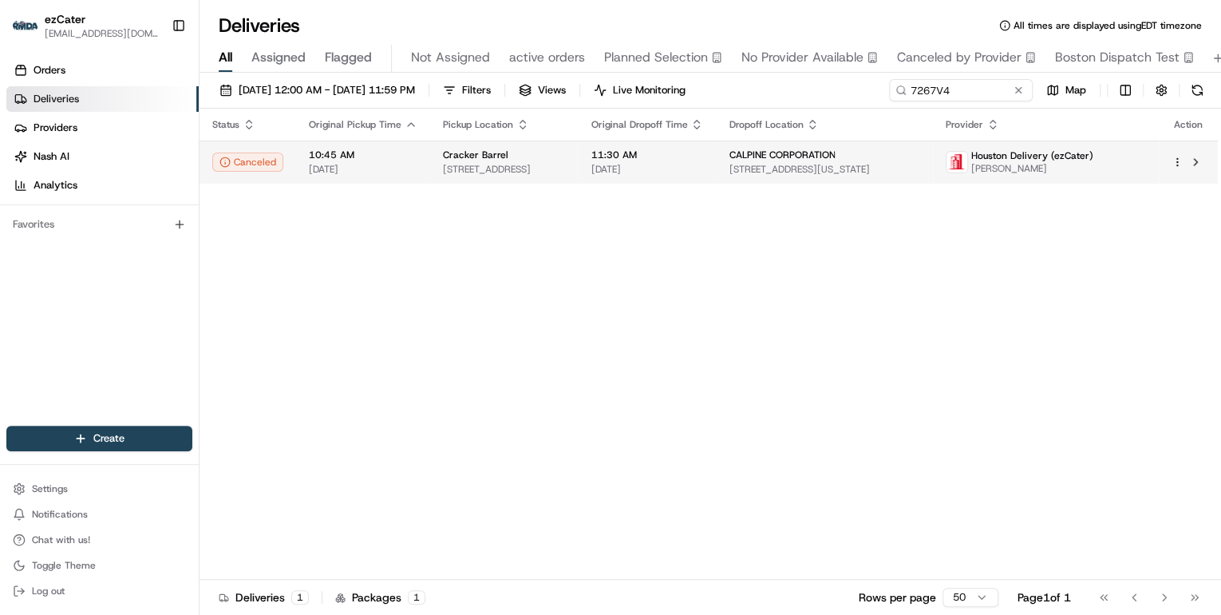
click at [496, 169] on span "11019 Shadow Creek Pkwy, Pearland, TX 77584, USA" at bounding box center [504, 169] width 122 height 13
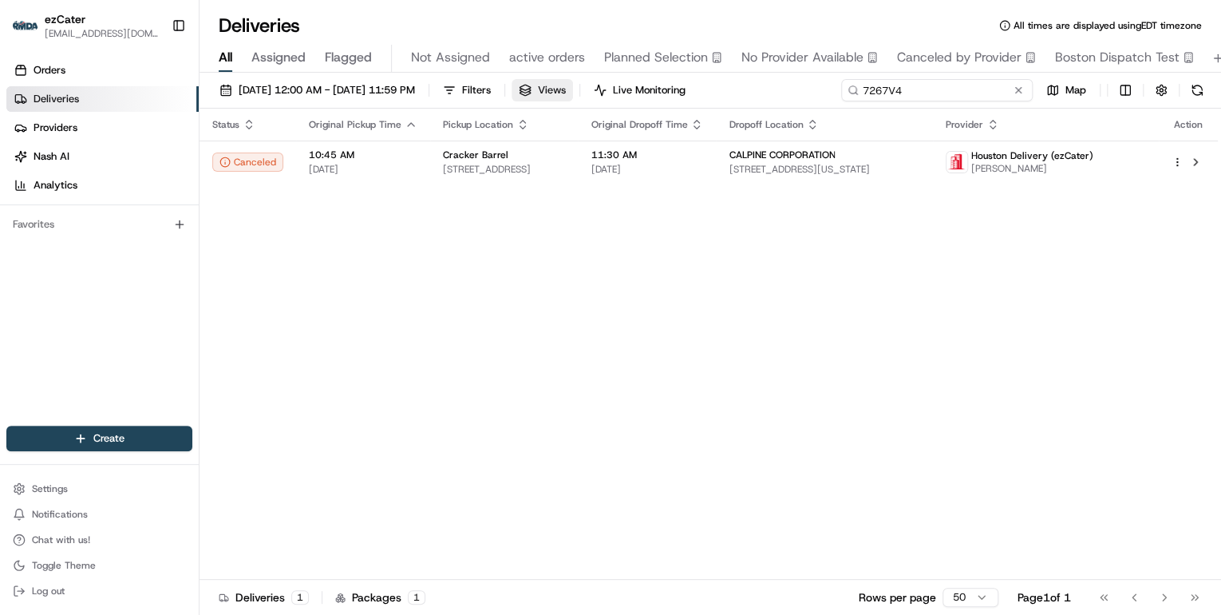
drag, startPoint x: 962, startPoint y: 92, endPoint x: 599, endPoint y: 82, distance: 364.0
click at [599, 82] on div "08/18/2025 12:00 AM - 08/24/2025 11:59 PM Filters Views Live Monitoring 7267V4 …" at bounding box center [711, 94] width 1022 height 30
paste input
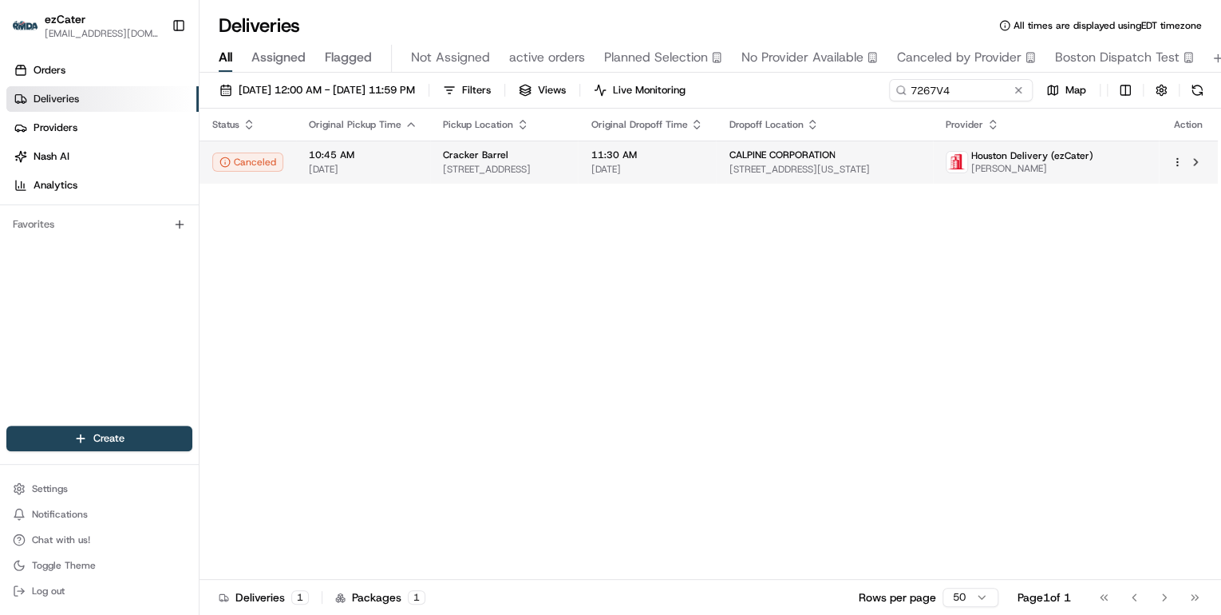
click at [536, 170] on span "11019 Shadow Creek Pkwy, Pearland, TX 77584, USA" at bounding box center [504, 169] width 122 height 13
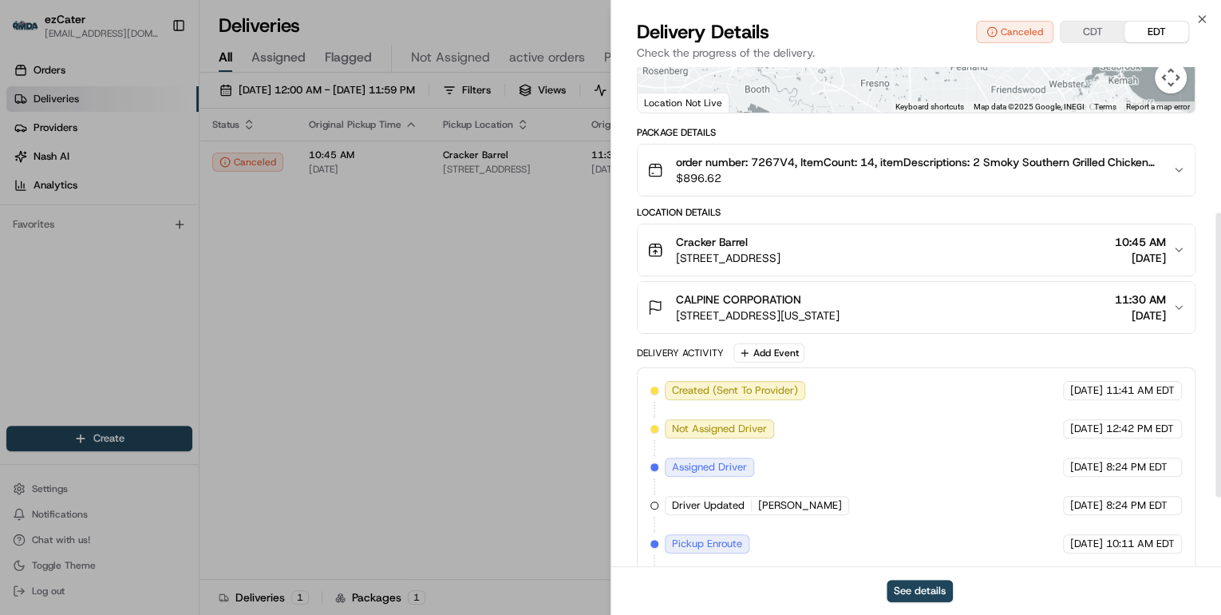
scroll to position [377, 0]
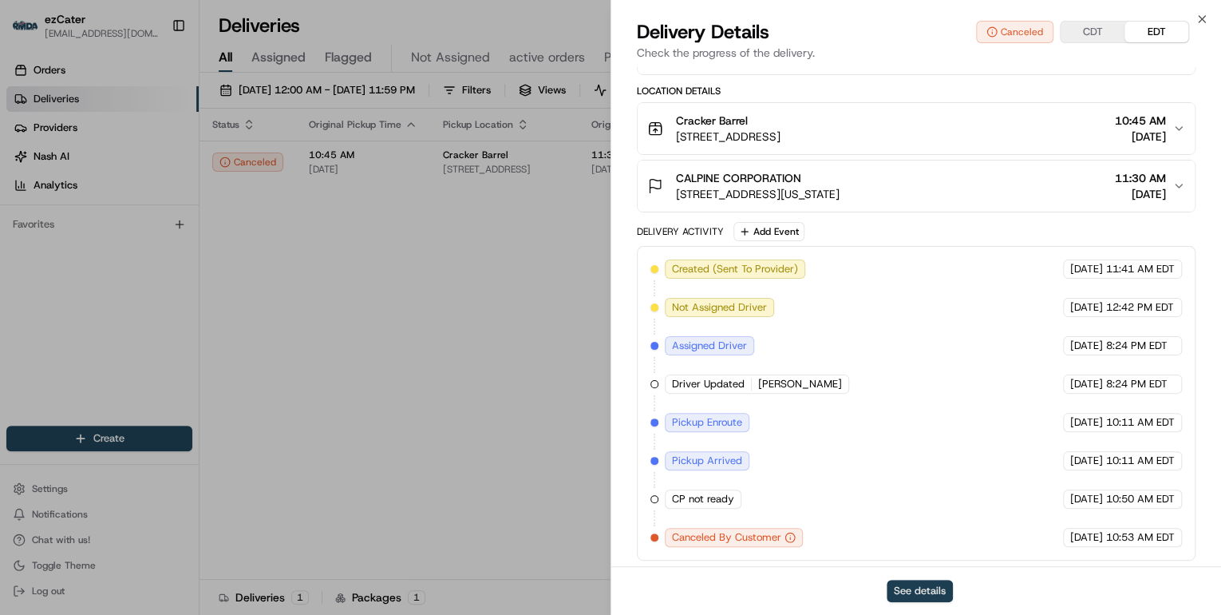
click at [929, 586] on button "See details" at bounding box center [920, 590] width 66 height 22
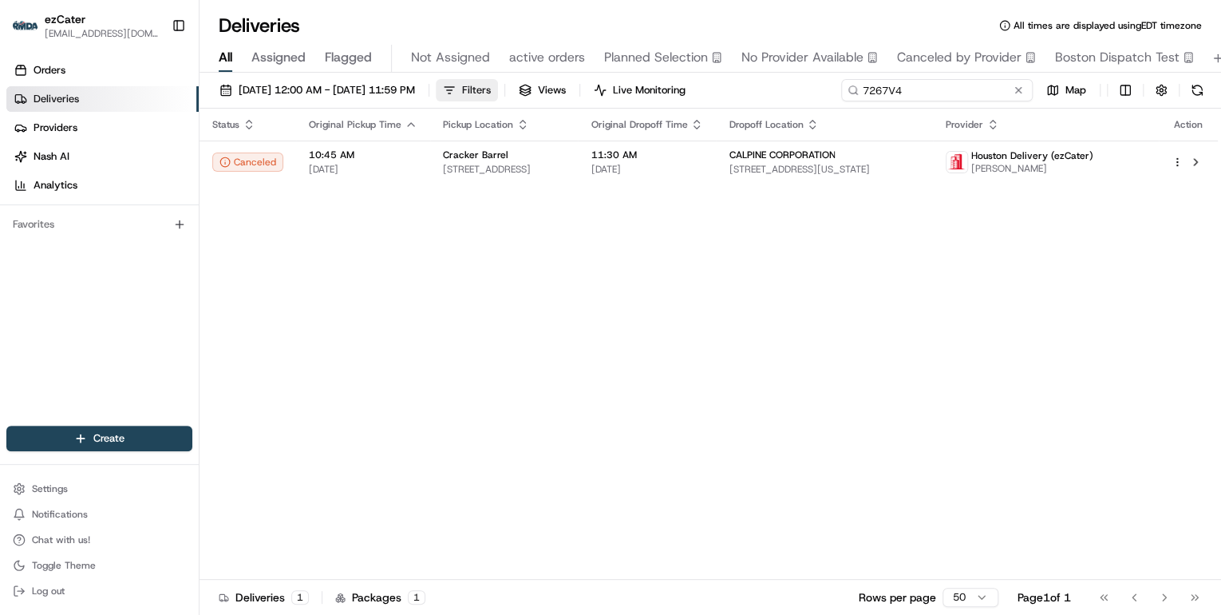
drag, startPoint x: 971, startPoint y: 89, endPoint x: 540, endPoint y: 89, distance: 430.9
click at [565, 91] on div "08/18/2025 12:00 AM - 08/24/2025 11:59 PM Filters Views Live Monitoring 7267V4 …" at bounding box center [711, 94] width 1022 height 30
paste input "FZ6-360"
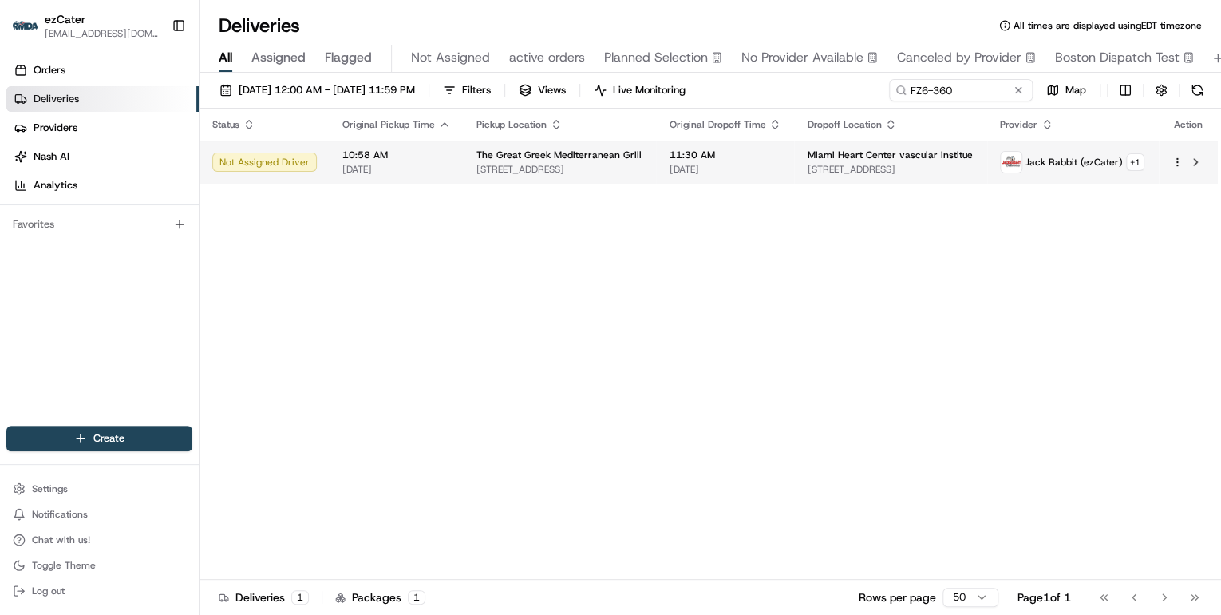
click at [520, 164] on span "[STREET_ADDRESS]" at bounding box center [559, 169] width 167 height 13
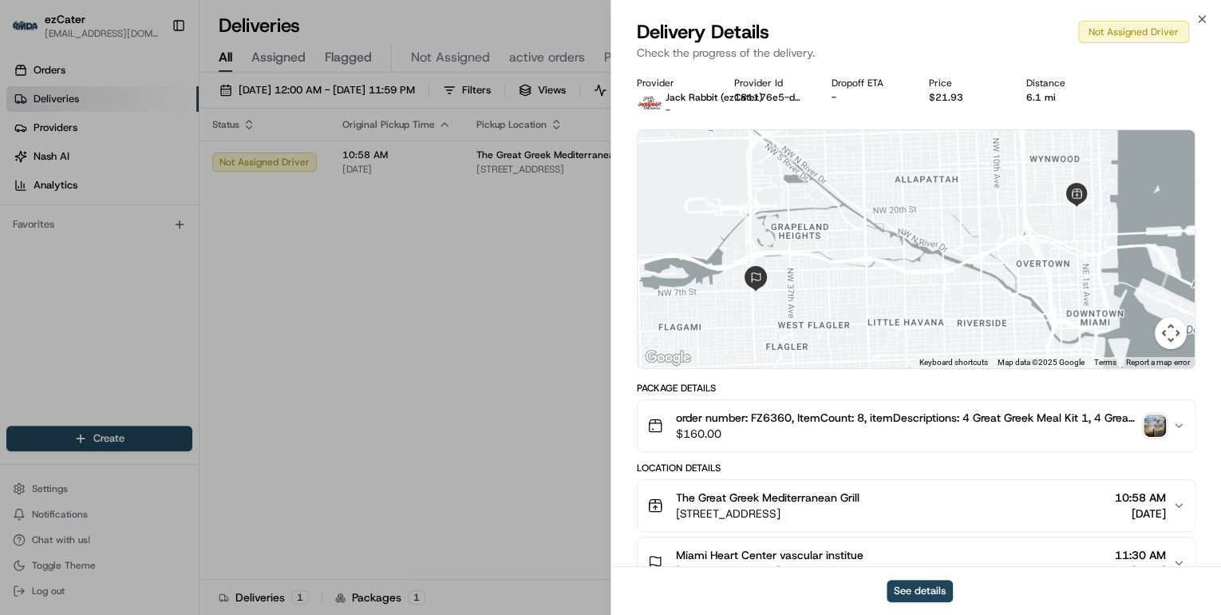
click at [1156, 431] on img "button" at bounding box center [1155, 425] width 22 height 22
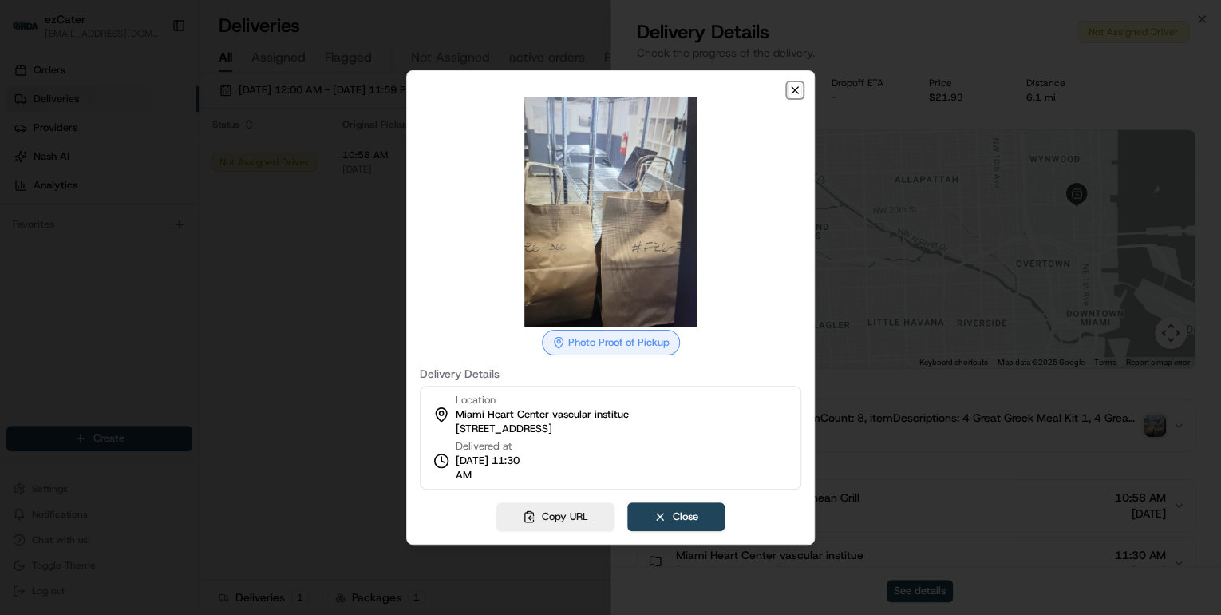
click at [794, 91] on icon "button" at bounding box center [795, 90] width 6 height 6
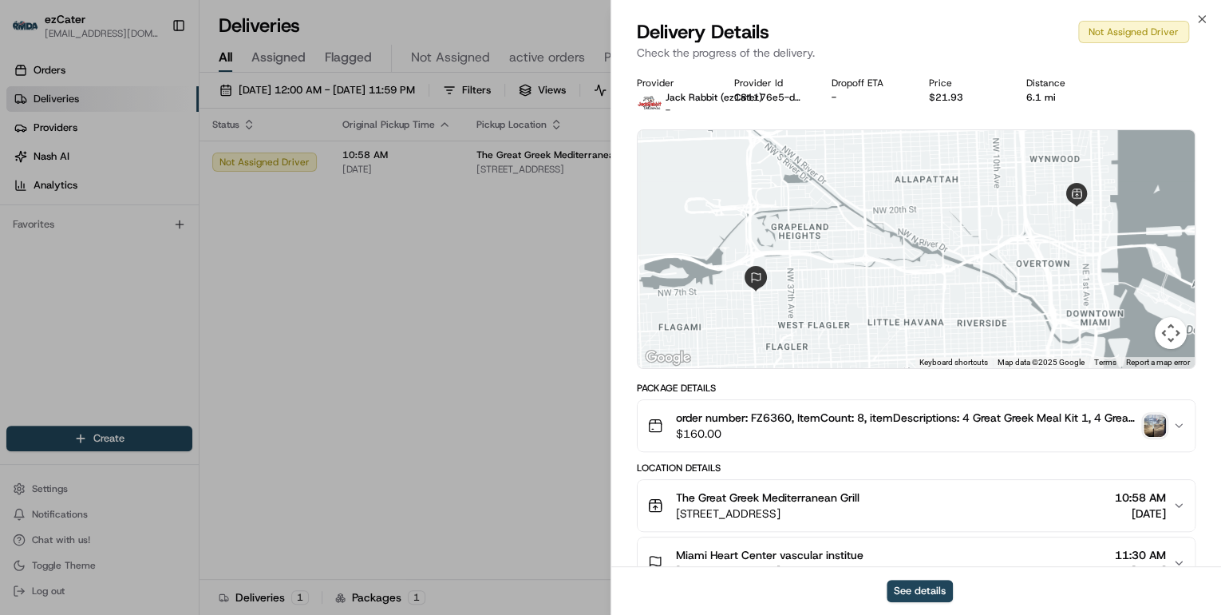
scroll to position [187, 0]
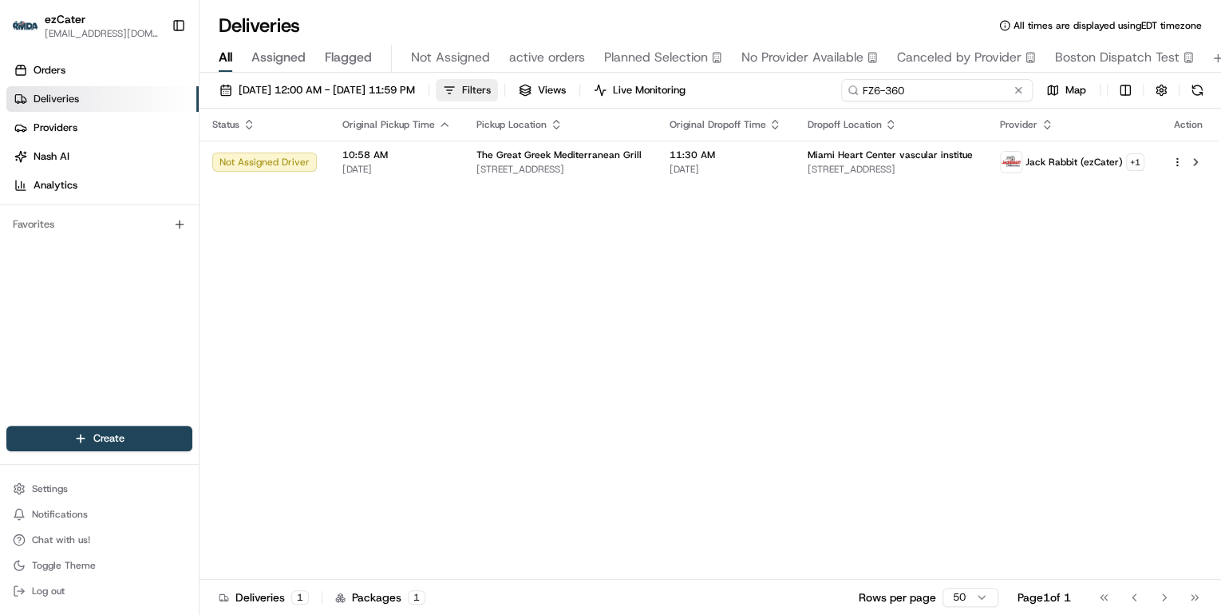
drag, startPoint x: 958, startPoint y: 93, endPoint x: 548, endPoint y: 91, distance: 409.4
click at [548, 91] on div "08/18/2025 12:00 AM - 08/24/2025 11:59 PM Filters Views Live Monitoring FZ6-360…" at bounding box center [711, 94] width 1022 height 30
paste input "HUWUTR"
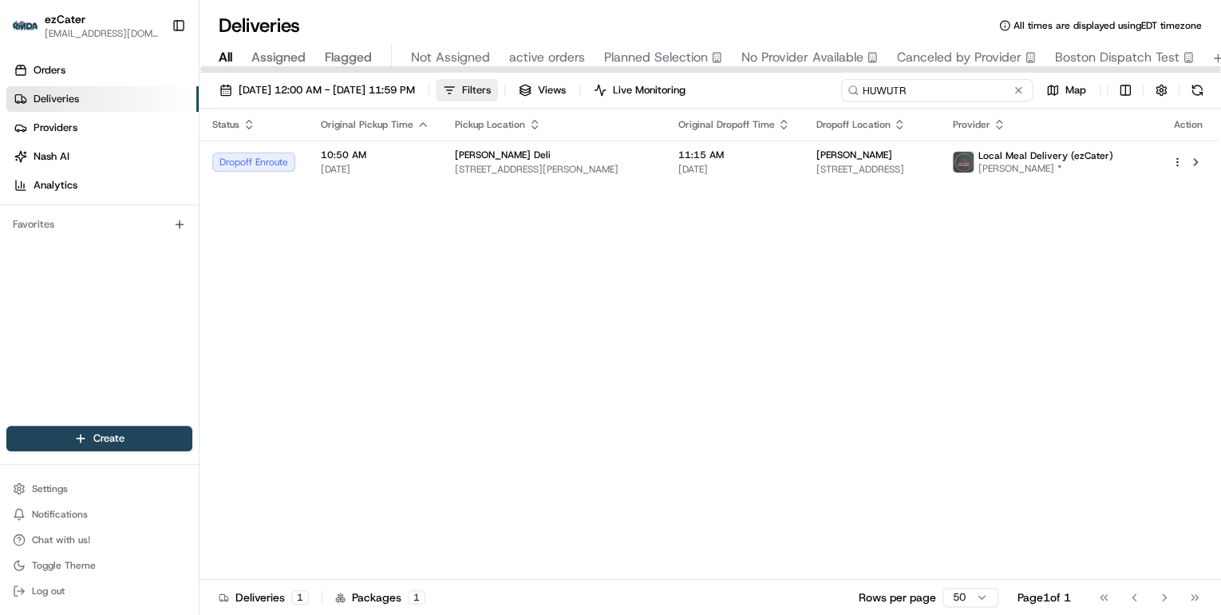
drag, startPoint x: 926, startPoint y: 89, endPoint x: 524, endPoint y: 83, distance: 402.3
click at [528, 83] on div "08/18/2025 12:00 AM - 08/24/2025 11:59 PM Filters Views Live Monitoring HUWUTR …" at bounding box center [711, 94] width 1022 height 30
paste input "2C5K7Q"
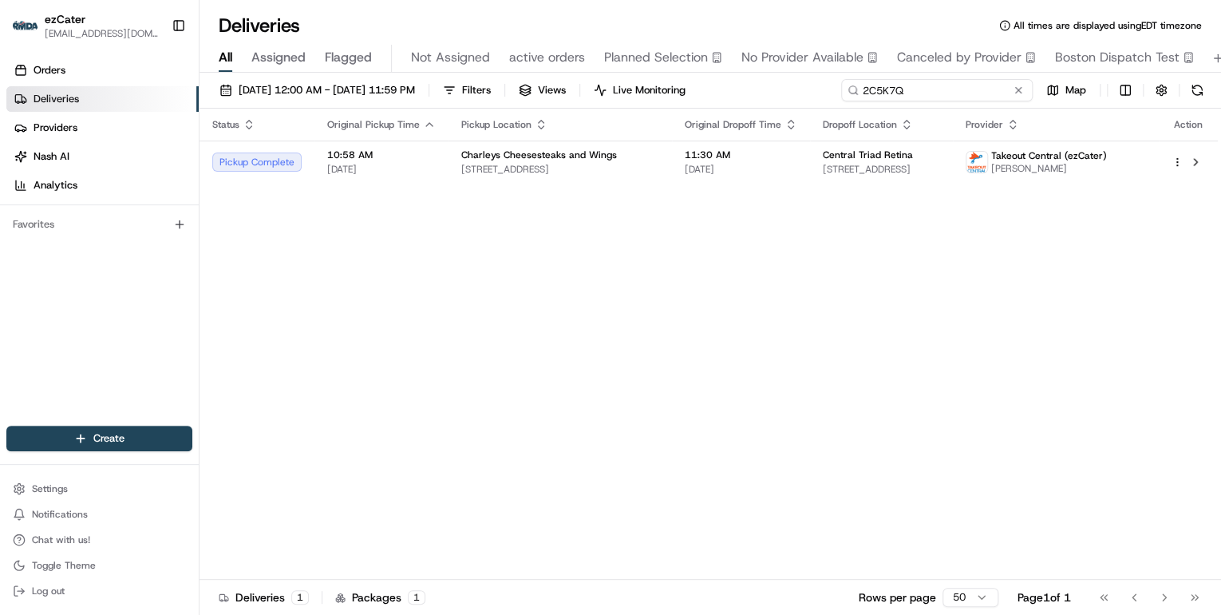
drag, startPoint x: 923, startPoint y: 89, endPoint x: 480, endPoint y: 91, distance: 442.9
click at [488, 91] on div "08/18/2025 12:00 AM - 08/24/2025 11:59 PM Filters Views Live Monitoring 2C5K7Q …" at bounding box center [711, 94] width 1022 height 30
paste input "FT1-QPE"
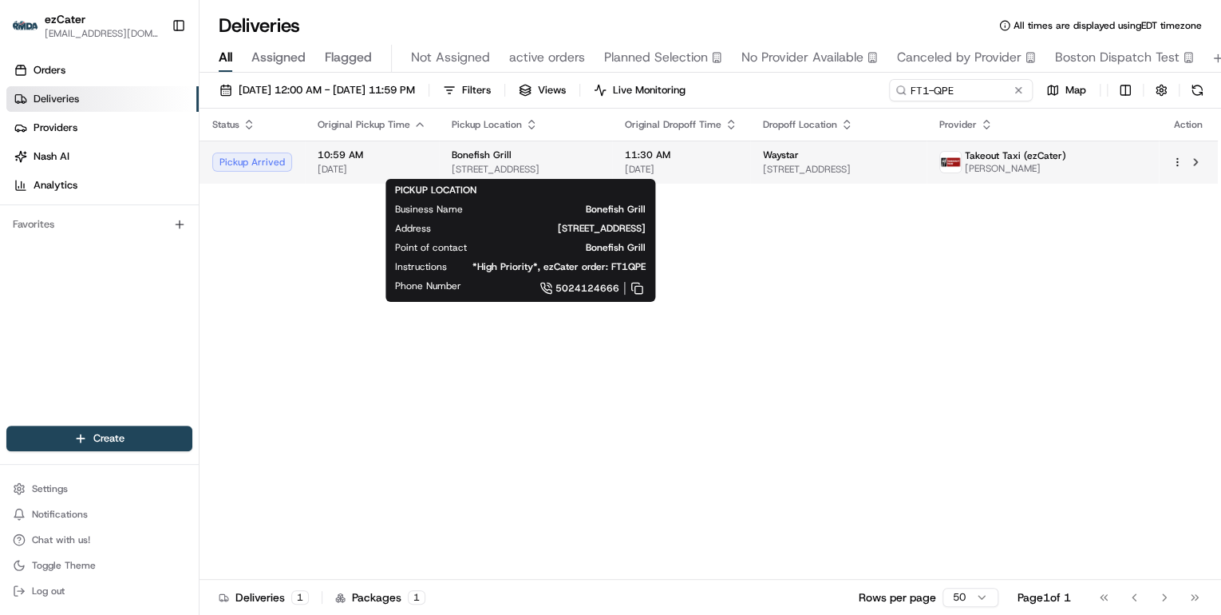
click at [470, 168] on span "[STREET_ADDRESS]" at bounding box center [526, 169] width 148 height 13
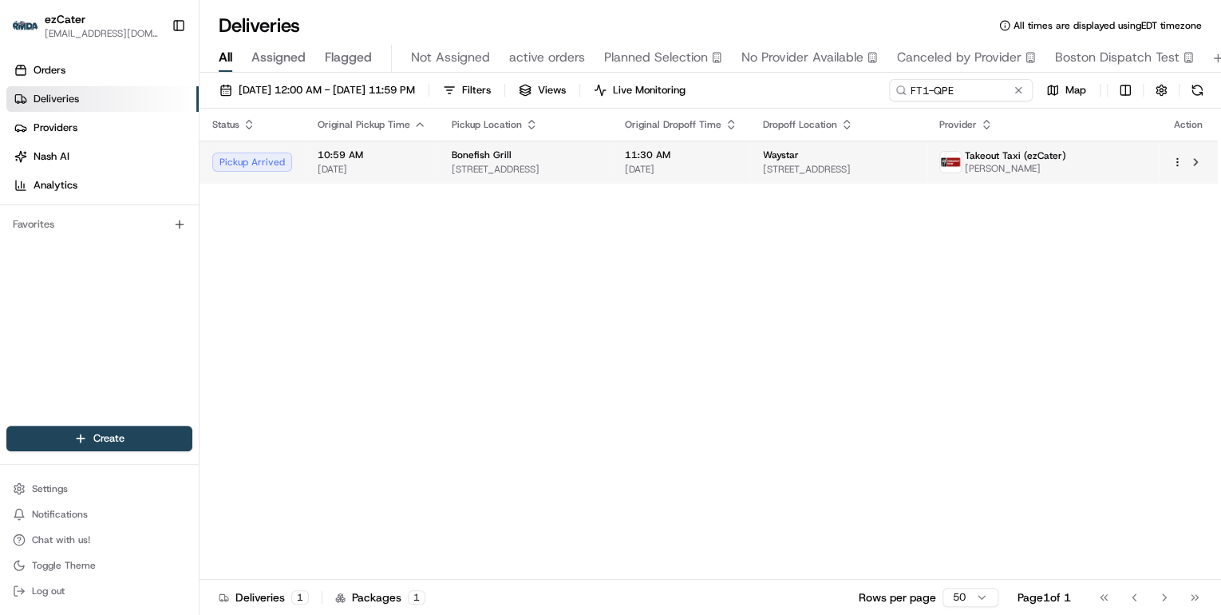
click at [599, 153] on div "Bonefish Grill" at bounding box center [526, 154] width 148 height 13
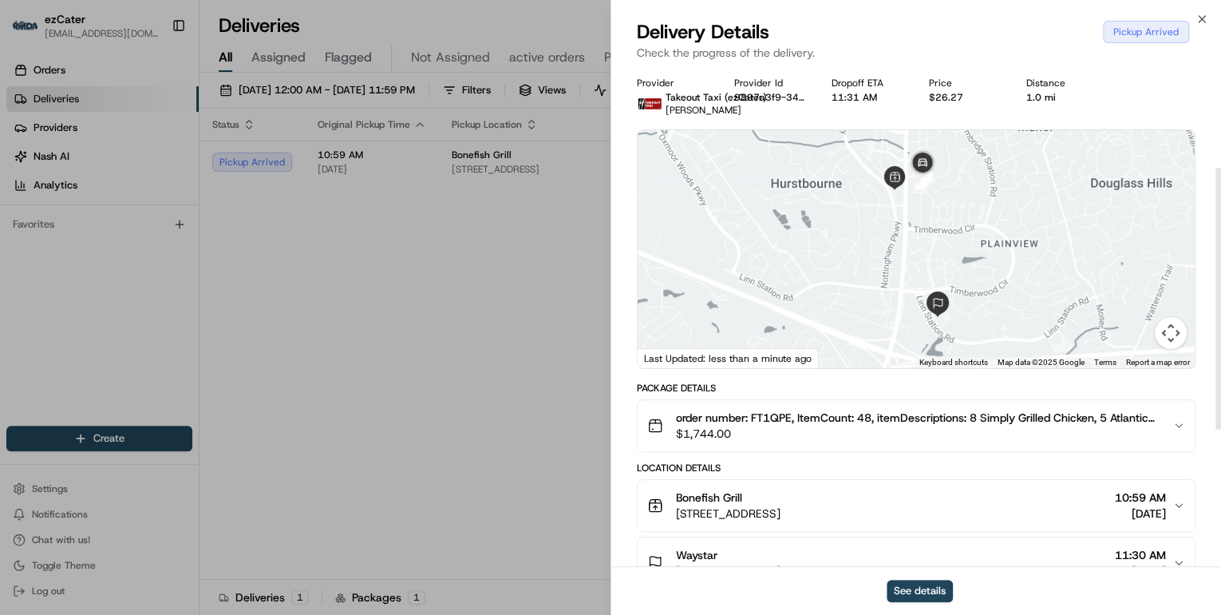
scroll to position [192, 0]
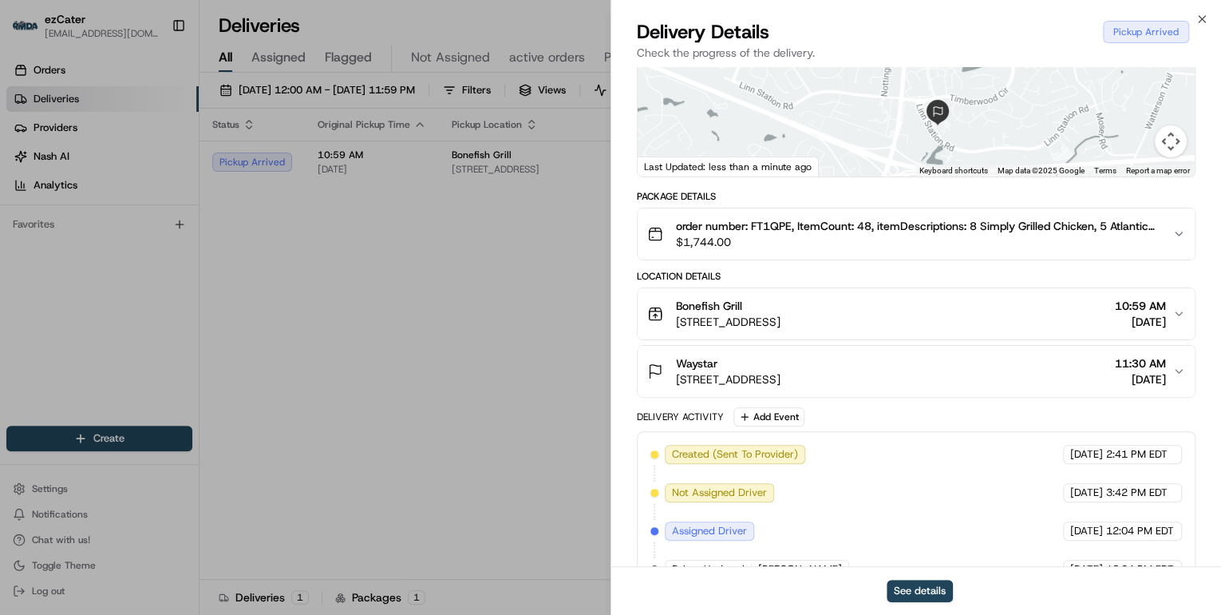
click at [780, 310] on div "Bonefish Grill" at bounding box center [728, 306] width 105 height 16
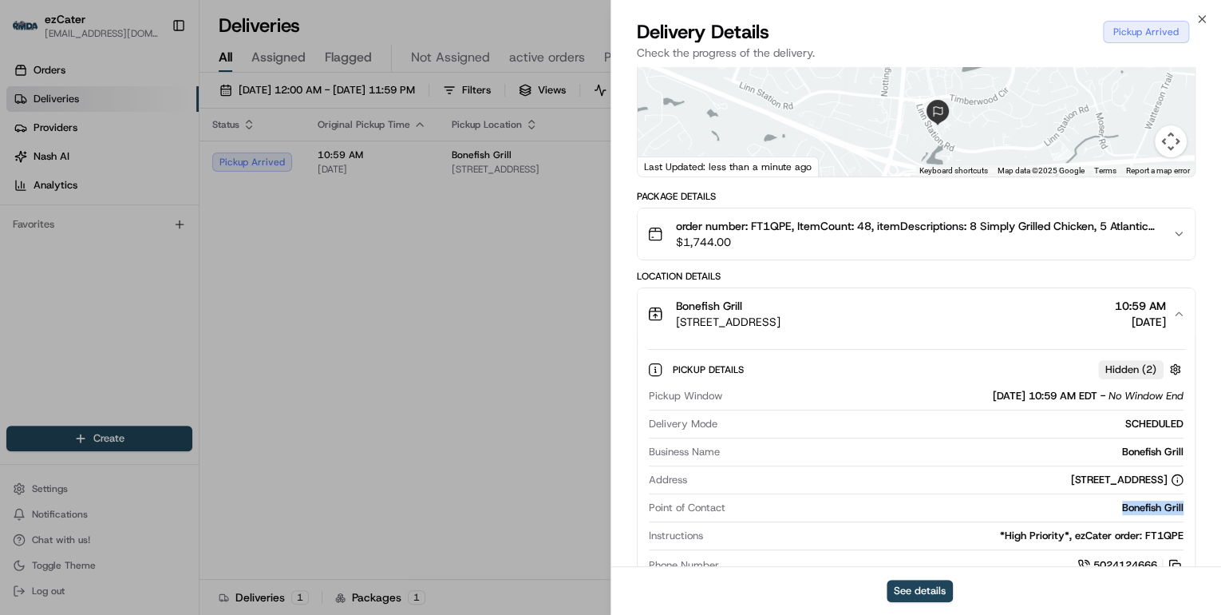
drag, startPoint x: 1189, startPoint y: 508, endPoint x: 1109, endPoint y: 507, distance: 79.8
click at [1109, 507] on div "Pickup Details Hidden ( 2 ) Pickup Window 08/20/2025 10:59 AM EDT - No Window E…" at bounding box center [916, 464] width 557 height 251
copy div "Bonefish Grill"
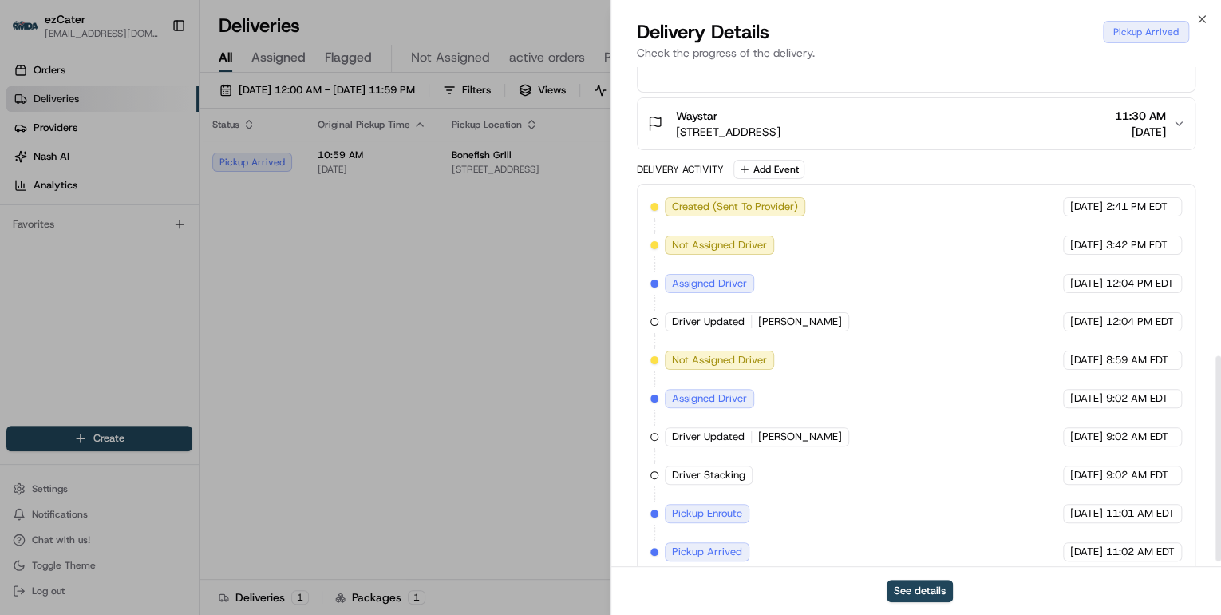
scroll to position [715, 0]
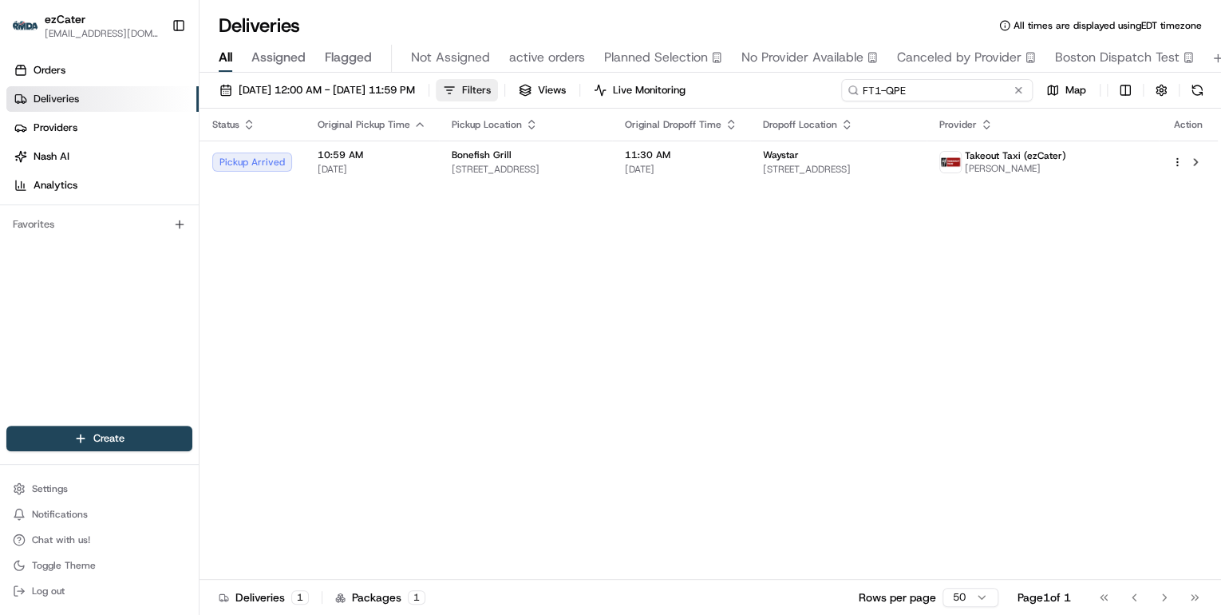
drag, startPoint x: 958, startPoint y: 89, endPoint x: 527, endPoint y: 90, distance: 431.0
click at [532, 89] on div "08/18/2025 12:00 AM - 08/24/2025 11:59 PM Filters Views Live Monitoring FT1-QPE…" at bounding box center [711, 94] width 1022 height 30
paste input "ZVV-1HZ"
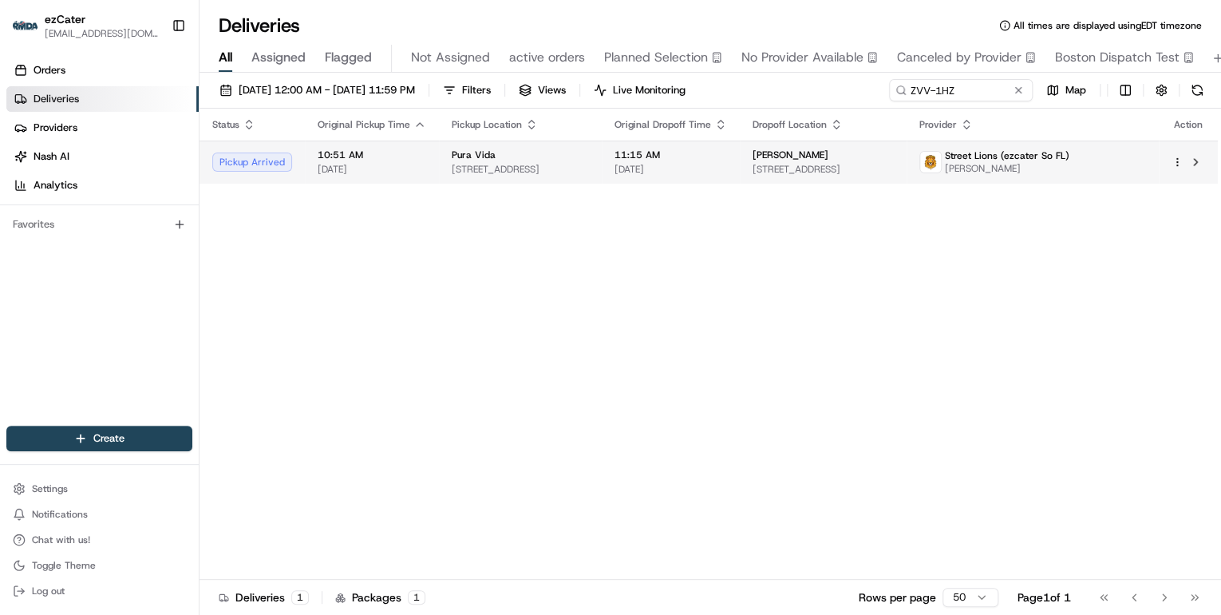
click at [498, 163] on span "1756 N Bayshore Dr, Miami, FL 33132, USA" at bounding box center [520, 169] width 137 height 13
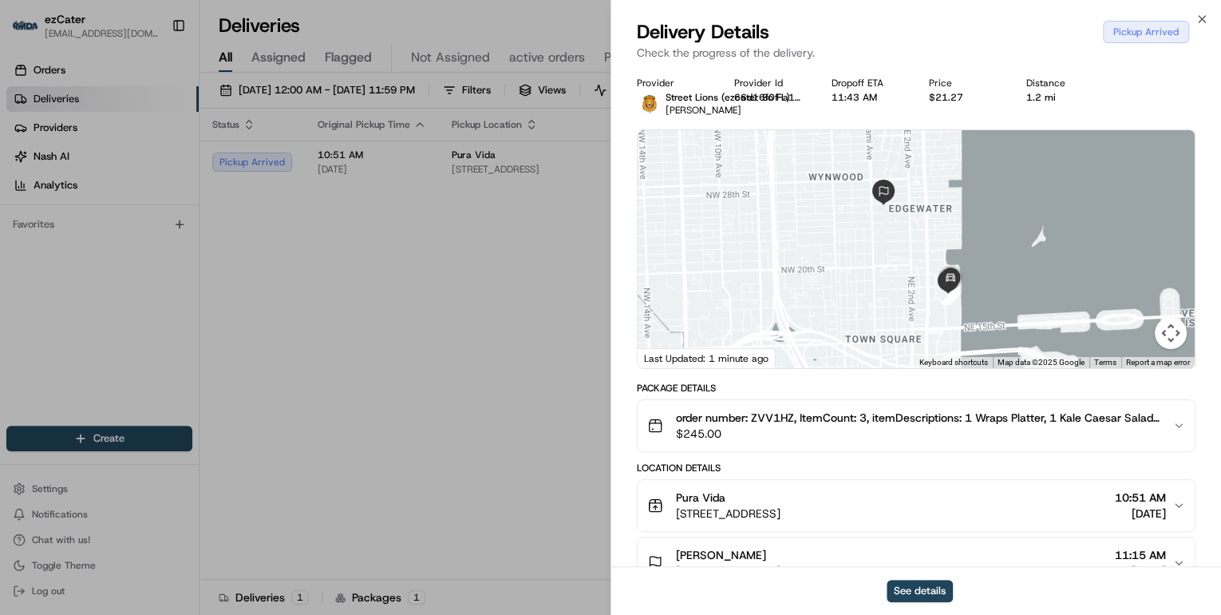
scroll to position [415, 0]
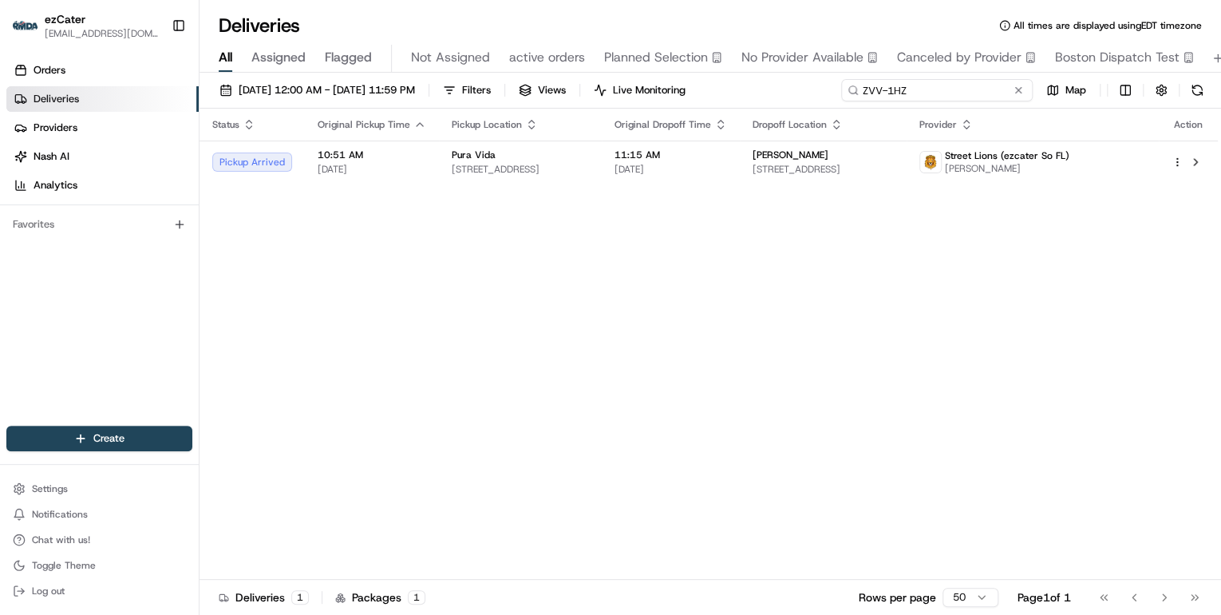
drag, startPoint x: 983, startPoint y: 93, endPoint x: 488, endPoint y: 57, distance: 496.9
click at [492, 54] on div "Deliveries All times are displayed using EDT timezone All Assigned Flagged Not …" at bounding box center [711, 307] width 1022 height 615
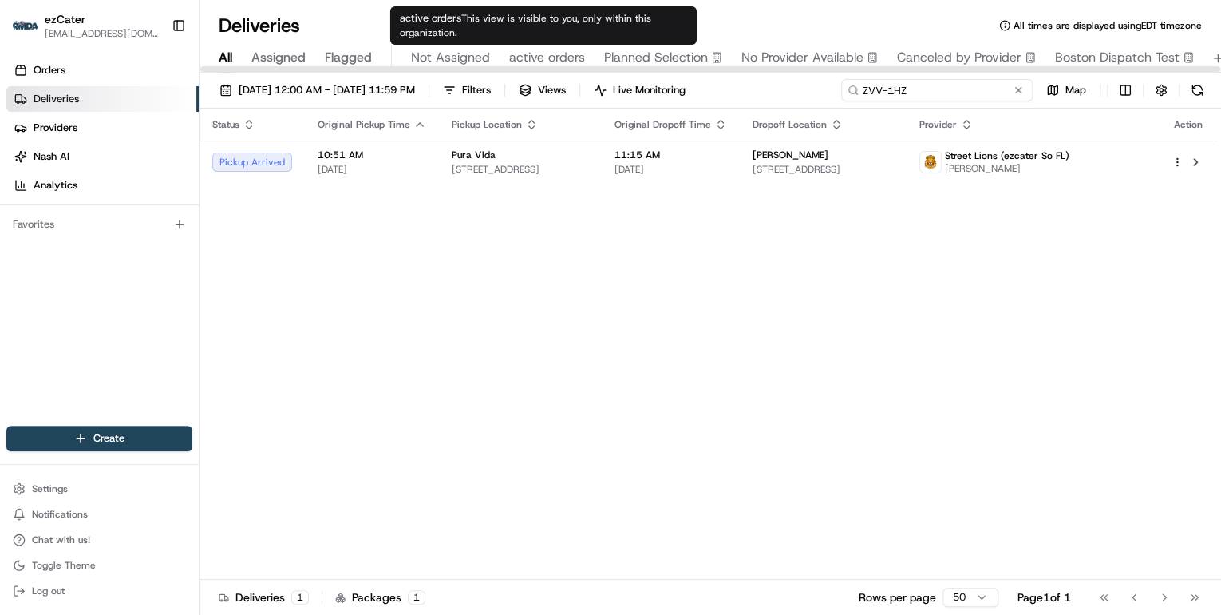
paste input "GKMVJY"
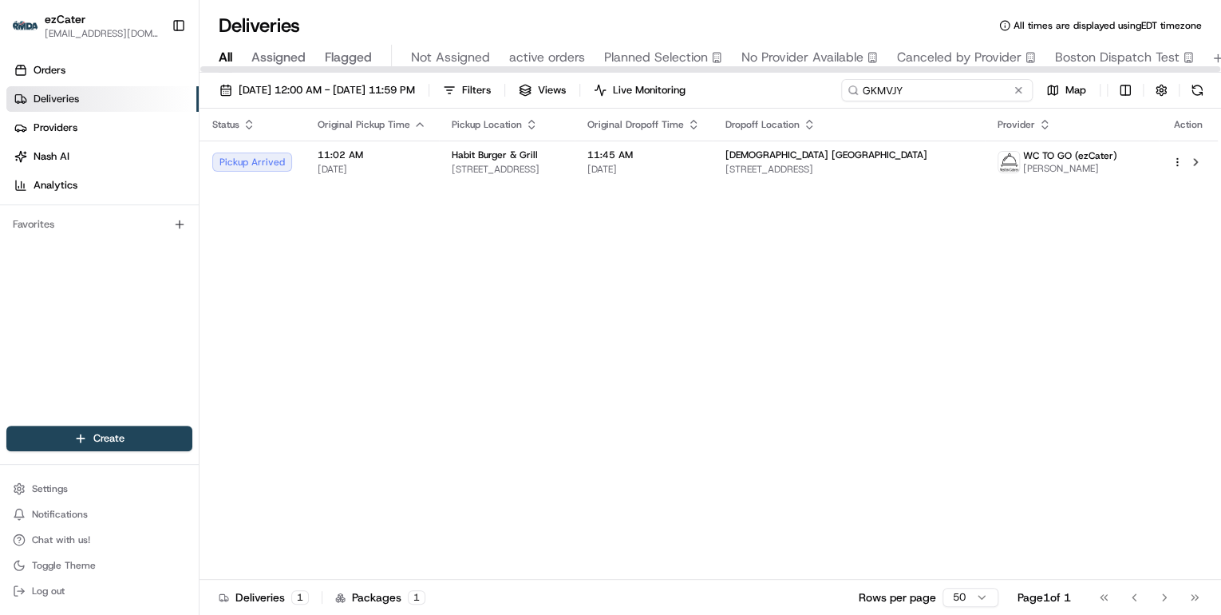
drag, startPoint x: 931, startPoint y: 91, endPoint x: 919, endPoint y: 90, distance: 12.0
click at [543, 81] on div "08/18/2025 12:00 AM - 08/24/2025 11:59 PM Filters Views Live Monitoring GKMVJY …" at bounding box center [711, 94] width 1022 height 30
click at [913, 91] on input "GKMVJY" at bounding box center [937, 90] width 192 height 22
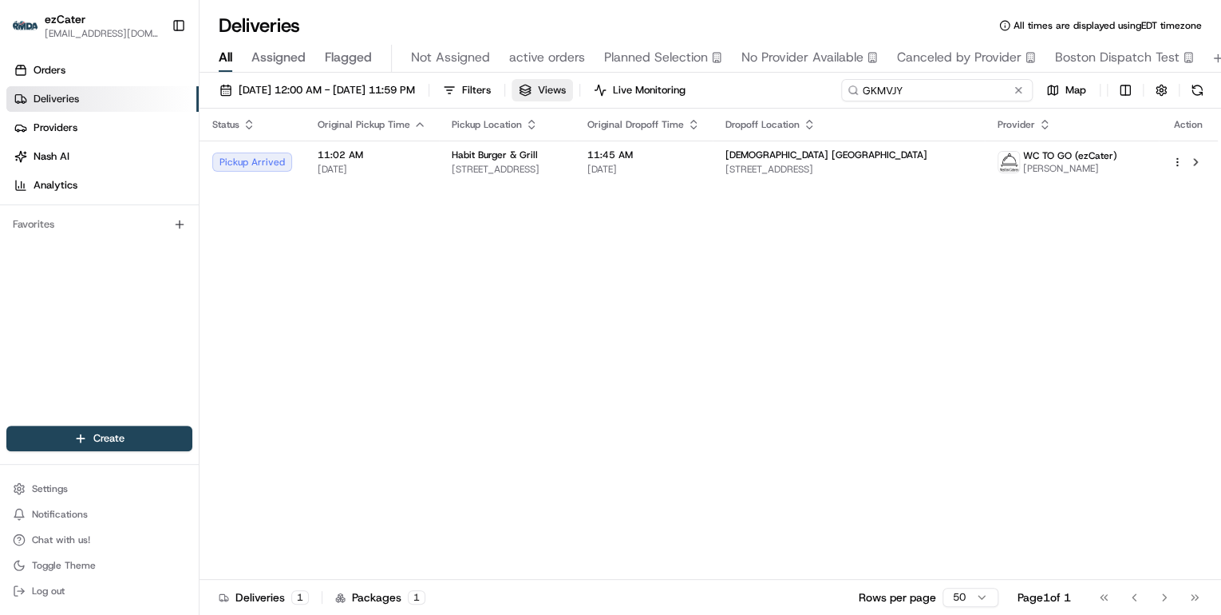
drag, startPoint x: 919, startPoint y: 90, endPoint x: 603, endPoint y: 89, distance: 316.8
click at [609, 89] on div "08/18/2025 12:00 AM - 08/24/2025 11:59 PM Filters Views Live Monitoring GKMVJY …" at bounding box center [711, 94] width 1022 height 30
paste input "3Z834"
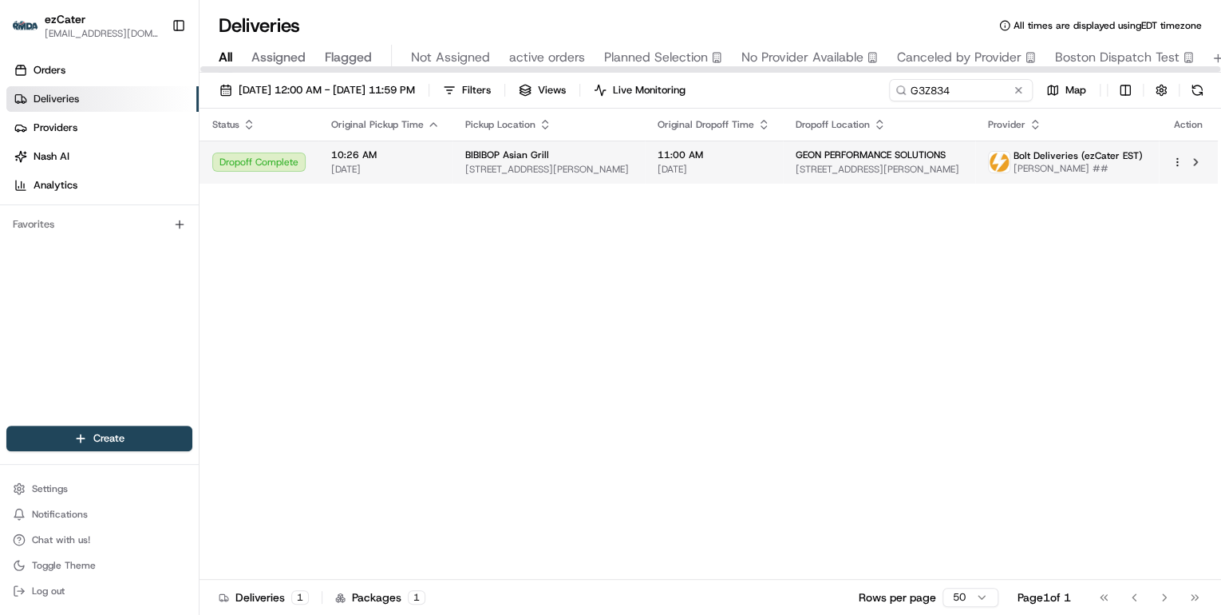
click at [587, 170] on span "224 Crocker Park Blvd, Westlake, OH 44145, USA" at bounding box center [548, 169] width 167 height 13
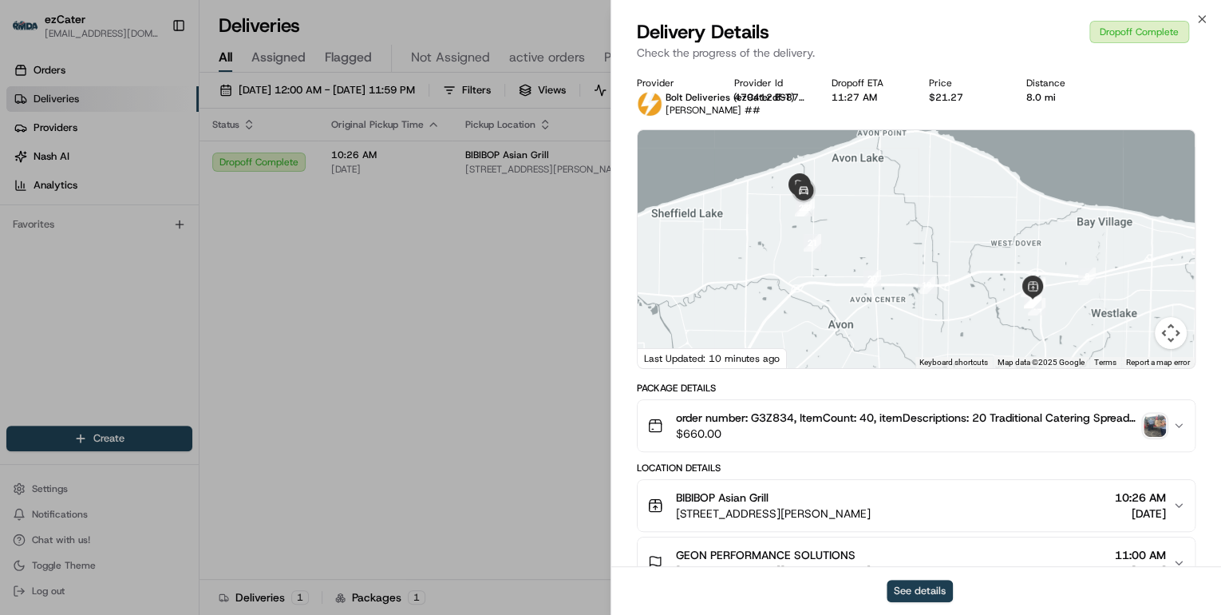
click at [911, 586] on button "See details" at bounding box center [920, 590] width 66 height 22
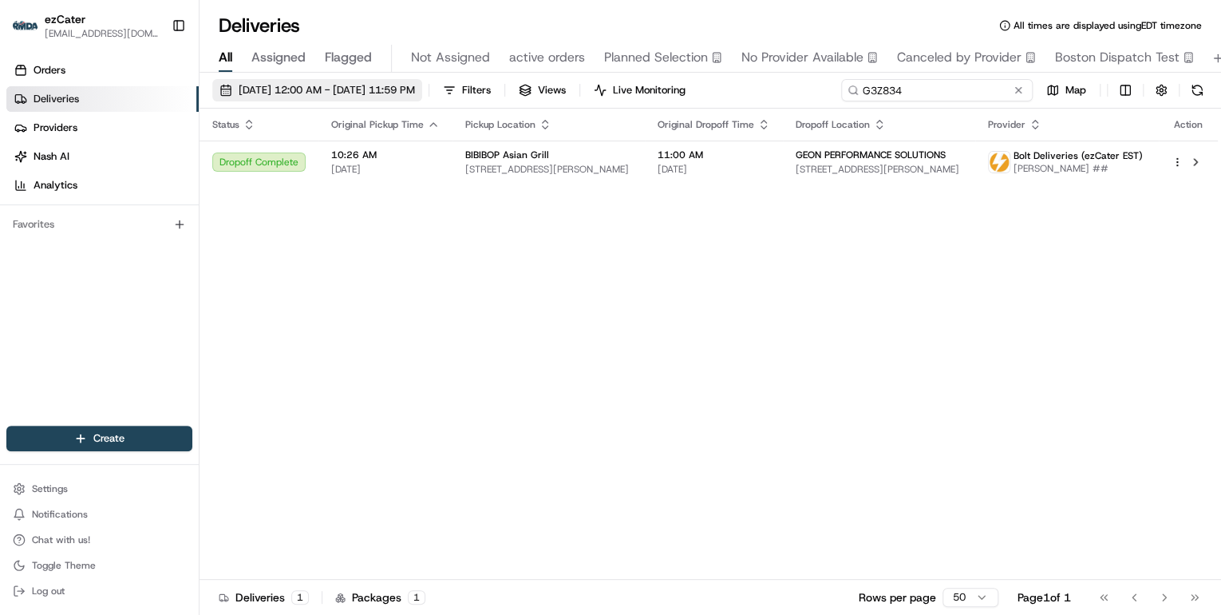
drag, startPoint x: 955, startPoint y: 88, endPoint x: 426, endPoint y: 81, distance: 529.1
click at [426, 81] on div "08/18/2025 12:00 AM - 08/24/2025 11:59 PM Filters Views Live Monitoring G3Z834 …" at bounding box center [711, 94] width 1022 height 30
paste input "XPERMF"
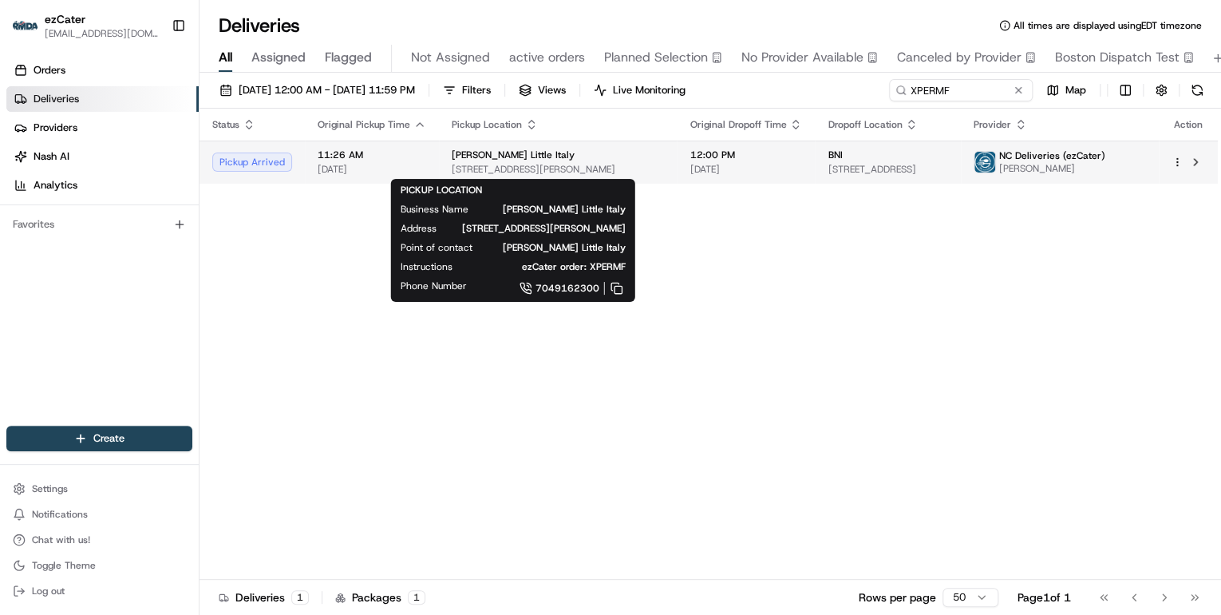
click at [463, 163] on span "[STREET_ADDRESS][PERSON_NAME]" at bounding box center [558, 169] width 212 height 13
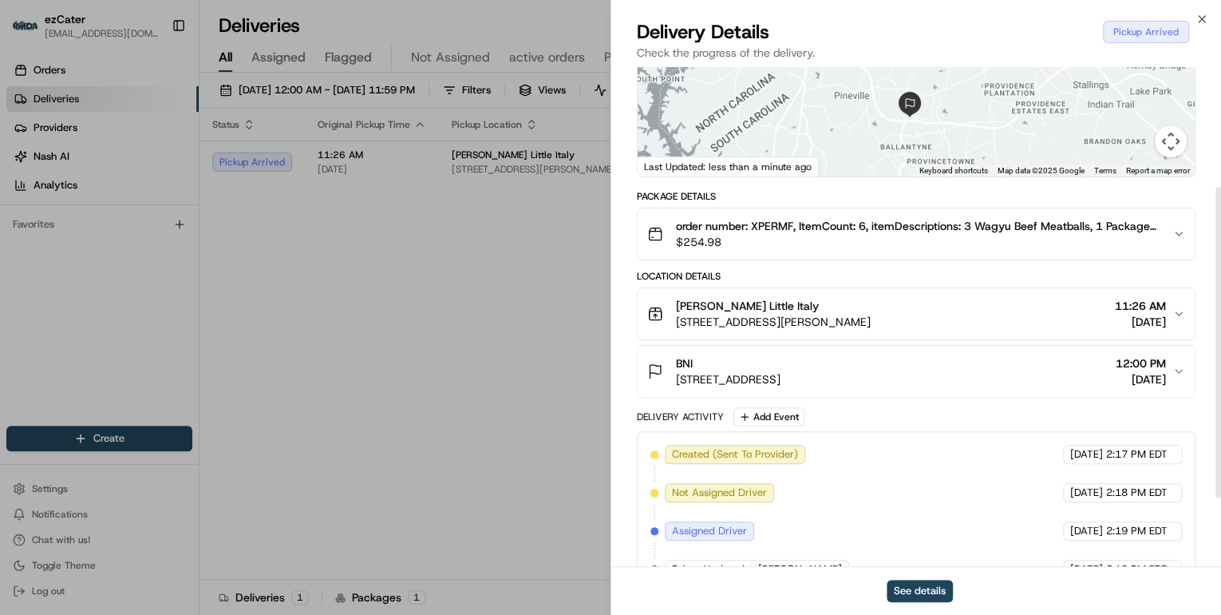
scroll to position [255, 0]
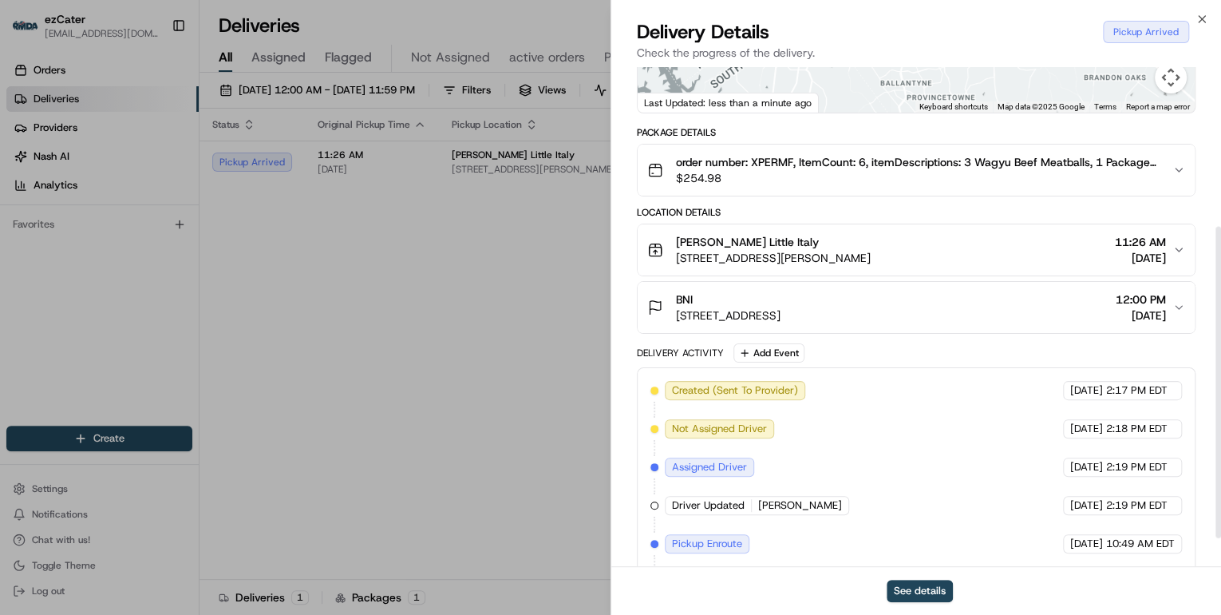
click at [871, 260] on span "[STREET_ADDRESS][PERSON_NAME]" at bounding box center [773, 258] width 195 height 16
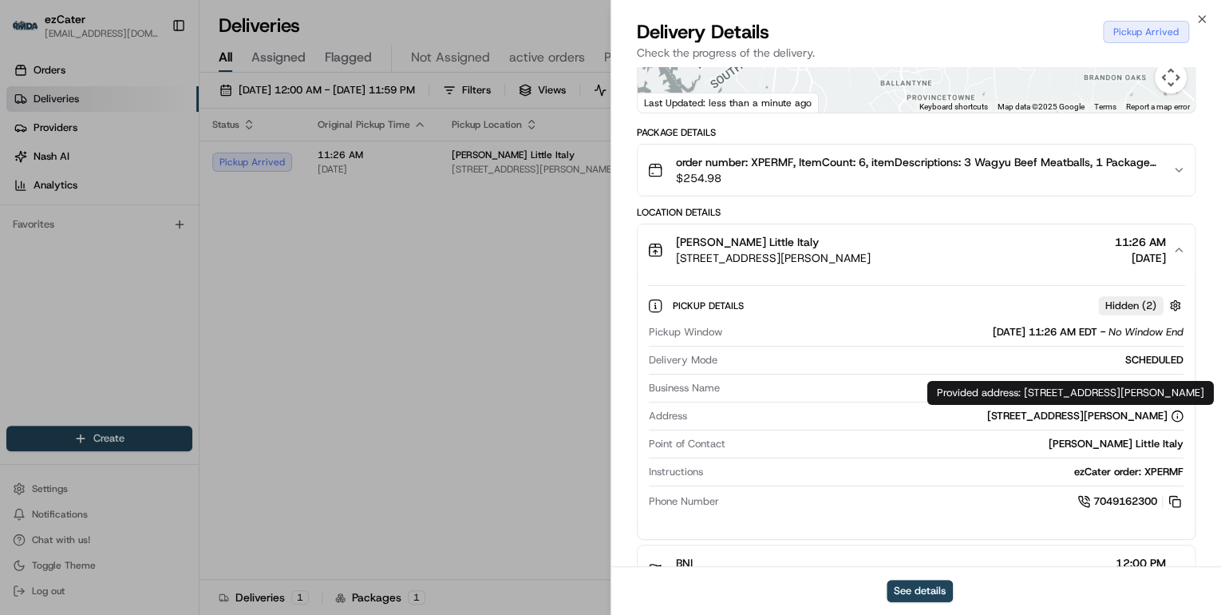
drag, startPoint x: 1208, startPoint y: 393, endPoint x: 1022, endPoint y: 393, distance: 186.7
click at [1022, 393] on div "Provided address: 4400 Sharon Rd, Charlotte, NC, 28211 Provided address: 4400 S…" at bounding box center [1070, 393] width 287 height 24
copy div "4400 Sharon Rd, Charlotte, NC, 28211"
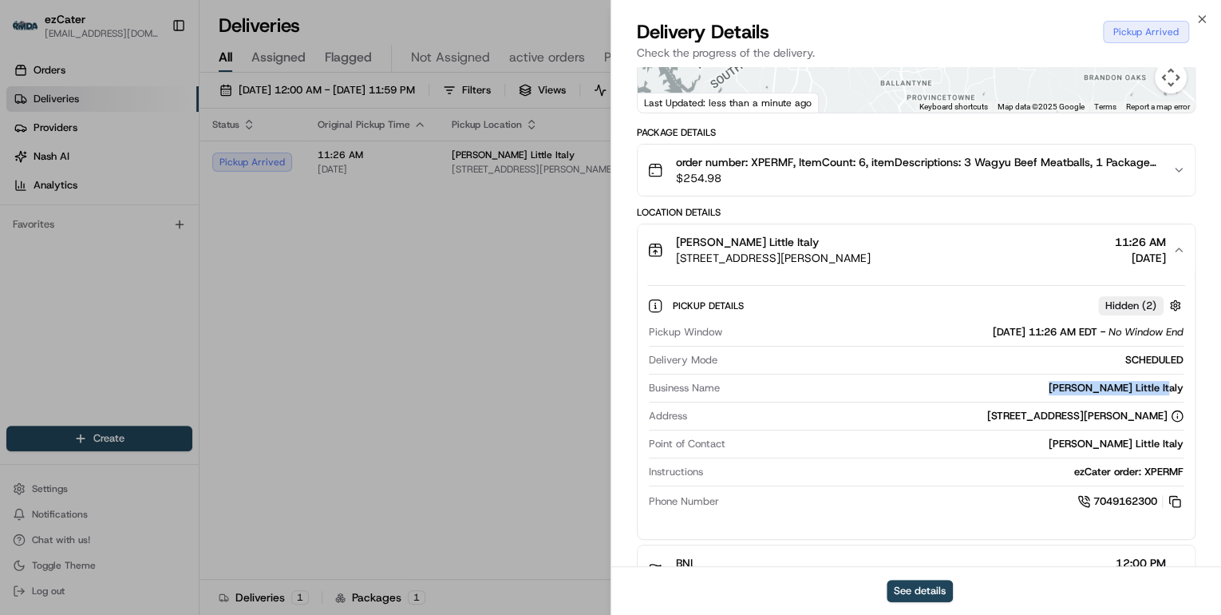
drag, startPoint x: 1184, startPoint y: 383, endPoint x: 1079, endPoint y: 386, distance: 105.4
click at [1079, 386] on div "Pickup Window 08/20/2025 11:26 AM EDT - No Window End Delivery Mode SCHEDULED B…" at bounding box center [916, 417] width 538 height 198
copy div "[PERSON_NAME] Little Italy"
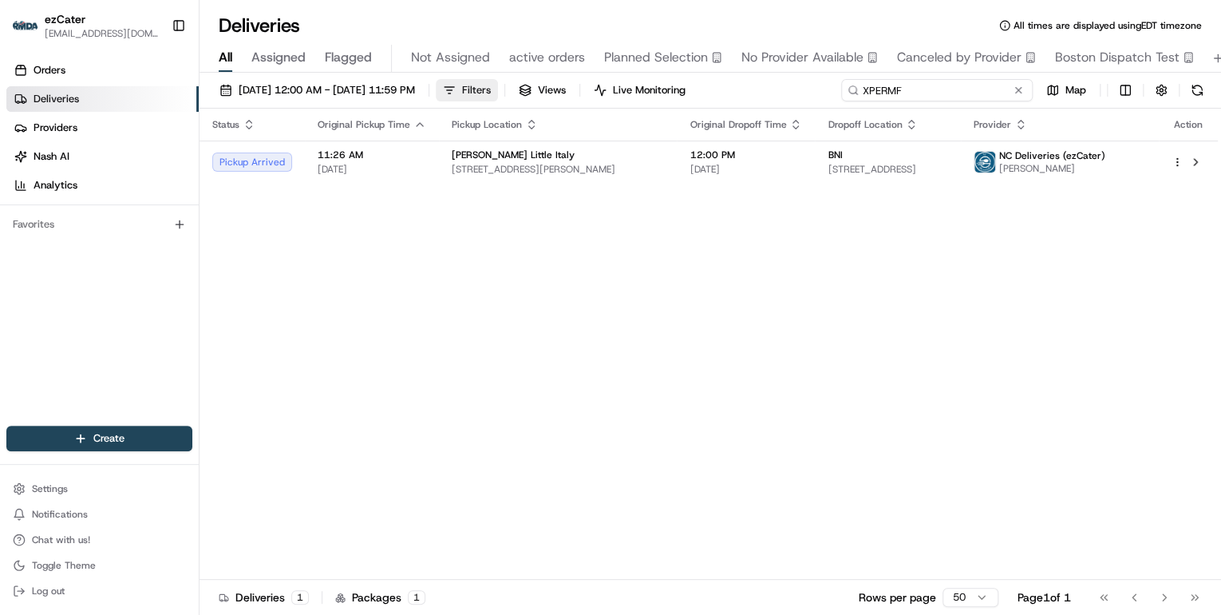
drag, startPoint x: 952, startPoint y: 91, endPoint x: 496, endPoint y: 90, distance: 456.5
click at [496, 90] on div "08/18/2025 12:00 AM - 08/24/2025 11:59 PM Filters Views Live Monitoring XPERMF …" at bounding box center [711, 94] width 1022 height 30
paste input "FT1-QPE"
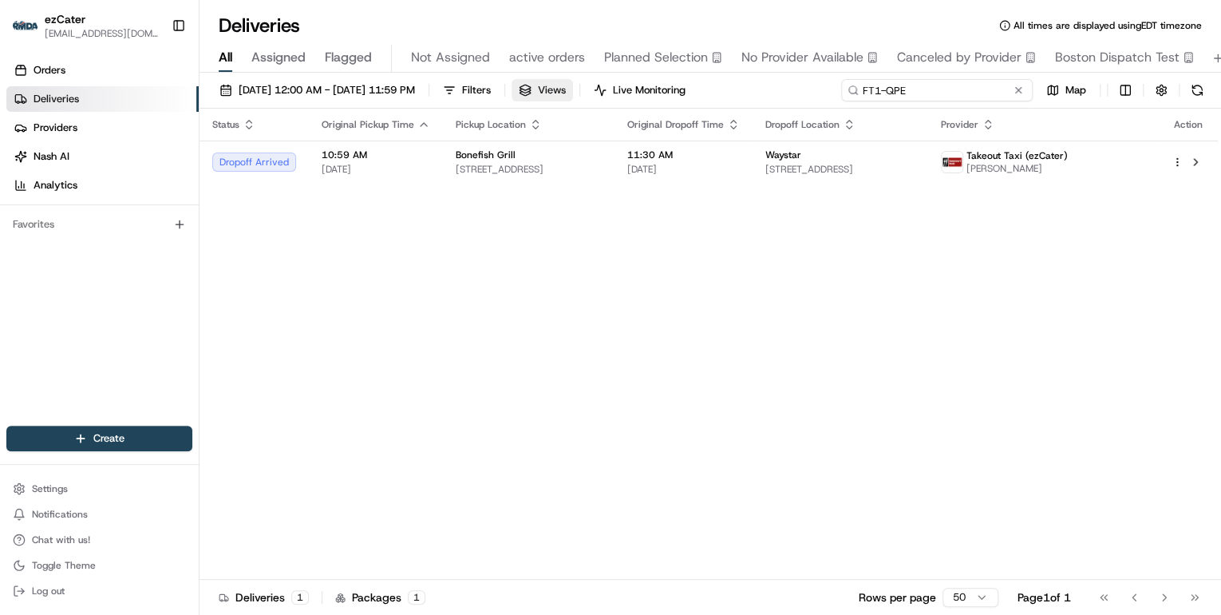
drag, startPoint x: 921, startPoint y: 89, endPoint x: 623, endPoint y: 89, distance: 297.7
click at [625, 89] on div "08/18/2025 12:00 AM - 08/24/2025 11:59 PM Filters Views Live Monitoring FT1-QPE…" at bounding box center [711, 94] width 1022 height 30
paste input "GFV0JH"
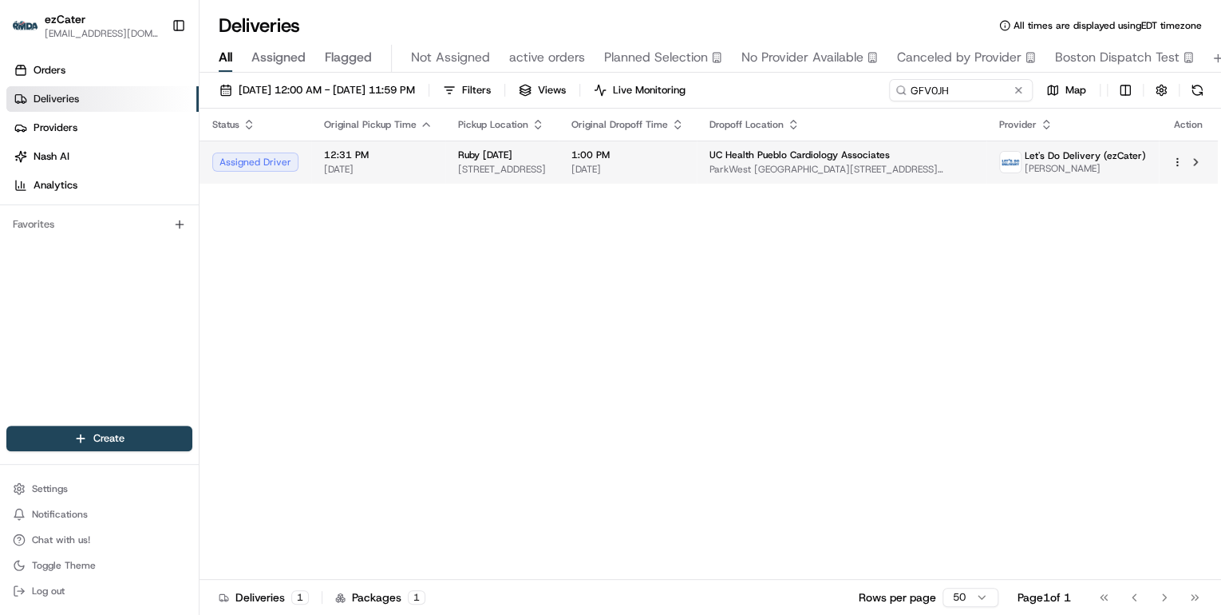
click at [532, 151] on div "Ruby [DATE]" at bounding box center [502, 154] width 88 height 13
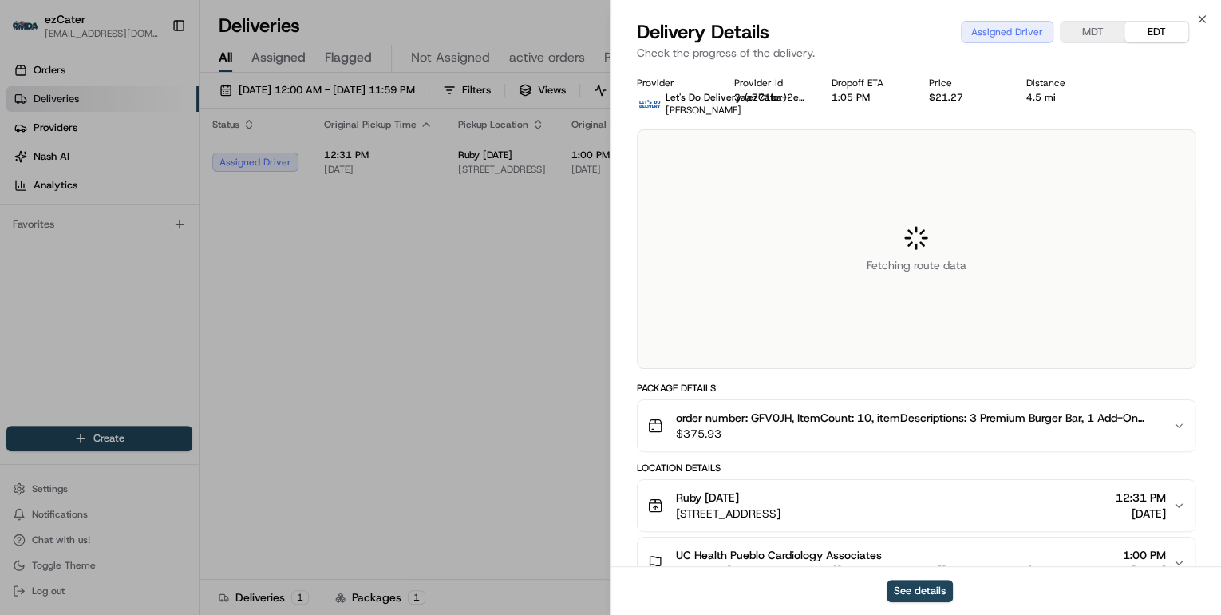
click at [780, 508] on span "[STREET_ADDRESS]" at bounding box center [728, 513] width 105 height 16
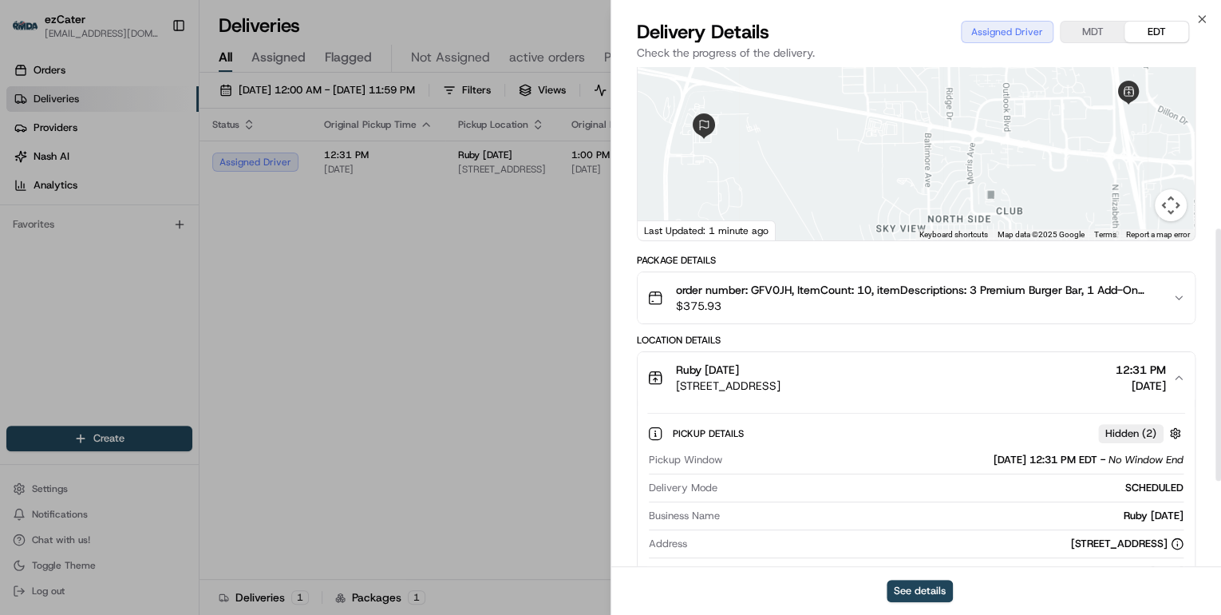
scroll to position [319, 0]
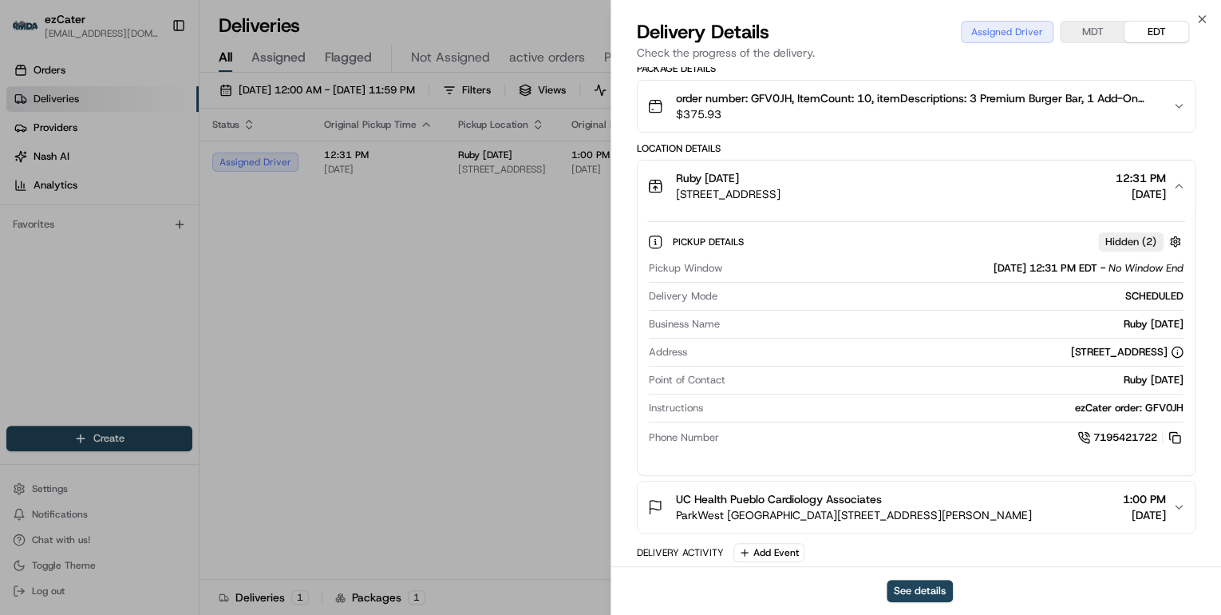
drag, startPoint x: 1186, startPoint y: 375, endPoint x: 1103, endPoint y: 373, distance: 83.0
click at [1103, 373] on div "Pickup Details Hidden ( 2 ) Pickup Window 08/20/2025 12:31 PM EDT - No Window E…" at bounding box center [916, 336] width 557 height 251
copy div "Ruby [DATE]"
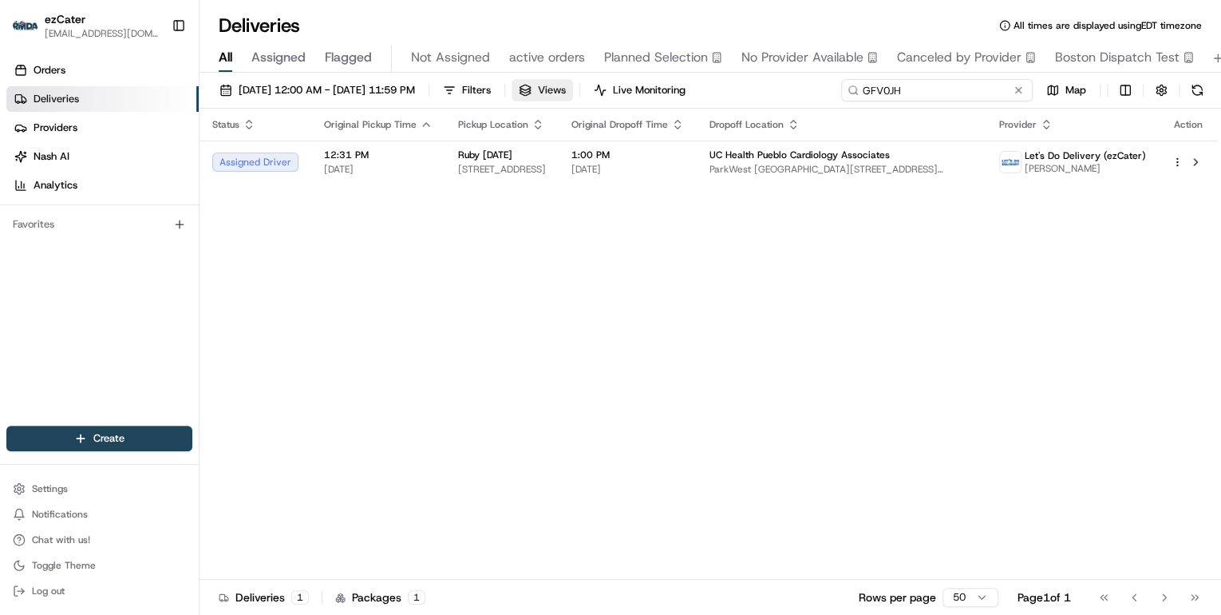
drag, startPoint x: 954, startPoint y: 90, endPoint x: 583, endPoint y: 93, distance: 371.1
click at [615, 93] on div "08/18/2025 12:00 AM - 08/24/2025 11:59 PM Filters Views Live Monitoring GFV0JH …" at bounding box center [711, 94] width 1022 height 30
paste input "0Y74HJ"
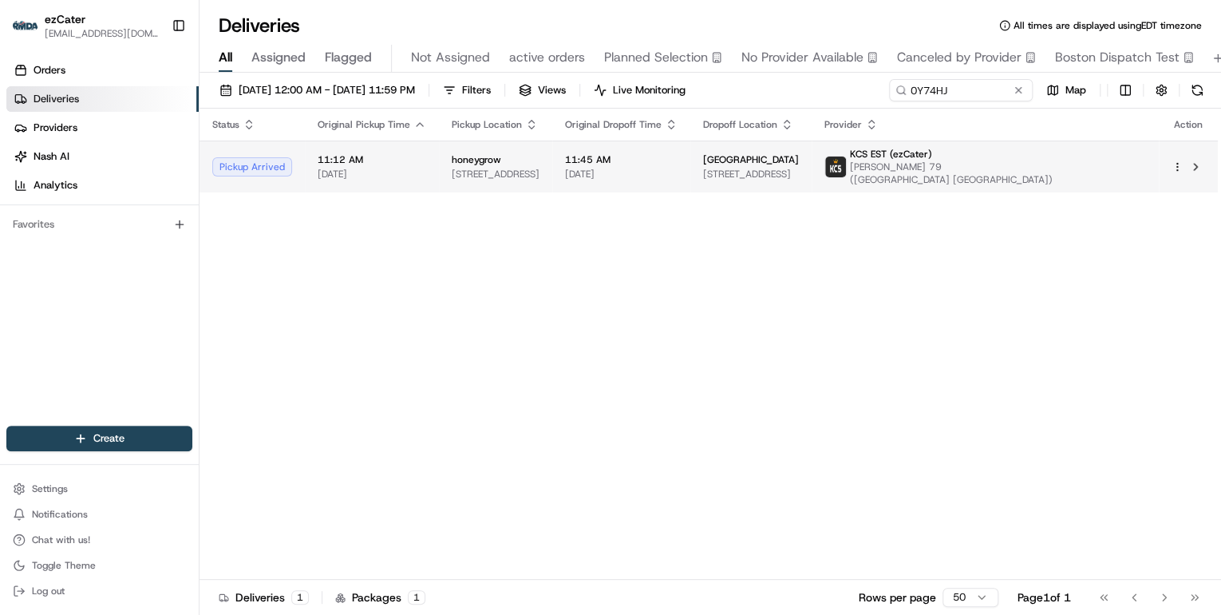
click at [460, 156] on span "honeygrow" at bounding box center [476, 159] width 49 height 13
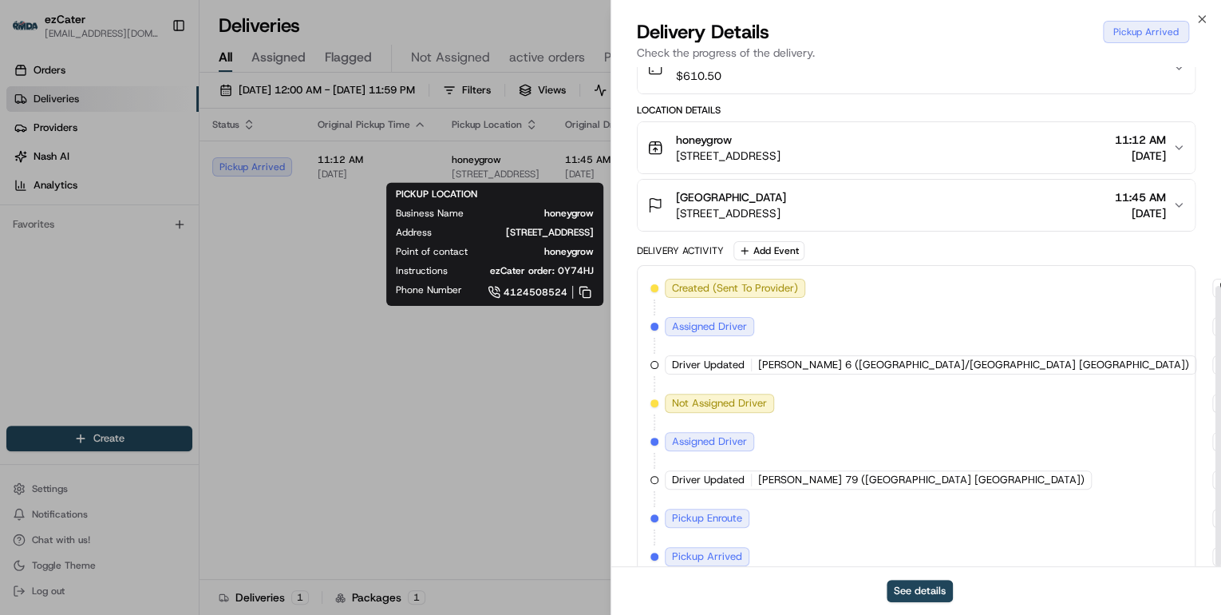
scroll to position [389, 0]
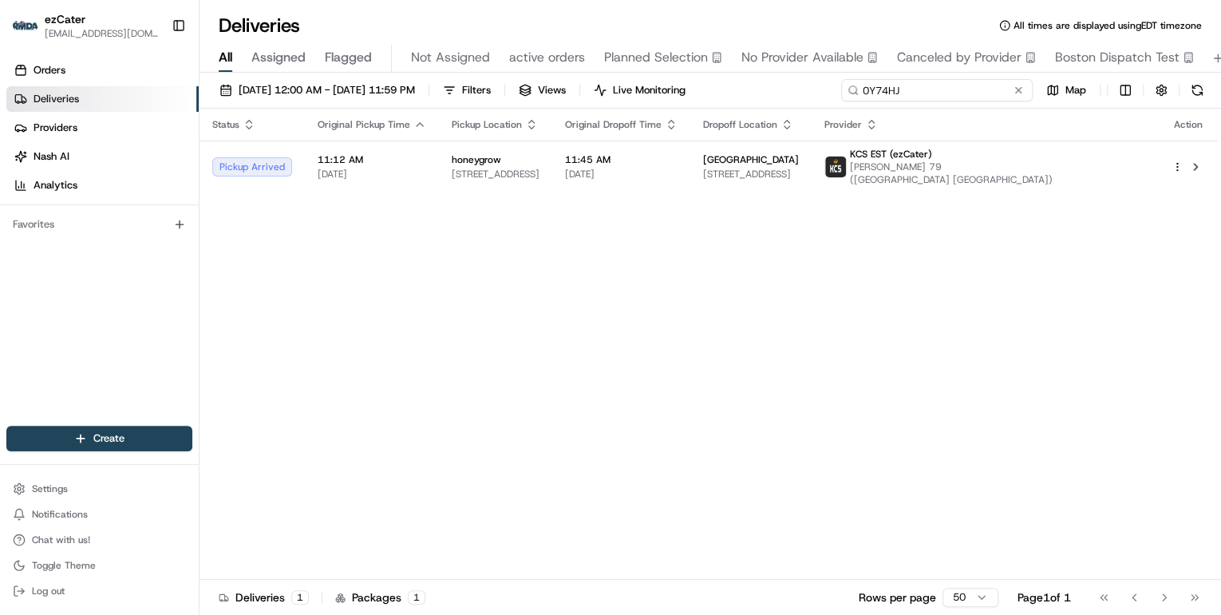
drag, startPoint x: 951, startPoint y: 94, endPoint x: 465, endPoint y: 77, distance: 486.3
click at [478, 77] on div "08/18/2025 12:00 AM - 08/24/2025 11:59 PM Filters Views Live Monitoring 0Y74HJ …" at bounding box center [711, 345] width 1022 height 545
paste input "W7E-XVC"
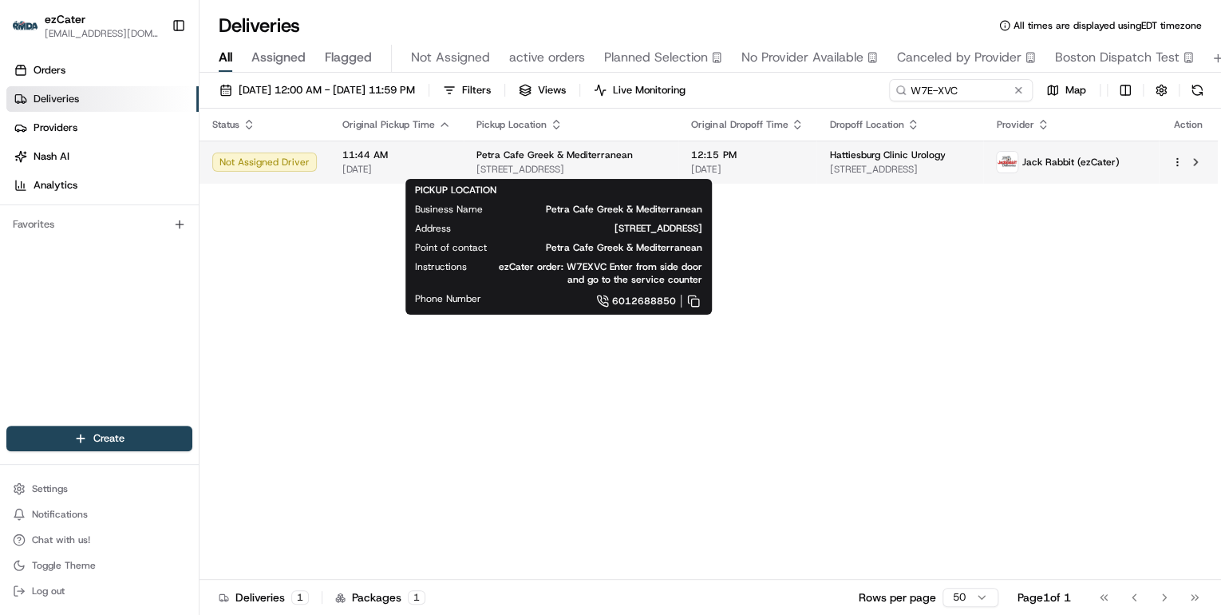
click at [592, 159] on span "Petra Cafe Greek & Mediterranean" at bounding box center [554, 154] width 156 height 13
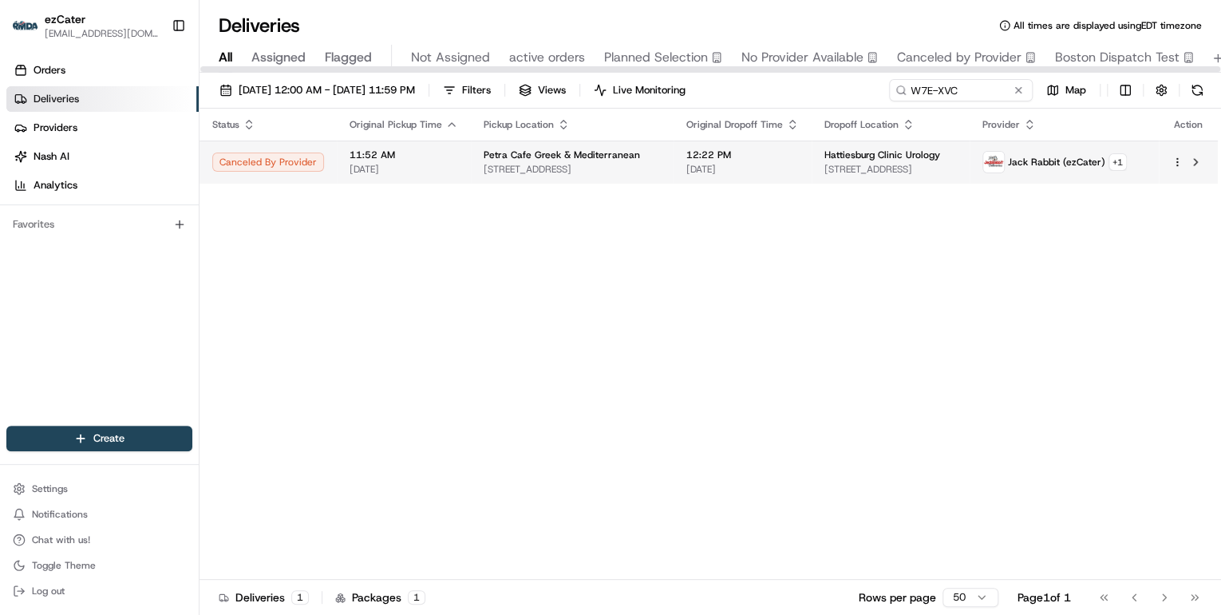
click at [594, 156] on span "Petra Cafe Greek & Mediterranean" at bounding box center [562, 154] width 156 height 13
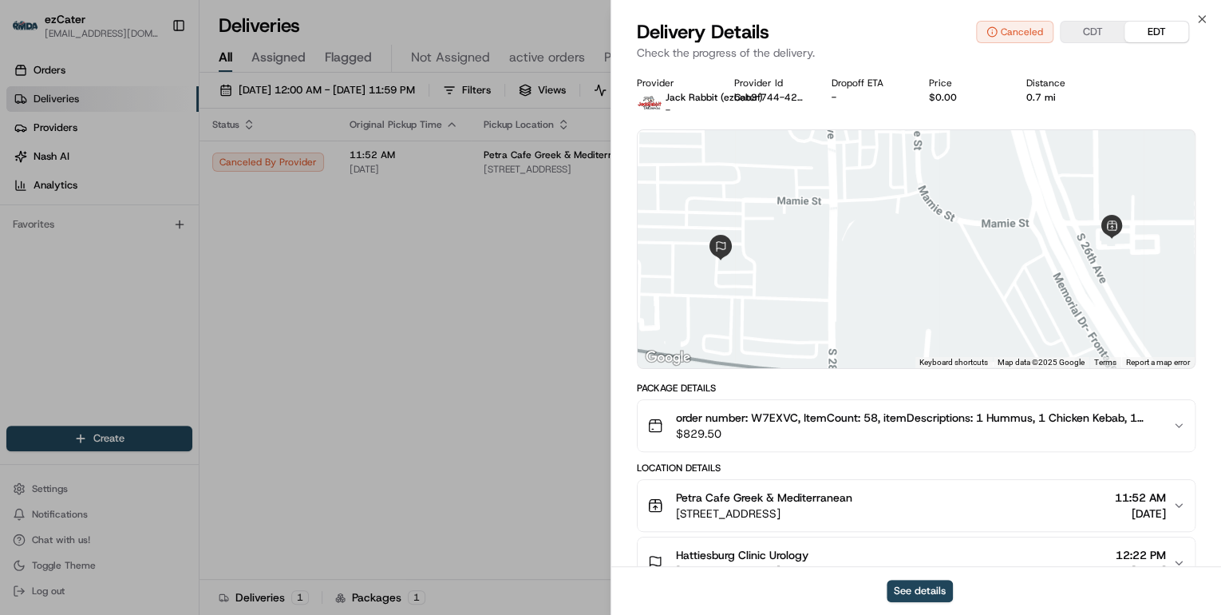
scroll to position [225, 0]
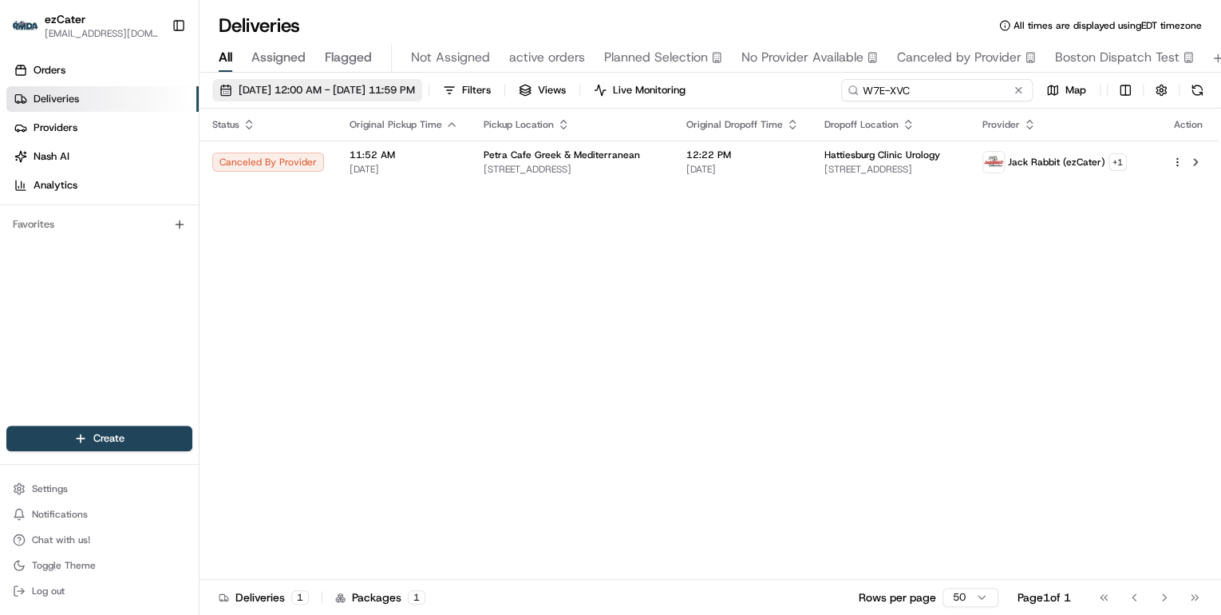
drag, startPoint x: 963, startPoint y: 89, endPoint x: 463, endPoint y: 92, distance: 500.4
click at [492, 90] on div "08/18/2025 12:00 AM - 08/24/2025 11:59 PM Filters Views Live Monitoring W7E-XVC…" at bounding box center [711, 94] width 1022 height 30
paste input "Z0Q1EH"
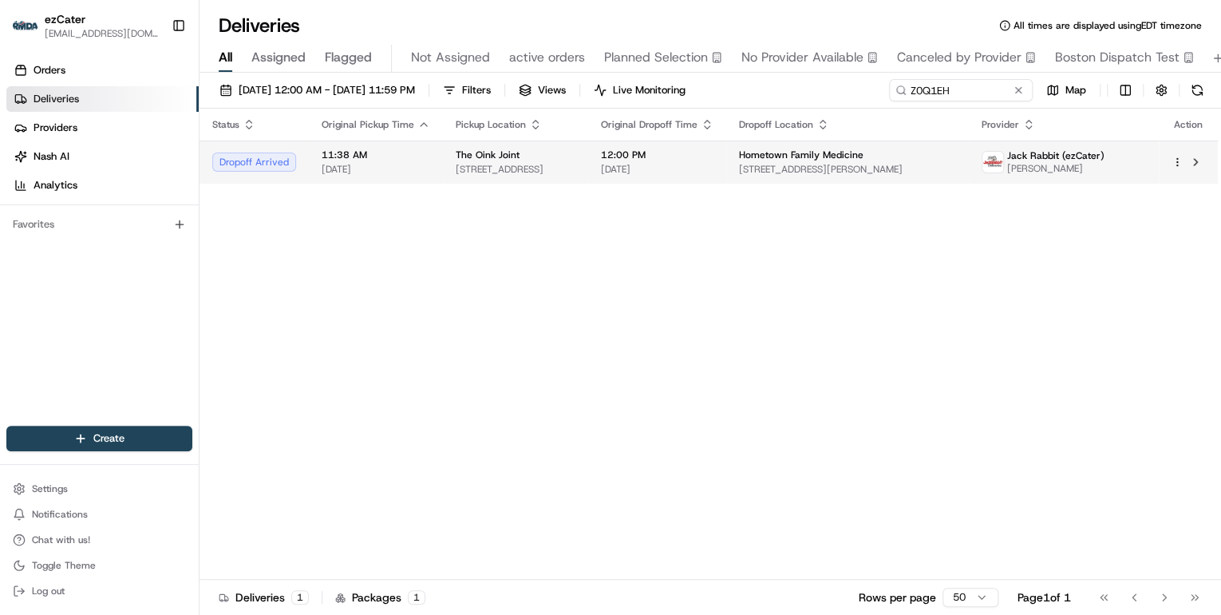
click at [513, 166] on span "[STREET_ADDRESS]" at bounding box center [516, 169] width 120 height 13
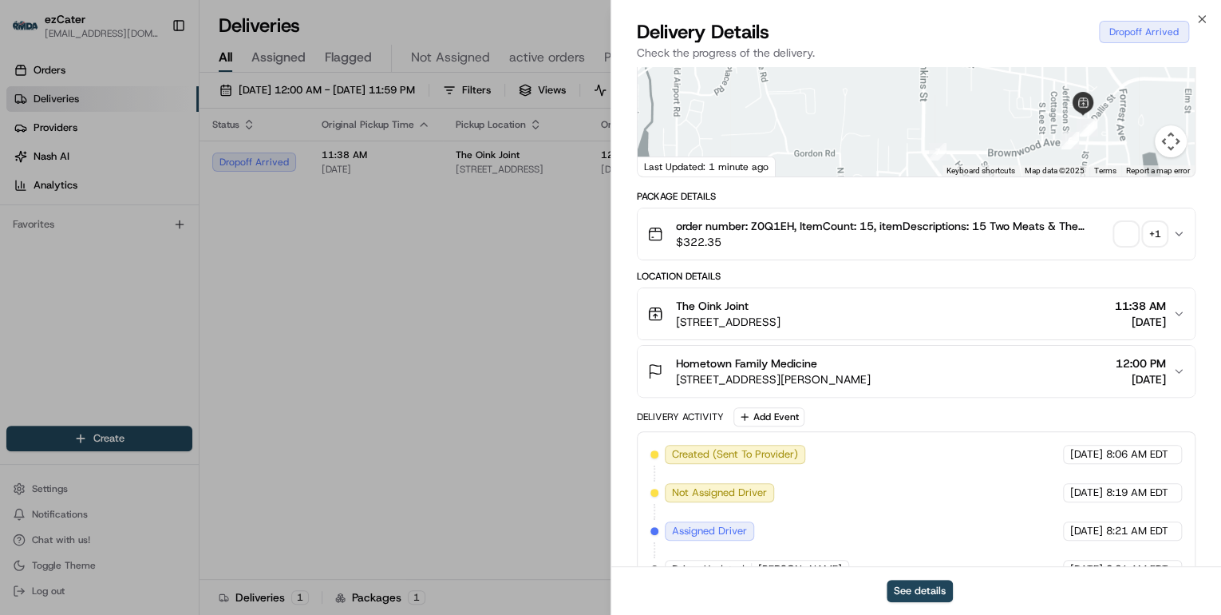
scroll to position [255, 0]
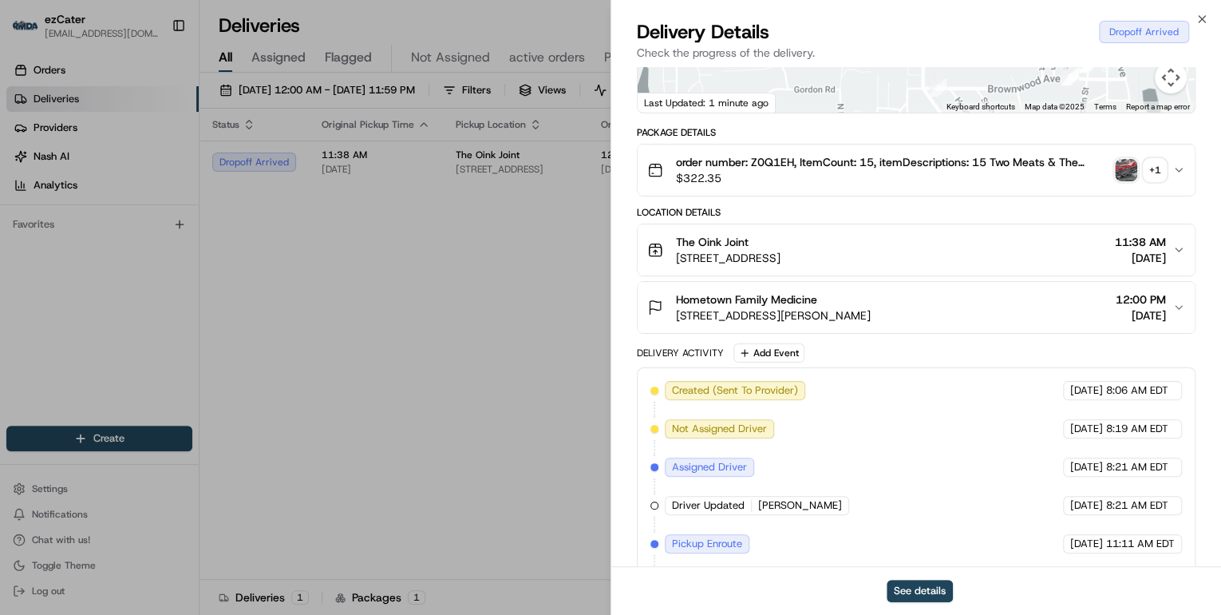
click at [978, 314] on div "Hometown Family Medicine 1698 Vernon Rd, LaGrange, GA 30240, USA 12:00 PM 08/20…" at bounding box center [909, 307] width 525 height 32
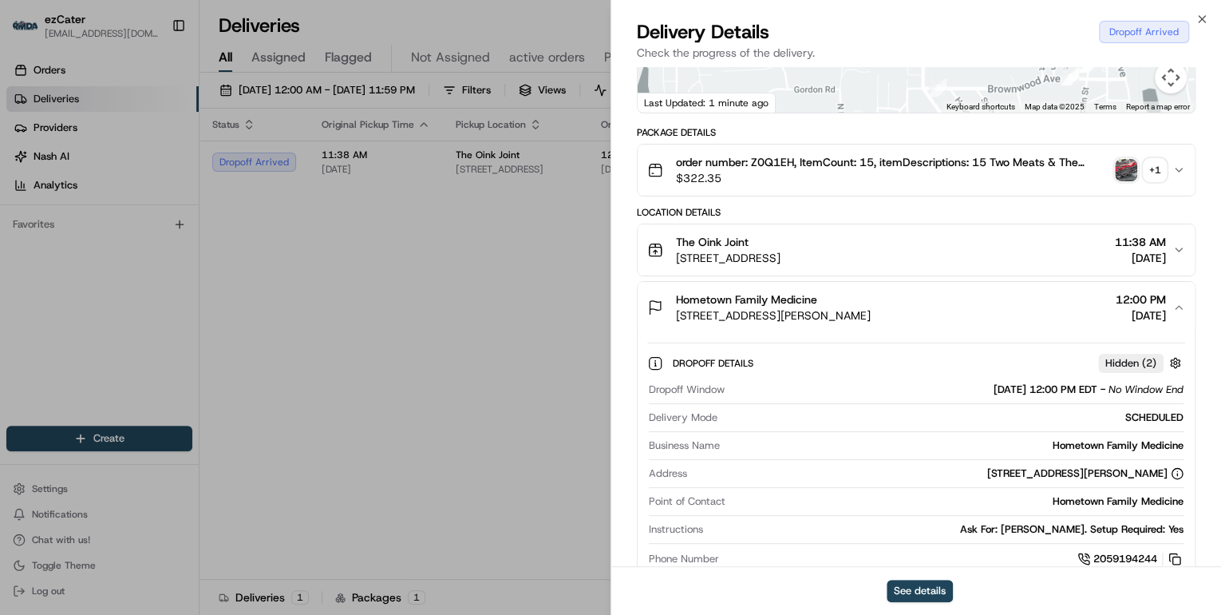
scroll to position [447, 0]
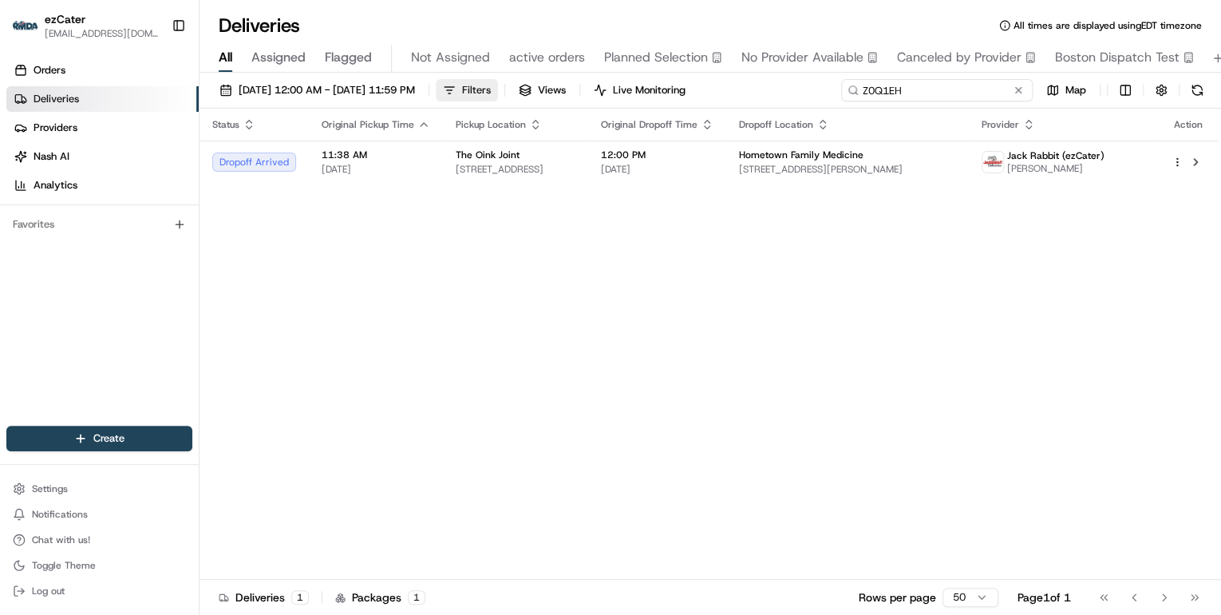
drag, startPoint x: 964, startPoint y: 90, endPoint x: 511, endPoint y: 93, distance: 453.3
click at [519, 91] on div "08/18/2025 12:00 AM - 08/24/2025 11:59 PM Filters Views Live Monitoring Z0Q1EH …" at bounding box center [711, 94] width 1022 height 30
paste input
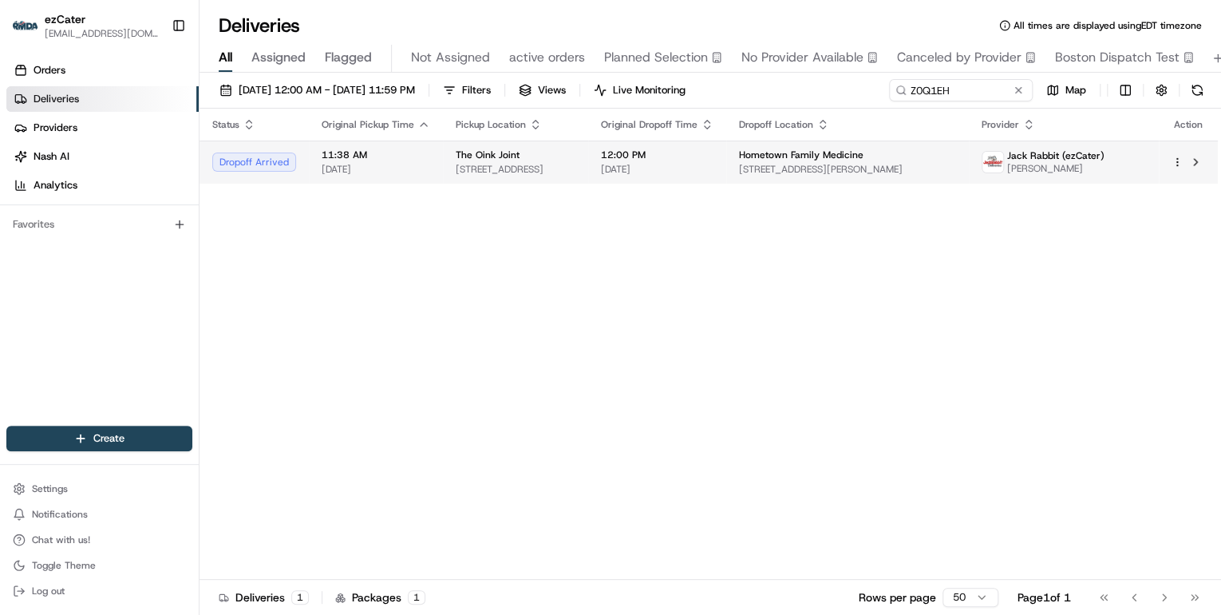
click at [538, 150] on div "The Oink Joint" at bounding box center [516, 154] width 120 height 13
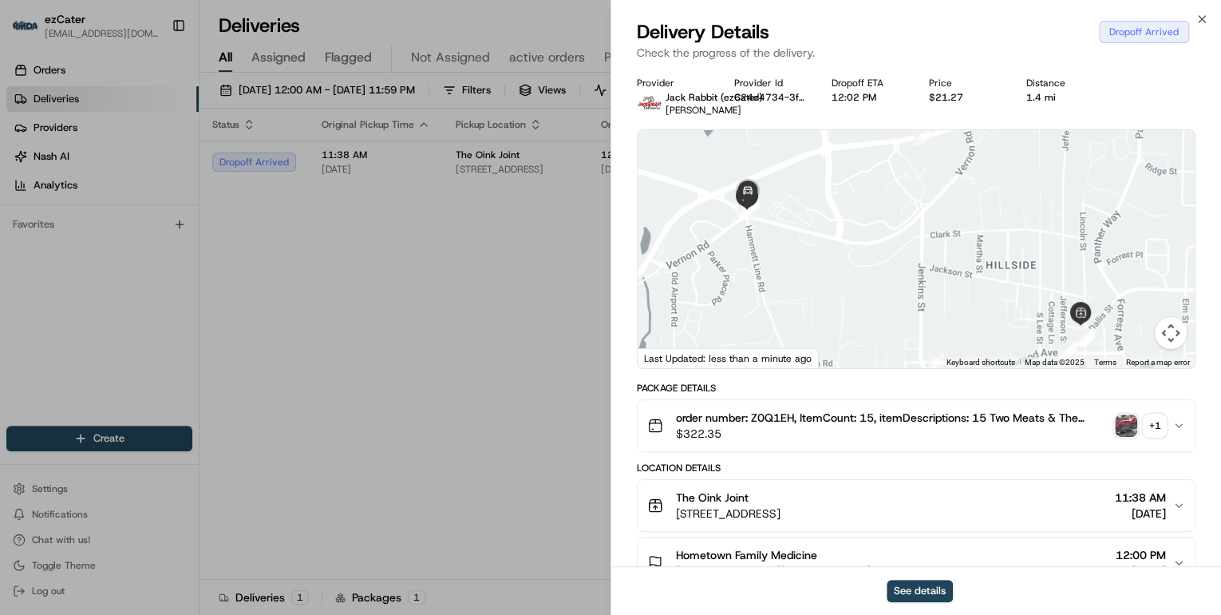
scroll to position [192, 0]
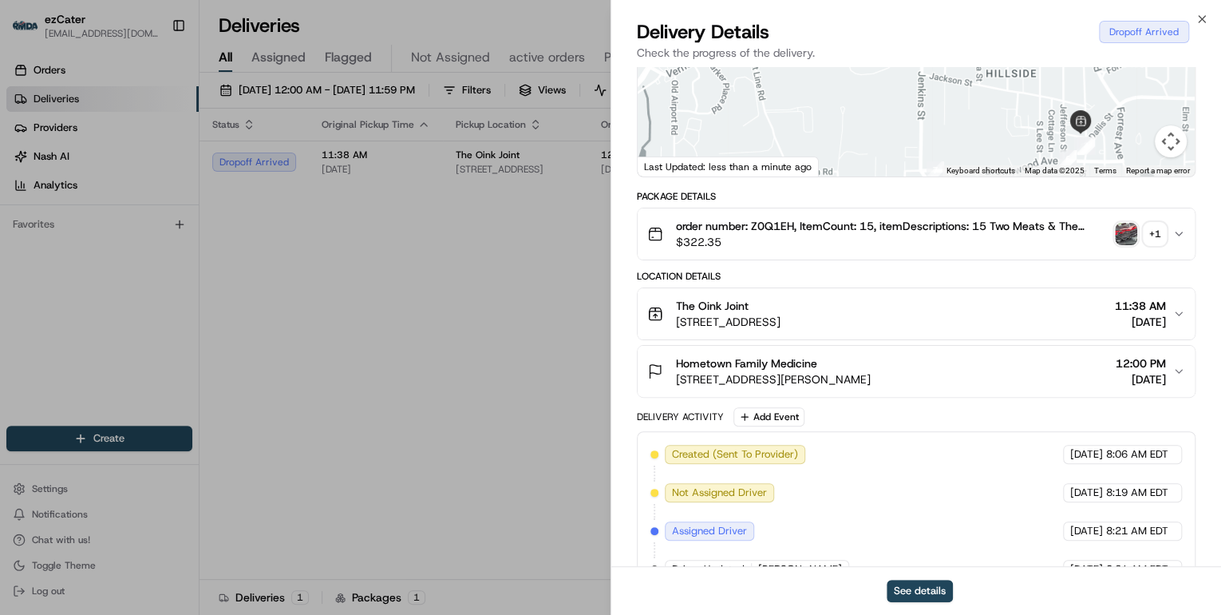
click at [1152, 237] on div "+ 1" at bounding box center [1155, 234] width 22 height 22
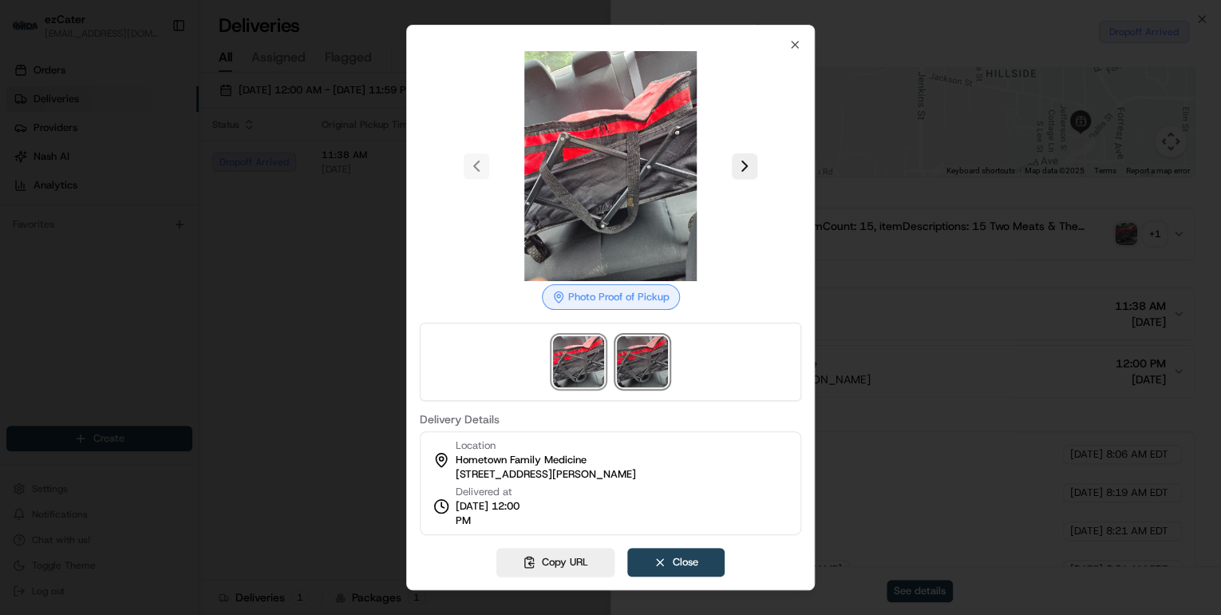
click at [642, 376] on img at bounding box center [642, 361] width 51 height 51
click at [287, 346] on div at bounding box center [610, 307] width 1221 height 615
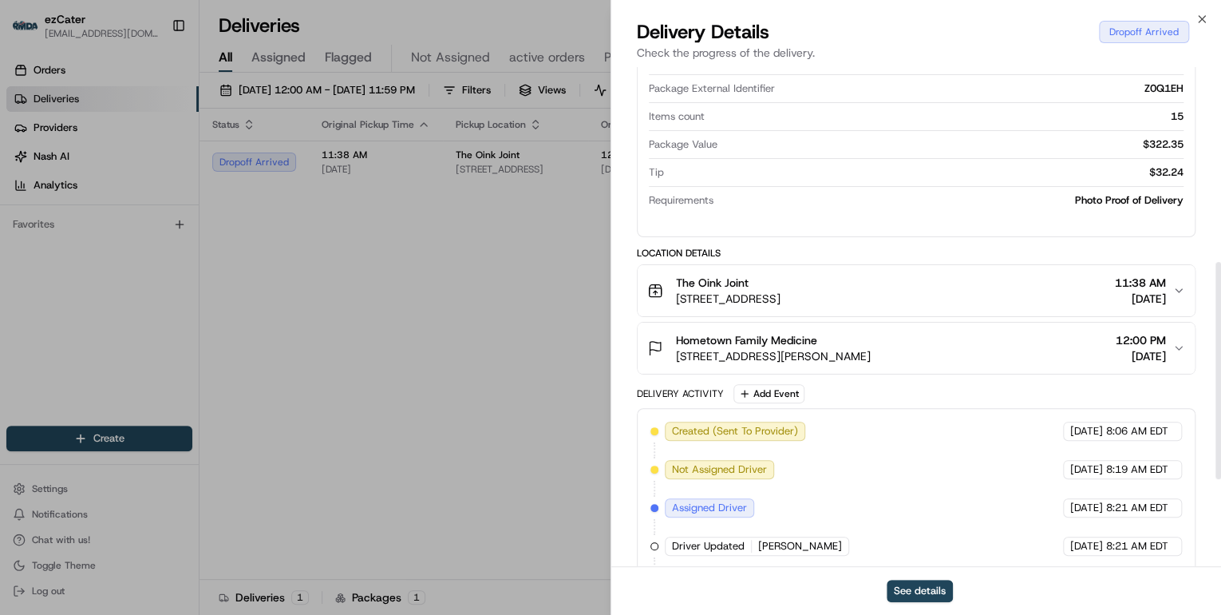
scroll to position [646, 0]
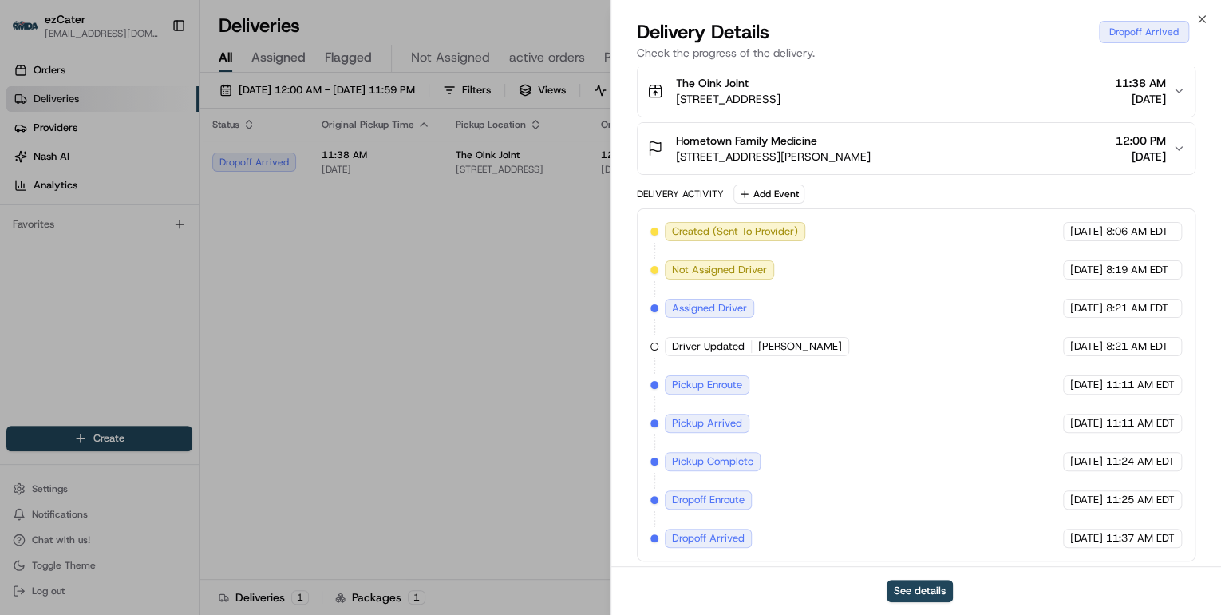
click at [871, 145] on div "Hometown Family Medicine" at bounding box center [773, 140] width 195 height 16
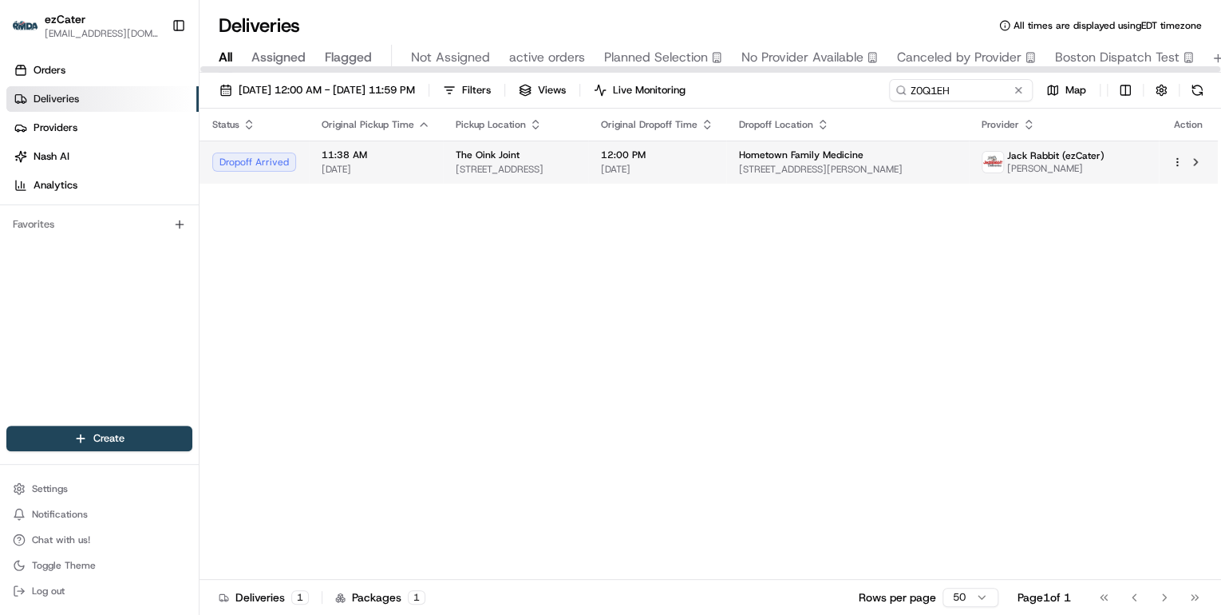
click at [575, 160] on div "The Oink Joint" at bounding box center [516, 154] width 120 height 13
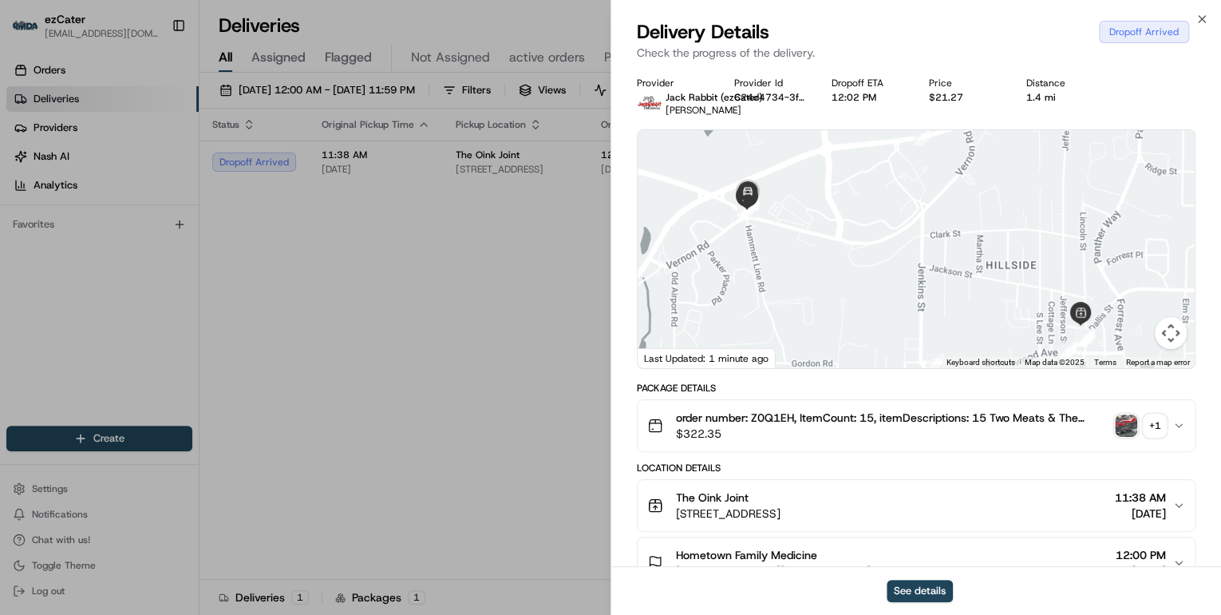
scroll to position [192, 0]
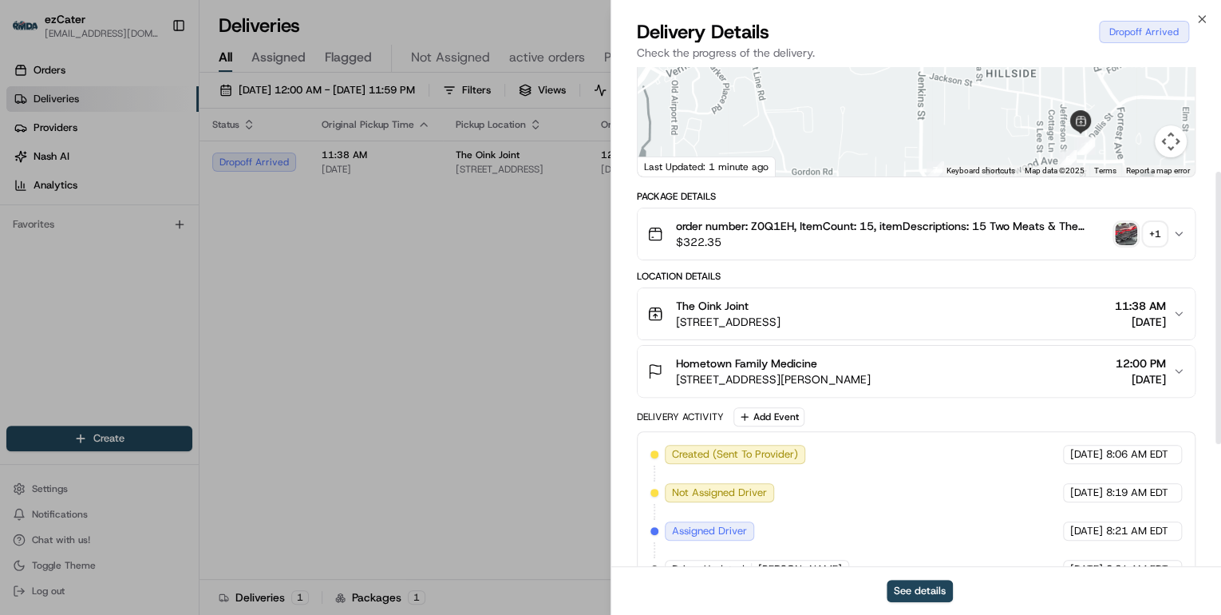
click at [871, 383] on span "[STREET_ADDRESS][PERSON_NAME]" at bounding box center [773, 379] width 195 height 16
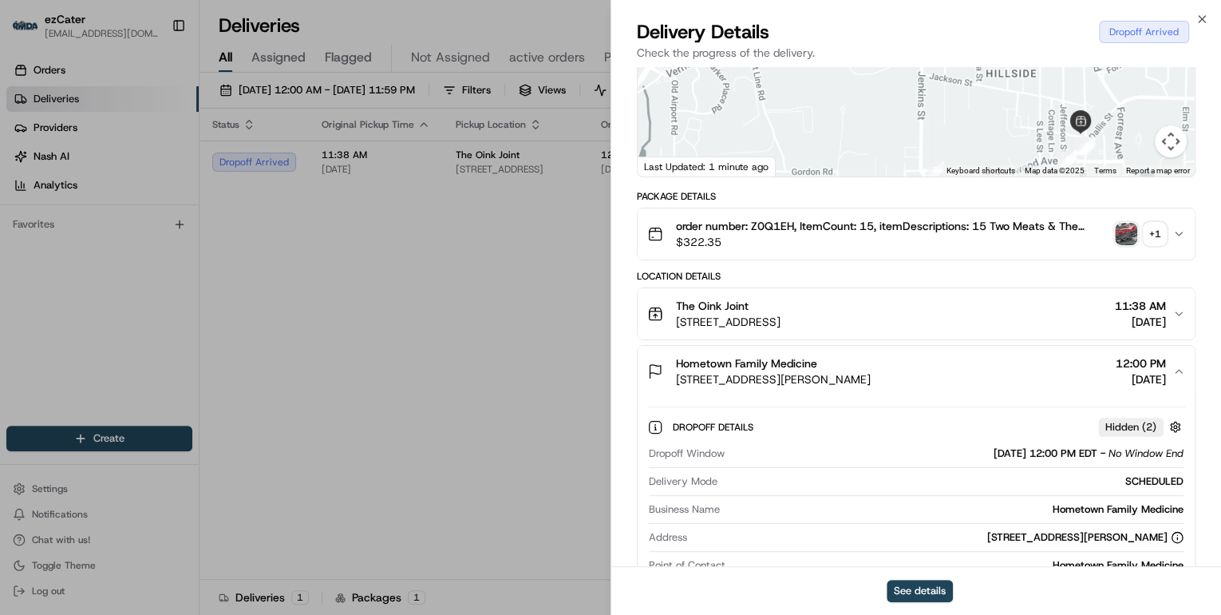
scroll to position [319, 0]
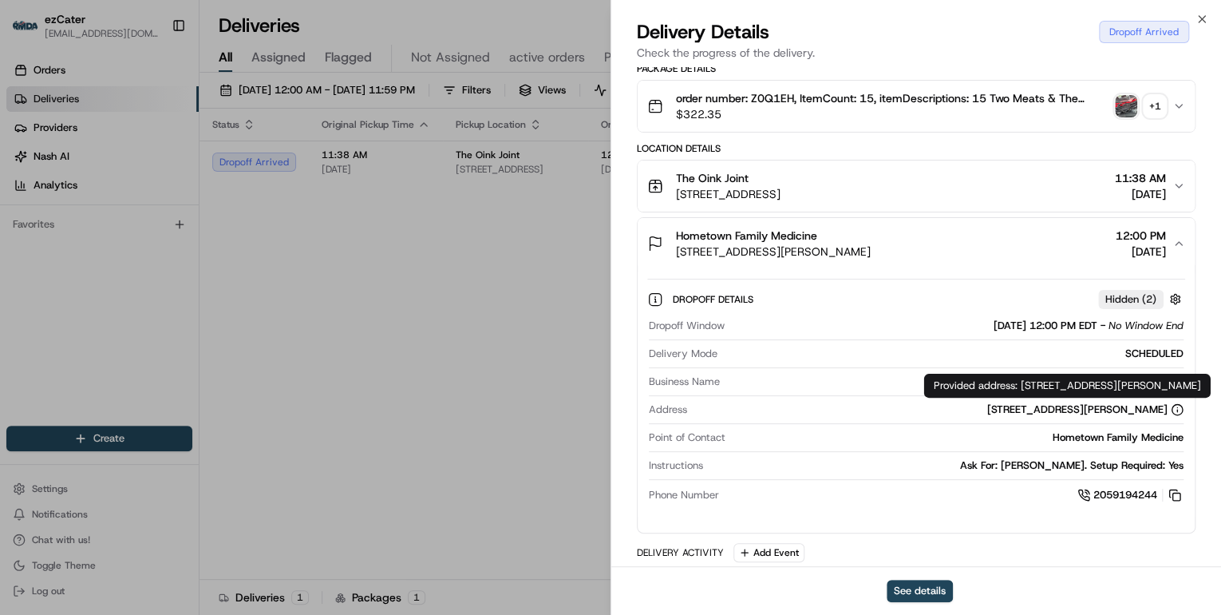
drag, startPoint x: 1208, startPoint y: 384, endPoint x: 1021, endPoint y: 391, distance: 187.7
click at [1021, 391] on div "Provided address: 1698 Vernon Rd, LaGrange, GA, 30240 Provided address: 1698 Ve…" at bounding box center [1067, 385] width 287 height 24
copy div "1698 Vernon Rd, LaGrange, GA, 30240"
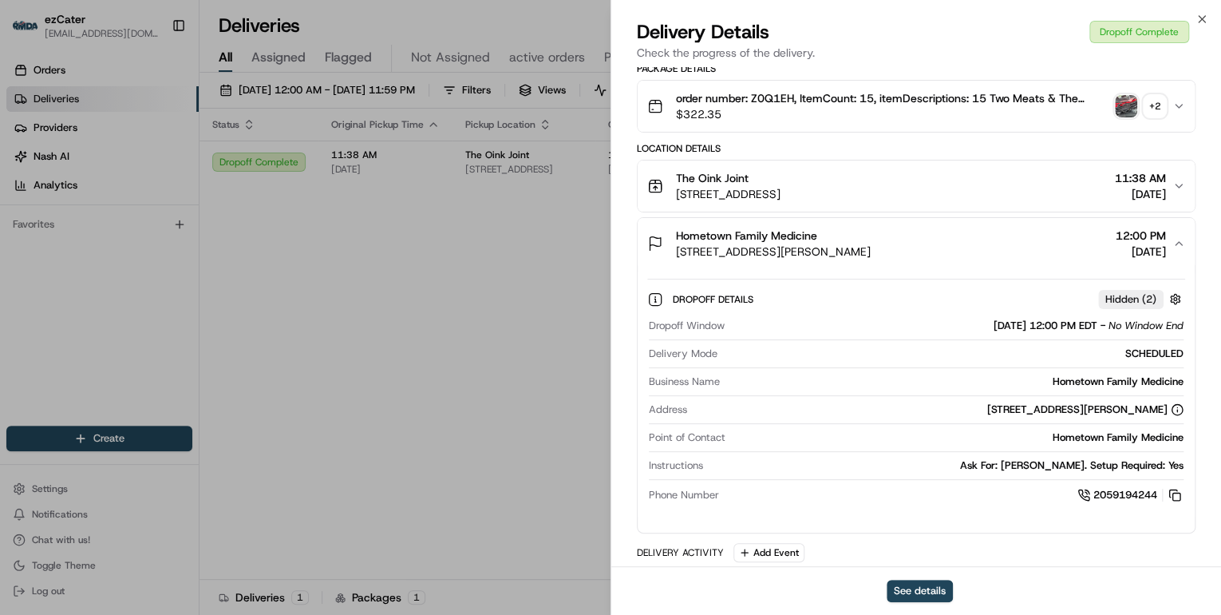
click at [1202, 21] on div "Deliveries All times are displayed using EDT timezone" at bounding box center [711, 26] width 1022 height 26
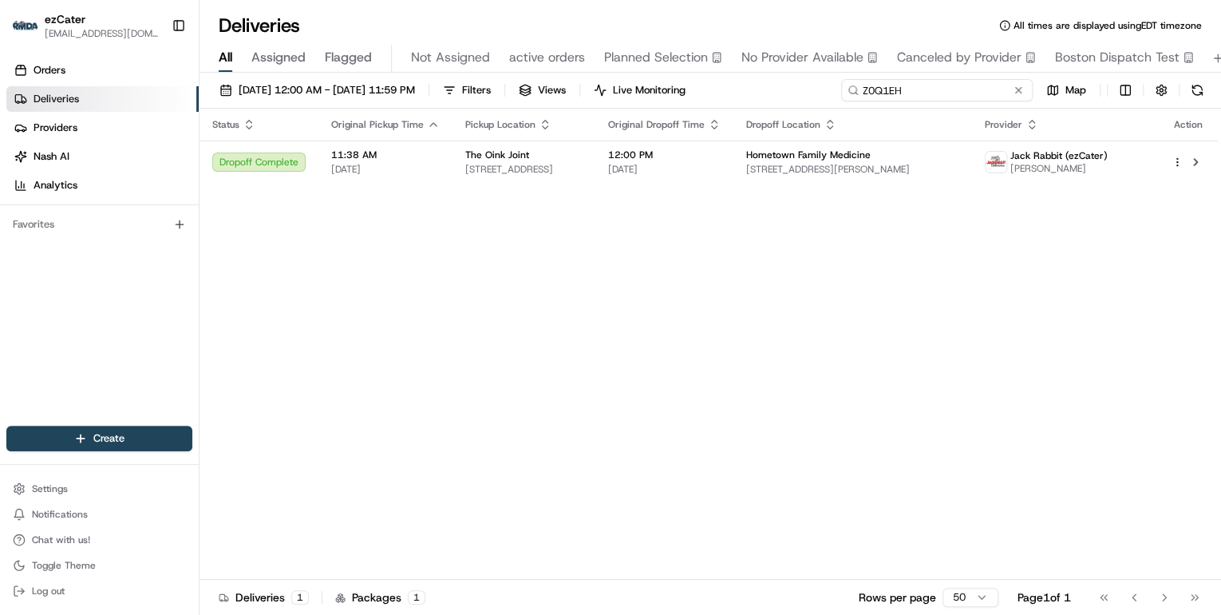
click at [634, 91] on div "08/18/2025 12:00 AM - 08/24/2025 11:59 PM Filters Views Live Monitoring Z0Q1EH …" at bounding box center [711, 94] width 1022 height 30
paste input "0WP9PR"
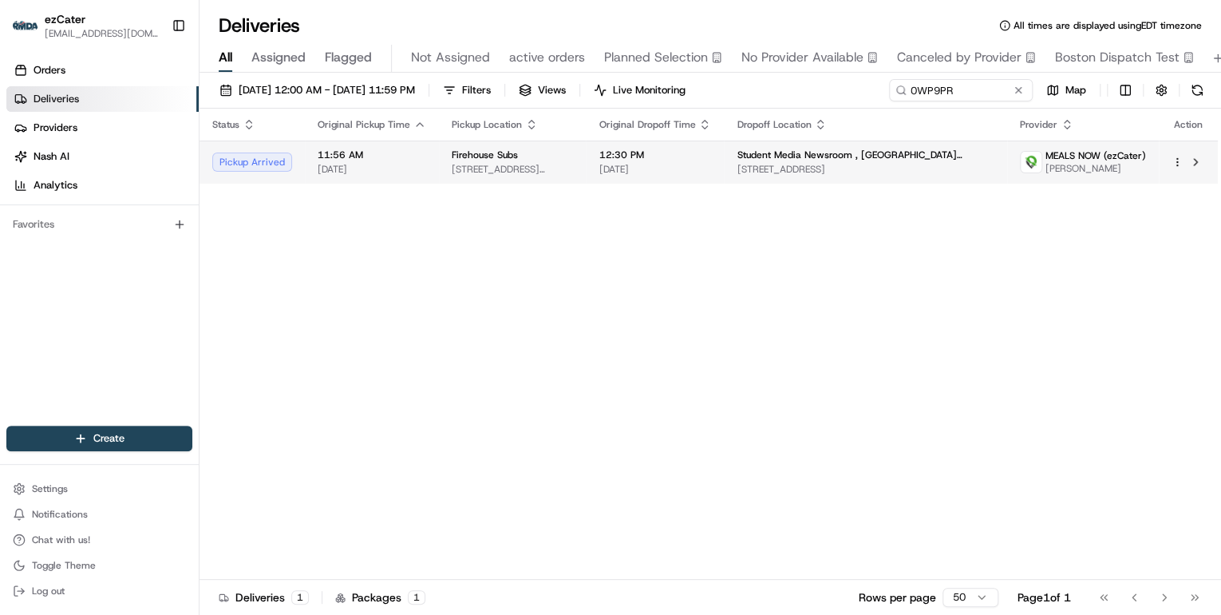
click at [500, 157] on span "Firehouse Subs" at bounding box center [485, 154] width 66 height 13
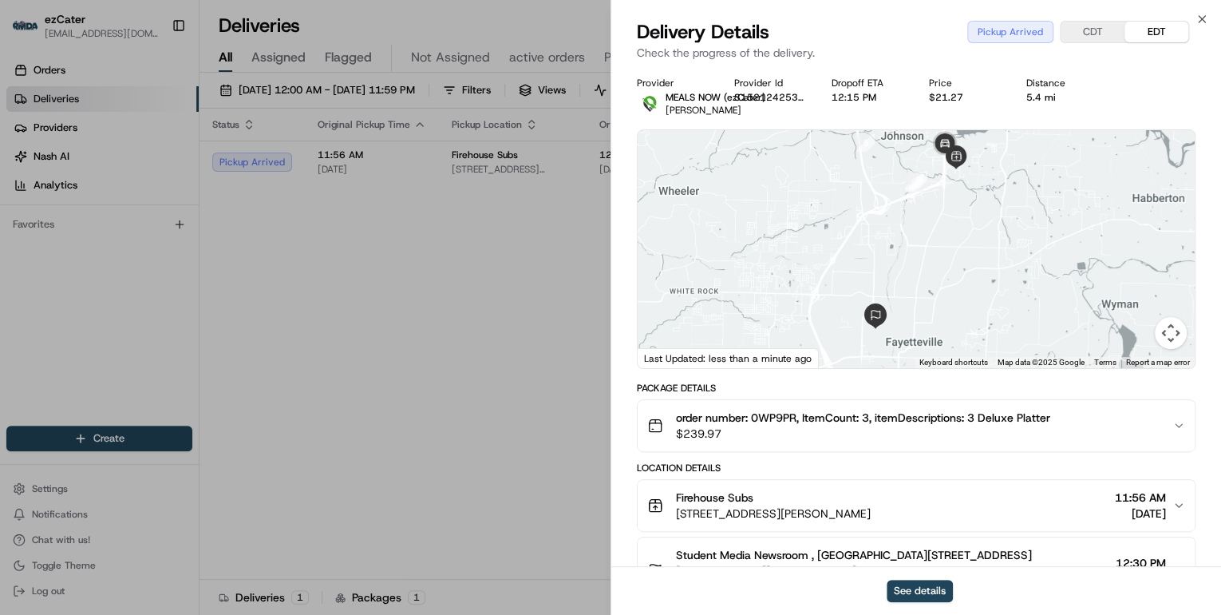
scroll to position [192, 0]
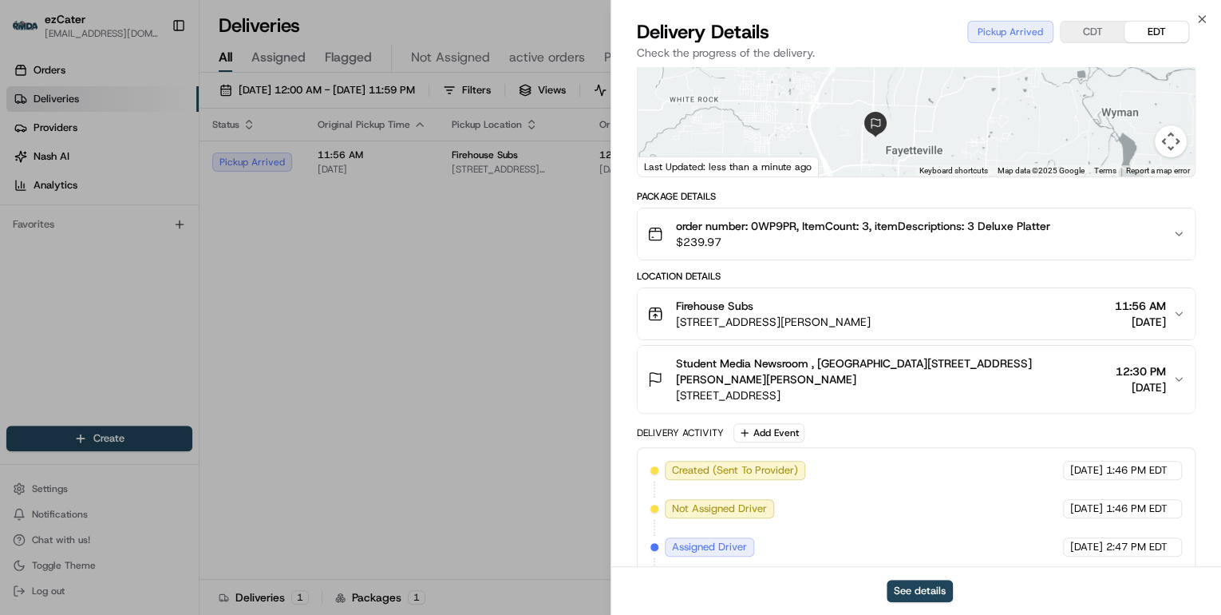
click at [866, 318] on span "[STREET_ADDRESS][PERSON_NAME]" at bounding box center [773, 322] width 195 height 16
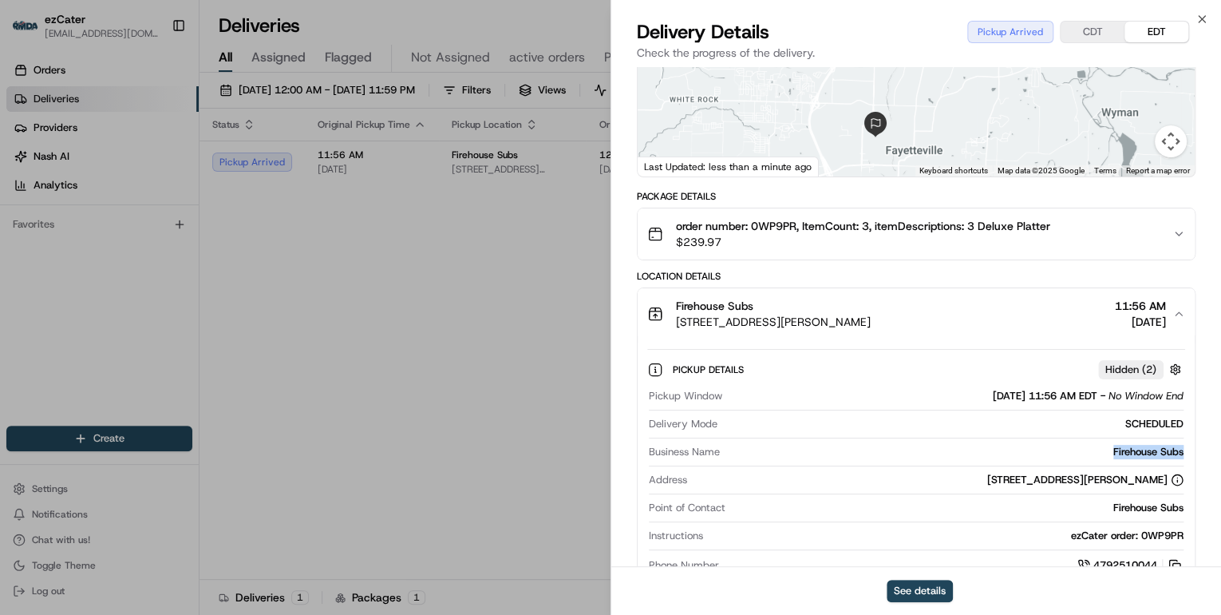
drag, startPoint x: 1184, startPoint y: 452, endPoint x: 1095, endPoint y: 452, distance: 89.4
click at [1095, 452] on div "Pickup Window 08/20/2025 11:56 AM EDT - No Window End Delivery Mode SCHEDULED B…" at bounding box center [916, 481] width 538 height 198
copy div "Firehouse Subs"
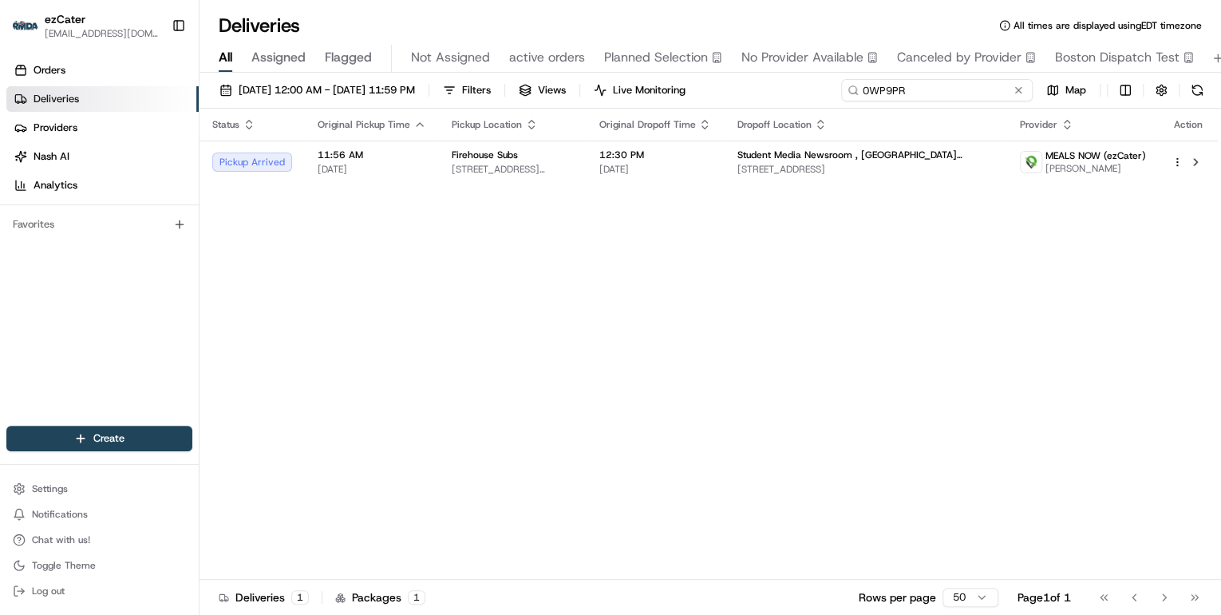
drag, startPoint x: 970, startPoint y: 87, endPoint x: 444, endPoint y: 73, distance: 526.9
click at [444, 73] on div "08/18/2025 12:00 AM - 08/24/2025 11:59 PM Filters Views Live Monitoring 0WP9PR …" at bounding box center [711, 345] width 1022 height 545
paste input
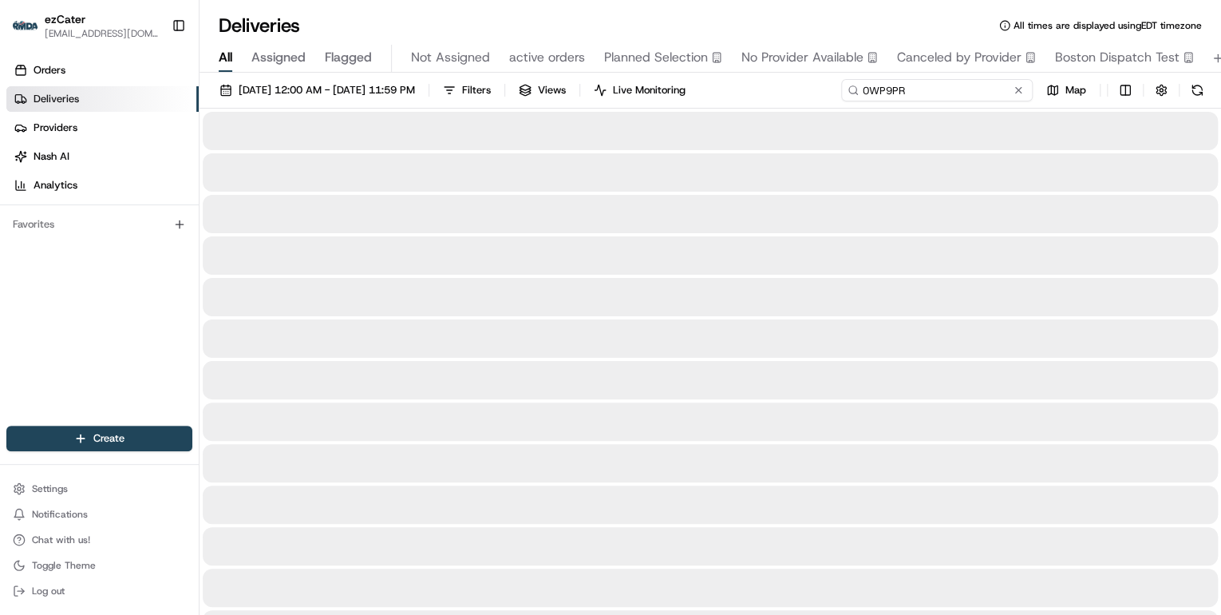
type input "0WP9PR"
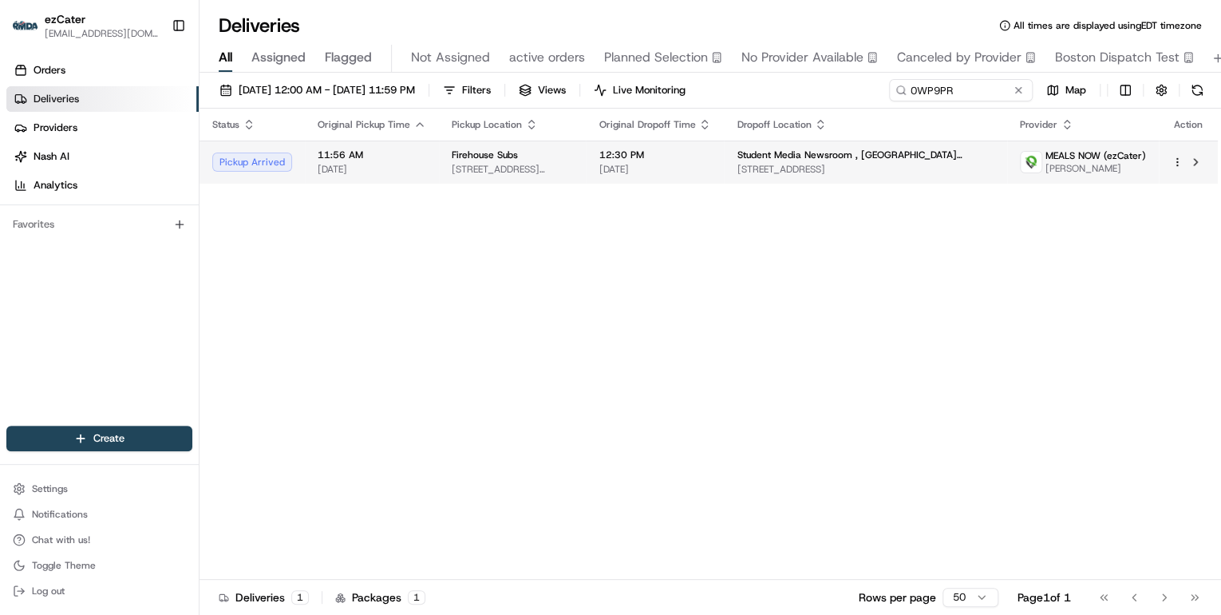
click at [573, 169] on span "[STREET_ADDRESS][PERSON_NAME]" at bounding box center [512, 169] width 121 height 13
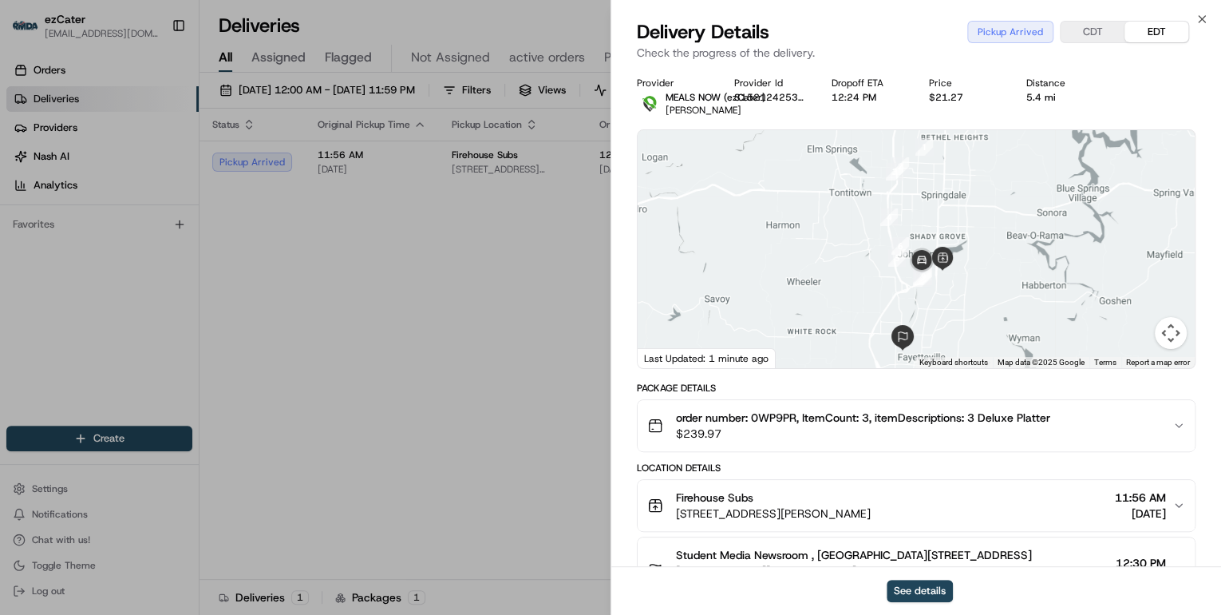
scroll to position [192, 0]
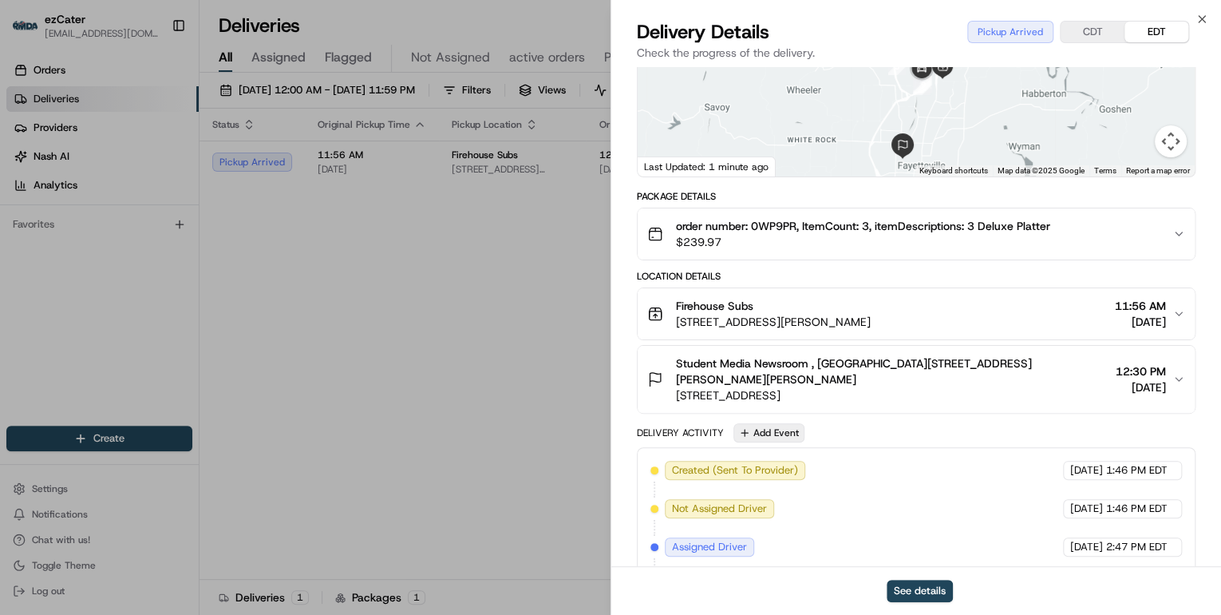
click at [785, 423] on button "Add Event" at bounding box center [768, 432] width 71 height 19
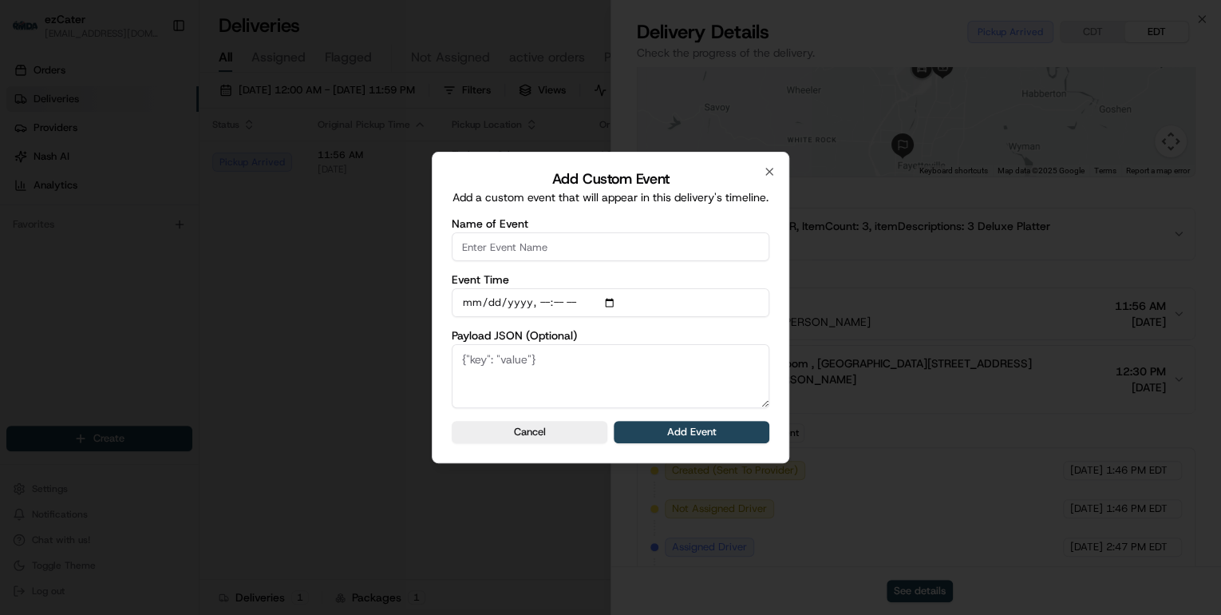
click at [508, 259] on input "Name of Event" at bounding box center [611, 246] width 318 height 29
click at [482, 255] on input "CP not ready" at bounding box center [611, 246] width 318 height 29
click at [500, 255] on input "CP Not ready" at bounding box center [611, 246] width 318 height 29
type input "CP Not Ready"
click at [704, 441] on button "Add Event" at bounding box center [692, 432] width 156 height 22
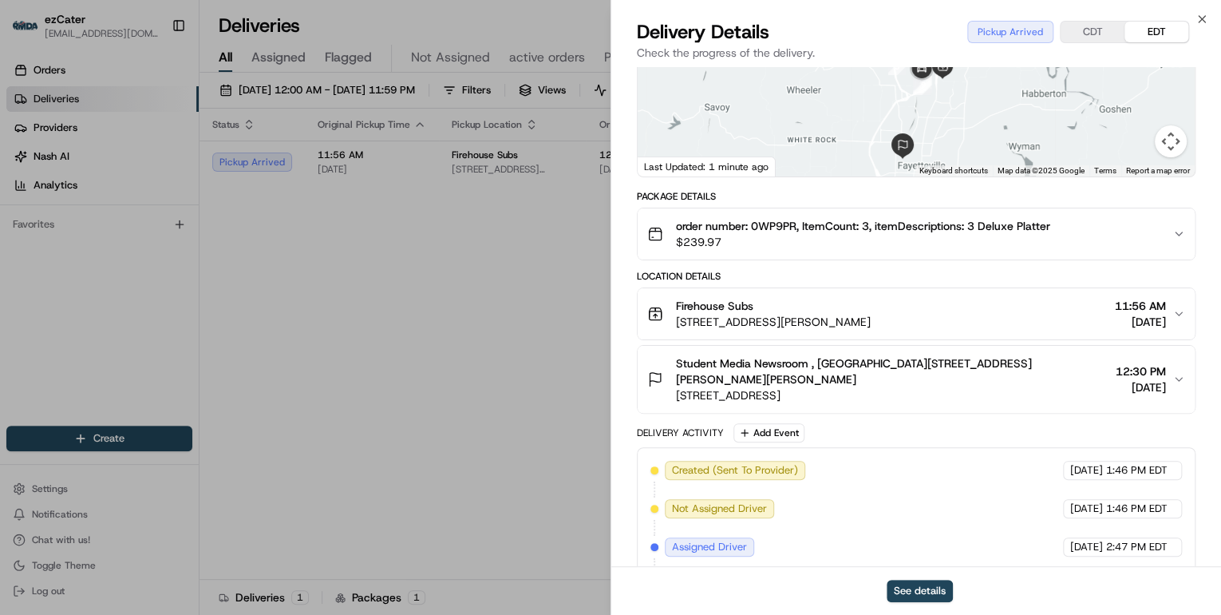
scroll to position [338, 0]
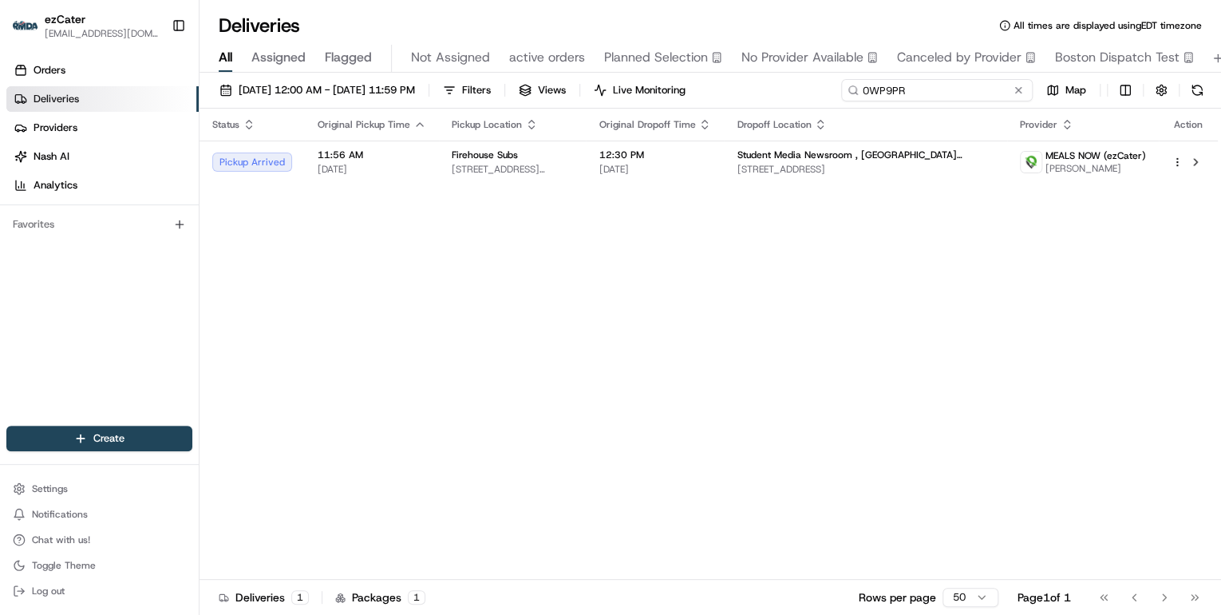
drag, startPoint x: 958, startPoint y: 94, endPoint x: 565, endPoint y: 102, distance: 393.5
click at [591, 96] on div "08/18/2025 12:00 AM - 08/24/2025 11:59 PM Filters Views Live Monitoring 0WP9PR …" at bounding box center [711, 94] width 1022 height 30
paste input "R043UG"
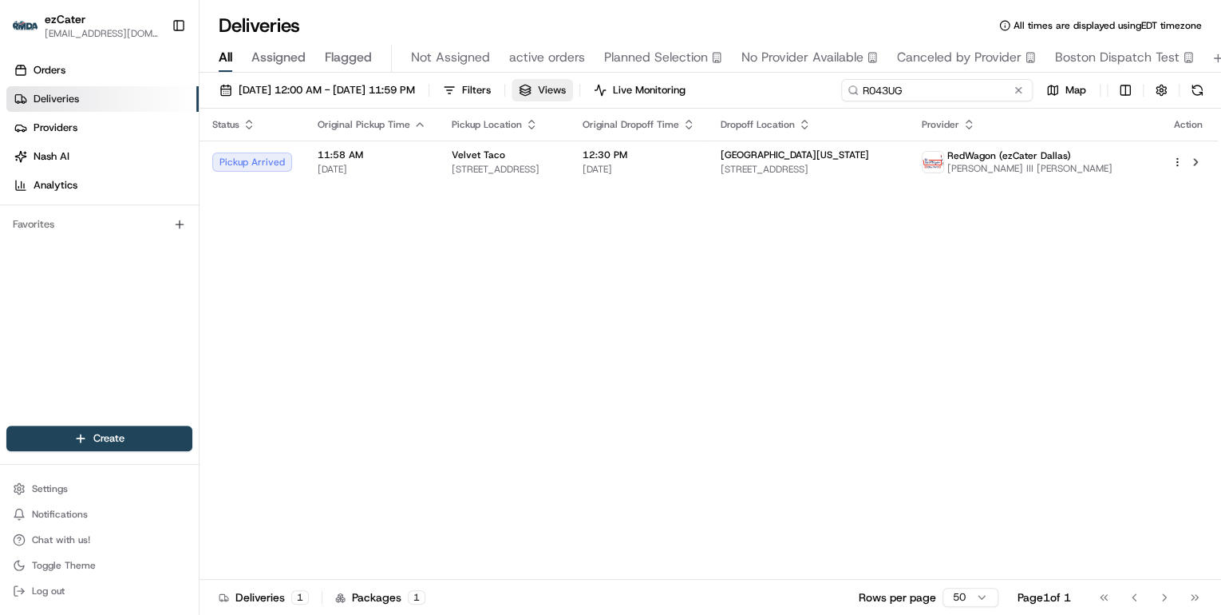
drag, startPoint x: 911, startPoint y: 92, endPoint x: 599, endPoint y: 88, distance: 312.9
click at [630, 90] on div "08/18/2025 12:00 AM - 08/24/2025 11:59 PM Filters Views Live Monitoring R043UG …" at bounding box center [711, 94] width 1022 height 30
paste input "FG7-KA6"
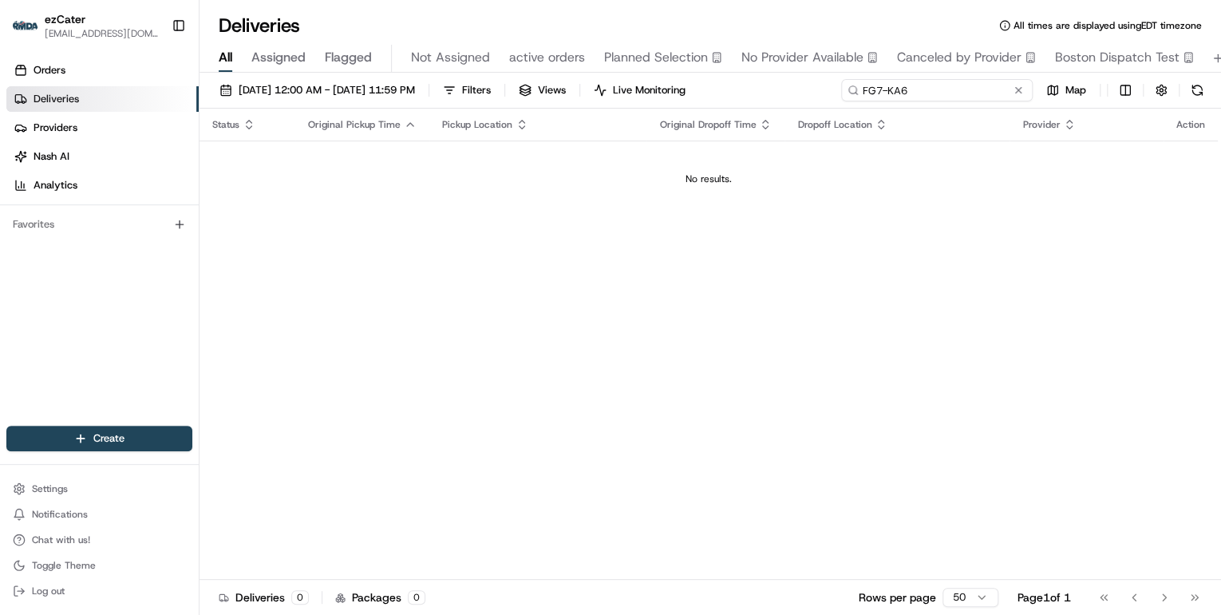
click at [865, 92] on input "FG7-KA6" at bounding box center [937, 90] width 192 height 22
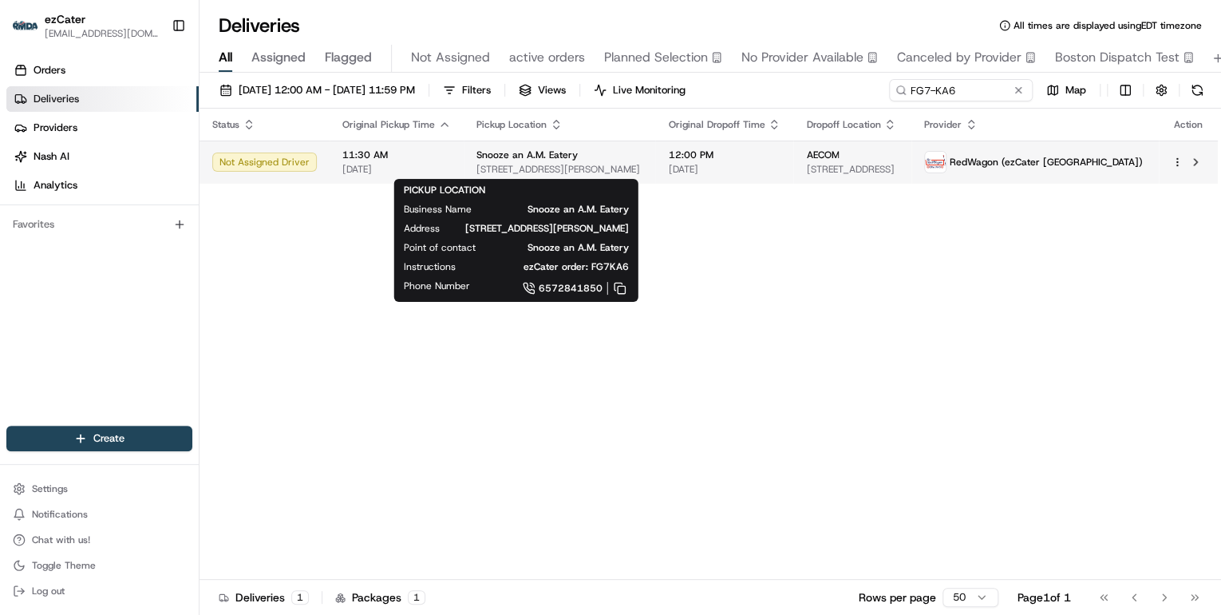
click at [511, 169] on span "240 W Chapman Ave Suite 101, Orange, CA 92866, USA" at bounding box center [559, 169] width 166 height 13
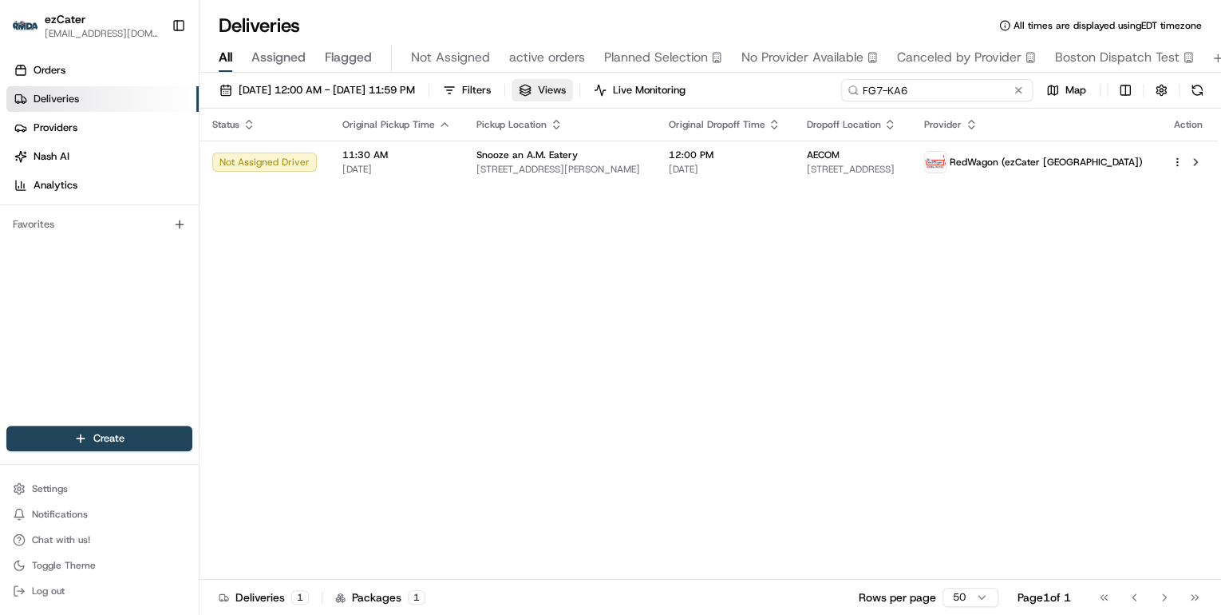
drag, startPoint x: 966, startPoint y: 96, endPoint x: 568, endPoint y: 86, distance: 397.5
click at [571, 86] on div "08/18/2025 12:00 AM - 08/24/2025 11:59 PM Filters Views Live Monitoring FG7-KA6…" at bounding box center [711, 94] width 1022 height 30
paste input "HQ-8X"
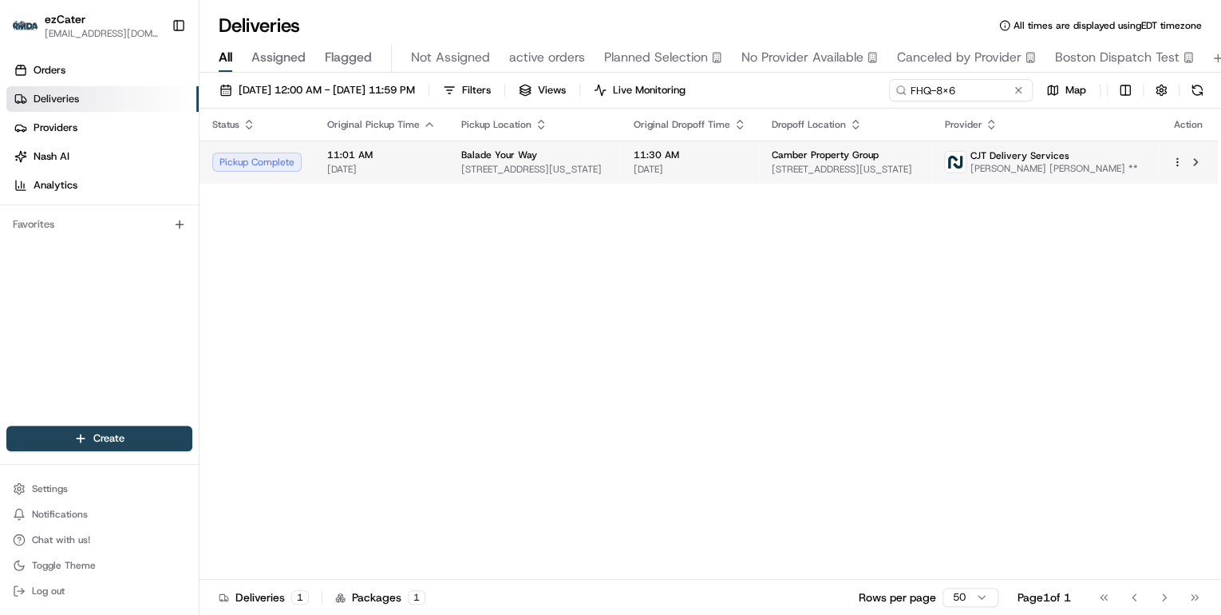
click at [536, 160] on div "Balade Your Way" at bounding box center [534, 154] width 147 height 13
click at [645, 154] on td "11:30 AM 08/20/2025" at bounding box center [690, 161] width 138 height 43
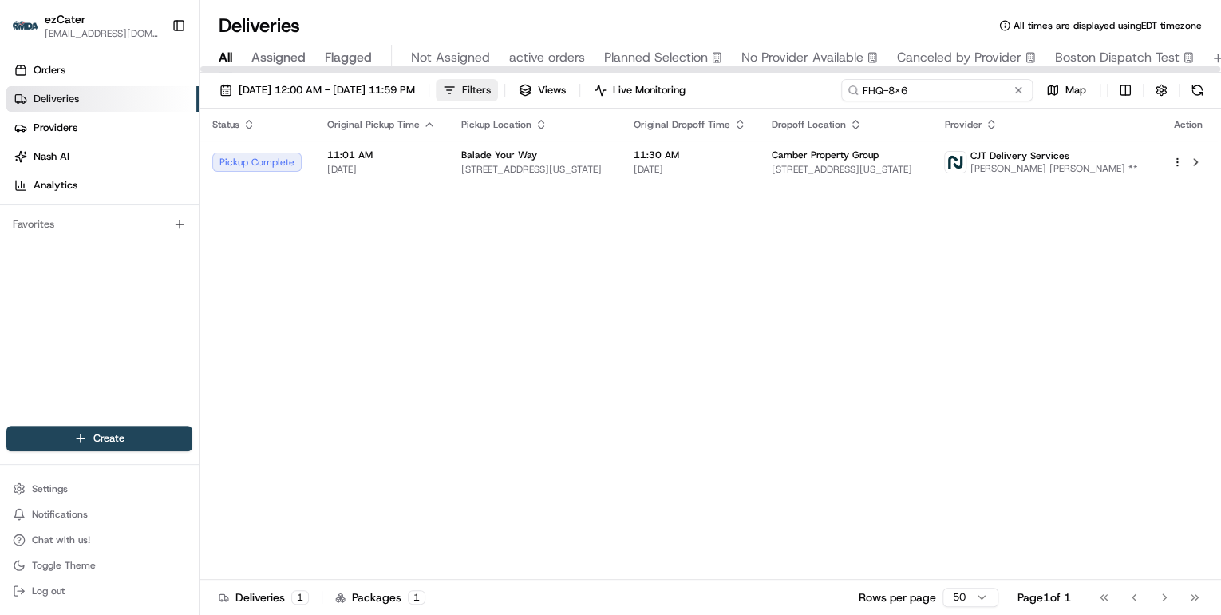
drag, startPoint x: 968, startPoint y: 92, endPoint x: 529, endPoint y: 89, distance: 438.9
click at [529, 89] on div "08/18/2025 12:00 AM - 08/24/2025 11:59 PM Filters Views Live Monitoring FHQ-8X6…" at bounding box center [711, 94] width 1022 height 30
paste input "4UCWWW"
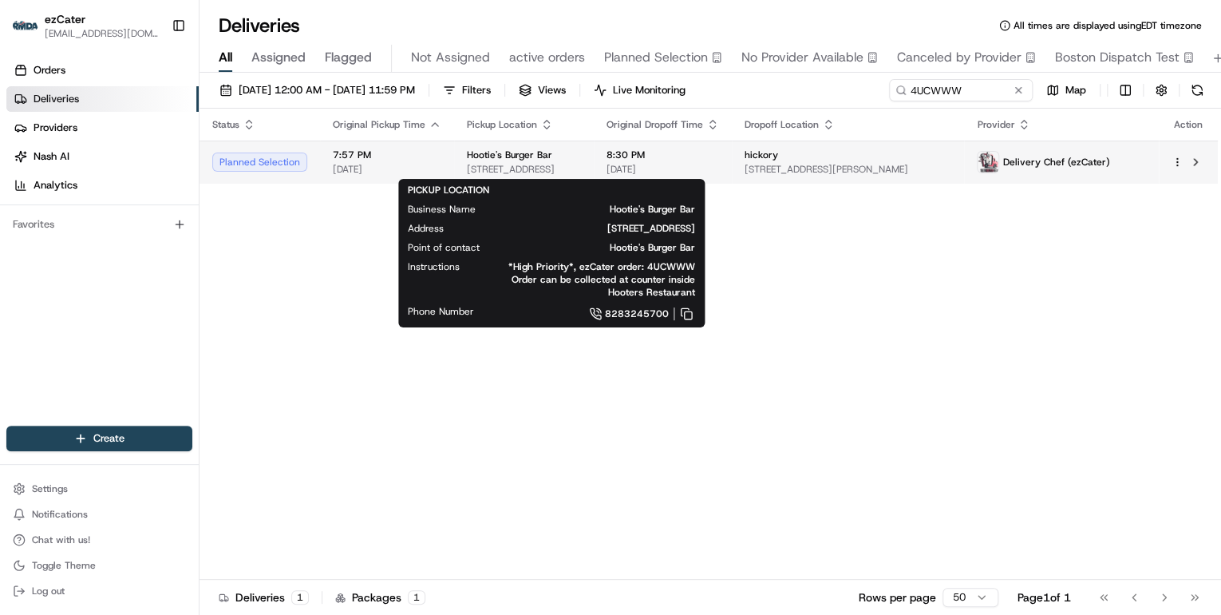
click at [491, 170] on span "1211 13th Ave Dr SE, Hickory, NC 28602, USA" at bounding box center [524, 169] width 114 height 13
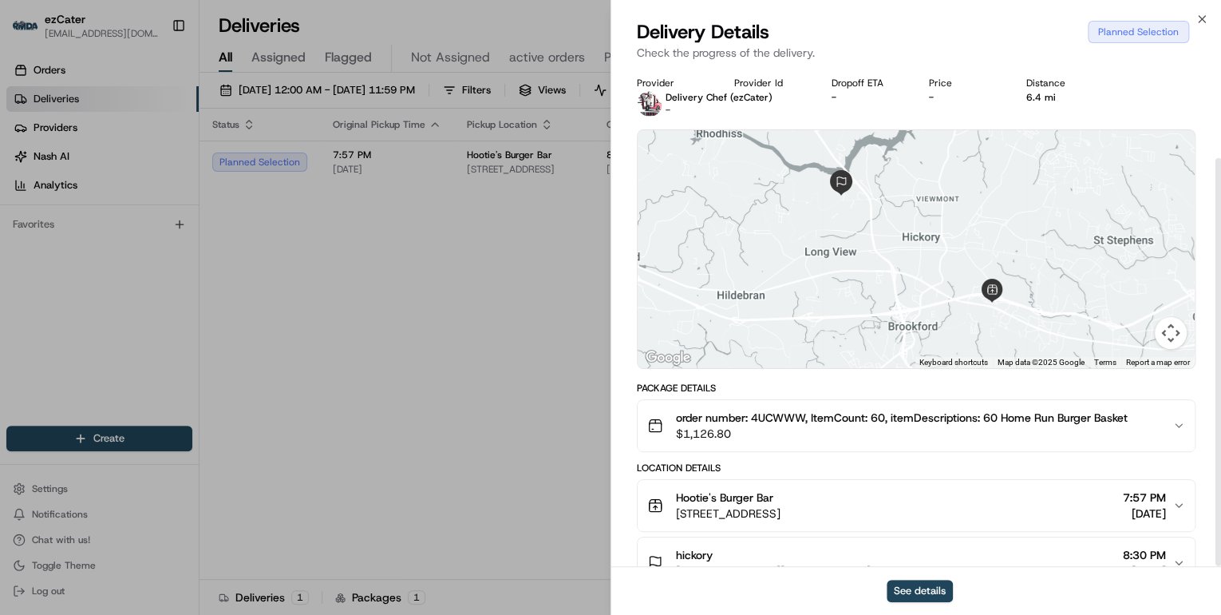
scroll to position [111, 0]
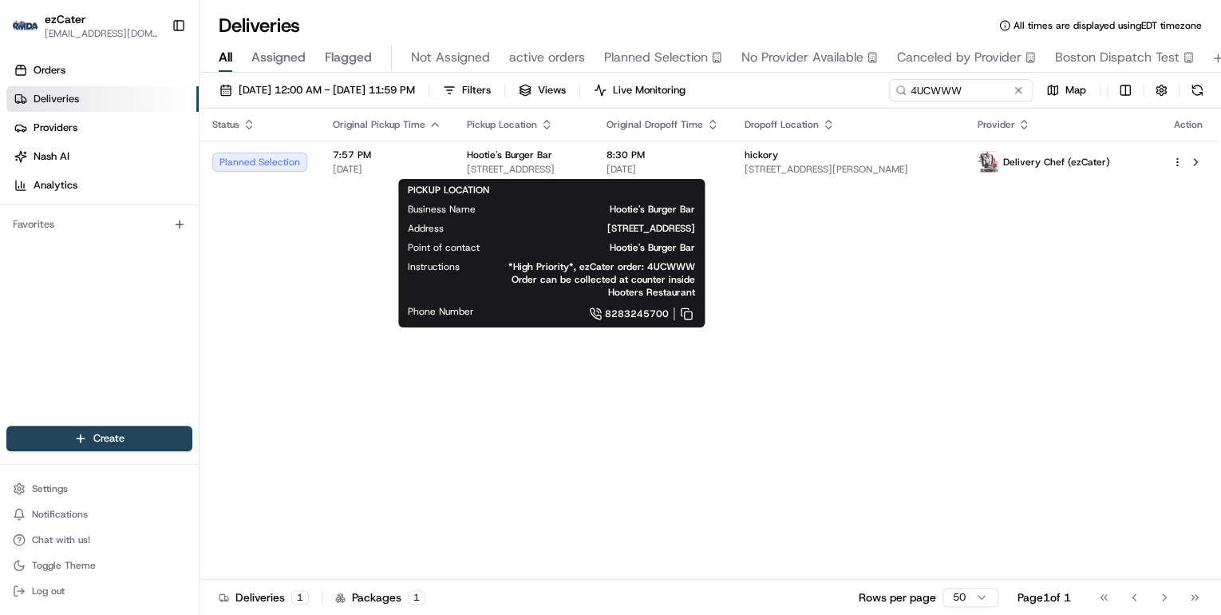
click at [471, 322] on div "PICKUP LOCATION Business Name Hootie's Burger Bar Address 1211 13th Ave Dr SE, …" at bounding box center [551, 253] width 306 height 148
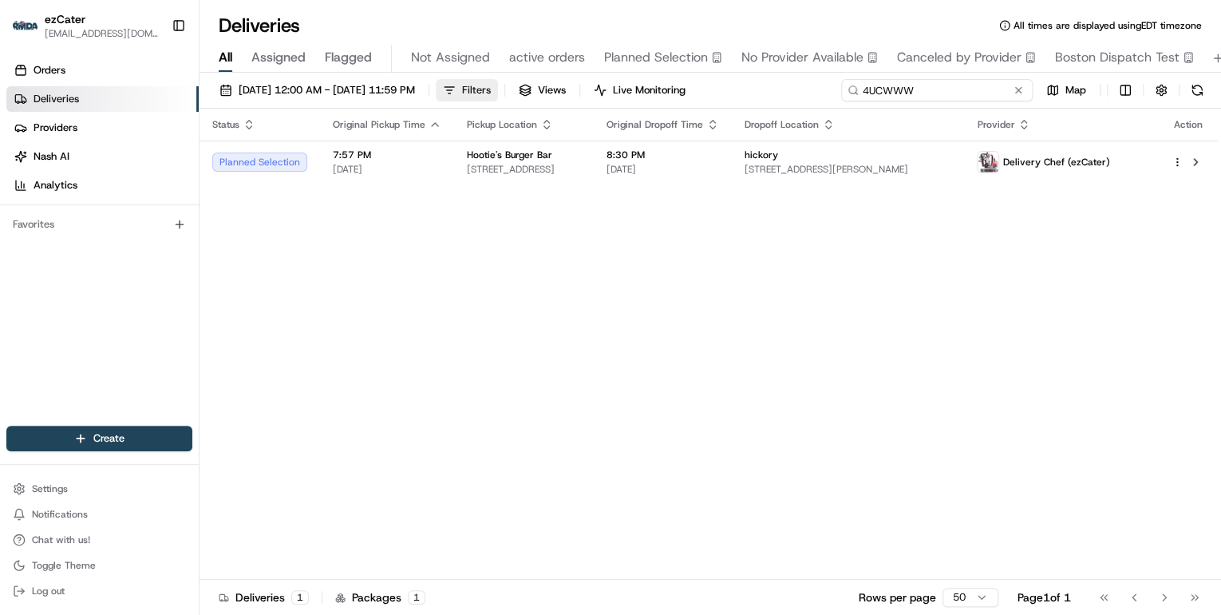
drag, startPoint x: 980, startPoint y: 89, endPoint x: 492, endPoint y: 89, distance: 487.6
click at [503, 88] on div "08/18/2025 12:00 AM - 08/24/2025 11:59 PM Filters Views Live Monitoring 4UCWWW …" at bounding box center [711, 94] width 1022 height 30
paste input "FHQ-8X6"
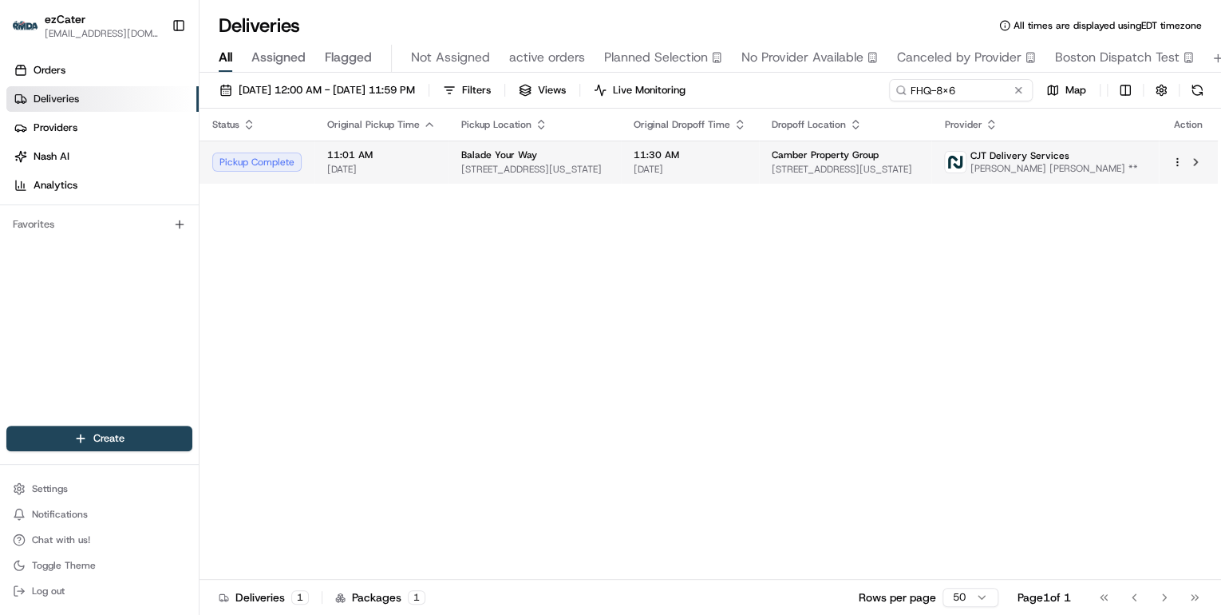
click at [552, 160] on div "Balade Your Way" at bounding box center [534, 154] width 147 height 13
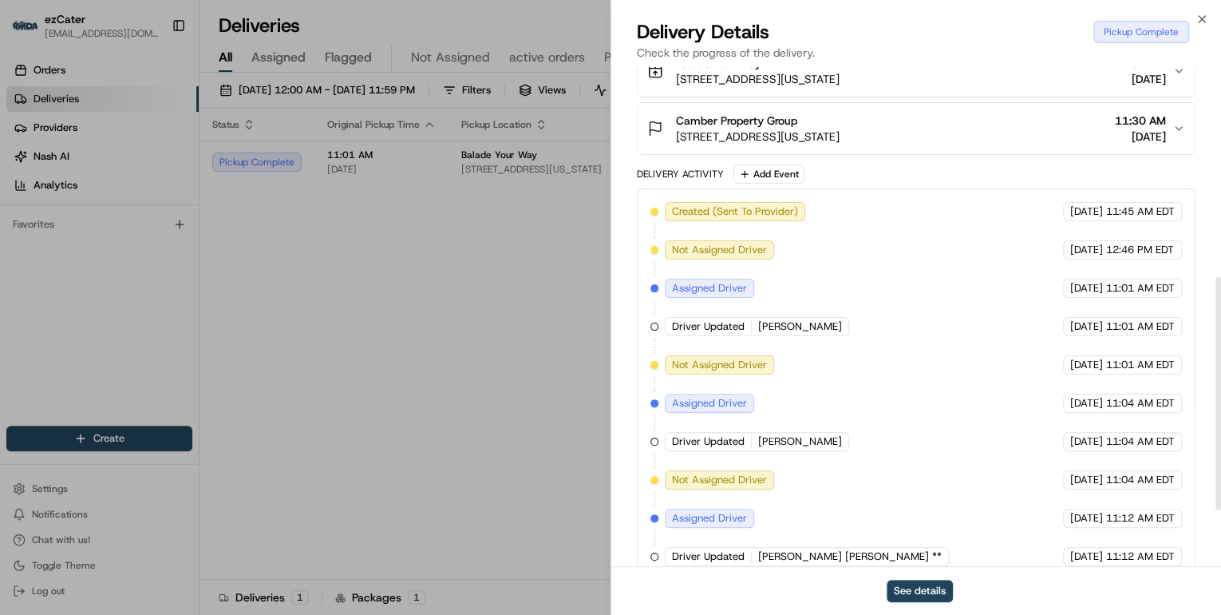
scroll to position [567, 0]
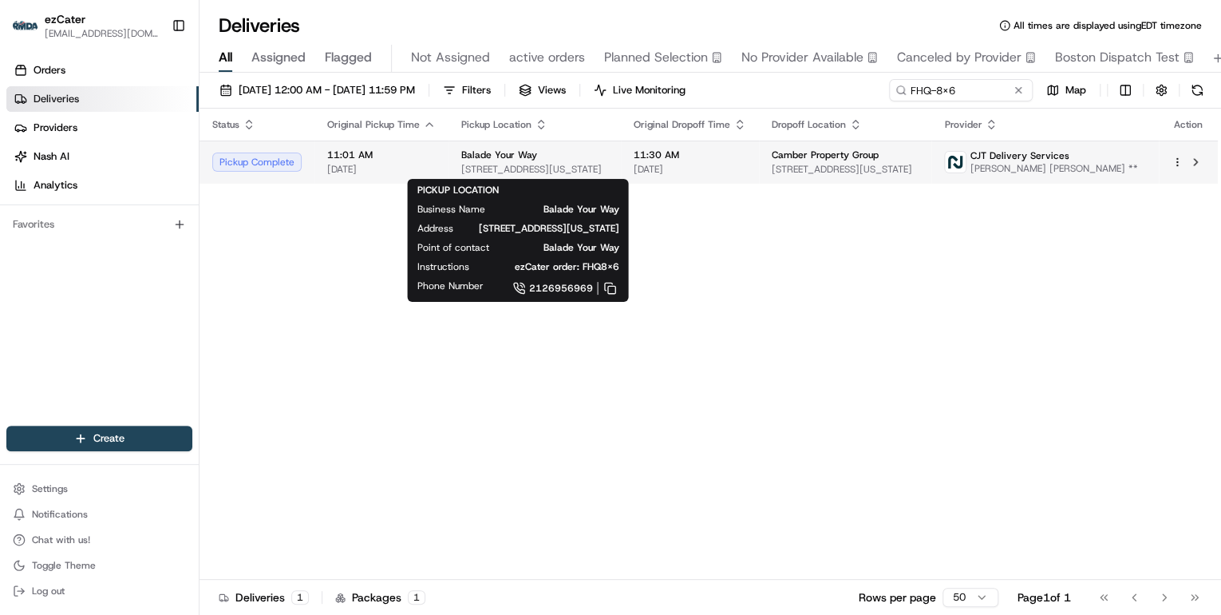
click at [533, 160] on div "Balade Your Way" at bounding box center [534, 154] width 147 height 13
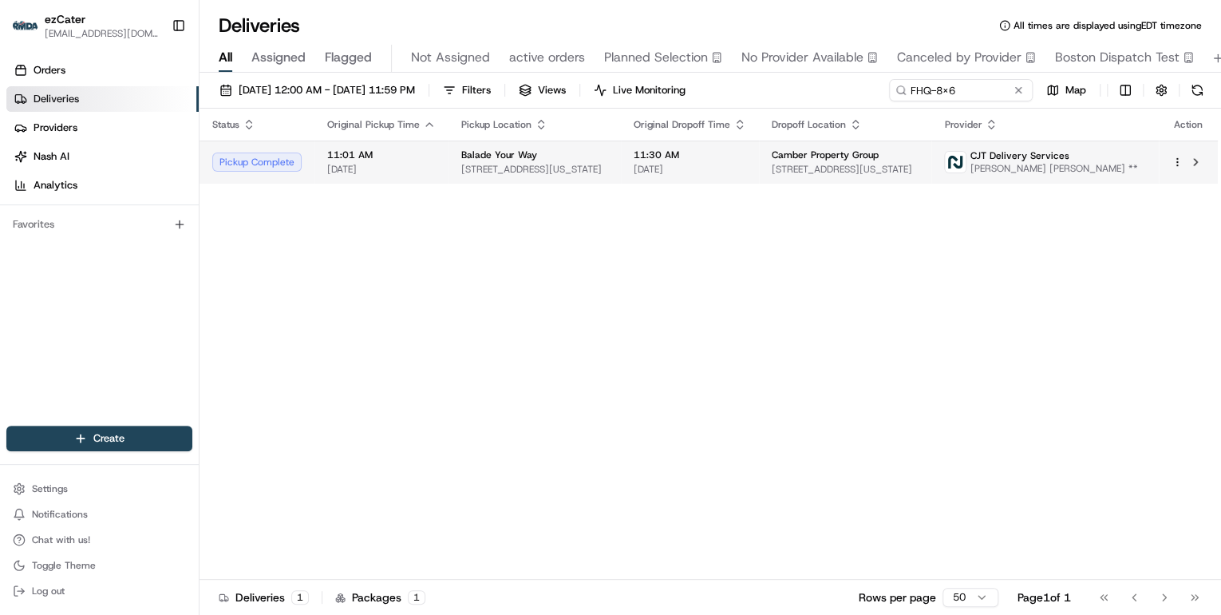
click at [545, 168] on span "[STREET_ADDRESS][US_STATE]" at bounding box center [534, 169] width 147 height 13
click at [571, 140] on td "Balade Your Way 144 W 37th St, New York, NY 10018, USA" at bounding box center [535, 161] width 172 height 43
click at [1201, 19] on div "Deliveries All times are displayed using EDT timezone" at bounding box center [711, 26] width 1022 height 26
drag, startPoint x: 1129, startPoint y: 170, endPoint x: 1051, endPoint y: 172, distance: 78.2
click at [1051, 172] on span "[PERSON_NAME] [PERSON_NAME] **" at bounding box center [1054, 168] width 168 height 13
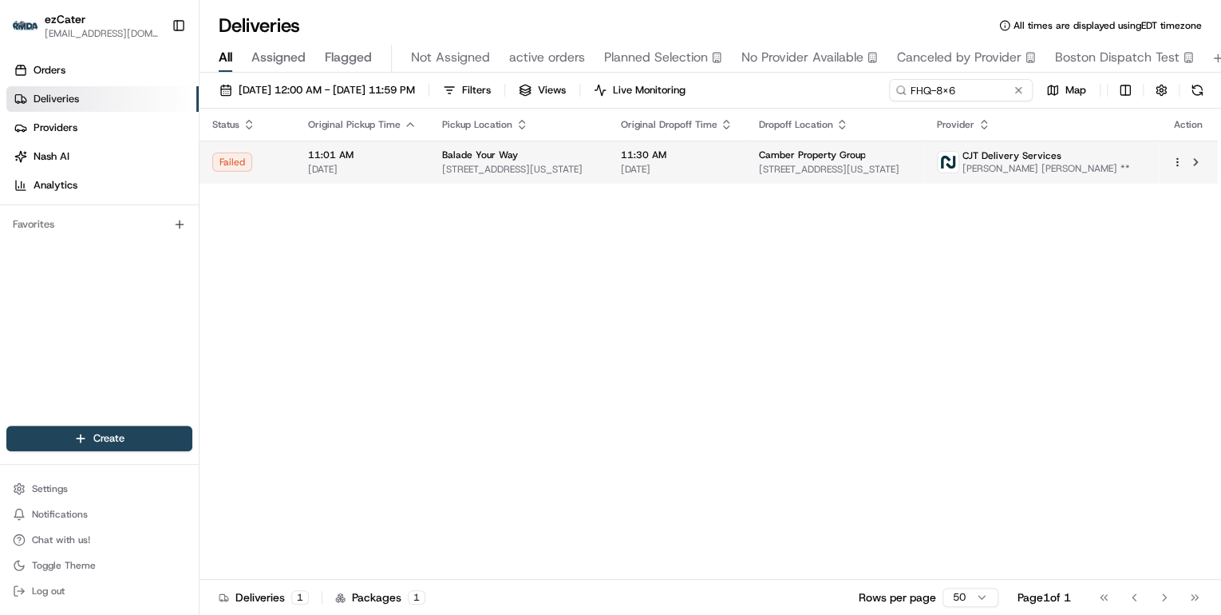
click at [674, 182] on td "11:30 AM 08/20/2025" at bounding box center [676, 161] width 138 height 43
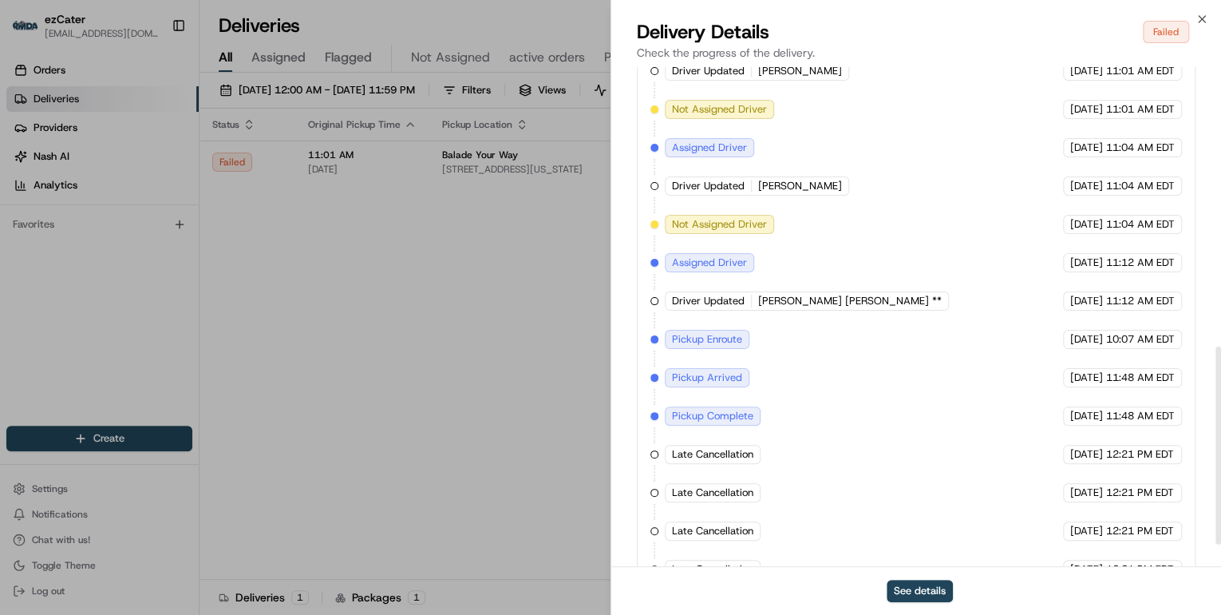
scroll to position [757, 0]
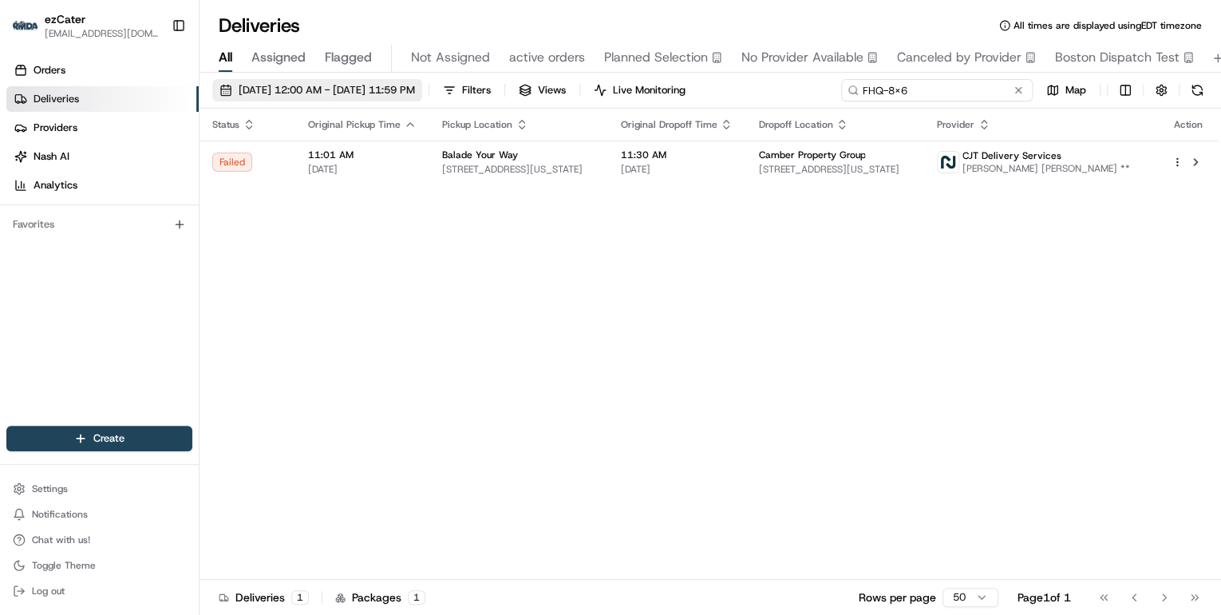
drag, startPoint x: 980, startPoint y: 92, endPoint x: 440, endPoint y: 80, distance: 540.4
click at [482, 79] on div "08/18/2025 12:00 AM - 08/24/2025 11:59 PM Filters Views Live Monitoring FHQ-8X6…" at bounding box center [711, 94] width 1022 height 30
paste input "JMF9R8"
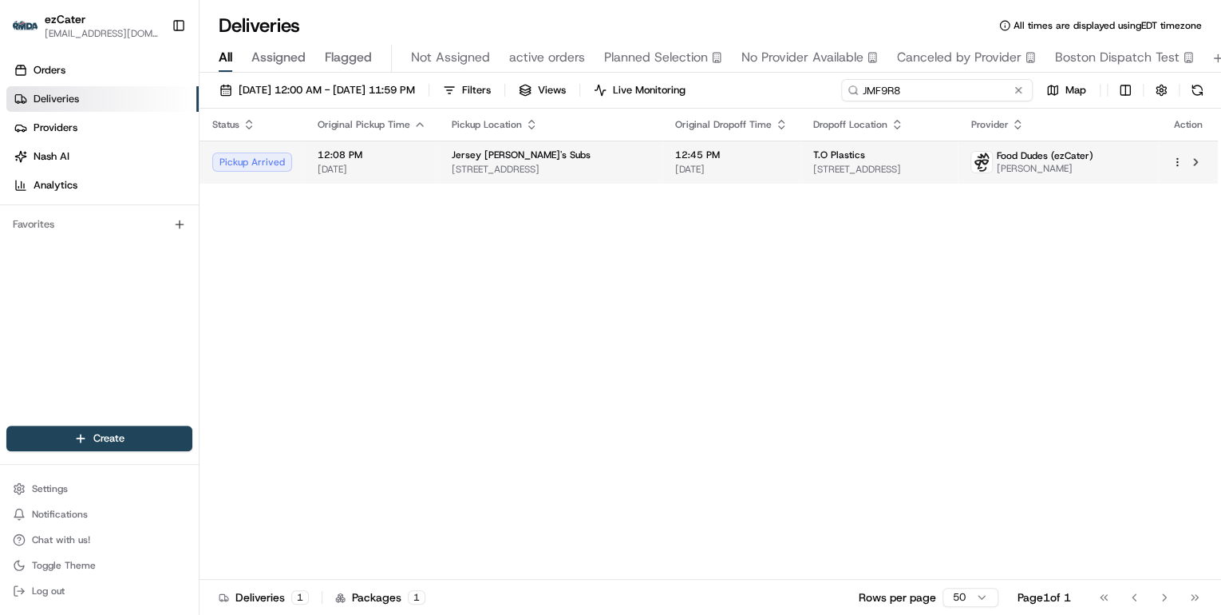
type input "JMF9R8"
click at [429, 157] on td "12:08 PM 08/20/2025" at bounding box center [372, 161] width 134 height 43
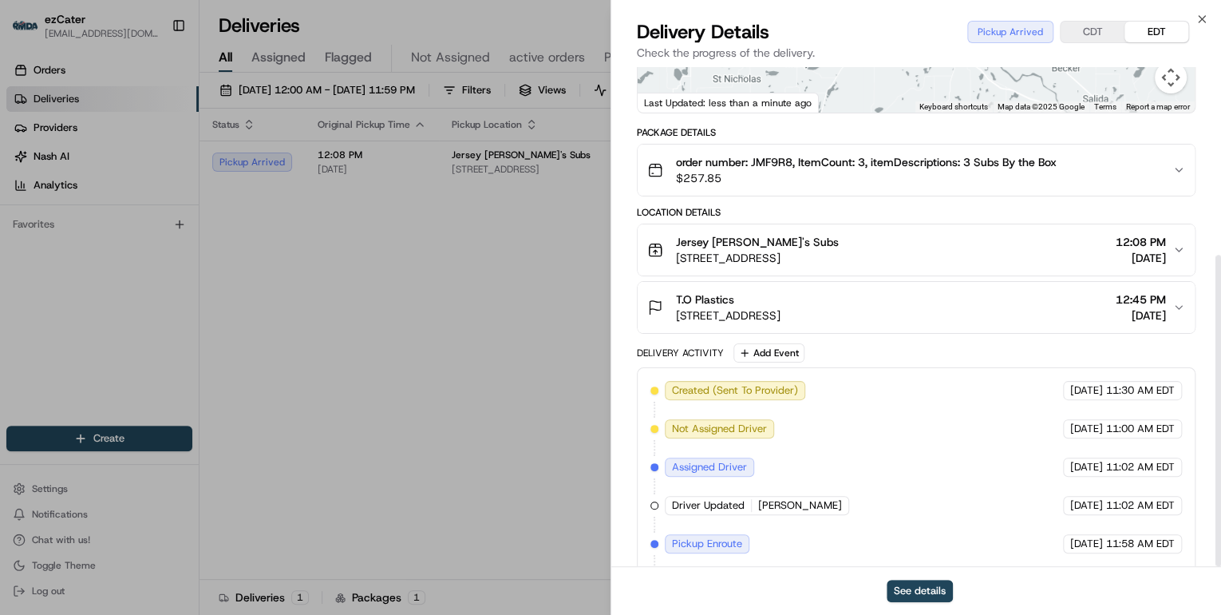
scroll to position [301, 0]
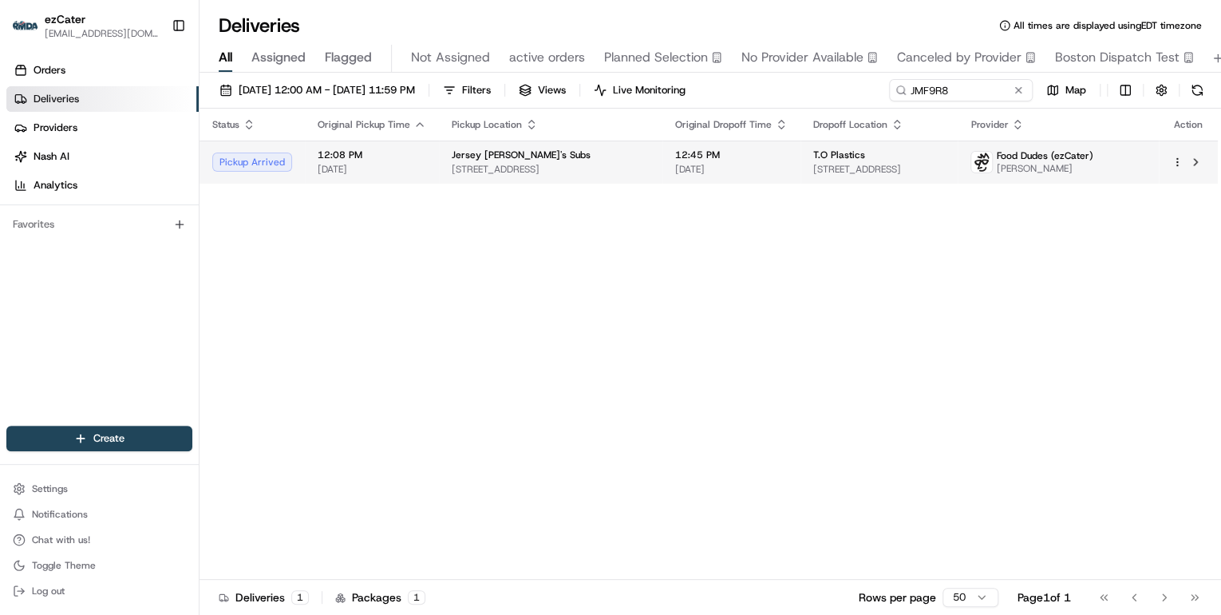
click at [552, 152] on div "Jersey [PERSON_NAME]'s Subs" at bounding box center [551, 154] width 198 height 13
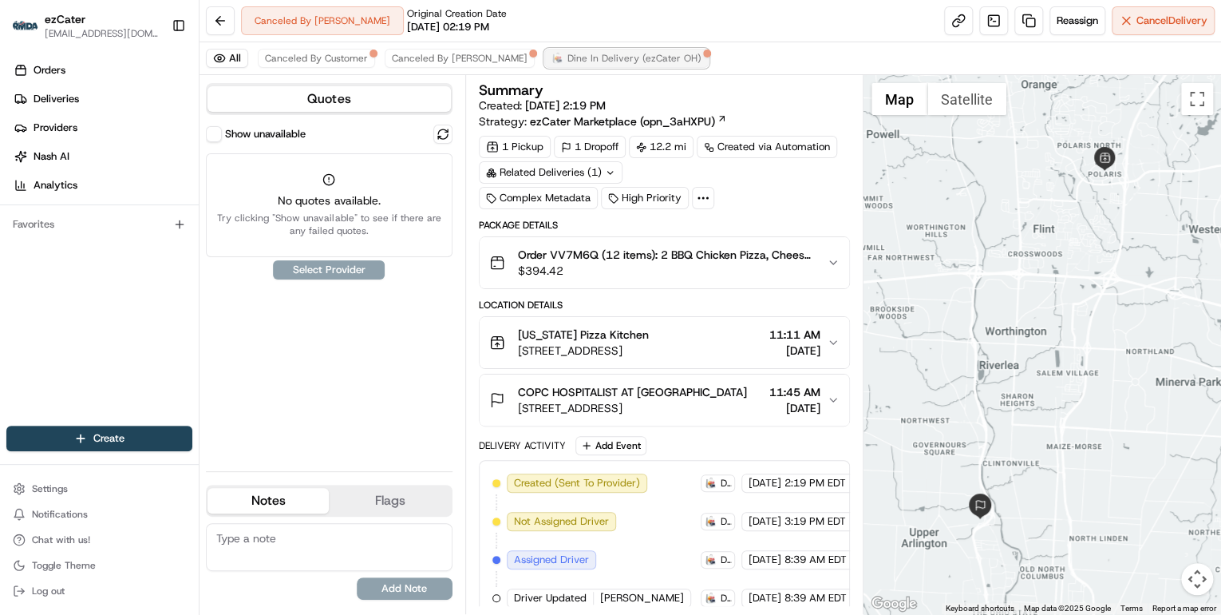
click at [567, 61] on span "Dine In Delivery (ezCater OH)" at bounding box center [634, 58] width 134 height 13
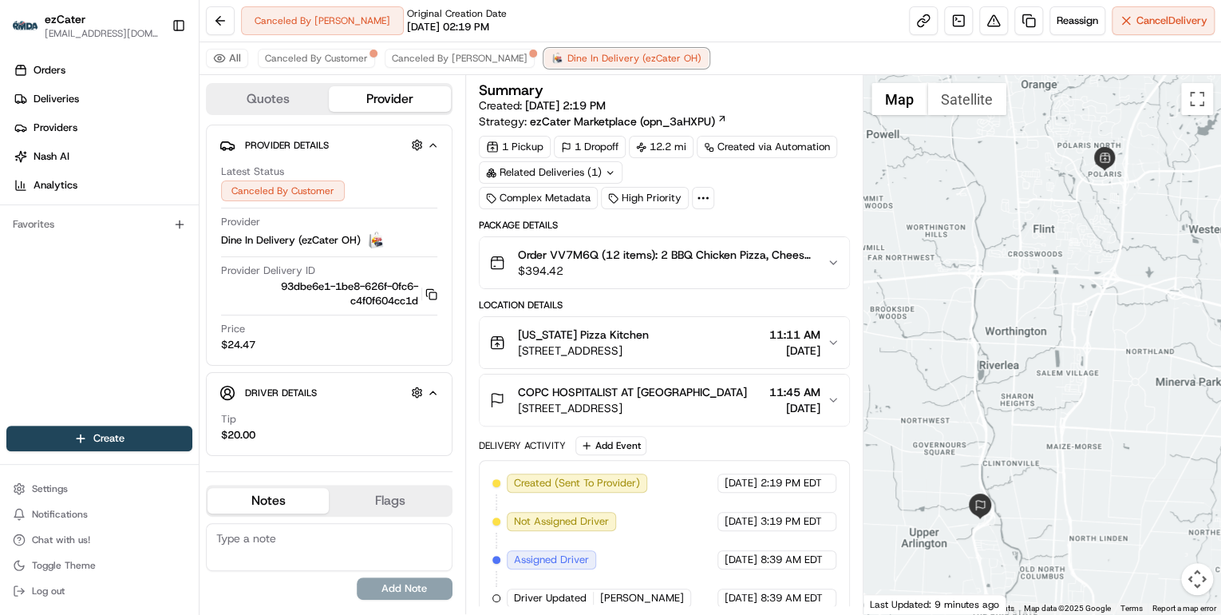
scroll to position [201, 0]
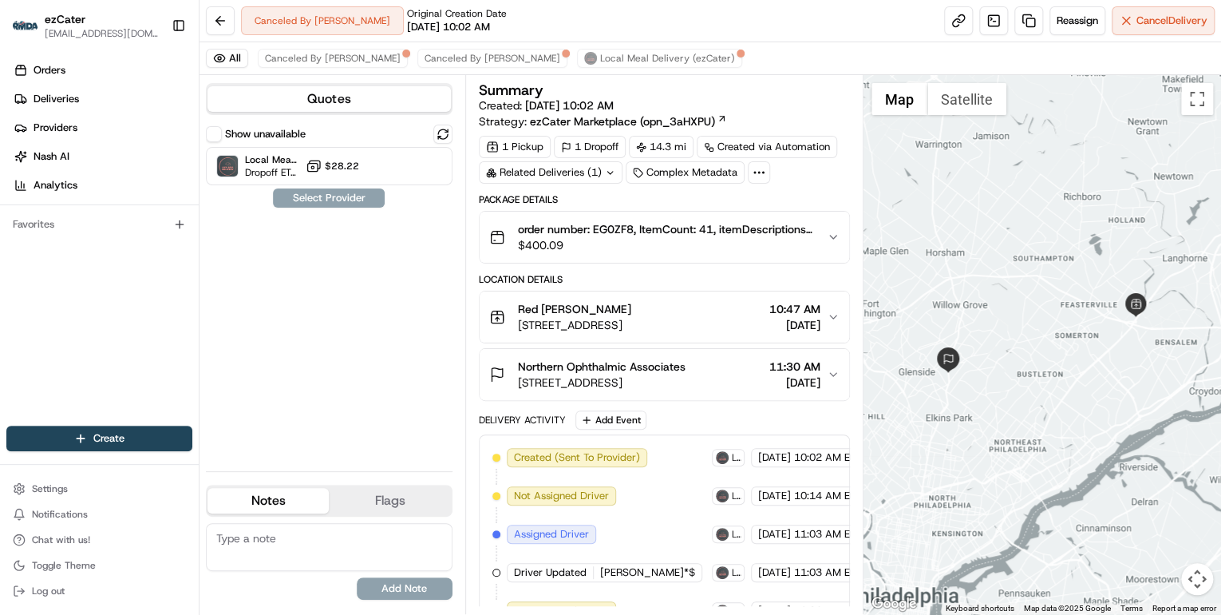
click at [631, 239] on span "$400.09" at bounding box center [666, 245] width 296 height 16
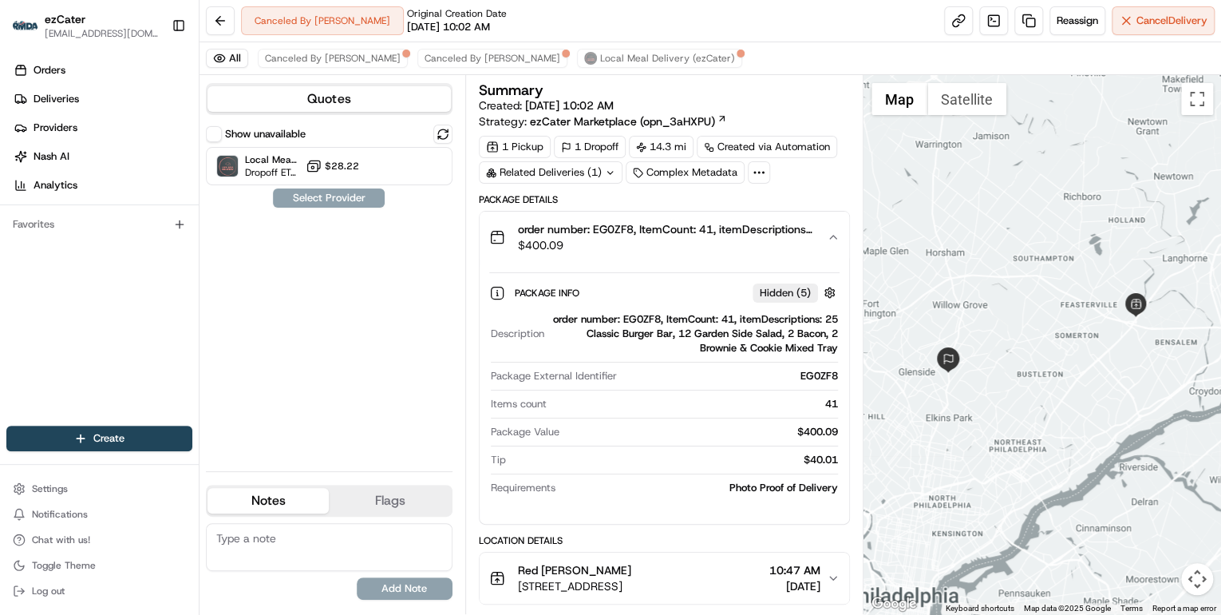
click at [647, 321] on div "order number: EG0ZF8, ItemCount: 41, itemDescriptions: 25 Classic Burger Bar, 1…" at bounding box center [694, 333] width 287 height 43
copy div "EG0ZF8"
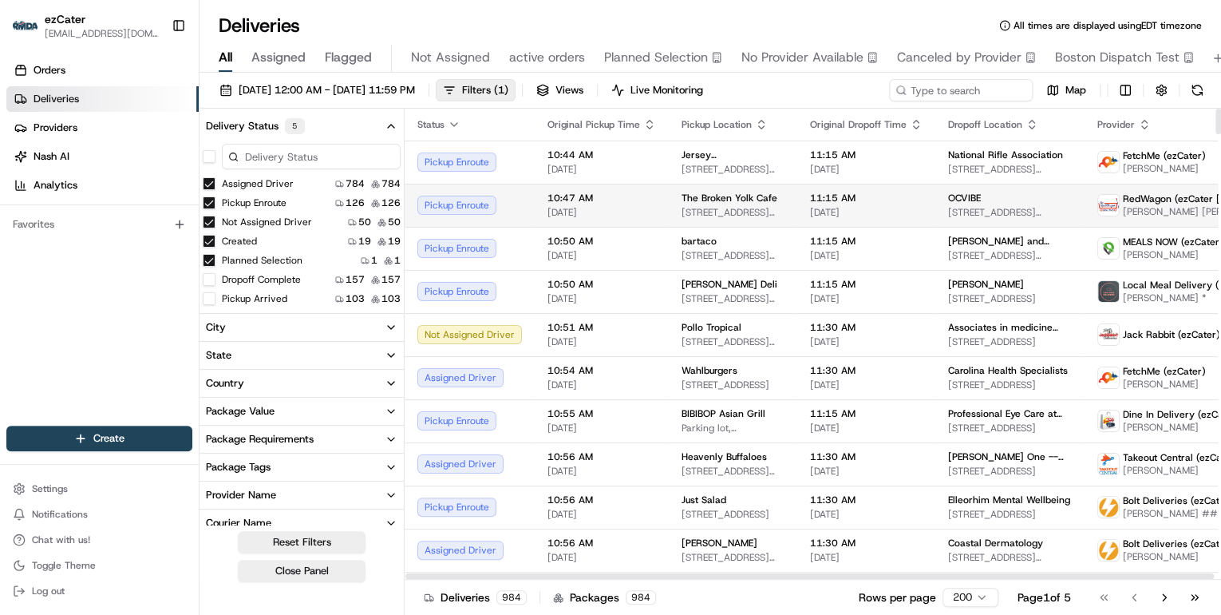
click at [634, 211] on span "[DATE]" at bounding box center [601, 212] width 109 height 13
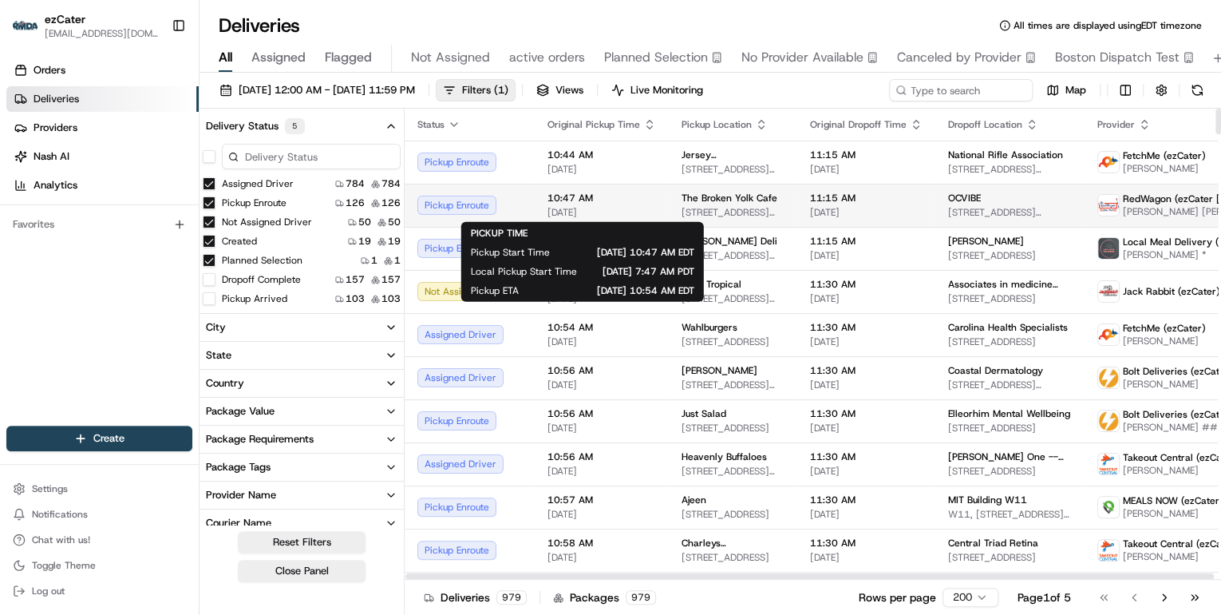
click at [626, 208] on span "[DATE]" at bounding box center [601, 212] width 109 height 13
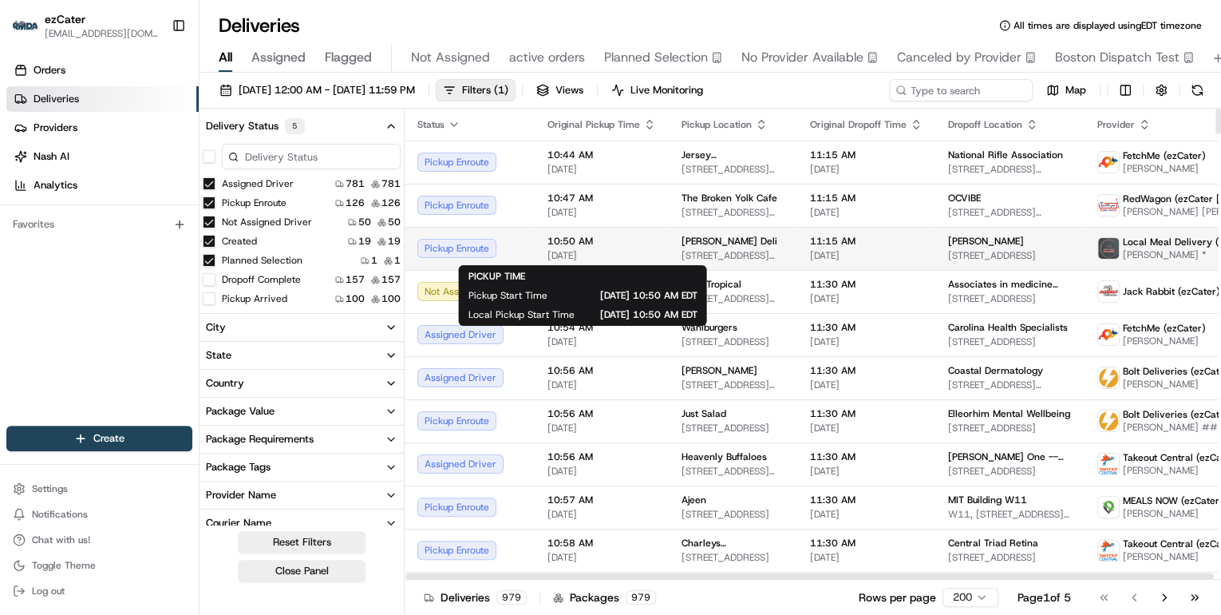
click at [638, 252] on span "[DATE]" at bounding box center [601, 255] width 109 height 13
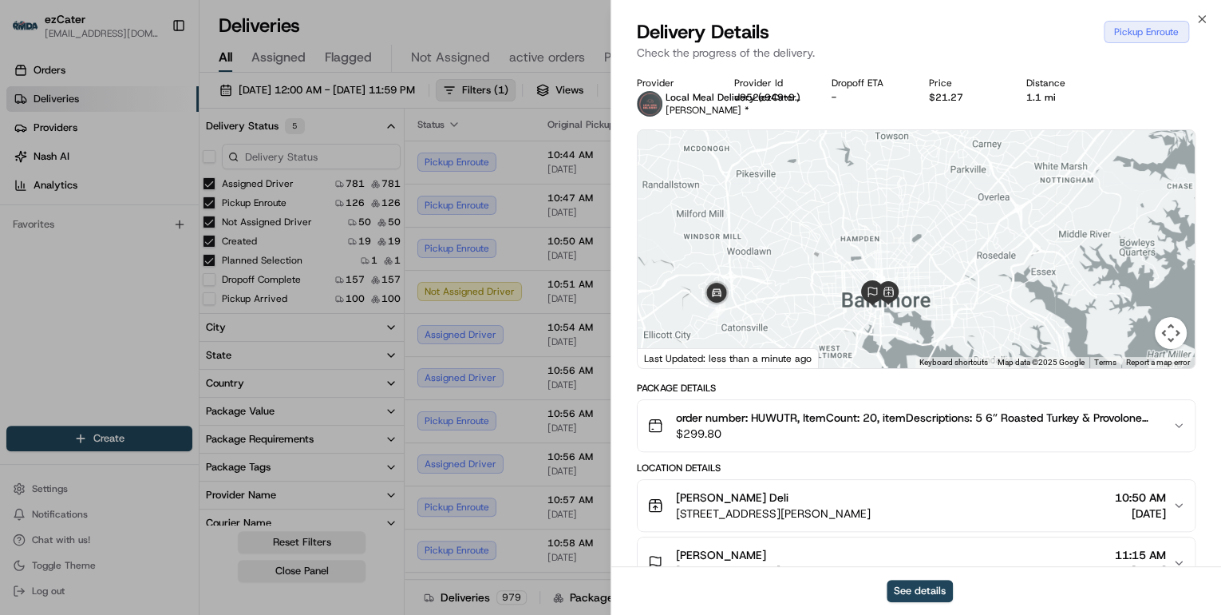
click at [795, 429] on span "$299.80" at bounding box center [918, 433] width 484 height 16
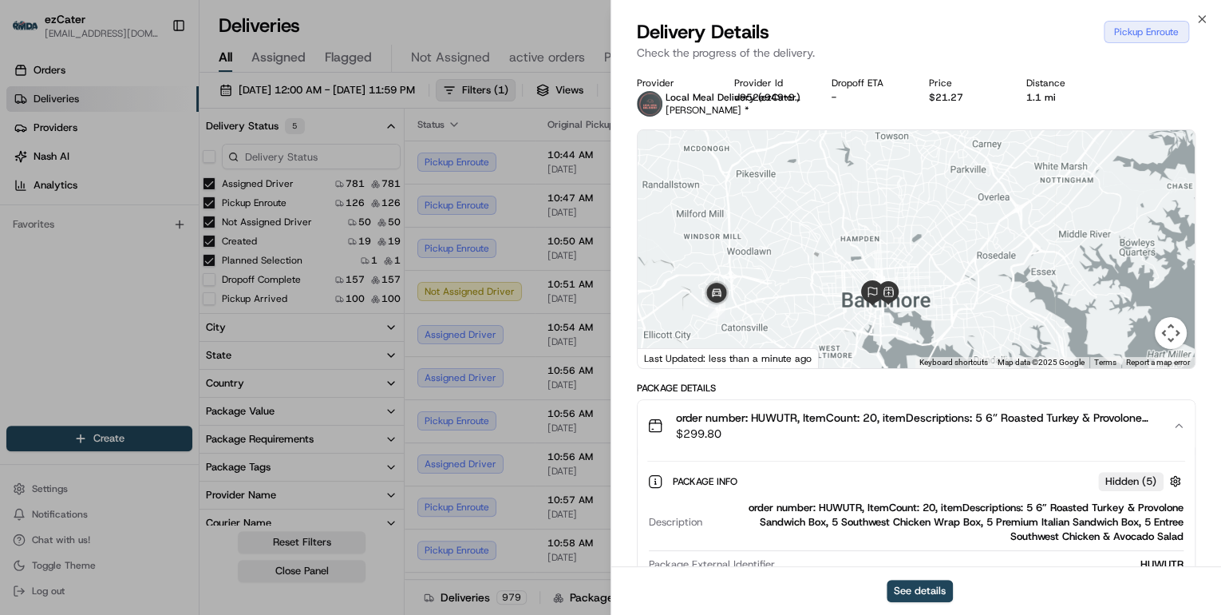
click at [849, 511] on div "order number: HUWUTR, ItemCount: 20, itemDescriptions: 5 6” Roasted Turkey & Pr…" at bounding box center [946, 521] width 475 height 43
copy div "HUWUTR"
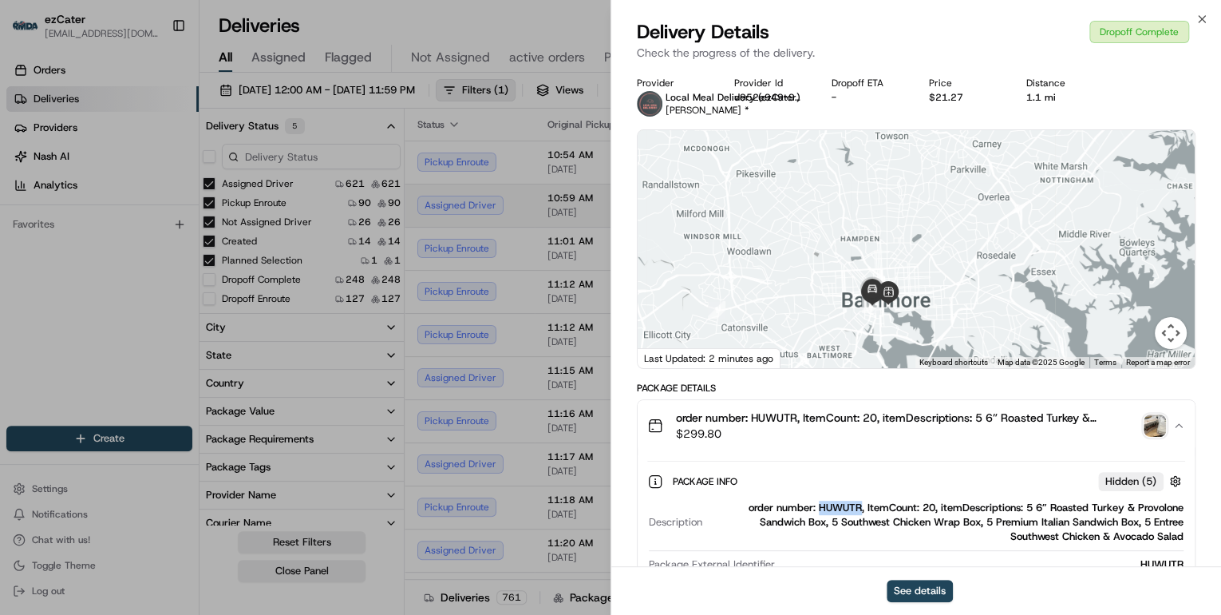
click at [523, 216] on td "Assigned Driver" at bounding box center [470, 205] width 130 height 43
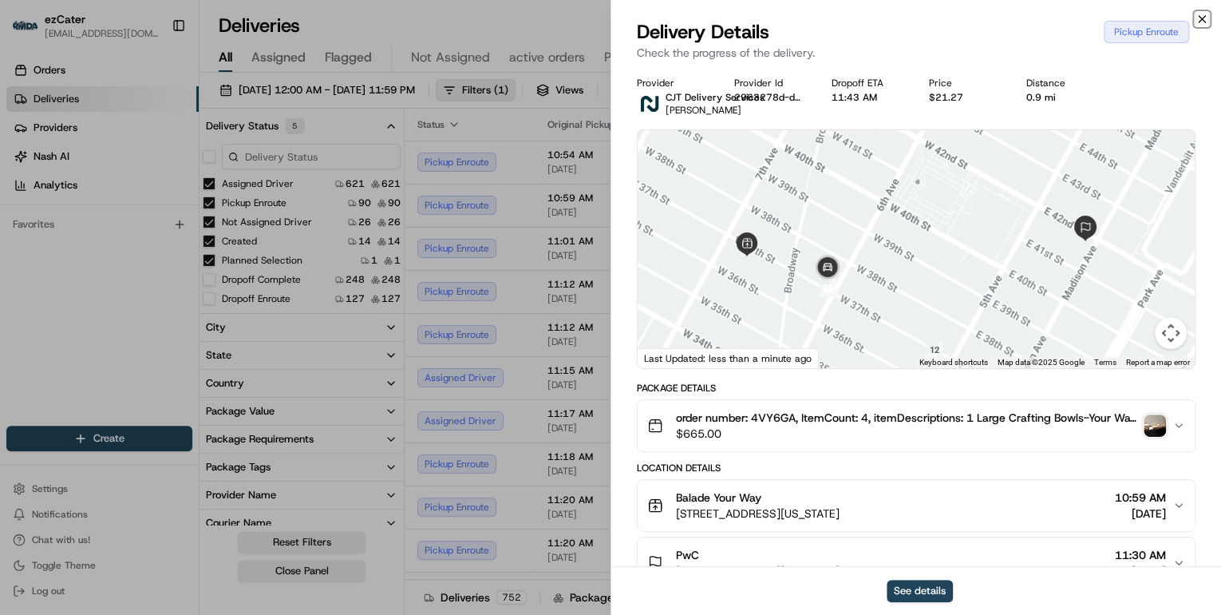
click at [1203, 22] on icon "button" at bounding box center [1201, 19] width 13 height 13
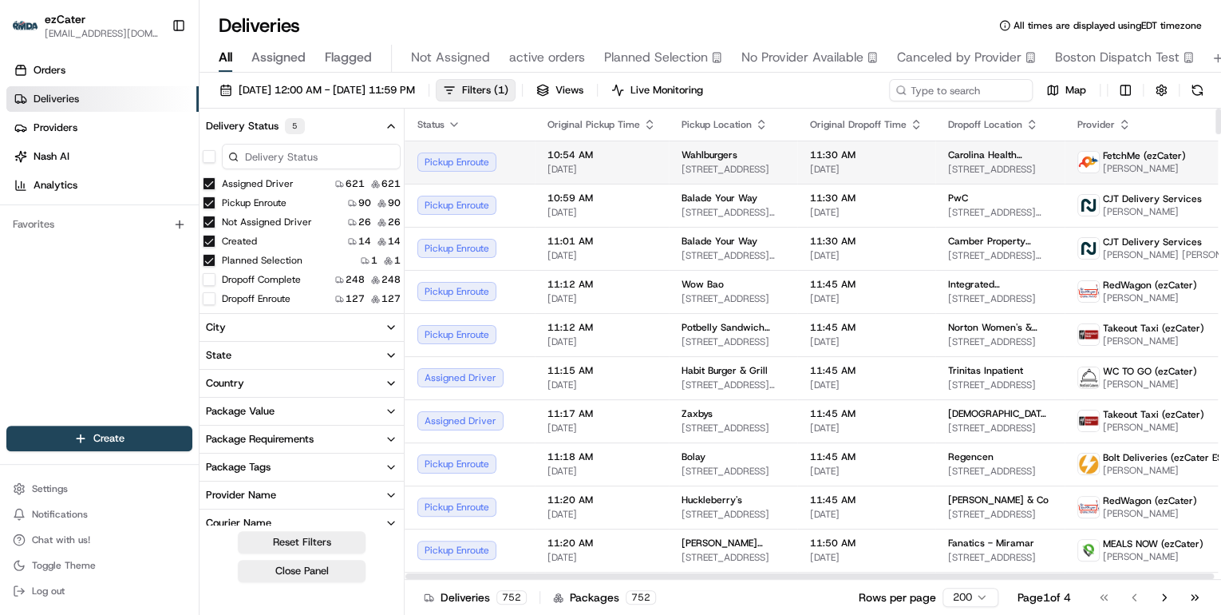
click at [650, 169] on td "10:54 AM 08/20/2025" at bounding box center [602, 161] width 134 height 43
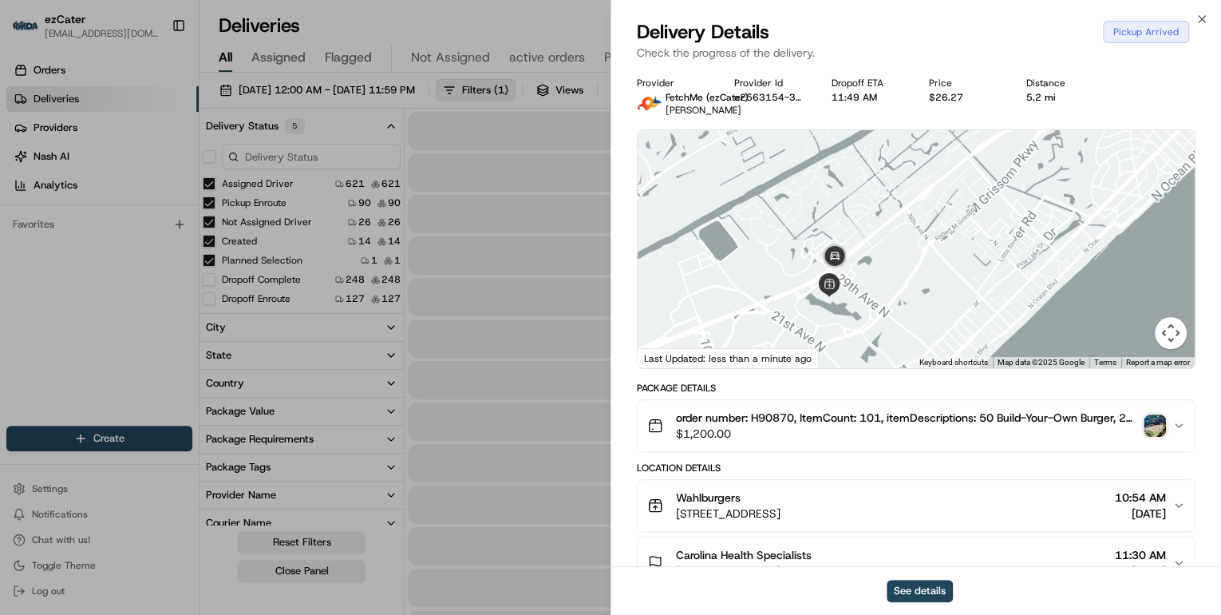
click at [1156, 433] on img "button" at bounding box center [1155, 425] width 22 height 22
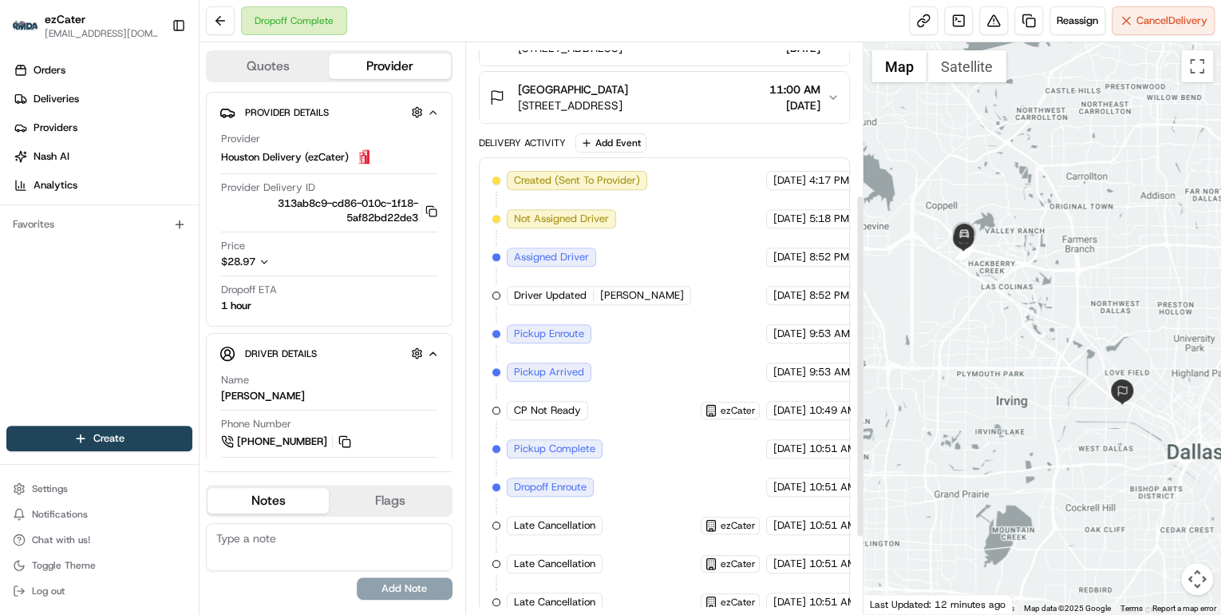
scroll to position [61, 0]
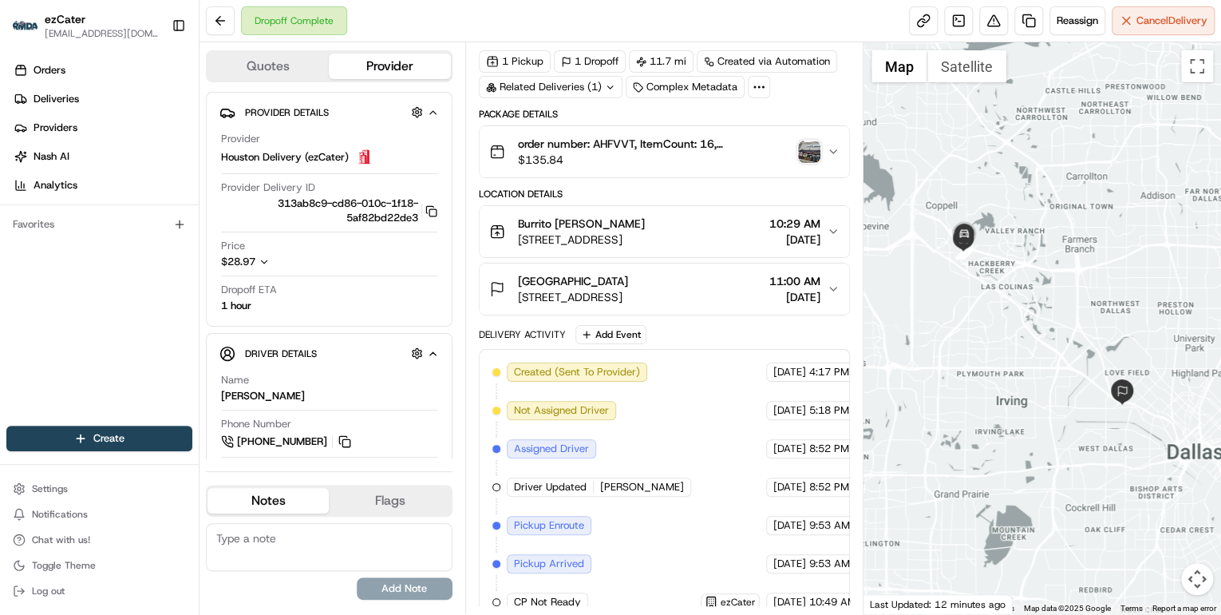
click at [650, 168] on button "order number: AHFVVT, ItemCount: 16, itemDescriptions: 15 Breakfast Burrito Com…" at bounding box center [664, 151] width 369 height 51
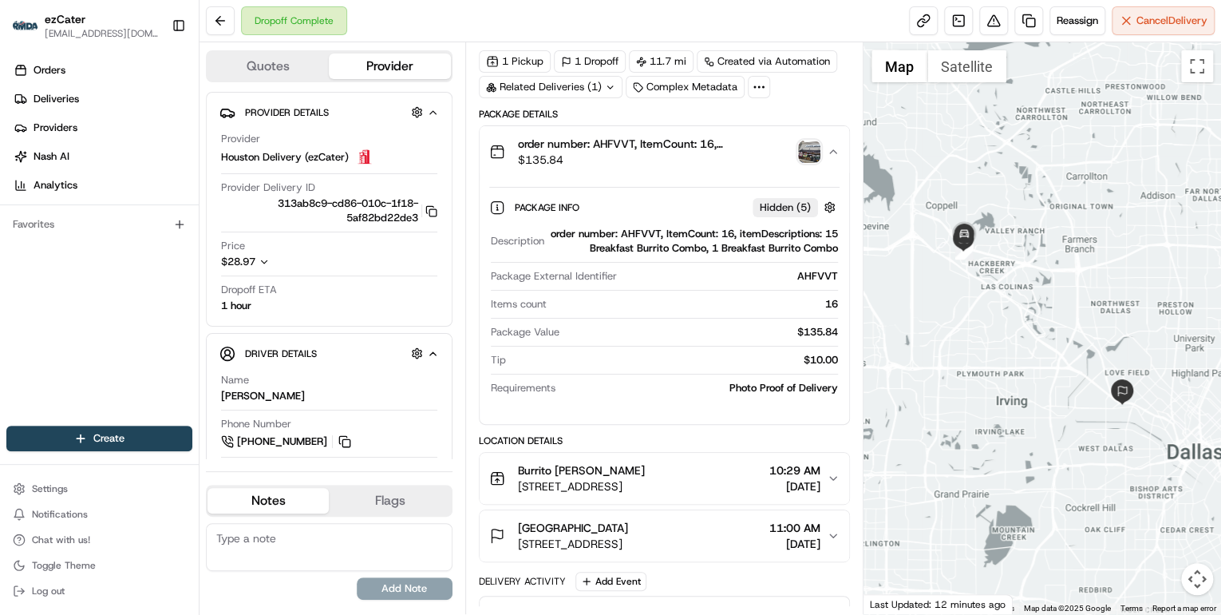
click at [645, 231] on div "order number: AHFVVT, ItemCount: 16, itemDescriptions: 15 Breakfast Burrito Com…" at bounding box center [694, 241] width 287 height 29
copy div "AHFVVT"
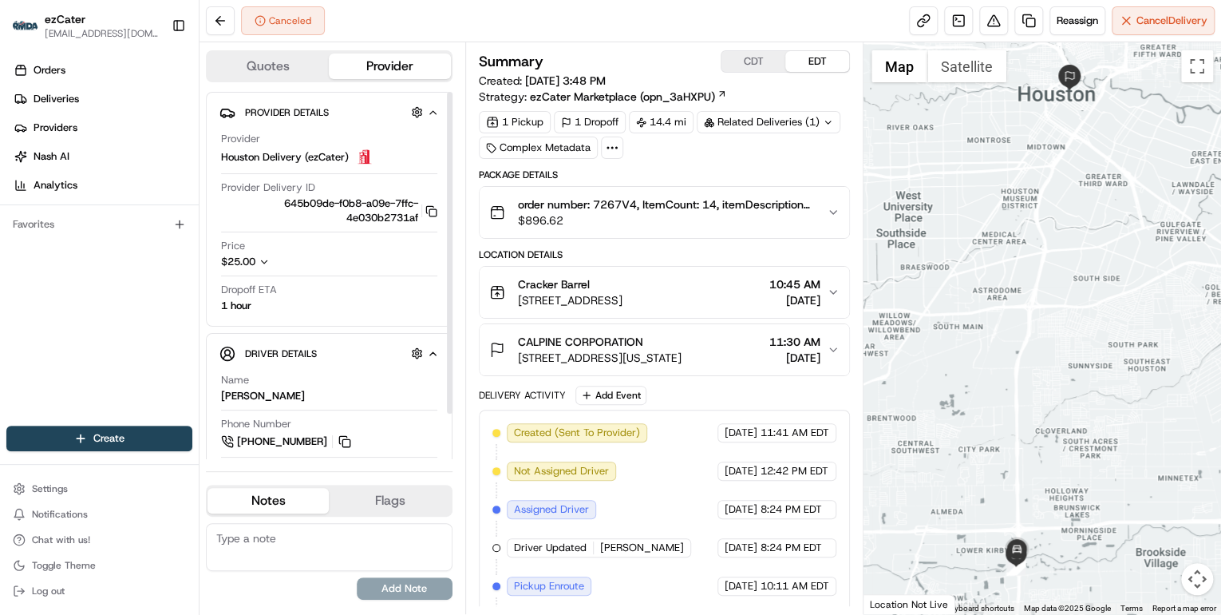
click at [267, 262] on icon "button" at bounding box center [264, 261] width 11 height 11
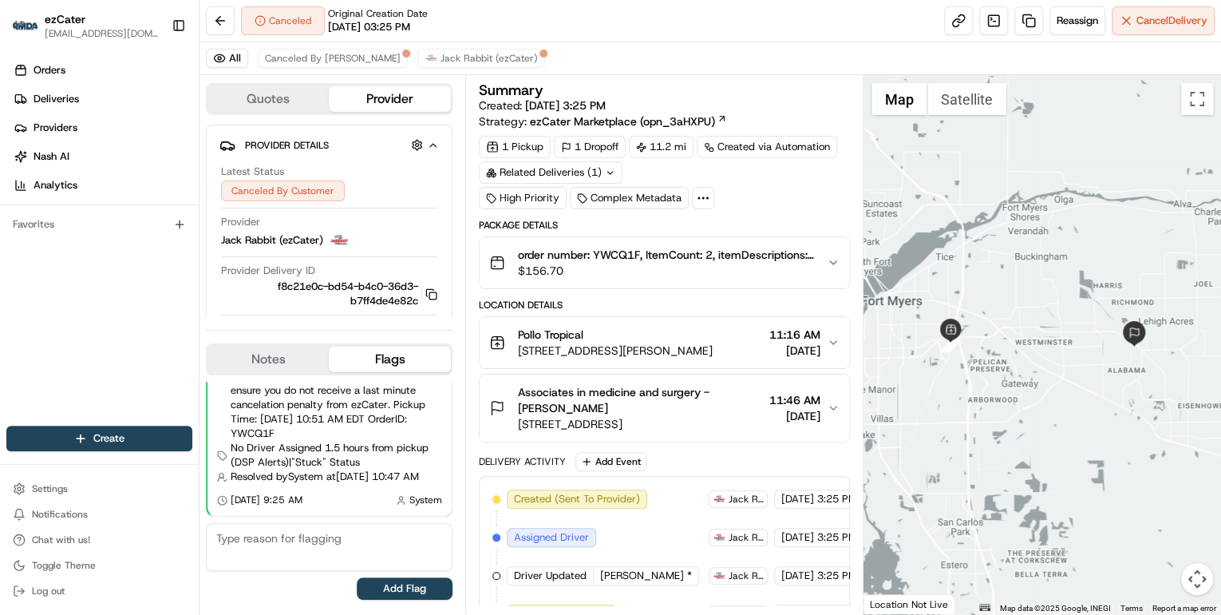
click at [653, 275] on span "$156.70" at bounding box center [666, 271] width 296 height 16
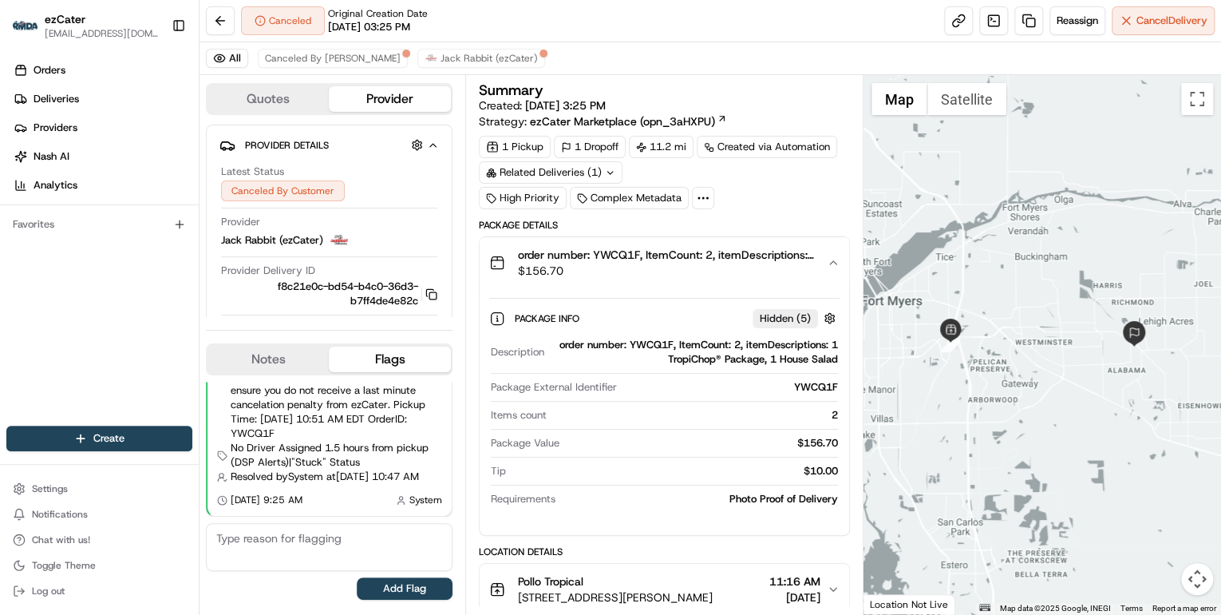
click at [649, 342] on div "order number: YWCQ1F, ItemCount: 2, itemDescriptions: 1 TropiChop® Package, 1 H…" at bounding box center [694, 352] width 287 height 29
copy div "YWCQ1F"
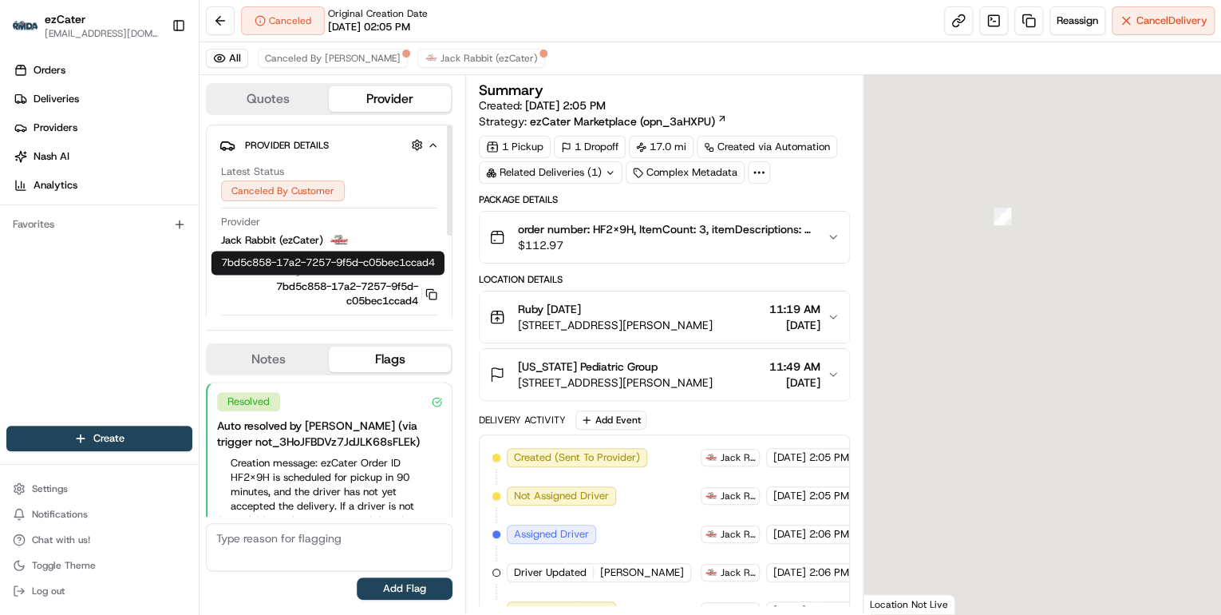
scroll to position [144, 0]
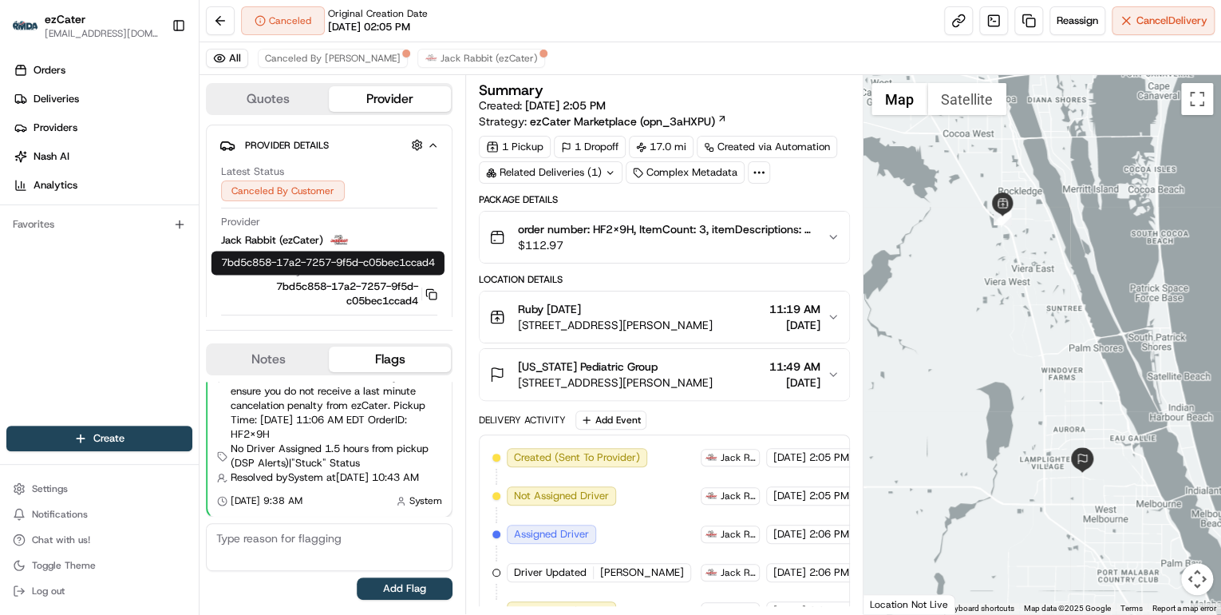
click at [639, 250] on span "$112.97" at bounding box center [666, 245] width 296 height 16
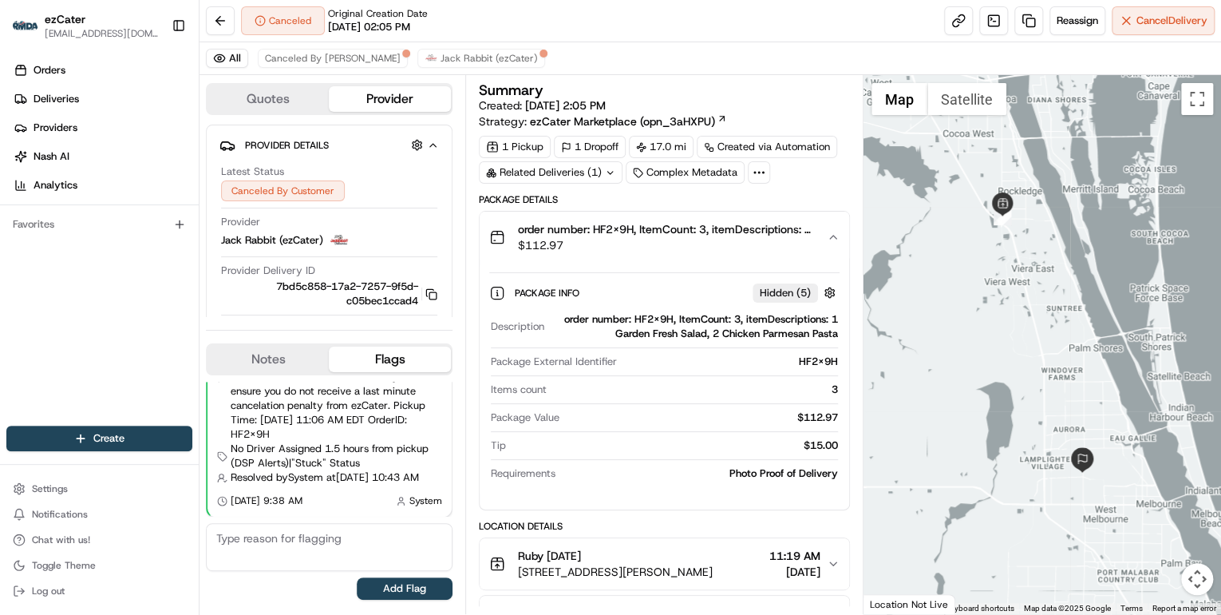
click at [659, 320] on div "order number: HF2X9H, ItemCount: 3, itemDescriptions: 1 Garden Fresh Salad, 2 C…" at bounding box center [694, 326] width 287 height 29
copy div "HF2X9H"
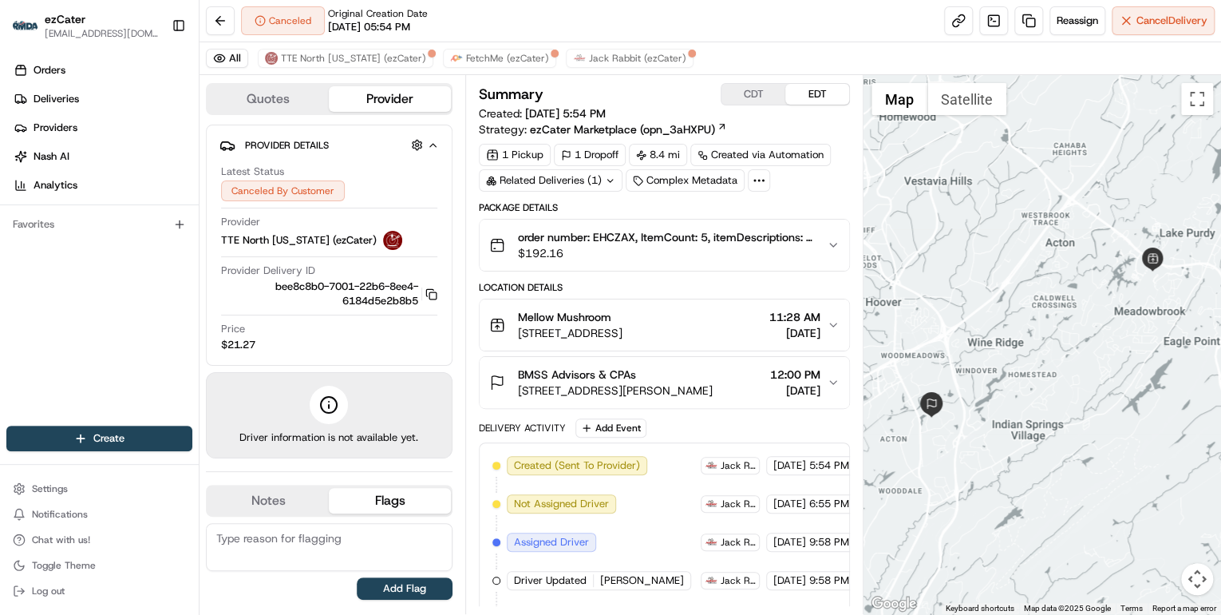
click at [662, 253] on span "$192.16" at bounding box center [666, 253] width 296 height 16
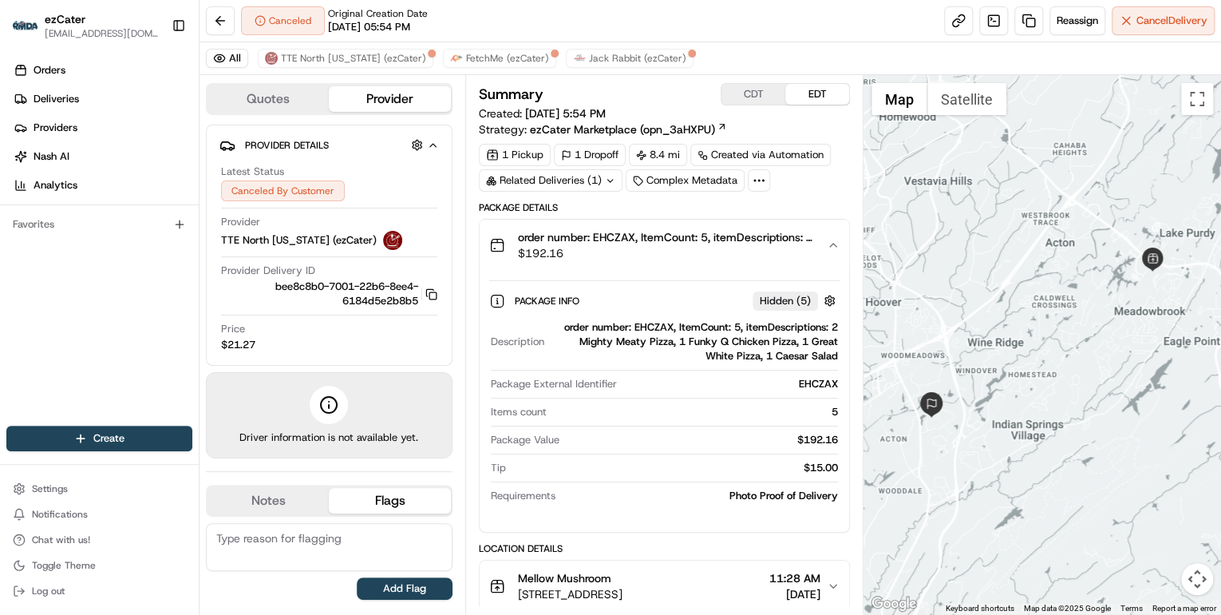
click at [656, 326] on div "order number: EHCZAX, ItemCount: 5, itemDescriptions: 2 Mighty Meaty Pizza, 1 F…" at bounding box center [694, 341] width 287 height 43
copy div "EHCZAX"
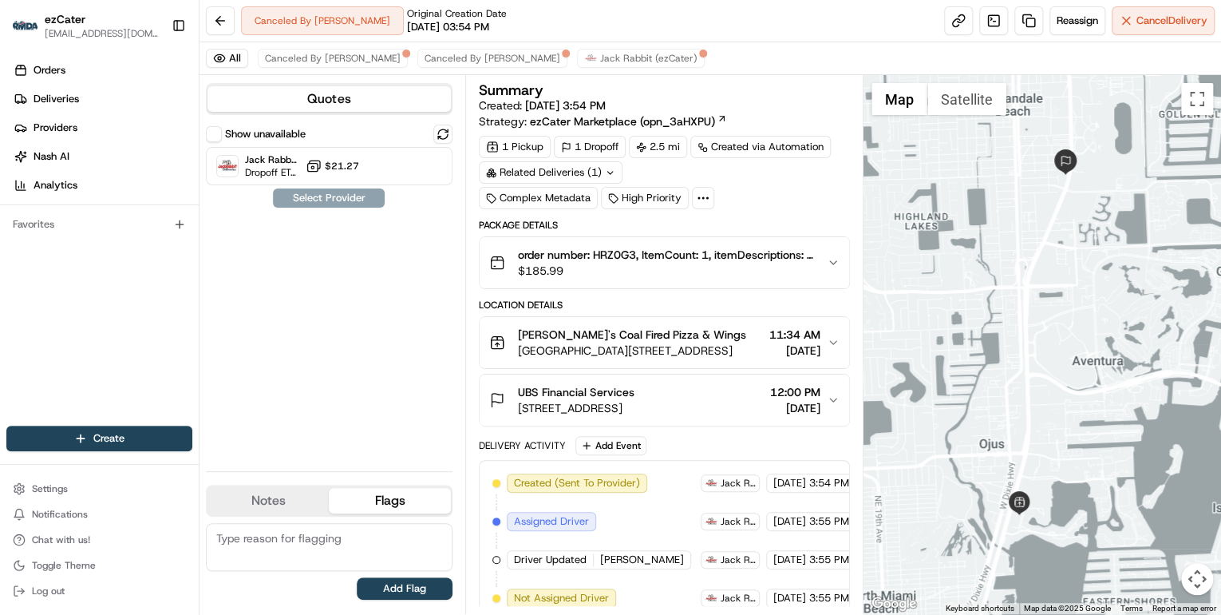
click at [677, 275] on span "$185.99" at bounding box center [666, 271] width 296 height 16
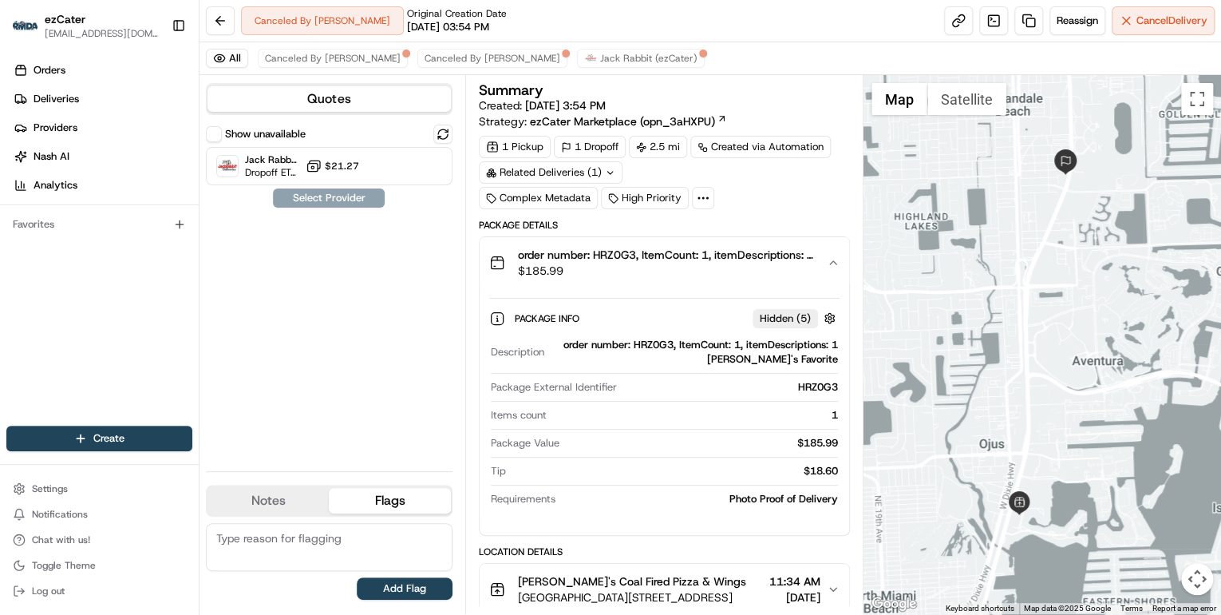
click at [664, 340] on div "order number: HRZ0G3, ItemCount: 1, itemDescriptions: 1 Anthony's Favorite" at bounding box center [694, 352] width 287 height 29
copy div "HRZ0G3"
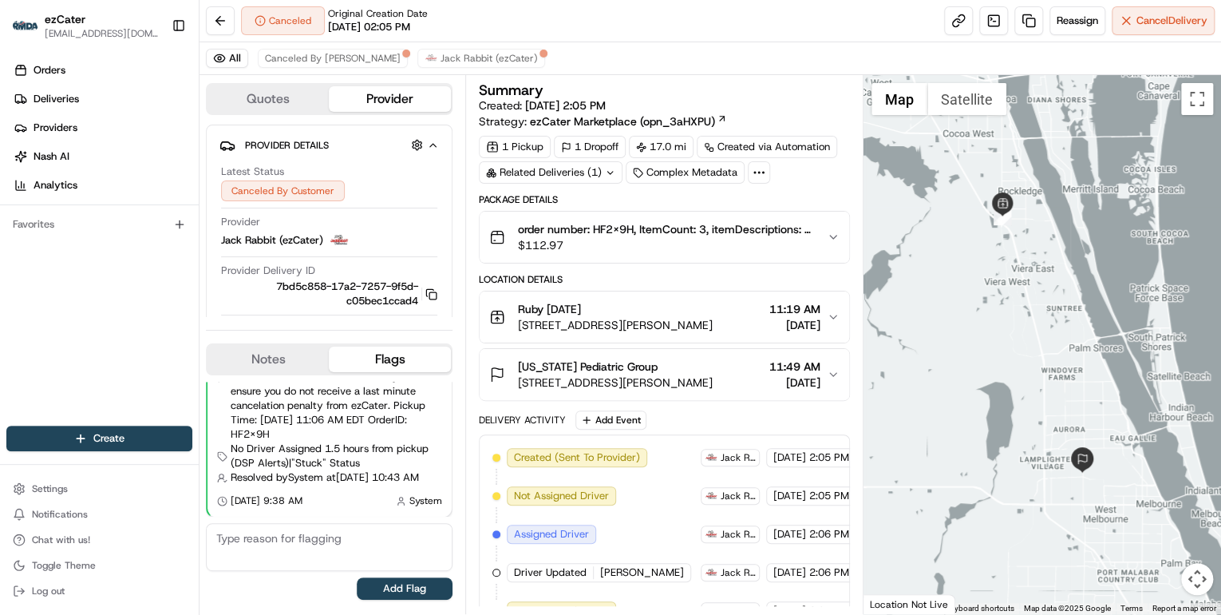
click at [631, 246] on span "$112.97" at bounding box center [666, 245] width 296 height 16
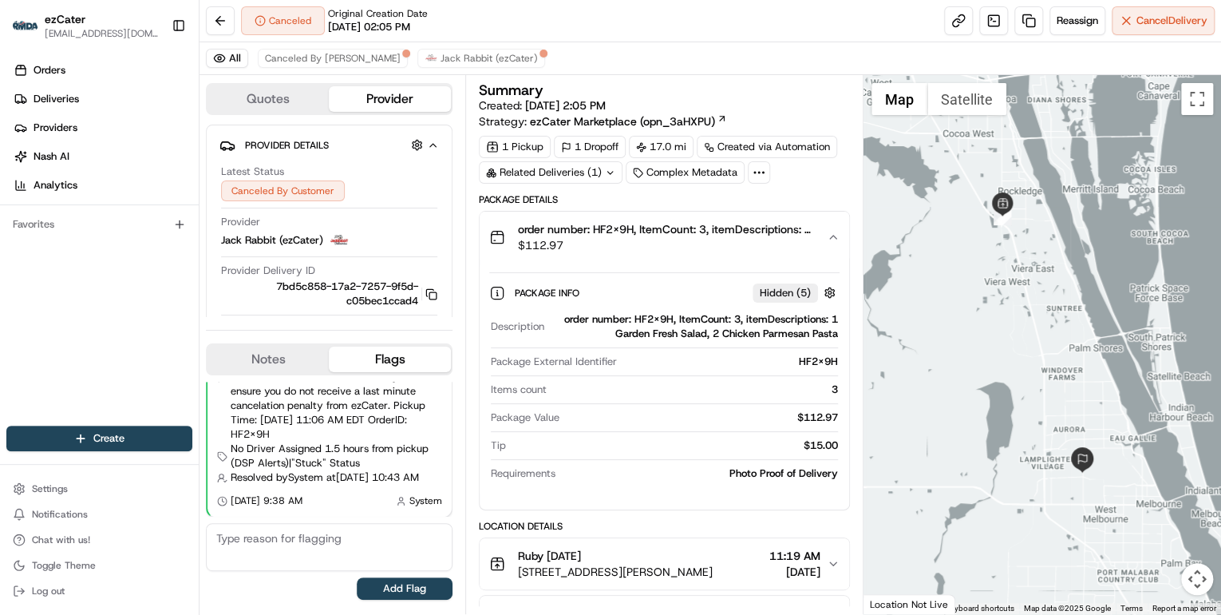
click at [651, 319] on div "order number: HF2X9H, ItemCount: 3, itemDescriptions: 1 Garden Fresh Salad, 2 C…" at bounding box center [694, 326] width 287 height 29
copy div "HF2X9H"
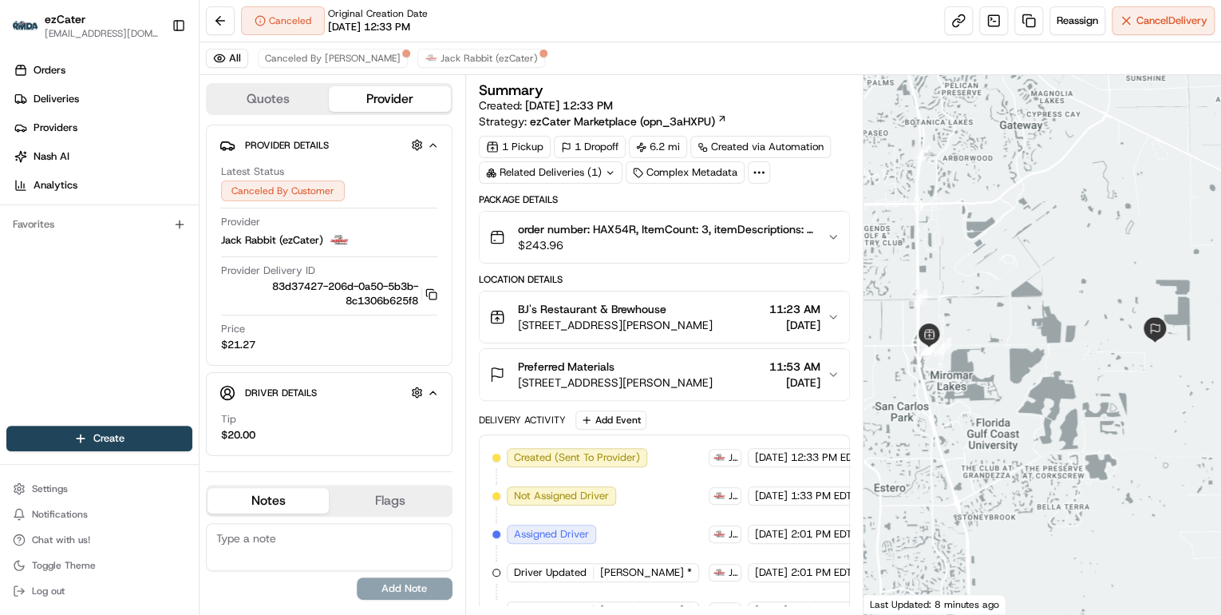
click at [659, 252] on button "order number: HAX54R, ItemCount: 3, itemDescriptions: 1 Specialty Entree Combo,…" at bounding box center [664, 236] width 369 height 51
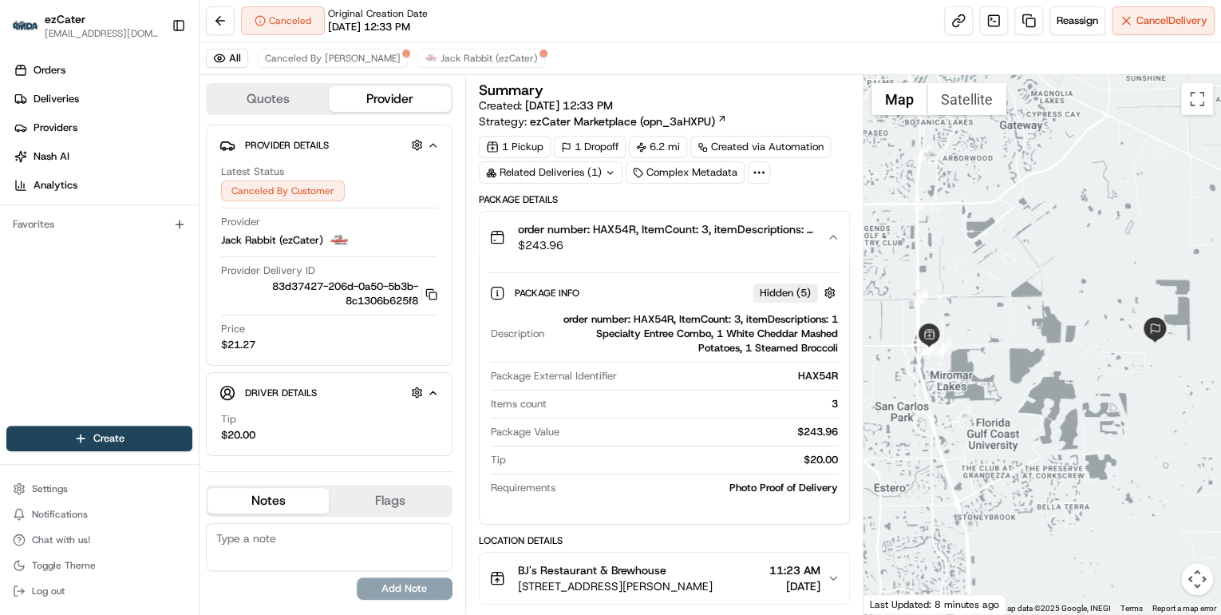
click at [654, 319] on div "order number: HAX54R, ItemCount: 3, itemDescriptions: 1 Specialty Entree Combo,…" at bounding box center [694, 333] width 287 height 43
copy div "HAX54R"
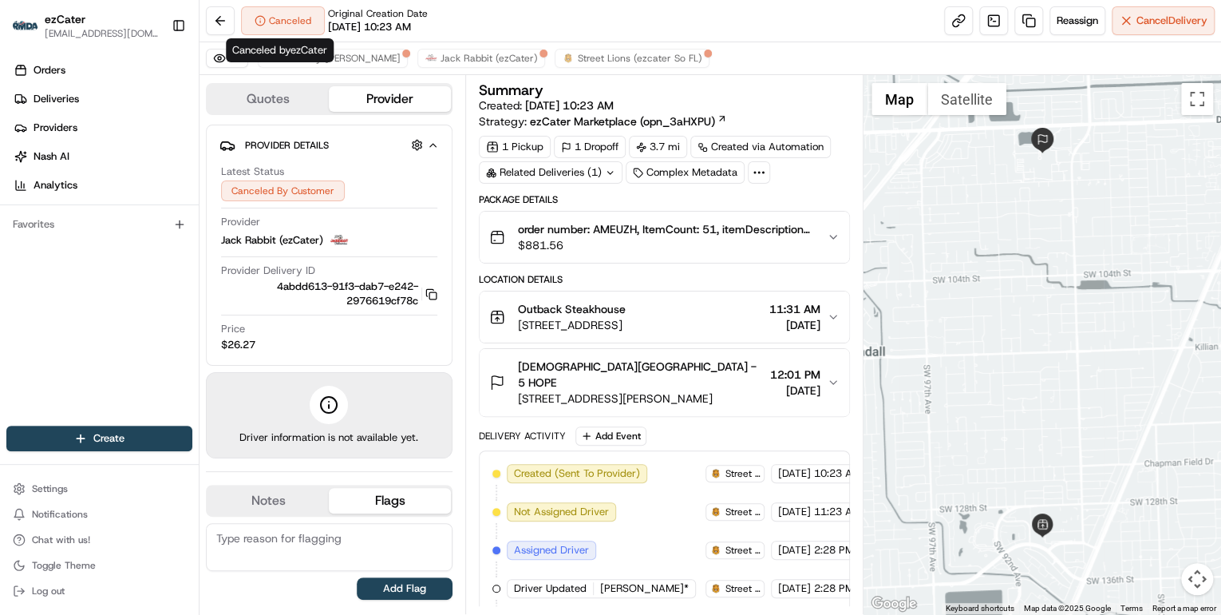
click at [649, 249] on span "$881.56" at bounding box center [666, 245] width 296 height 16
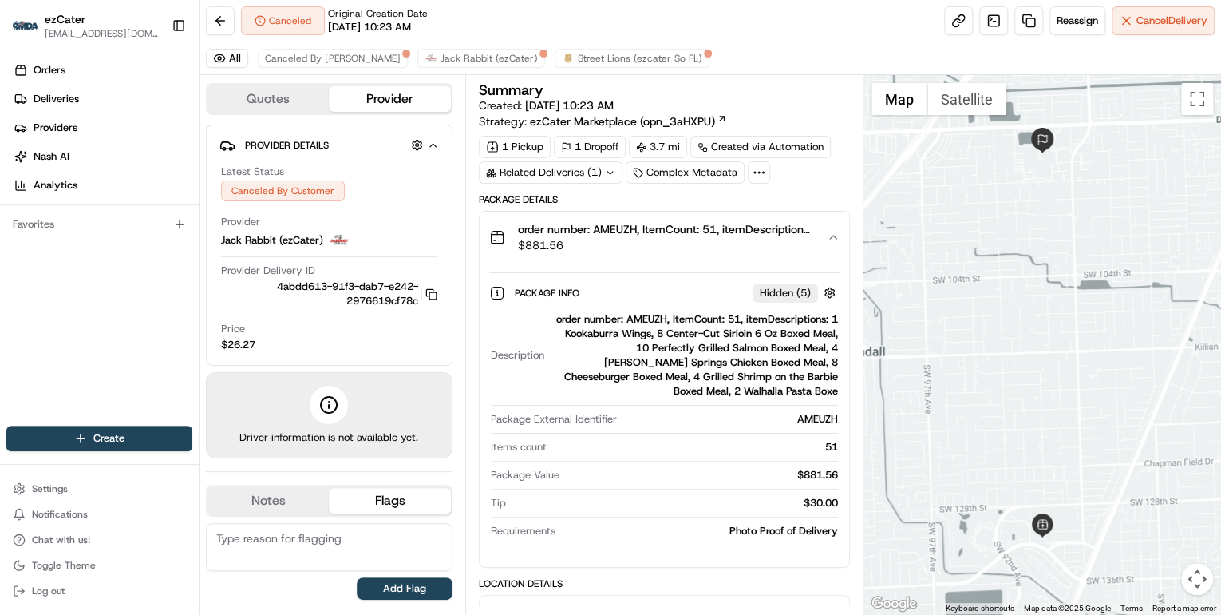
click at [654, 317] on div "order number: AMEUZH, ItemCount: 51, itemDescriptions: 1 Kookaburra Wings, 8 Ce…" at bounding box center [694, 355] width 287 height 86
copy div "AMEUZH"
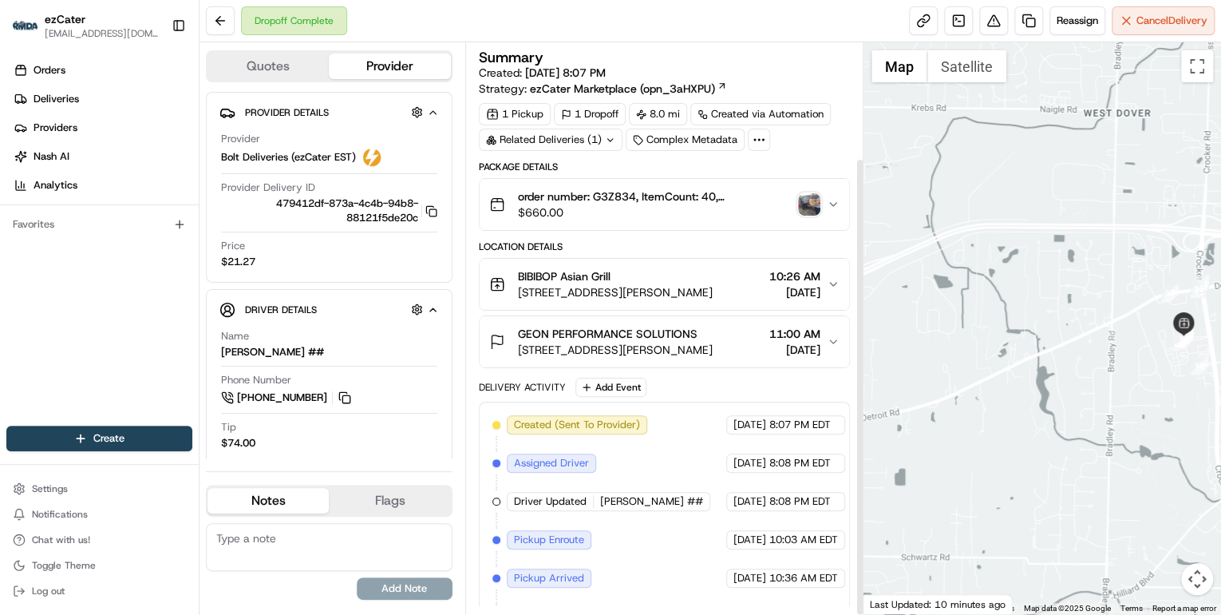
scroll to position [144, 0]
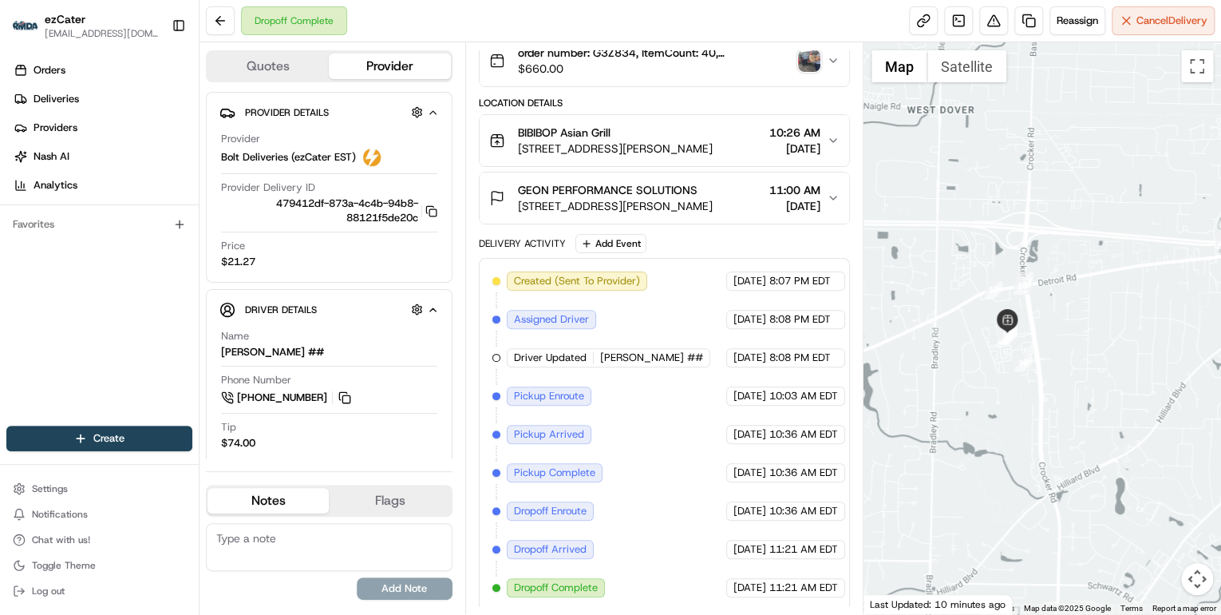
drag, startPoint x: 1144, startPoint y: 359, endPoint x: 956, endPoint y: 352, distance: 187.7
click at [954, 354] on div at bounding box center [1042, 327] width 358 height 571
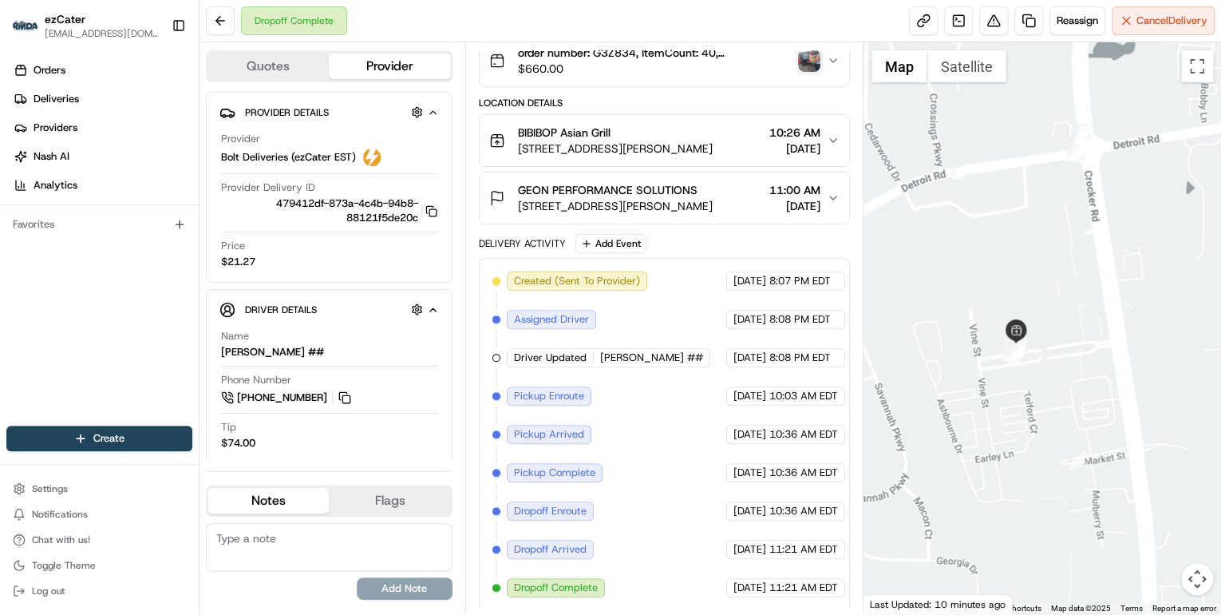
drag, startPoint x: 1020, startPoint y: 355, endPoint x: 1088, endPoint y: 338, distance: 70.1
click at [1088, 338] on div at bounding box center [1042, 327] width 358 height 571
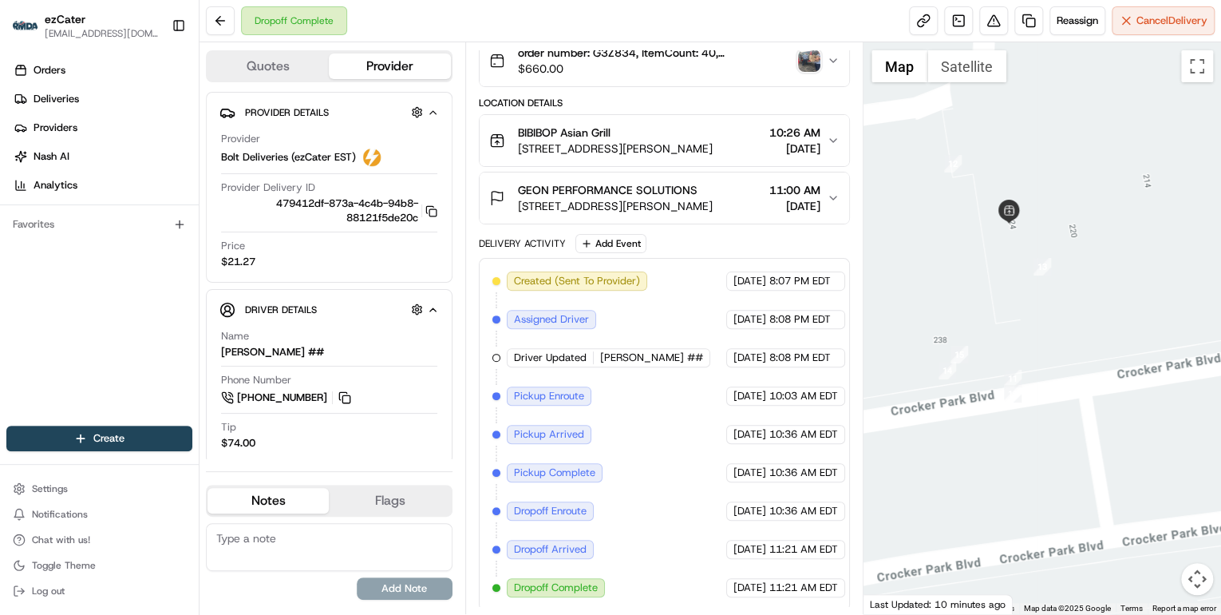
drag, startPoint x: 969, startPoint y: 415, endPoint x: 1042, endPoint y: 358, distance: 92.7
click at [1042, 358] on div at bounding box center [1042, 327] width 358 height 571
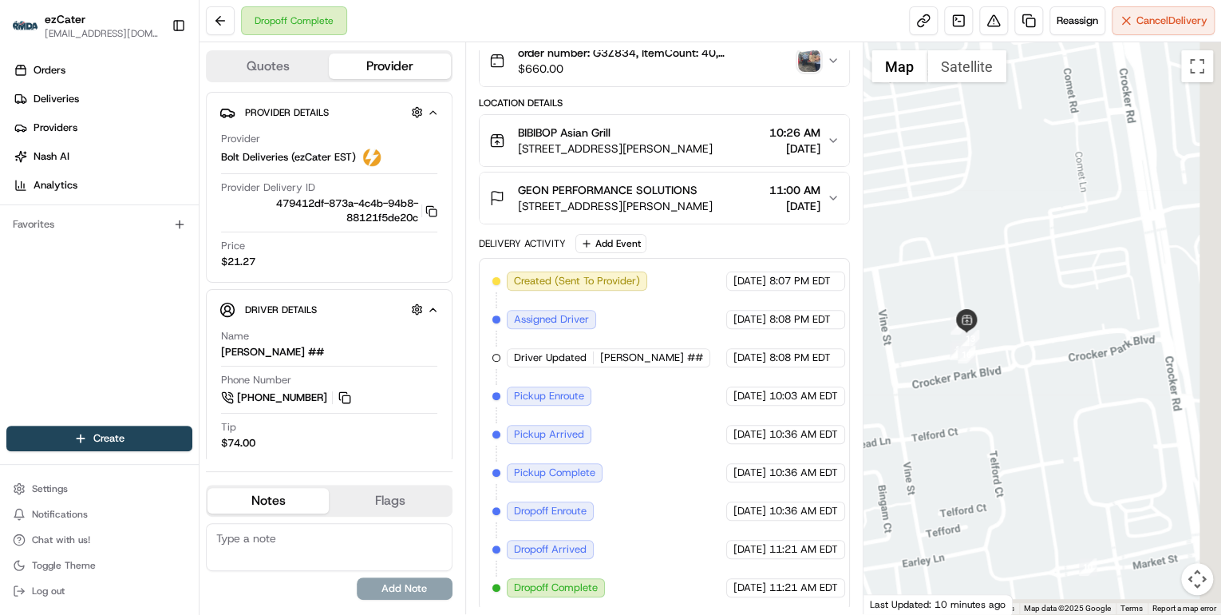
drag, startPoint x: 1047, startPoint y: 516, endPoint x: 940, endPoint y: 361, distance: 188.2
click at [940, 361] on div at bounding box center [1042, 327] width 358 height 571
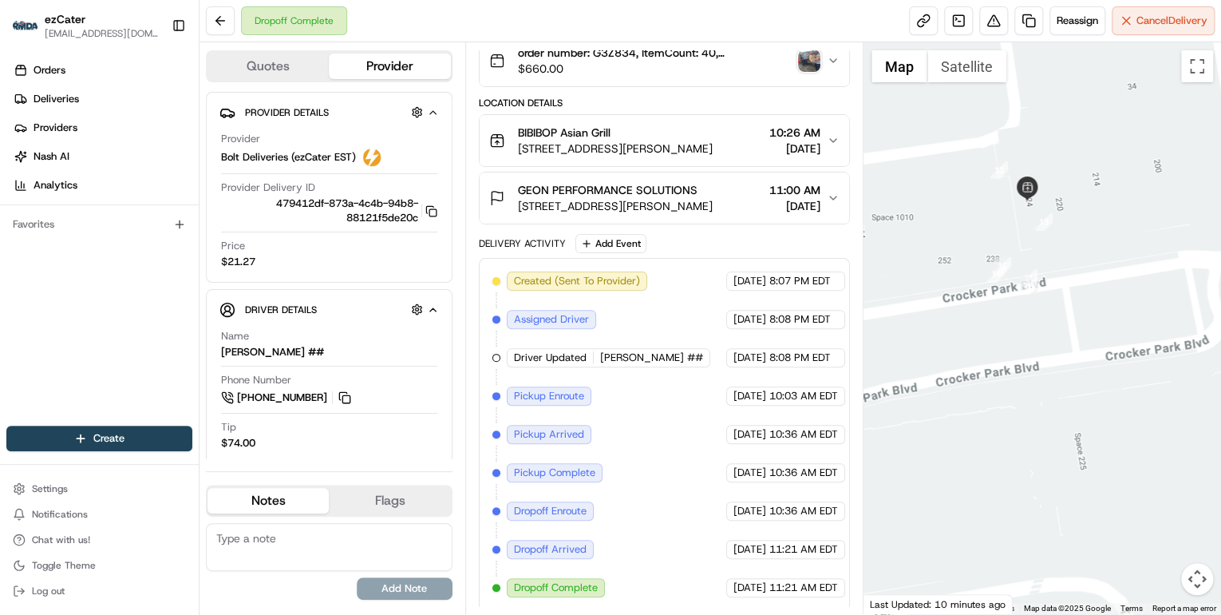
drag, startPoint x: 1002, startPoint y: 262, endPoint x: 1006, endPoint y: 331, distance: 69.5
click at [1006, 331] on div at bounding box center [1042, 327] width 358 height 571
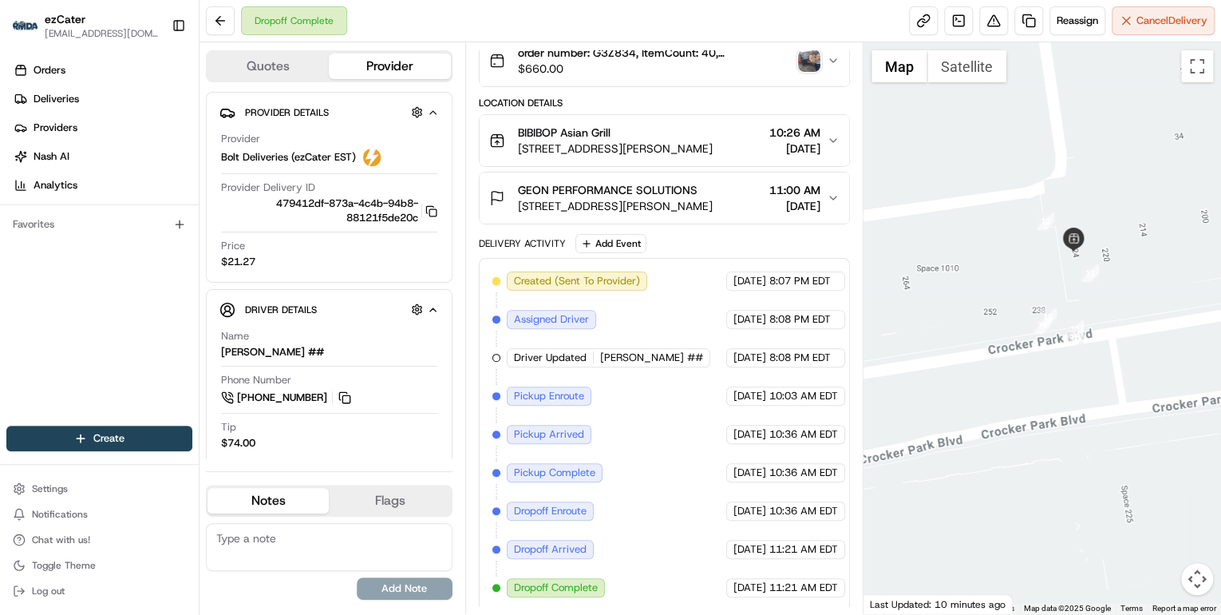
click at [900, 361] on div at bounding box center [1042, 327] width 358 height 571
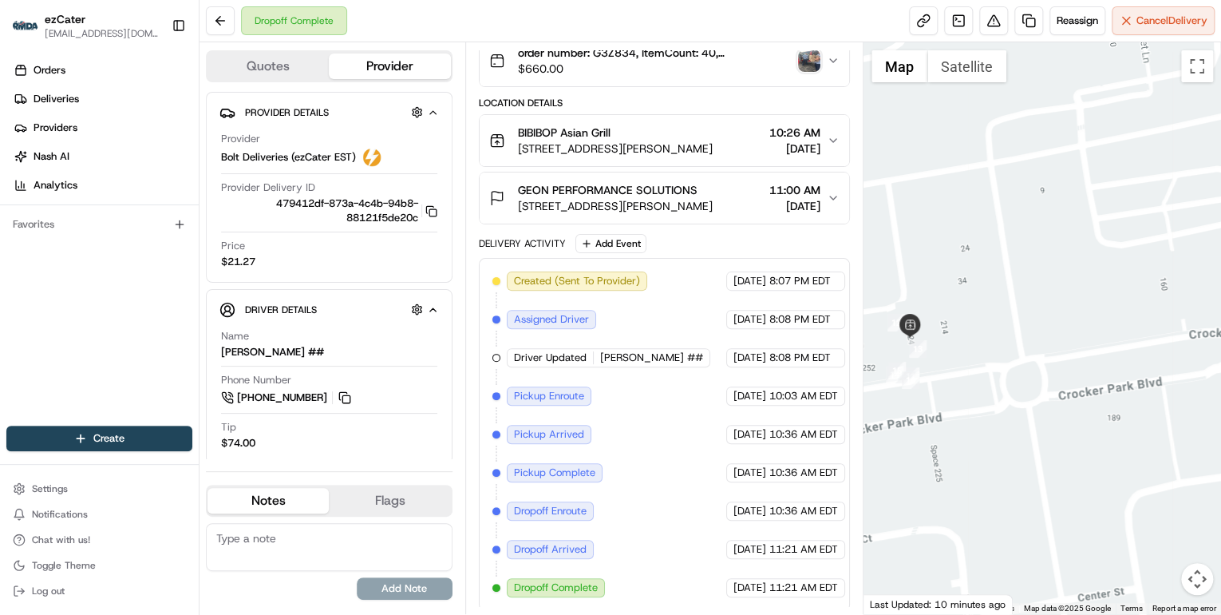
drag, startPoint x: 1046, startPoint y: 393, endPoint x: 851, endPoint y: 433, distance: 199.4
click at [851, 433] on div "Quotes Provider Provider Details Hidden ( 4 ) Provider Bolt Deliveries (ezCater…" at bounding box center [711, 327] width 1022 height 571
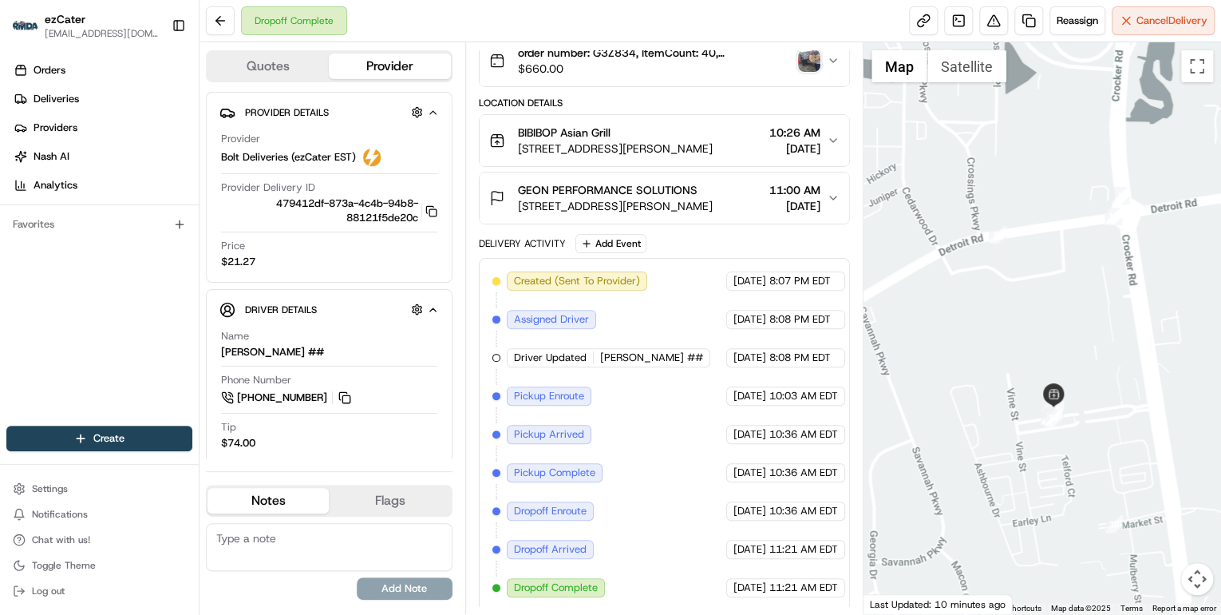
drag, startPoint x: 908, startPoint y: 393, endPoint x: 1004, endPoint y: 273, distance: 153.9
click at [997, 371] on div at bounding box center [1042, 327] width 358 height 571
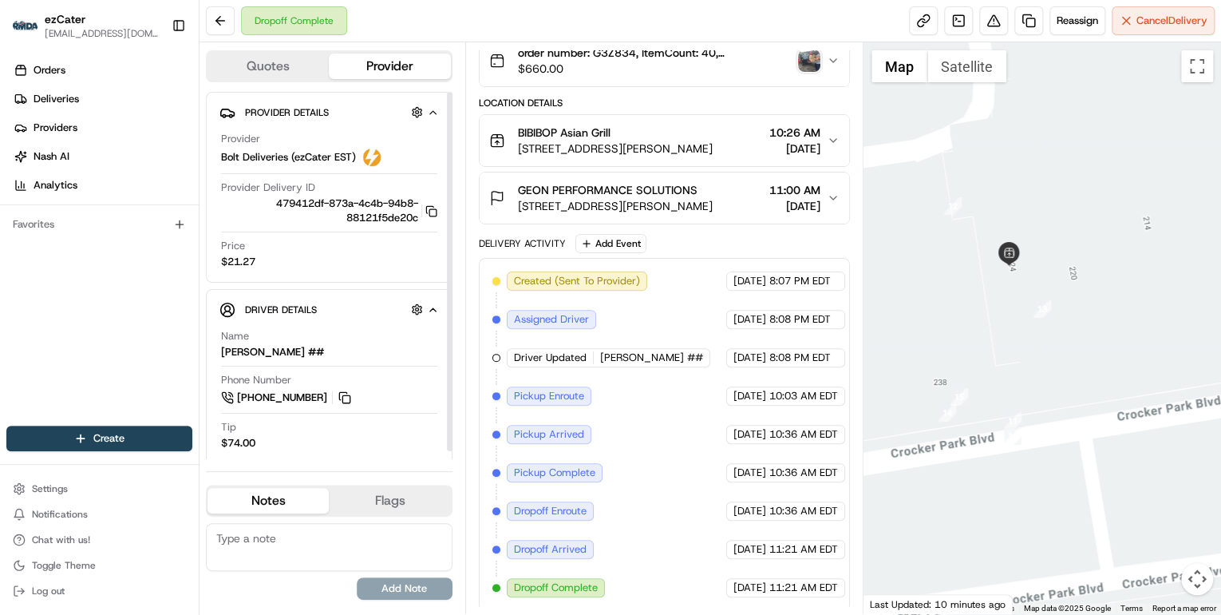
click at [397, 503] on button "Flags" at bounding box center [389, 501] width 121 height 26
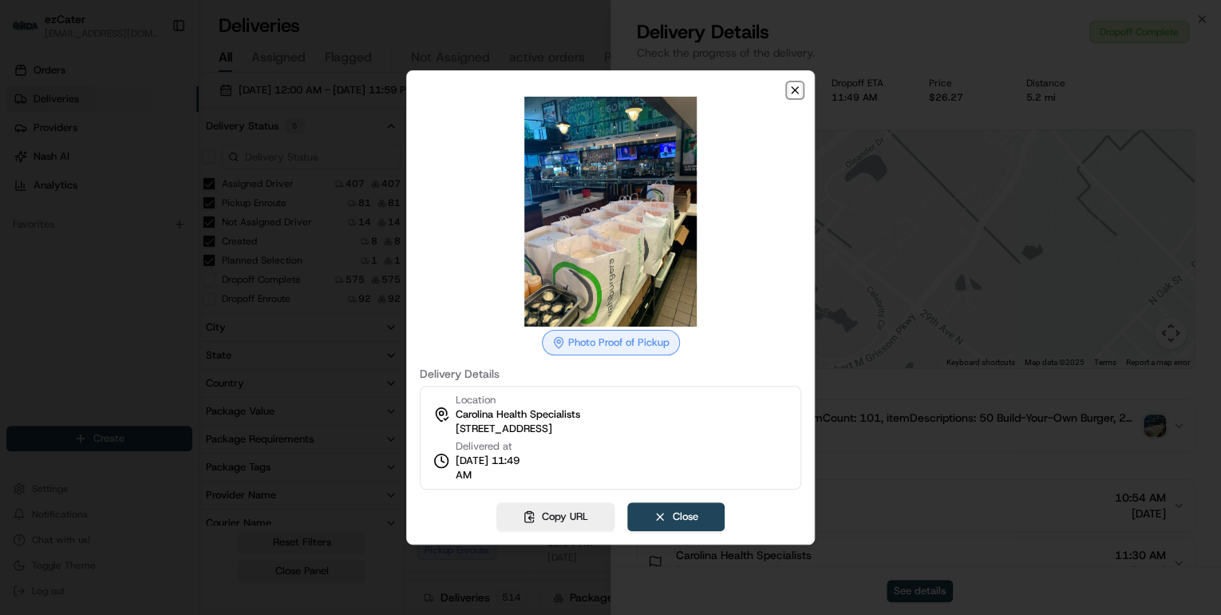
click at [795, 89] on icon "button" at bounding box center [795, 90] width 6 height 6
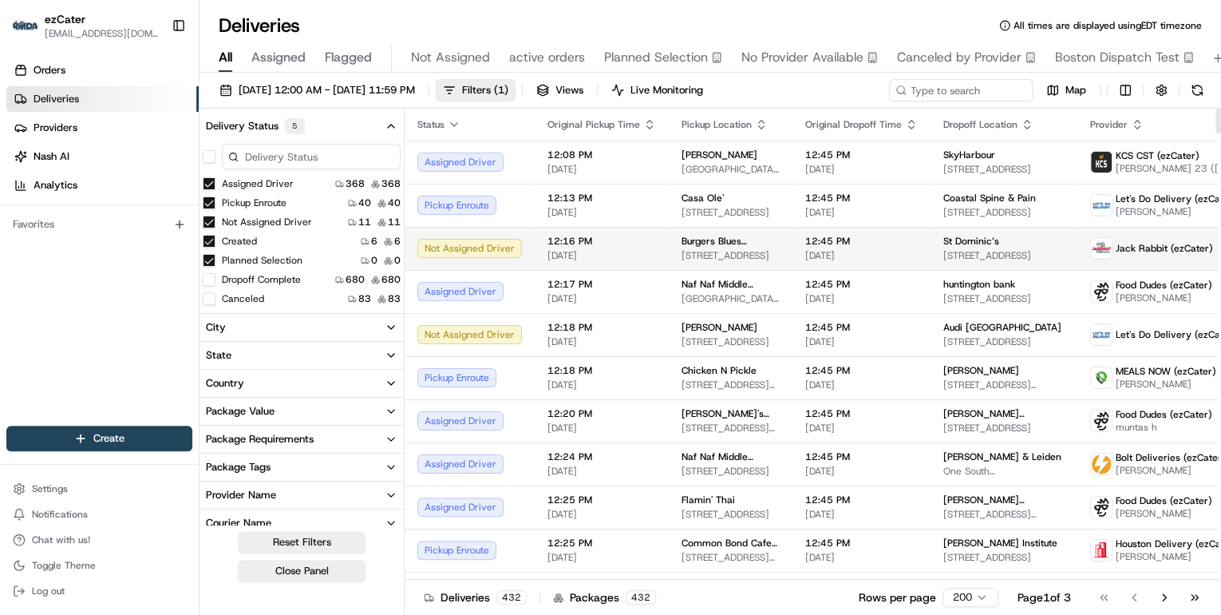
click at [615, 244] on span "12:16 PM" at bounding box center [601, 241] width 109 height 13
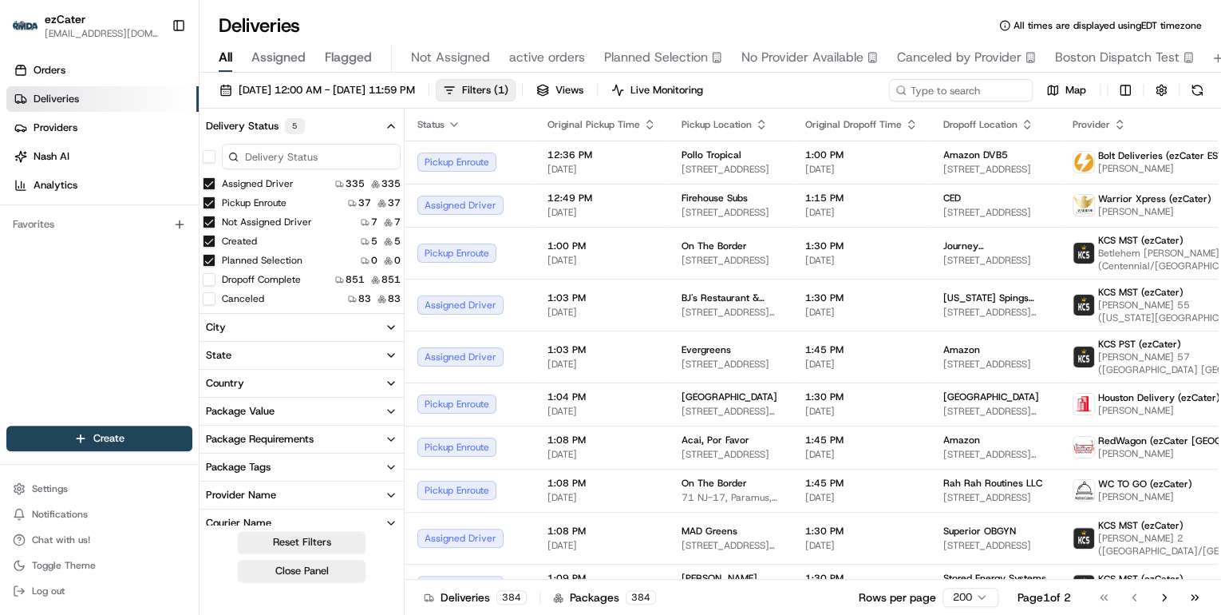
click at [207, 260] on button "Planned Selection" at bounding box center [209, 260] width 13 height 13
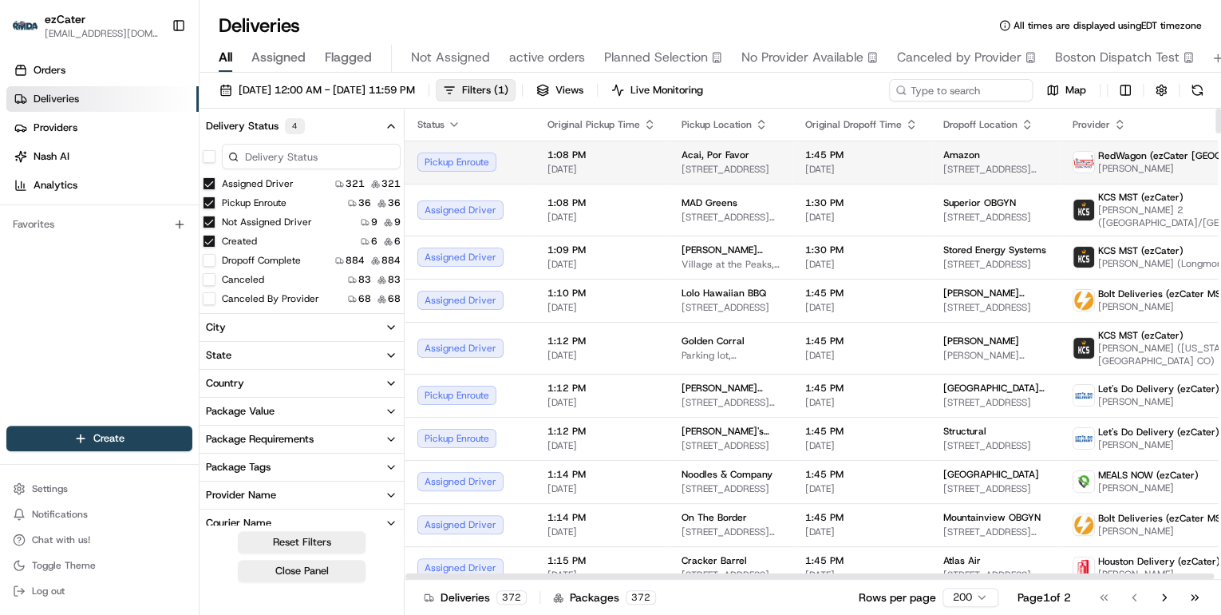
click at [619, 156] on span "1:08 PM" at bounding box center [601, 154] width 109 height 13
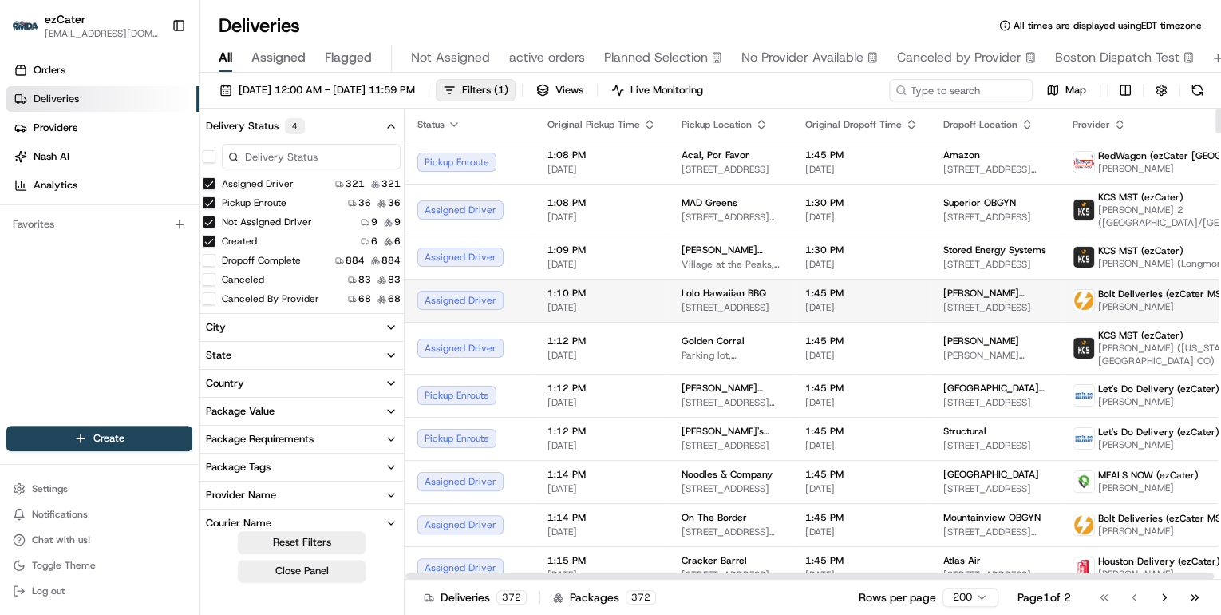
click at [527, 299] on td "Assigned Driver" at bounding box center [470, 300] width 130 height 43
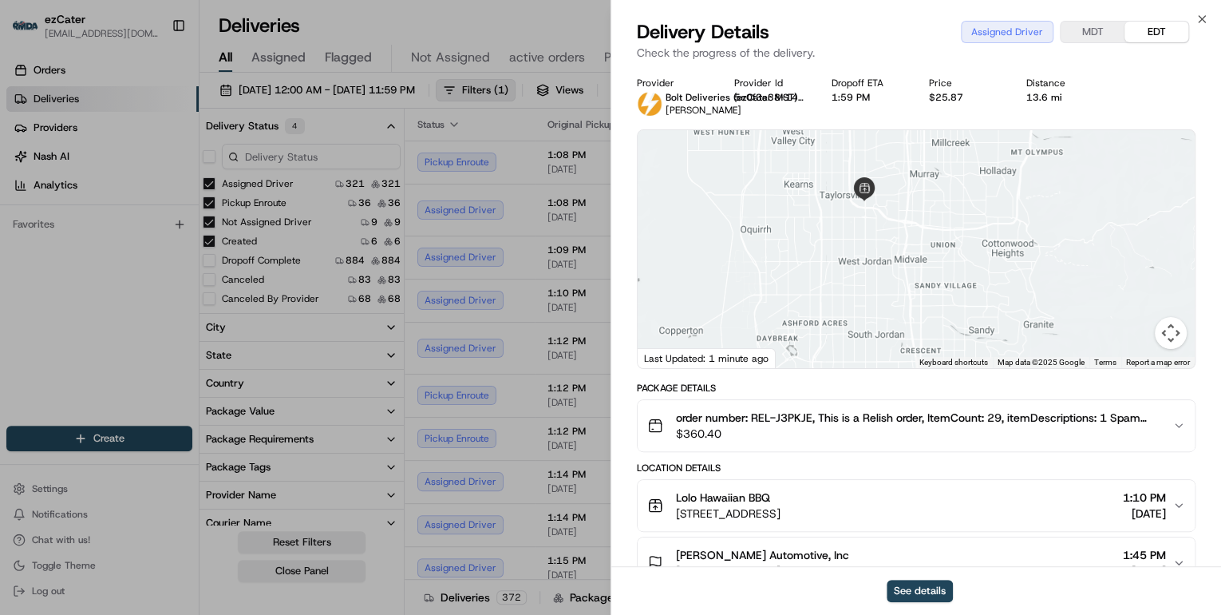
click at [945, 283] on div at bounding box center [916, 249] width 557 height 238
click at [944, 281] on div at bounding box center [916, 249] width 557 height 238
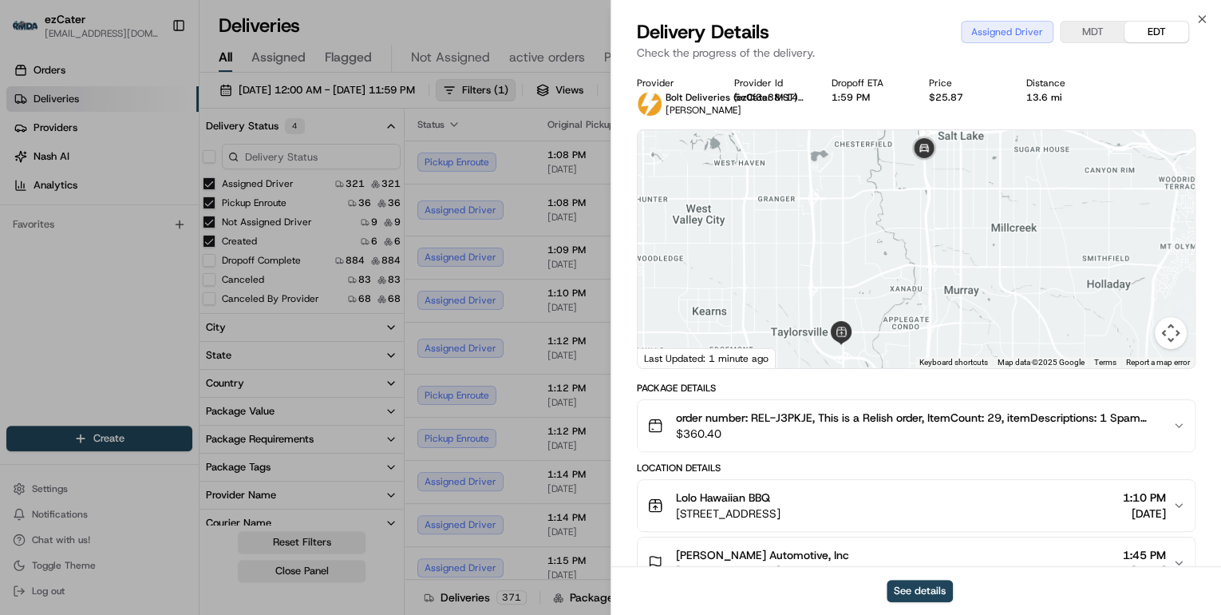
drag, startPoint x: 911, startPoint y: 193, endPoint x: 935, endPoint y: 318, distance: 127.7
click at [935, 318] on div at bounding box center [916, 249] width 557 height 238
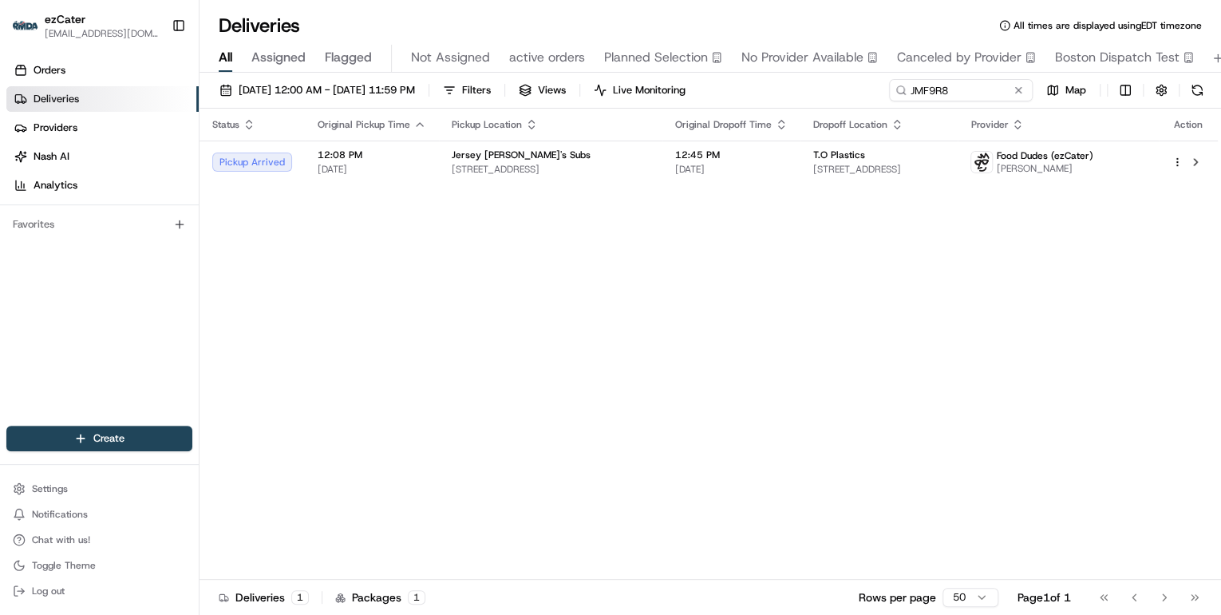
drag, startPoint x: 456, startPoint y: 396, endPoint x: 480, endPoint y: 365, distance: 38.8
drag, startPoint x: 958, startPoint y: 88, endPoint x: 472, endPoint y: 110, distance: 487.3
click at [504, 109] on div "[DATE] 12:00 AM - [DATE] 11:59 PM Filters Views Live Monitoring JMF9R8 Map Stat…" at bounding box center [711, 345] width 1022 height 545
paste input "GFV0JH"
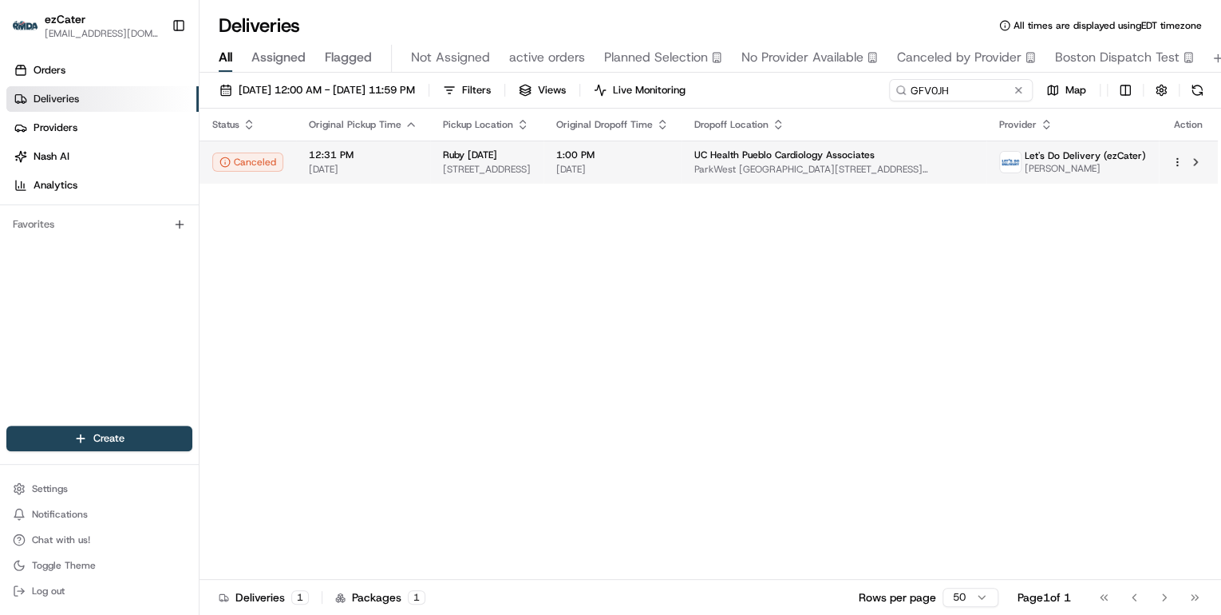
click at [416, 168] on td "12:31 PM [DATE]" at bounding box center [363, 161] width 134 height 43
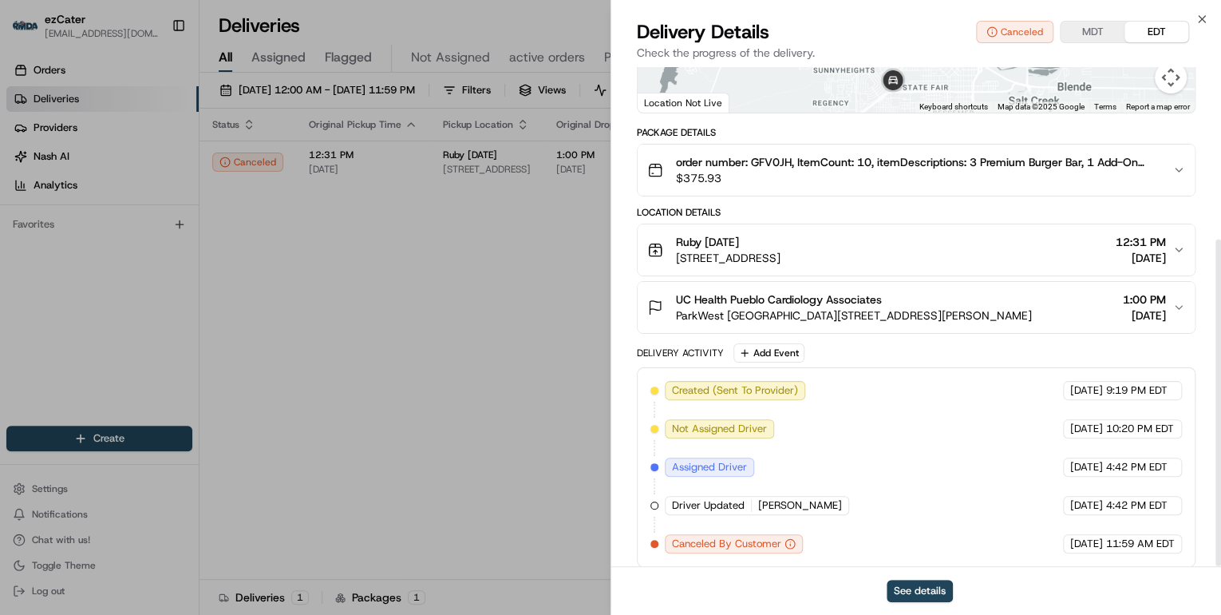
scroll to position [263, 0]
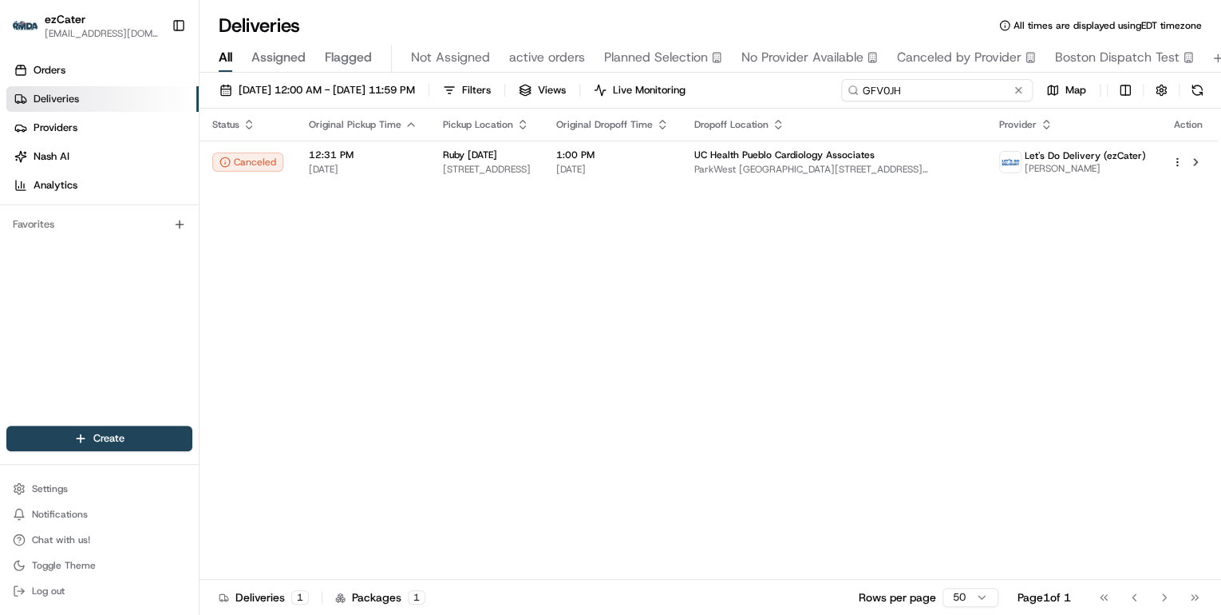
click at [565, 67] on div "Deliveries All times are displayed using EDT timezone All Assigned Flagged Not …" at bounding box center [711, 307] width 1022 height 615
paste input "J9-HX0"
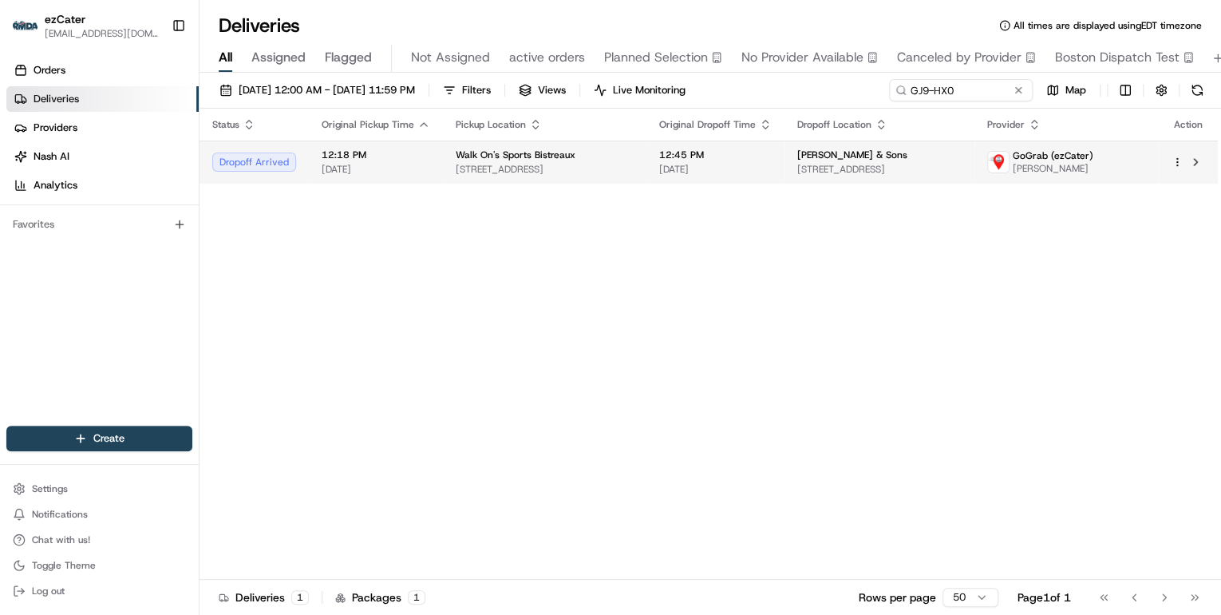
click at [630, 168] on span "[STREET_ADDRESS]" at bounding box center [545, 169] width 178 height 13
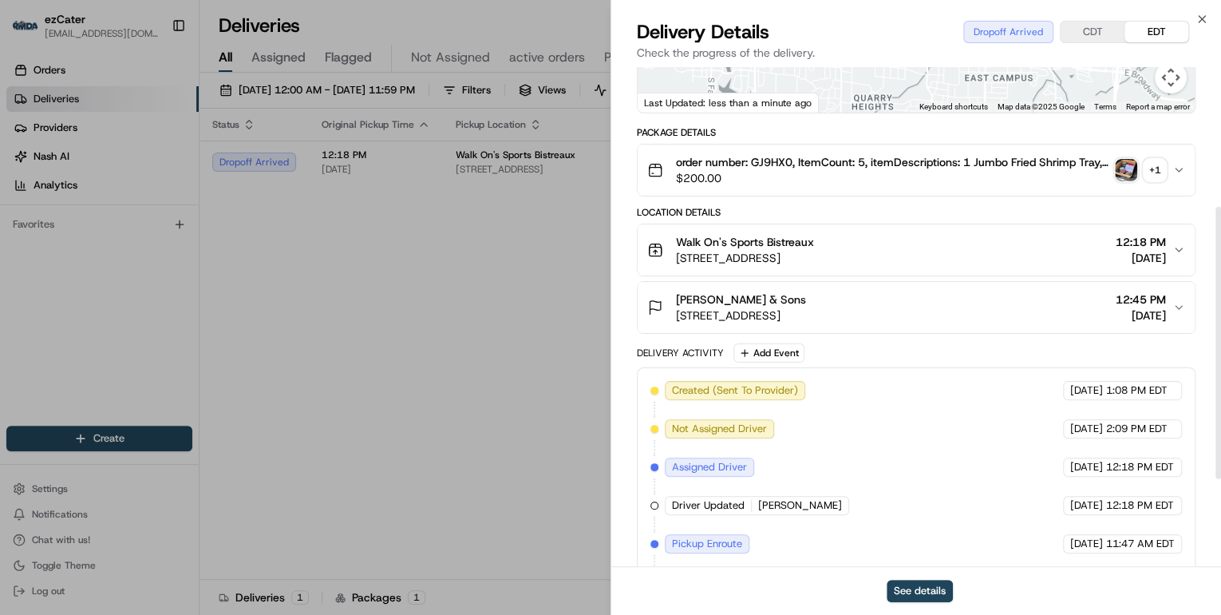
scroll to position [415, 0]
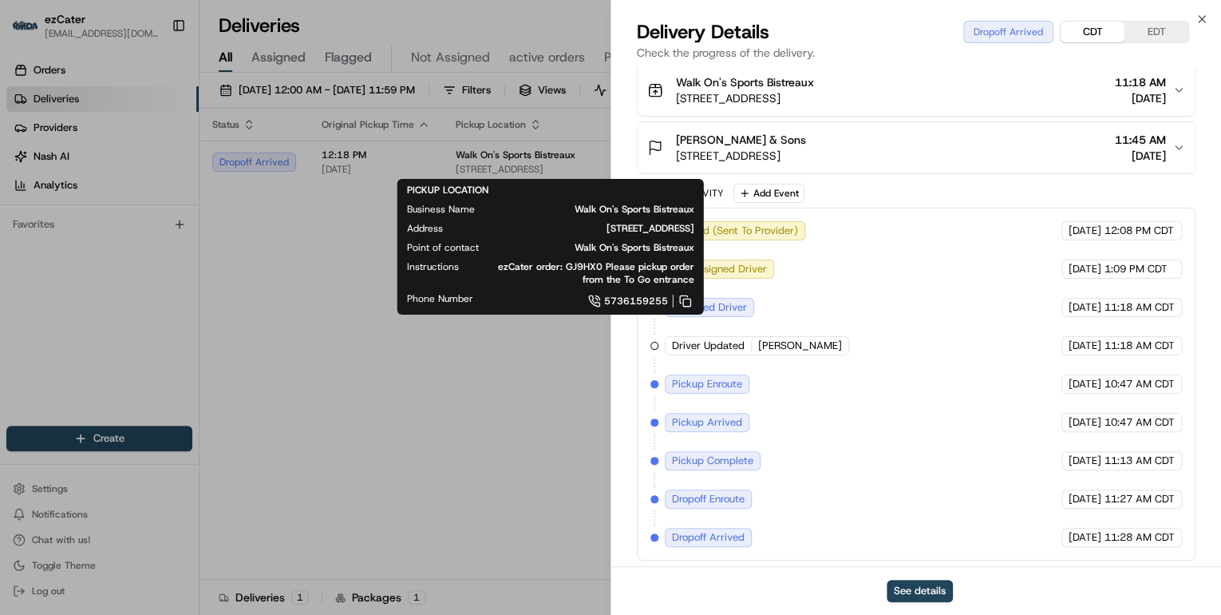
click at [1098, 36] on button "CDT" at bounding box center [1093, 32] width 64 height 21
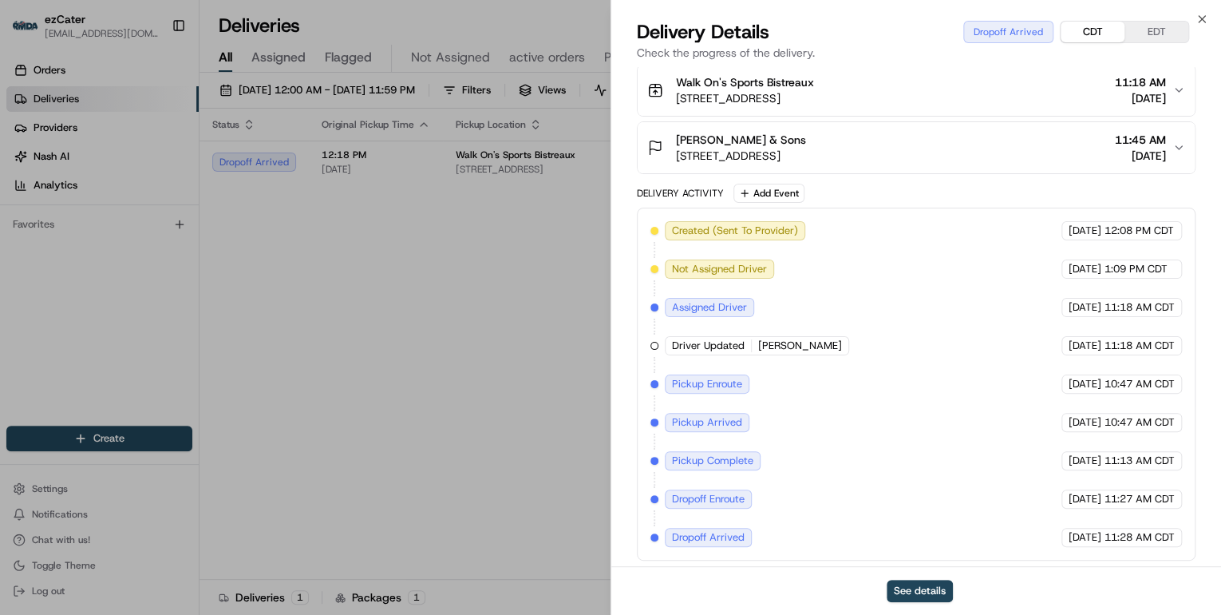
click at [990, 150] on div "[PERSON_NAME] & Sons [STREET_ADDRESS] 11:45 AM [DATE]" at bounding box center [909, 148] width 525 height 32
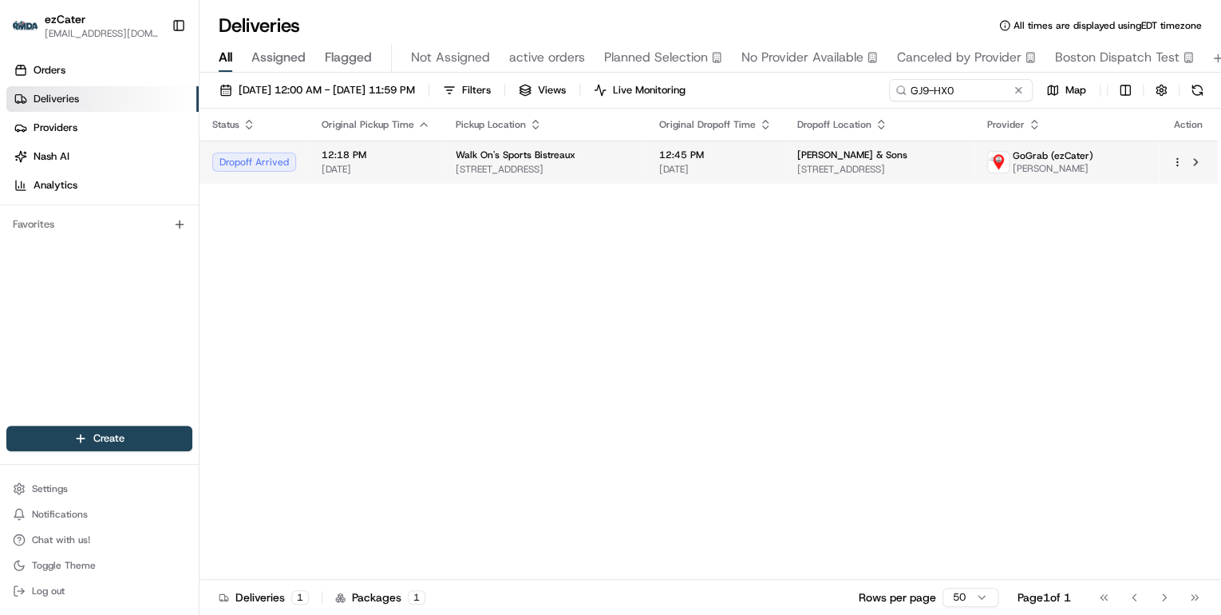
click at [575, 150] on div "Walk On's Sports Bistreaux" at bounding box center [545, 154] width 178 height 13
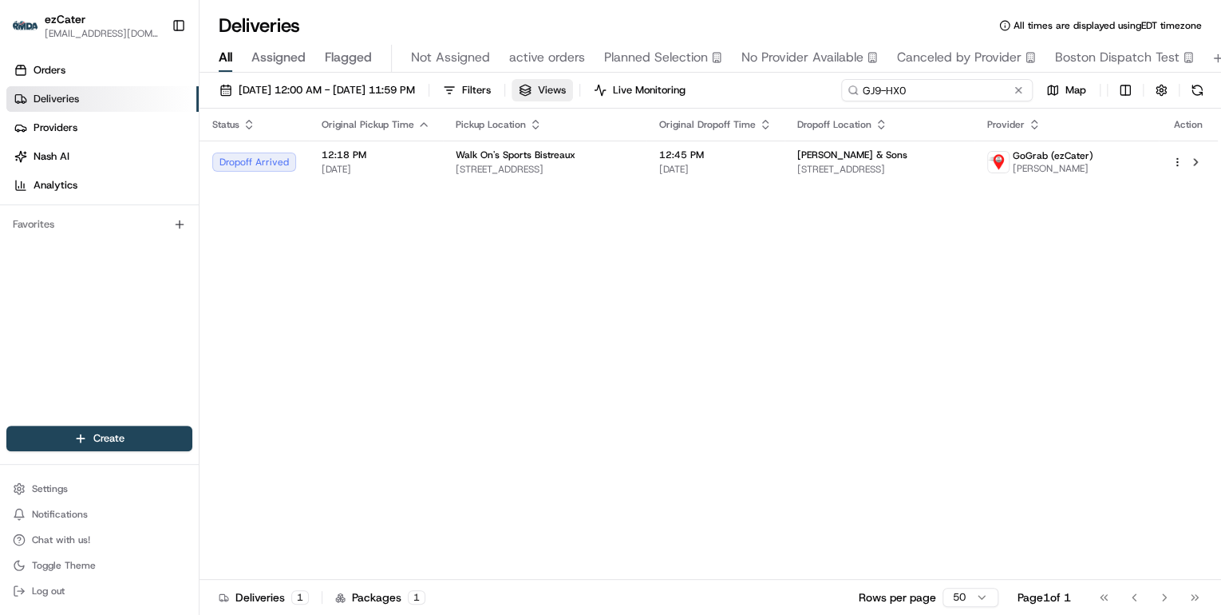
drag, startPoint x: 961, startPoint y: 91, endPoint x: 613, endPoint y: 93, distance: 348.0
click at [617, 93] on div "08/18/2025 12:00 AM - 08/24/2025 11:59 PM Filters Views Live Monitoring GJ9-HX0…" at bounding box center [711, 94] width 1022 height 30
paste input "RK5-WXG"
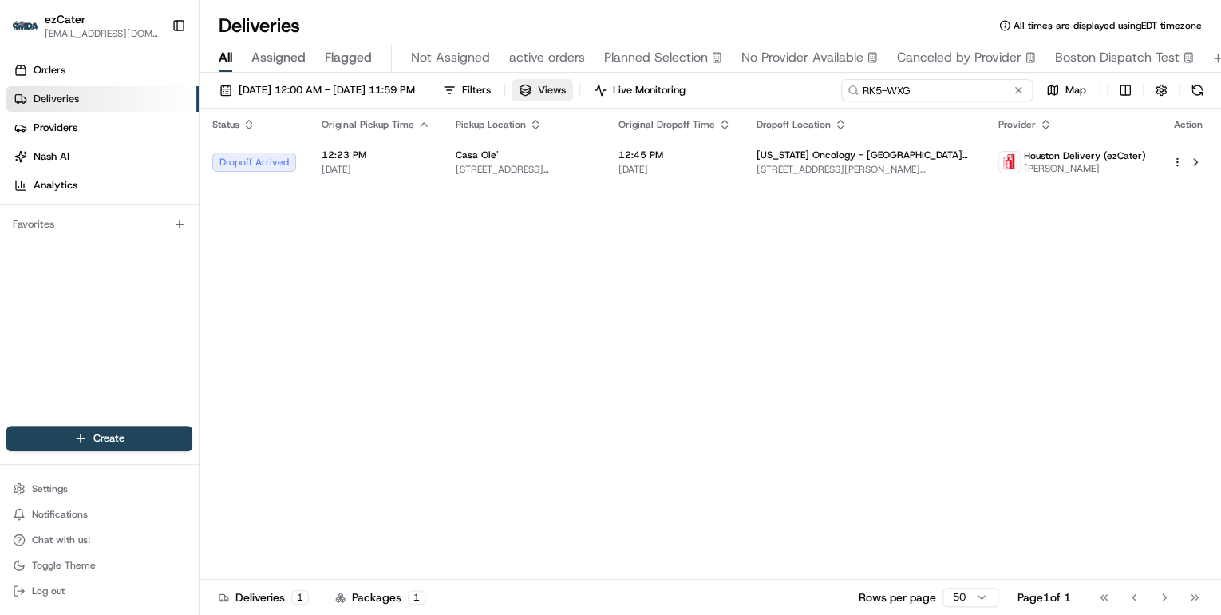
drag, startPoint x: 888, startPoint y: 90, endPoint x: 600, endPoint y: 85, distance: 288.1
click at [607, 85] on div "08/18/2025 12:00 AM - 08/24/2025 11:59 PM Filters Views Live Monitoring RK5-WXG…" at bounding box center [711, 94] width 1022 height 30
paste input "GFV0JH"
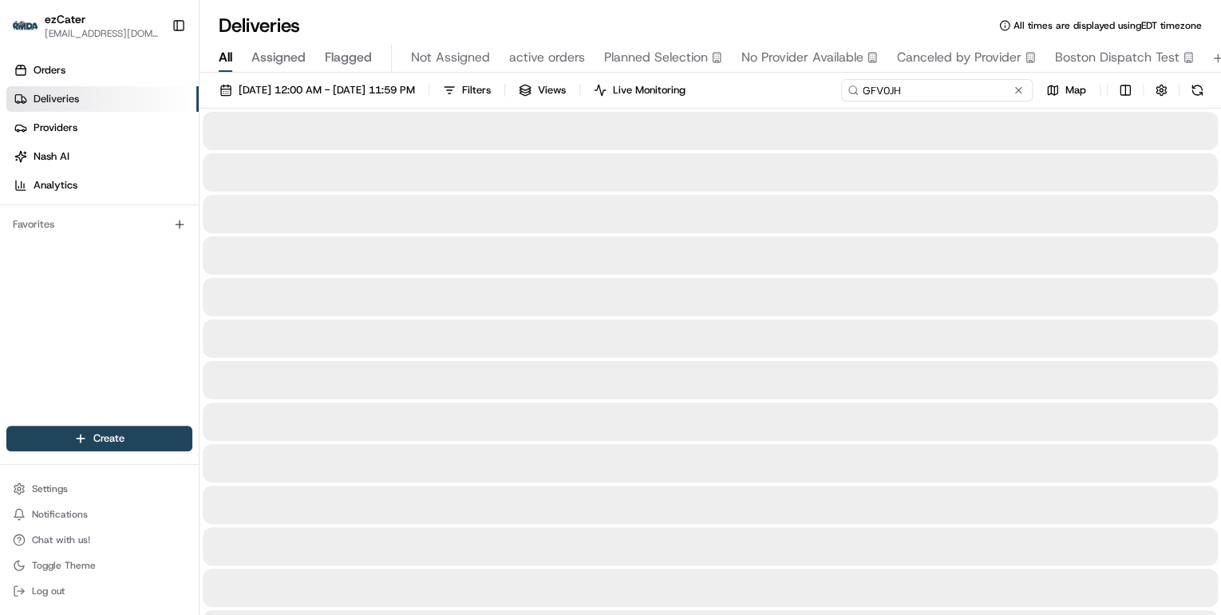
type input "GFV0JH"
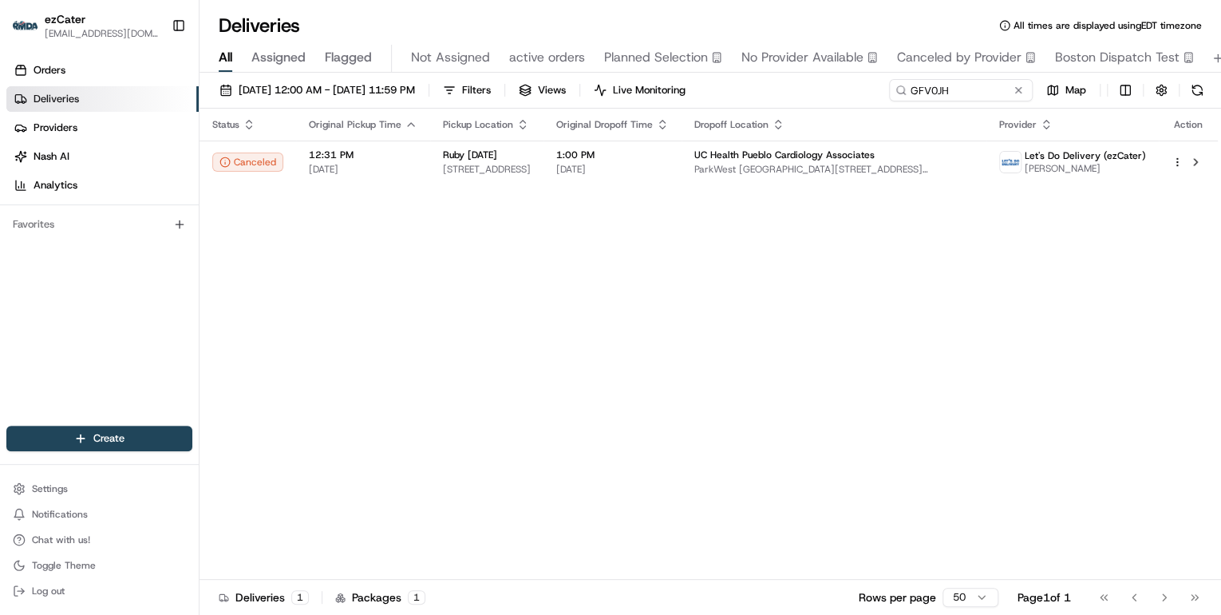
click at [531, 164] on span "4150 N Fwy Rd, Pueblo, CO 81008, USA" at bounding box center [487, 169] width 88 height 13
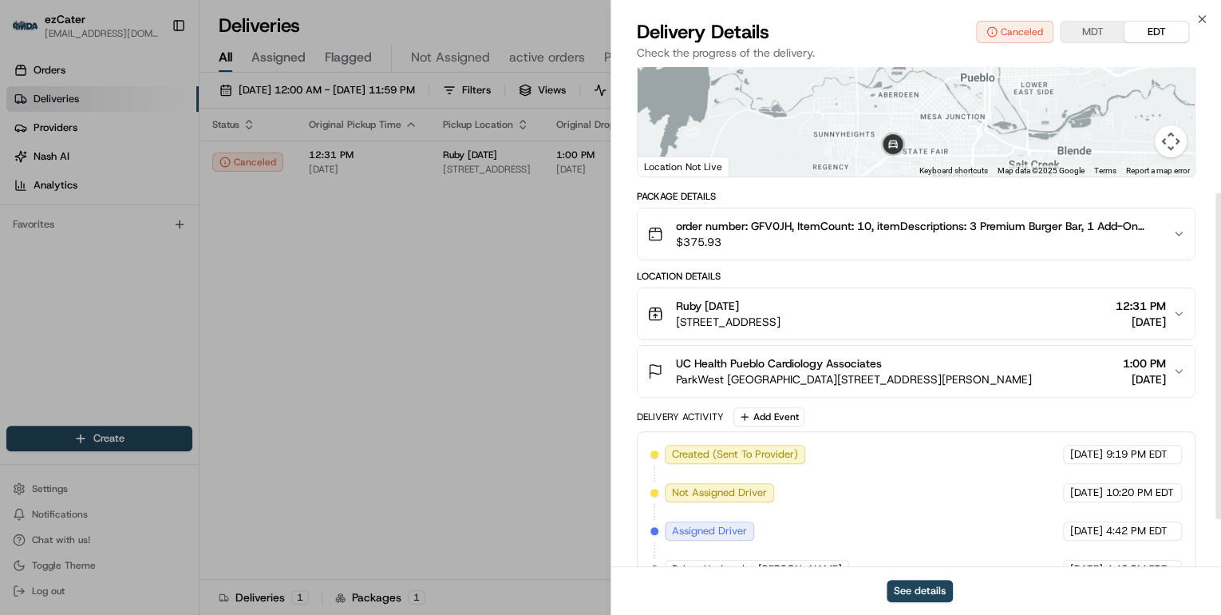
scroll to position [263, 0]
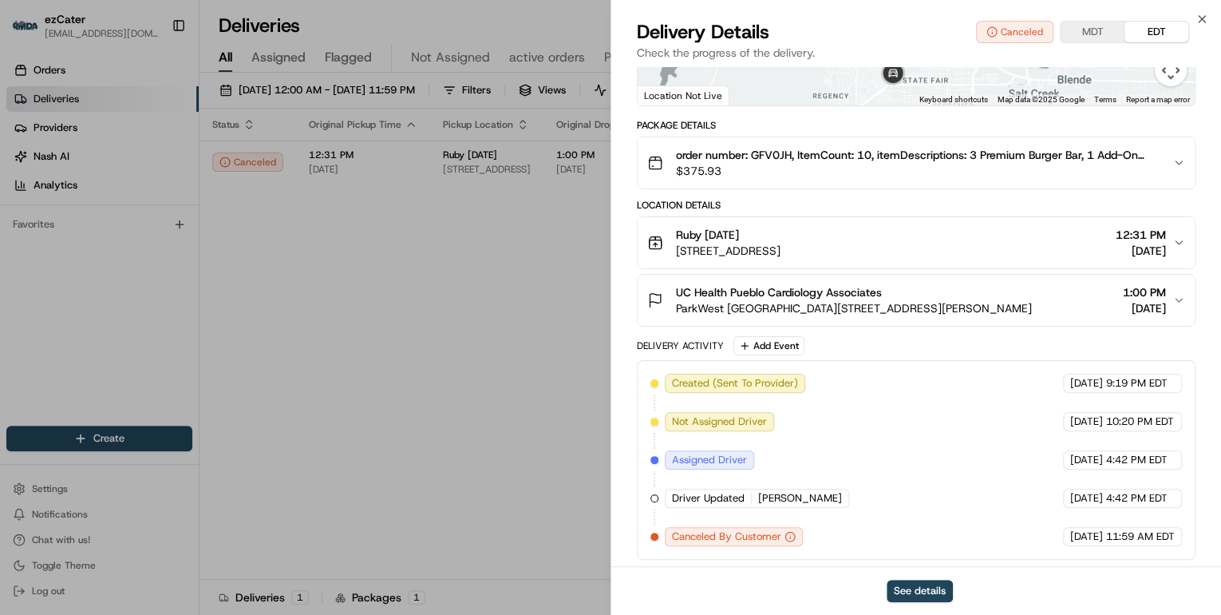
click at [968, 183] on button "order number: GFV0JH, ItemCount: 10, itemDescriptions: 3 Premium Burger Bar, 1 …" at bounding box center [916, 162] width 557 height 51
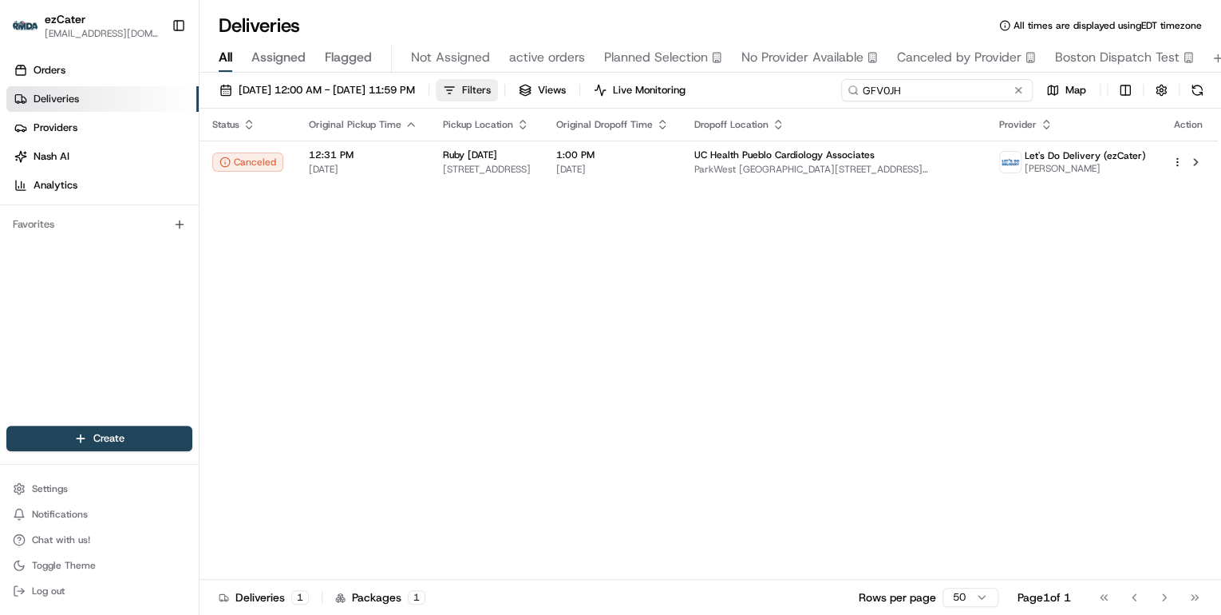
drag, startPoint x: 950, startPoint y: 91, endPoint x: 522, endPoint y: 86, distance: 428.6
click at [548, 87] on div "08/18/2025 12:00 AM - 08/24/2025 11:59 PM Filters Views Live Monitoring GFV0JH …" at bounding box center [711, 94] width 1022 height 30
paste input "U8FCAX"
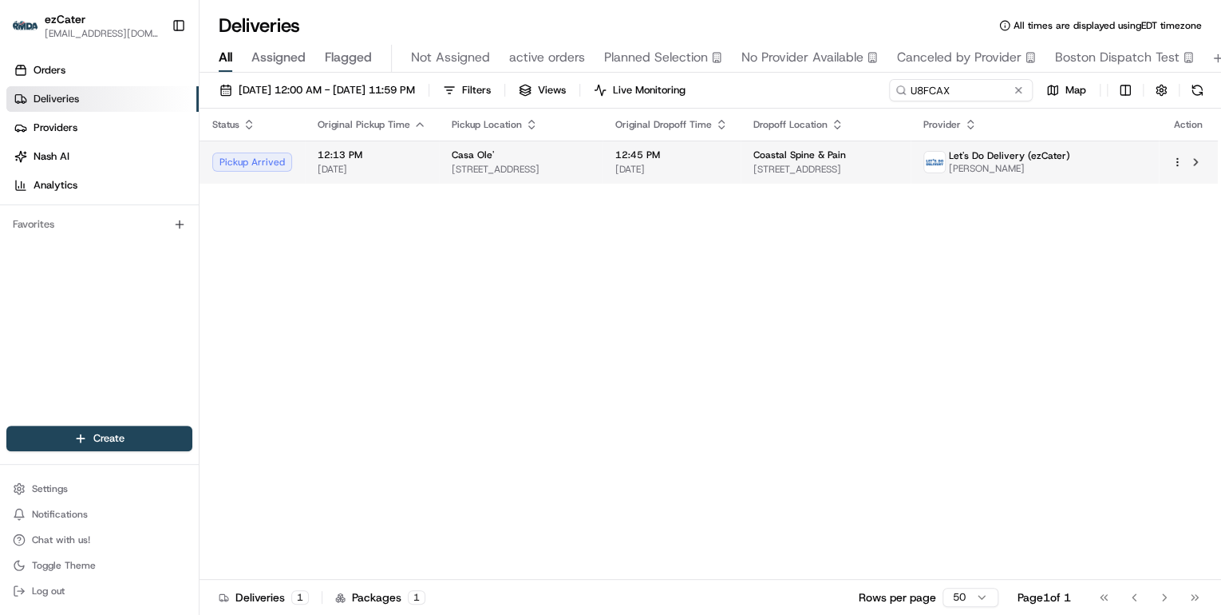
click at [482, 159] on span "Casa Ole'" at bounding box center [473, 154] width 42 height 13
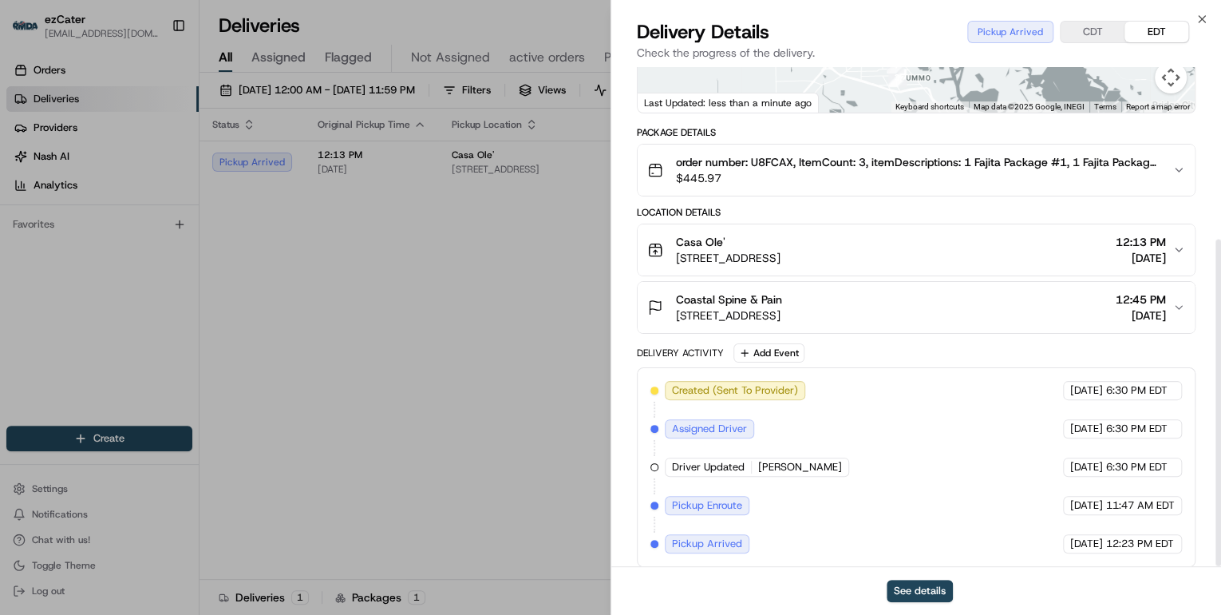
scroll to position [263, 0]
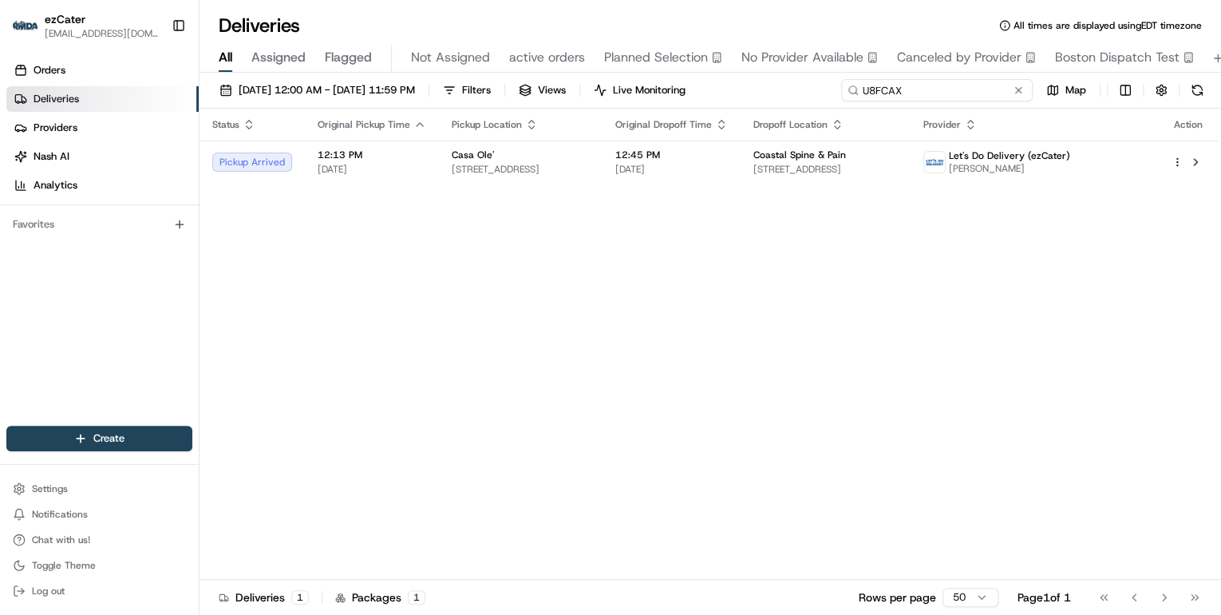
drag, startPoint x: 961, startPoint y: 95, endPoint x: 466, endPoint y: 65, distance: 495.7
click at [480, 65] on div "Deliveries All times are displayed using EDT timezone All Assigned Flagged Not …" at bounding box center [711, 307] width 1022 height 615
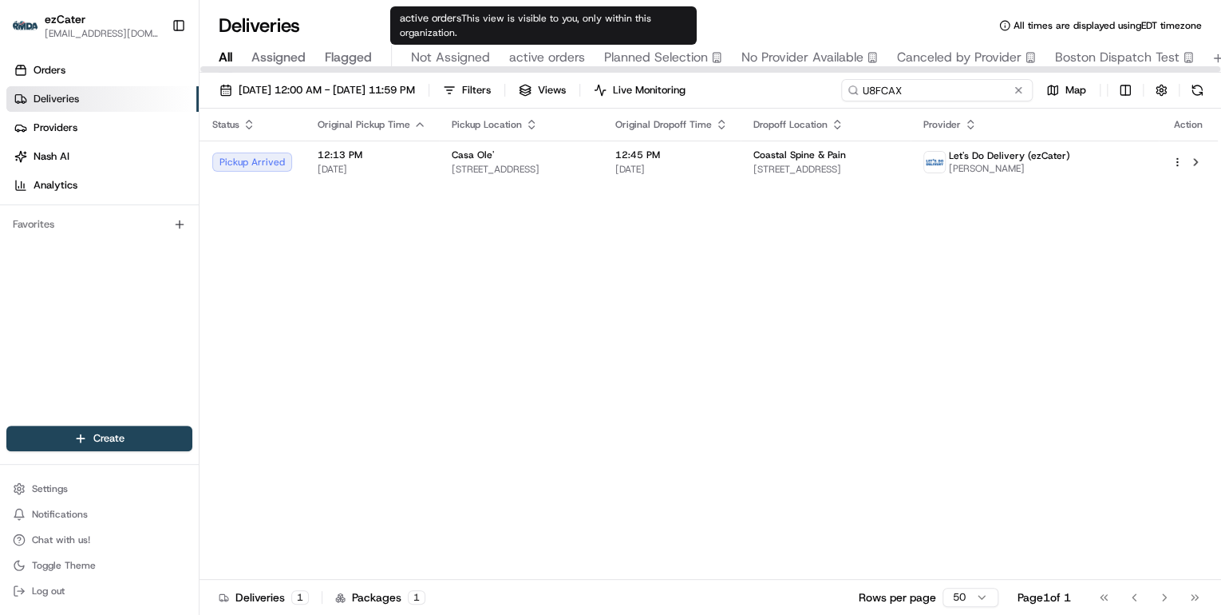
paste input "GJ9-HX0"
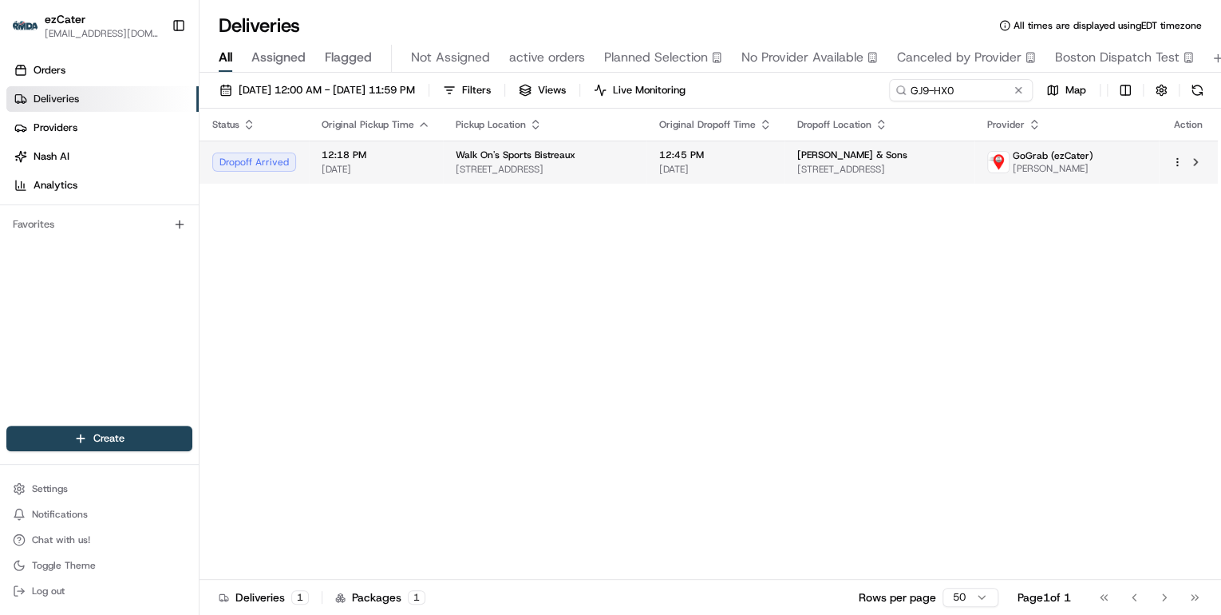
click at [447, 156] on td "Walk On's Sports Bistreaux 2541 Broadway Bluffs Dr, Columbia, MO 65201, USA" at bounding box center [545, 161] width 204 height 43
click at [546, 164] on span "2541 Broadway Bluffs Dr, Columbia, MO 65201, USA" at bounding box center [545, 169] width 178 height 13
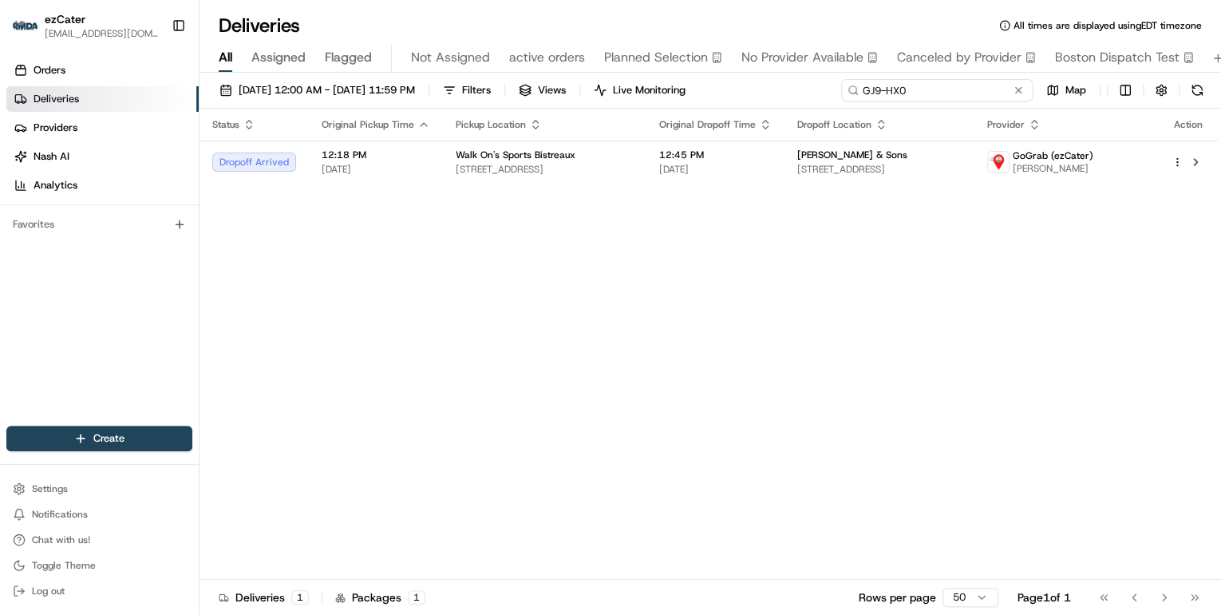
click at [967, 89] on input "GJ9-HX0" at bounding box center [937, 90] width 192 height 22
drag, startPoint x: 921, startPoint y: 93, endPoint x: 524, endPoint y: 73, distance: 397.9
click at [524, 75] on div "08/18/2025 12:00 AM - 08/24/2025 11:59 PM Filters Views Live Monitoring GJ9-HX0…" at bounding box center [711, 345] width 1022 height 545
paste input "RK5-WXG"
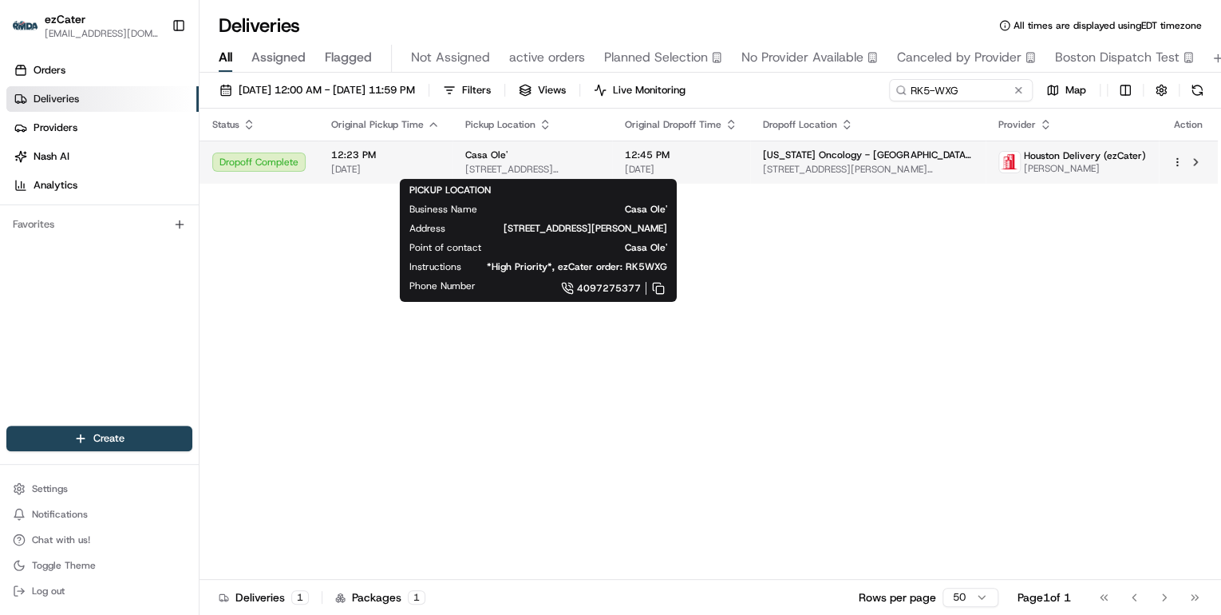
click at [521, 168] on span "3100 FM 365, Port Arthur, TX 77642, USA" at bounding box center [532, 169] width 134 height 13
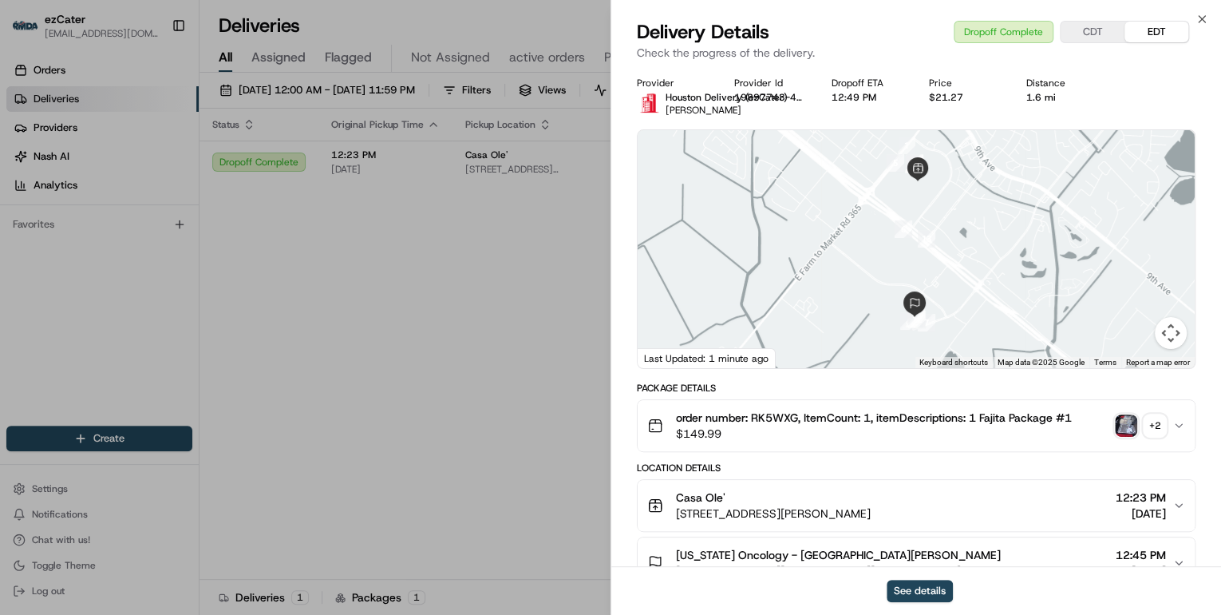
click at [1159, 429] on div "+ 2" at bounding box center [1155, 425] width 22 height 22
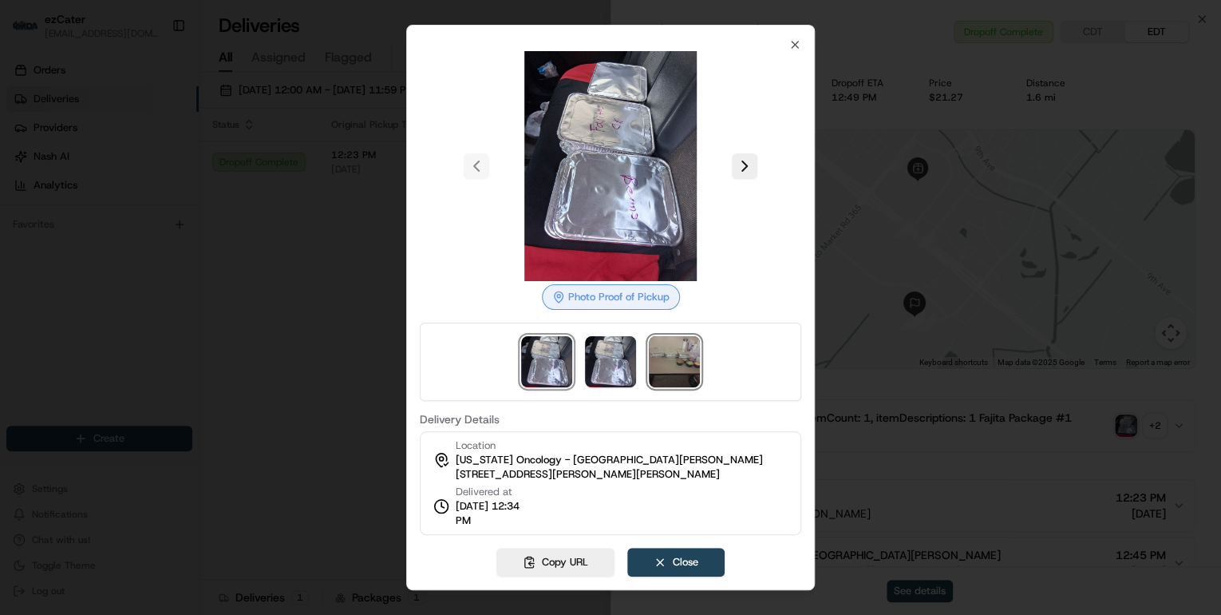
click at [675, 376] on img at bounding box center [674, 361] width 51 height 51
click at [284, 316] on div at bounding box center [610, 307] width 1221 height 615
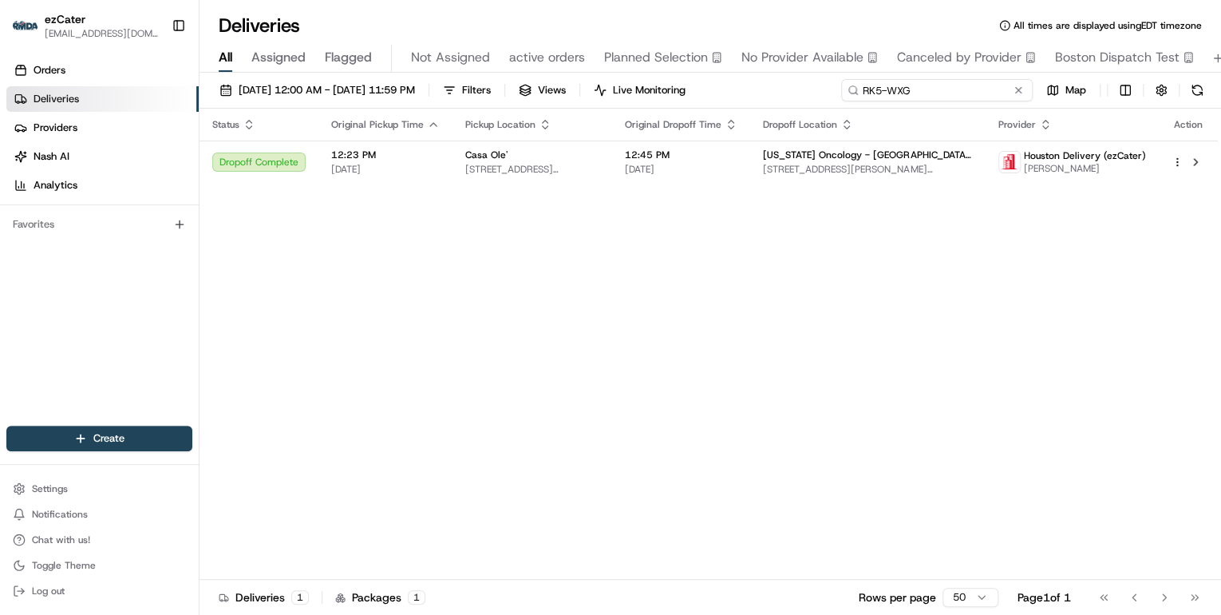
click at [451, 65] on div "Deliveries All times are displayed using EDT timezone All Assigned Flagged Not …" at bounding box center [711, 307] width 1022 height 615
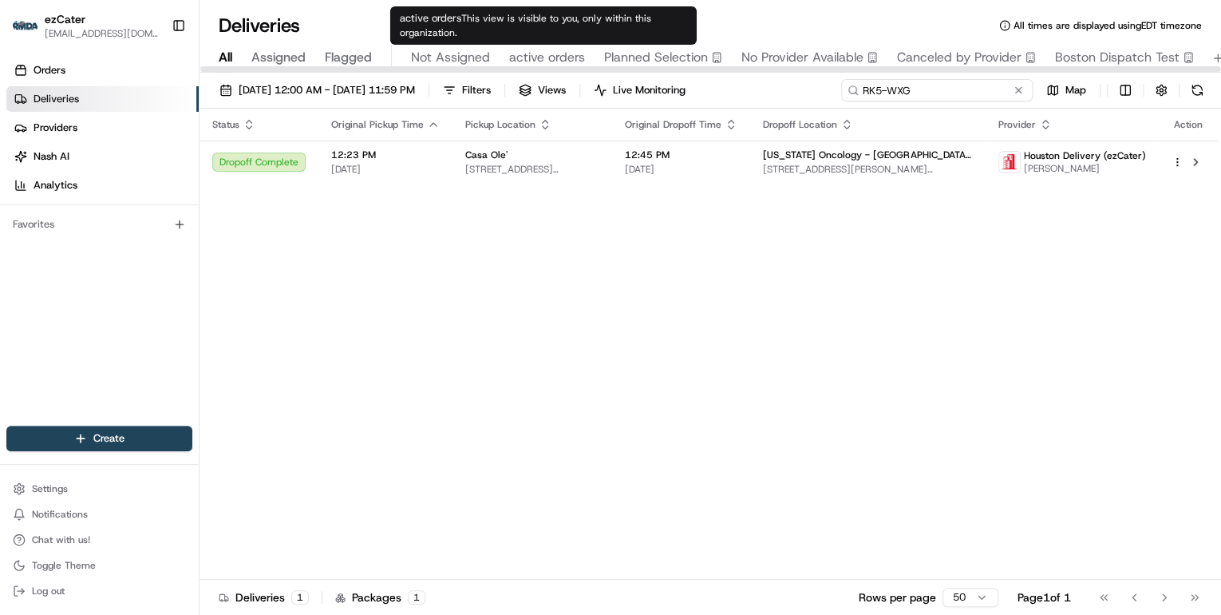
paste input "H2Z1H8"
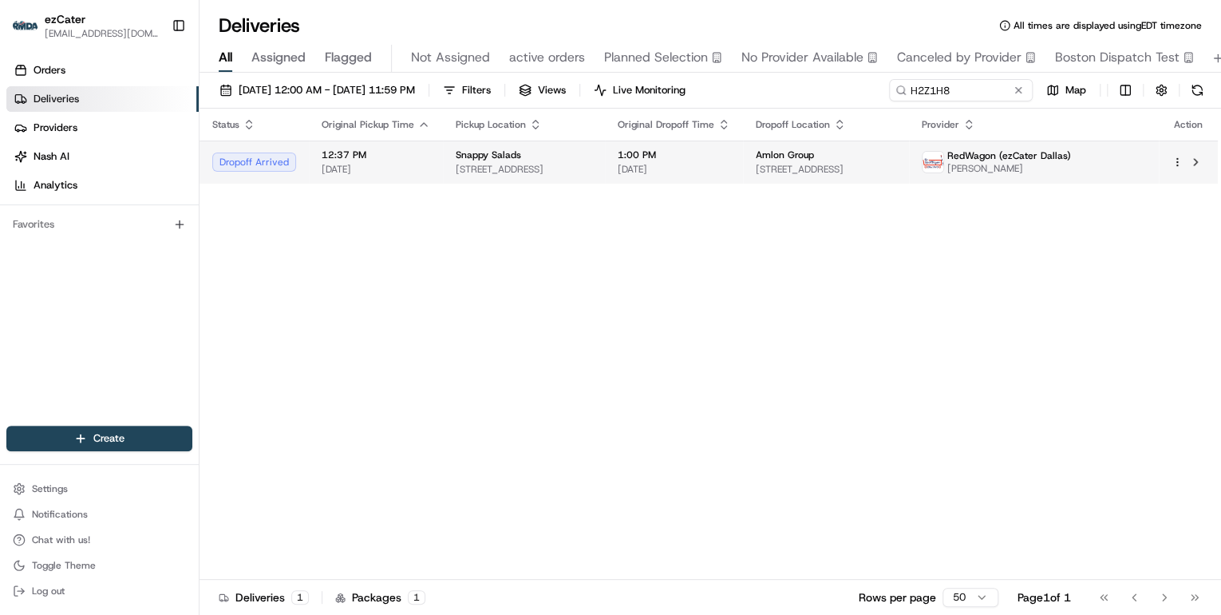
click at [403, 159] on span "12:37 PM" at bounding box center [376, 154] width 109 height 13
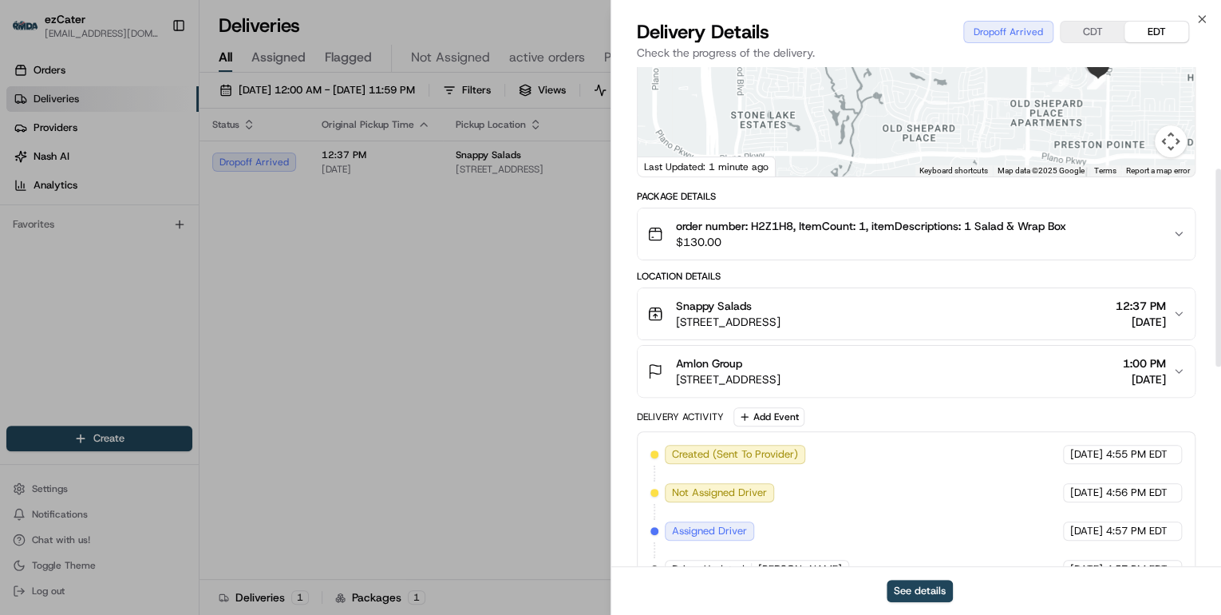
scroll to position [255, 0]
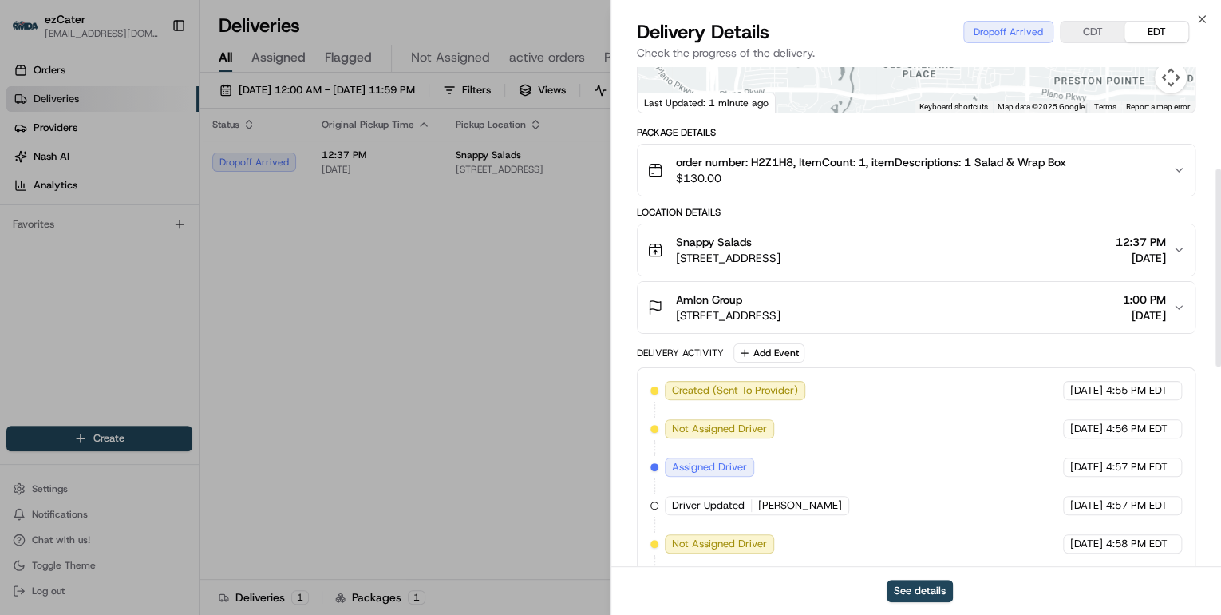
click at [780, 316] on span "1800 Preston Park Blvd #315, Plano, TX 75093, USA" at bounding box center [728, 315] width 105 height 16
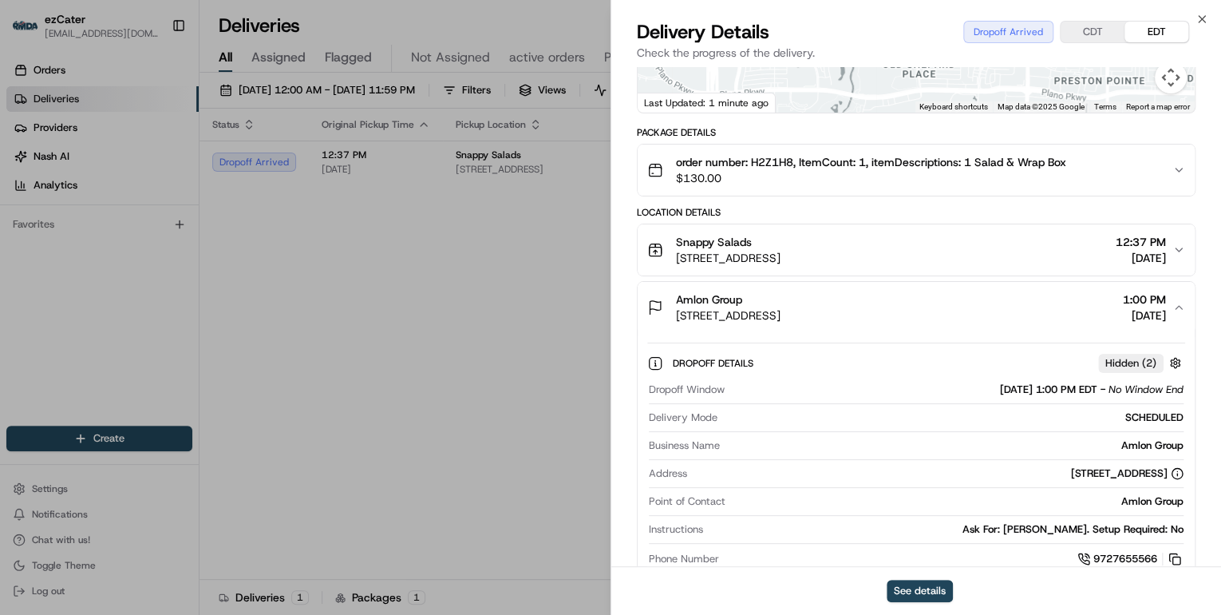
scroll to position [383, 0]
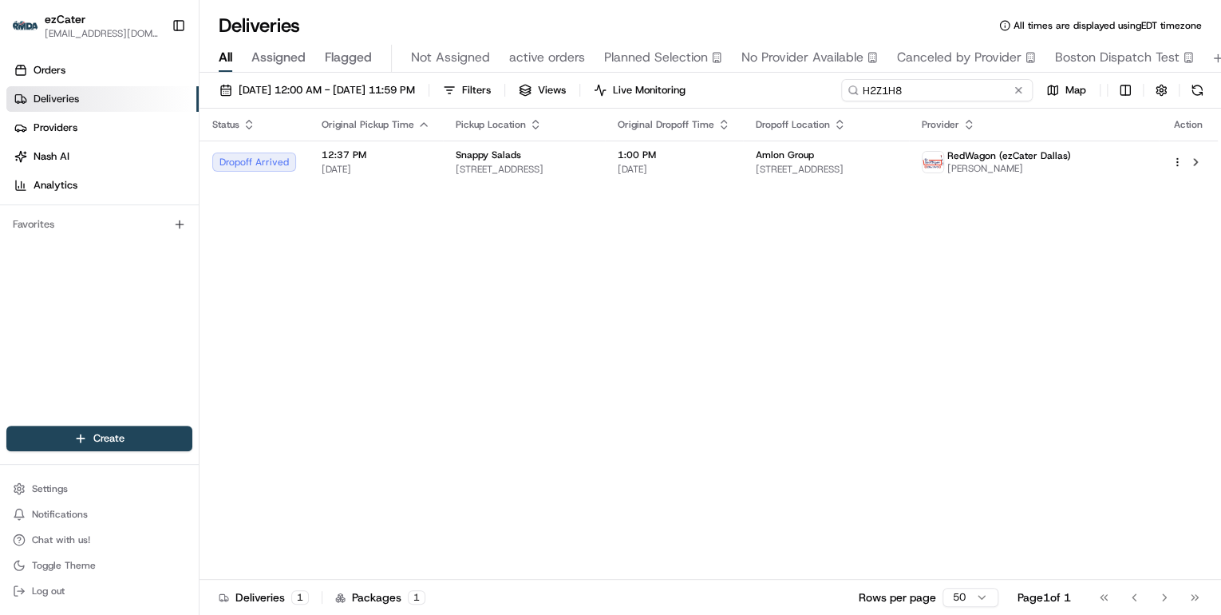
drag, startPoint x: 951, startPoint y: 93, endPoint x: 405, endPoint y: 104, distance: 546.0
click at [405, 104] on div "08/18/2025 12:00 AM - 08/24/2025 11:59 PM Filters Views Live Monitoring H2Z1H8 …" at bounding box center [711, 94] width 1022 height 30
paste input "RZ34MG"
drag, startPoint x: 911, startPoint y: 87, endPoint x: 590, endPoint y: 103, distance: 321.2
click at [597, 101] on div "08/18/2025 12:00 AM - 08/24/2025 11:59 PM Filters Views Live Monitoring RZ34MG …" at bounding box center [711, 94] width 1022 height 30
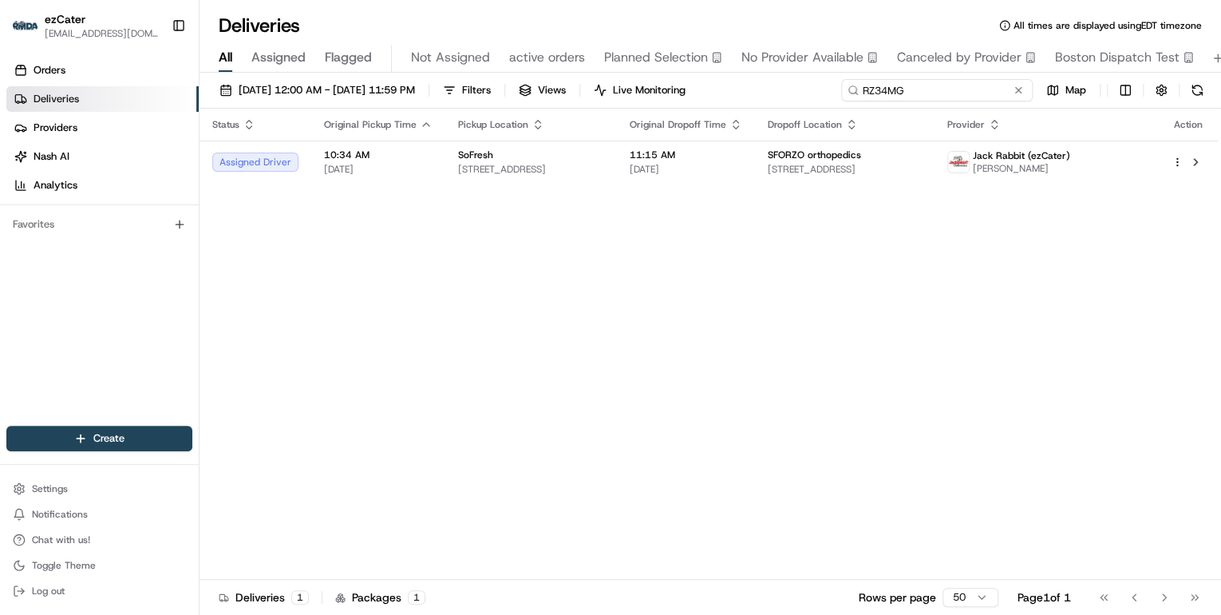
paste input "ARM-WTK"
click at [865, 90] on input "ARM-WTK" at bounding box center [937, 90] width 192 height 22
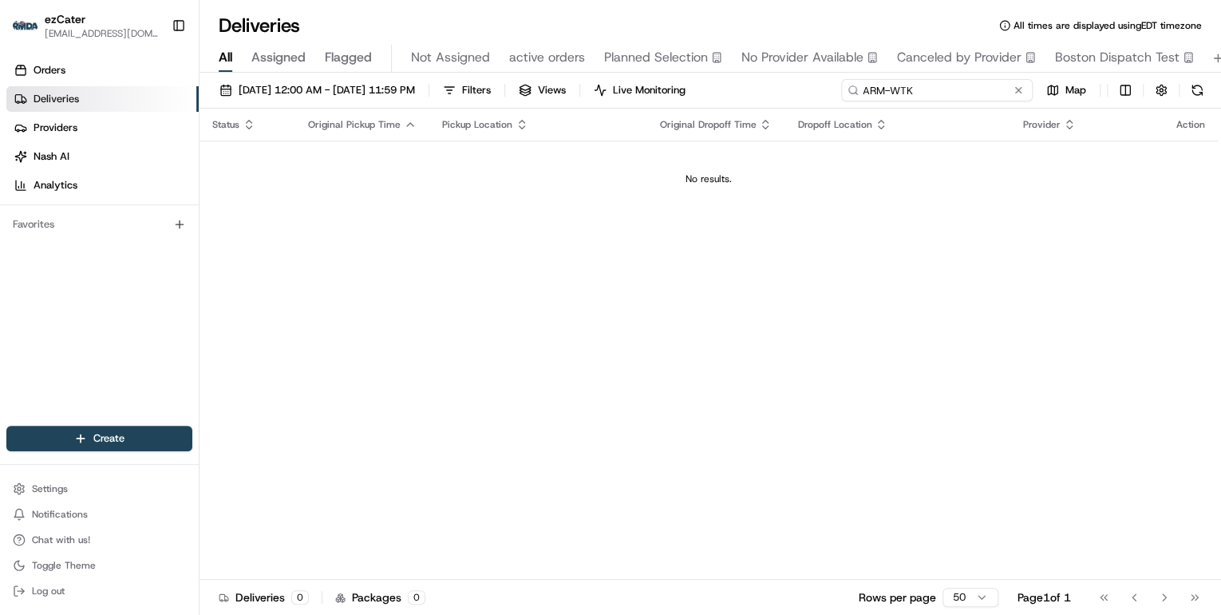
click at [867, 93] on input "ARM-WTK" at bounding box center [937, 90] width 192 height 22
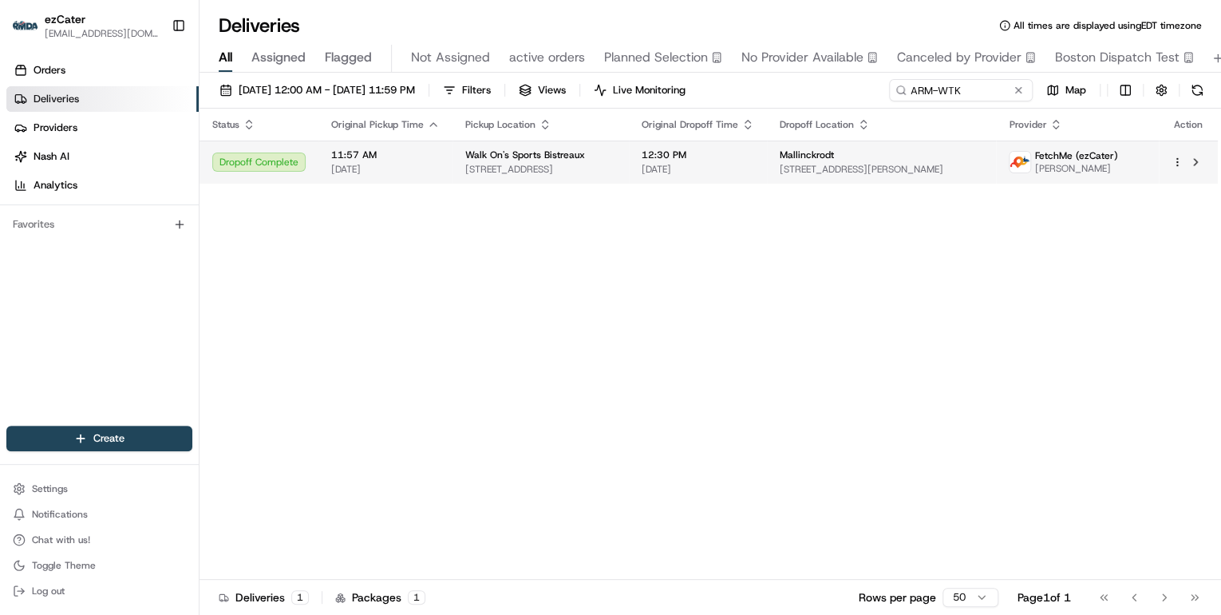
click at [599, 168] on span "7425 Corporate Blvd Suite 810, Baton Rouge, LA 70809, USA" at bounding box center [540, 169] width 151 height 13
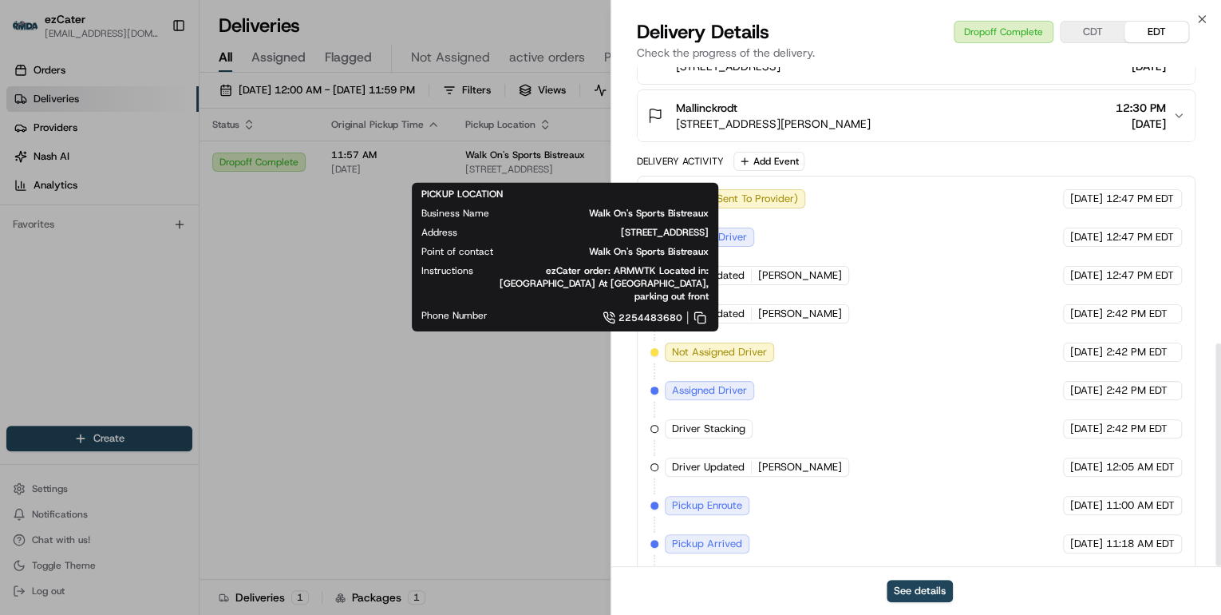
scroll to position [618, 0]
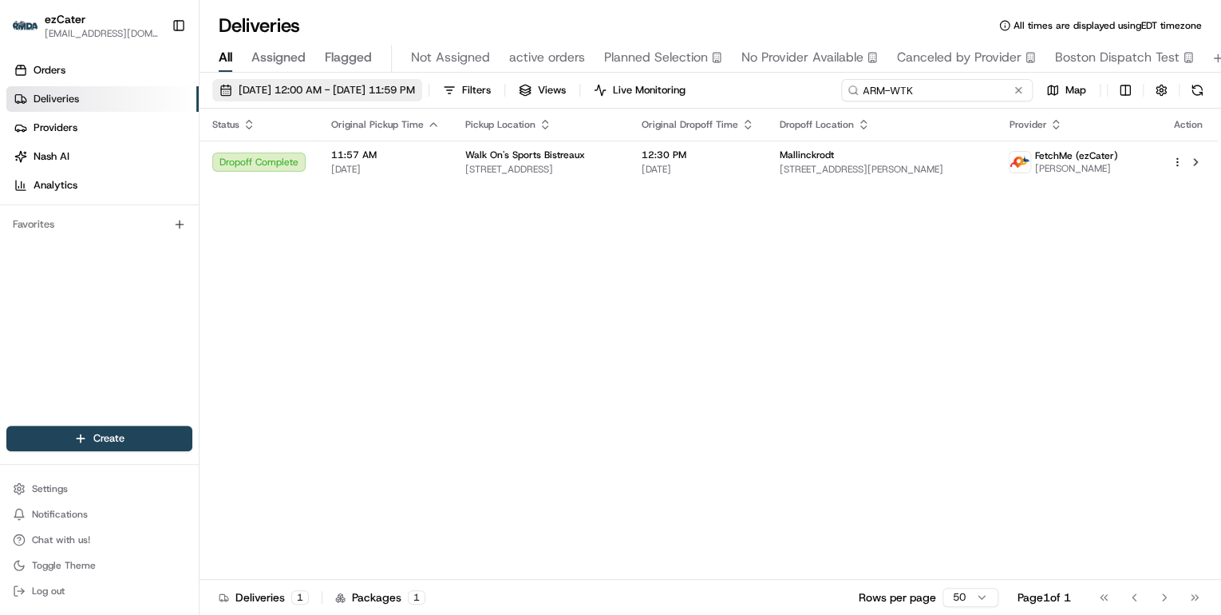
drag, startPoint x: 964, startPoint y: 89, endPoint x: 446, endPoint y: 93, distance: 518.0
click at [550, 93] on div "08/18/2025 12:00 AM - 08/24/2025 11:59 PM Filters Views Live Monitoring ARM-WTK…" at bounding box center [711, 94] width 1022 height 30
paste input "VF3RQQ"
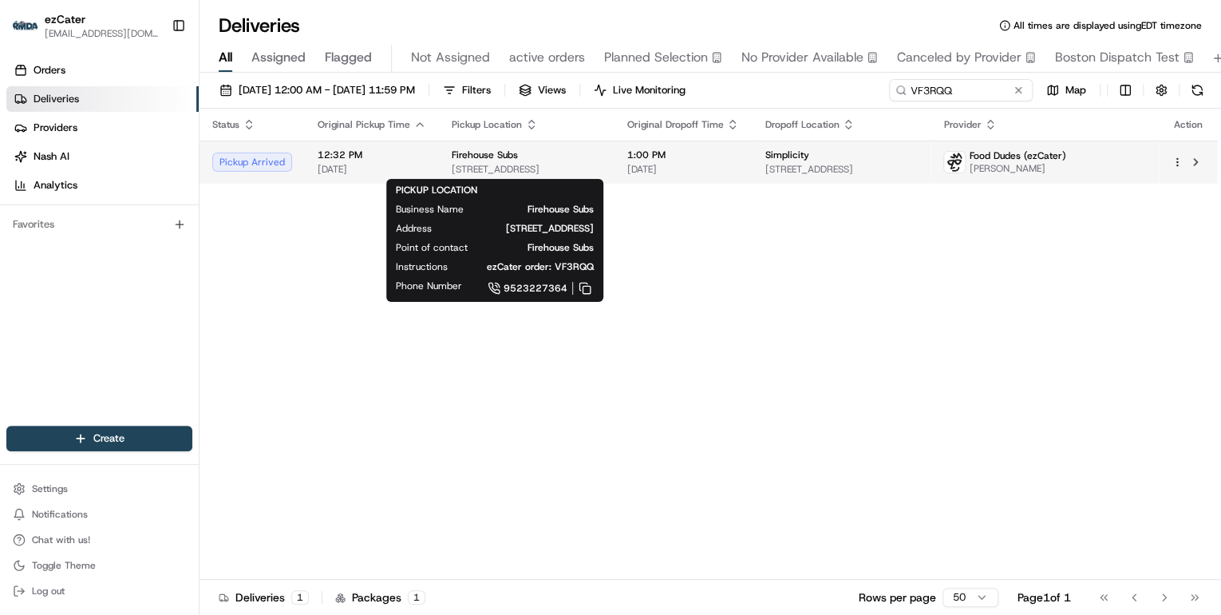
click at [572, 174] on span "10700 France Ave S #116, Minneapolis, MN 55431, USA" at bounding box center [526, 169] width 149 height 13
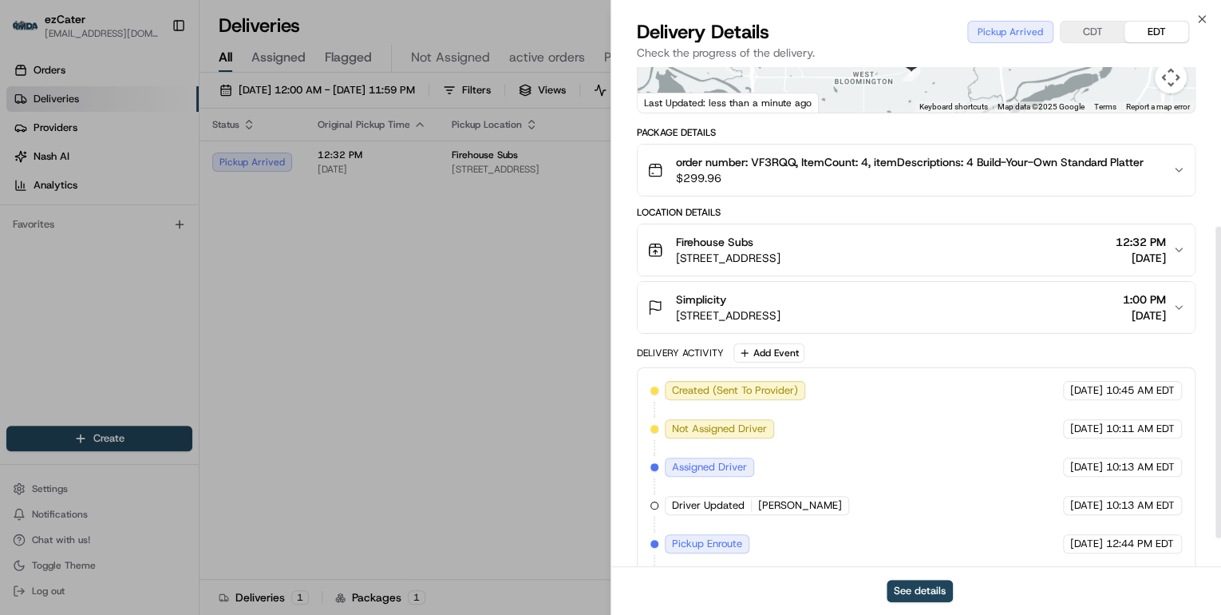
scroll to position [301, 0]
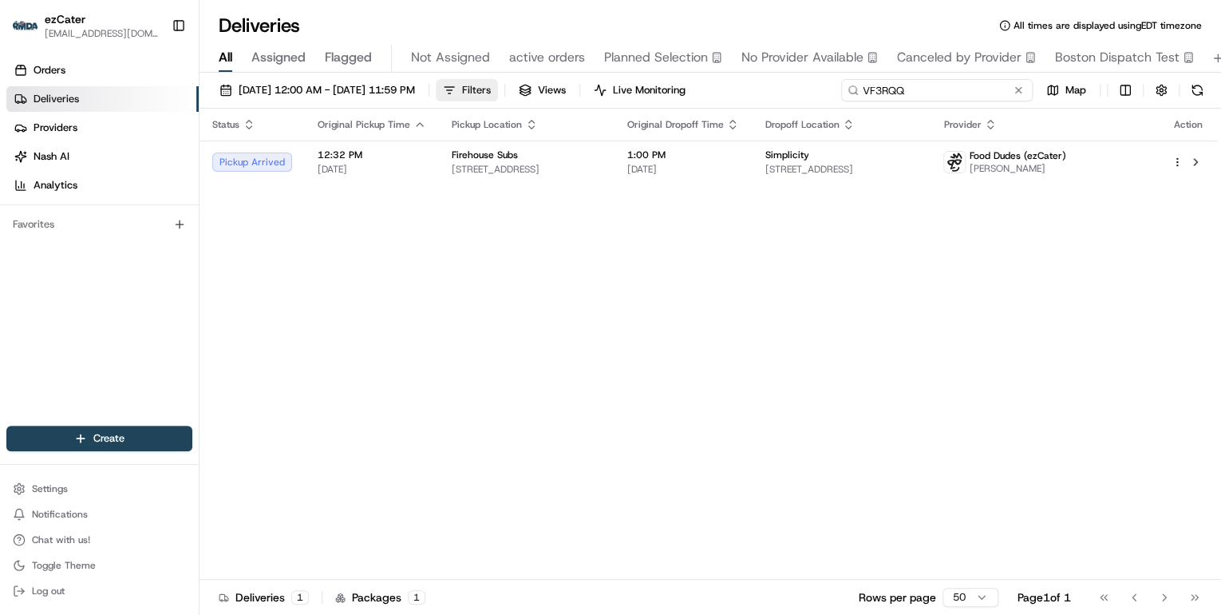
drag, startPoint x: 967, startPoint y: 89, endPoint x: 508, endPoint y: 89, distance: 459.7
click at [532, 85] on div "08/18/2025 12:00 AM - 08/24/2025 11:59 PM Filters Views Live Monitoring VF3RQQ …" at bounding box center [711, 94] width 1022 height 30
paste input "RVXJZT"
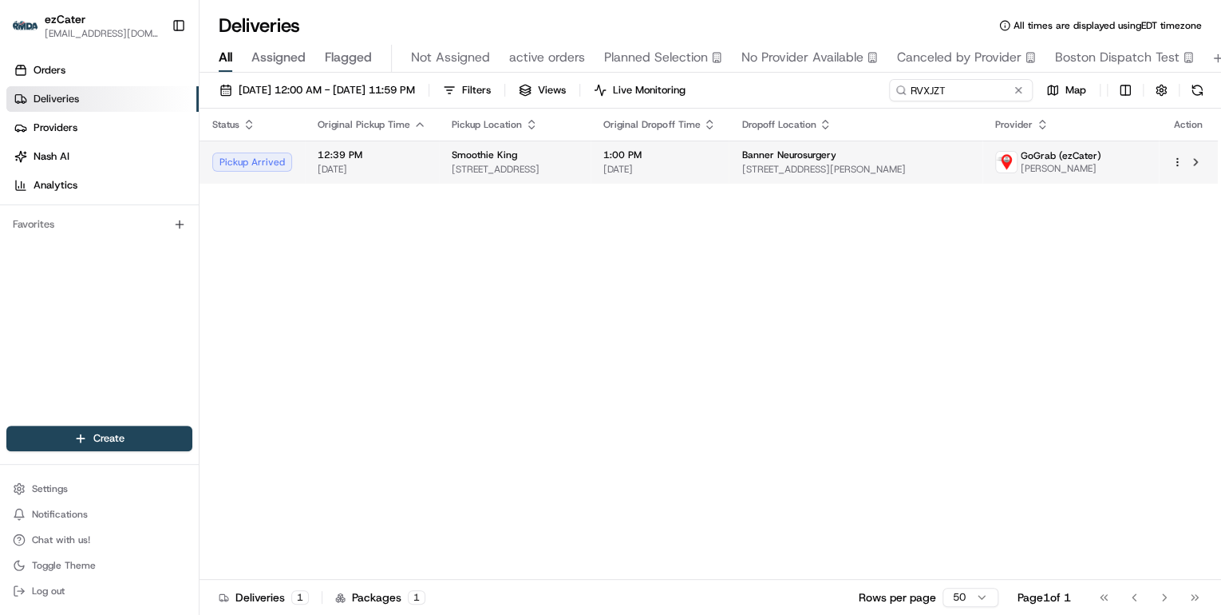
click at [412, 172] on span "[DATE]" at bounding box center [372, 169] width 109 height 13
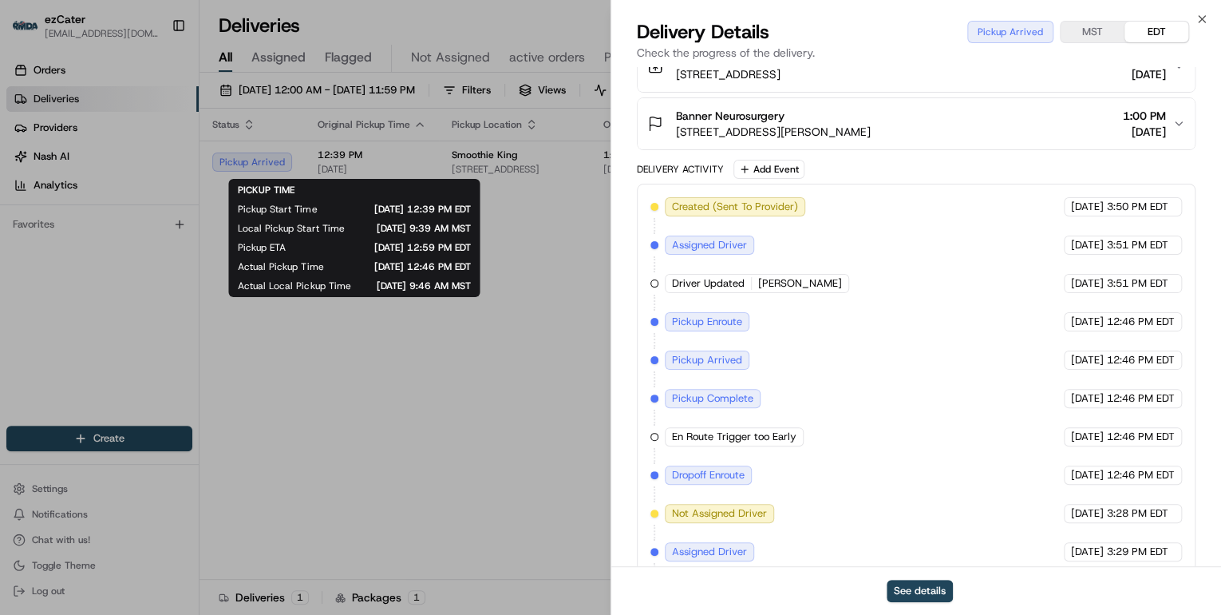
scroll to position [375, 0]
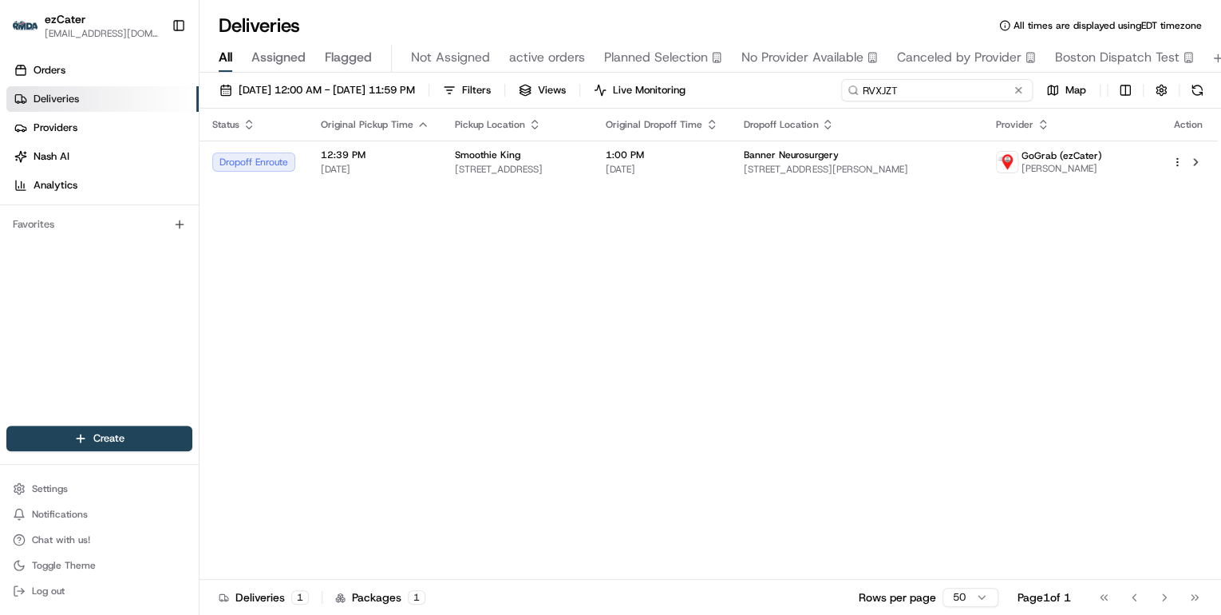
drag, startPoint x: 950, startPoint y: 92, endPoint x: 550, endPoint y: 64, distance: 401.6
click at [555, 63] on div "Deliveries All times are displayed using EDT timezone All Assigned Flagged Not …" at bounding box center [711, 307] width 1022 height 615
paste input "Z4M-ZM0"
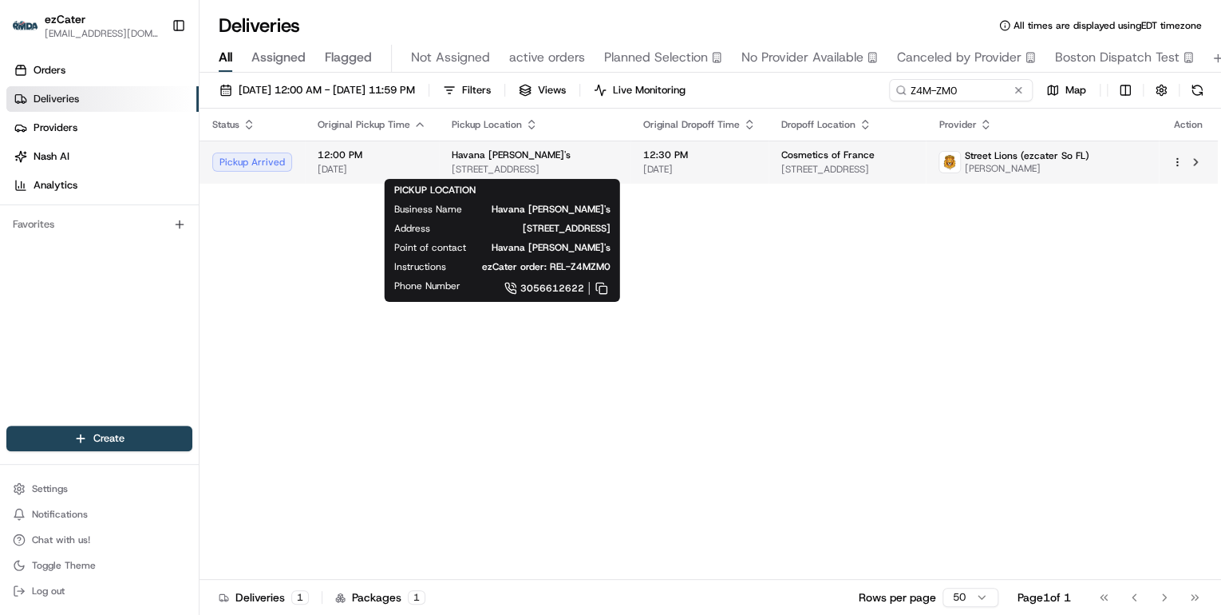
click at [543, 168] on span "4612 S Le Jeune Rd, Coral Gables, FL 33146, USA" at bounding box center [535, 169] width 166 height 13
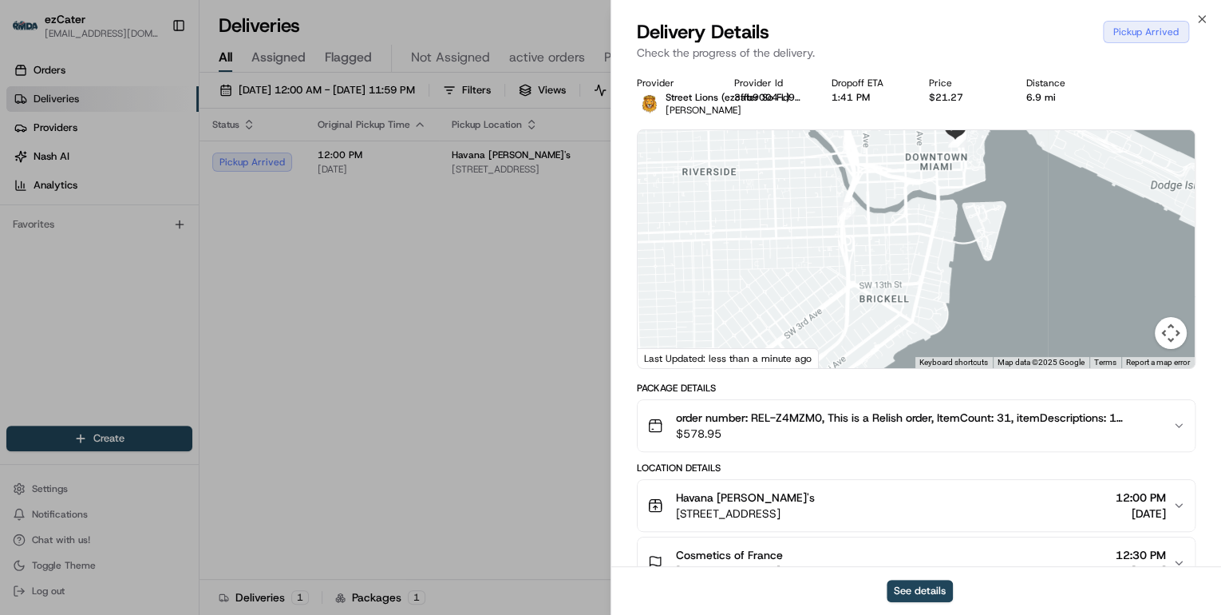
drag, startPoint x: 886, startPoint y: 310, endPoint x: 895, endPoint y: 131, distance: 179.0
click at [895, 131] on div at bounding box center [916, 249] width 557 height 238
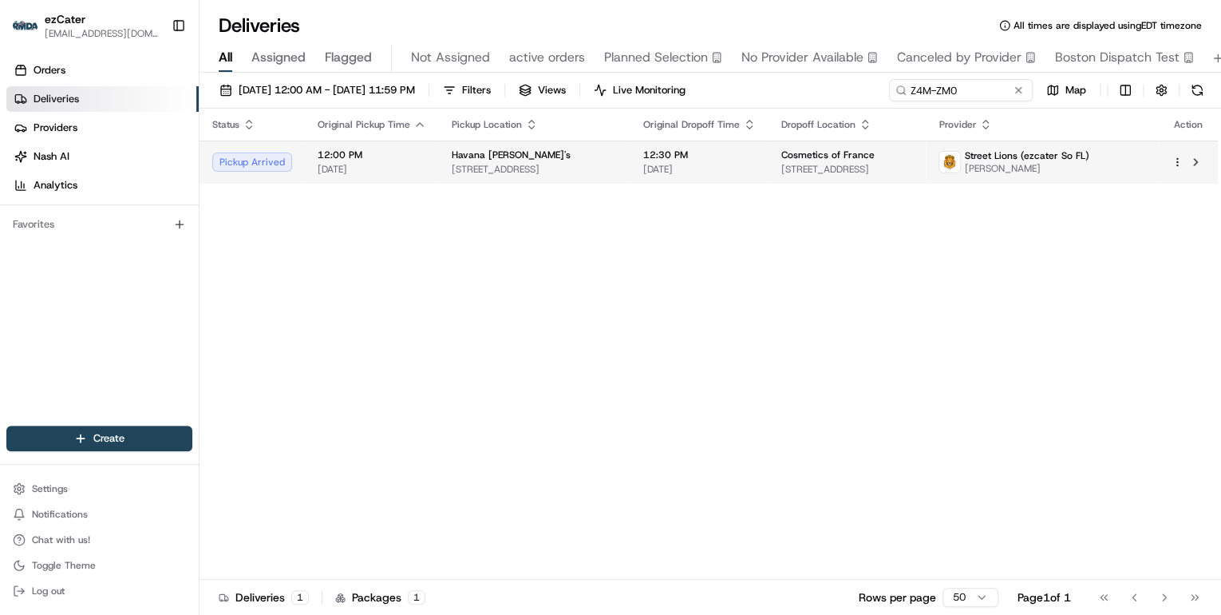
click at [486, 163] on span "4612 S Le Jeune Rd, Coral Gables, FL 33146, USA" at bounding box center [535, 169] width 166 height 13
click at [478, 170] on span "4612 S Le Jeune Rd, Coral Gables, FL 33146, USA" at bounding box center [535, 169] width 166 height 13
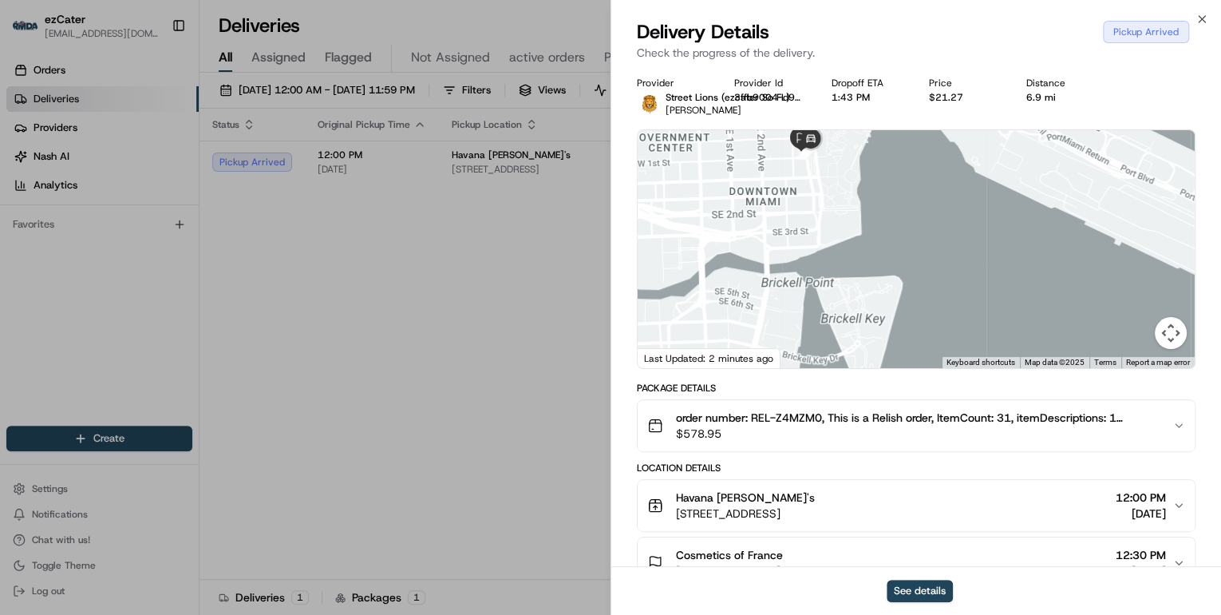
drag, startPoint x: 808, startPoint y: 141, endPoint x: 873, endPoint y: 322, distance: 192.6
click at [873, 321] on div at bounding box center [916, 249] width 557 height 238
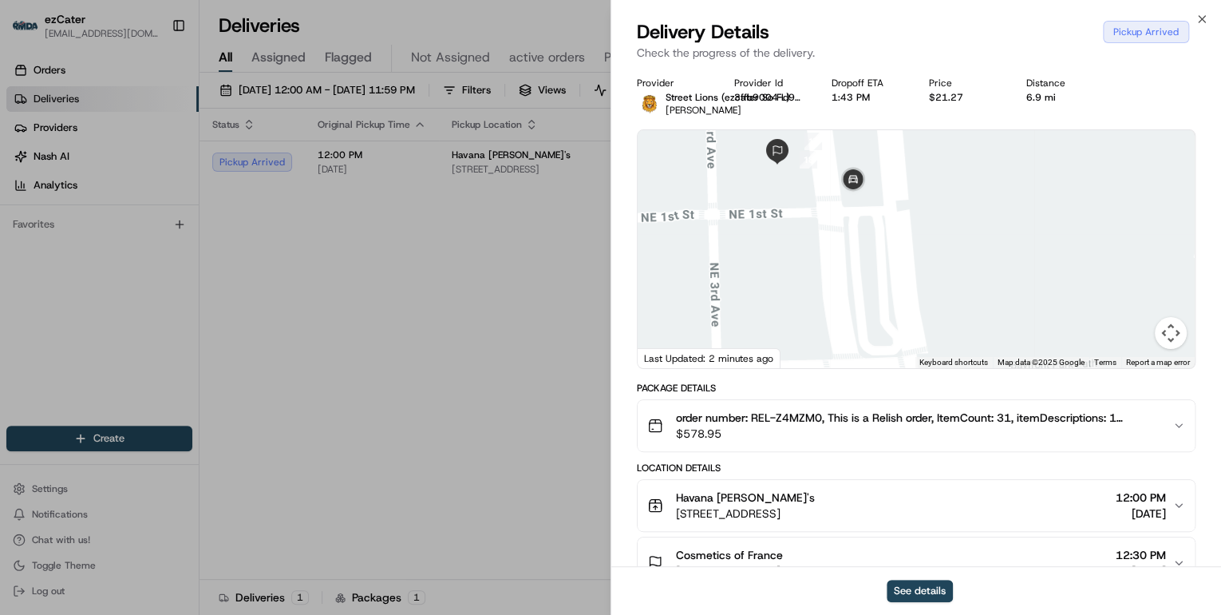
drag, startPoint x: 797, startPoint y: 200, endPoint x: 821, endPoint y: 239, distance: 45.9
click at [820, 238] on div at bounding box center [916, 249] width 557 height 238
drag, startPoint x: 802, startPoint y: 197, endPoint x: 820, endPoint y: 223, distance: 31.0
click at [820, 223] on div at bounding box center [916, 249] width 557 height 238
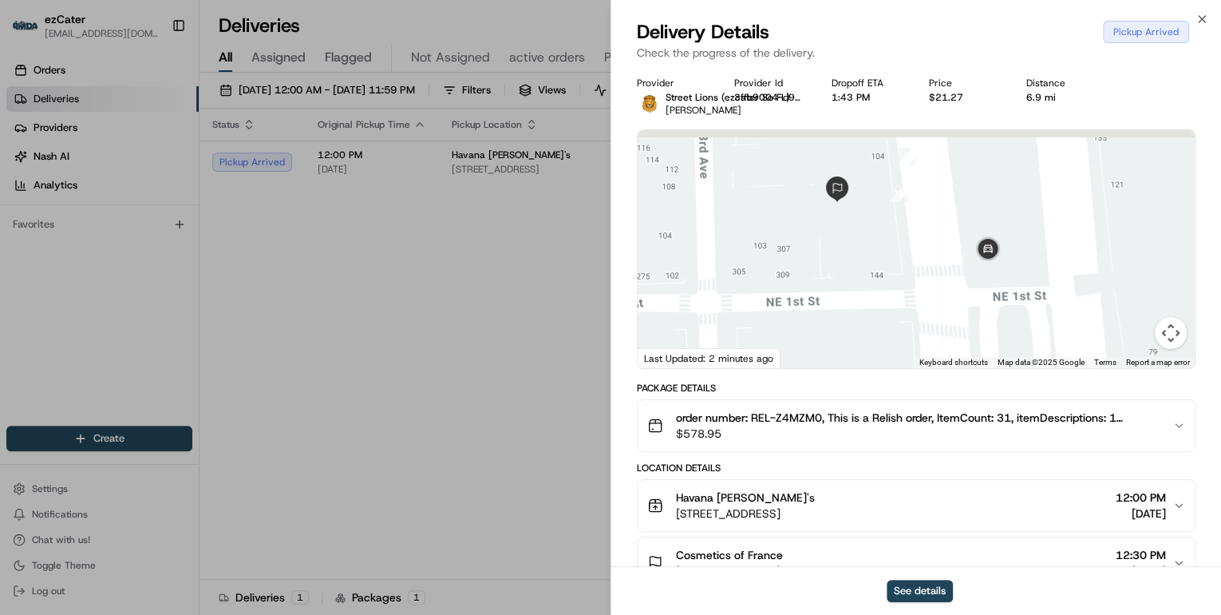
drag, startPoint x: 830, startPoint y: 219, endPoint x: 922, endPoint y: 280, distance: 110.4
click at [923, 278] on div at bounding box center [916, 249] width 557 height 238
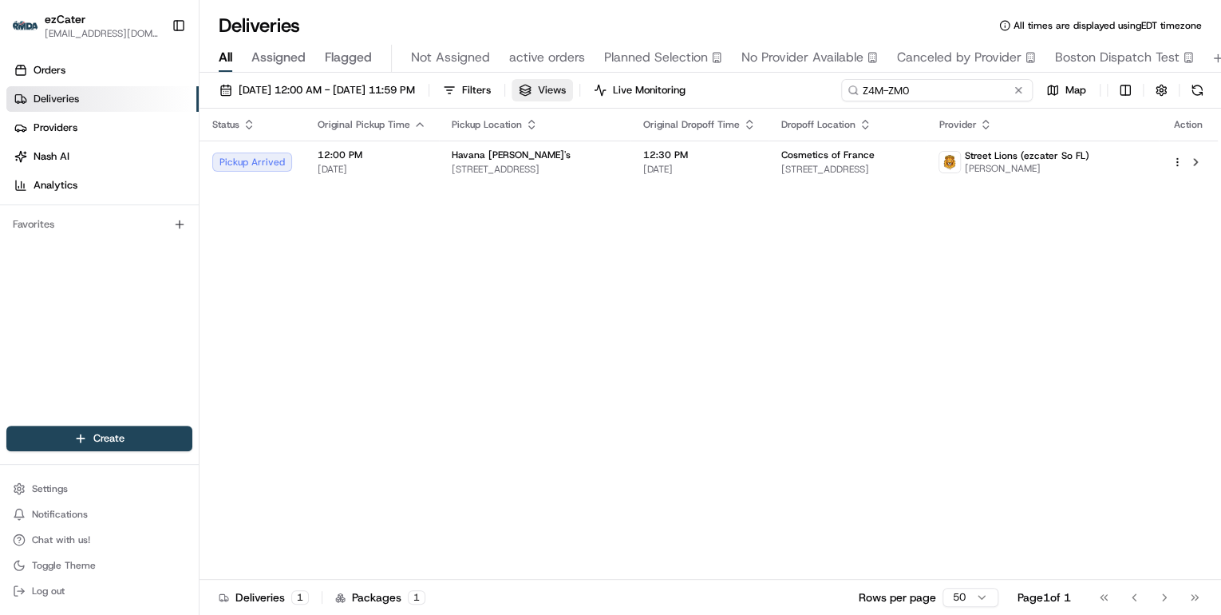
drag, startPoint x: 970, startPoint y: 88, endPoint x: 587, endPoint y: 89, distance: 383.1
click at [592, 89] on div "08/18/2025 12:00 AM - 08/24/2025 11:59 PM Filters Views Live Monitoring Z4M-ZM0…" at bounding box center [711, 94] width 1022 height 30
paste input "U8FCAX"
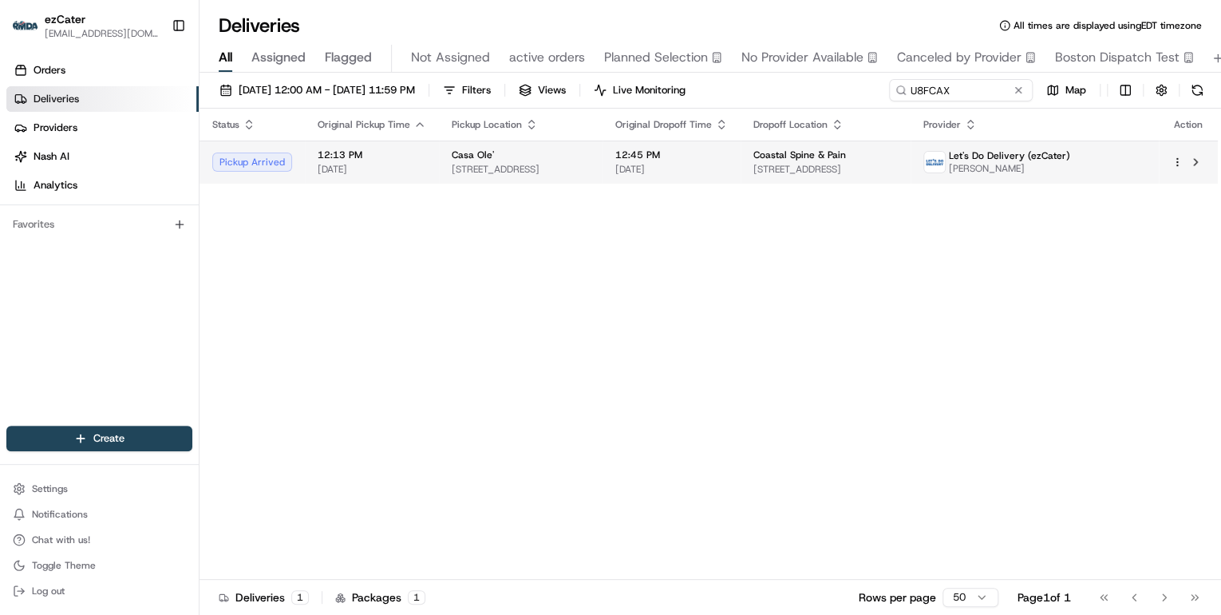
click at [520, 171] on span "1015 N Main St, Vidor, TX 77662, USA" at bounding box center [521, 169] width 138 height 13
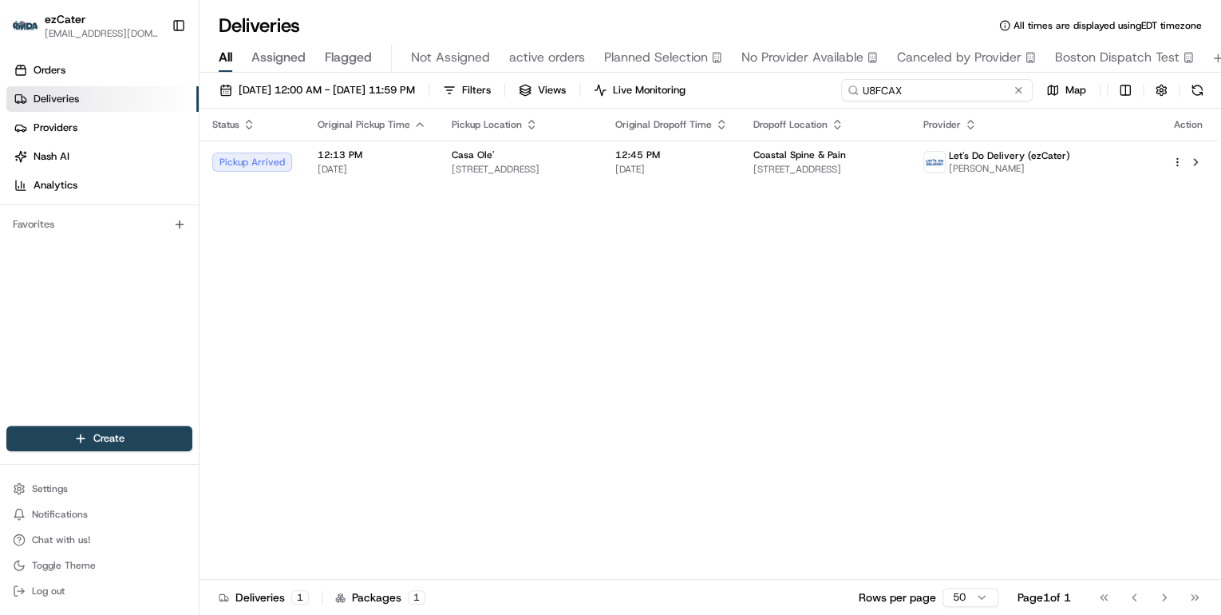
drag, startPoint x: 958, startPoint y: 94, endPoint x: 611, endPoint y: 105, distance: 347.3
click at [616, 102] on div "08/18/2025 12:00 AM - 08/24/2025 11:59 PM Filters Views Live Monitoring U8FCAX …" at bounding box center [711, 94] width 1022 height 30
paste input
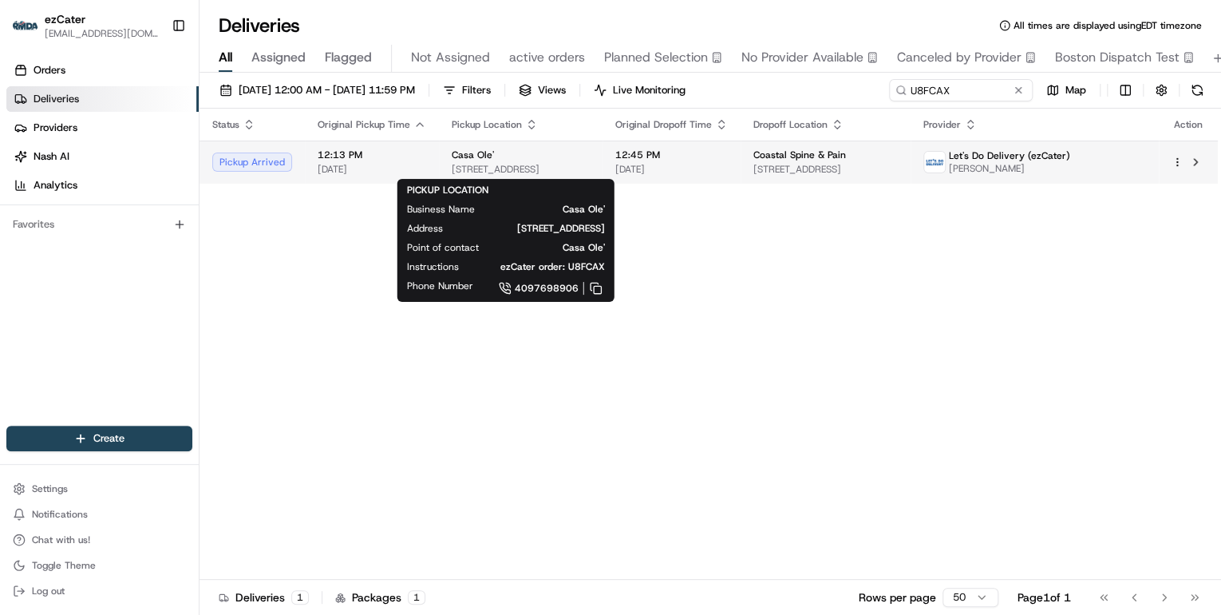
click at [559, 152] on div "Casa Ole'" at bounding box center [521, 154] width 138 height 13
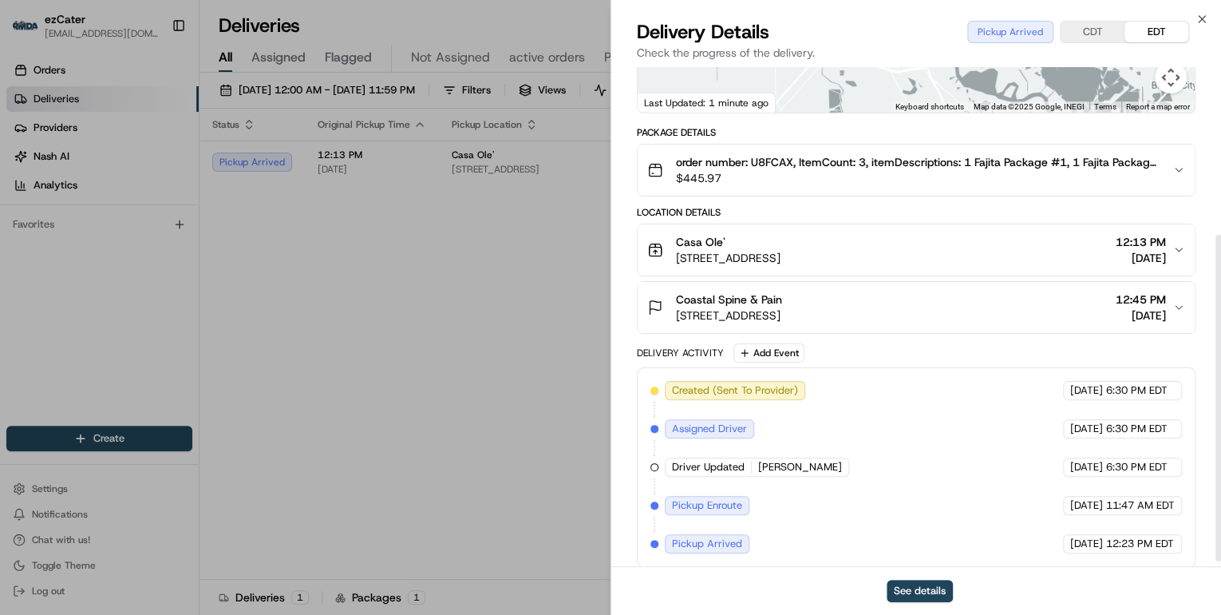
scroll to position [263, 0]
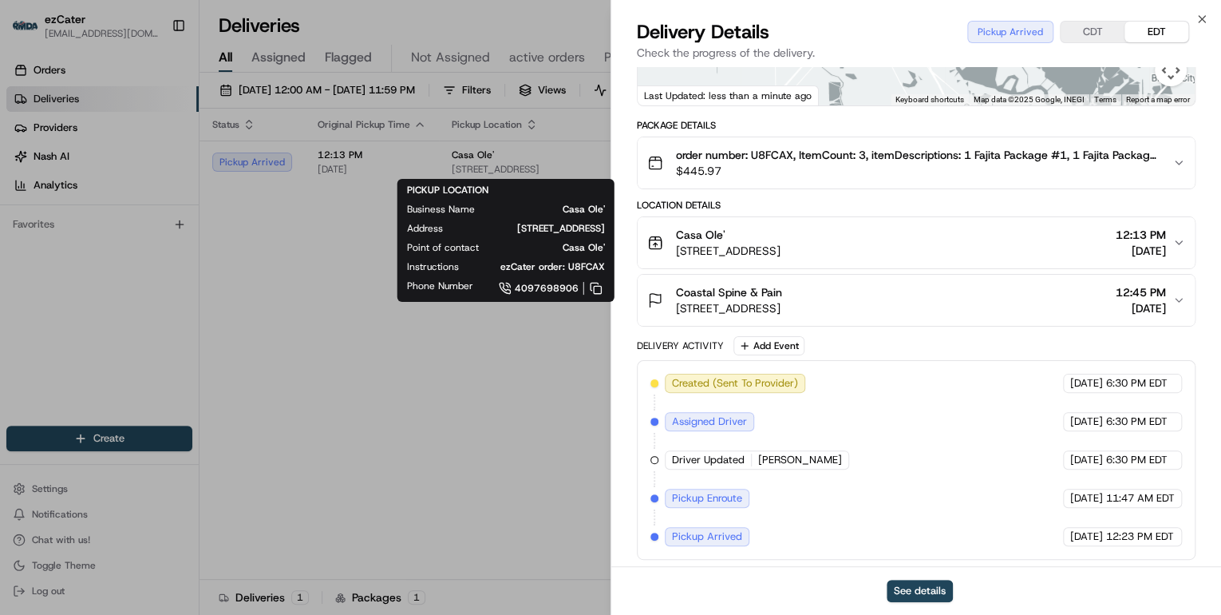
drag, startPoint x: 388, startPoint y: 357, endPoint x: 393, endPoint y: 350, distance: 8.6
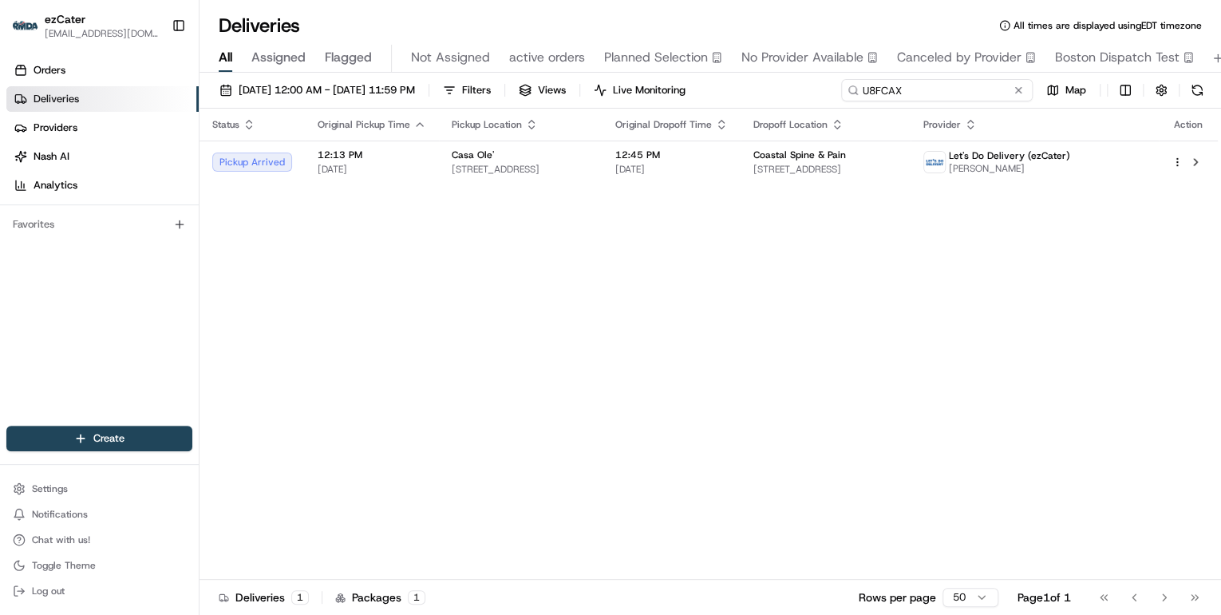
click at [957, 93] on input "U8FCAX" at bounding box center [937, 90] width 192 height 22
drag, startPoint x: 937, startPoint y: 89, endPoint x: 614, endPoint y: 85, distance: 323.2
click at [614, 85] on div "08/18/2025 12:00 AM - 08/24/2025 11:59 PM Filters Views Live Monitoring U8FCAX …" at bounding box center [711, 94] width 1022 height 30
paste input "VF3RQQ"
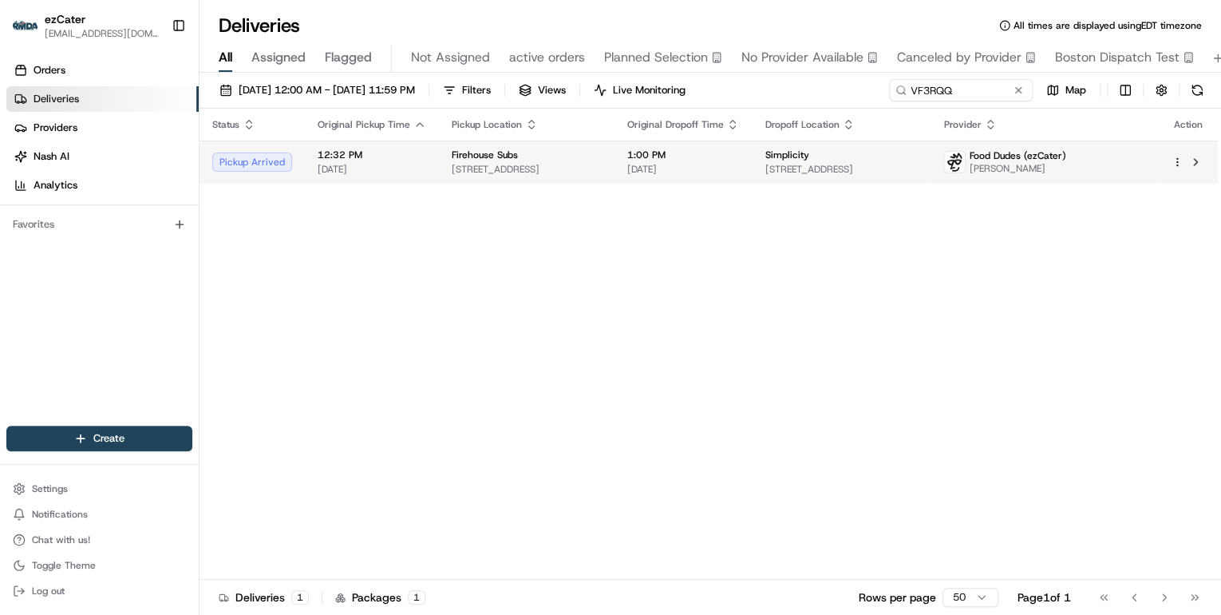
click at [389, 163] on span "08/20/2025" at bounding box center [372, 169] width 109 height 13
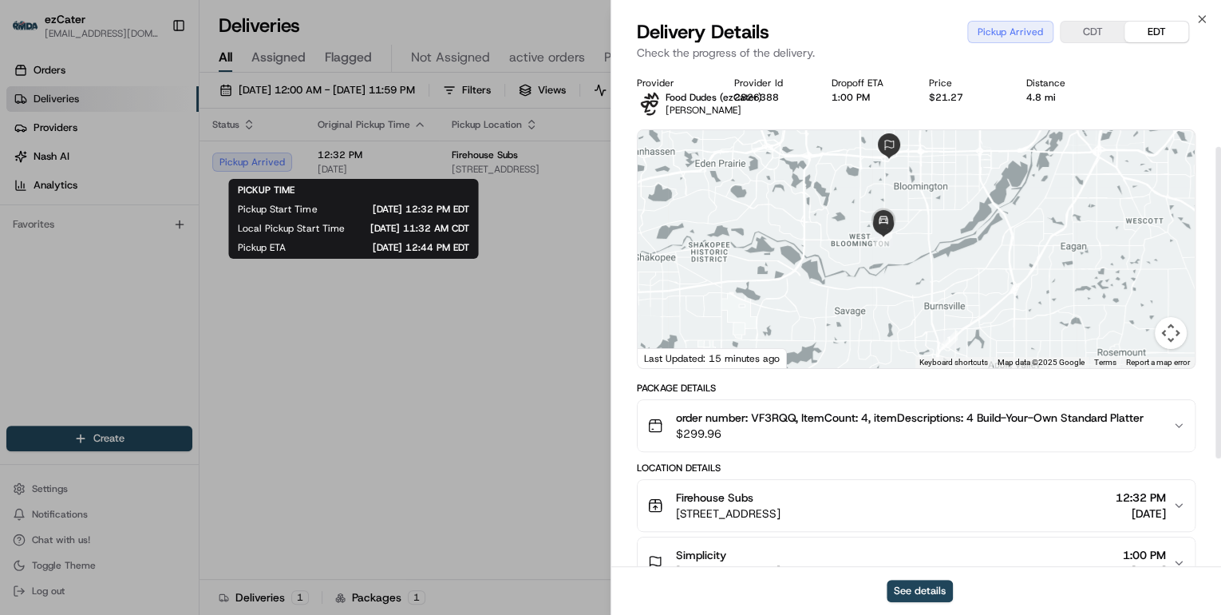
scroll to position [192, 0]
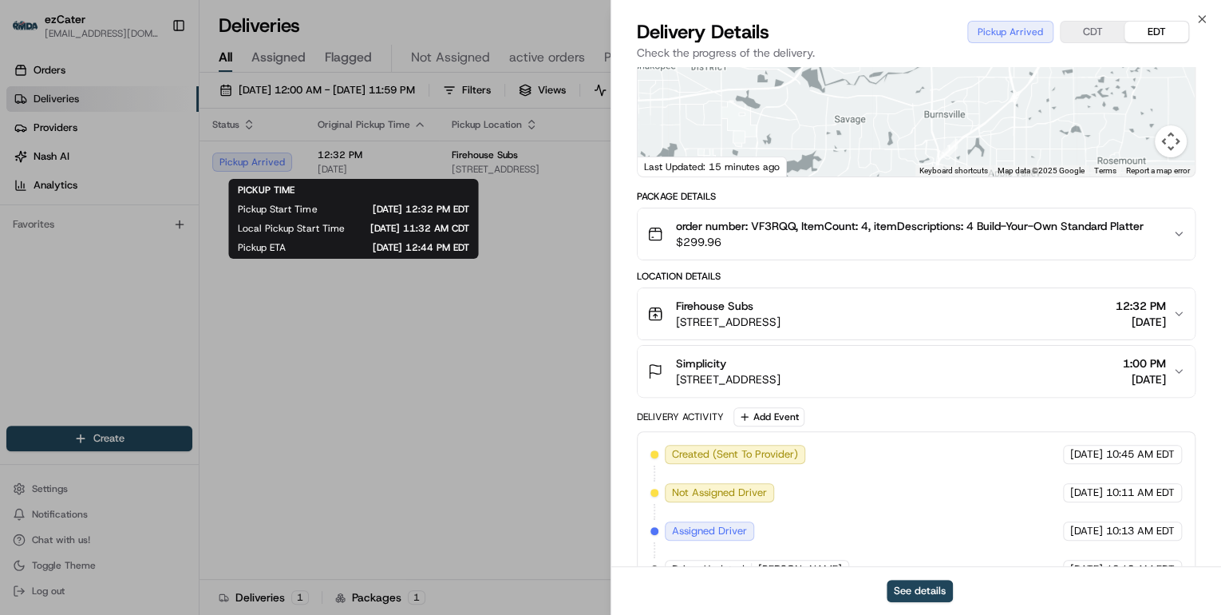
click at [780, 307] on div "Firehouse Subs" at bounding box center [728, 306] width 105 height 16
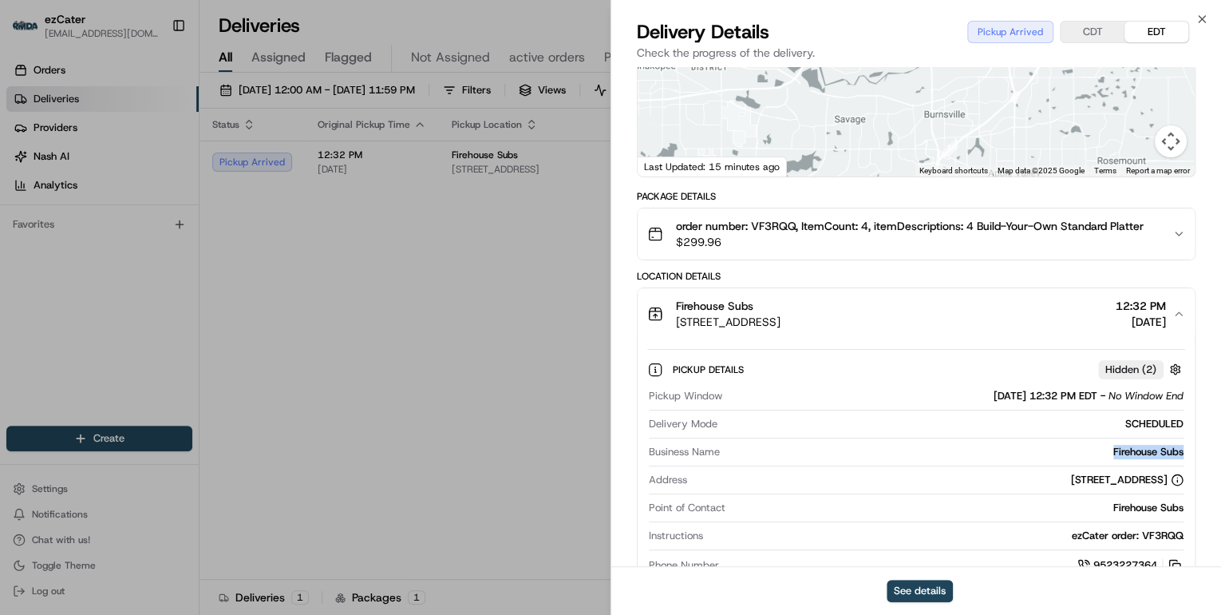
drag, startPoint x: 1189, startPoint y: 449, endPoint x: 1105, endPoint y: 450, distance: 84.6
click at [1105, 450] on div "Pickup Details Hidden ( 2 ) Pickup Window 08/20/2025 12:32 PM EDT - No Window E…" at bounding box center [916, 464] width 557 height 251
copy div "Firehouse Subs"
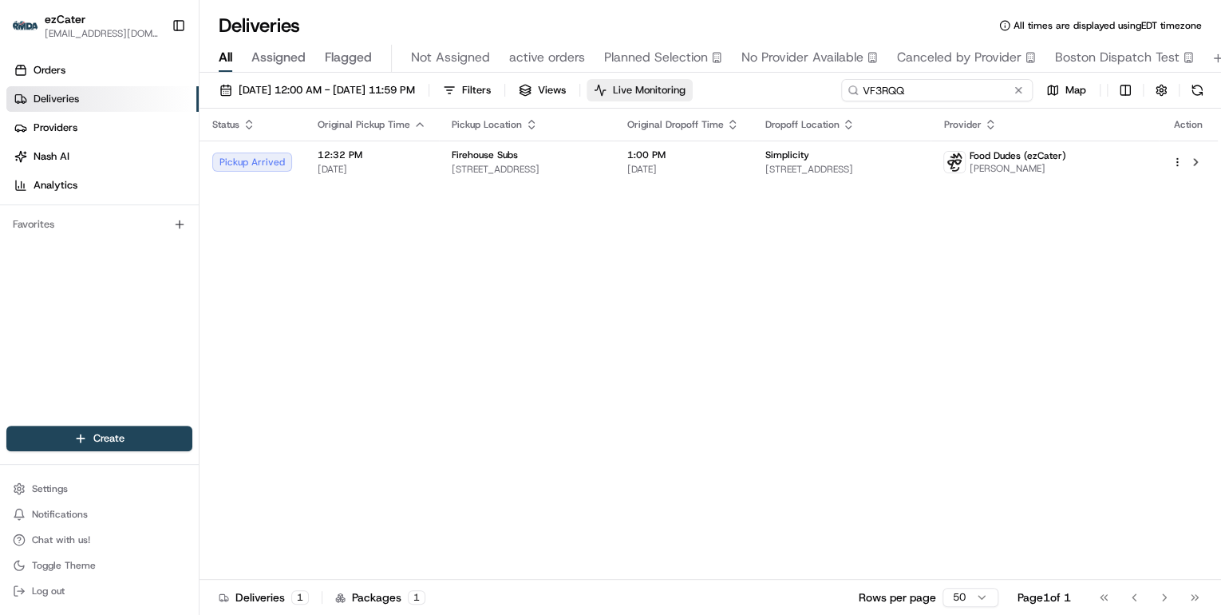
drag, startPoint x: 962, startPoint y: 92, endPoint x: 559, endPoint y: 93, distance: 403.0
click at [606, 91] on div "08/18/2025 12:00 AM - 08/24/2025 11:59 PM Filters Views Live Monitoring VF3RQQ …" at bounding box center [711, 94] width 1022 height 30
paste input "U8FCAX"
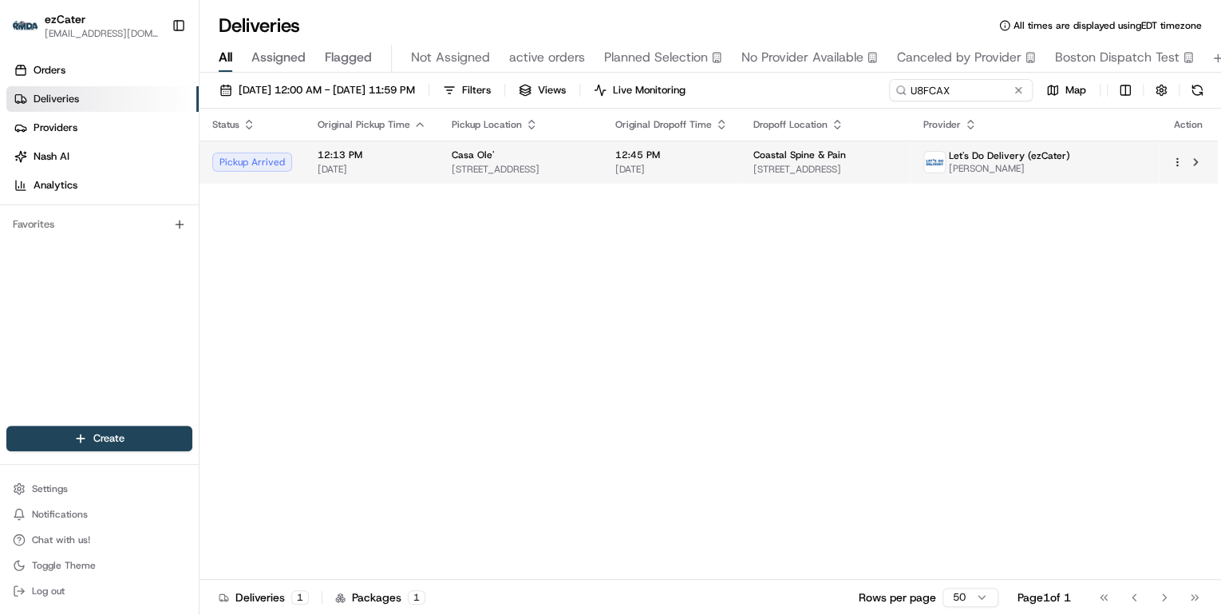
click at [521, 169] on span "1015 N Main St, Vidor, TX 77662, USA" at bounding box center [521, 169] width 138 height 13
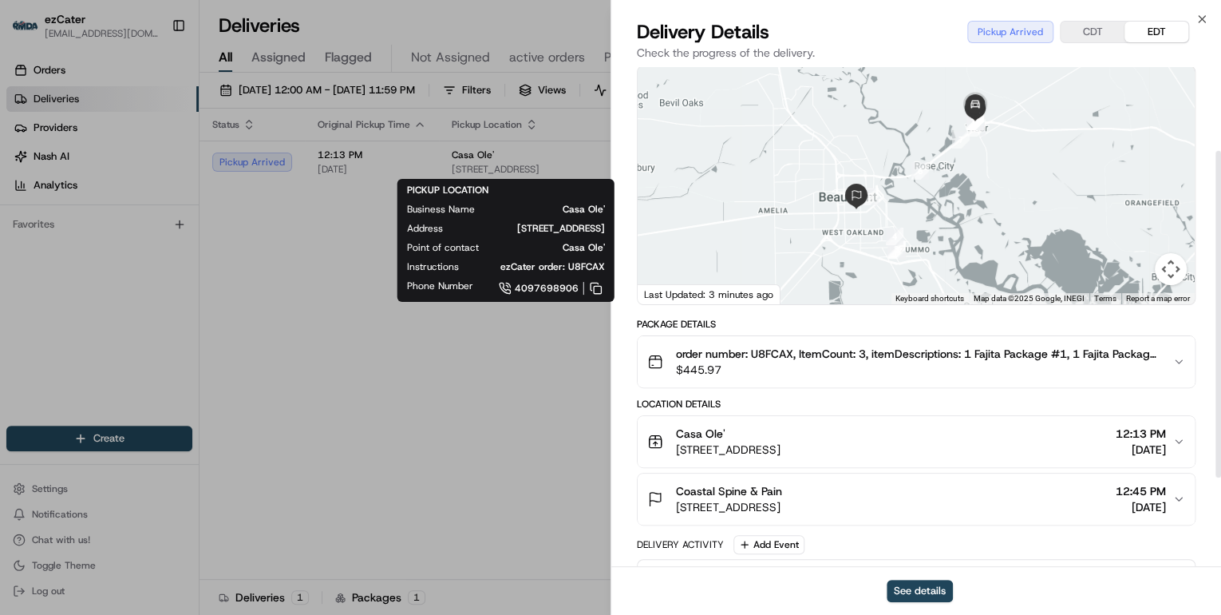
scroll to position [128, 0]
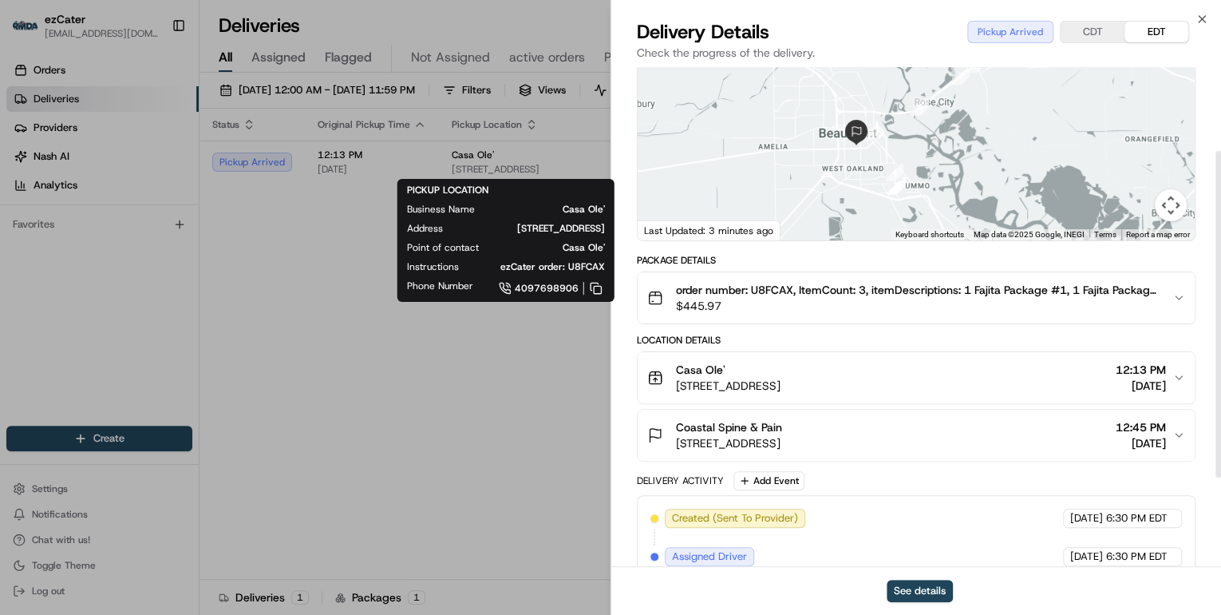
click at [780, 374] on div "Casa Ole'" at bounding box center [728, 370] width 105 height 16
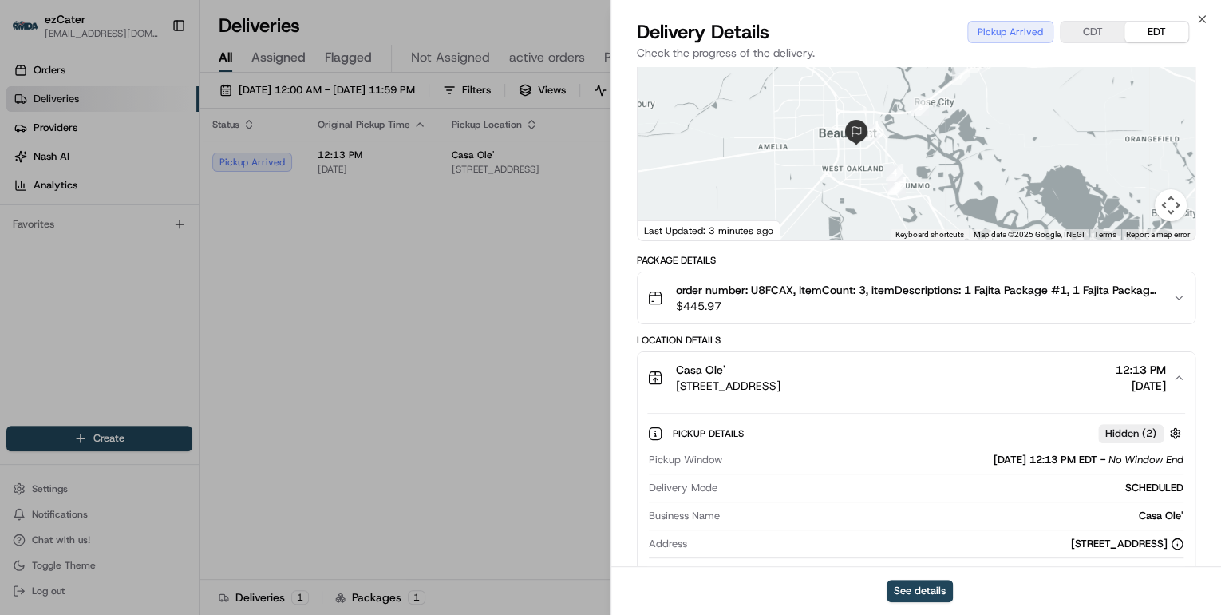
scroll to position [192, 0]
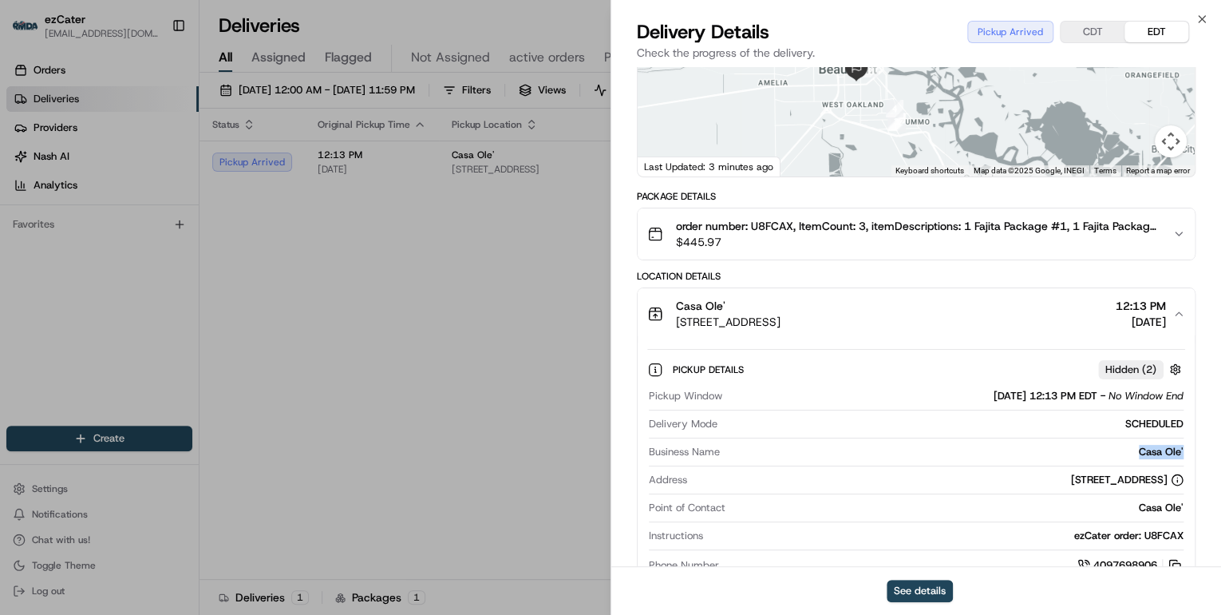
drag, startPoint x: 1191, startPoint y: 446, endPoint x: 1125, endPoint y: 449, distance: 65.5
click at [1125, 449] on div "Pickup Details Hidden ( 2 ) Pickup Window 08/20/2025 12:13 PM EDT - No Window E…" at bounding box center [916, 464] width 557 height 251
copy div "Casa Ole'"
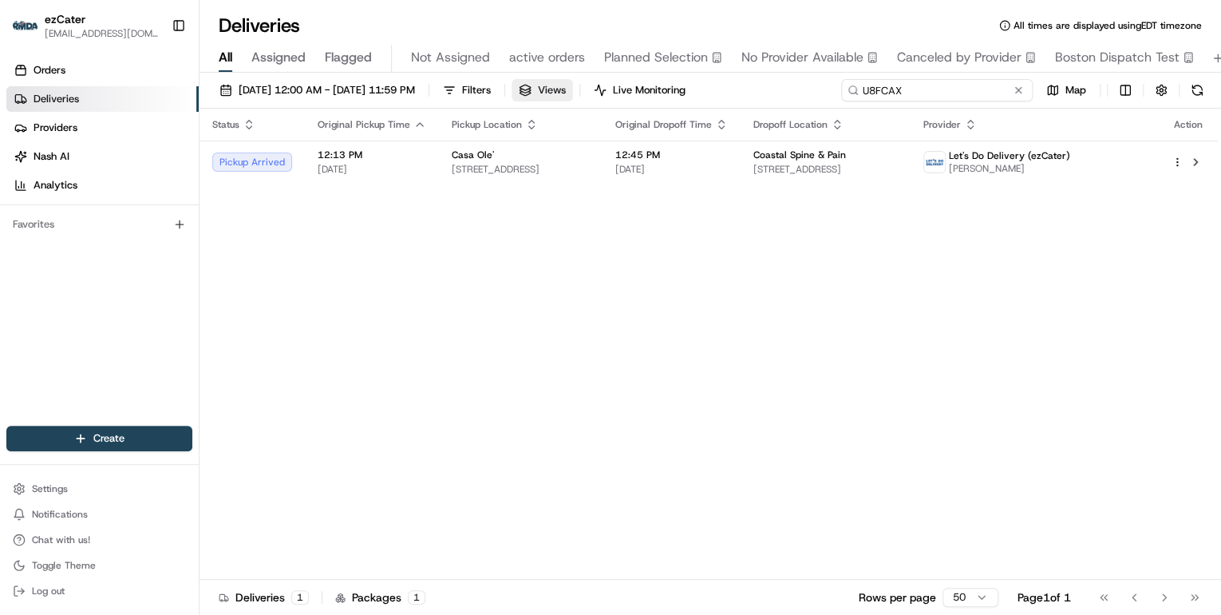
drag, startPoint x: 960, startPoint y: 88, endPoint x: 573, endPoint y: 97, distance: 387.2
click at [575, 97] on div "08/18/2025 12:00 AM - 08/24/2025 11:59 PM Filters Views Live Monitoring U8FCAX …" at bounding box center [711, 94] width 1022 height 30
paste input "VF3RQQ"
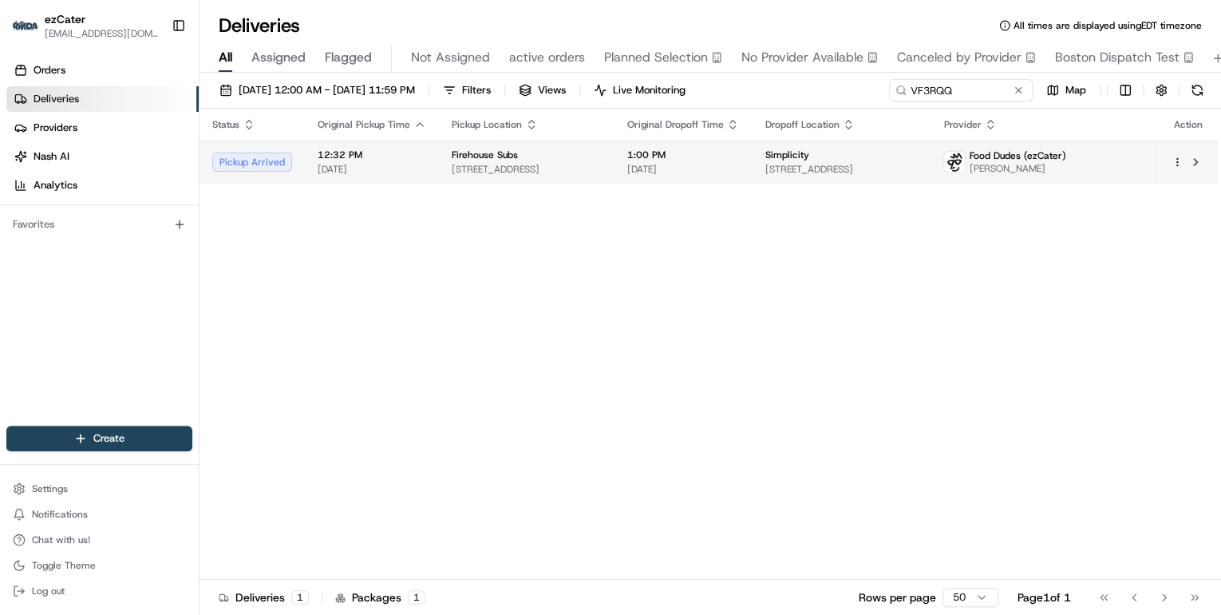
click at [551, 172] on span "10700 France Ave S #116, Minneapolis, MN 55431, USA" at bounding box center [526, 169] width 149 height 13
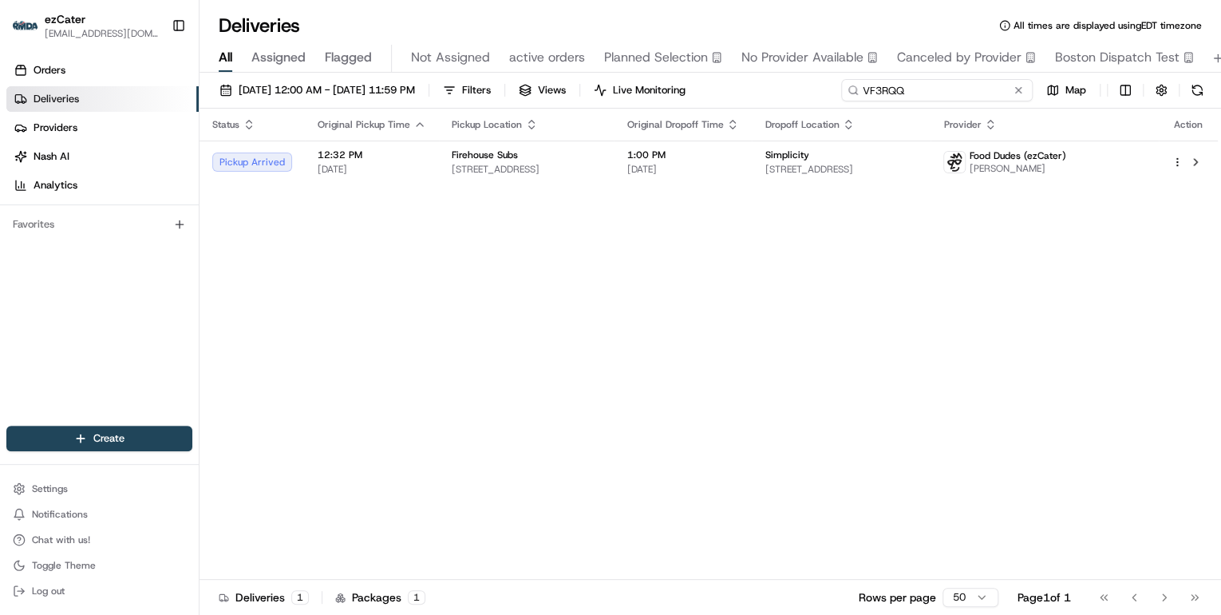
click at [569, 67] on div "Deliveries All times are displayed using EDT timezone All Assigned Flagged Not …" at bounding box center [711, 307] width 1022 height 615
paste input "40-FZC"
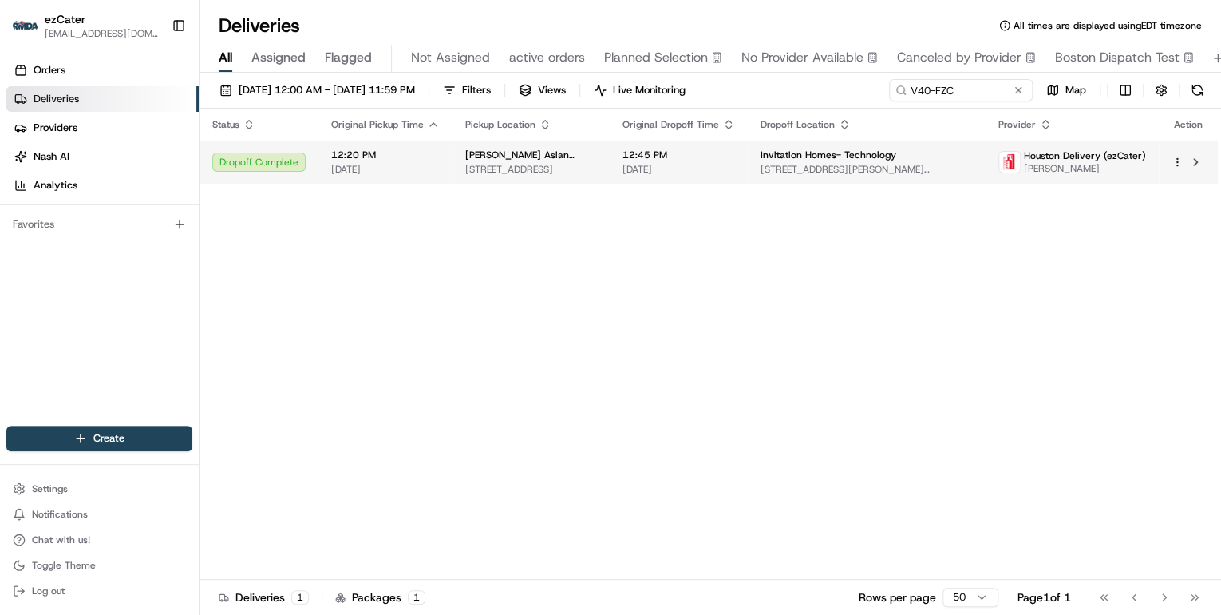
click at [534, 154] on span "Pei Wei Asian Kitchen" at bounding box center [531, 154] width 132 height 13
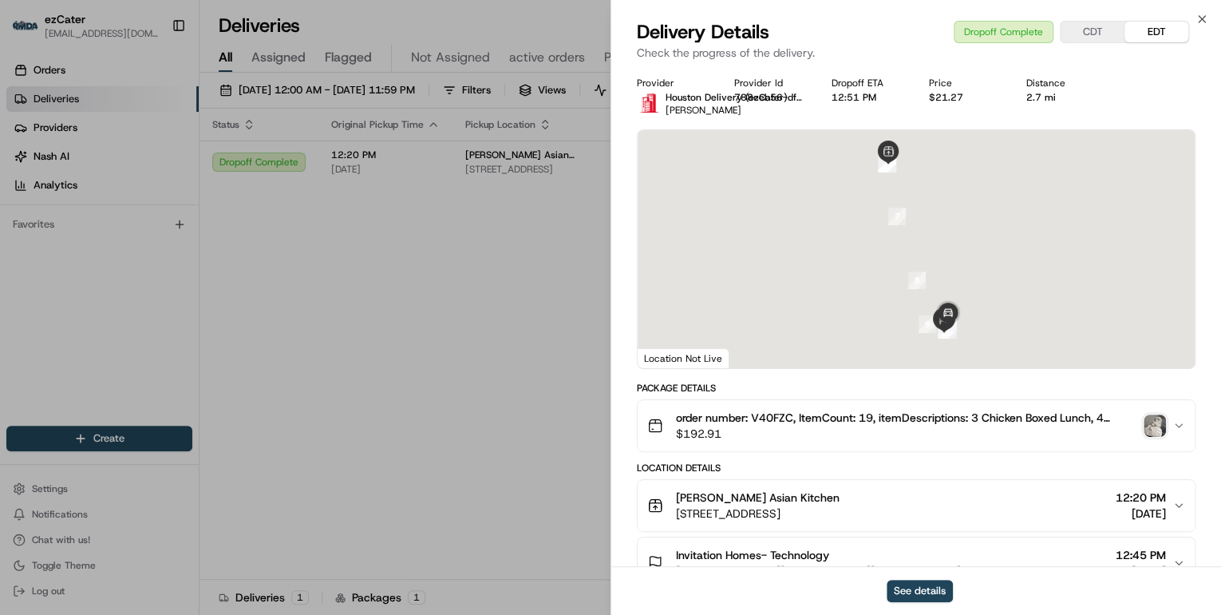
click at [1159, 425] on img "button" at bounding box center [1155, 425] width 22 height 22
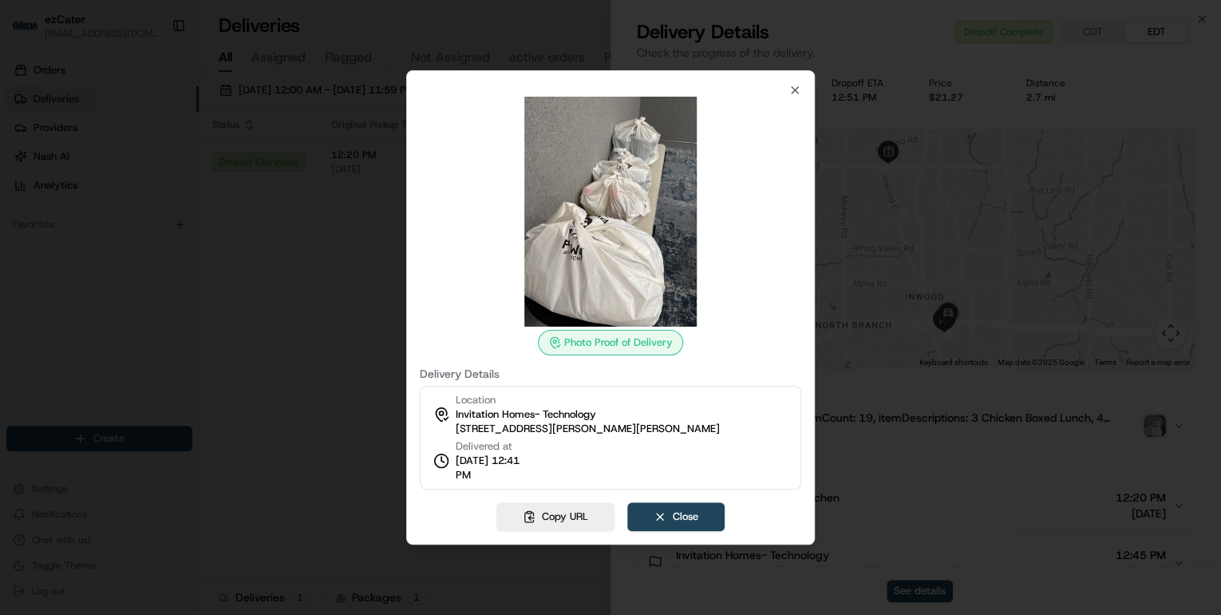
click at [353, 336] on div at bounding box center [610, 307] width 1221 height 615
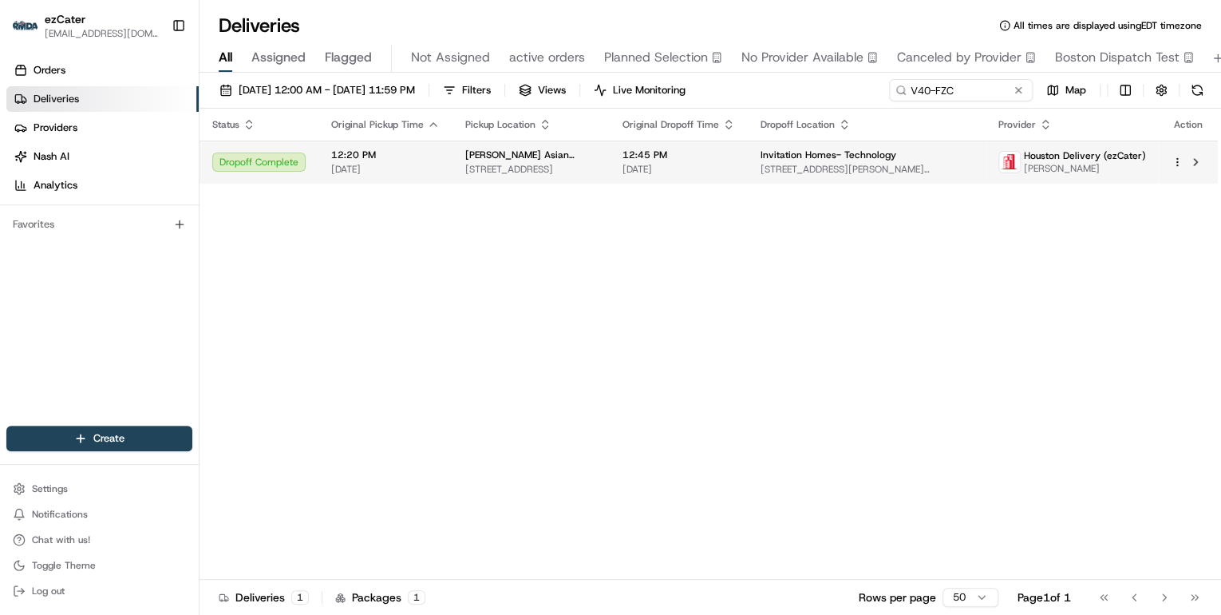
click at [537, 168] on span "4801 Belt Line Rd, Dallas, TX 75254, United States" at bounding box center [531, 169] width 132 height 13
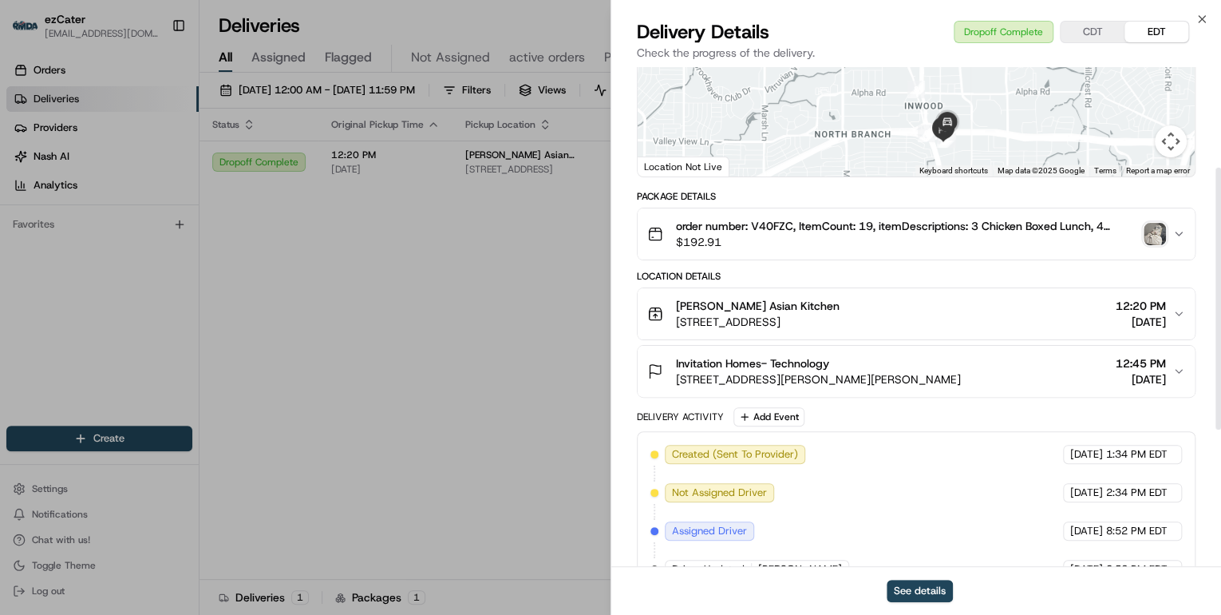
scroll to position [319, 0]
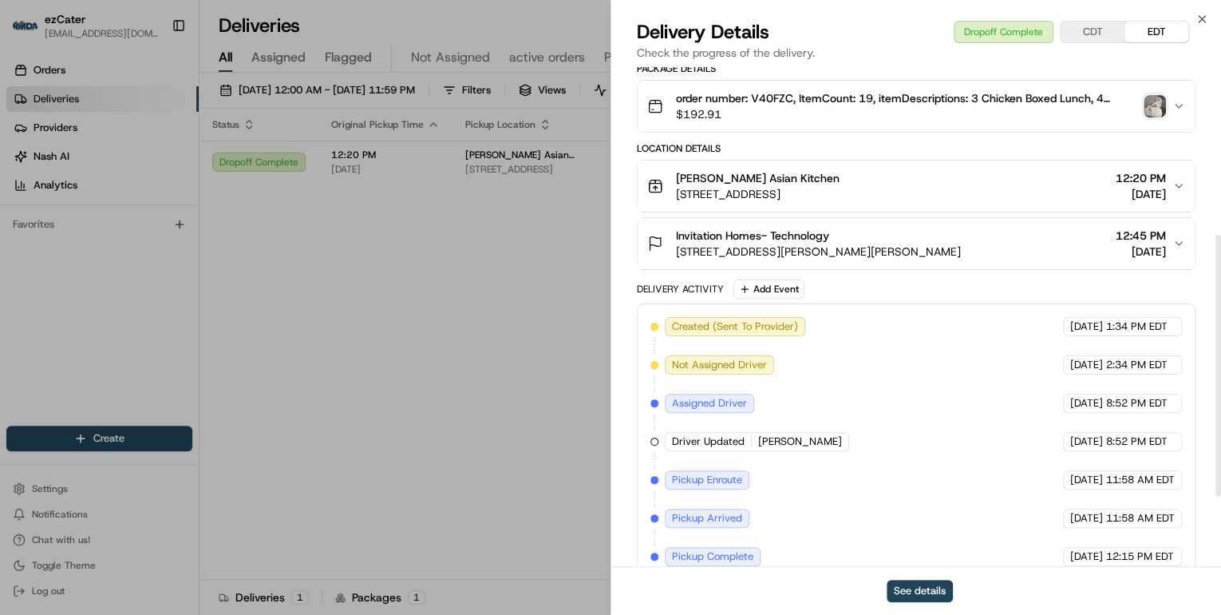
click at [863, 254] on span "5420 Lyndon B Johnson Fwy 700 700, Dallas, TX 75240, USA" at bounding box center [818, 251] width 285 height 16
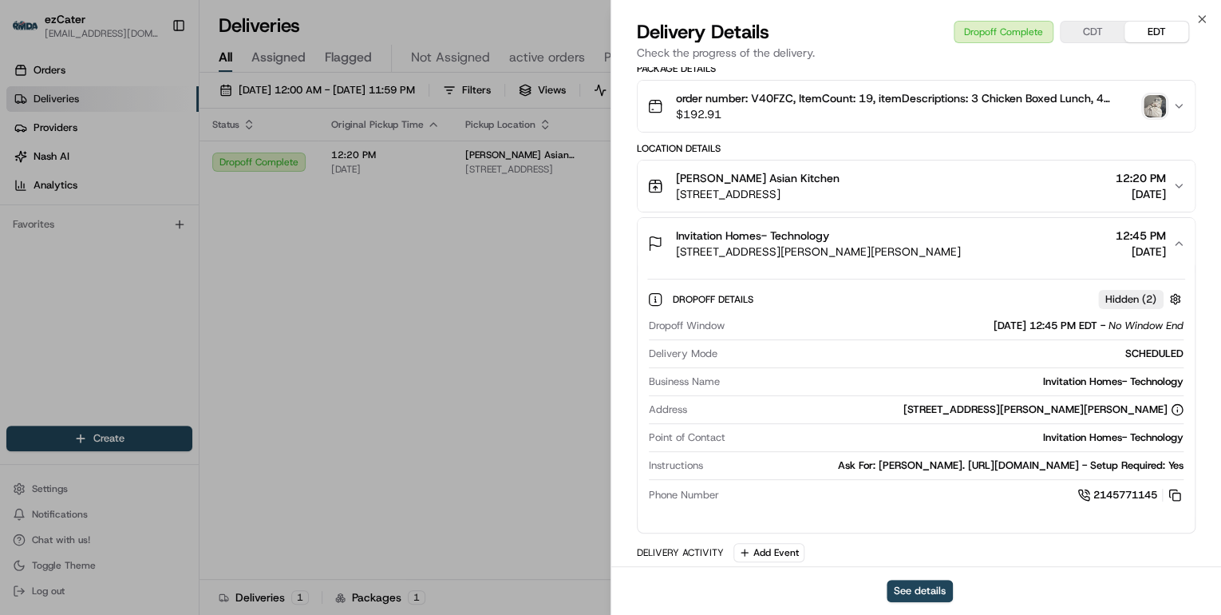
scroll to position [447, 0]
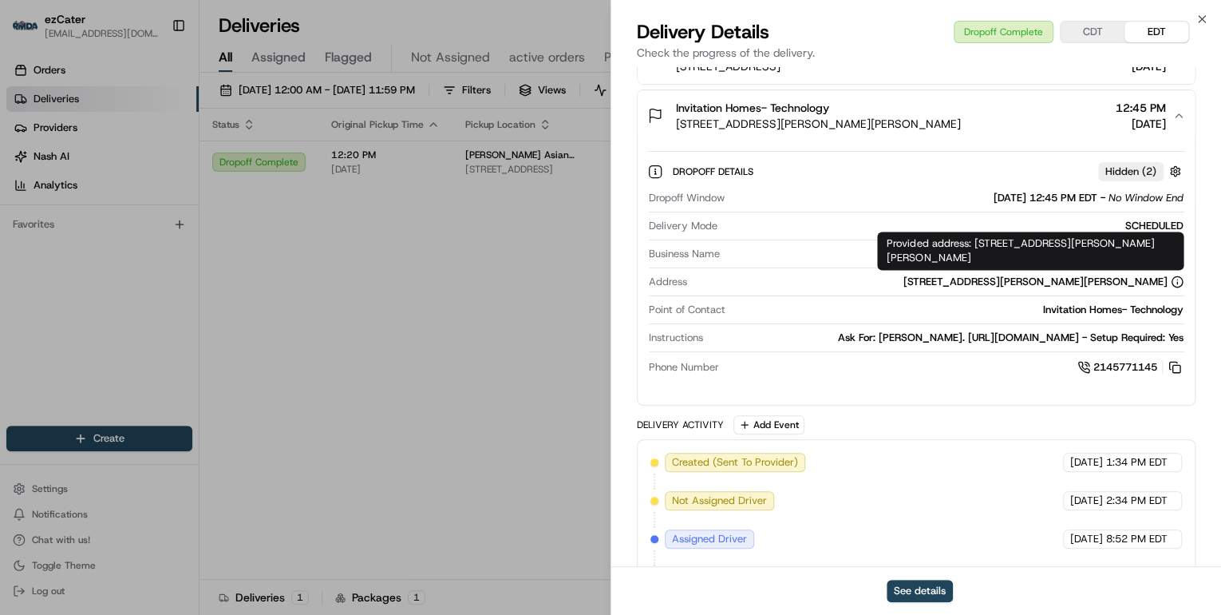
drag, startPoint x: 974, startPoint y: 240, endPoint x: 997, endPoint y: 257, distance: 28.6
click at [997, 257] on div "Provided address: 5420 Lyndon B Johnson Fwy Ste 700, Ste 700, Dallas, TX, 75240…" at bounding box center [1030, 250] width 306 height 38
copy div "5420 Lyndon B Johnson Fwy Ste 700, Ste 700, Dallas, TX, 75240"
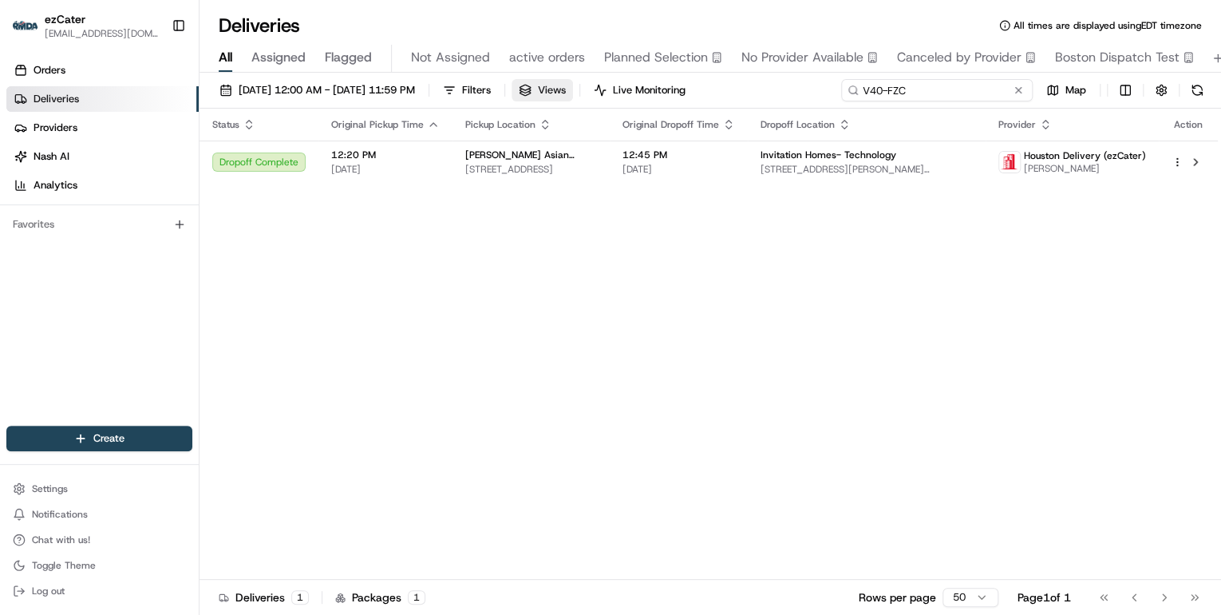
drag, startPoint x: 966, startPoint y: 86, endPoint x: 593, endPoint y: 81, distance: 373.5
click at [598, 79] on div "08/18/2025 12:00 AM - 08/24/2025 11:59 PM Filters Views Live Monitoring V40-FZC…" at bounding box center [711, 94] width 1022 height 30
paste input "7RVYAZ"
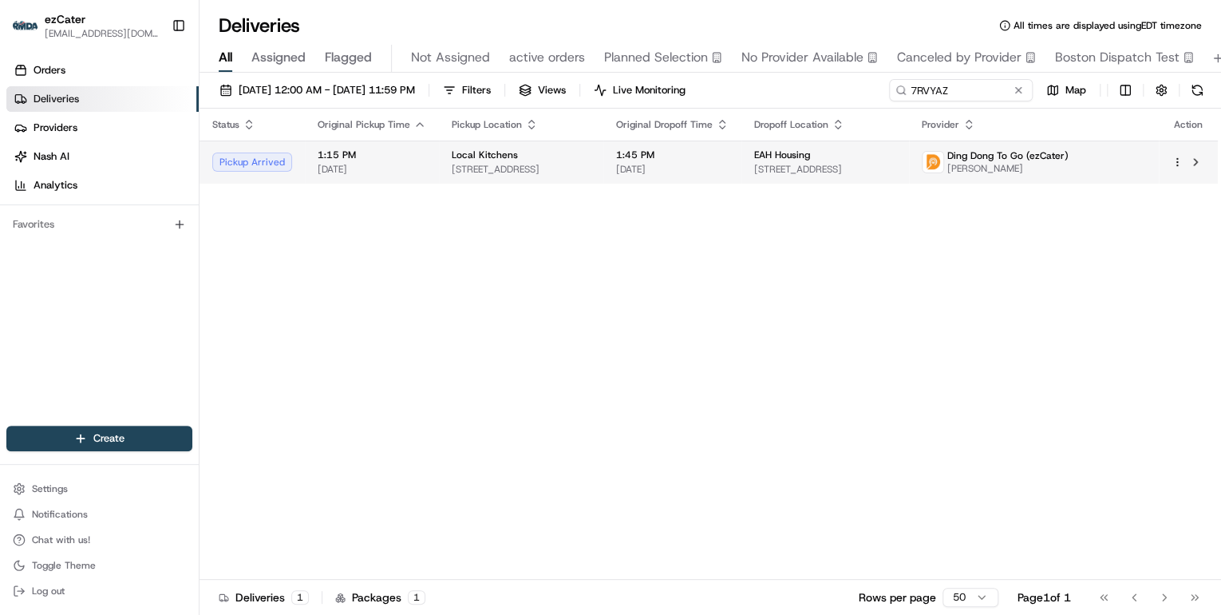
click at [427, 172] on td "1:15 PM 08/20/2025" at bounding box center [372, 161] width 134 height 43
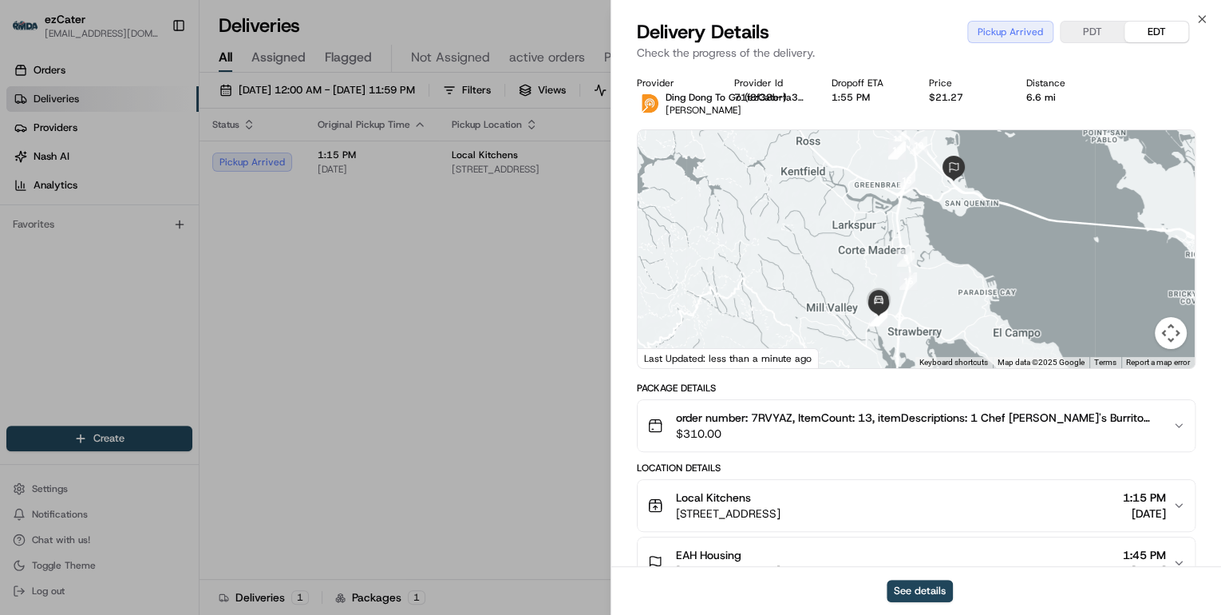
scroll to position [192, 0]
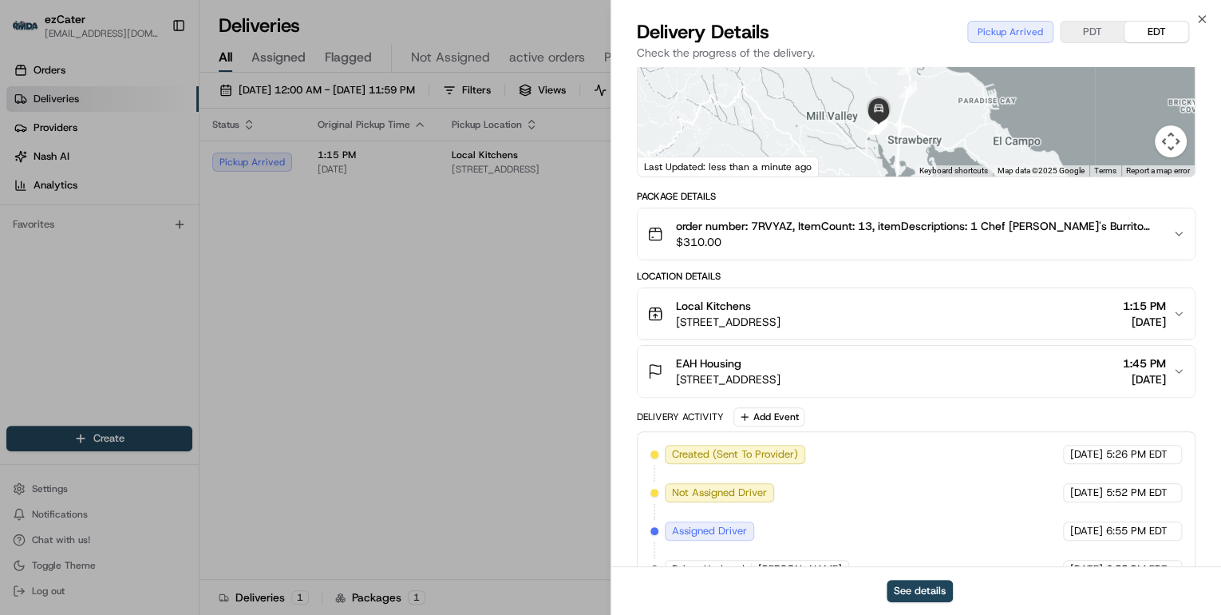
click at [780, 306] on div "Local Kitchens" at bounding box center [728, 306] width 105 height 16
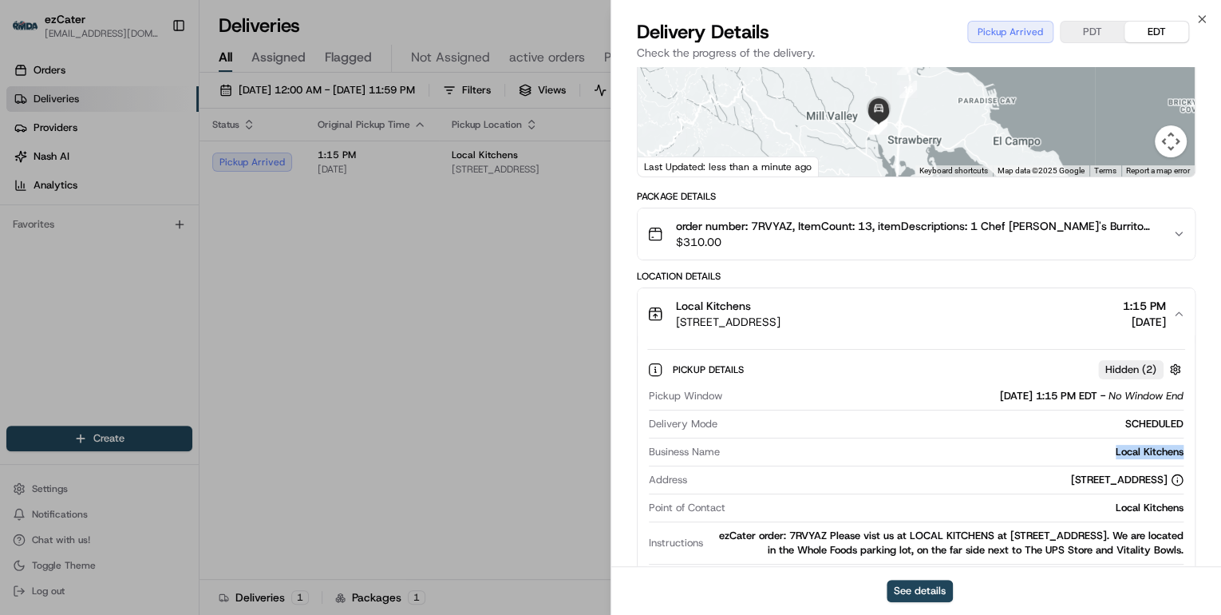
drag, startPoint x: 1185, startPoint y: 450, endPoint x: 1101, endPoint y: 450, distance: 83.8
click at [1101, 450] on div "Pickup Details Hidden ( 2 ) Pickup Window 08/20/2025 1:15 PM EDT - No Window En…" at bounding box center [916, 471] width 557 height 265
copy div "Local Kitchens"
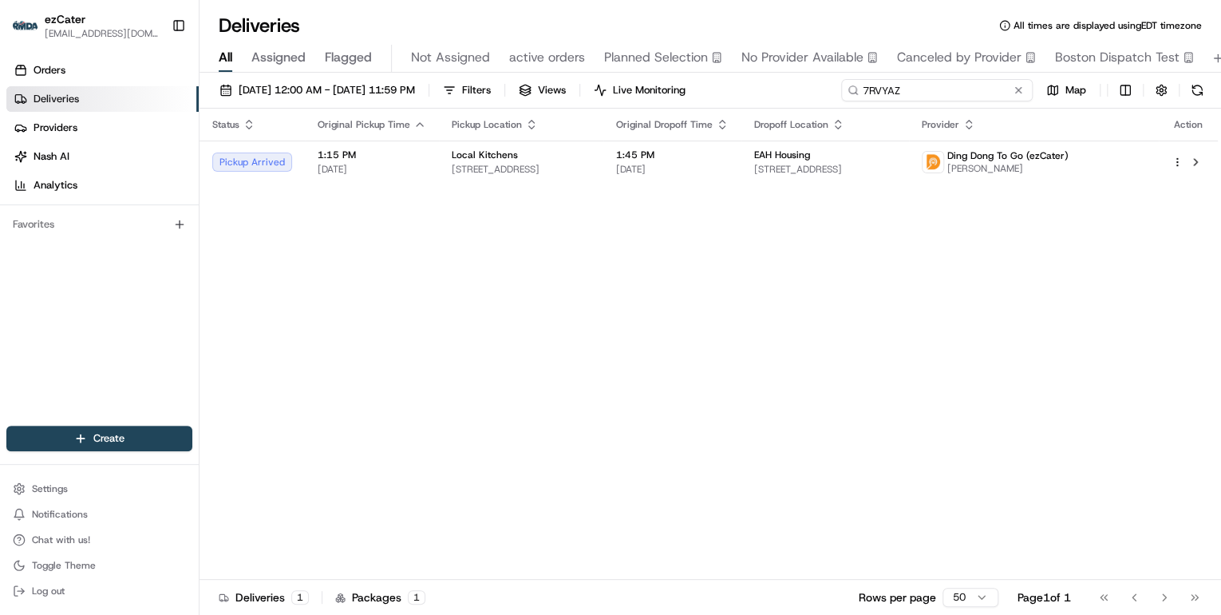
drag, startPoint x: 967, startPoint y: 89, endPoint x: 524, endPoint y: 74, distance: 444.0
click at [527, 73] on div "08/18/2025 12:00 AM - 08/24/2025 11:59 PM Filters Views Live Monitoring 7RVYAZ …" at bounding box center [711, 345] width 1022 height 545
paste input "U821RT"
drag, startPoint x: 919, startPoint y: 92, endPoint x: 539, endPoint y: 72, distance: 381.2
click at [542, 72] on div "Deliveries All times are displayed using EDT timezone All Assigned Flagged Not …" at bounding box center [711, 307] width 1022 height 615
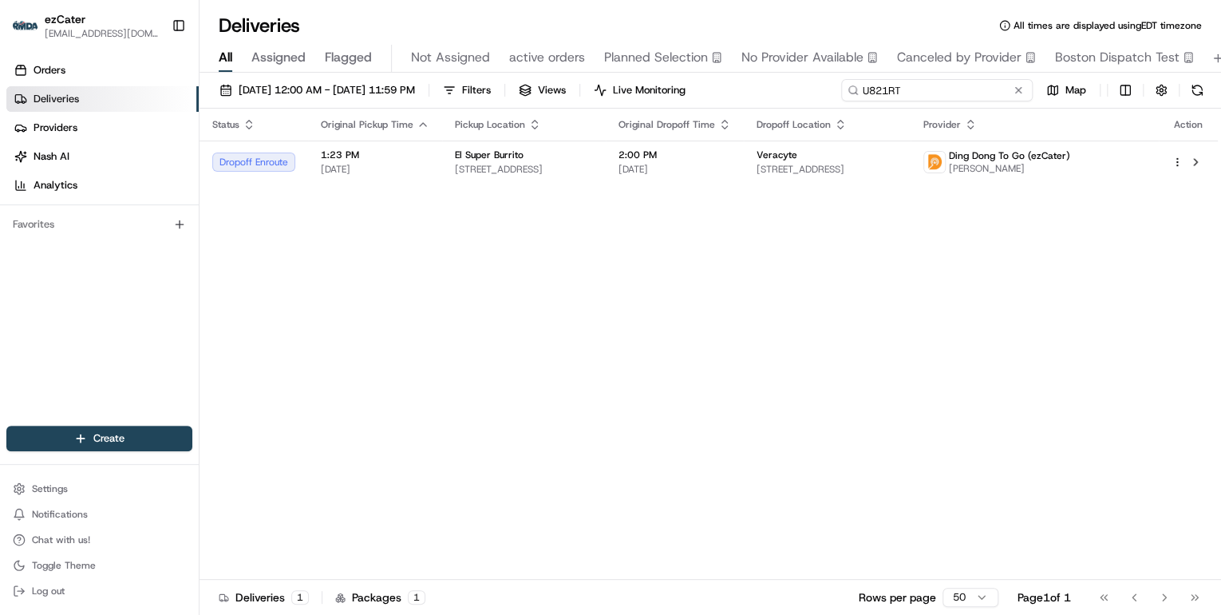
paste input "9C2YH1"
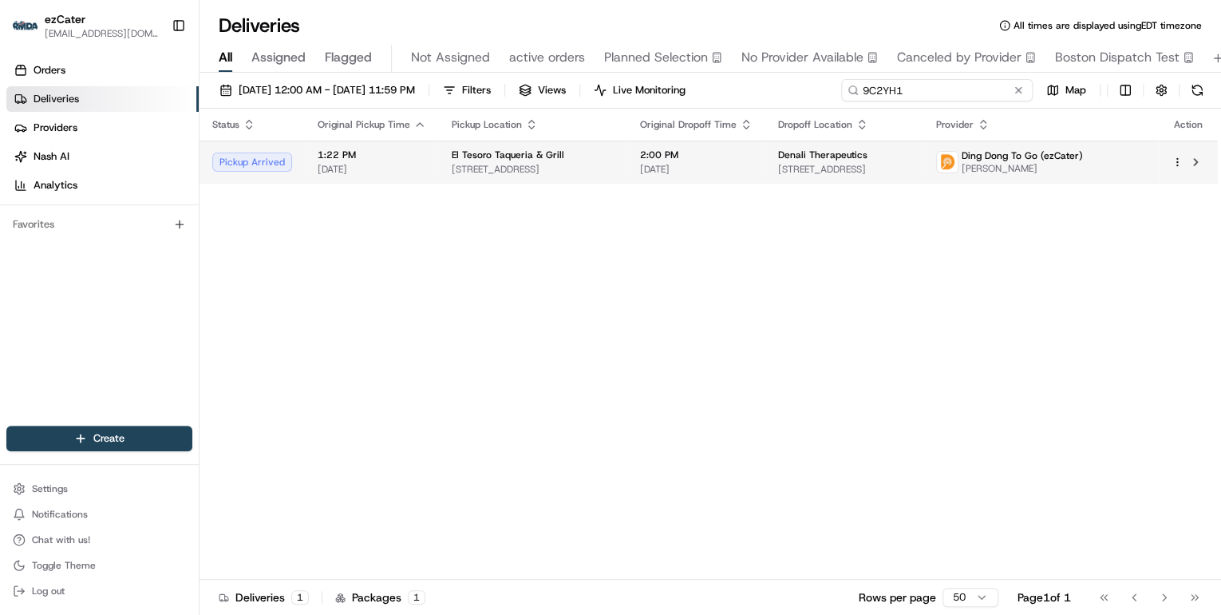
type input "9C2YH1"
click at [600, 166] on span "2268 Westborough Blvd, South San Francisco, CA, USA" at bounding box center [533, 169] width 163 height 13
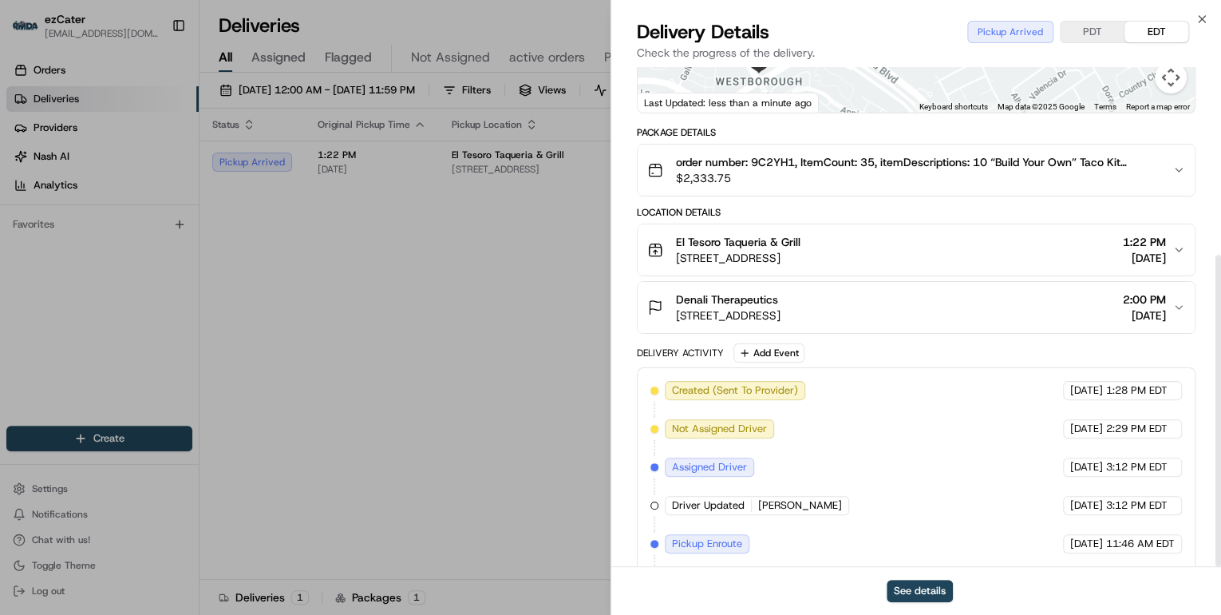
scroll to position [301, 0]
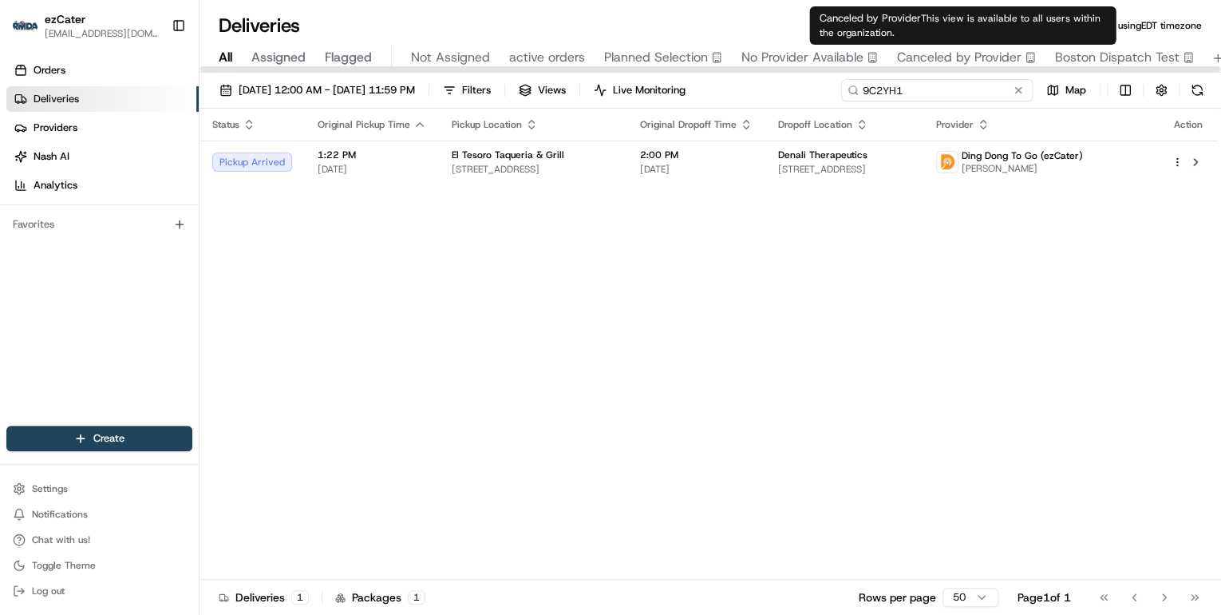
click at [595, 91] on div "08/18/2025 12:00 AM - 08/24/2025 11:59 PM Filters Views Live Monitoring 9C2YH1 …" at bounding box center [711, 94] width 1022 height 30
click at [957, 93] on input "9C2YH1" at bounding box center [937, 90] width 192 height 22
click at [1018, 92] on button at bounding box center [1018, 90] width 16 height 16
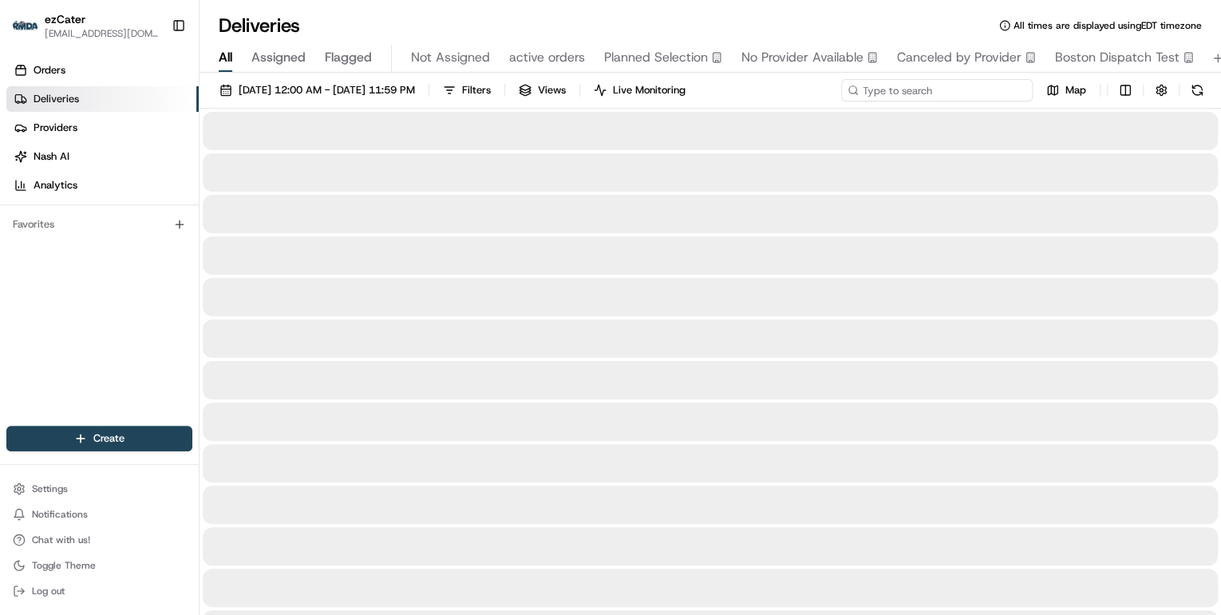
click at [967, 93] on input at bounding box center [937, 90] width 192 height 22
paste input "7RVYAZ"
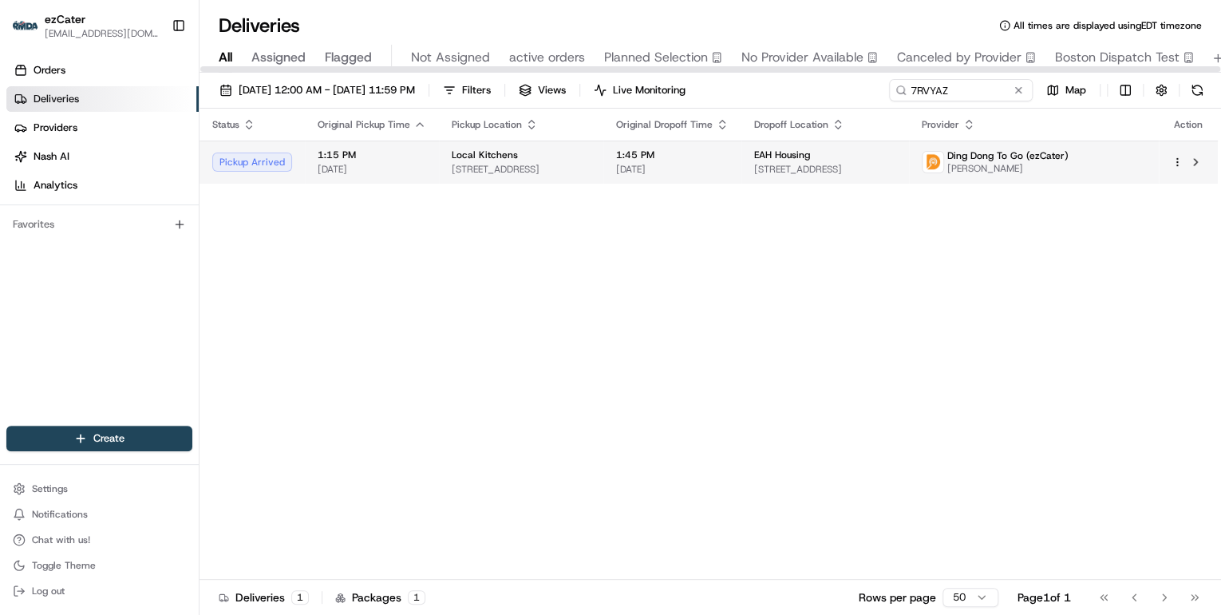
click at [591, 168] on span "775 E Blithedale Ave, Mill Valley, CA 94941, USA" at bounding box center [521, 169] width 139 height 13
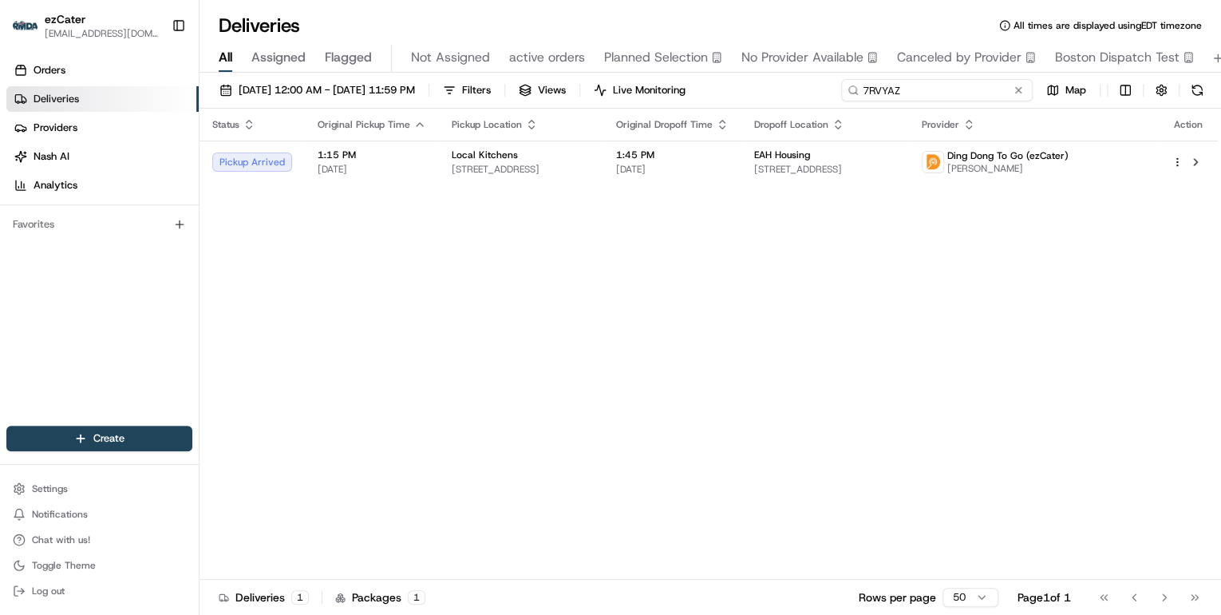
click at [958, 85] on input "7RVYAZ" at bounding box center [937, 90] width 192 height 22
click at [967, 90] on input "7RVYAZ" at bounding box center [937, 90] width 192 height 22
drag, startPoint x: 904, startPoint y: 88, endPoint x: 642, endPoint y: 66, distance: 263.4
click at [642, 66] on div "Deliveries All times are displayed using EDT timezone All Assigned Flagged Not …" at bounding box center [711, 307] width 1022 height 615
paste input "RWX-A1H"
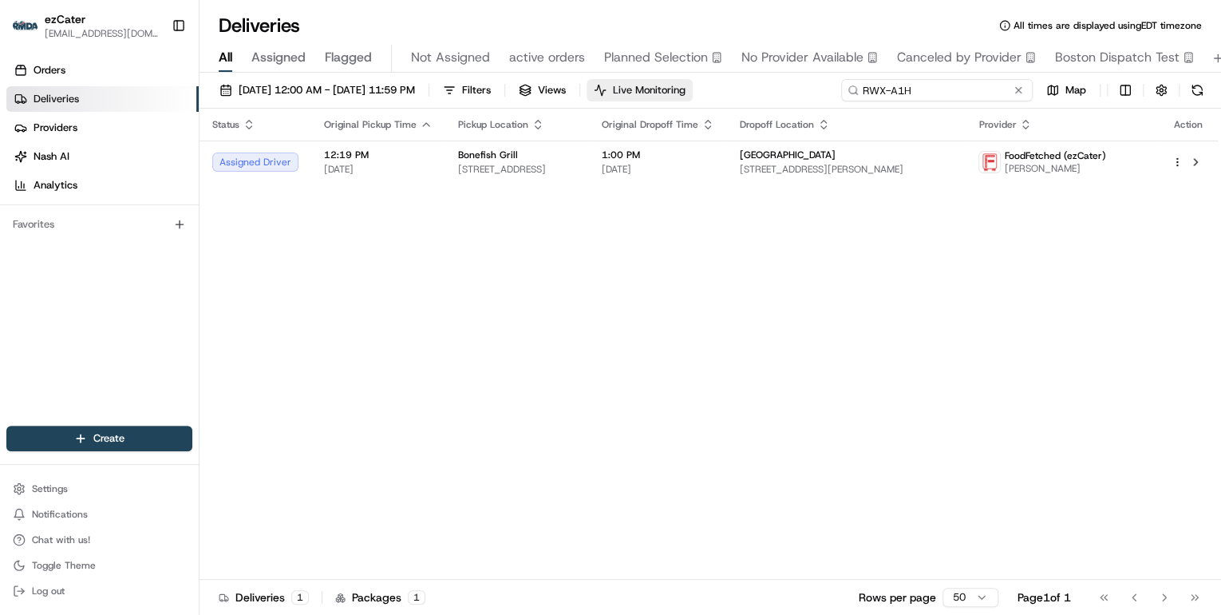
drag, startPoint x: 920, startPoint y: 89, endPoint x: 656, endPoint y: 89, distance: 264.2
click at [656, 89] on div "08/18/2025 12:00 AM - 08/24/2025 11:59 PM Filters Views Live Monitoring RWX-A1H…" at bounding box center [711, 94] width 1022 height 30
paste input "7RVYAZ"
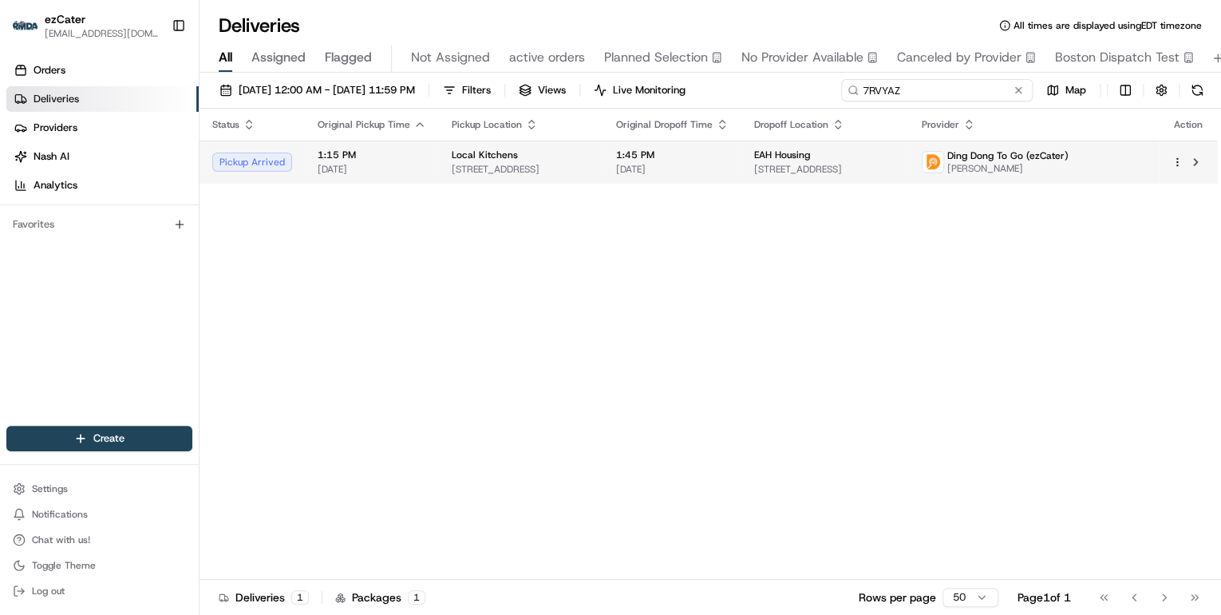
type input "7RVYAZ"
click at [582, 157] on div "Local Kitchens" at bounding box center [521, 154] width 139 height 13
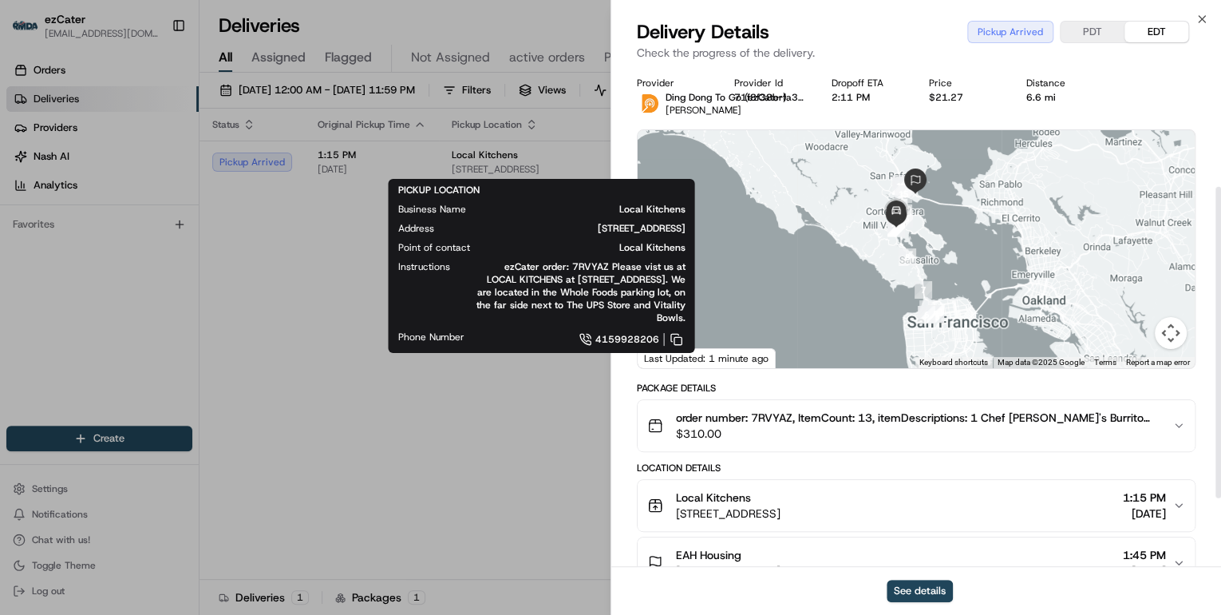
scroll to position [192, 0]
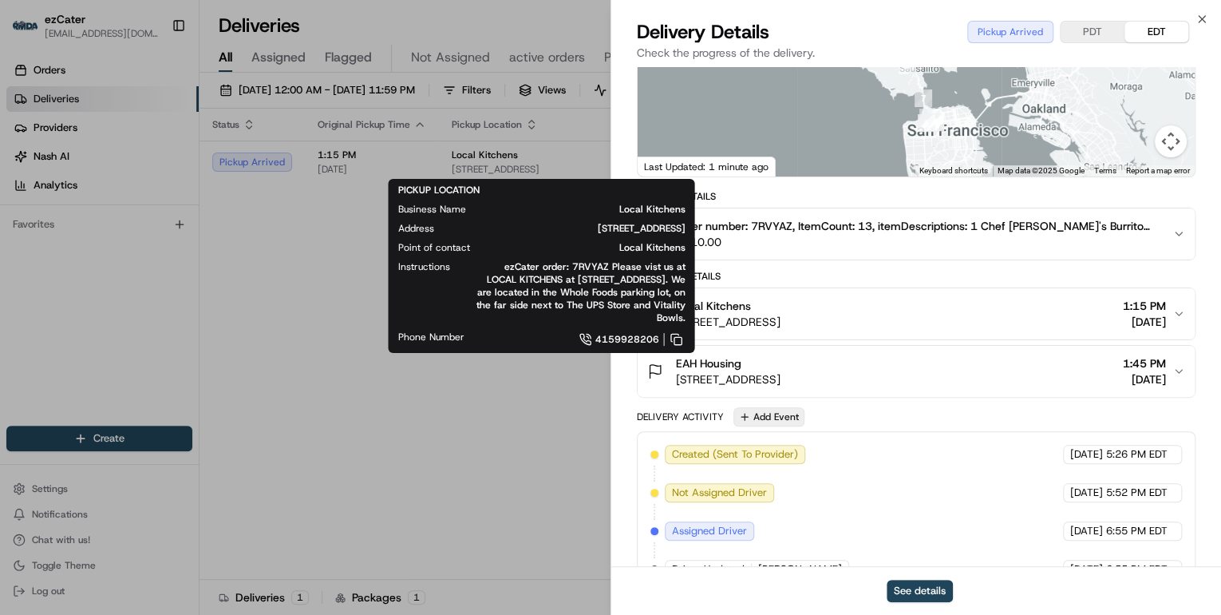
click at [772, 420] on button "Add Event" at bounding box center [768, 416] width 71 height 19
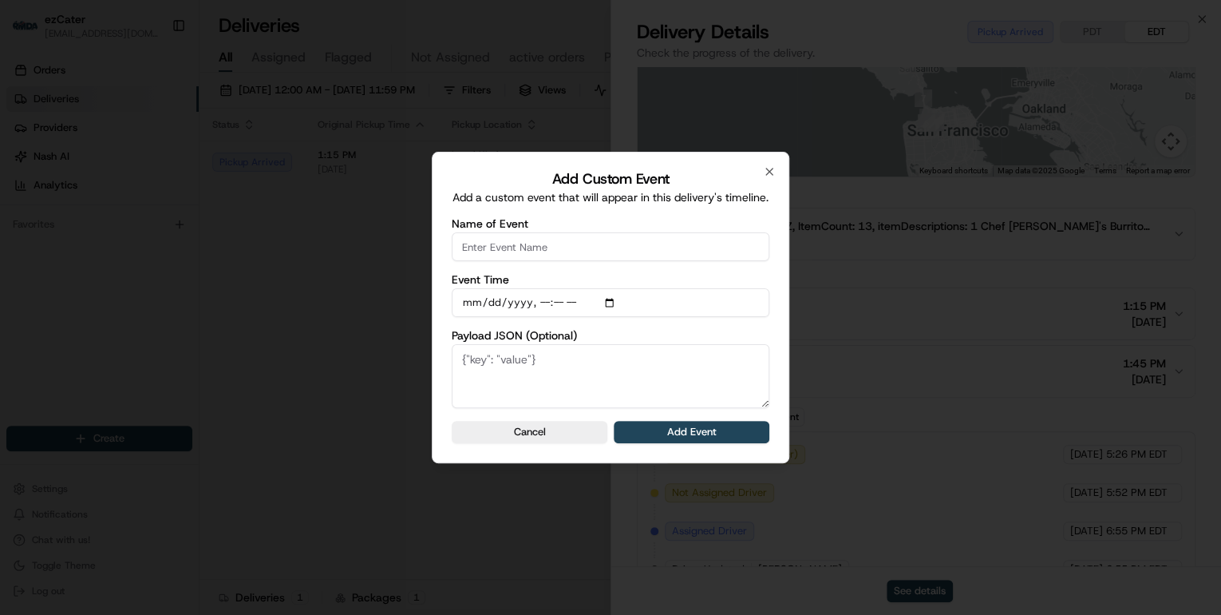
click at [535, 257] on input "Name of Event" at bounding box center [611, 246] width 318 height 29
type input "CP not ready"
click at [686, 441] on button "Add Event" at bounding box center [692, 432] width 156 height 22
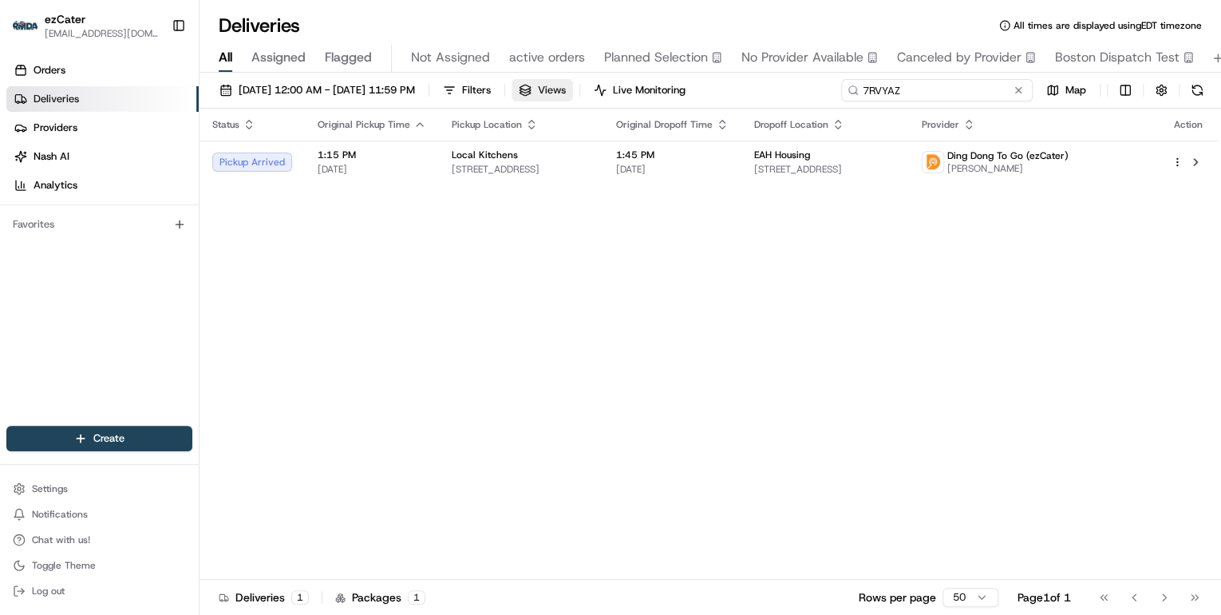
drag, startPoint x: 965, startPoint y: 93, endPoint x: 571, endPoint y: 84, distance: 394.3
click at [578, 85] on div "08/18/2025 12:00 AM - 08/24/2025 11:59 PM Filters Views Live Monitoring 7RVYAZ …" at bounding box center [711, 94] width 1022 height 30
paste input "9C2YH1"
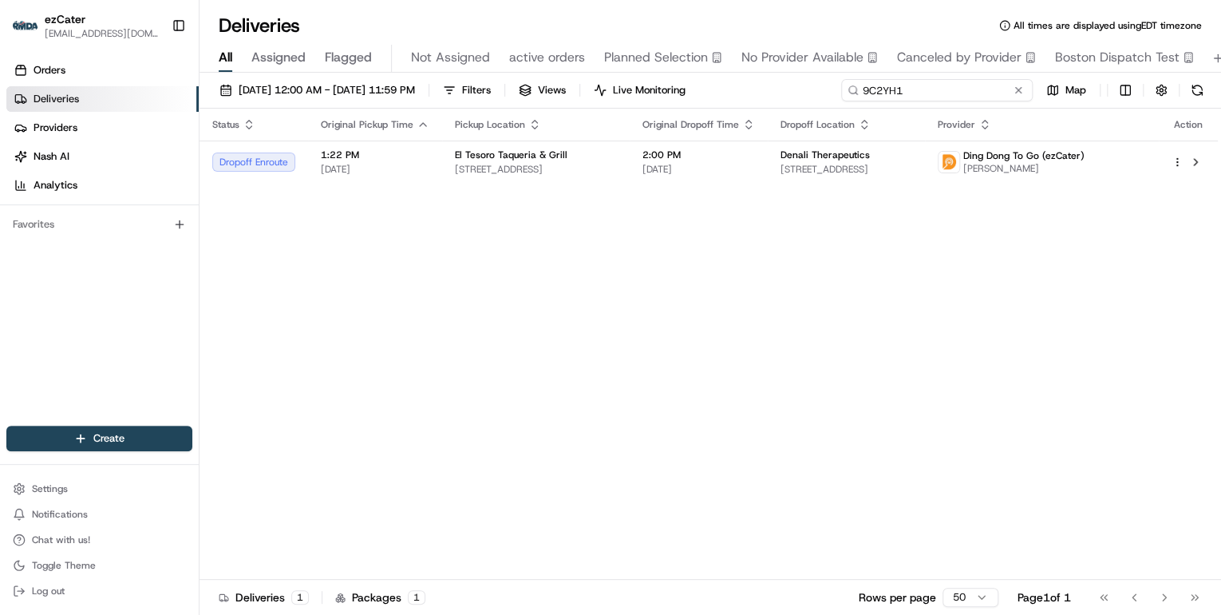
drag, startPoint x: 921, startPoint y: 91, endPoint x: 543, endPoint y: 67, distance: 379.0
click at [554, 67] on div "Deliveries All times are displayed using EDT timezone All Assigned Flagged Not …" at bounding box center [711, 307] width 1022 height 615
paste input "REL-CM6YH3"
drag, startPoint x: 944, startPoint y: 90, endPoint x: 574, endPoint y: 65, distance: 371.2
click at [578, 65] on div "Deliveries All times are displayed using EDT timezone All Assigned Flagged Not …" at bounding box center [711, 307] width 1022 height 615
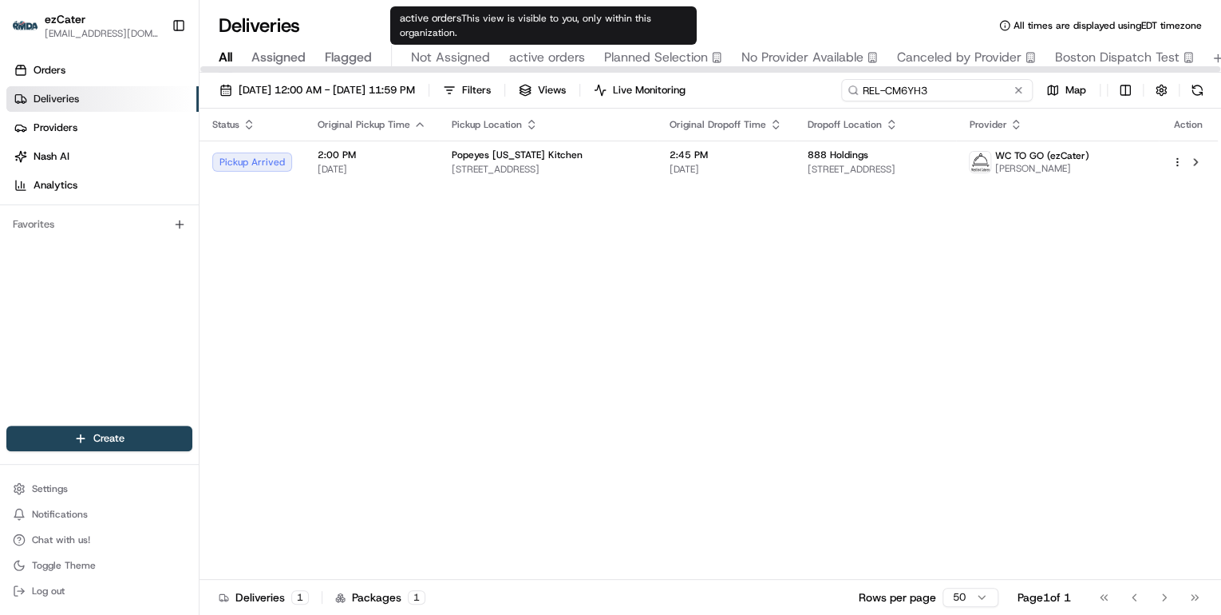
paste input "HQVWUA"
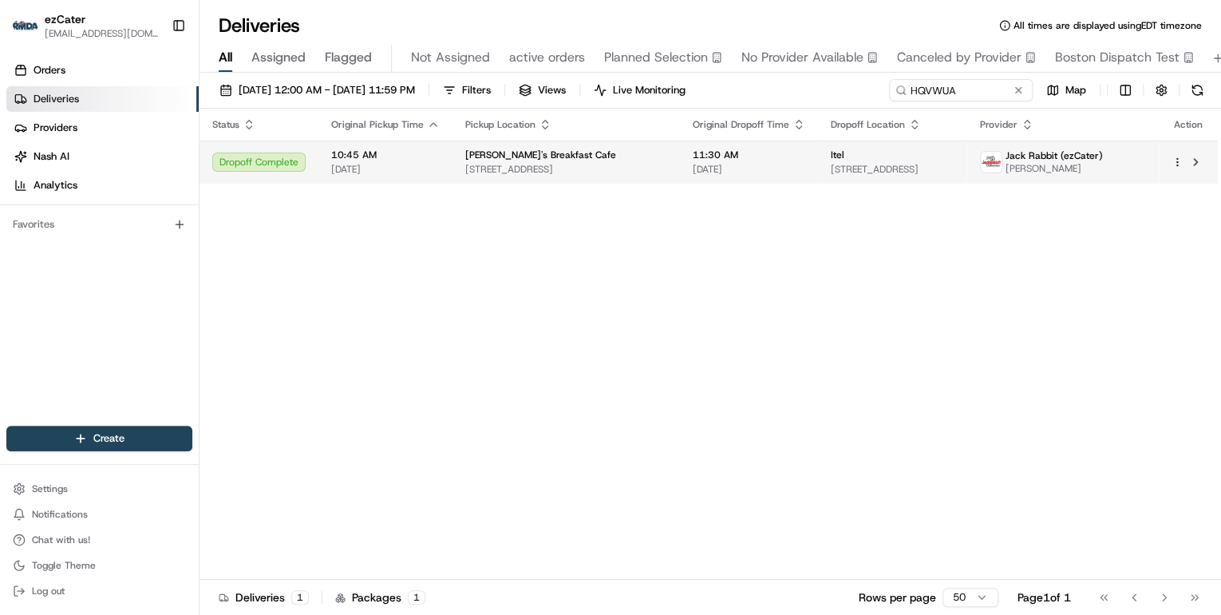
click at [484, 160] on span "Keke's Breakfast Cafe" at bounding box center [540, 154] width 151 height 13
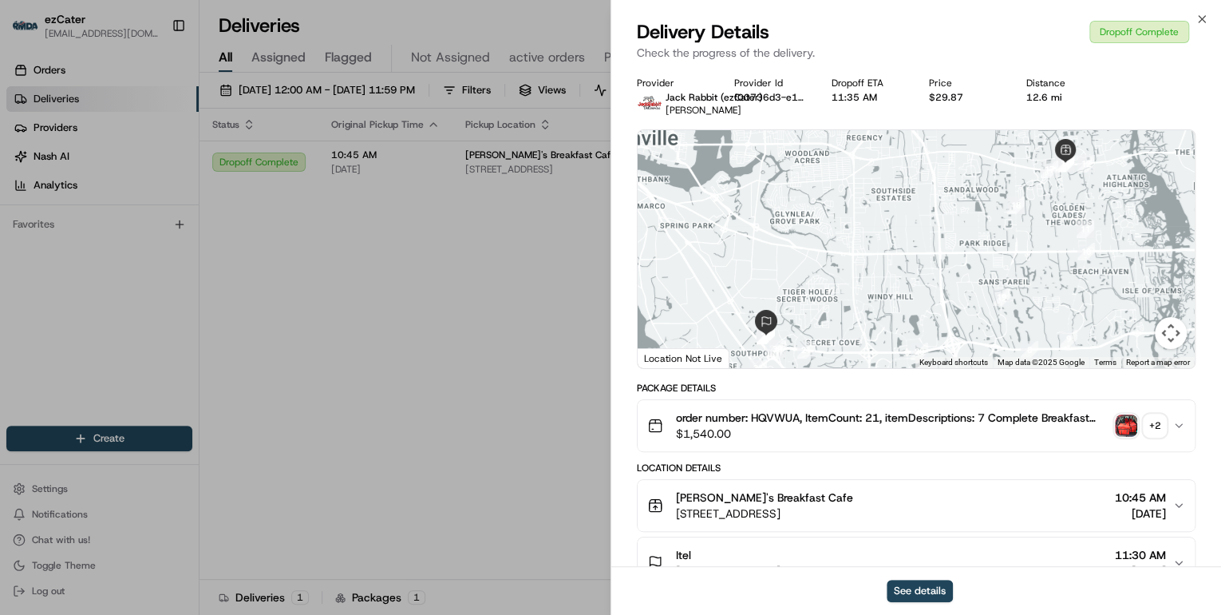
scroll to position [192, 0]
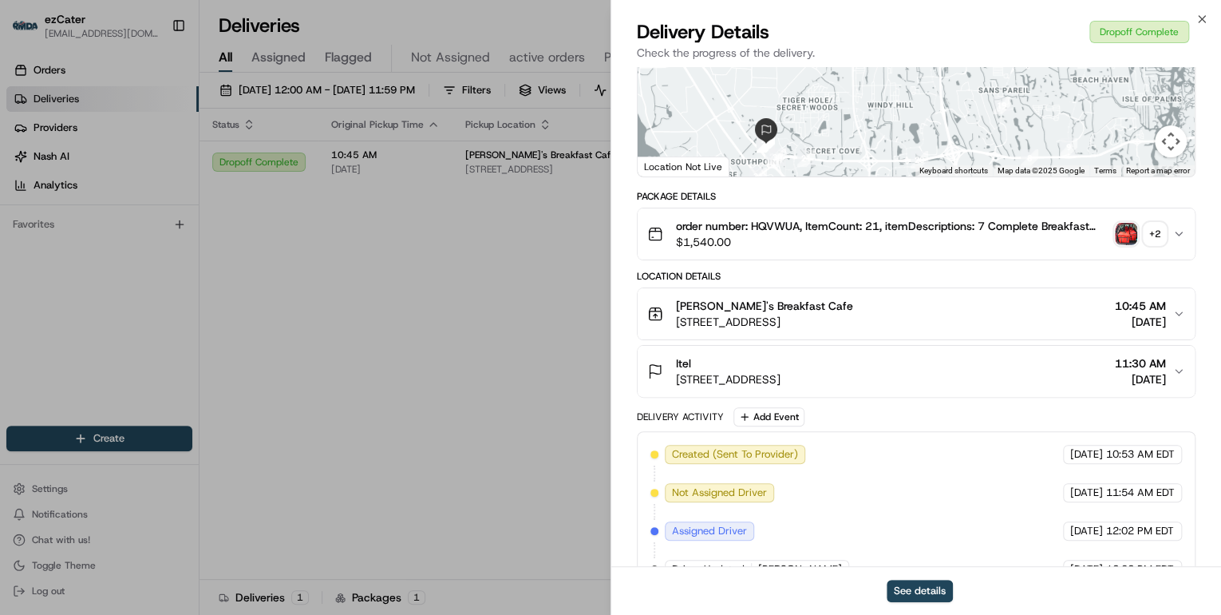
click at [780, 369] on div "Itel" at bounding box center [728, 363] width 105 height 16
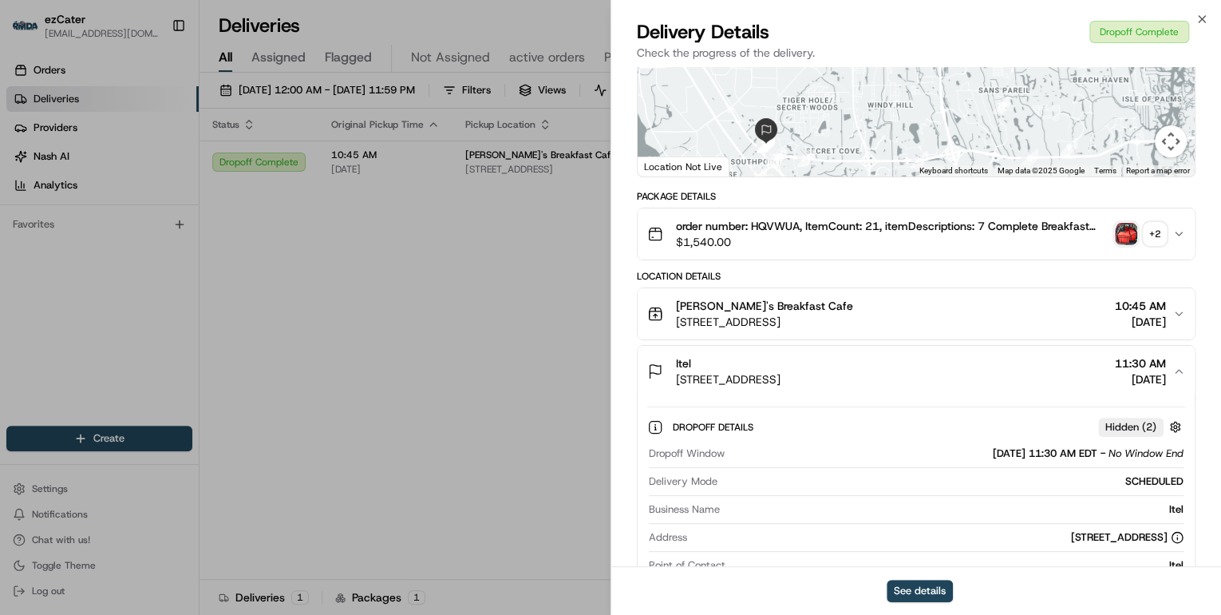
click at [848, 222] on span "order number: HQVWUA, ItemCount: 21, itemDescriptions: 7 Complete Breakfast Mea…" at bounding box center [892, 226] width 433 height 16
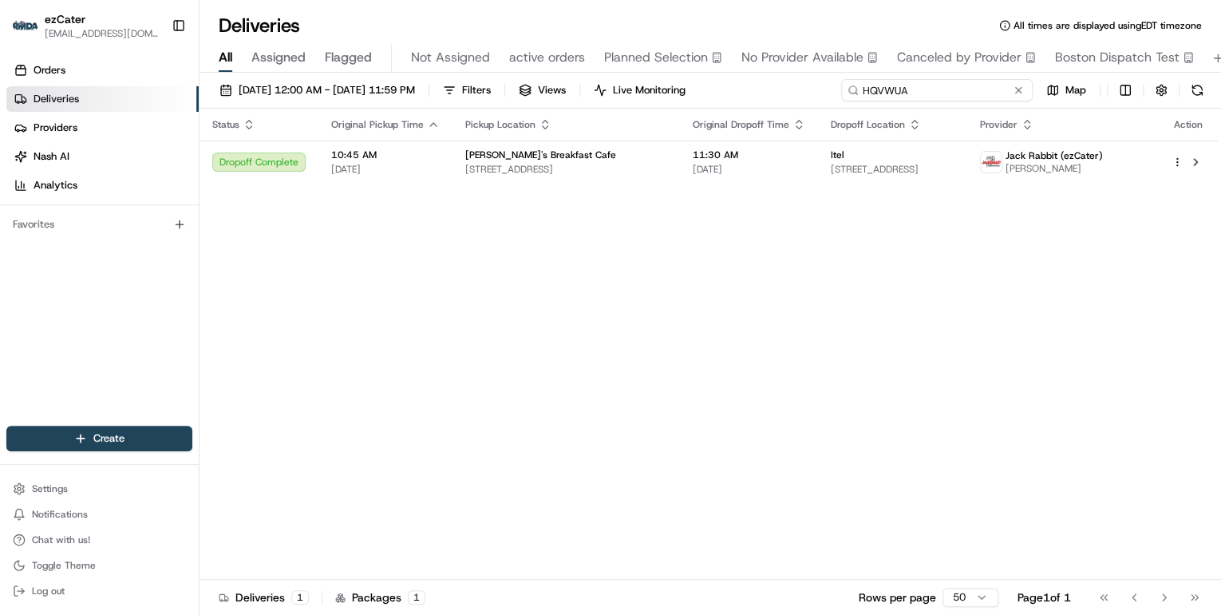
drag, startPoint x: 983, startPoint y: 89, endPoint x: 571, endPoint y: 62, distance: 413.5
click at [588, 65] on div "Deliveries All times are displayed using EDT timezone All Assigned Flagged Not …" at bounding box center [711, 307] width 1022 height 615
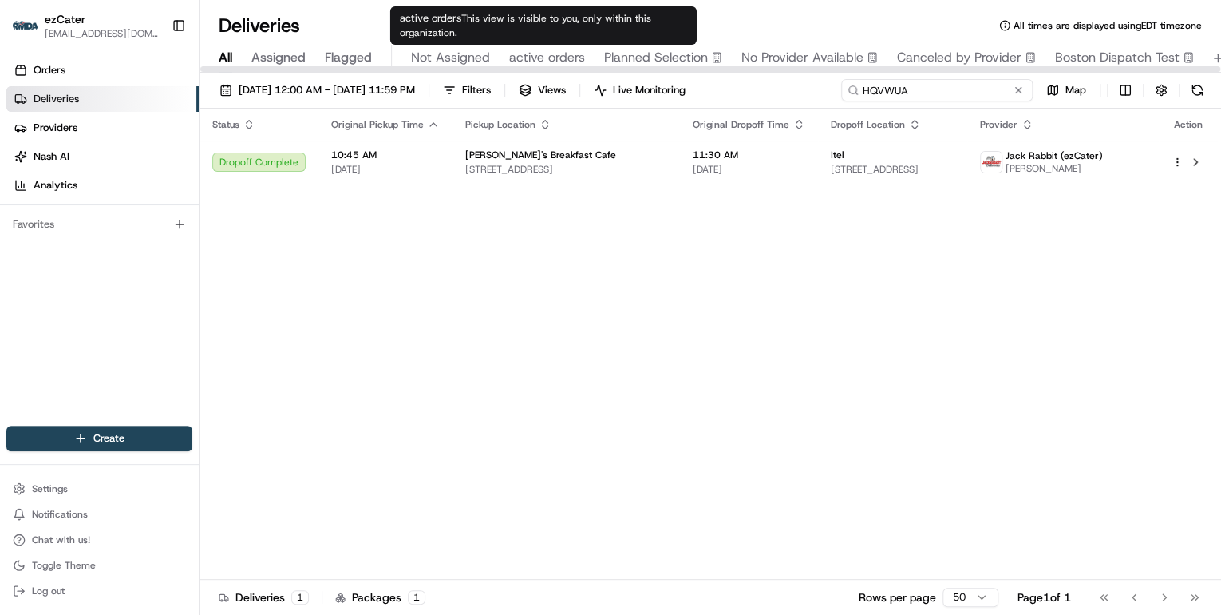
paste input "X5947J"
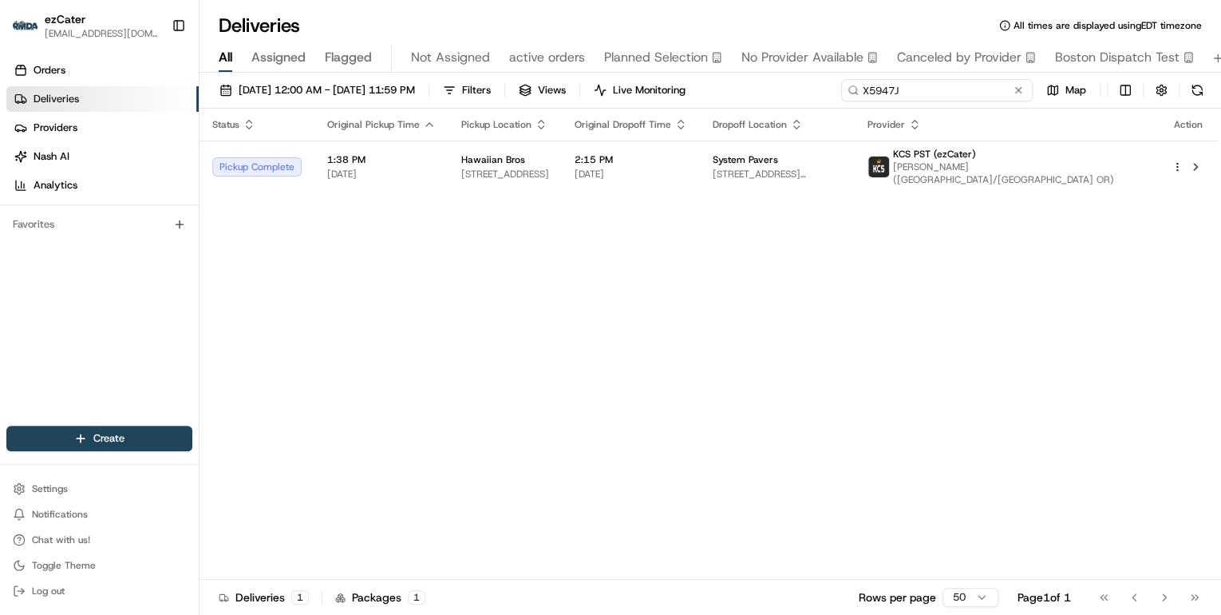
drag, startPoint x: 962, startPoint y: 91, endPoint x: 509, endPoint y: 72, distance: 453.7
click at [531, 73] on div "08/18/2025 12:00 AM - 08/24/2025 11:59 PM Filters Views Live Monitoring X5947J …" at bounding box center [711, 345] width 1022 height 545
paste input "C9292H"
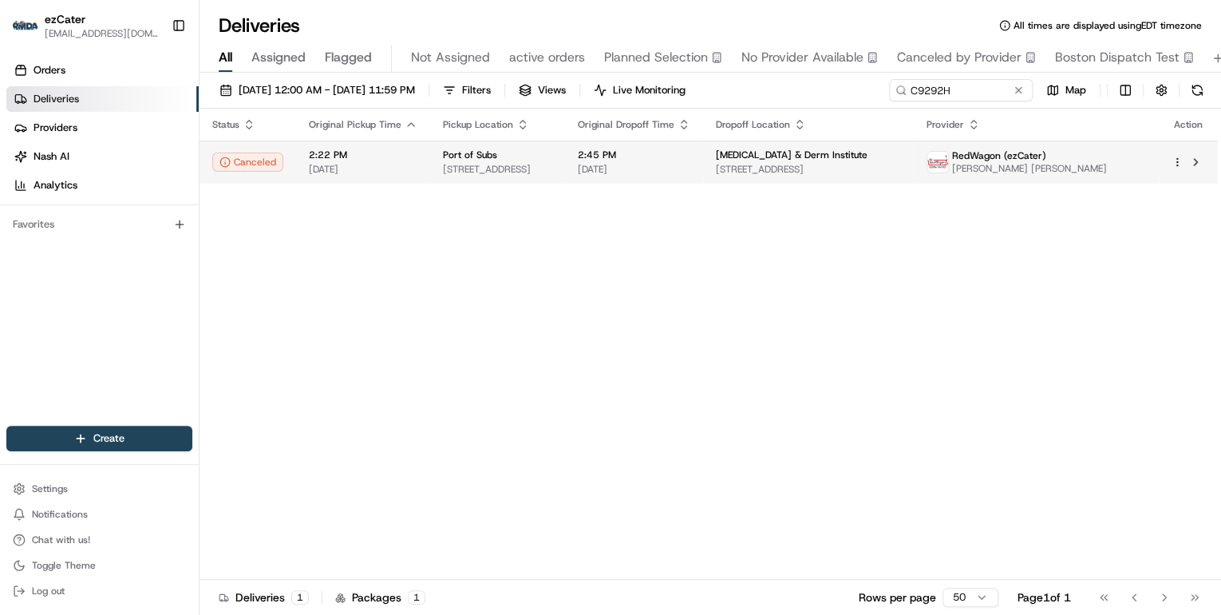
click at [524, 172] on span "417 Keystone Ave, Reno, NV 89503, USA" at bounding box center [497, 169] width 109 height 13
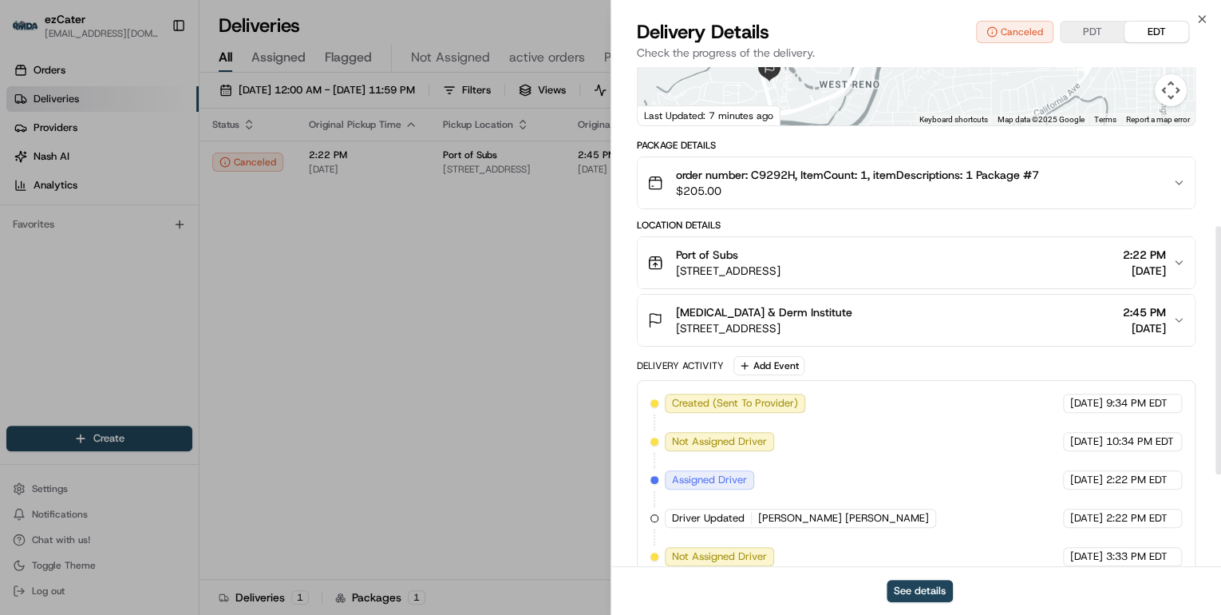
scroll to position [504, 0]
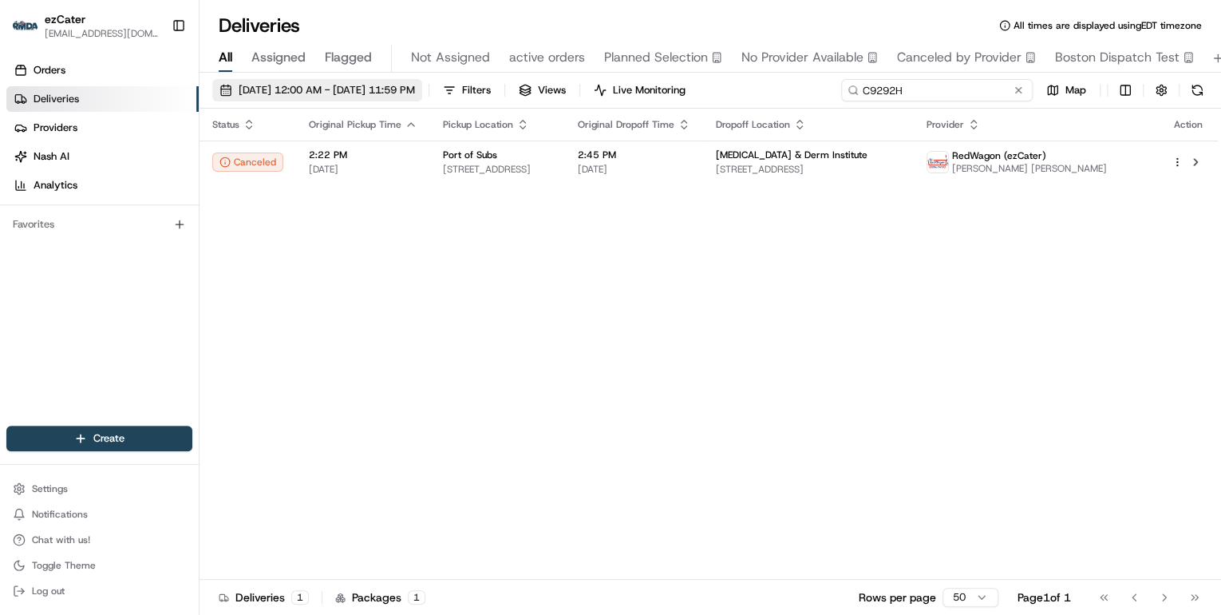
drag, startPoint x: 960, startPoint y: 86, endPoint x: 471, endPoint y: 88, distance: 489.2
click at [480, 88] on div "08/18/2025 12:00 AM - 08/24/2025 11:59 PM Filters Views Live Monitoring C9292H …" at bounding box center [711, 94] width 1022 height 30
paste input "V6X1EU"
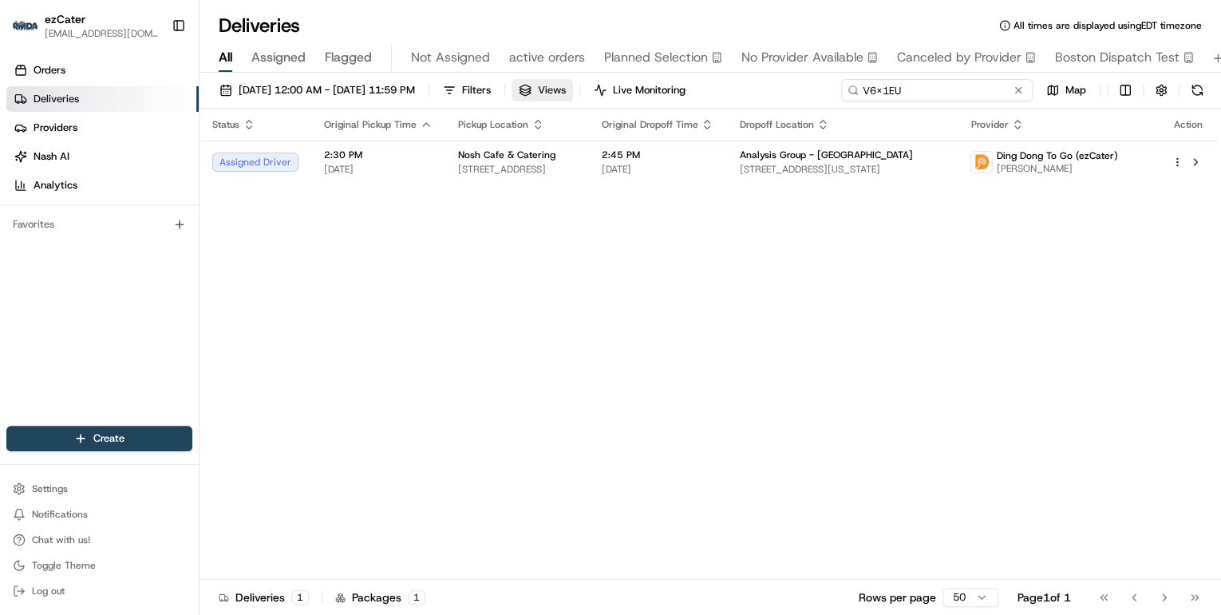
drag, startPoint x: 916, startPoint y: 91, endPoint x: 607, endPoint y: 91, distance: 309.6
click at [607, 91] on div "08/18/2025 12:00 AM - 08/24/2025 11:59 PM Filters Views Live Monitoring V6X1EU …" at bounding box center [711, 94] width 1022 height 30
paste input "Y0CPJ5"
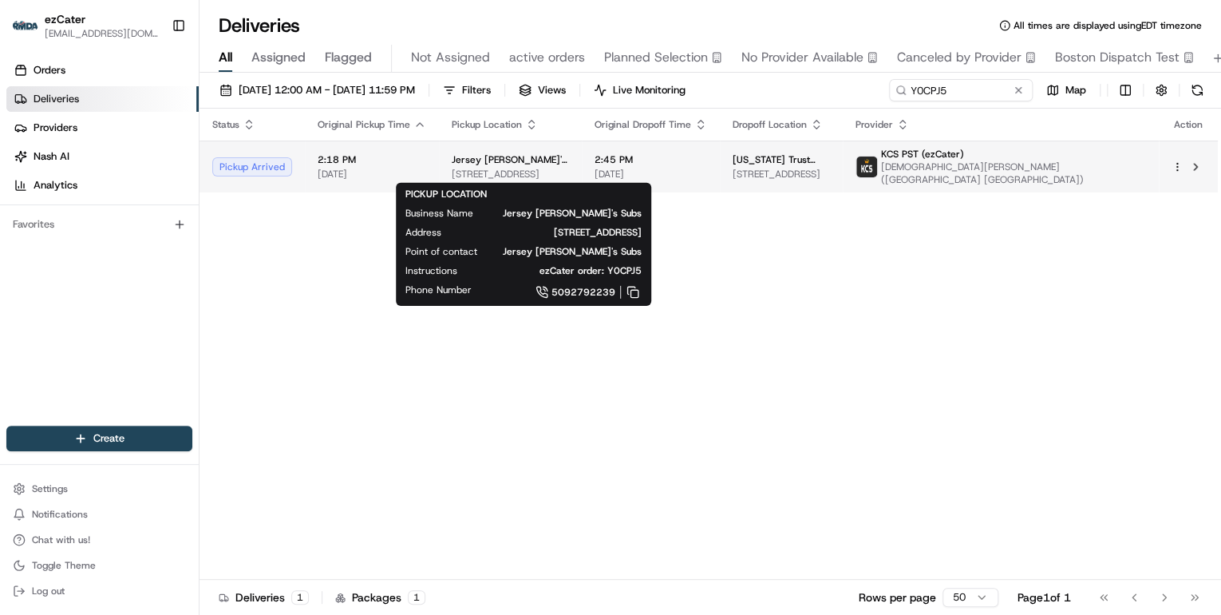
click at [500, 172] on span "4805 N Division St, Spokane, WA 99207, USA" at bounding box center [510, 174] width 117 height 13
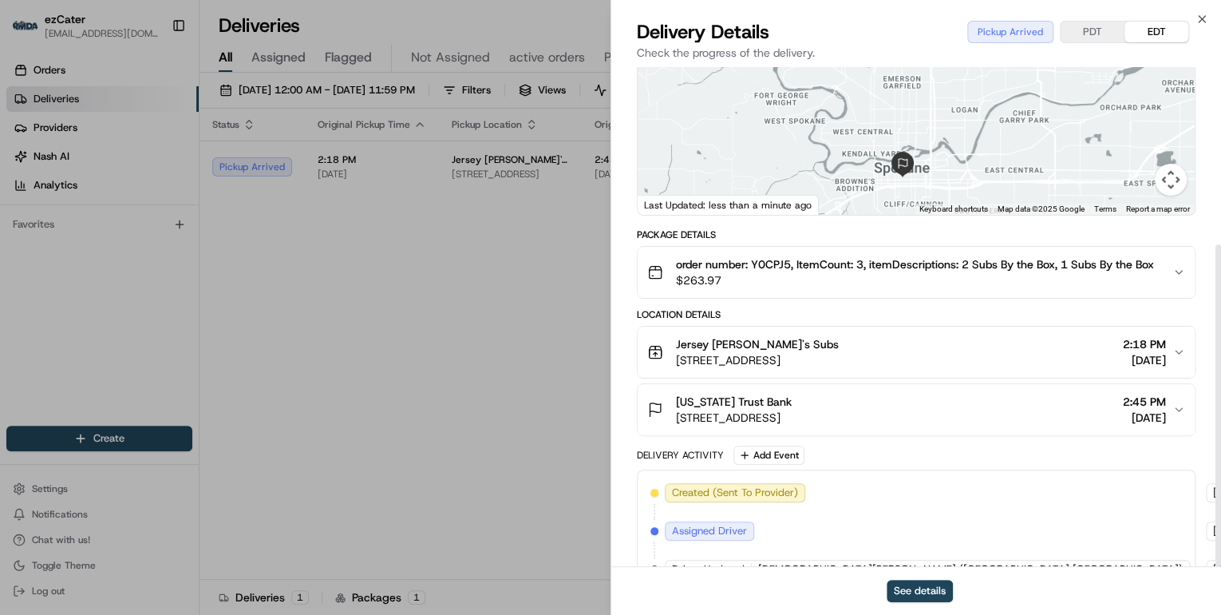
scroll to position [275, 0]
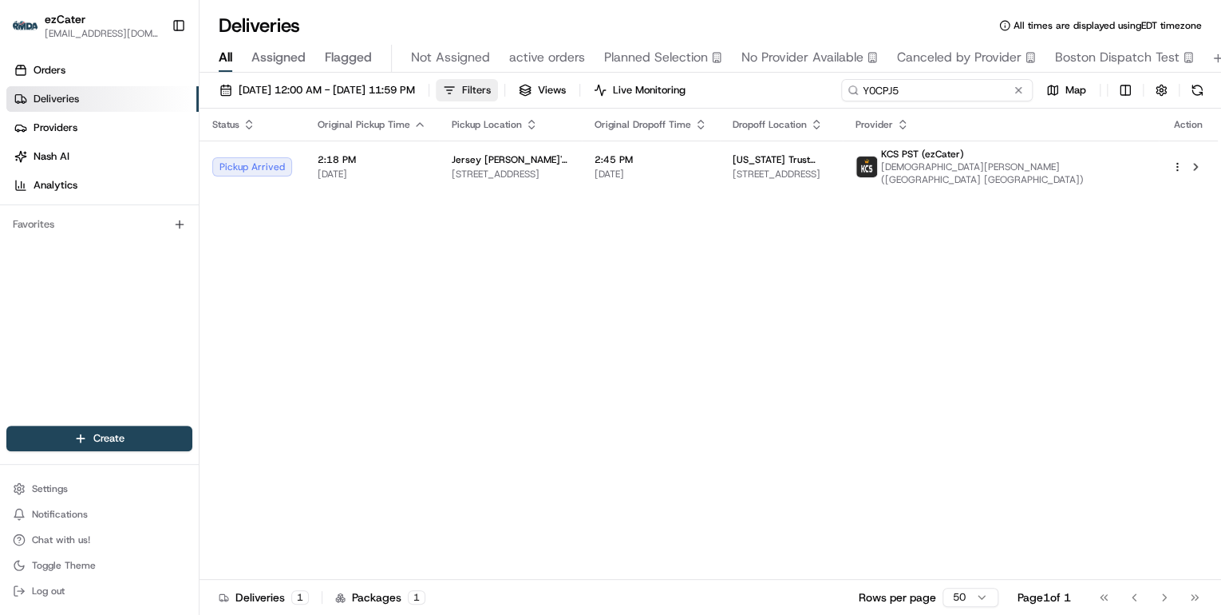
drag, startPoint x: 965, startPoint y: 92, endPoint x: 501, endPoint y: 86, distance: 463.7
click at [508, 86] on div "08/18/2025 12:00 AM - 08/24/2025 11:59 PM Filters Views Live Monitoring Y0CPJ5 …" at bounding box center [711, 94] width 1022 height 30
paste input "V6X1EU"
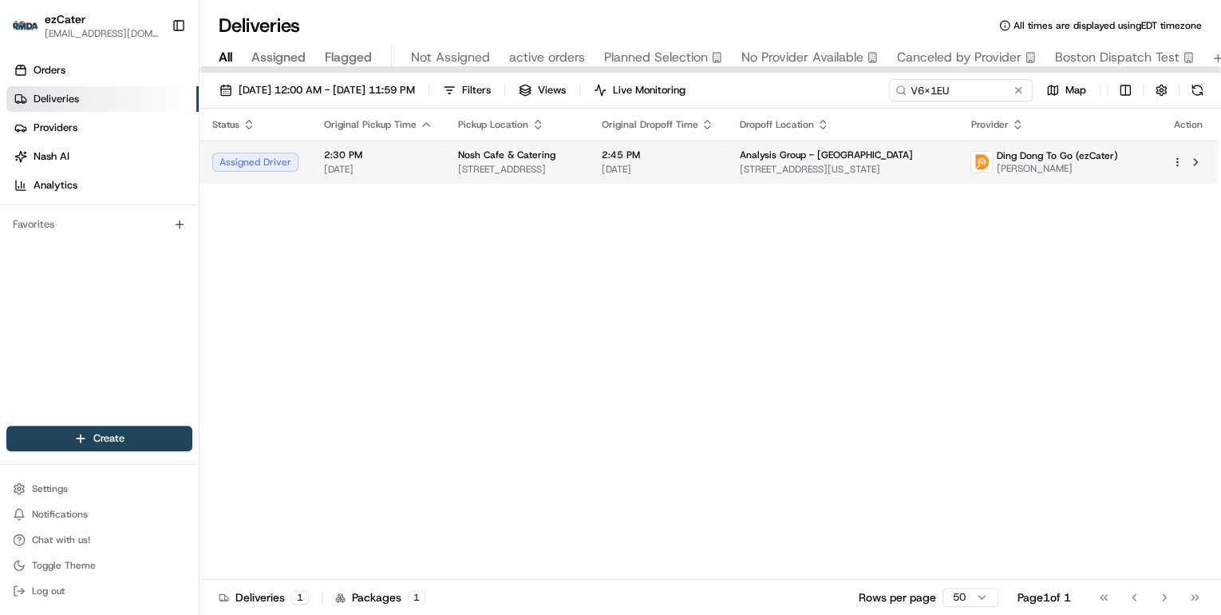
click at [575, 151] on div "Nosh Cafe & Catering" at bounding box center [516, 154] width 117 height 13
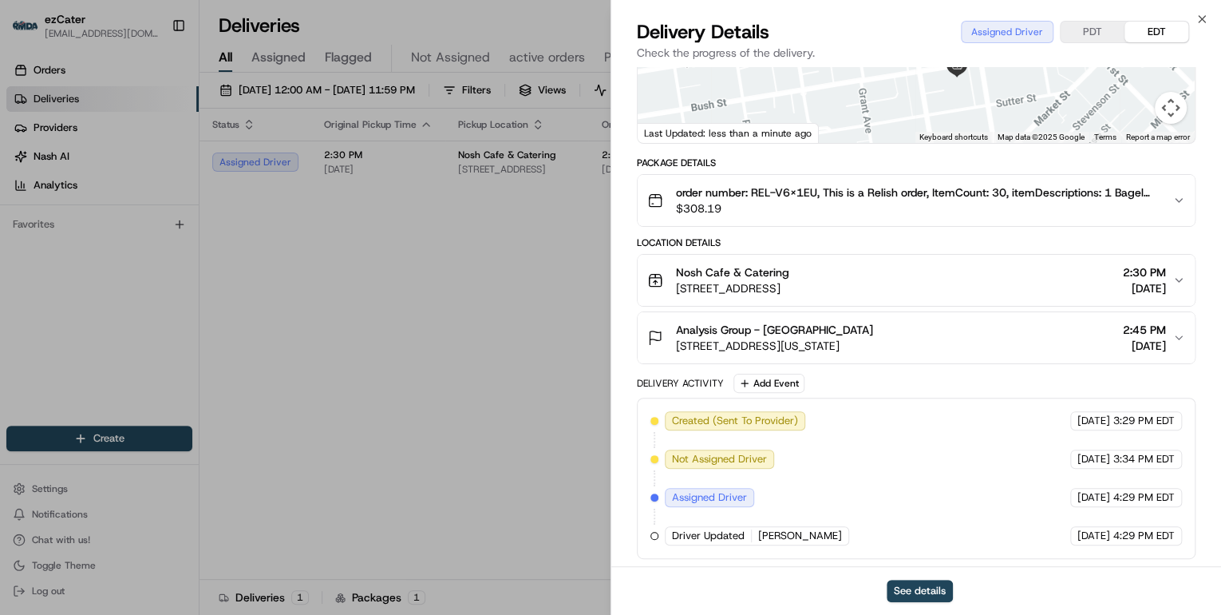
scroll to position [97, 0]
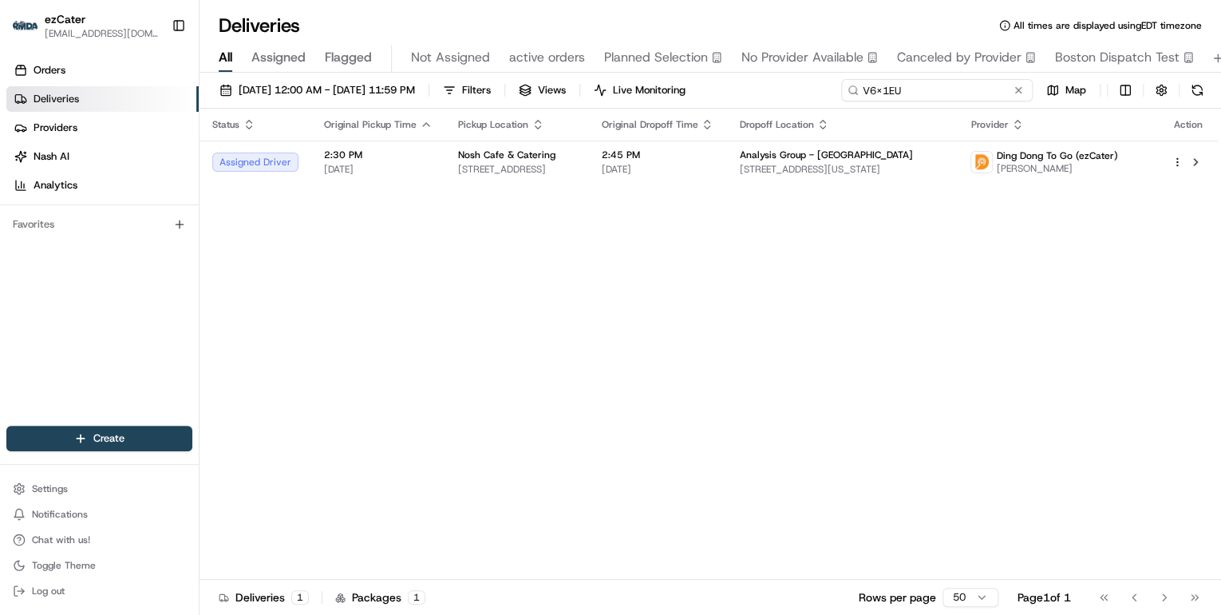
drag, startPoint x: 950, startPoint y: 91, endPoint x: 630, endPoint y: 86, distance: 320.9
click at [644, 86] on div "08/18/2025 12:00 AM - 08/24/2025 11:59 PM Filters Views Live Monitoring V6X1EU …" at bounding box center [711, 94] width 1022 height 30
paste input "C9292H"
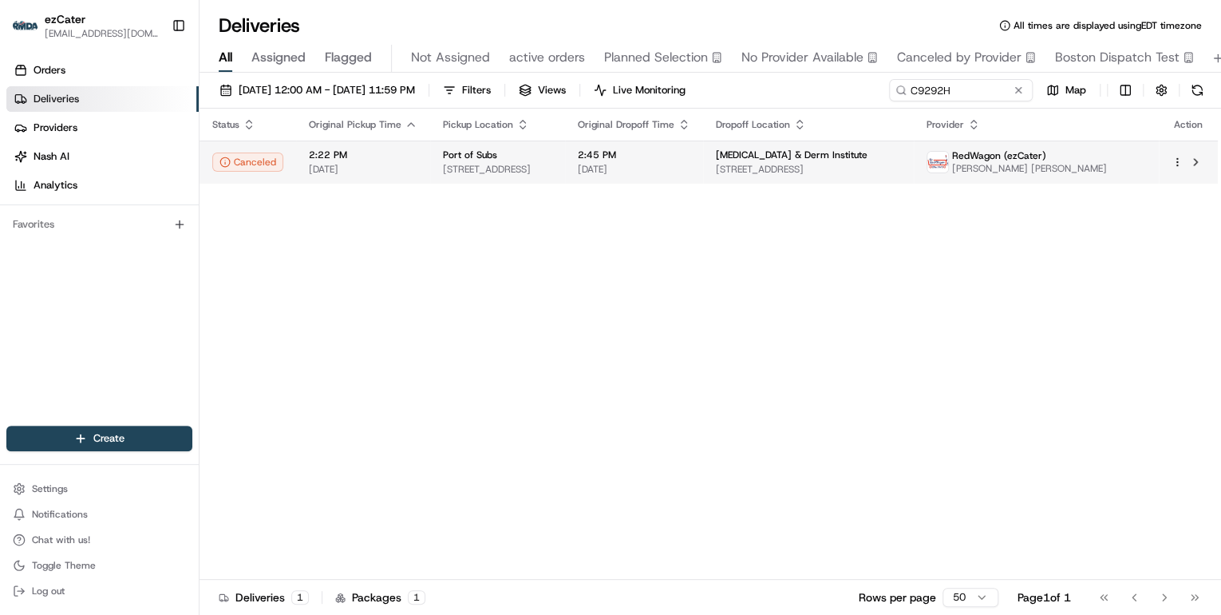
click at [551, 170] on span "417 Keystone Ave, Reno, NV 89503, USA" at bounding box center [497, 169] width 109 height 13
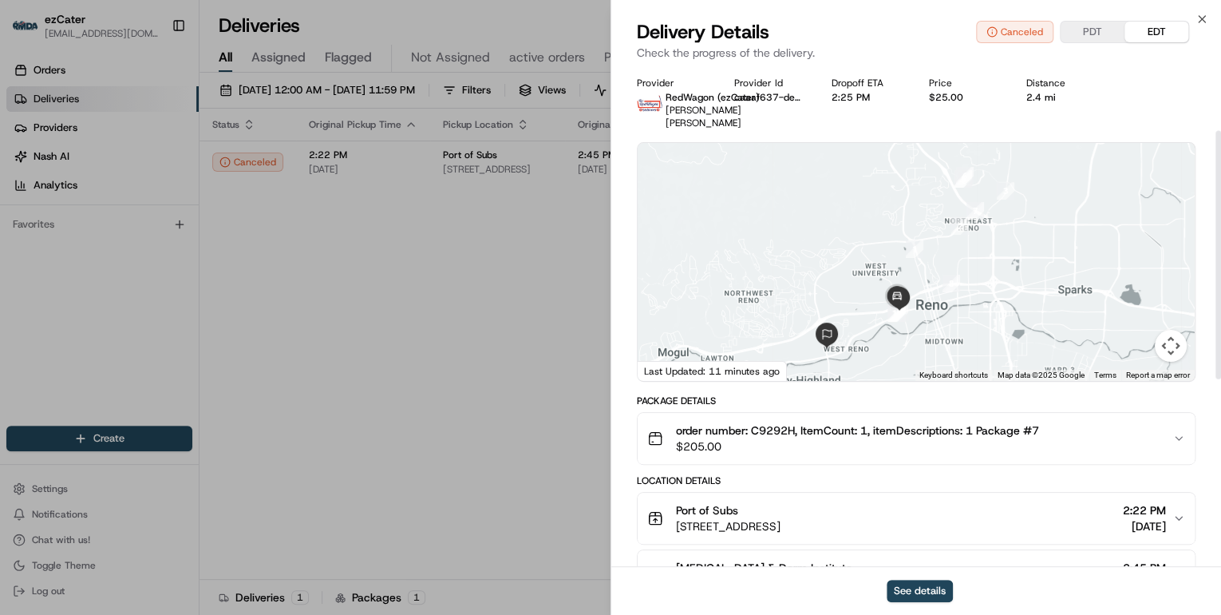
scroll to position [128, 0]
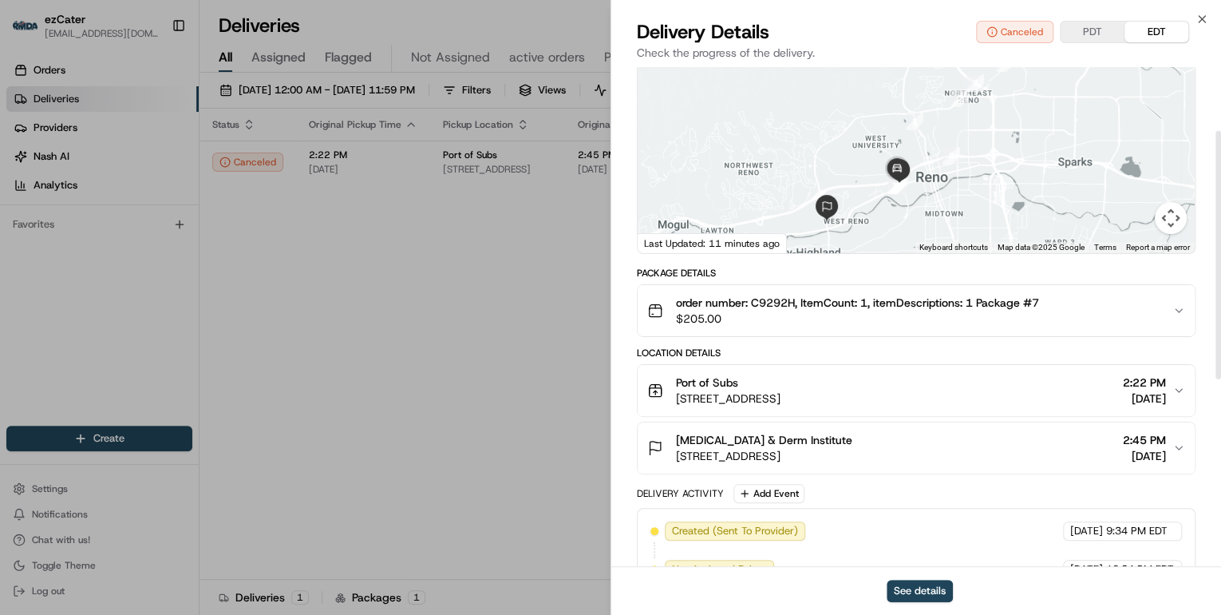
click at [825, 319] on span "$205.00" at bounding box center [857, 318] width 363 height 16
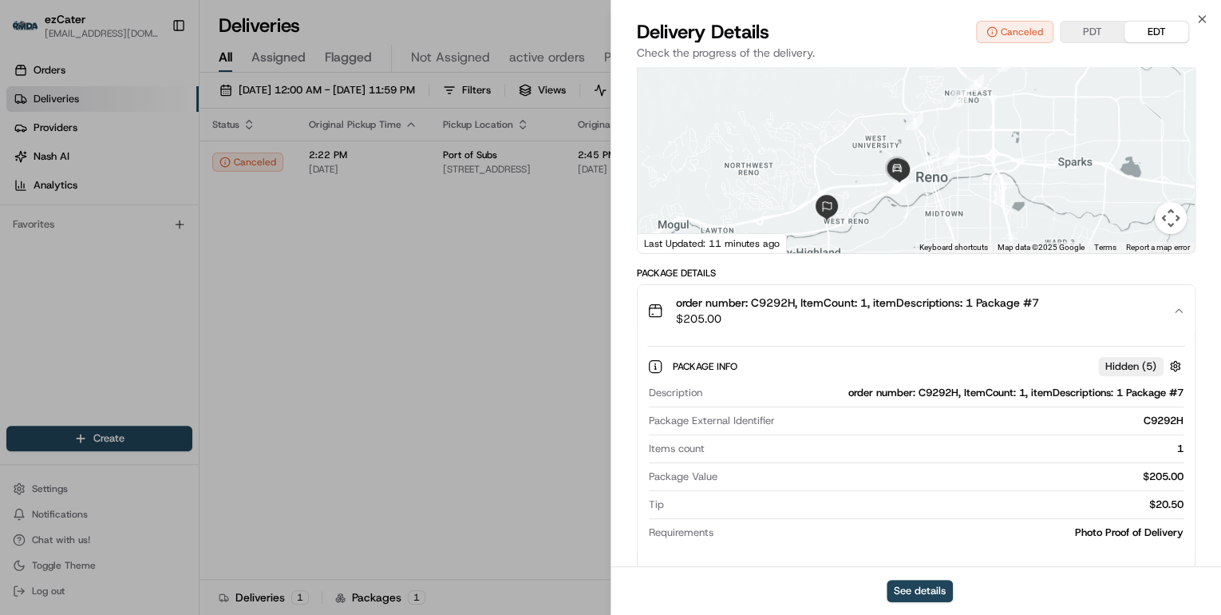
click at [1167, 316] on div "order number: C9292H, ItemCount: 1, itemDescriptions: 1 Package #7 $205.00" at bounding box center [909, 310] width 525 height 32
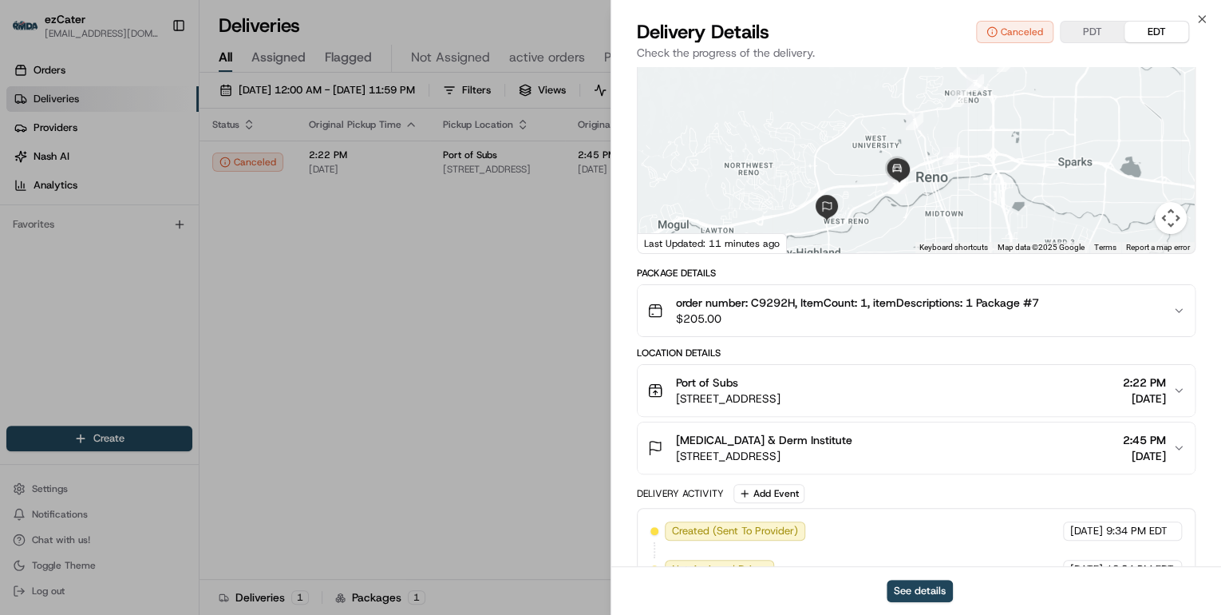
click at [1167, 316] on div "order number: C9292H, ItemCount: 1, itemDescriptions: 1 Package #7 $205.00" at bounding box center [909, 310] width 525 height 32
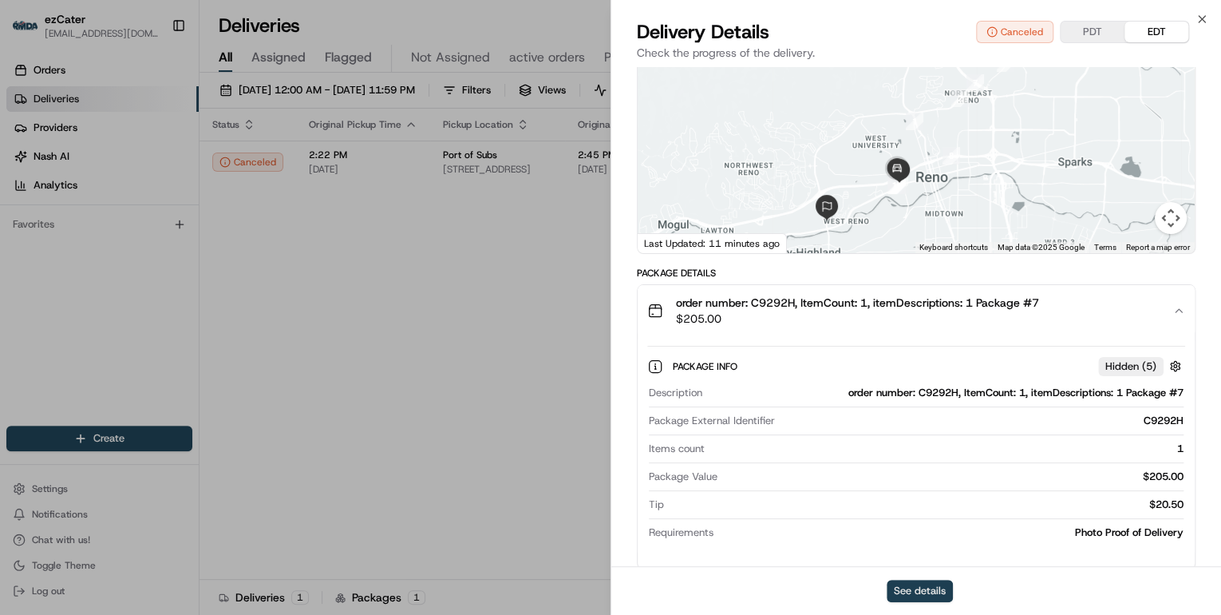
click at [922, 591] on button "See details" at bounding box center [920, 590] width 66 height 22
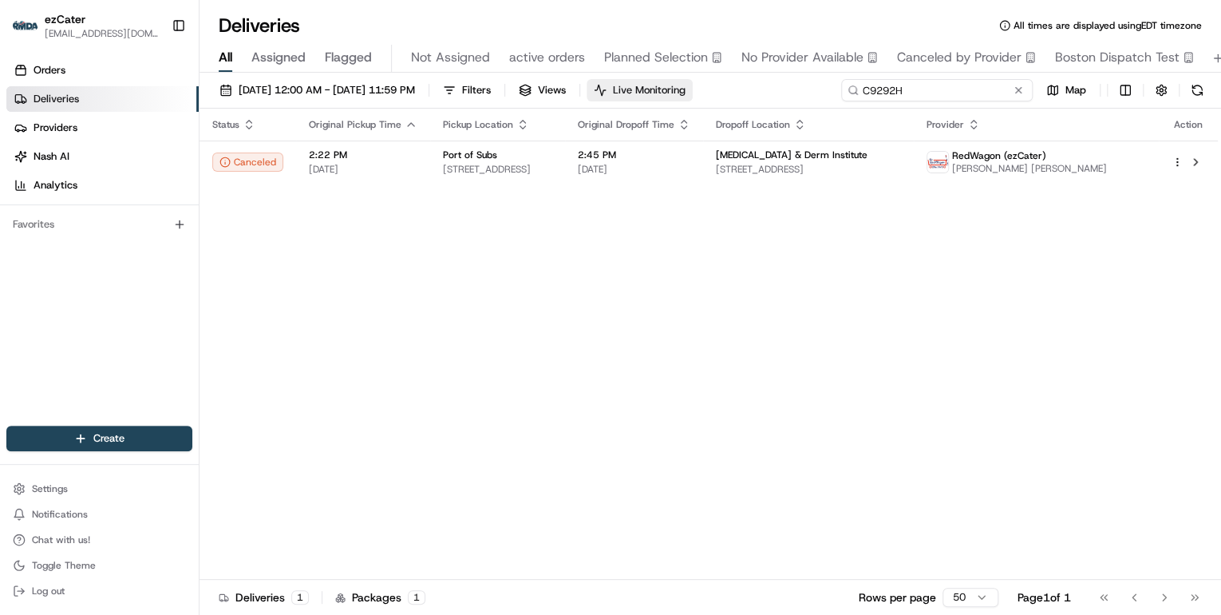
drag, startPoint x: 962, startPoint y: 94, endPoint x: 632, endPoint y: 84, distance: 329.8
click at [641, 83] on div "08/18/2025 12:00 AM - 08/24/2025 11:59 PM Filters Views Live Monitoring C9292H …" at bounding box center [711, 94] width 1022 height 30
paste input "V6X1EU"
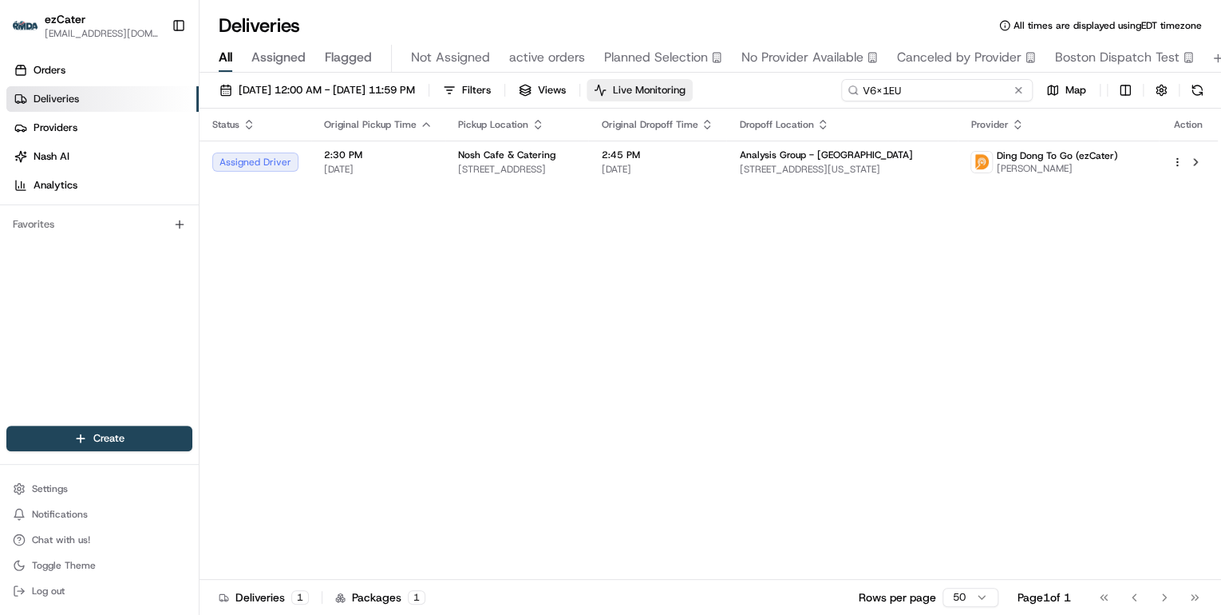
drag, startPoint x: 907, startPoint y: 89, endPoint x: 705, endPoint y: 84, distance: 201.2
click at [720, 84] on div "08/18/2025 12:00 AM - 08/24/2025 11:59 PM Filters Views Live Monitoring V6X1EU …" at bounding box center [711, 94] width 1022 height 30
paste input "3ZP052"
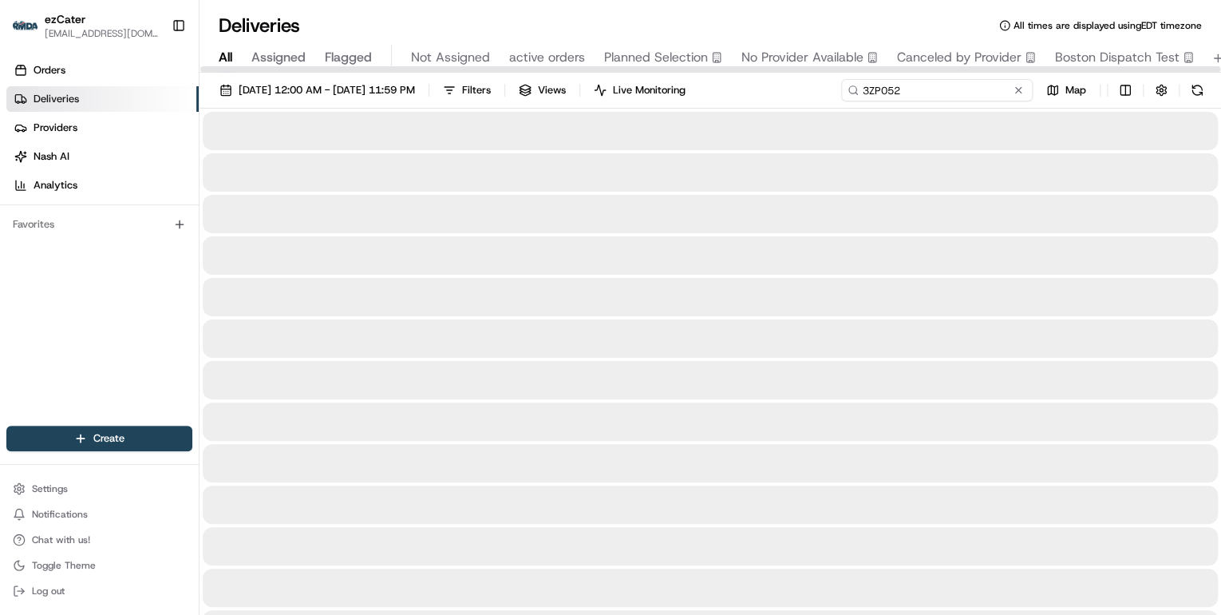
type input "3ZP052"
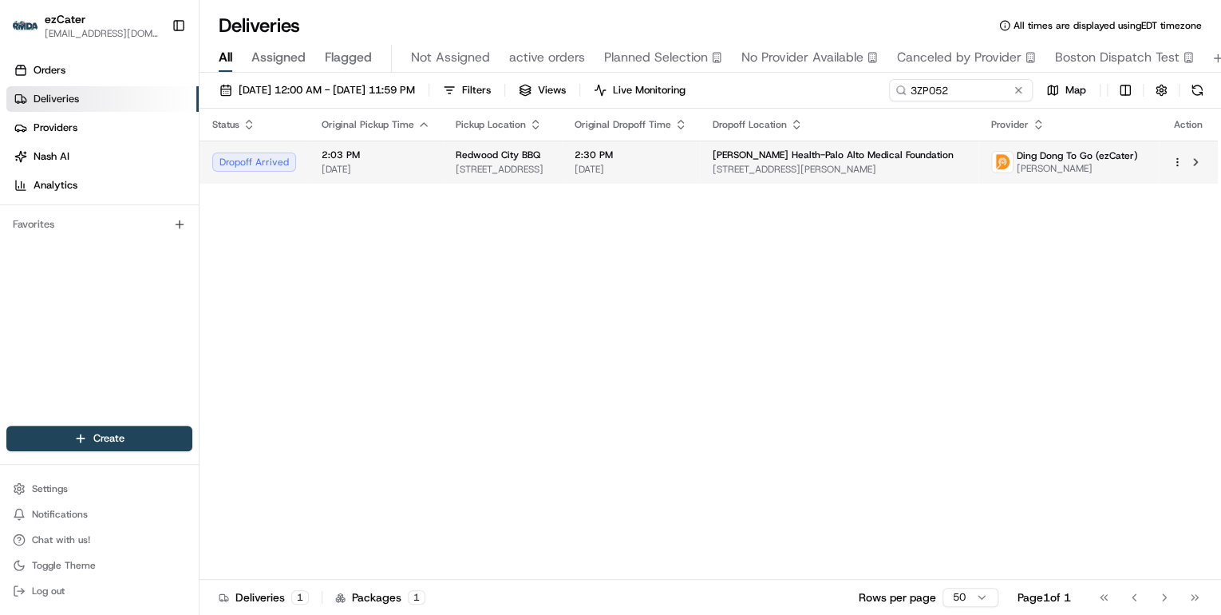
click at [549, 165] on span "640 Woodside Rd, Redwood City, CA 94061, USA" at bounding box center [502, 169] width 93 height 13
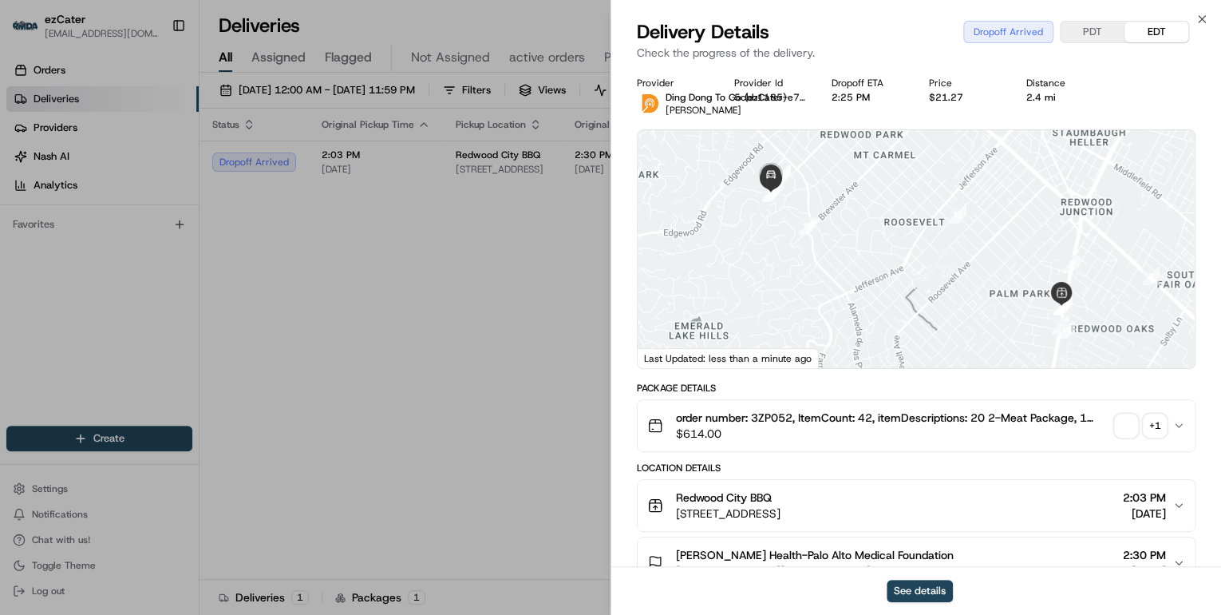
scroll to position [192, 0]
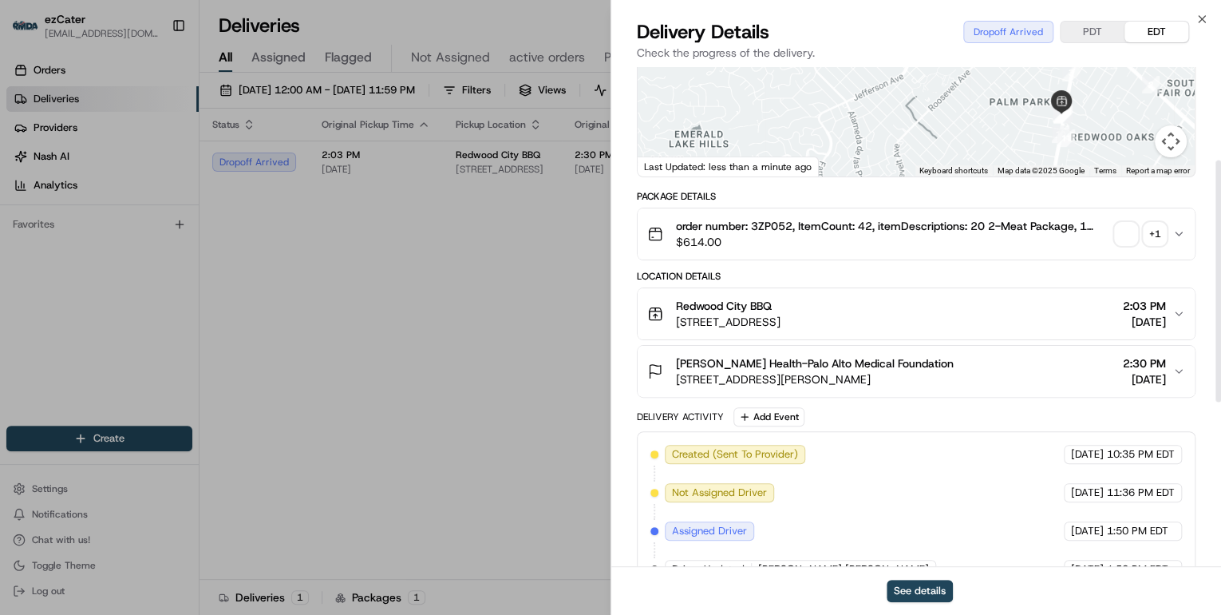
click at [856, 379] on span "2950 Whipple Ave #6, Redwood City, CA 94062, USA" at bounding box center [815, 379] width 278 height 16
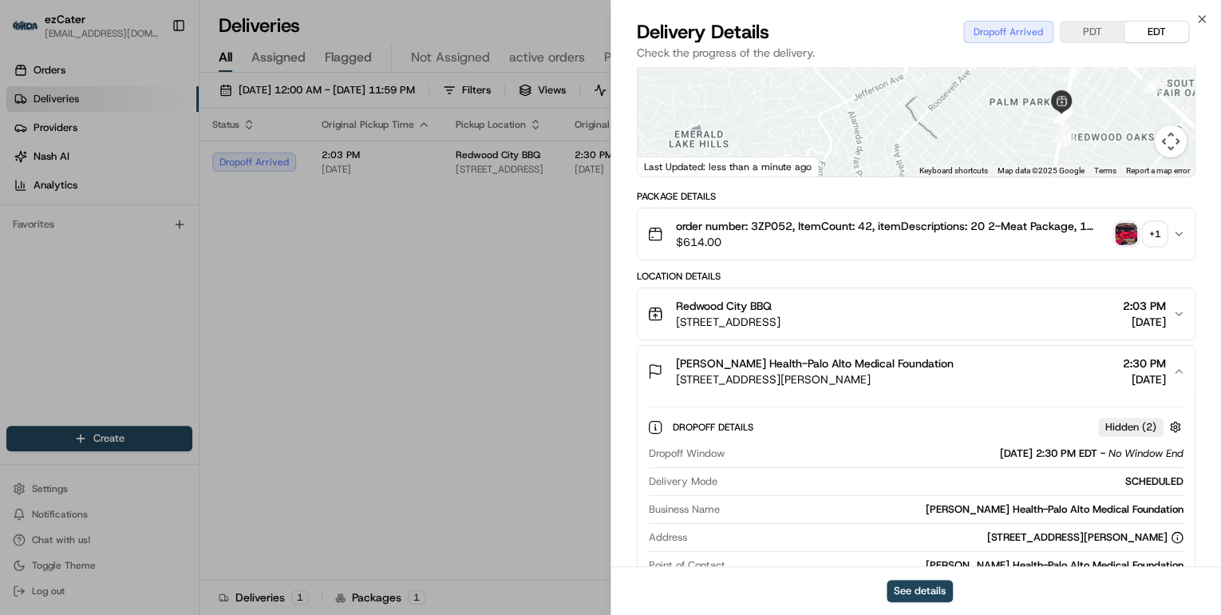
scroll to position [383, 0]
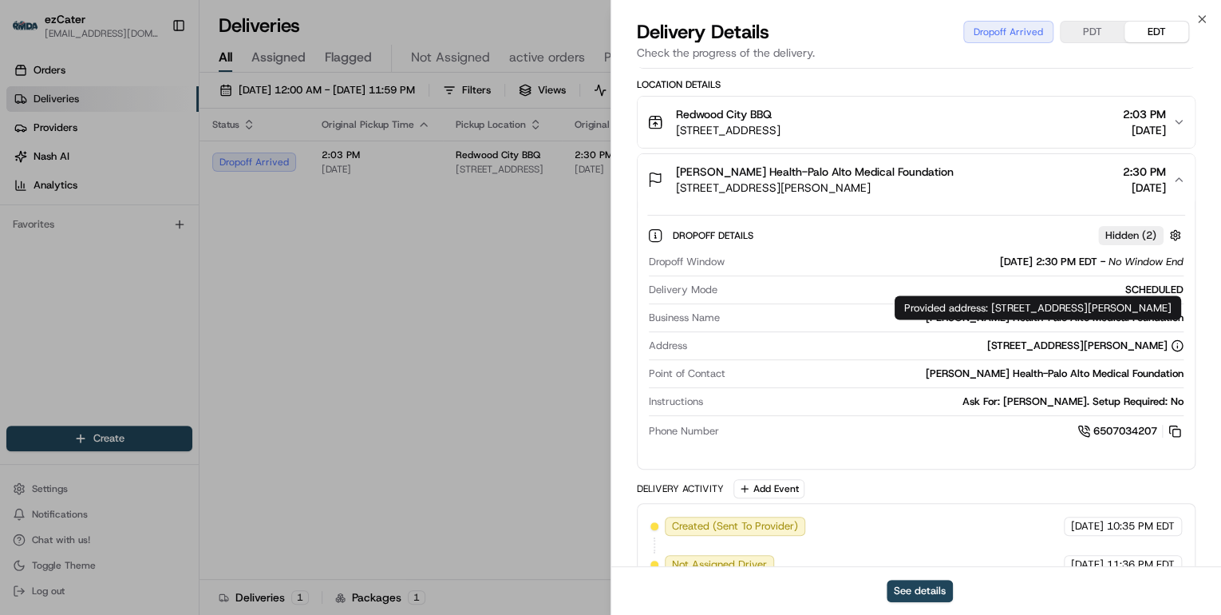
drag, startPoint x: 992, startPoint y: 307, endPoint x: 1025, endPoint y: 329, distance: 39.2
click at [1025, 319] on div "Provided address: 2950 Whipple Ave, Suite 6, Redwood City, CA, 94062 Provided a…" at bounding box center [1038, 307] width 287 height 24
copy div "2950 Whipple Ave, Suite 6, Redwood City, CA, 94062"
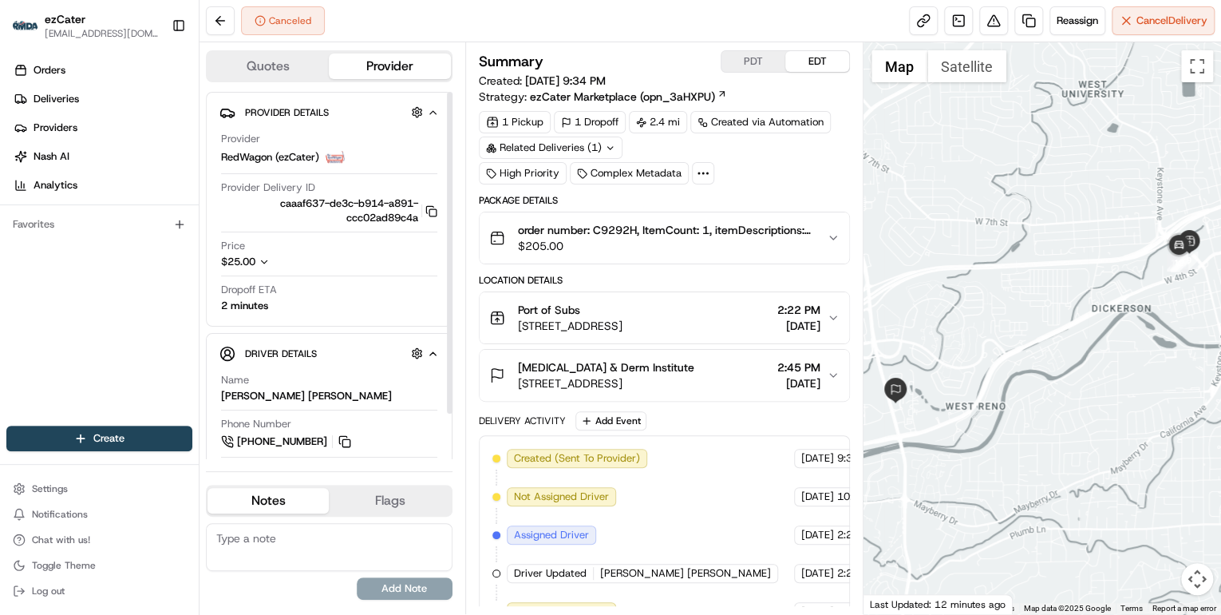
click at [264, 263] on icon "button" at bounding box center [264, 261] width 11 height 11
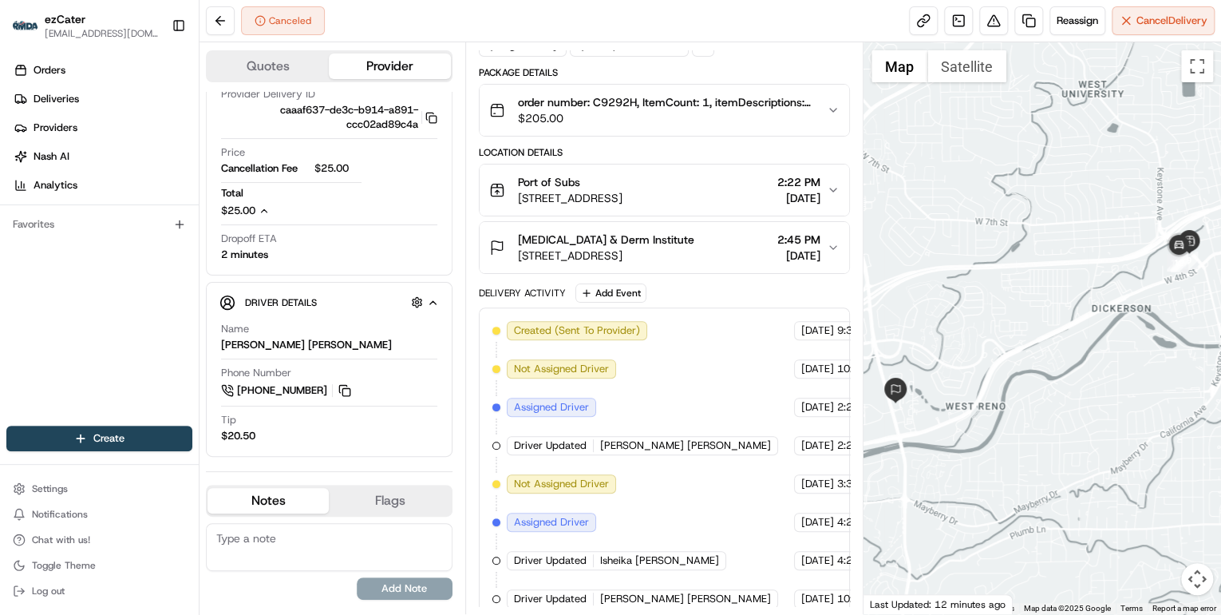
scroll to position [64, 0]
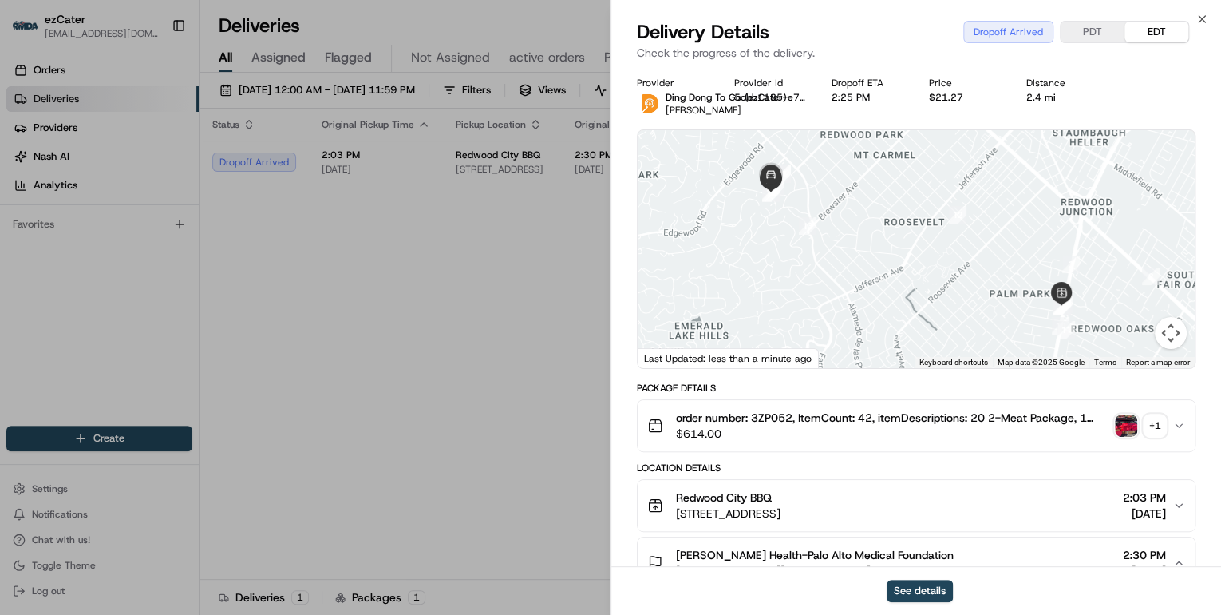
scroll to position [383, 0]
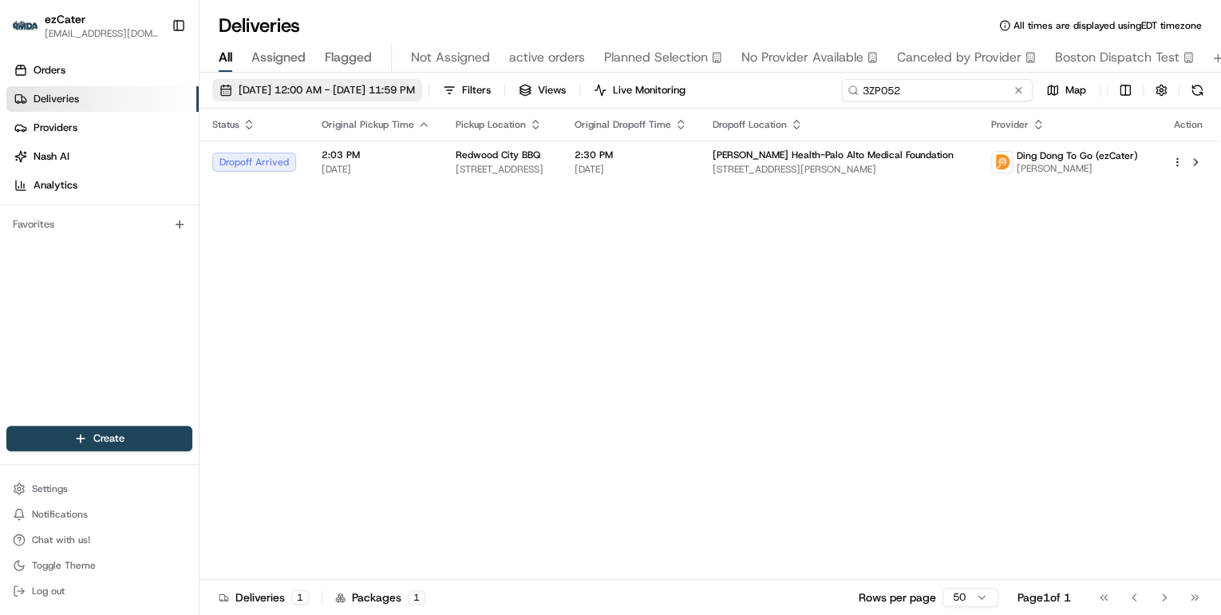
drag, startPoint x: 963, startPoint y: 89, endPoint x: 458, endPoint y: 87, distance: 505.2
click at [492, 87] on div "[DATE] 12:00 AM - [DATE] 11:59 PM Filters Views Live Monitoring 3ZP052 Map" at bounding box center [711, 94] width 1022 height 30
paste input "V6X1EU"
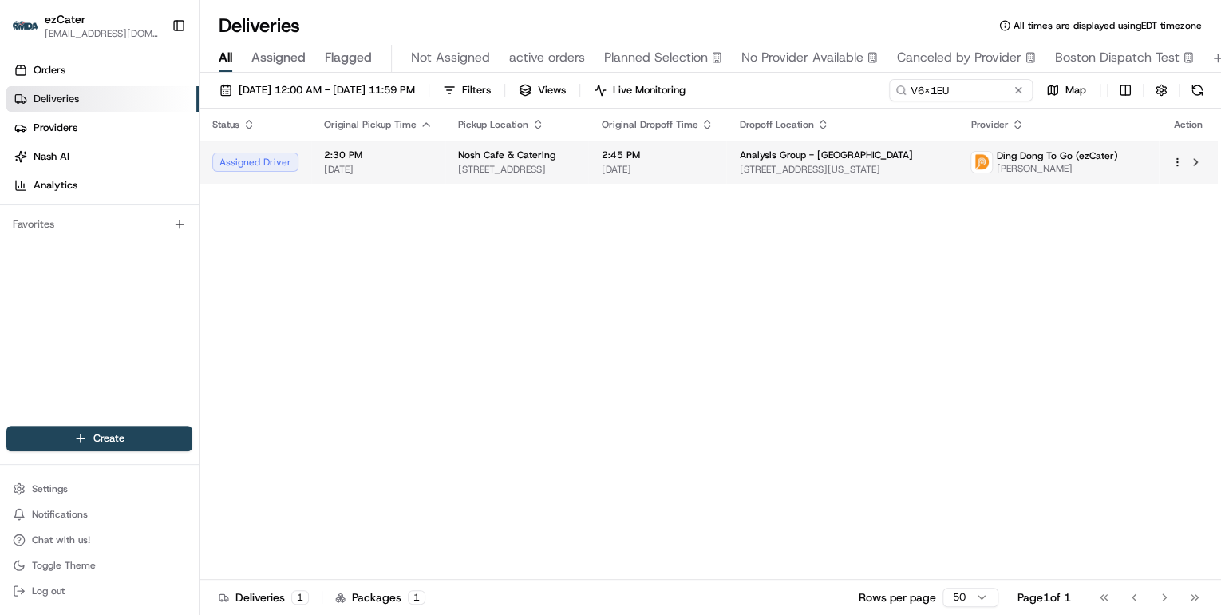
click at [394, 169] on span "[DATE]" at bounding box center [378, 169] width 109 height 13
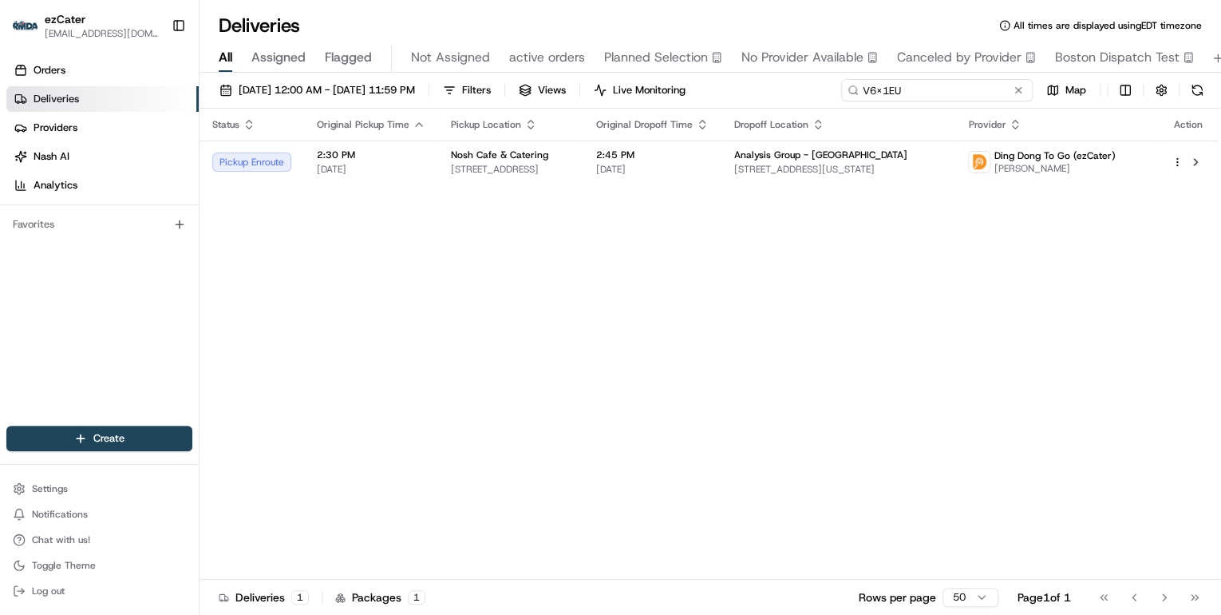
drag, startPoint x: 961, startPoint y: 89, endPoint x: 670, endPoint y: 77, distance: 290.7
click at [721, 82] on div "[DATE] 12:00 AM - [DATE] 11:59 PM Filters Views Live Monitoring V6X1EU Map" at bounding box center [711, 94] width 1022 height 30
paste input "Y0CPJ5"
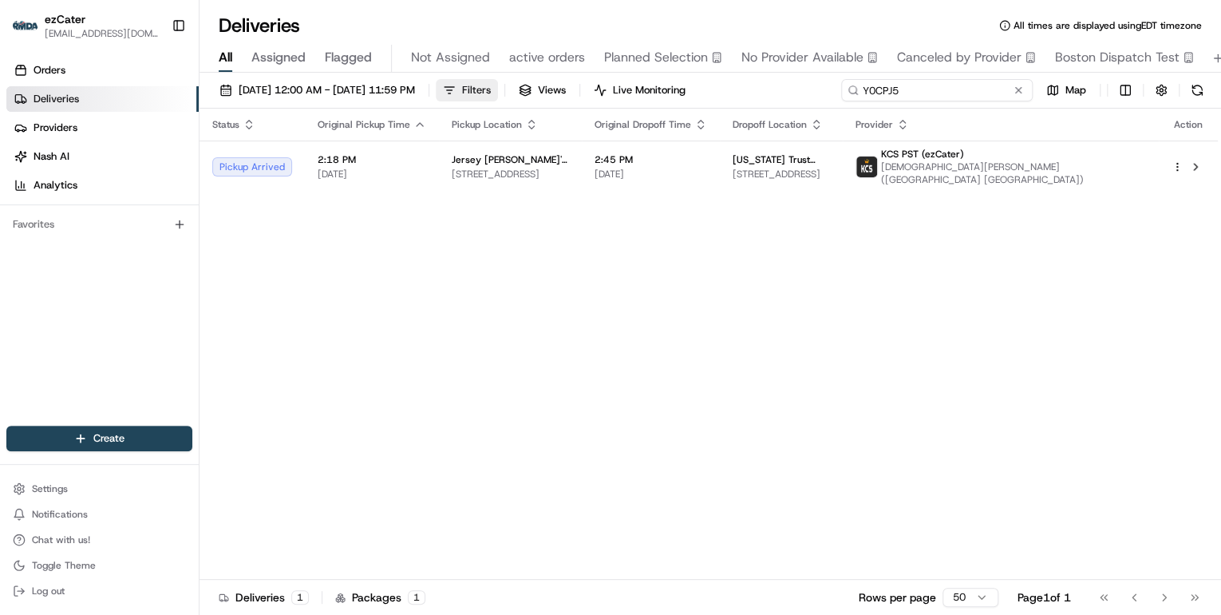
drag, startPoint x: 907, startPoint y: 91, endPoint x: 536, endPoint y: 96, distance: 371.1
click at [547, 93] on div "[DATE] 12:00 AM - [DATE] 11:59 PM Filters Views Live Monitoring Y0CPJ5 Map" at bounding box center [711, 94] width 1022 height 30
paste input "J8FAAV"
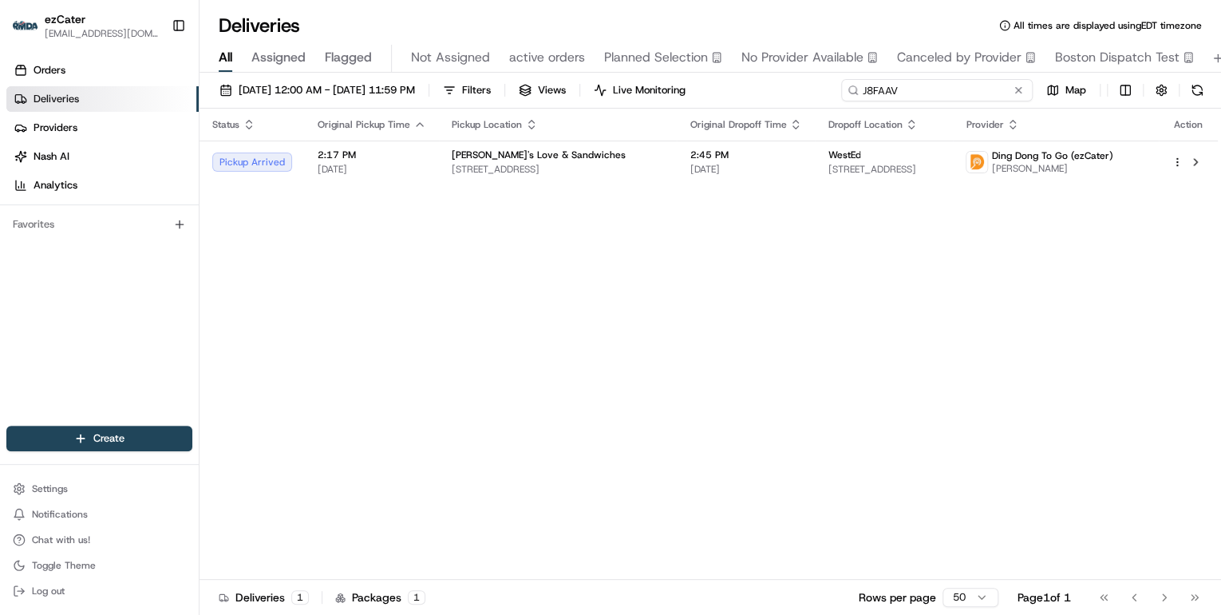
drag, startPoint x: 915, startPoint y: 86, endPoint x: 581, endPoint y: 77, distance: 334.5
click at [583, 77] on div "[DATE] 12:00 AM - [DATE] 11:59 PM Filters Views Live Monitoring J8FAAV Map Stat…" at bounding box center [711, 345] width 1022 height 545
paste input "Y0CPJ5"
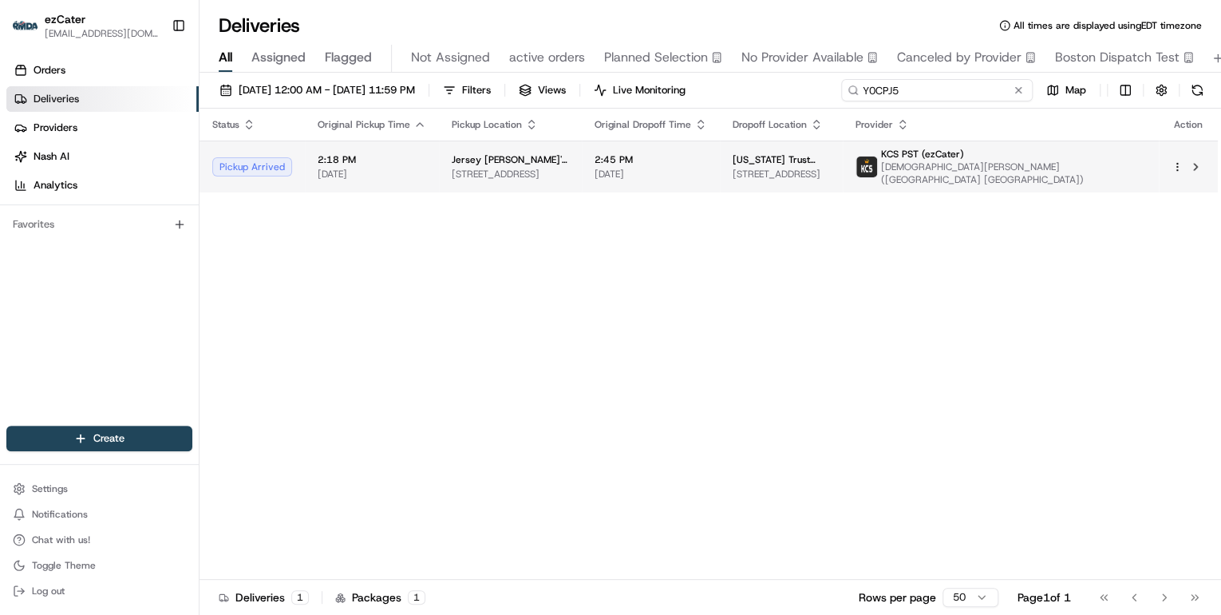
type input "Y0CPJ5"
click at [564, 163] on div "Jersey [PERSON_NAME]'s Subs" at bounding box center [510, 159] width 117 height 13
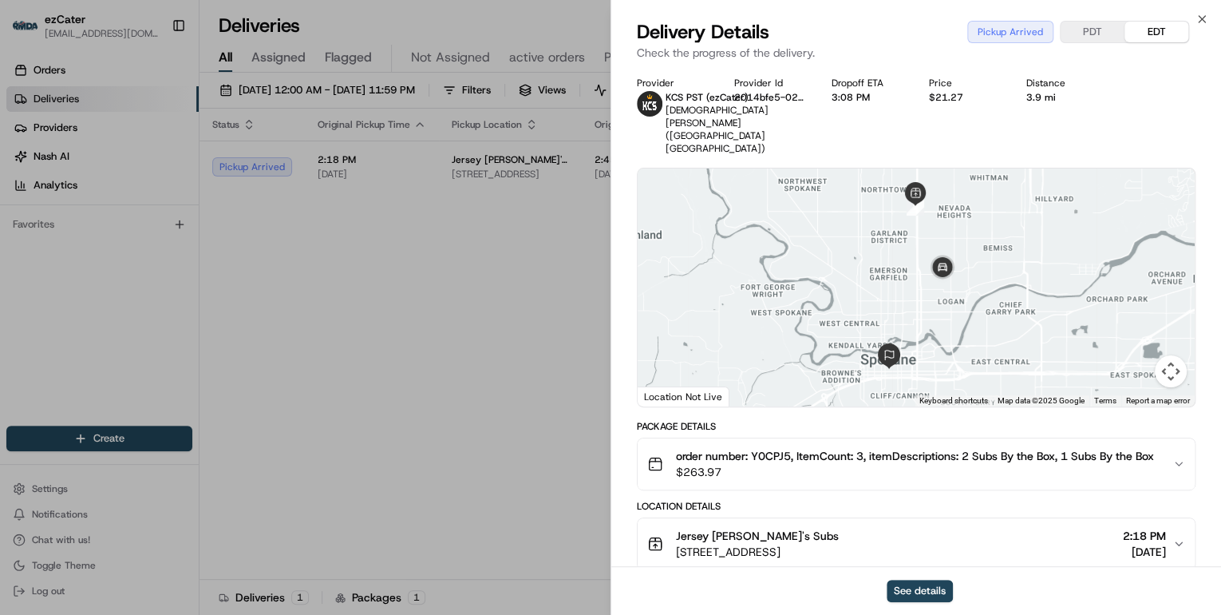
scroll to position [192, 0]
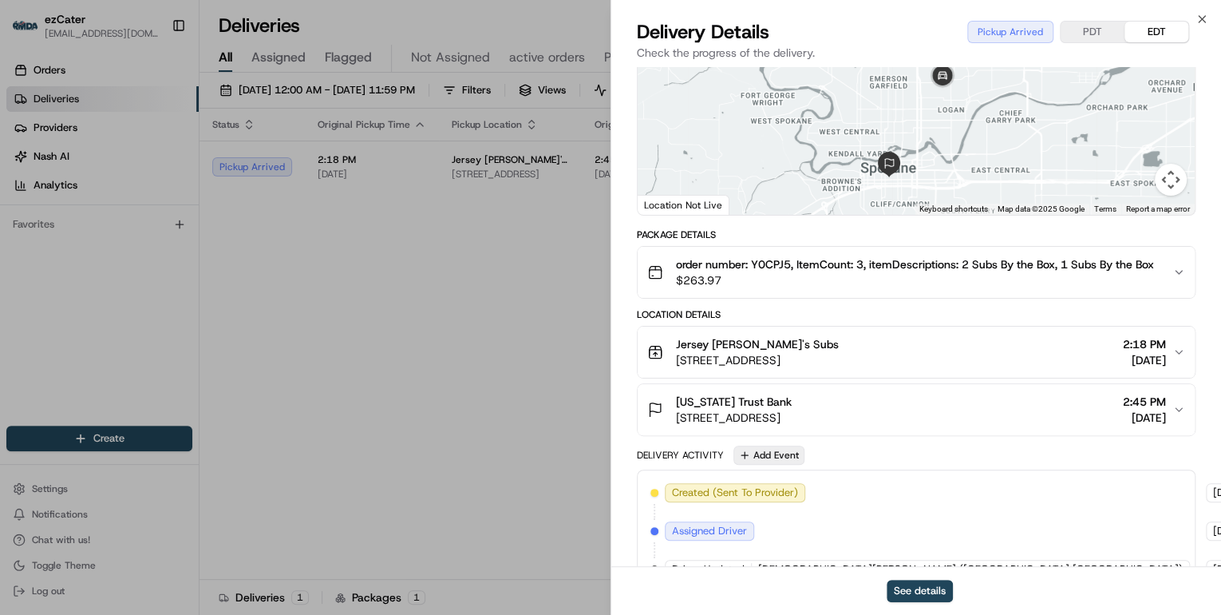
click at [769, 445] on button "Add Event" at bounding box center [768, 454] width 71 height 19
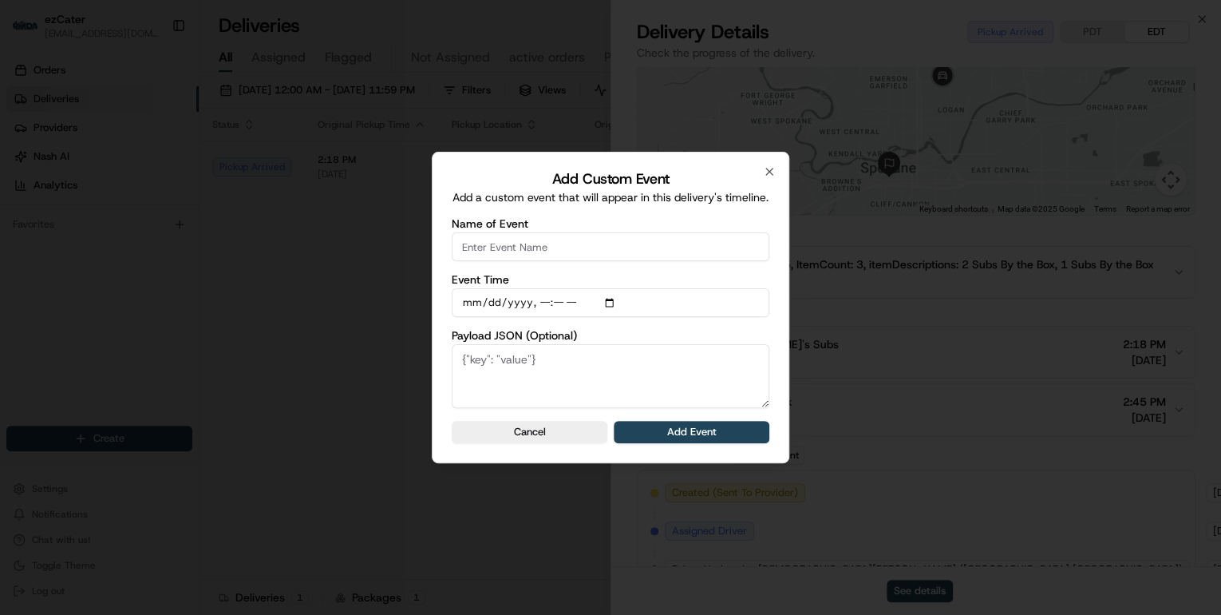
click at [502, 261] on input "Name of Event" at bounding box center [611, 246] width 318 height 29
type input "CP Not Ready"
click at [675, 441] on button "Add Event" at bounding box center [692, 432] width 156 height 22
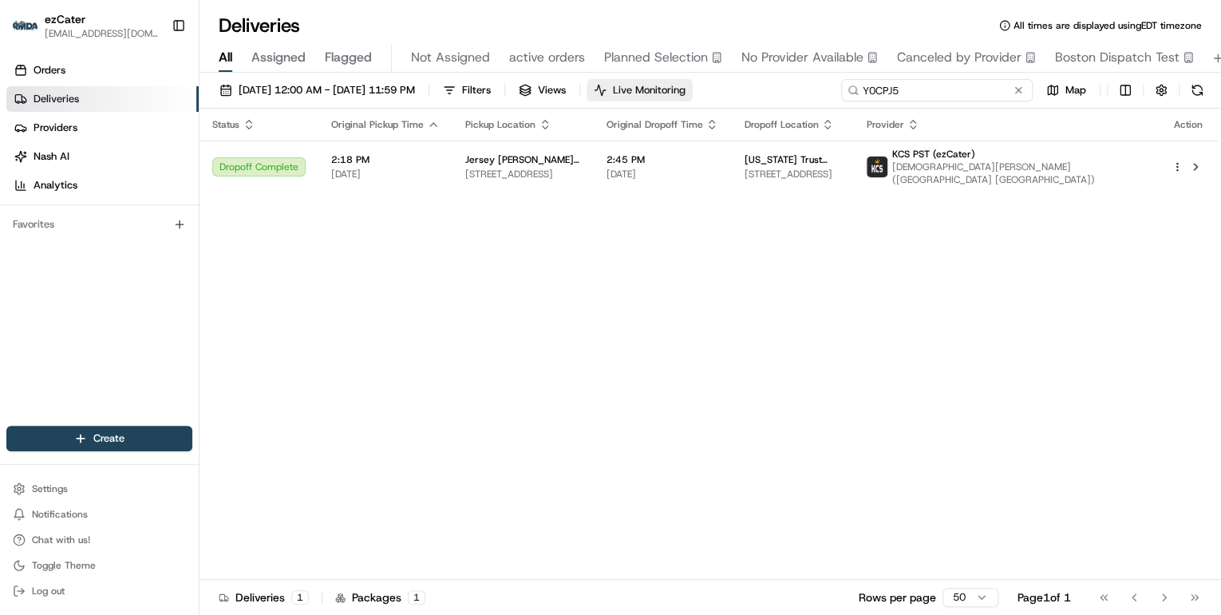
drag, startPoint x: 970, startPoint y: 89, endPoint x: 667, endPoint y: 93, distance: 302.5
click at [673, 93] on div "[DATE] 12:00 AM - [DATE] 11:59 PM Filters Views Live Monitoring Y0CPJ5 Map" at bounding box center [711, 94] width 1022 height 30
paste input "F0HP28"
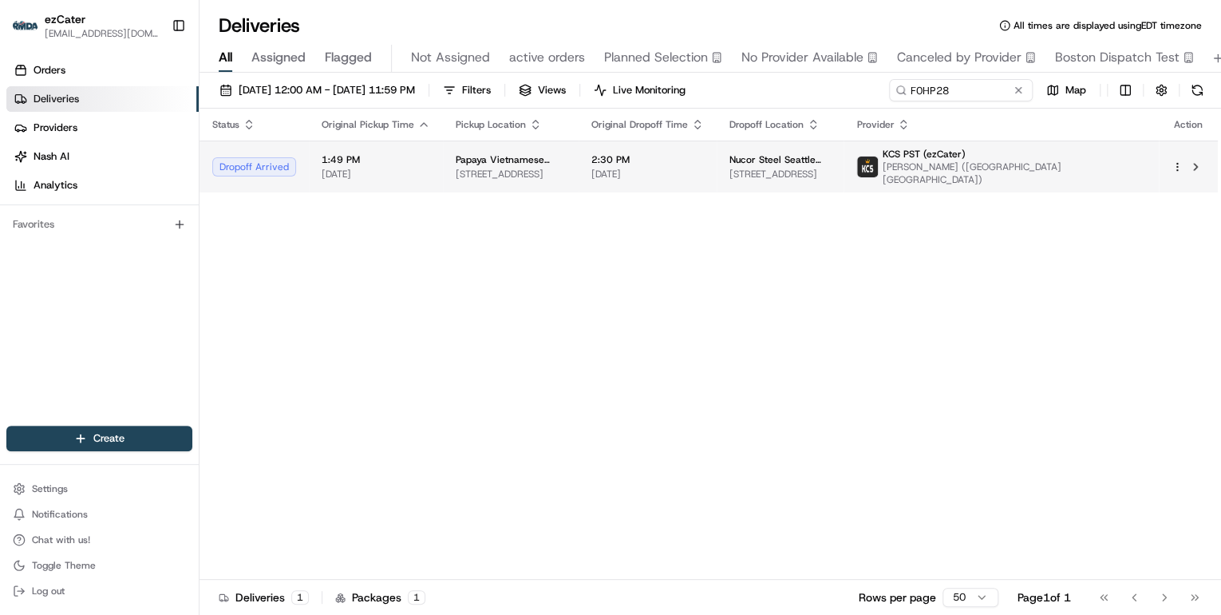
click at [536, 172] on span "[STREET_ADDRESS]" at bounding box center [511, 174] width 110 height 13
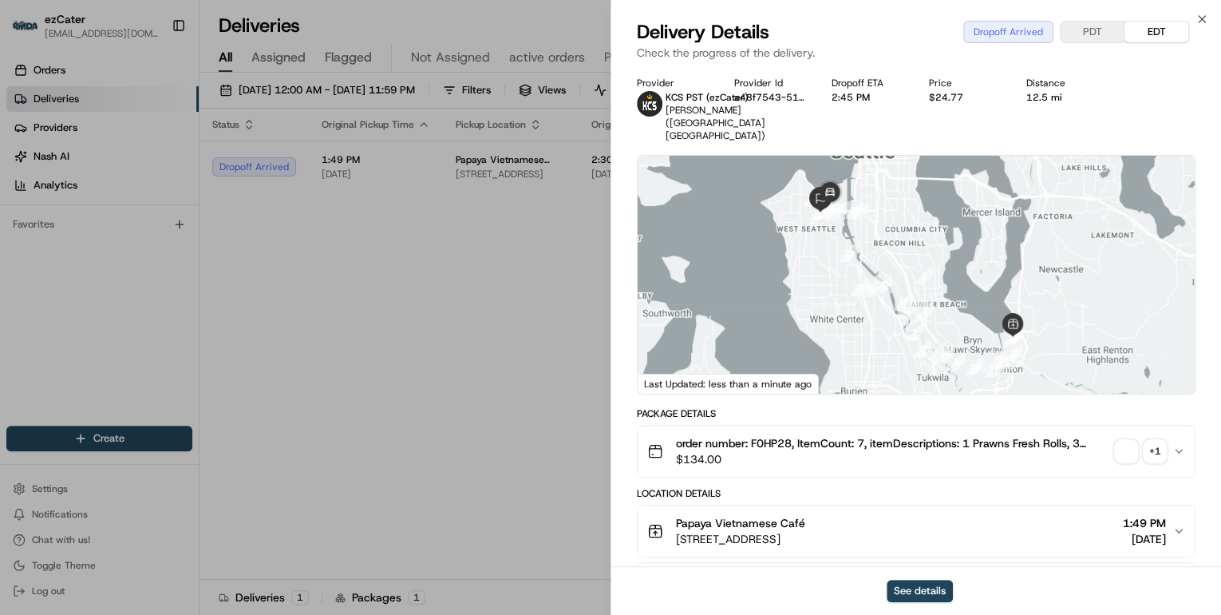
scroll to position [192, 0]
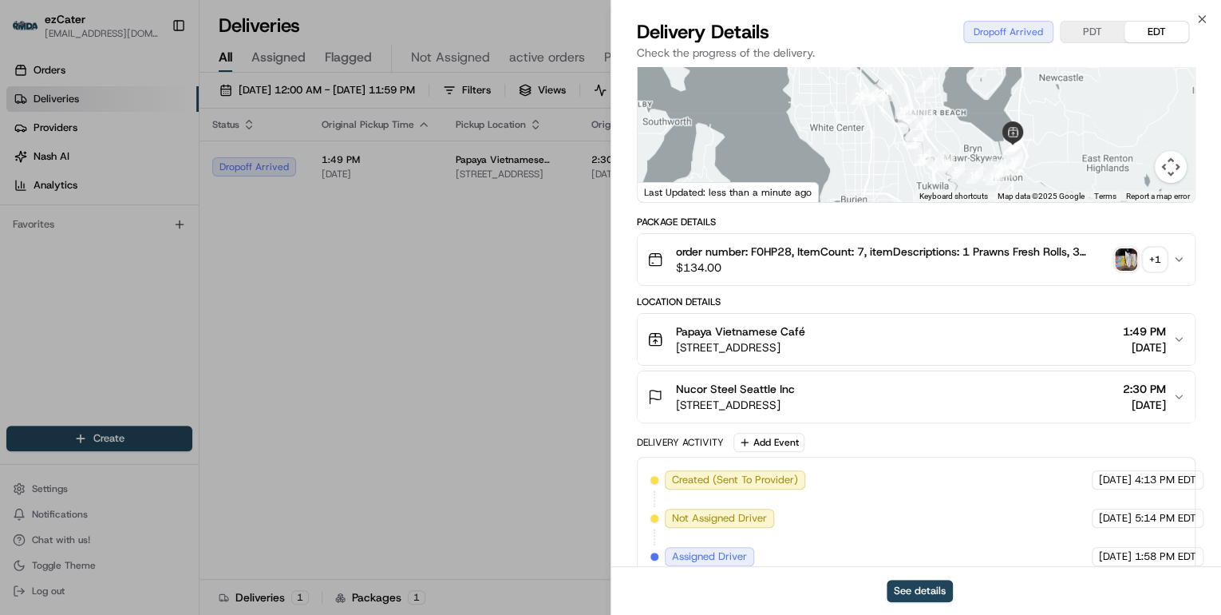
click at [795, 397] on span "[STREET_ADDRESS]" at bounding box center [735, 405] width 119 height 16
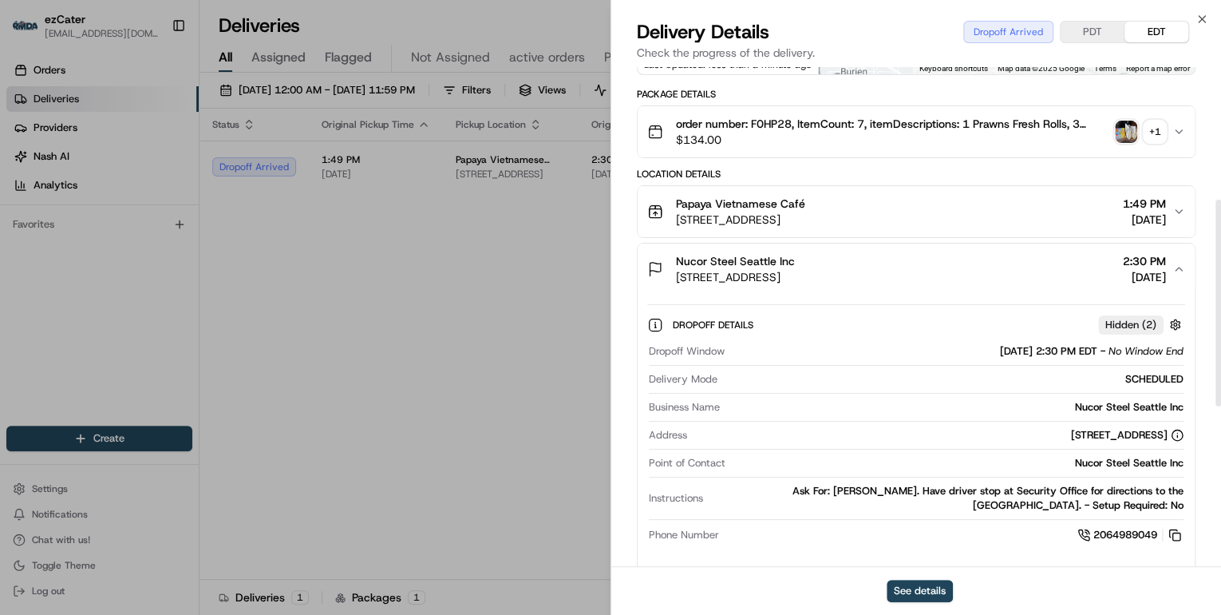
scroll to position [383, 0]
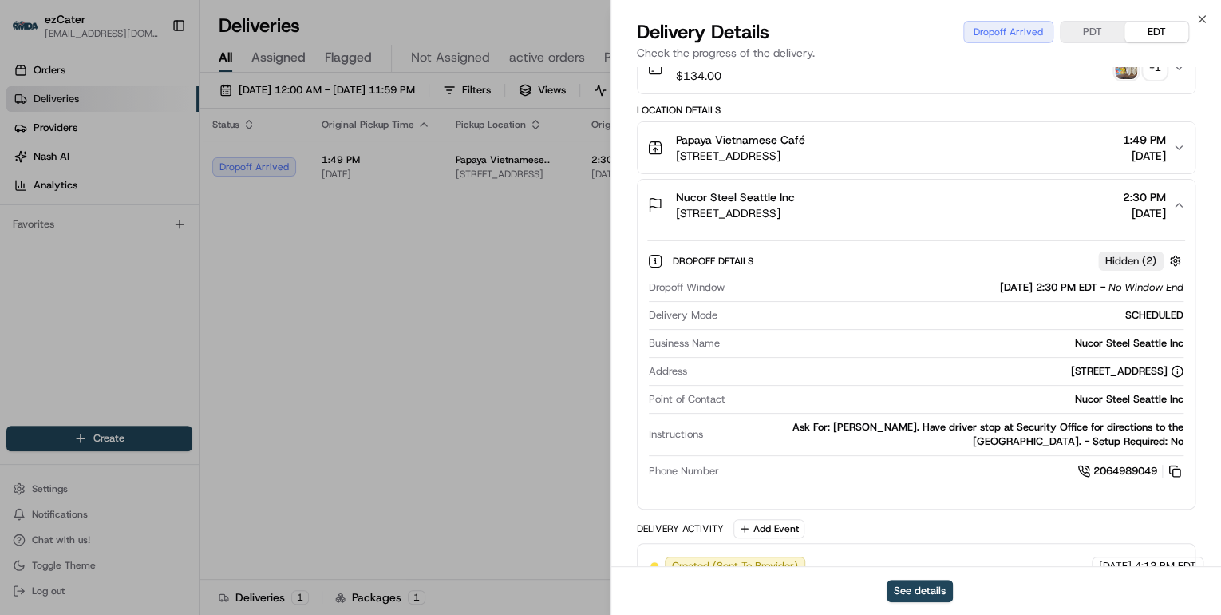
drag, startPoint x: 630, startPoint y: 414, endPoint x: 1188, endPoint y: 426, distance: 557.2
click at [1188, 426] on div "Provider KCS PST (ezCater) [PERSON_NAME] ([GEOGRAPHIC_DATA] [GEOGRAPHIC_DATA]) …" at bounding box center [916, 294] width 610 height 1221
copy div "Instructions Ask For: [PERSON_NAME]. Have driver stop at Security Office for di…"
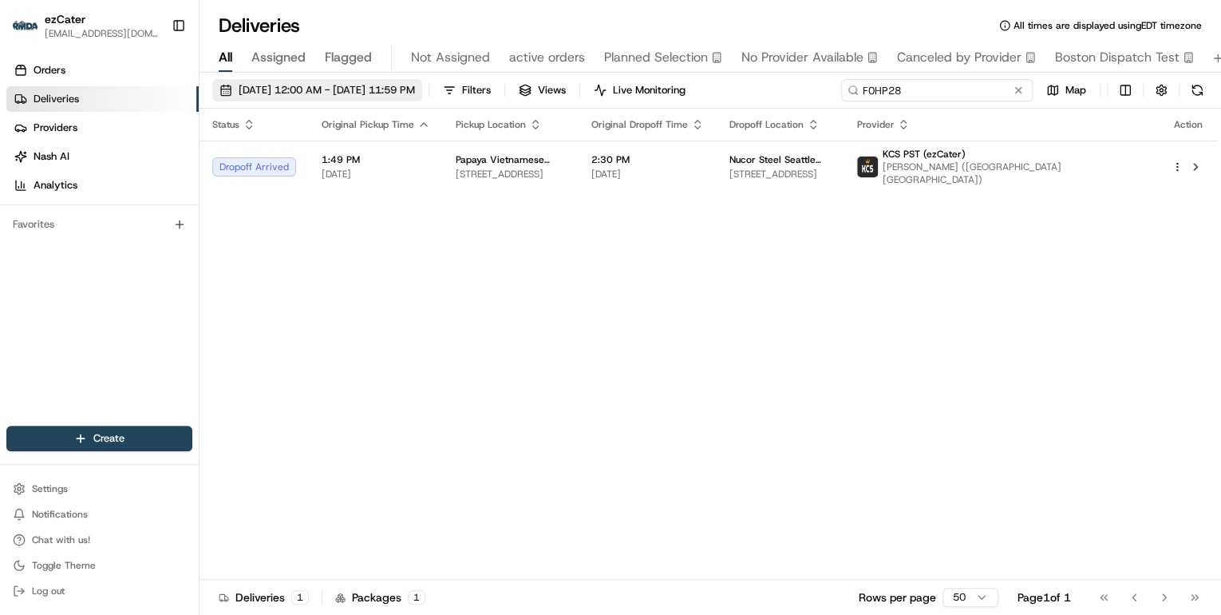
drag, startPoint x: 954, startPoint y: 86, endPoint x: 409, endPoint y: 98, distance: 546.0
click at [409, 97] on div "[DATE] 12:00 AM - [DATE] 11:59 PM Filters Views Live Monitoring F0HP28 Map" at bounding box center [711, 94] width 1022 height 30
paste input "RKVPUW"
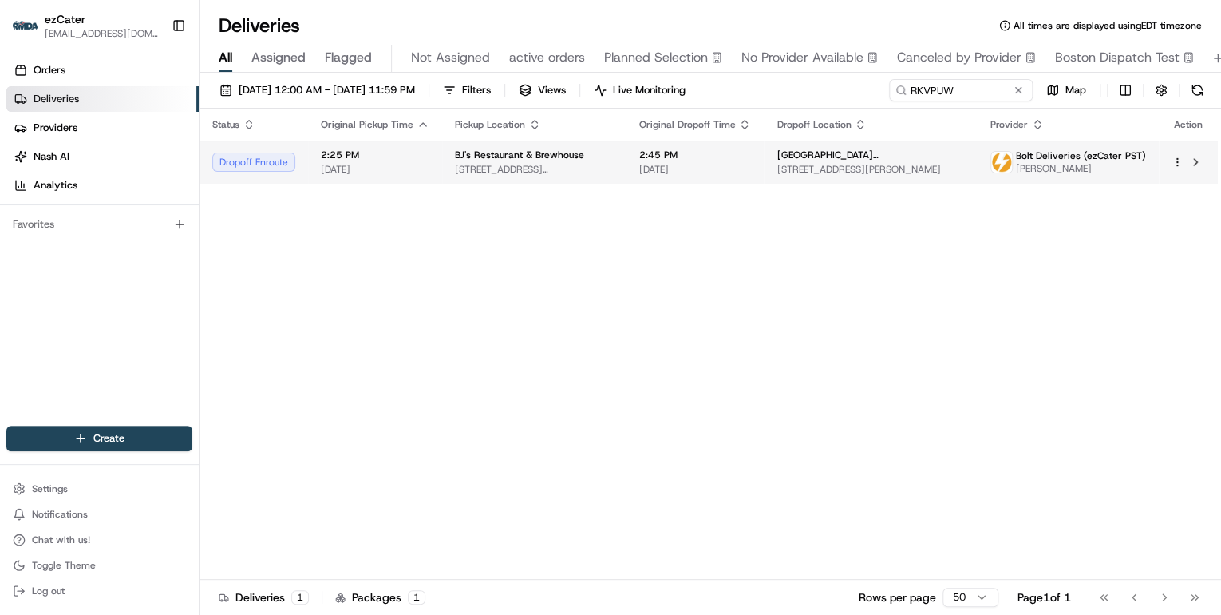
click at [426, 164] on span "[DATE]" at bounding box center [375, 169] width 109 height 13
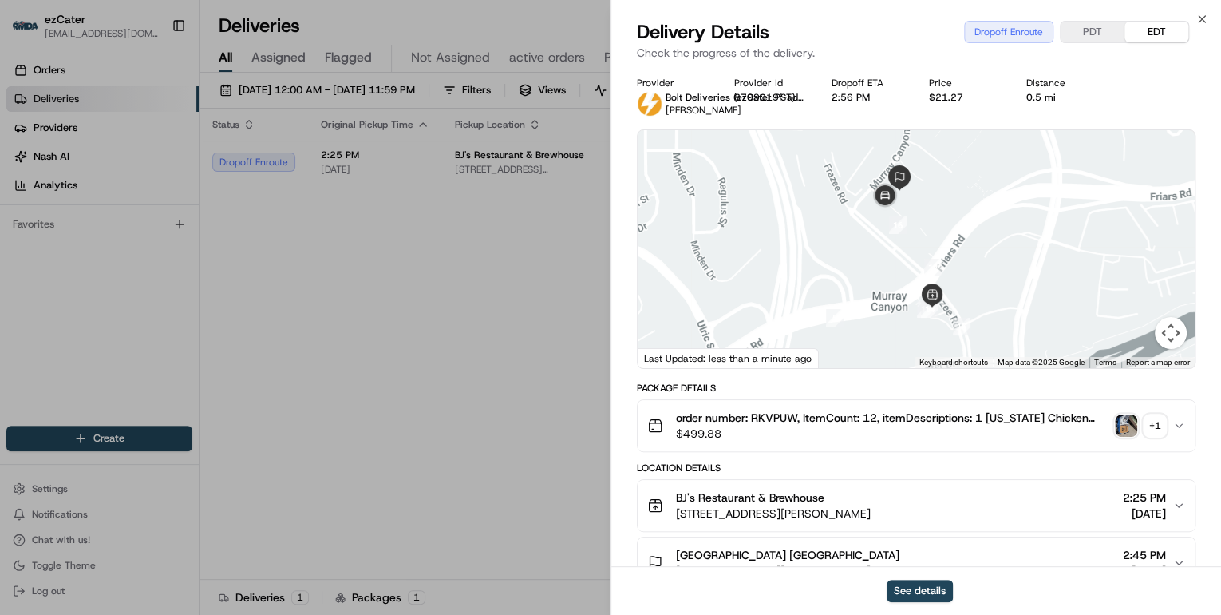
click at [1149, 421] on div "+ 1" at bounding box center [1155, 425] width 22 height 22
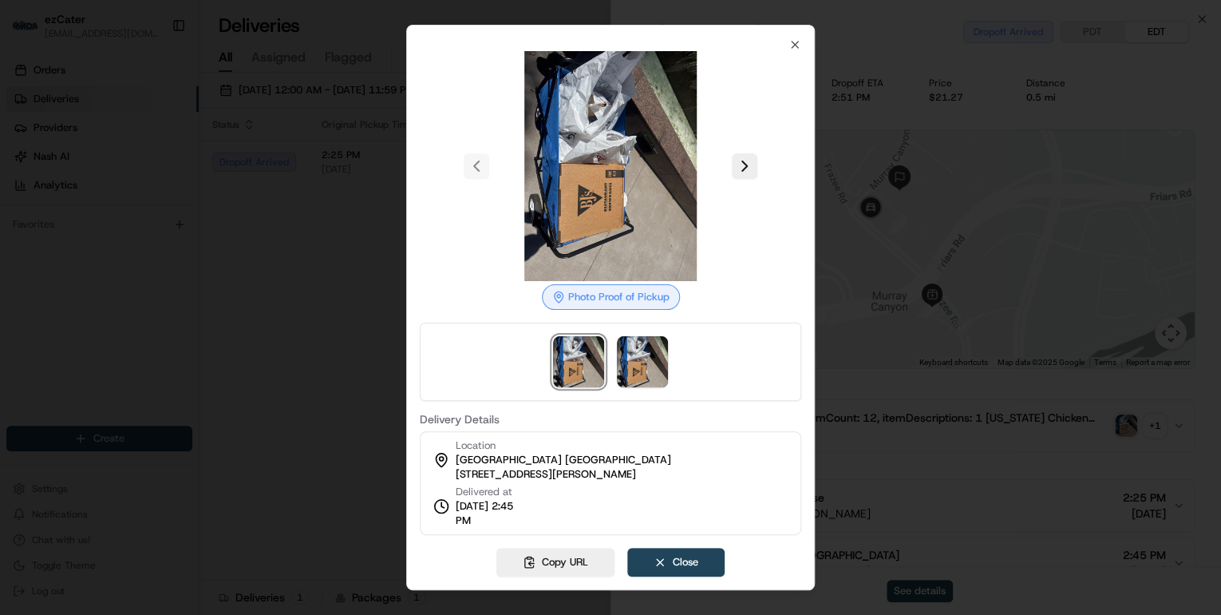
click at [310, 245] on div at bounding box center [610, 307] width 1221 height 615
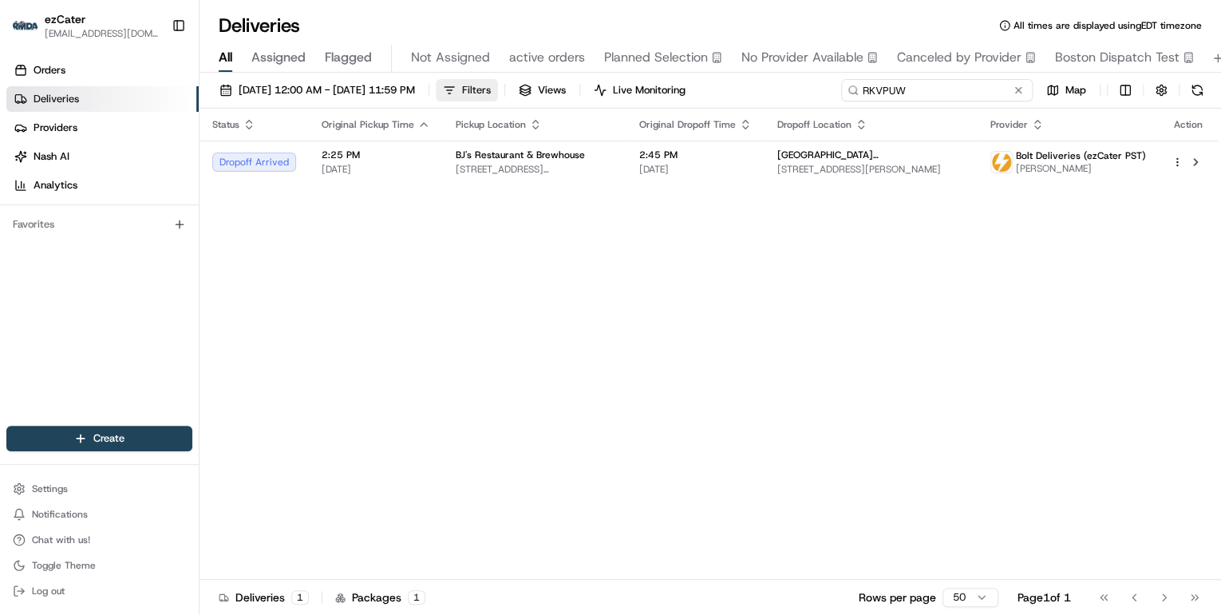
drag, startPoint x: 974, startPoint y: 89, endPoint x: 543, endPoint y: 94, distance: 430.2
click at [560, 89] on div "[DATE] 12:00 AM - [DATE] 11:59 PM Filters Views Live Monitoring RKVPUW Map" at bounding box center [711, 94] width 1022 height 30
paste input "V6X1EU"
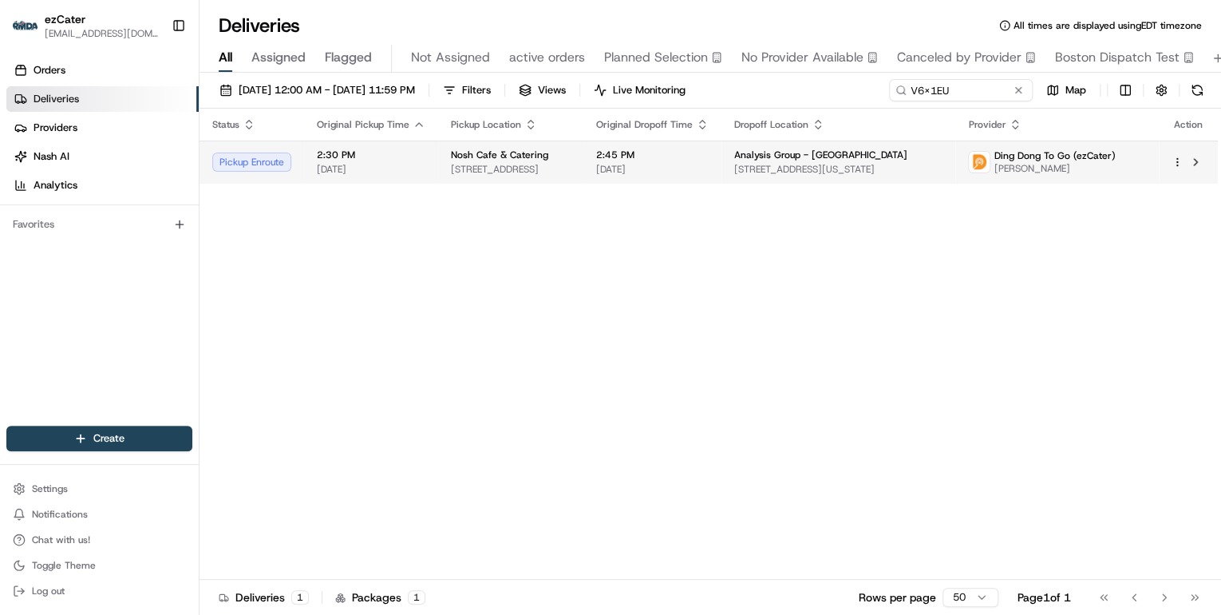
click at [490, 161] on span "Nosh Cafe & Catering" at bounding box center [499, 154] width 97 height 13
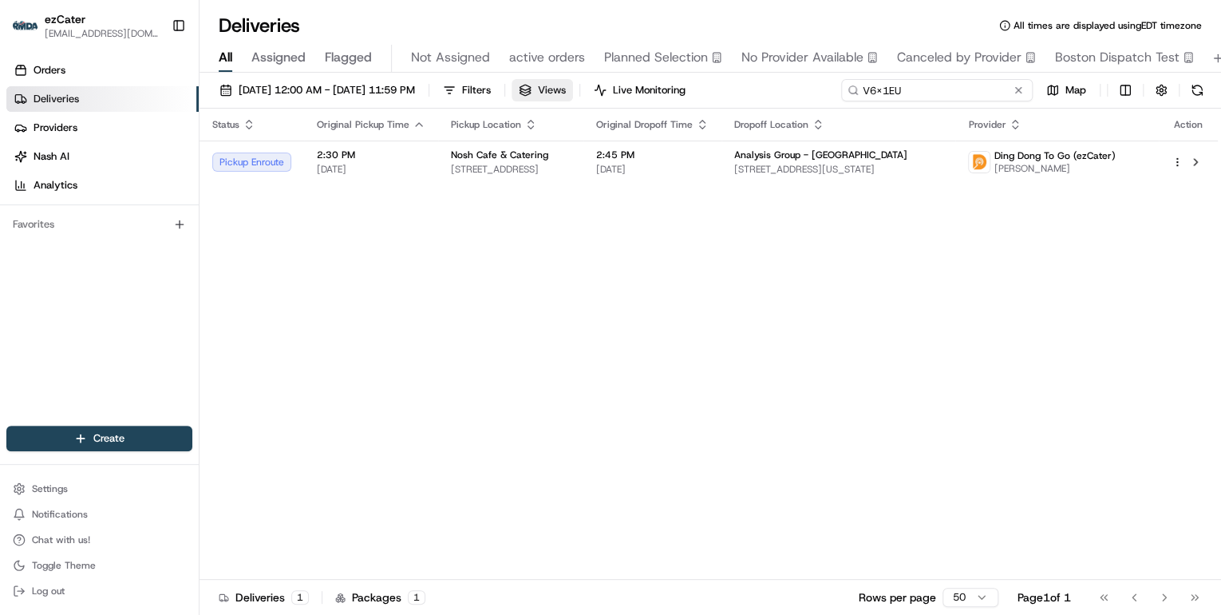
drag, startPoint x: 965, startPoint y: 87, endPoint x: 600, endPoint y: 90, distance: 364.7
click at [604, 89] on div "[DATE] 12:00 AM - [DATE] 11:59 PM Filters Views Live Monitoring V6X1EU Map" at bounding box center [711, 94] width 1022 height 30
paste input "7K0V1J"
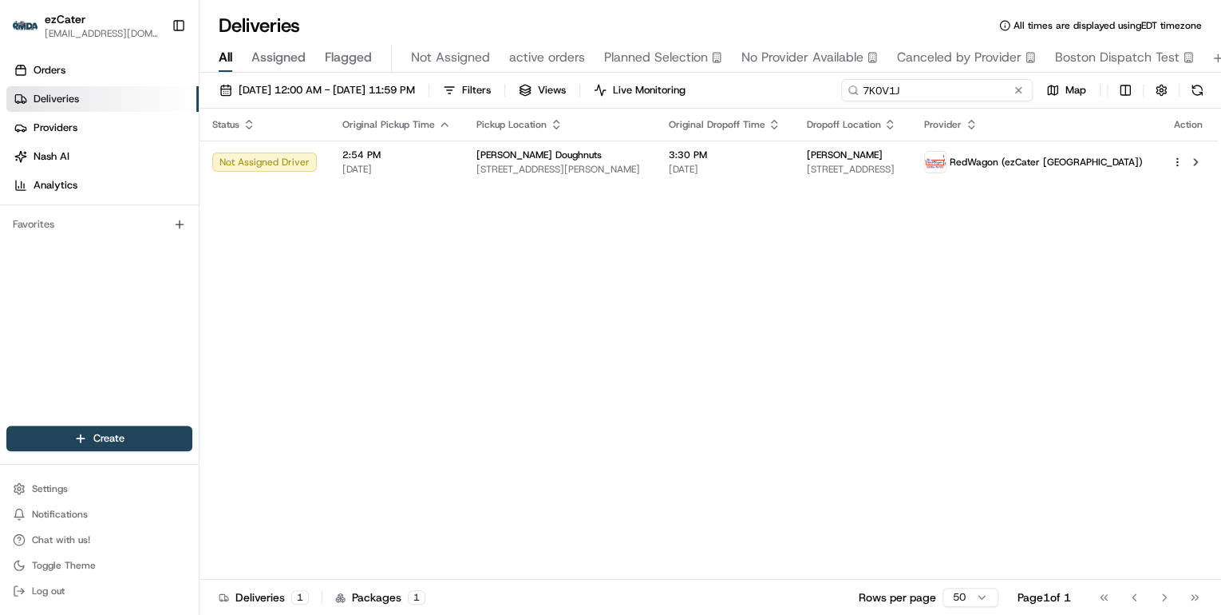
drag, startPoint x: 930, startPoint y: 93, endPoint x: 628, endPoint y: 93, distance: 301.7
click at [628, 93] on div "[DATE] 12:00 AM - [DATE] 11:59 PM Filters Views Live Monitoring 7K0V1J Map" at bounding box center [711, 94] width 1022 height 30
paste input "F0HP28"
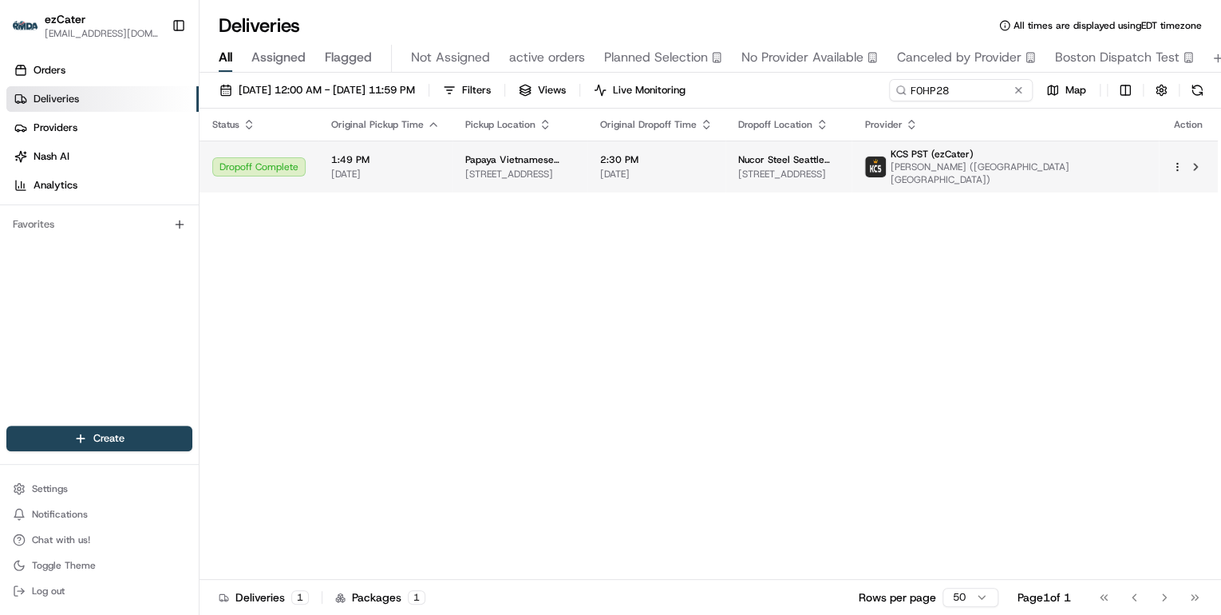
click at [551, 170] on span "827 N 10th Pl f, Renton, WA 98057, USA" at bounding box center [519, 174] width 109 height 13
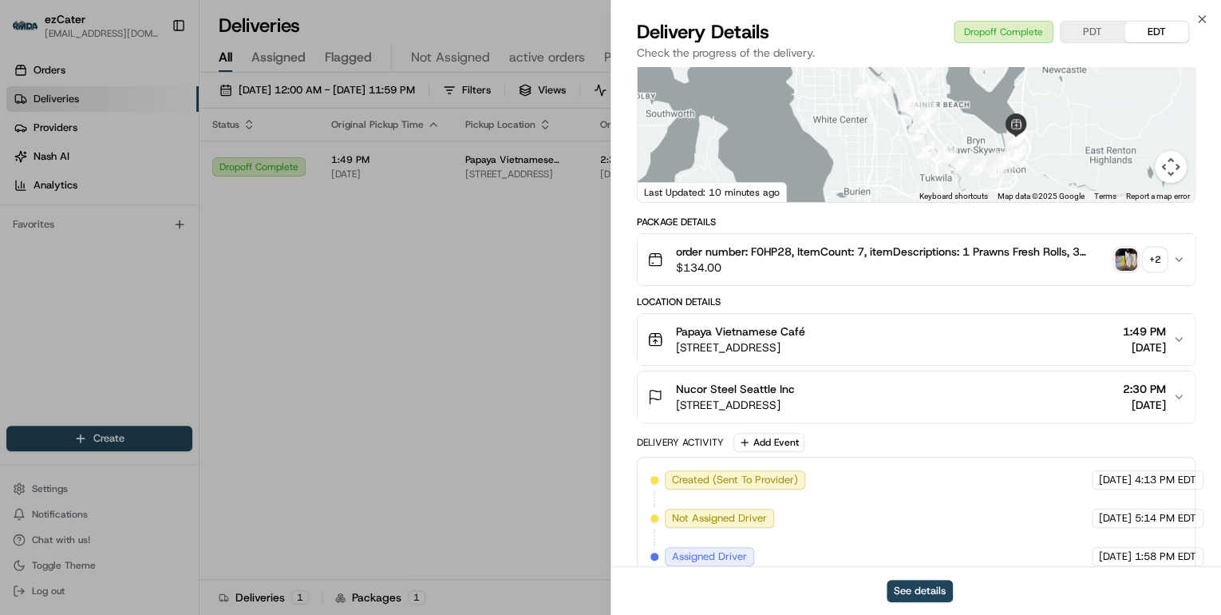
scroll to position [255, 0]
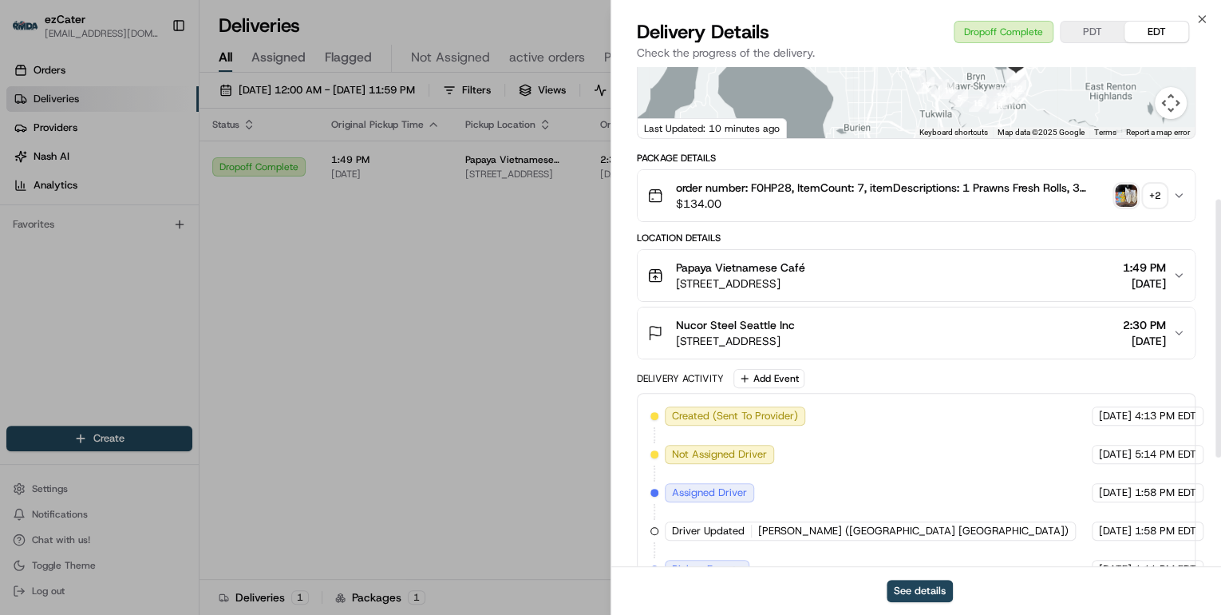
click at [795, 317] on div "Nucor Steel Seattle Inc" at bounding box center [735, 325] width 119 height 16
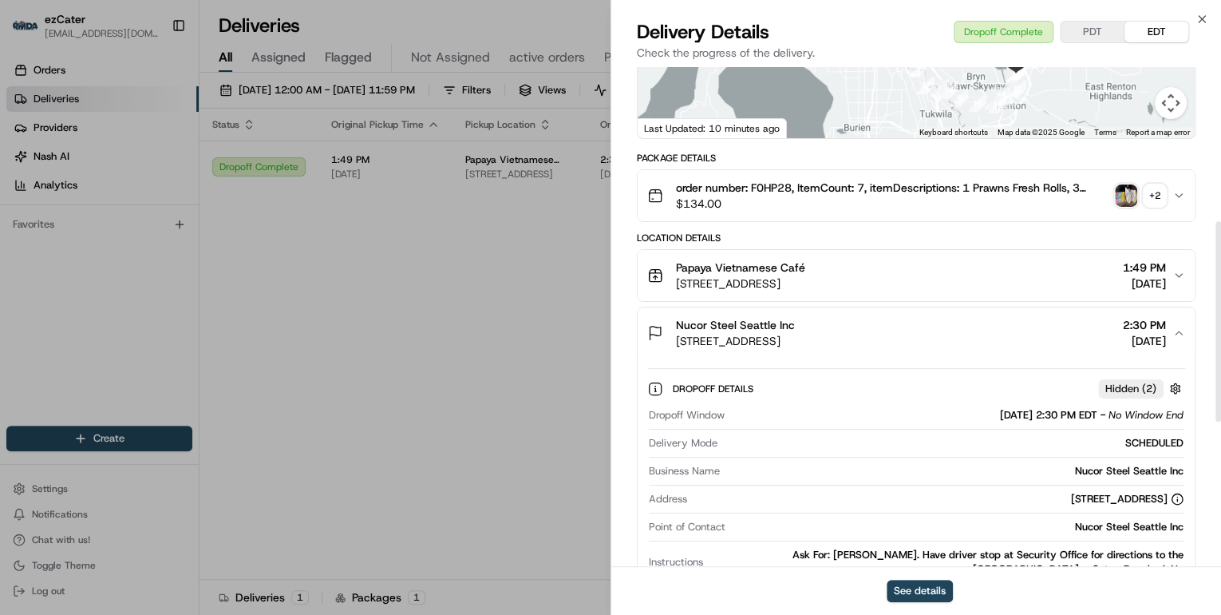
scroll to position [383, 0]
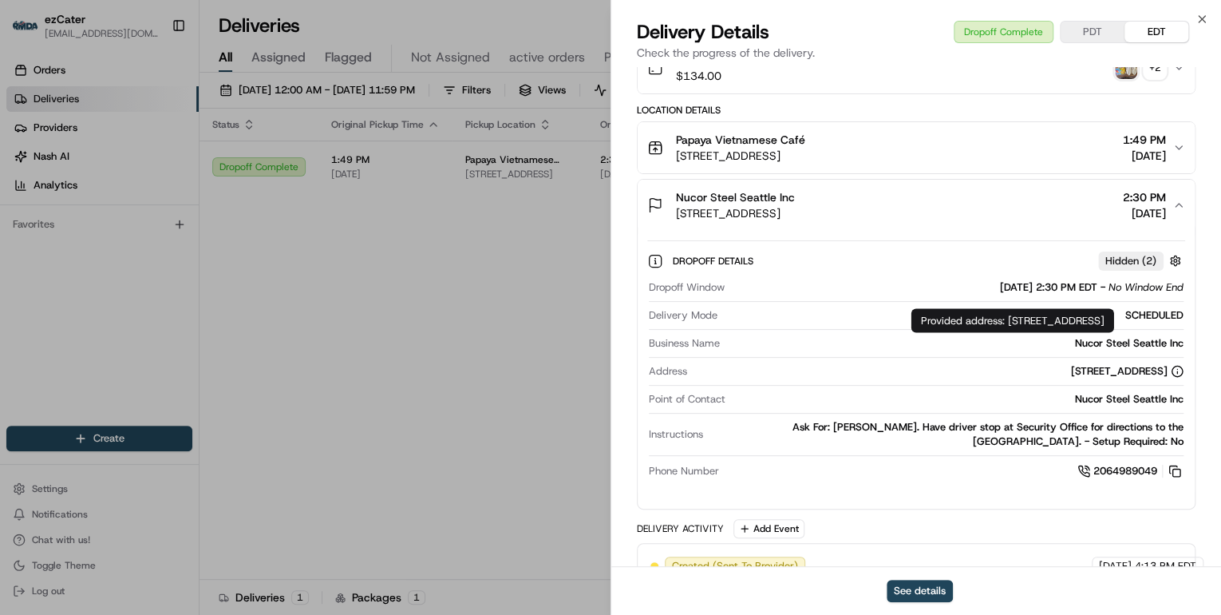
drag, startPoint x: 1008, startPoint y: 320, endPoint x: 1094, endPoint y: 335, distance: 87.5
click at [1094, 332] on div "Provided address: 2424 SW Andover St, Lower Admin Conference Rm, Seattle, WA, 9…" at bounding box center [1012, 320] width 203 height 24
copy div "2424 SW Andover St, Lower Admin Conference Rm, Seattle, WA, 98106"
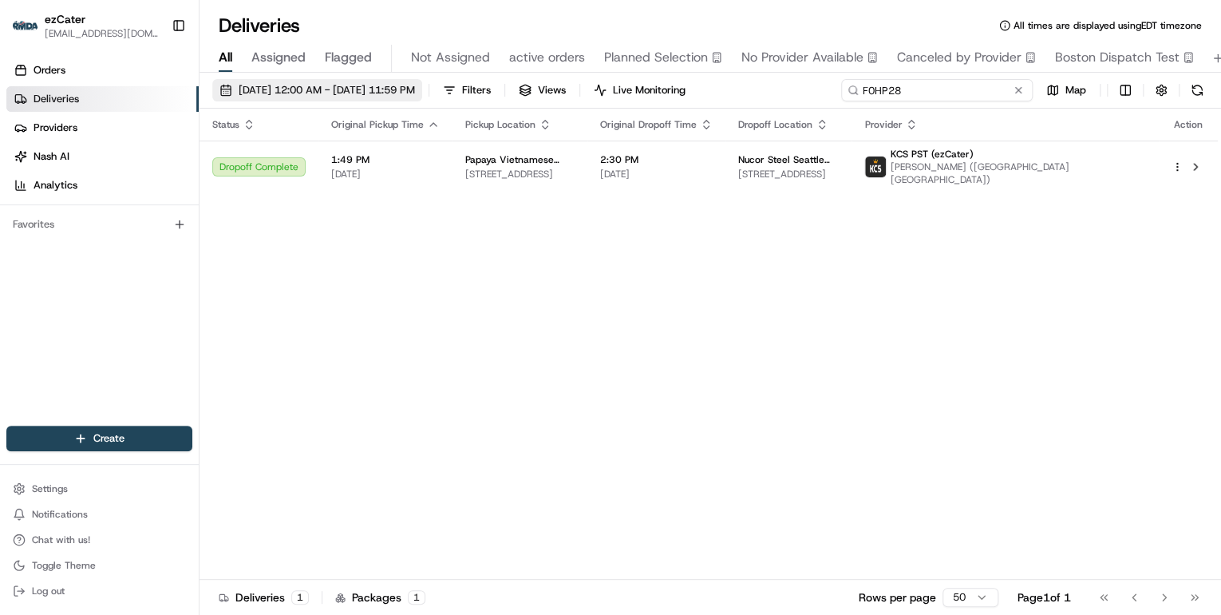
drag, startPoint x: 957, startPoint y: 89, endPoint x: 441, endPoint y: 99, distance: 516.4
click at [458, 96] on div "08/18/2025 12:00 AM - 08/24/2025 11:59 PM Filters Views Live Monitoring F0HP28 …" at bounding box center [711, 94] width 1022 height 30
type input "v"
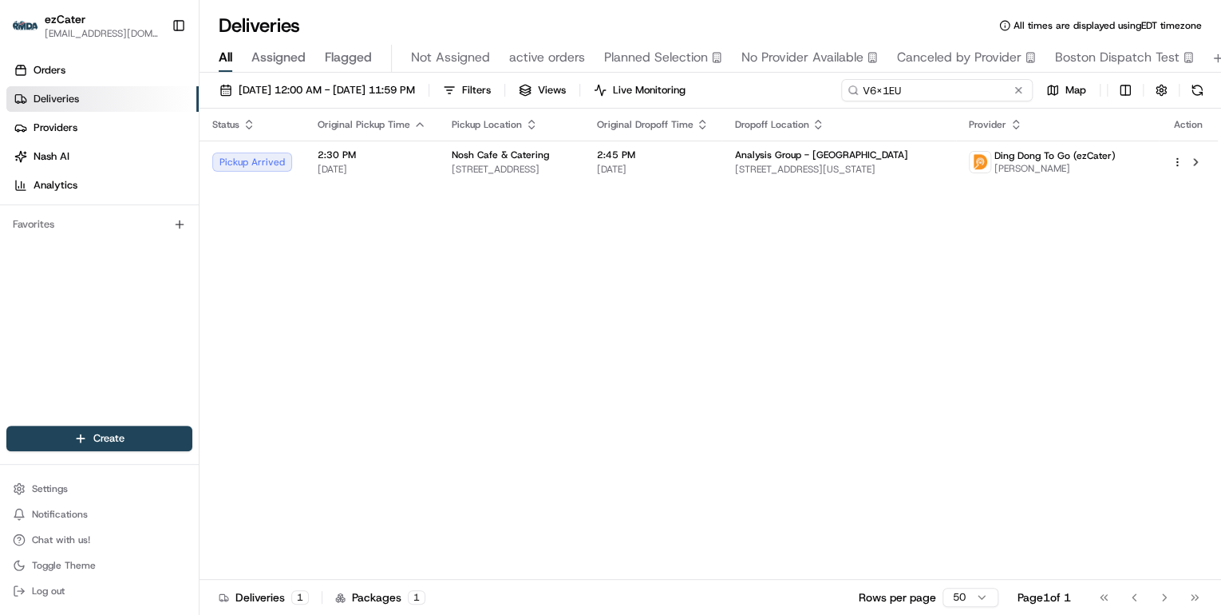
drag, startPoint x: 907, startPoint y: 93, endPoint x: 546, endPoint y: 70, distance: 361.4
click at [547, 70] on div "Deliveries All times are displayed using EDT timezone All Assigned Flagged Not …" at bounding box center [711, 307] width 1022 height 615
paste input "7K0-V1J"
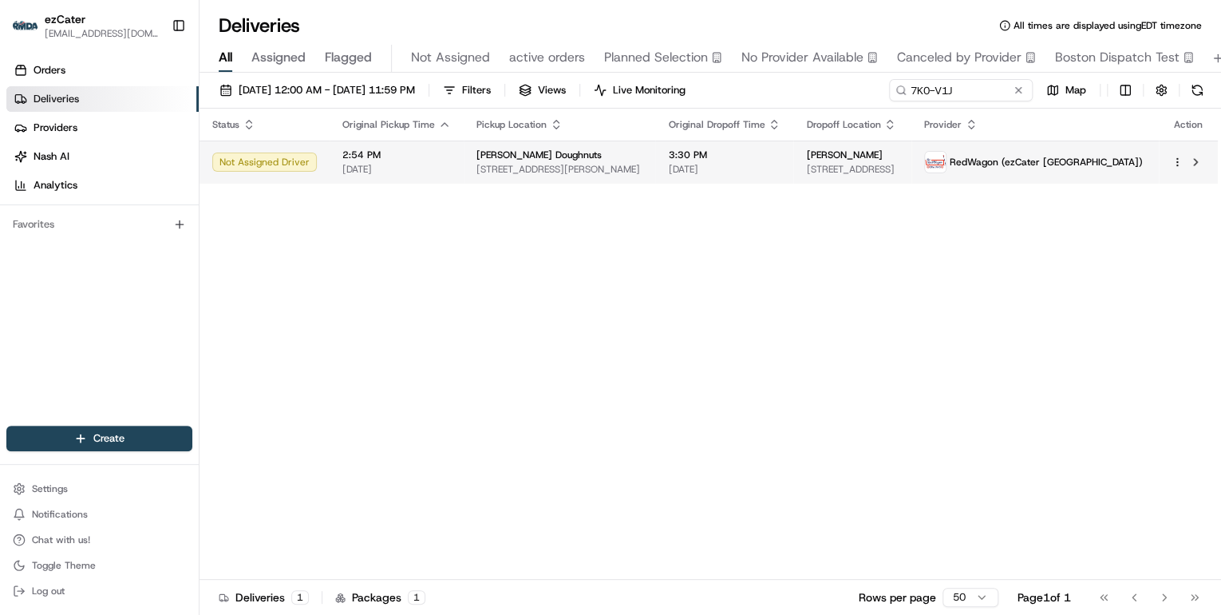
click at [531, 163] on span "4034 Crenshaw Blvd, Los Angeles, CA 90008, USA" at bounding box center [559, 169] width 166 height 13
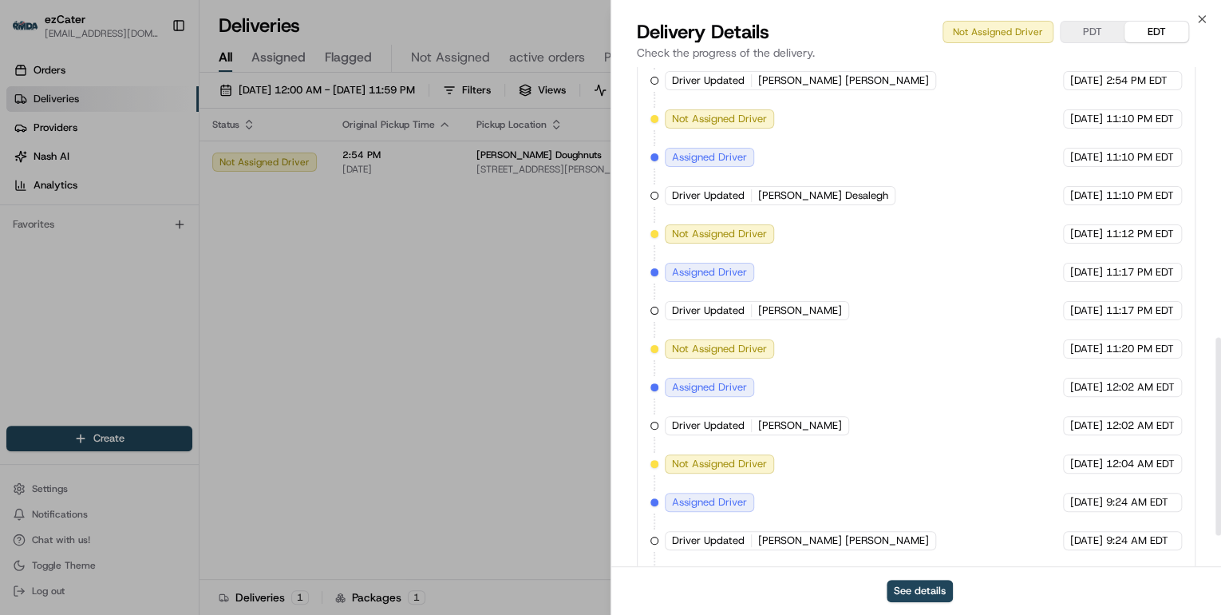
scroll to position [757, 0]
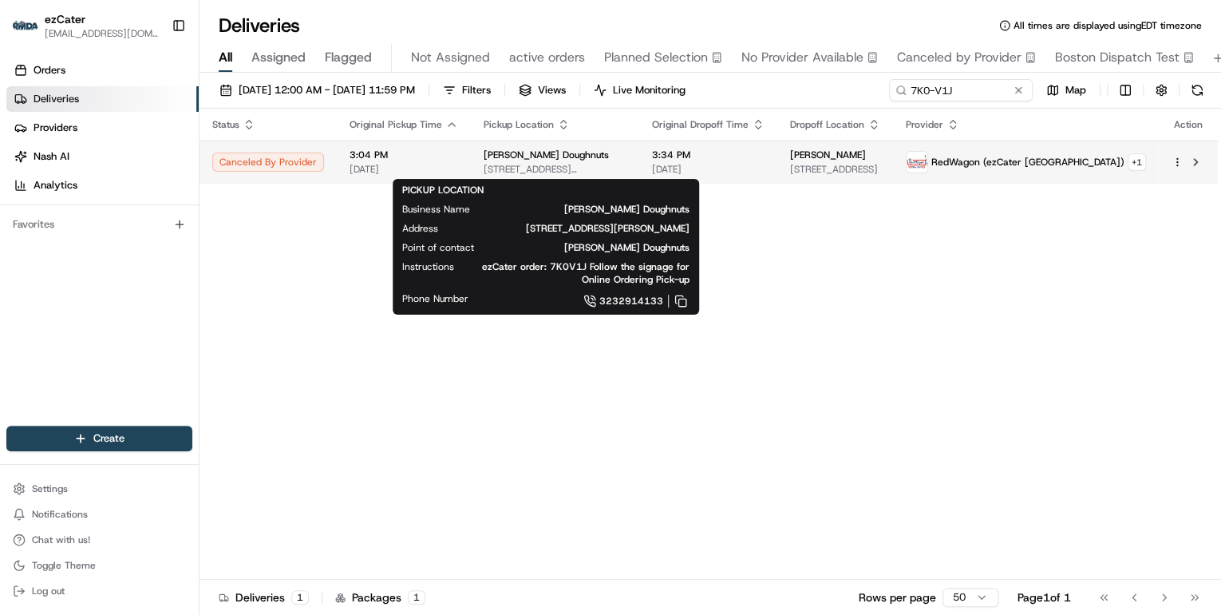
click at [584, 163] on span "4034 Crenshaw Blvd, Los Angeles, CA 90008, USA" at bounding box center [555, 169] width 143 height 13
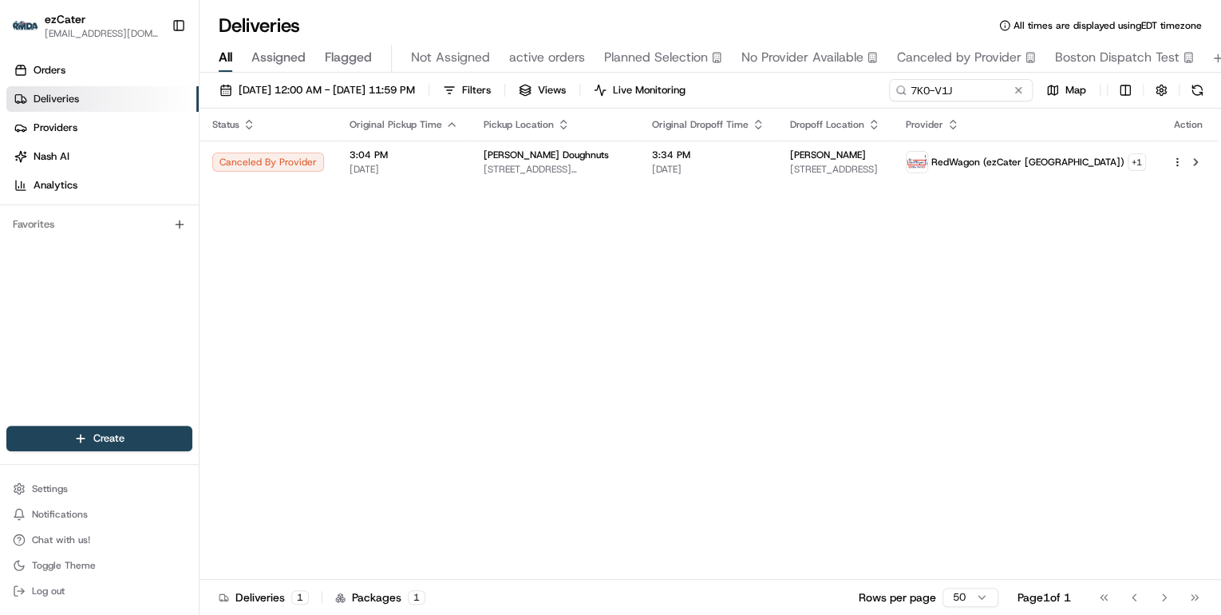
drag, startPoint x: 389, startPoint y: 358, endPoint x: 532, endPoint y: 243, distance: 183.8
drag, startPoint x: 962, startPoint y: 89, endPoint x: 496, endPoint y: 97, distance: 465.3
click at [502, 97] on div "08/18/2025 12:00 AM - 08/24/2025 11:59 PM Filters Views Live Monitoring 7K0-V1J…" at bounding box center [711, 94] width 1022 height 30
paste input "V6X1EU"
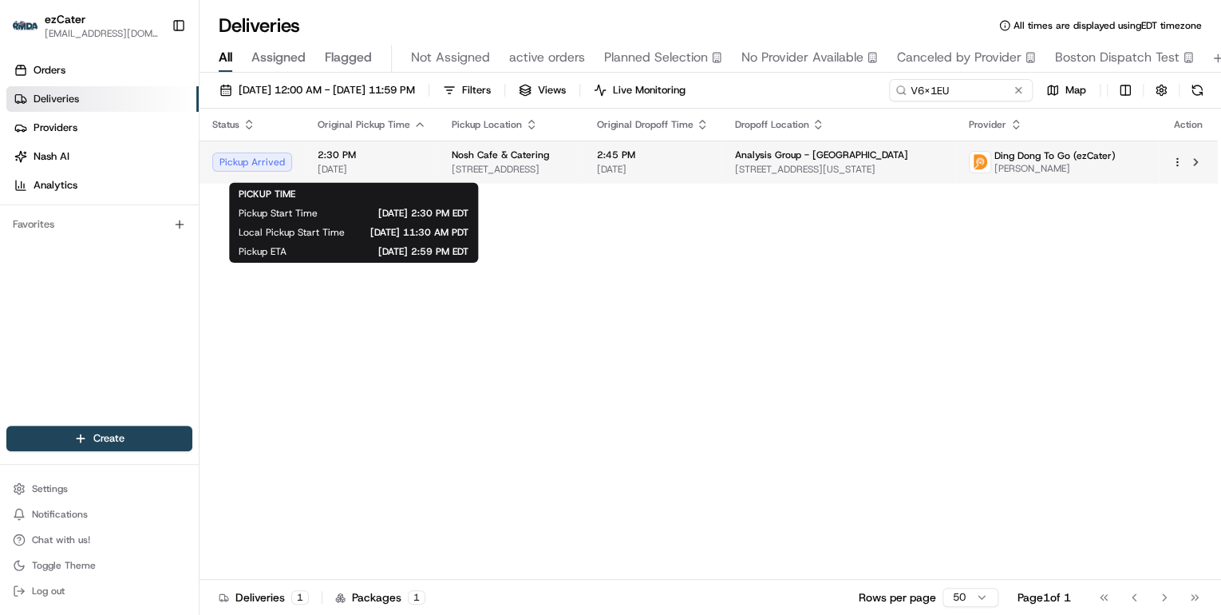
click at [389, 168] on span "08/20/2025" at bounding box center [372, 169] width 109 height 13
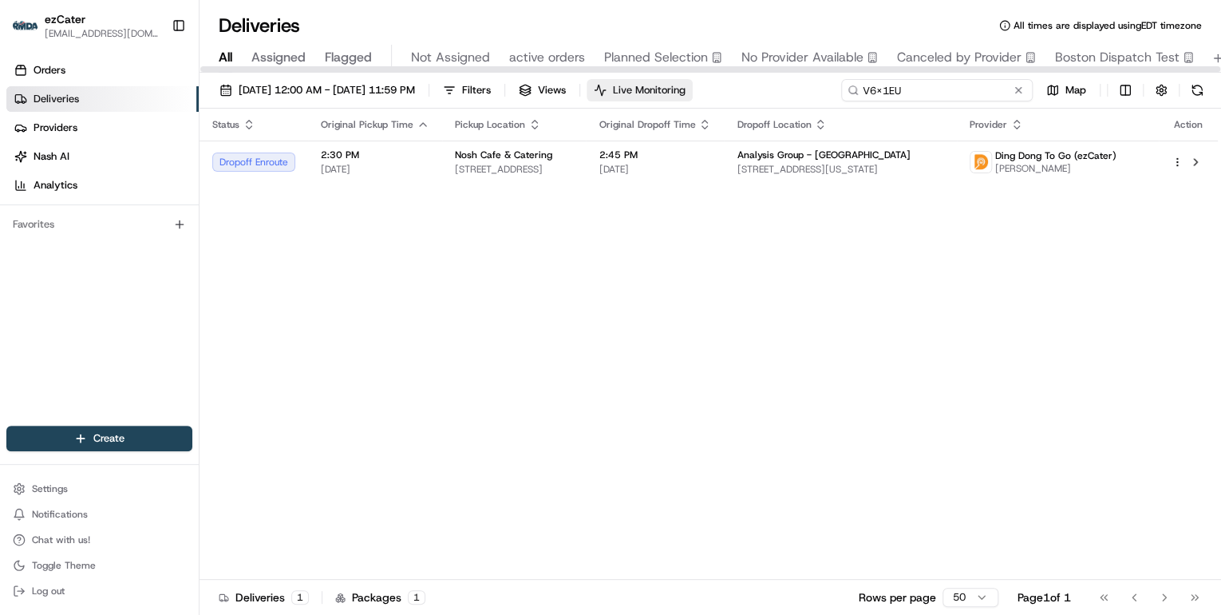
drag, startPoint x: 734, startPoint y: 80, endPoint x: 707, endPoint y: 78, distance: 27.2
click at [710, 79] on div "08/18/2025 12:00 AM - 08/24/2025 11:59 PM Filters Views Live Monitoring V6X1EU …" at bounding box center [711, 94] width 1022 height 30
paste input "8H5HP1"
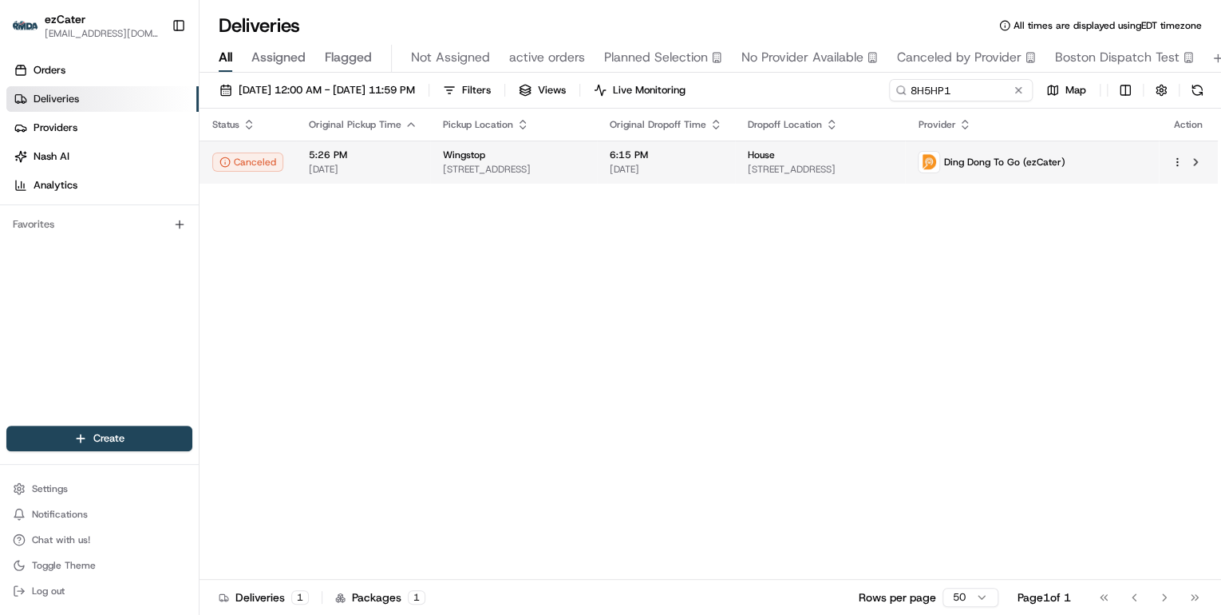
click at [502, 168] on span "47 W Division St, Chicago, IL 60610, USA" at bounding box center [513, 169] width 141 height 13
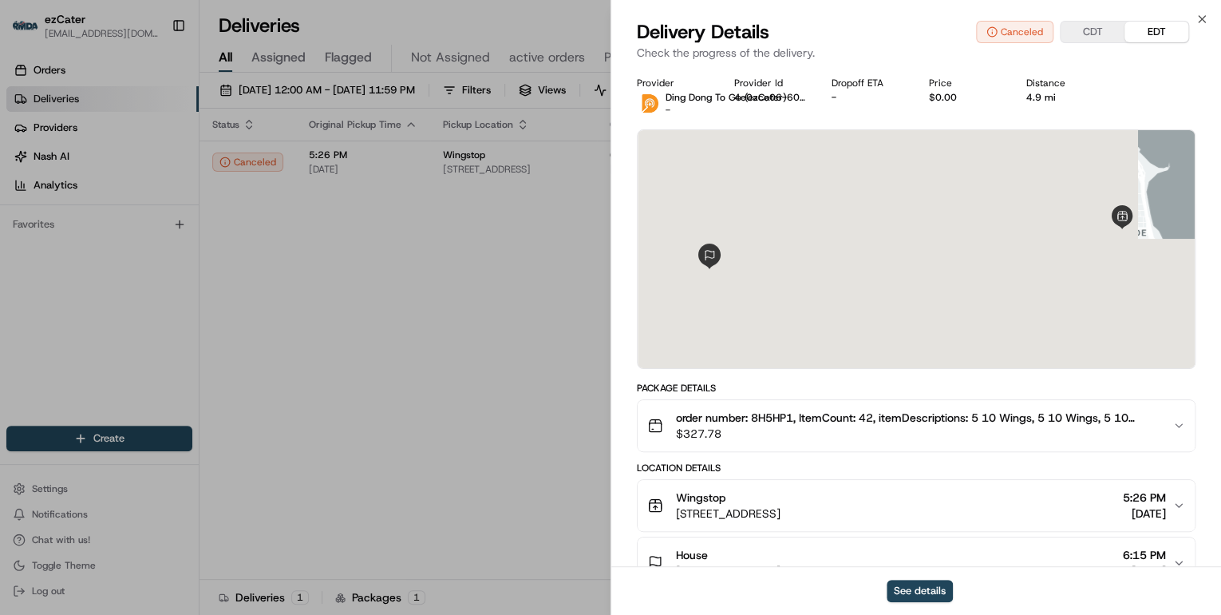
scroll to position [149, 0]
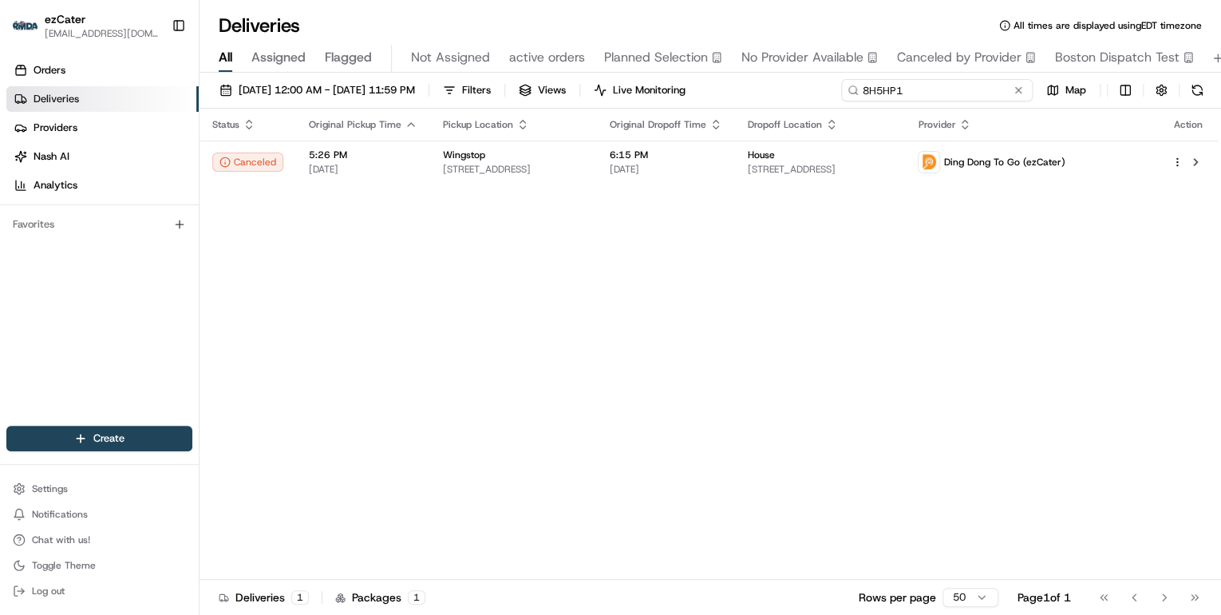
drag, startPoint x: 956, startPoint y: 91, endPoint x: 638, endPoint y: 86, distance: 318.5
click at [640, 89] on div "08/18/2025 12:00 AM - 08/24/2025 11:59 PM Filters Views Live Monitoring 8H5HP1 …" at bounding box center [711, 94] width 1022 height 30
paste input "8KAWF"
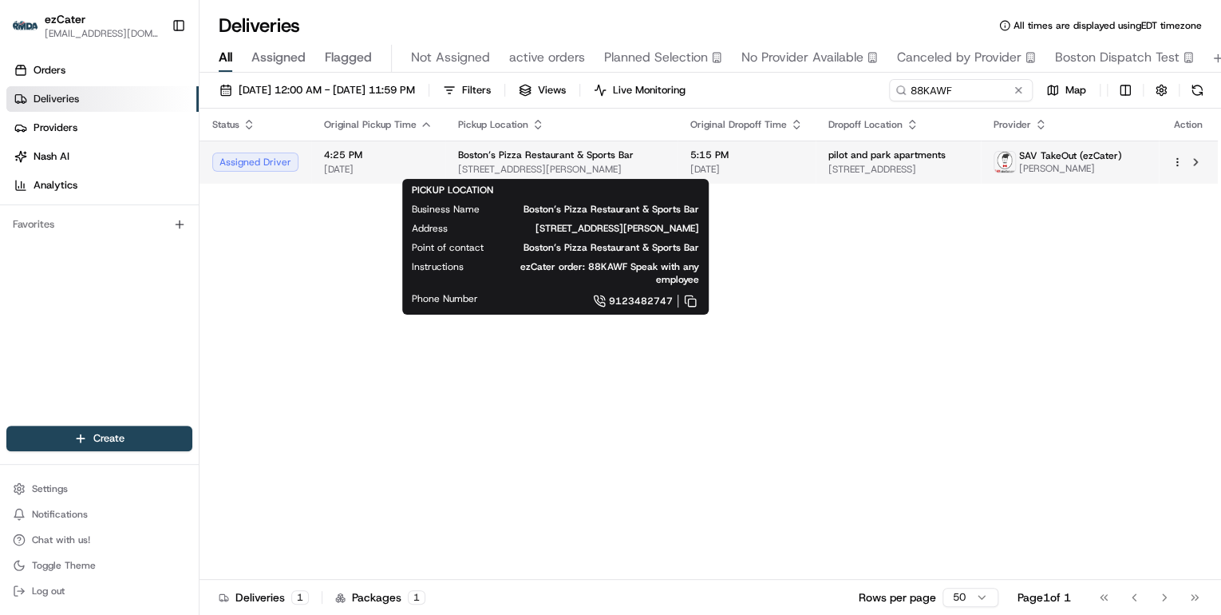
click at [498, 152] on span "Boston’s Pizza Restaurant & Sports Bar" at bounding box center [546, 154] width 176 height 13
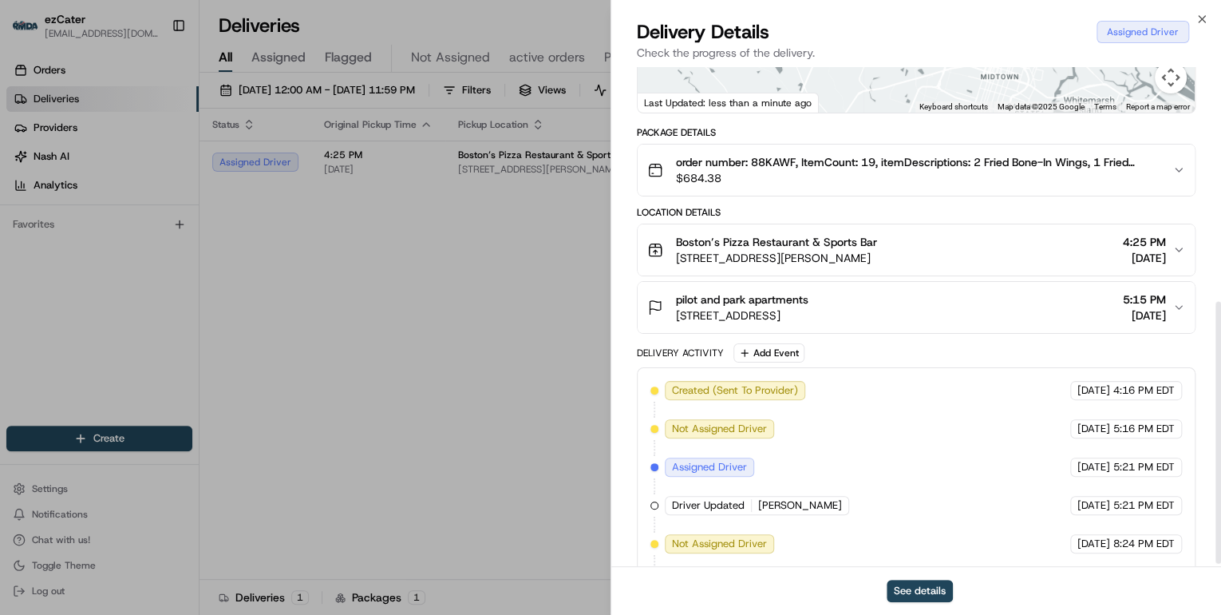
scroll to position [453, 0]
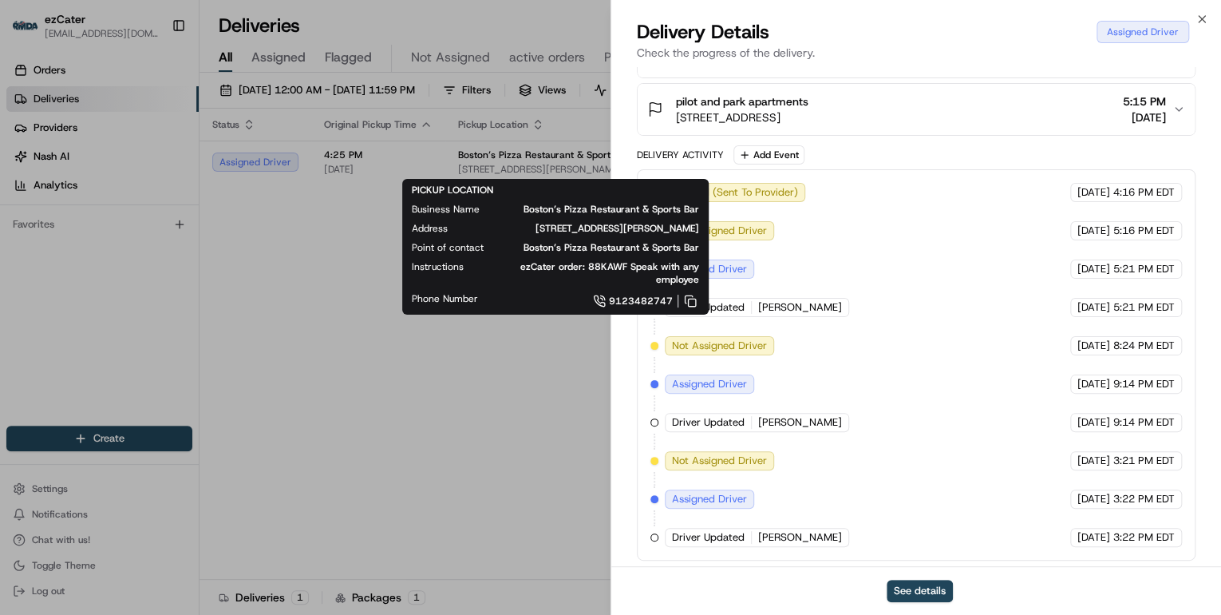
click at [480, 305] on div "Phone Number 9123482747" at bounding box center [555, 301] width 287 height 18
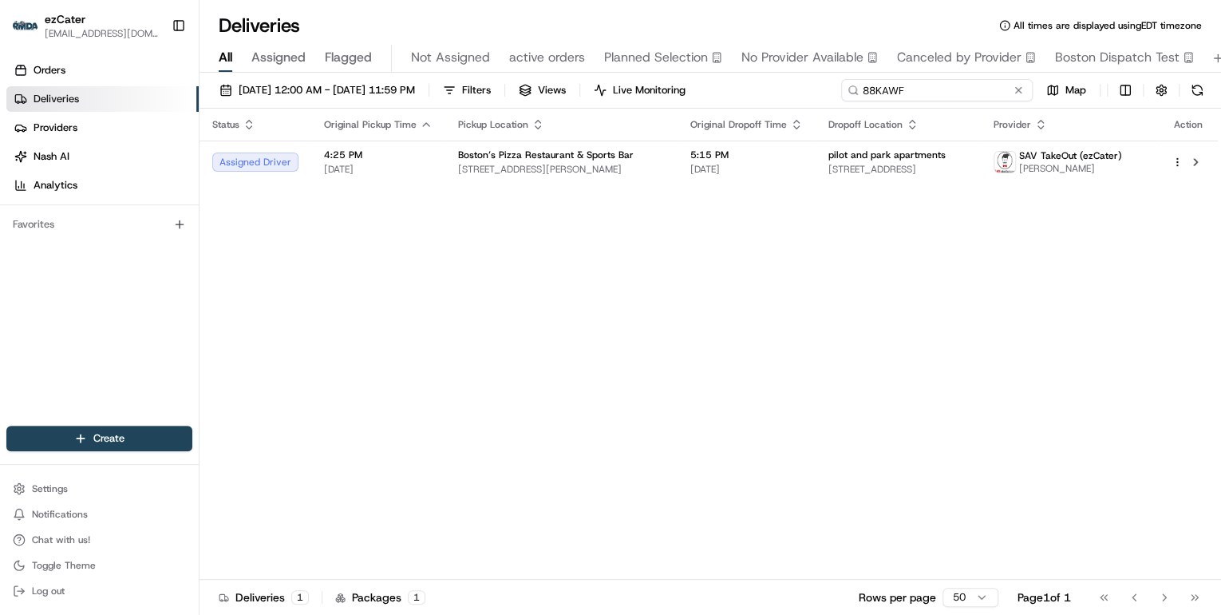
drag, startPoint x: 960, startPoint y: 92, endPoint x: 576, endPoint y: 58, distance: 385.3
click at [578, 58] on div "Deliveries All times are displayed using EDT timezone All Assigned Flagged Not …" at bounding box center [711, 307] width 1022 height 615
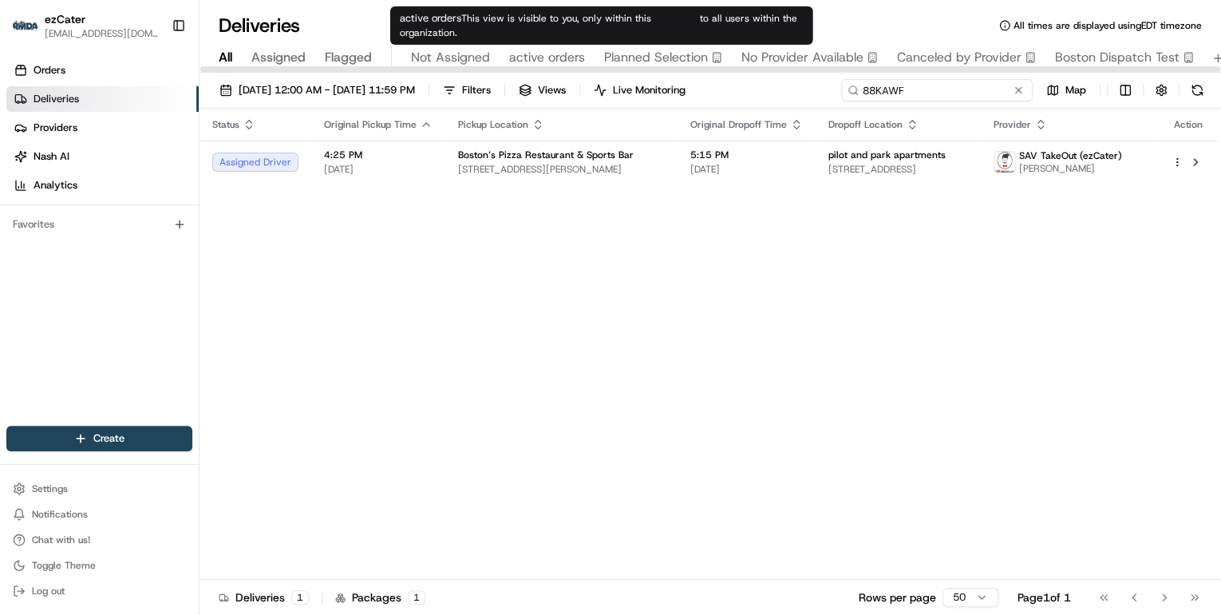
paste input "H0M-T1P"
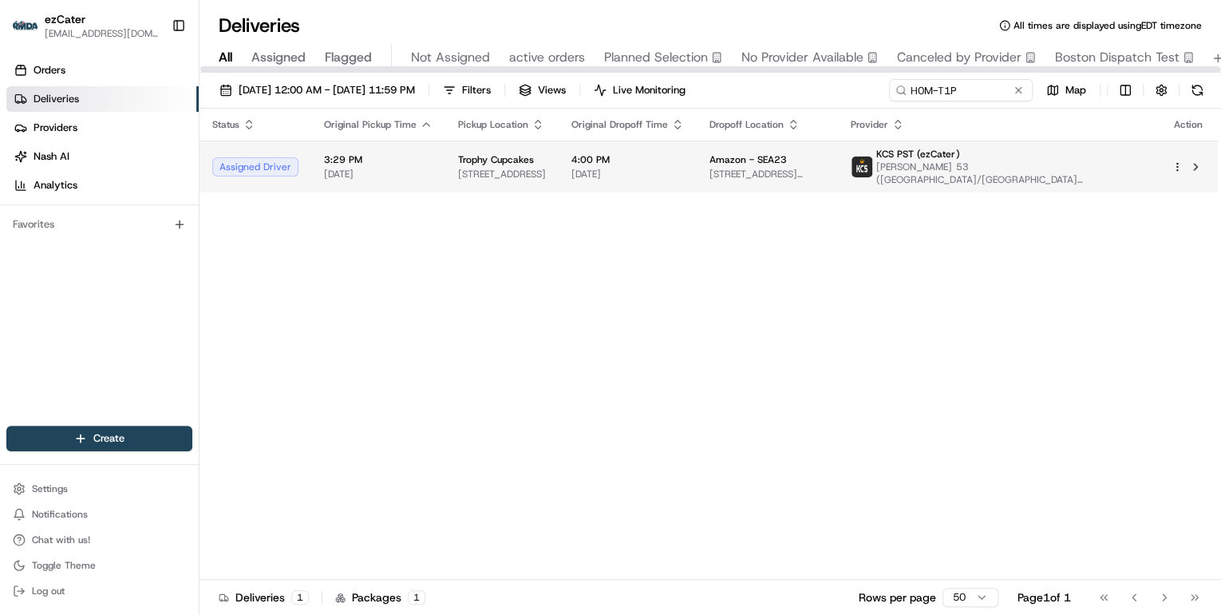
click at [546, 156] on div "Trophy Cupcakes" at bounding box center [502, 159] width 88 height 13
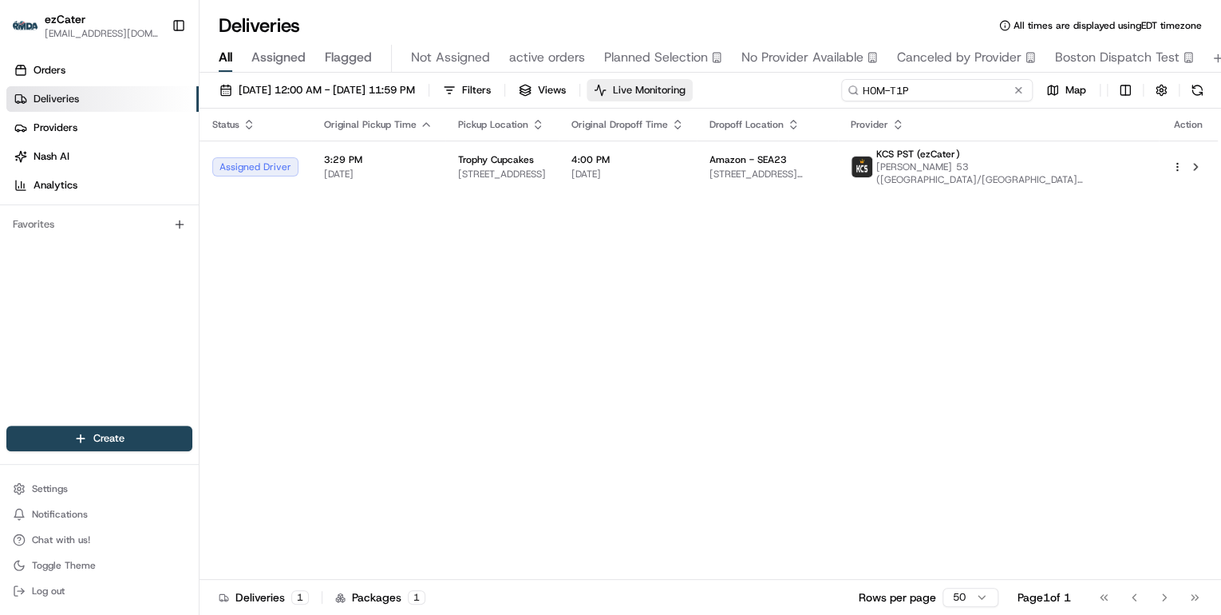
drag, startPoint x: 800, startPoint y: 97, endPoint x: 642, endPoint y: 93, distance: 158.0
click at [649, 94] on div "08/18/2025 12:00 AM - 08/24/2025 11:59 PM Filters Views Live Monitoring H0M-T1P…" at bounding box center [711, 94] width 1022 height 30
paste input "GEG685"
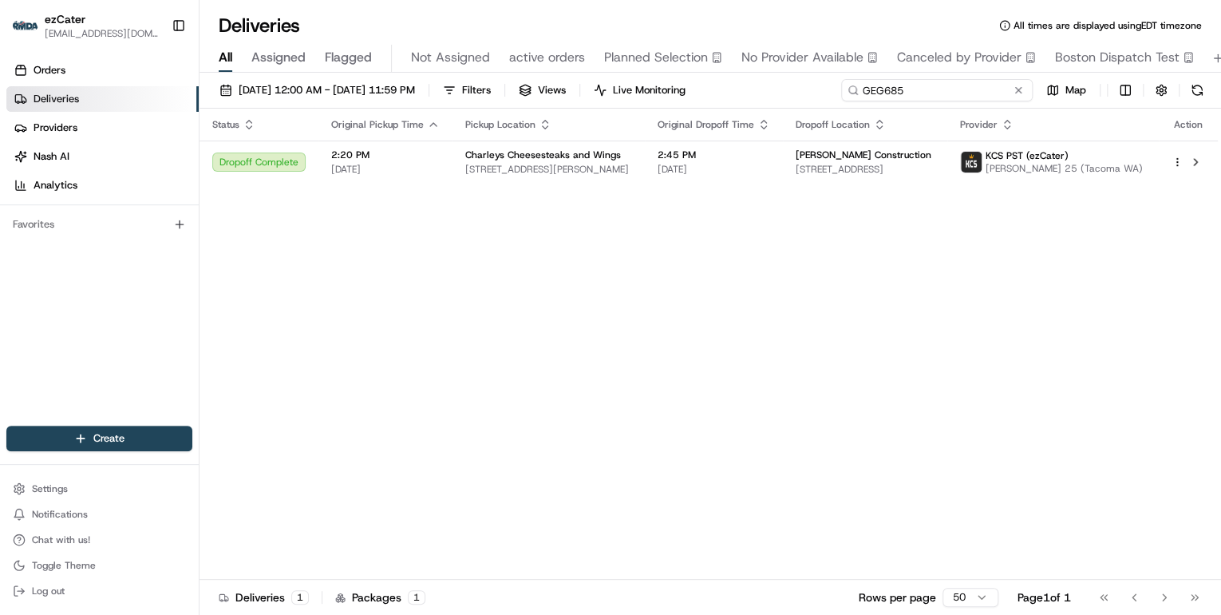
drag, startPoint x: 915, startPoint y: 90, endPoint x: 682, endPoint y: 77, distance: 233.4
click at [686, 77] on div "08/18/2025 12:00 AM - 08/24/2025 11:59 PM Filters Views Live Monitoring GEG685 …" at bounding box center [711, 345] width 1022 height 545
paste input "HTT7MZ"
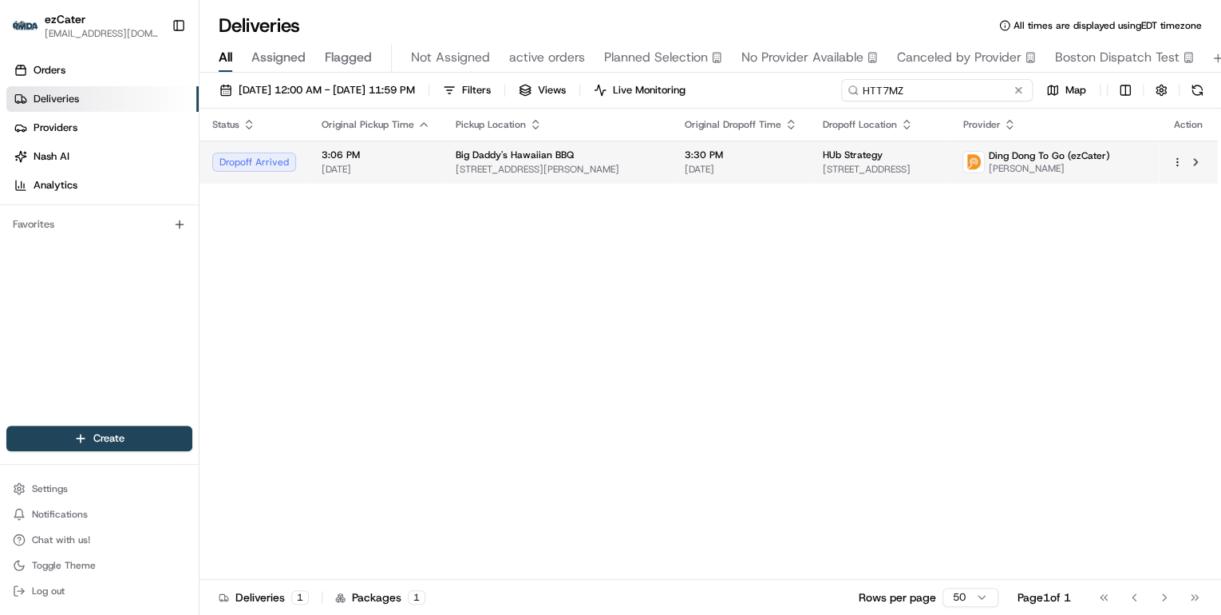
type input "HTT7MZ"
click at [543, 171] on span "5325 Adeline St, Oakland, CA 94608, USA" at bounding box center [558, 169] width 204 height 13
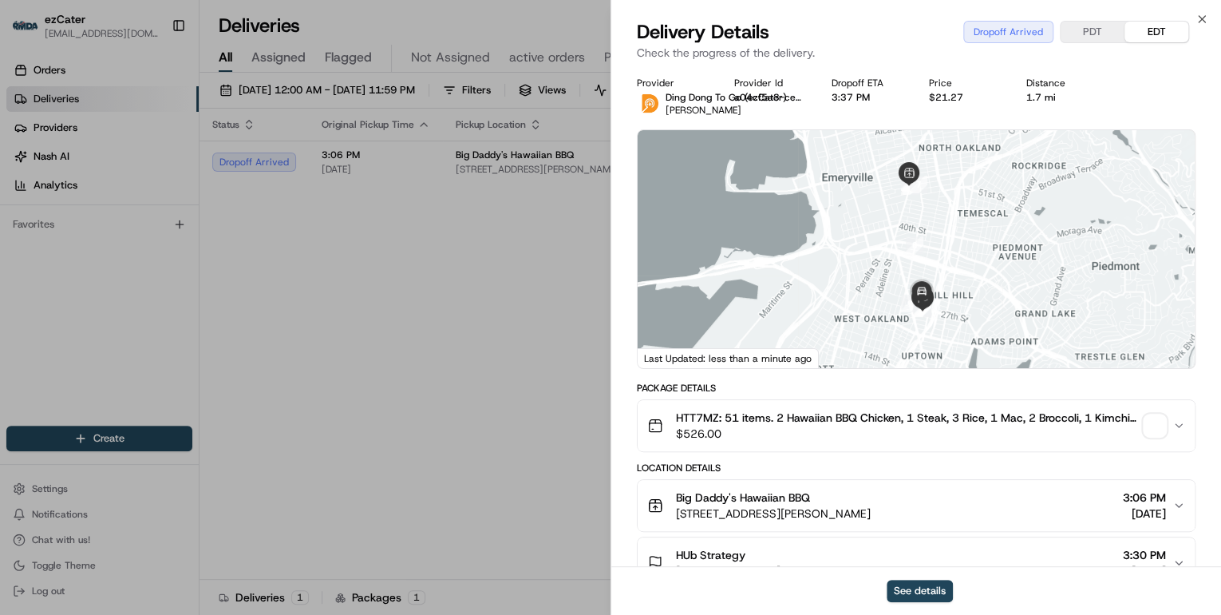
scroll to position [128, 0]
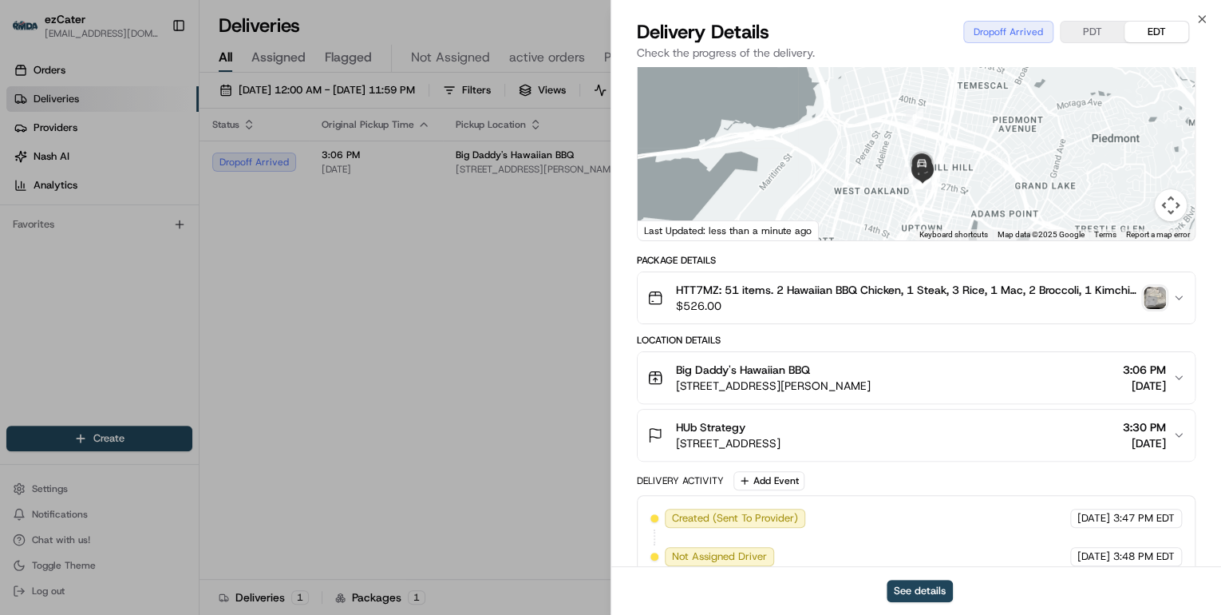
click at [780, 435] on span "700 26th St, Oakland, CA 94612, USA" at bounding box center [728, 443] width 105 height 16
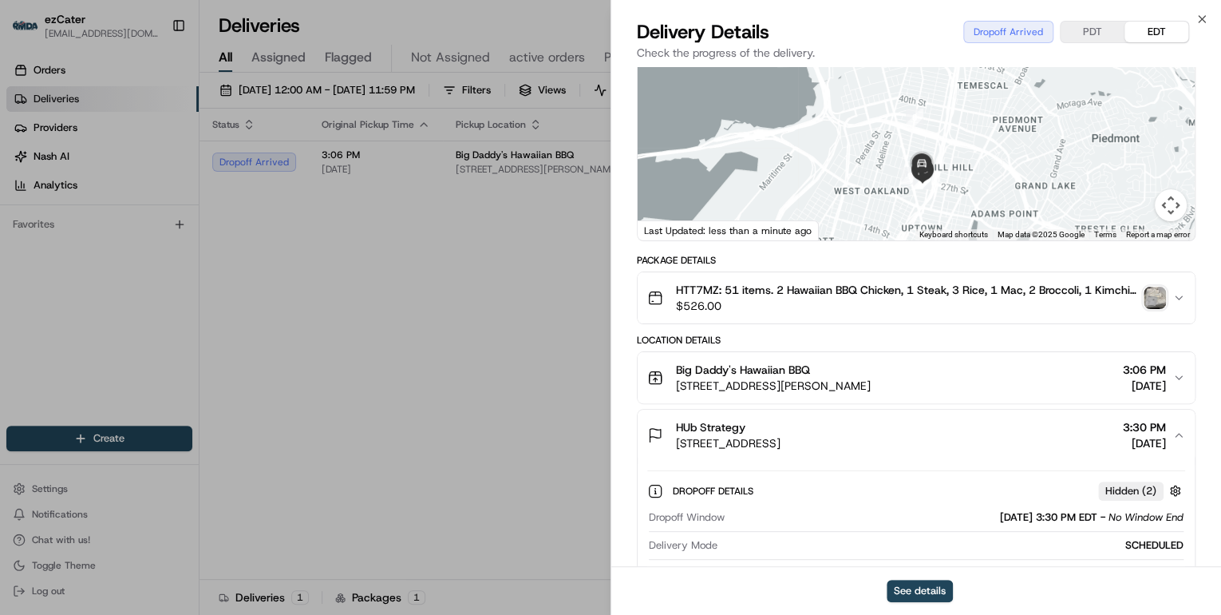
scroll to position [319, 0]
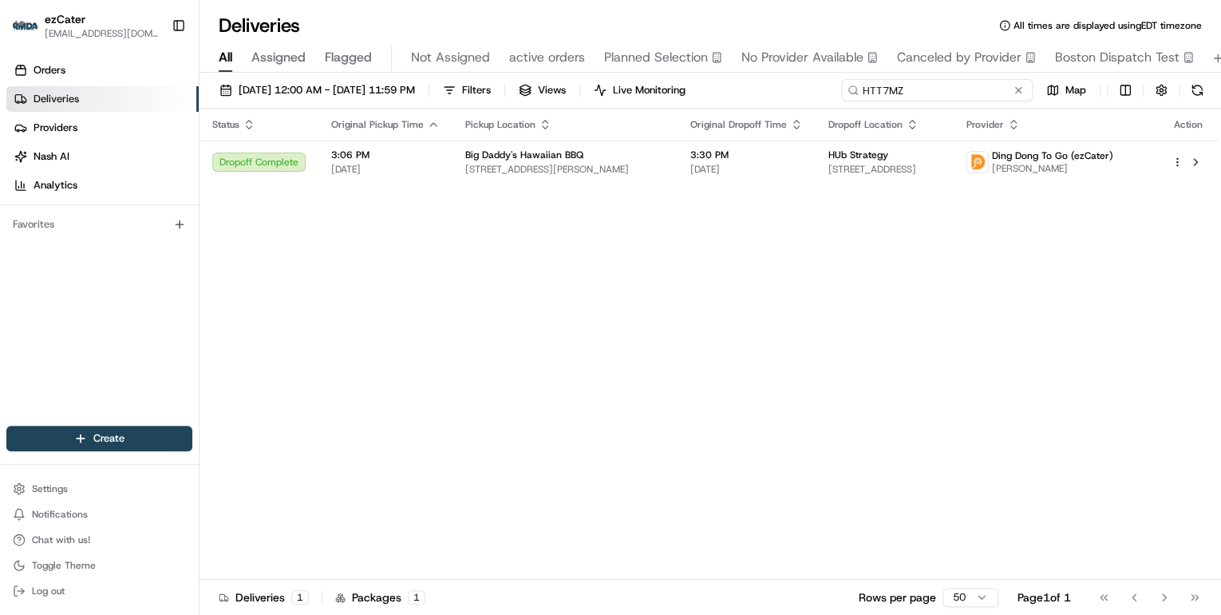
drag, startPoint x: 951, startPoint y: 87, endPoint x: 603, endPoint y: 77, distance: 348.1
click at [608, 79] on div "08/18/2025 12:00 AM - 08/24/2025 11:59 PM Filters Views Live Monitoring HTT7MZ …" at bounding box center [711, 94] width 1022 height 30
paste input "0M-T1P"
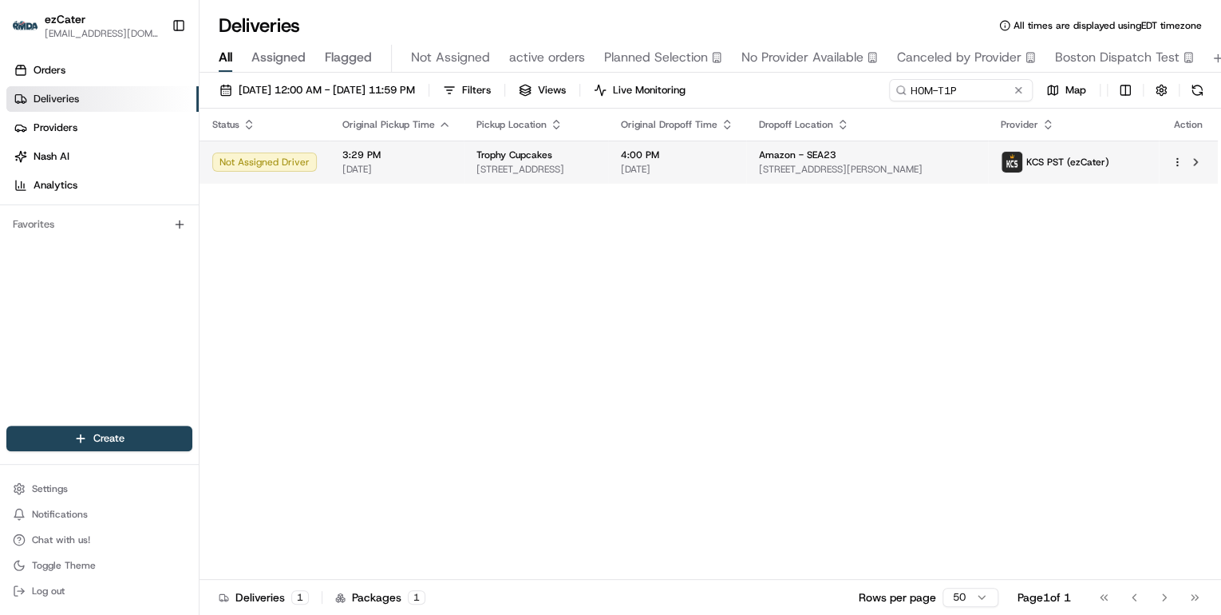
click at [538, 164] on span "2612 NE University Village St, Seattle, WA 98105, USA" at bounding box center [535, 169] width 119 height 13
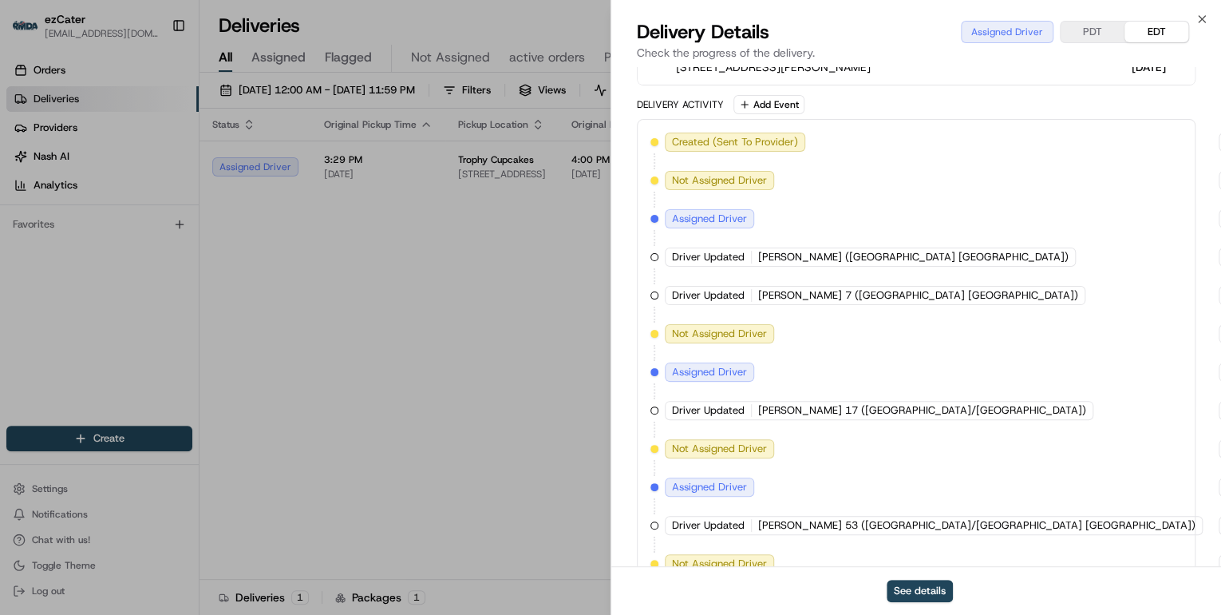
scroll to position [542, 0]
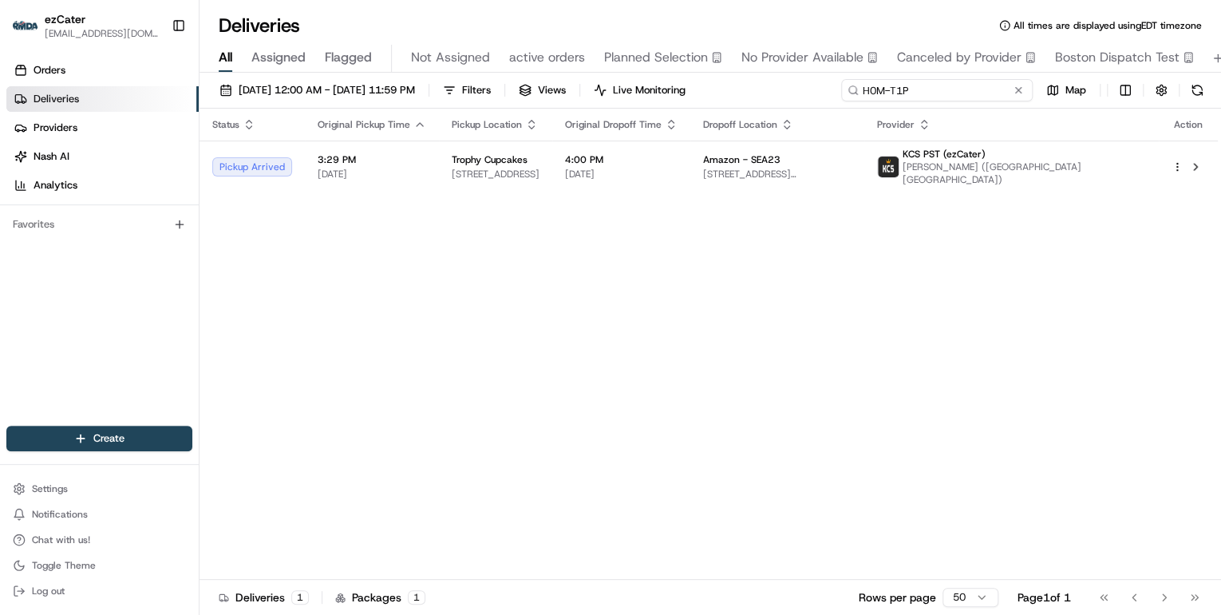
drag, startPoint x: 961, startPoint y: 89, endPoint x: 555, endPoint y: 117, distance: 406.3
click at [555, 117] on div "08/18/2025 12:00 AM - 08/24/2025 11:59 PM Filters Views Live Monitoring H0M-T1P…" at bounding box center [711, 345] width 1022 height 545
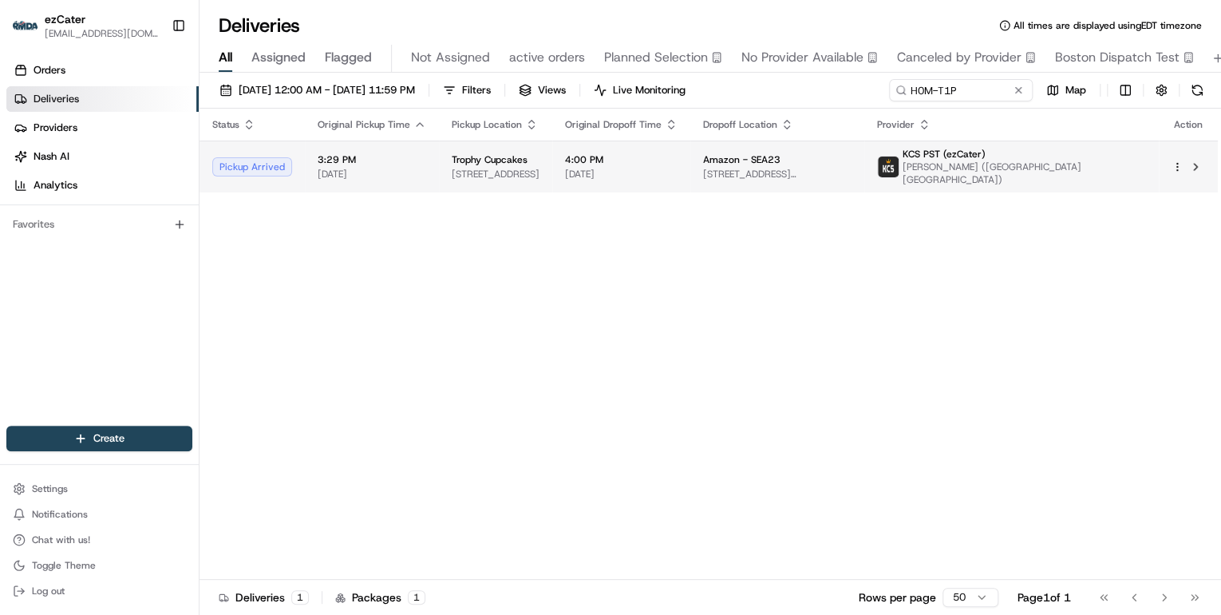
click at [528, 168] on span "2612 NE University Village St, Seattle, WA 98105, USA" at bounding box center [496, 174] width 88 height 13
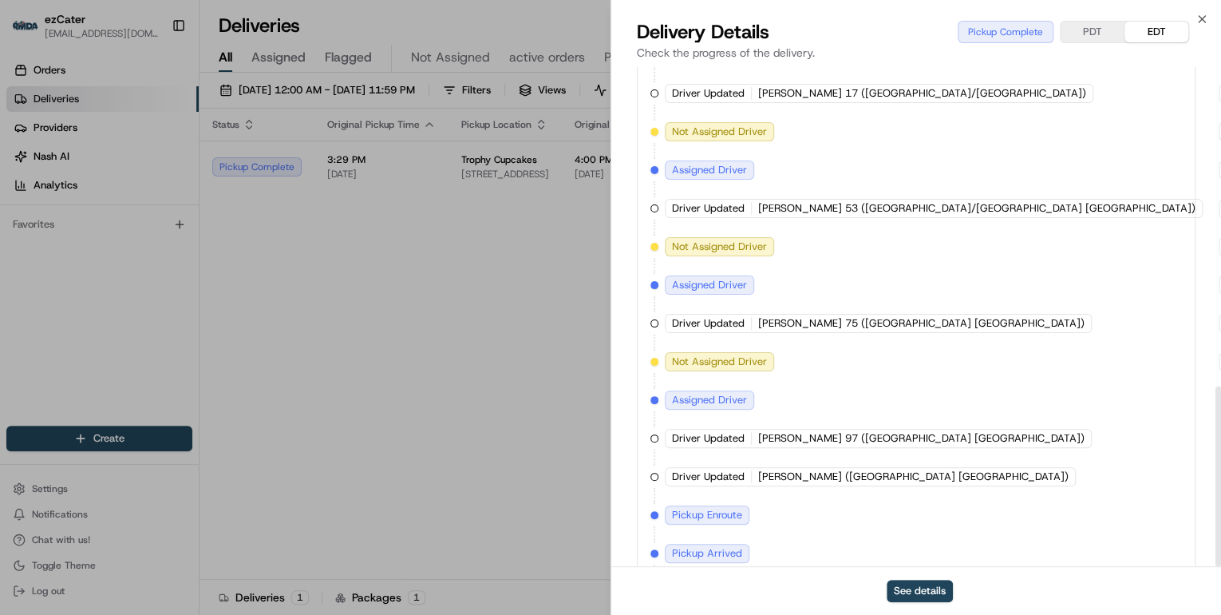
scroll to position [883, 0]
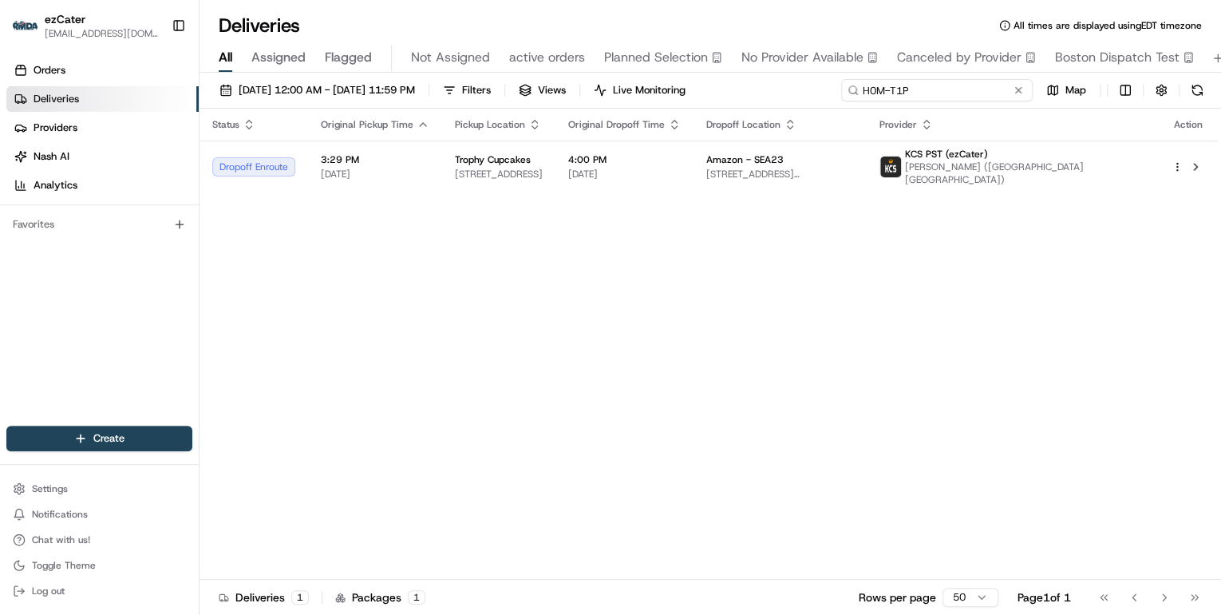
click at [599, 69] on div "Deliveries All times are displayed using EDT timezone All Assigned Flagged Not …" at bounding box center [711, 307] width 1022 height 615
paste input "G81WMG"
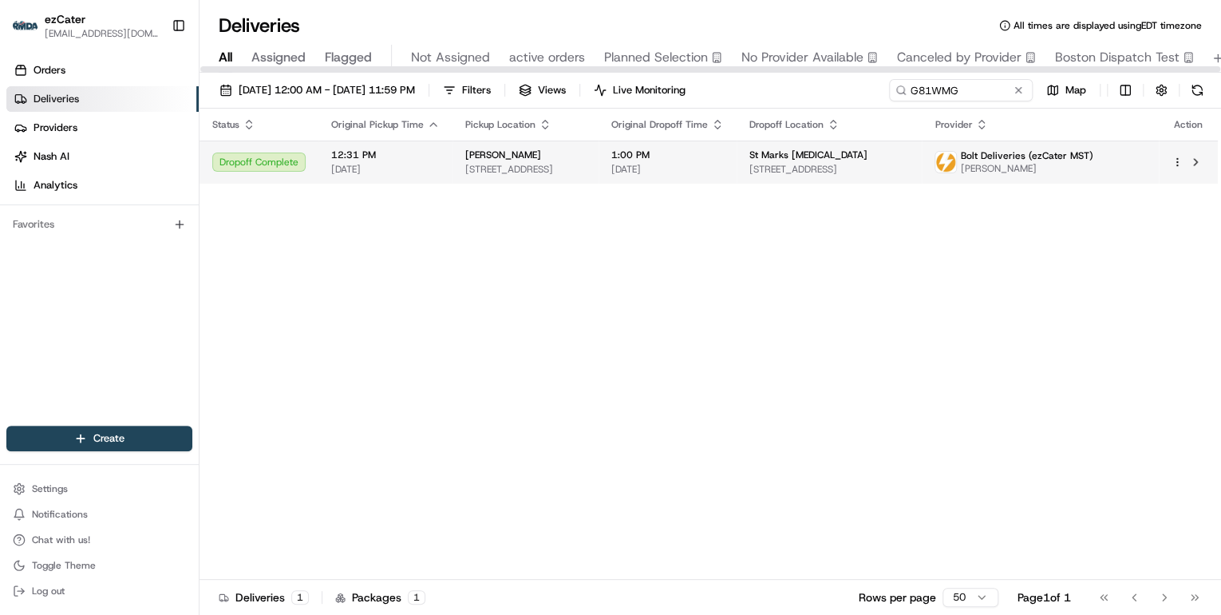
click at [446, 149] on td "12:31 PM 08/20/2025" at bounding box center [385, 161] width 134 height 43
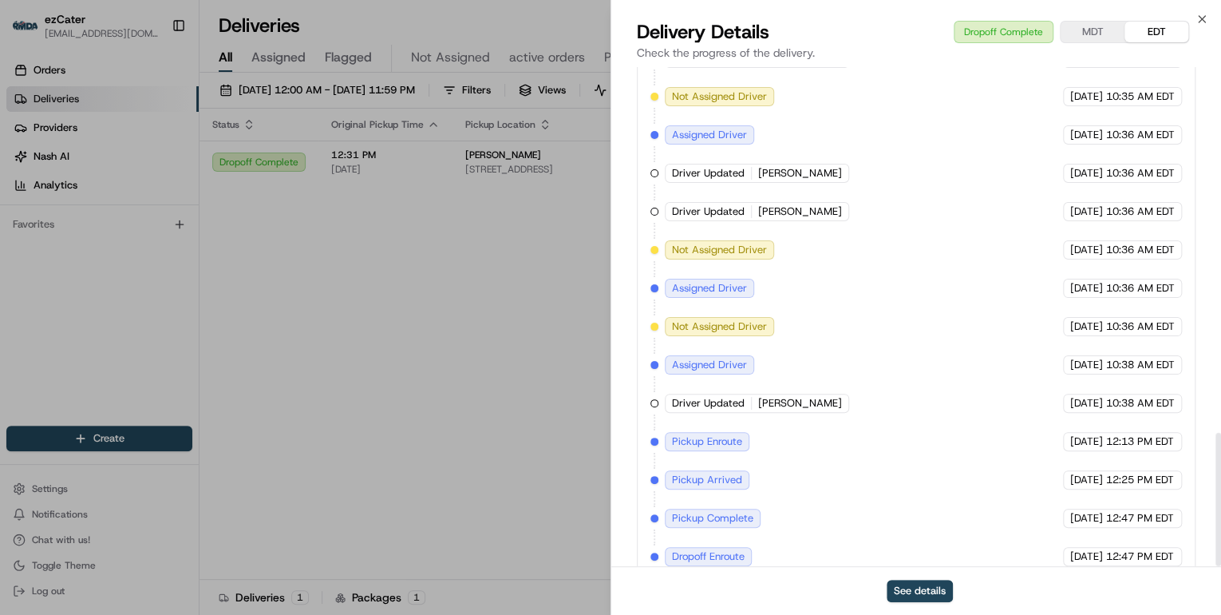
scroll to position [1365, 0]
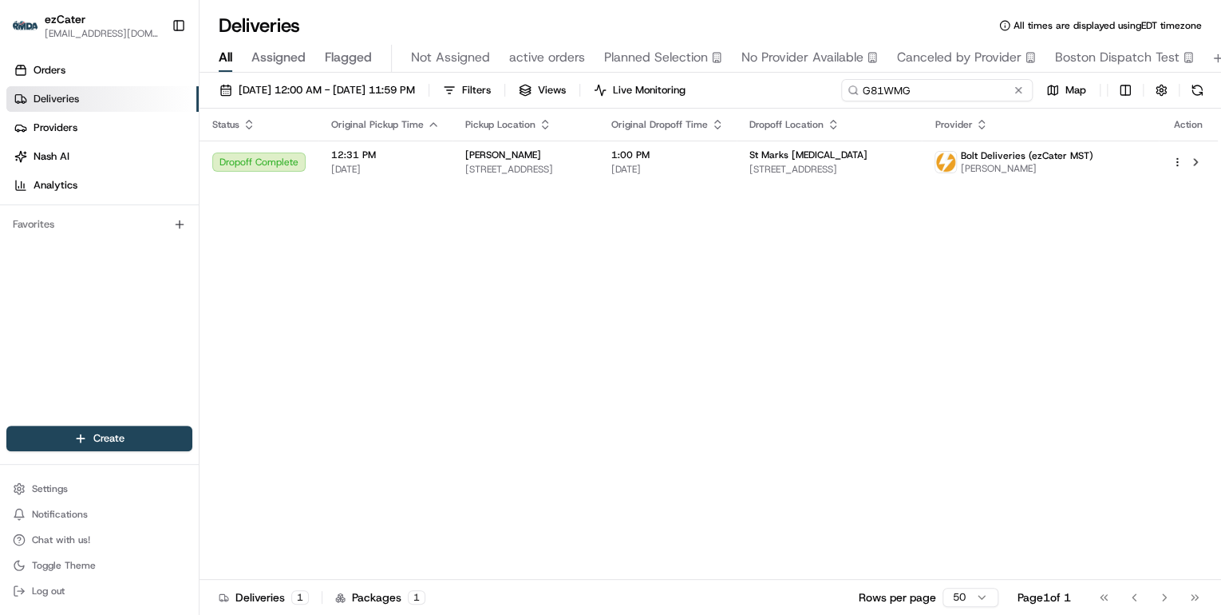
drag, startPoint x: 970, startPoint y: 93, endPoint x: 481, endPoint y: 61, distance: 490.2
click at [493, 61] on div "Deliveries All times are displayed using EDT timezone All Assigned Flagged Not …" at bounding box center [711, 307] width 1022 height 615
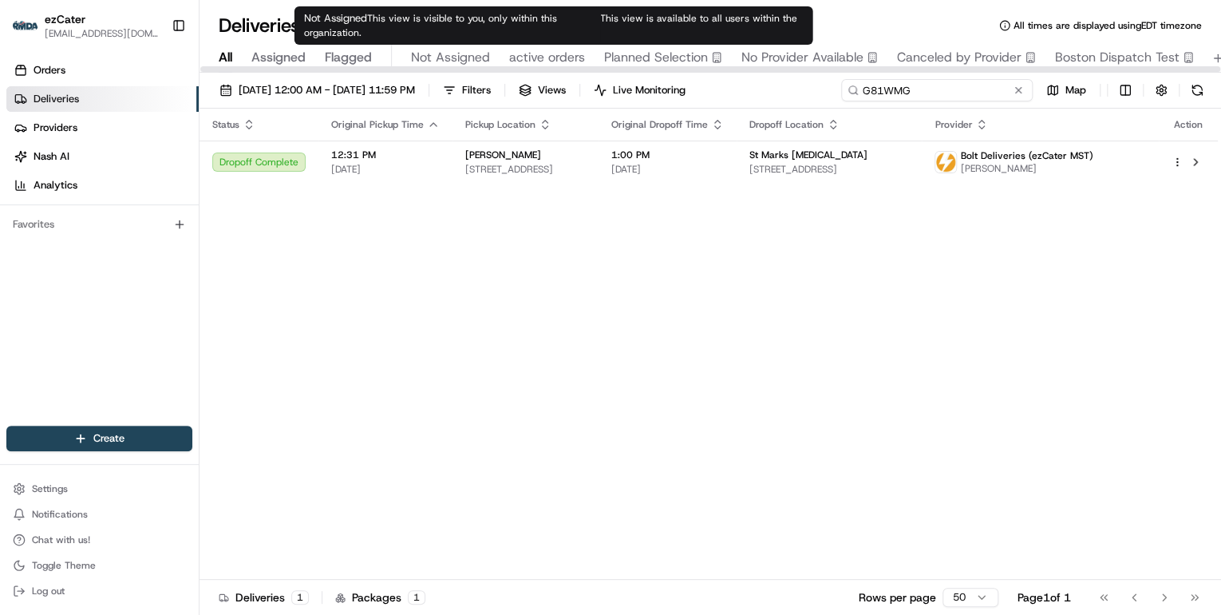
paste input "RKVPUW"
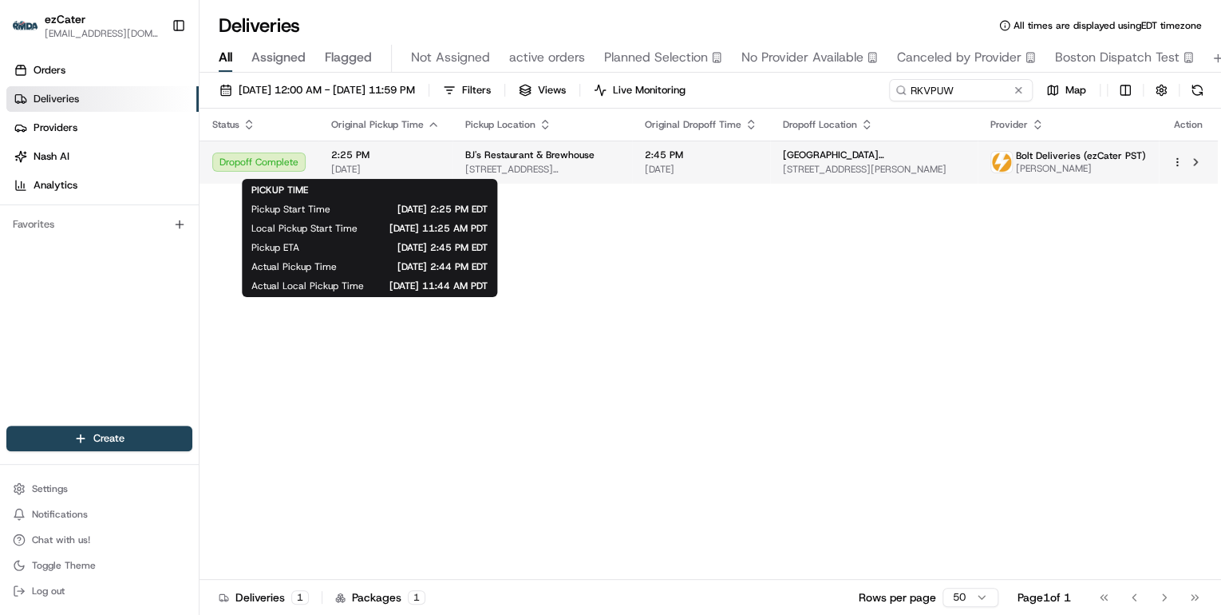
click at [417, 154] on span "2:25 PM" at bounding box center [385, 154] width 109 height 13
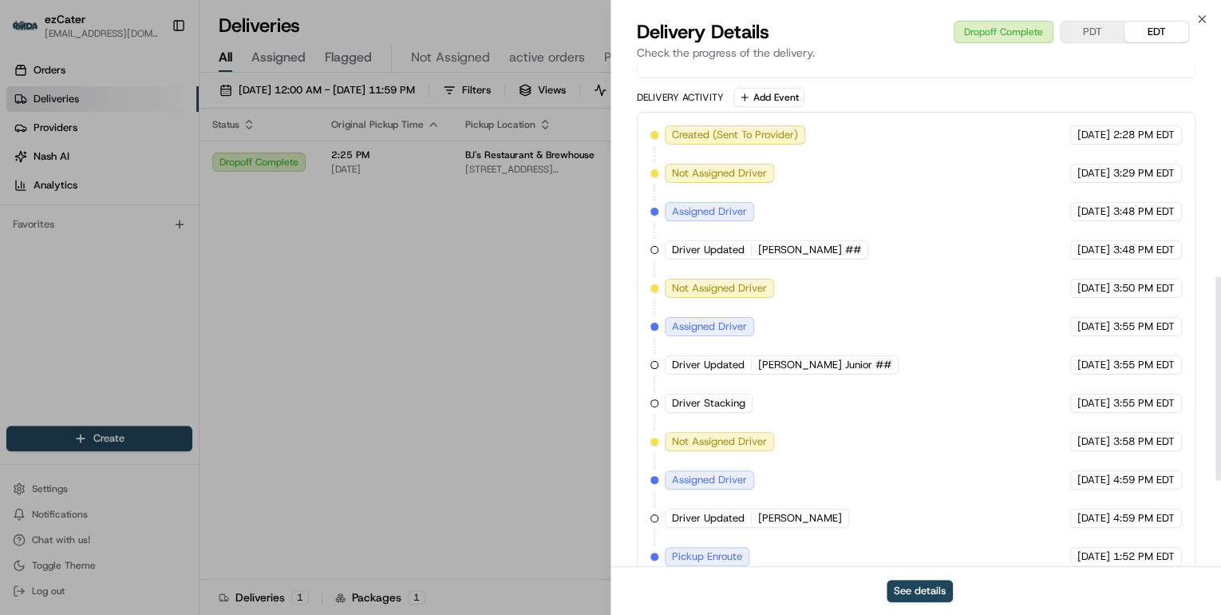
scroll to position [718, 0]
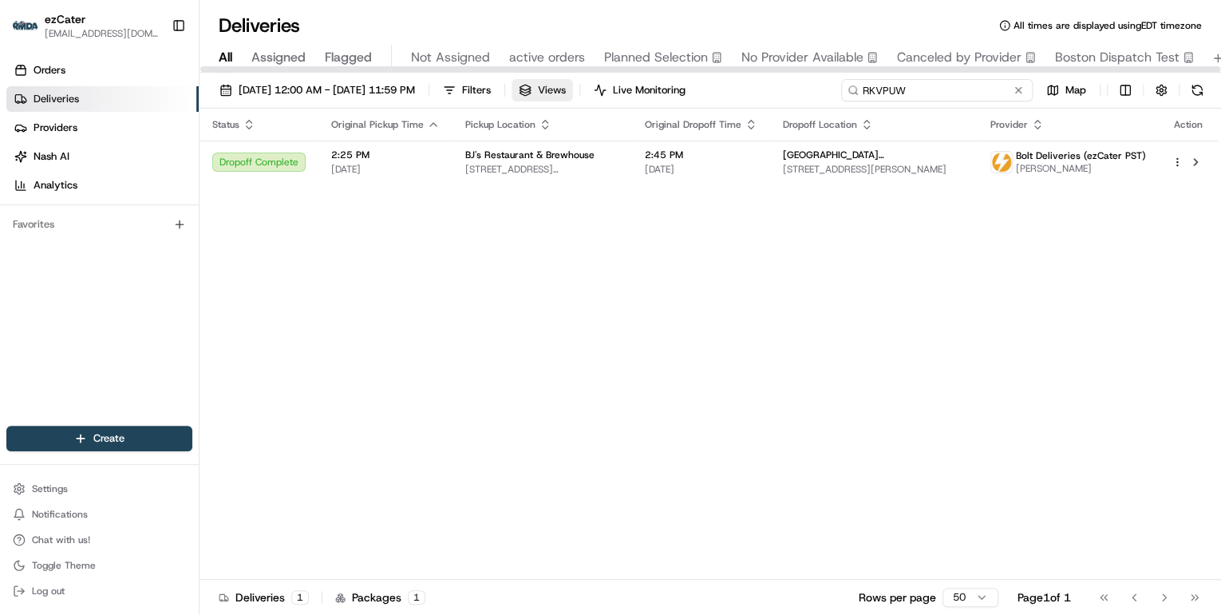
drag, startPoint x: 958, startPoint y: 92, endPoint x: 587, endPoint y: 99, distance: 371.2
click at [587, 99] on div "08/18/2025 12:00 AM - 08/24/2025 11:59 PM Filters Views Live Monitoring RKVPUW …" at bounding box center [711, 94] width 1022 height 30
paste input "JMF9R8"
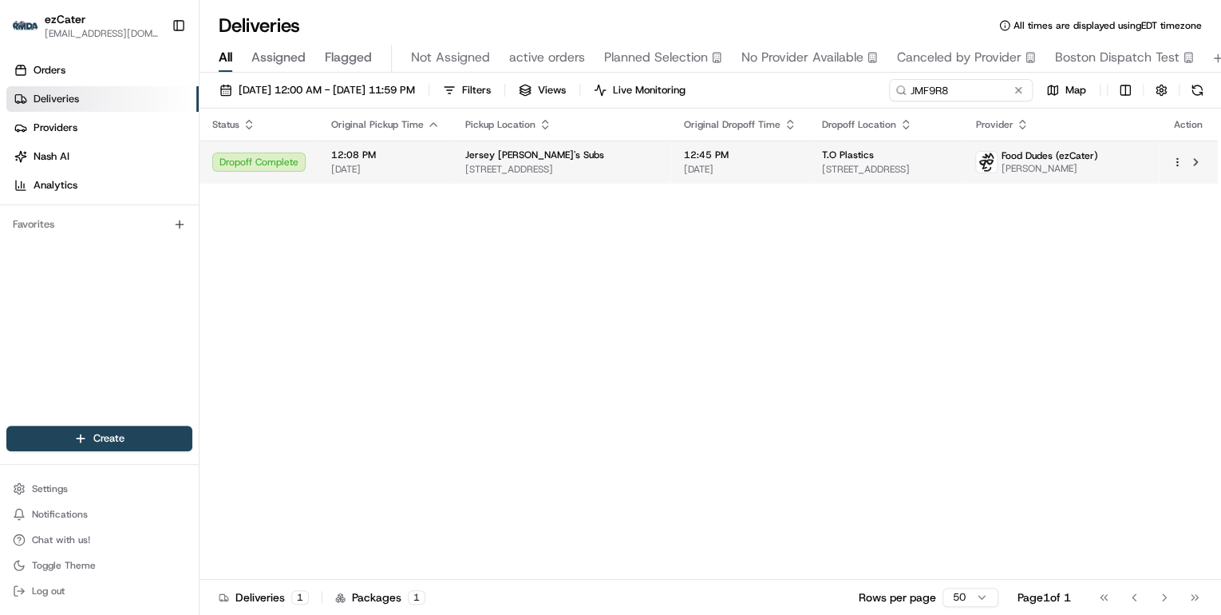
click at [443, 147] on td "12:08 PM 08/20/2025" at bounding box center [385, 161] width 134 height 43
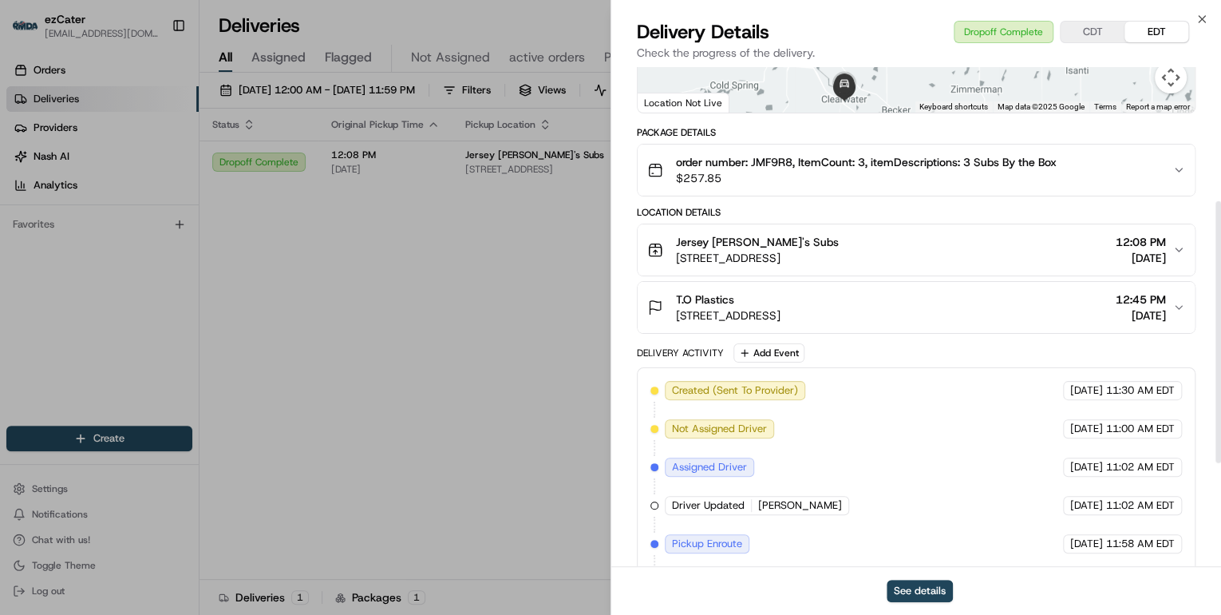
scroll to position [453, 0]
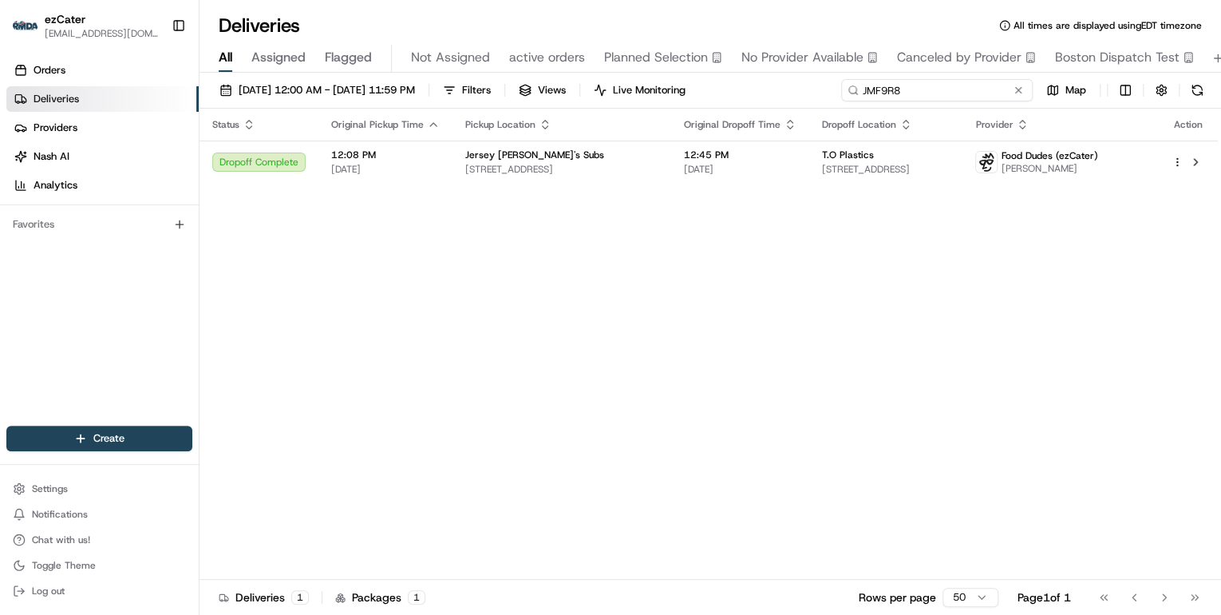
drag, startPoint x: 955, startPoint y: 93, endPoint x: 534, endPoint y: 94, distance: 421.4
click at [545, 93] on div "08/18/2025 12:00 AM - 08/24/2025 11:59 PM Filters Views Live Monitoring JMF9R8 …" at bounding box center [711, 94] width 1022 height 30
paste input "VF3RQQ"
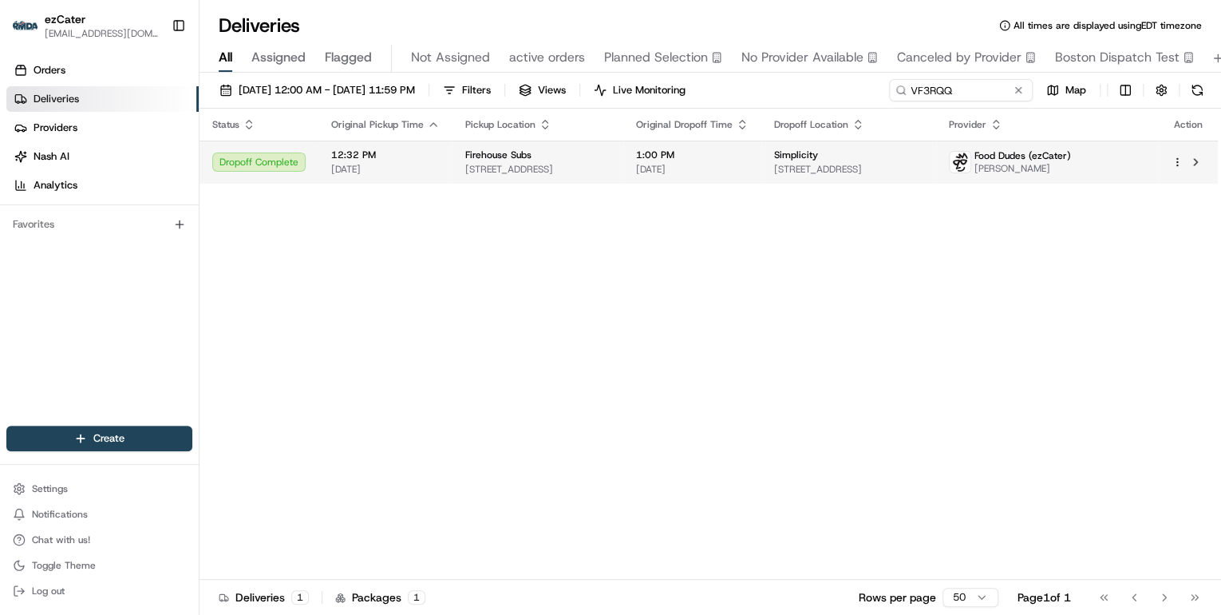
click at [456, 171] on td "Firehouse Subs 10700 France Ave S #116, Minneapolis, MN 55431, USA" at bounding box center [537, 161] width 171 height 43
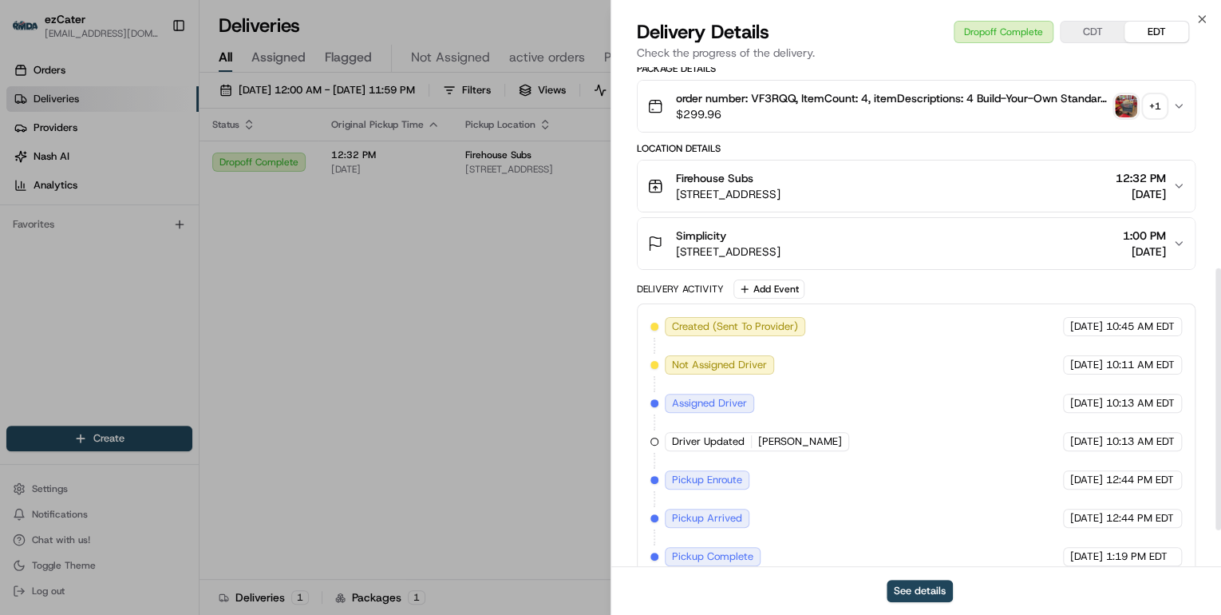
scroll to position [453, 0]
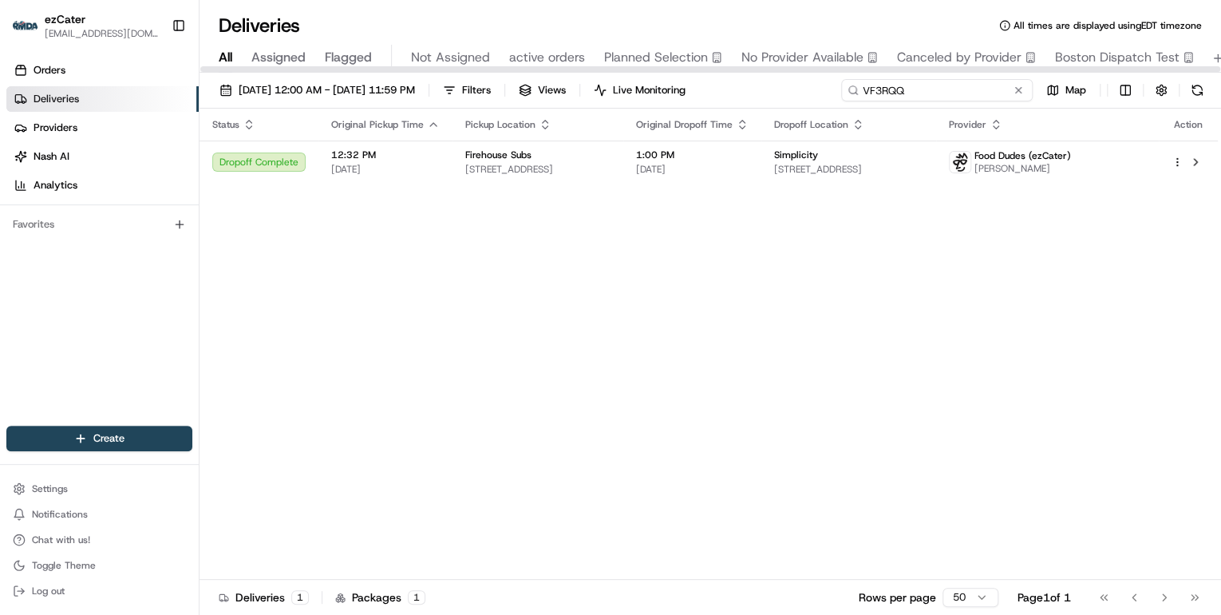
click at [527, 67] on div "Deliveries All times are displayed using EDT timezone All Assigned Flagged Not …" at bounding box center [711, 307] width 1022 height 615
paste input "U91QE0"
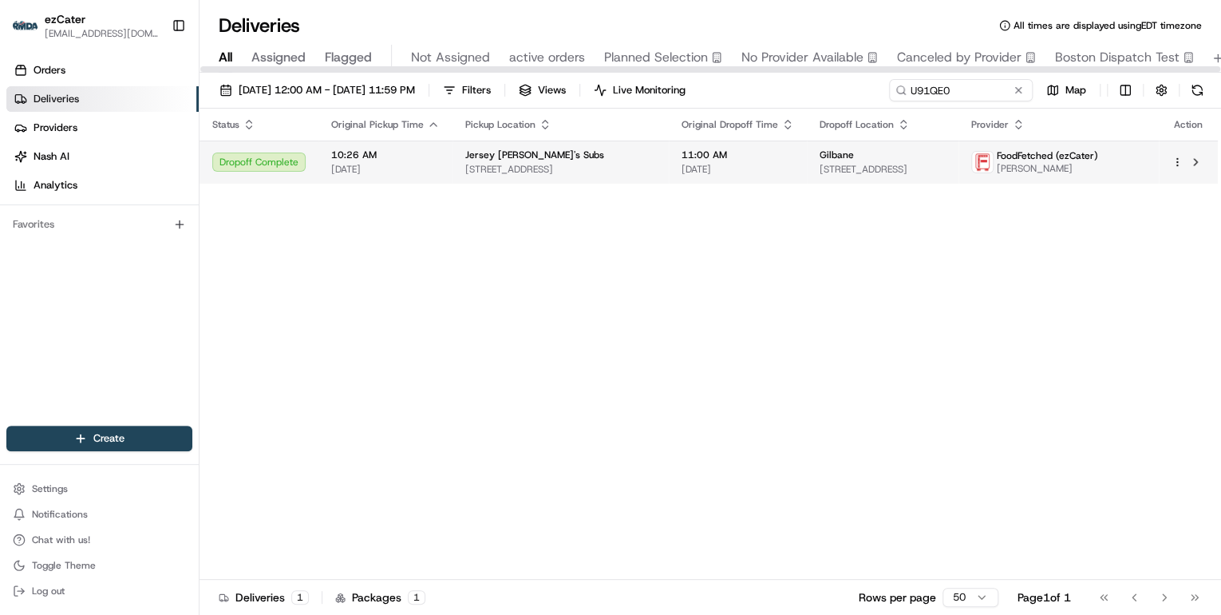
click at [457, 157] on td "Jersey Mike's Subs 3300 Fairmount Ave, Philadelphia, PA 19104, USA" at bounding box center [560, 161] width 216 height 43
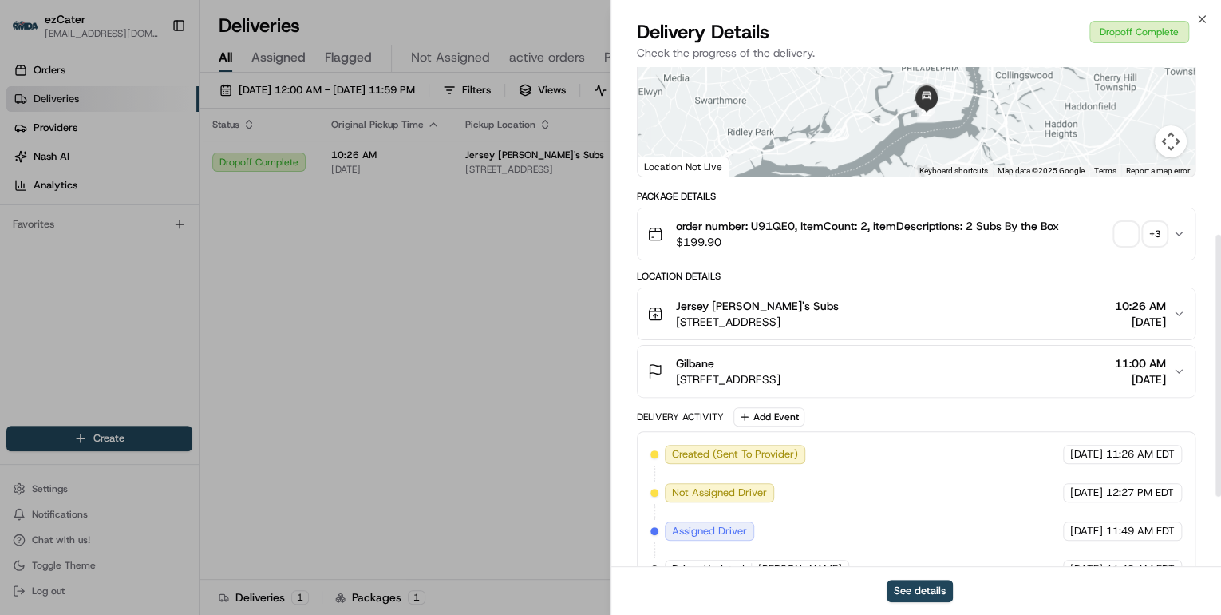
scroll to position [453, 0]
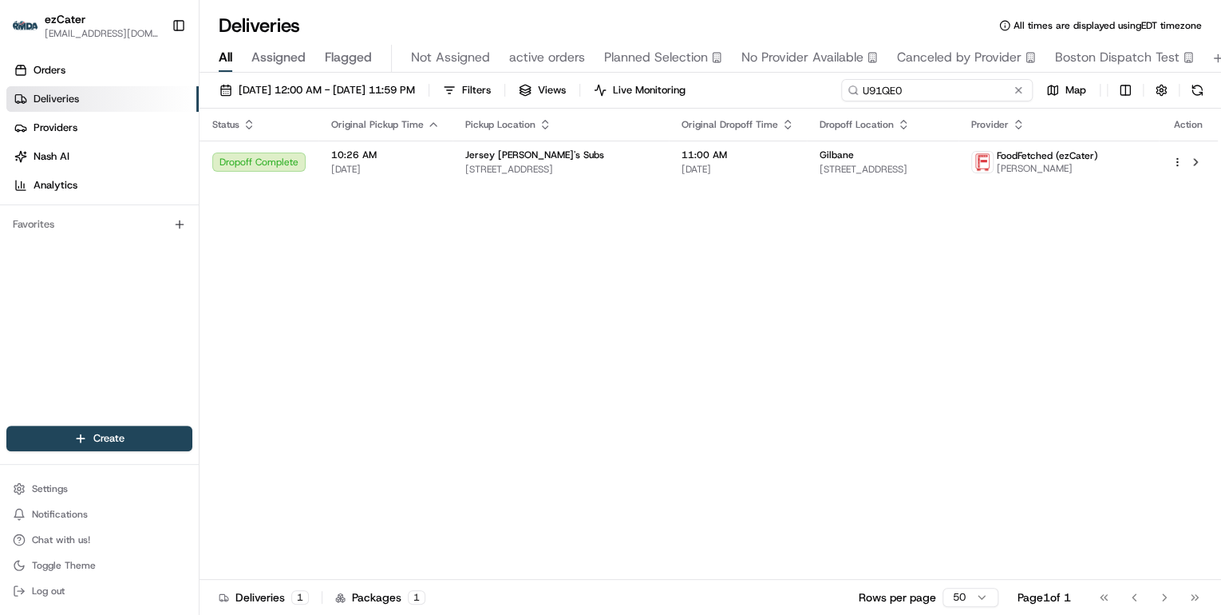
drag, startPoint x: 961, startPoint y: 93, endPoint x: 630, endPoint y: 90, distance: 330.4
click at [630, 90] on div "08/18/2025 12:00 AM - 08/24/2025 11:59 PM Filters Views Live Monitoring U91QE0 …" at bounding box center [711, 94] width 1022 height 30
paste input "REL-1XFQFC"
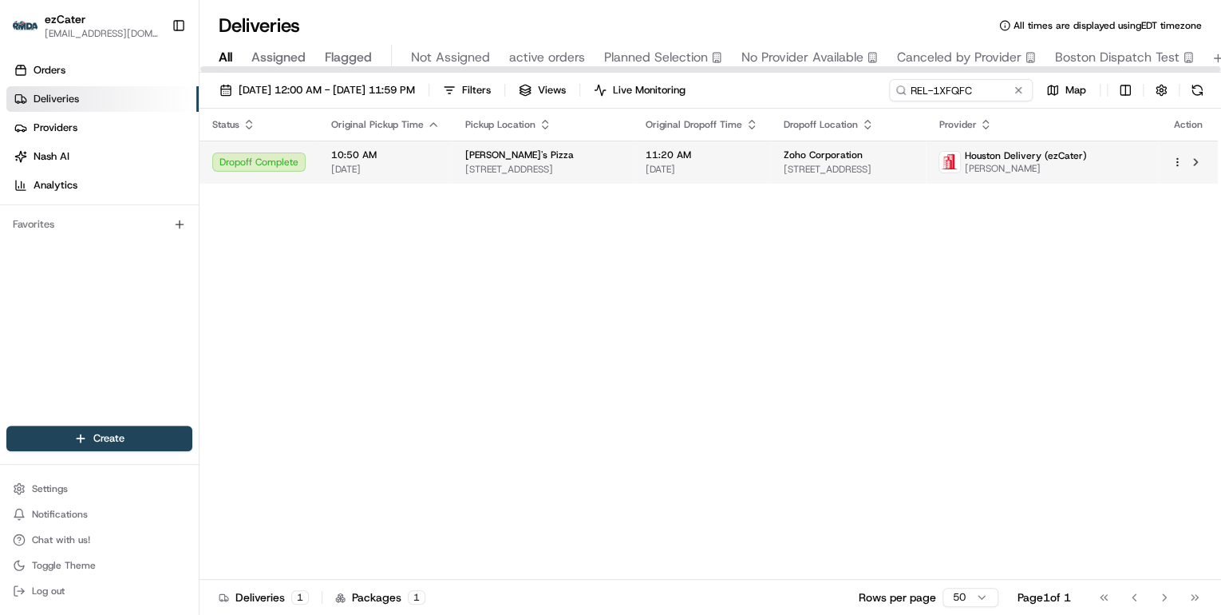
click at [411, 164] on span "08/20/2025" at bounding box center [385, 169] width 109 height 13
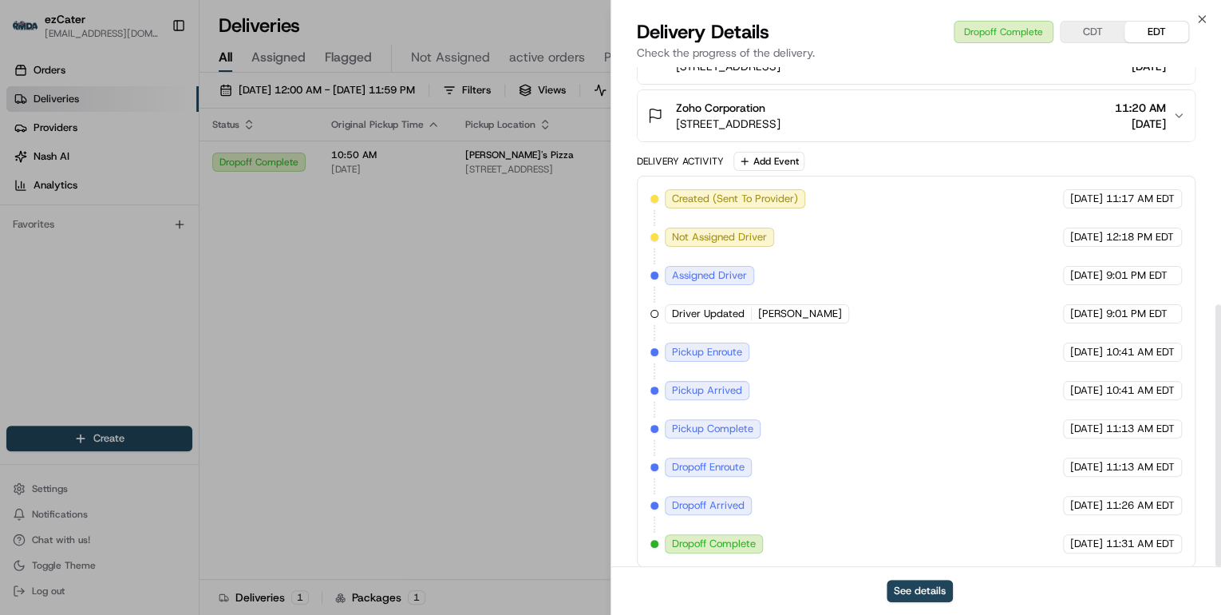
scroll to position [453, 0]
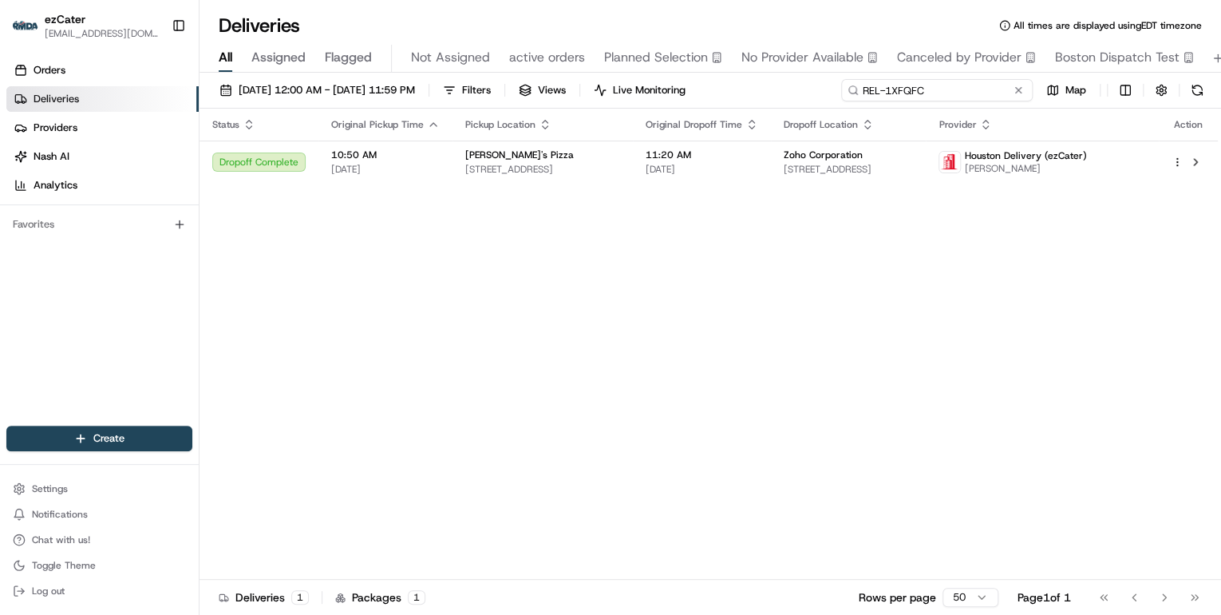
click at [991, 89] on input "REL-1XFQFC" at bounding box center [937, 90] width 192 height 22
drag, startPoint x: 962, startPoint y: 92, endPoint x: 653, endPoint y: 87, distance: 308.9
click at [653, 87] on div "08/18/2025 12:00 AM - 08/24/2025 11:59 PM Filters Views Live Monitoring REL-1XF…" at bounding box center [711, 94] width 1022 height 30
paste input "29M584"
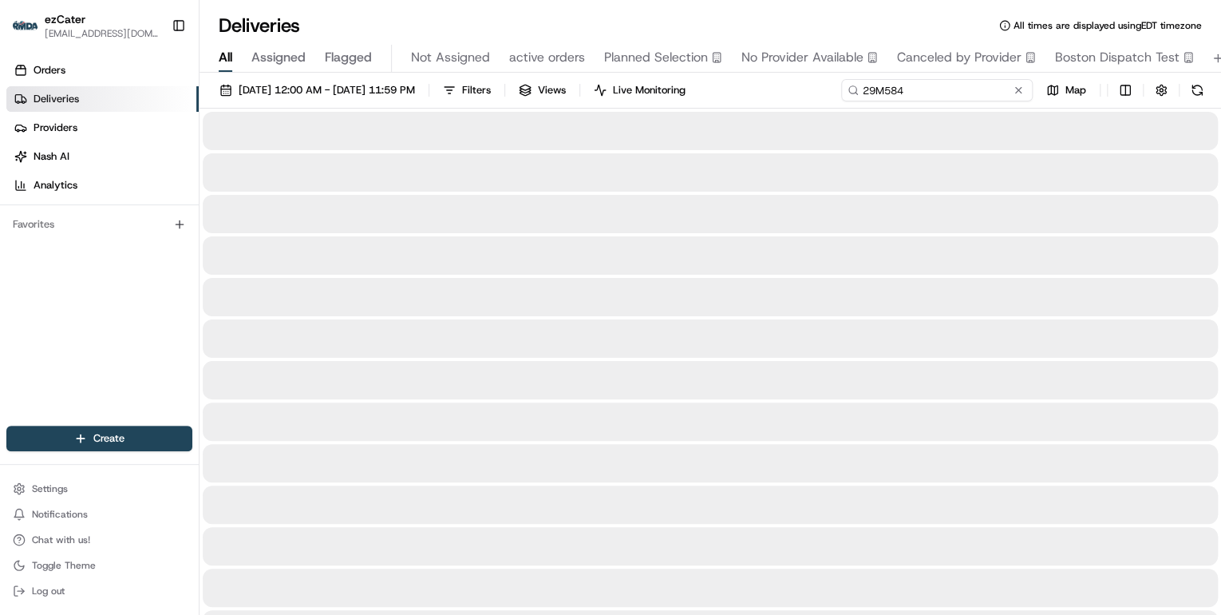
type input "29M584"
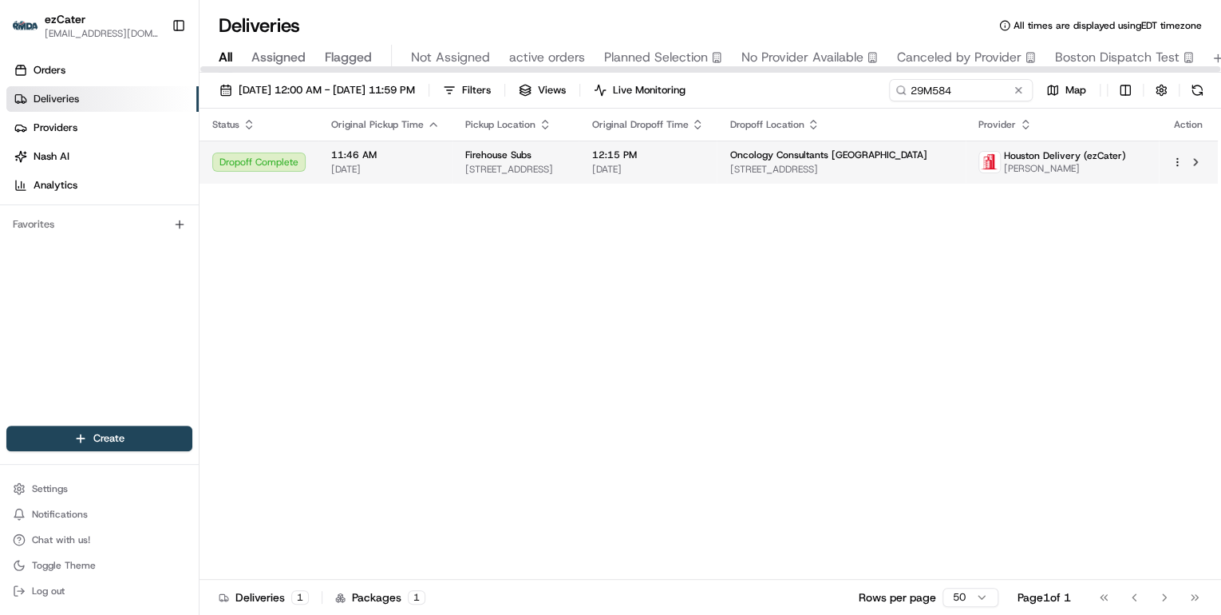
click at [519, 157] on span "Firehouse Subs" at bounding box center [498, 154] width 66 height 13
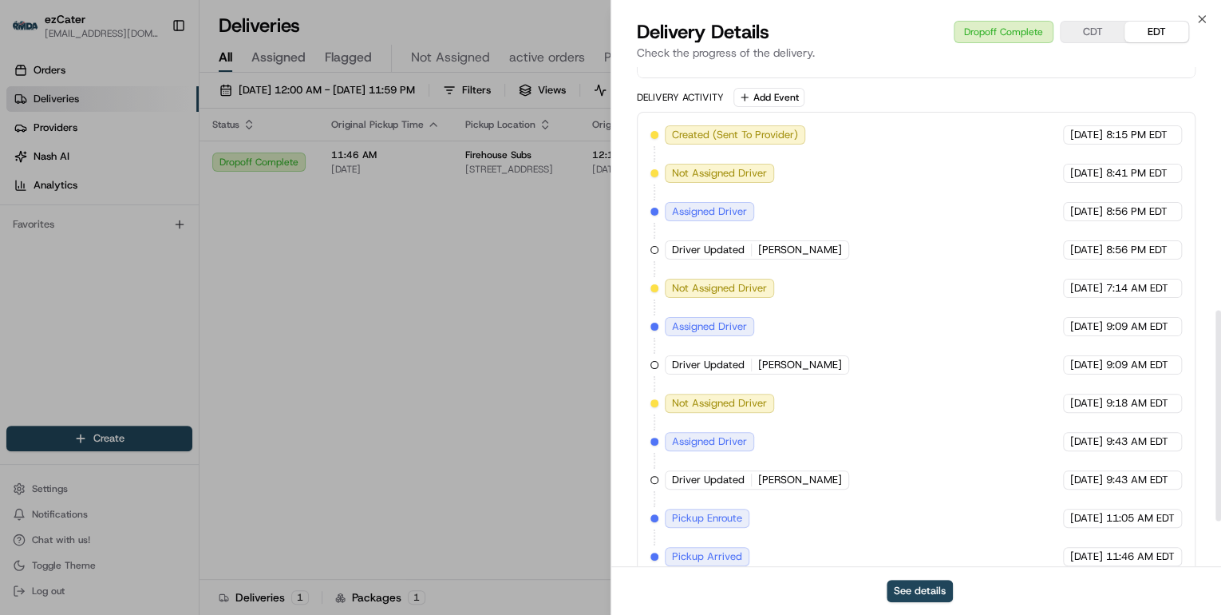
scroll to position [681, 0]
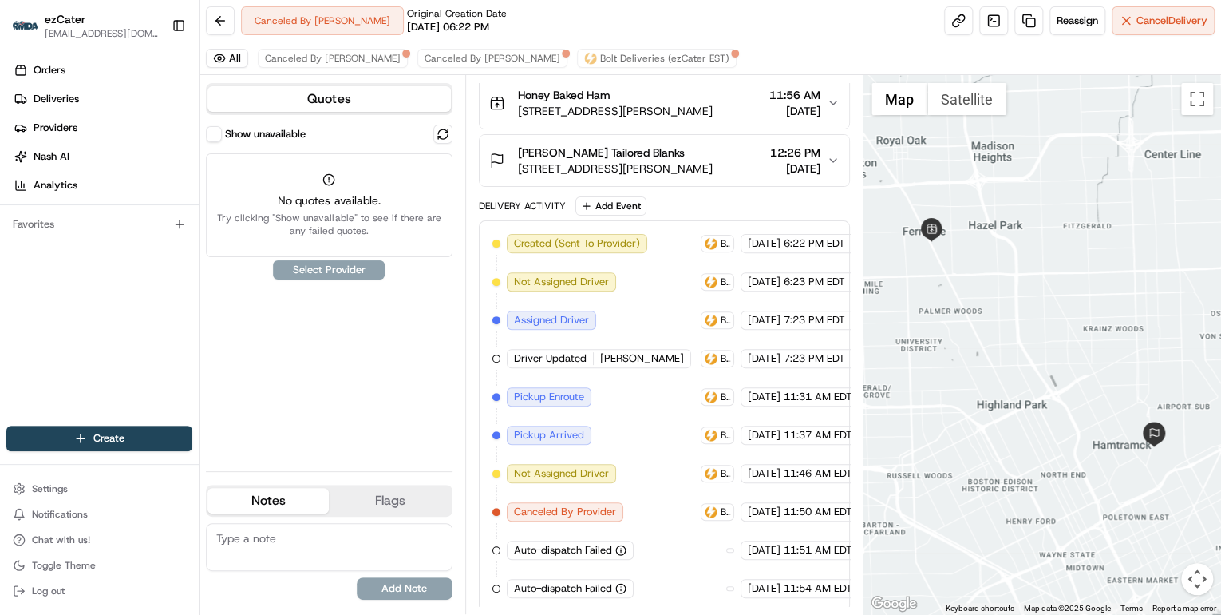
scroll to position [22, 0]
